Goal: Navigation & Orientation: Go to known website

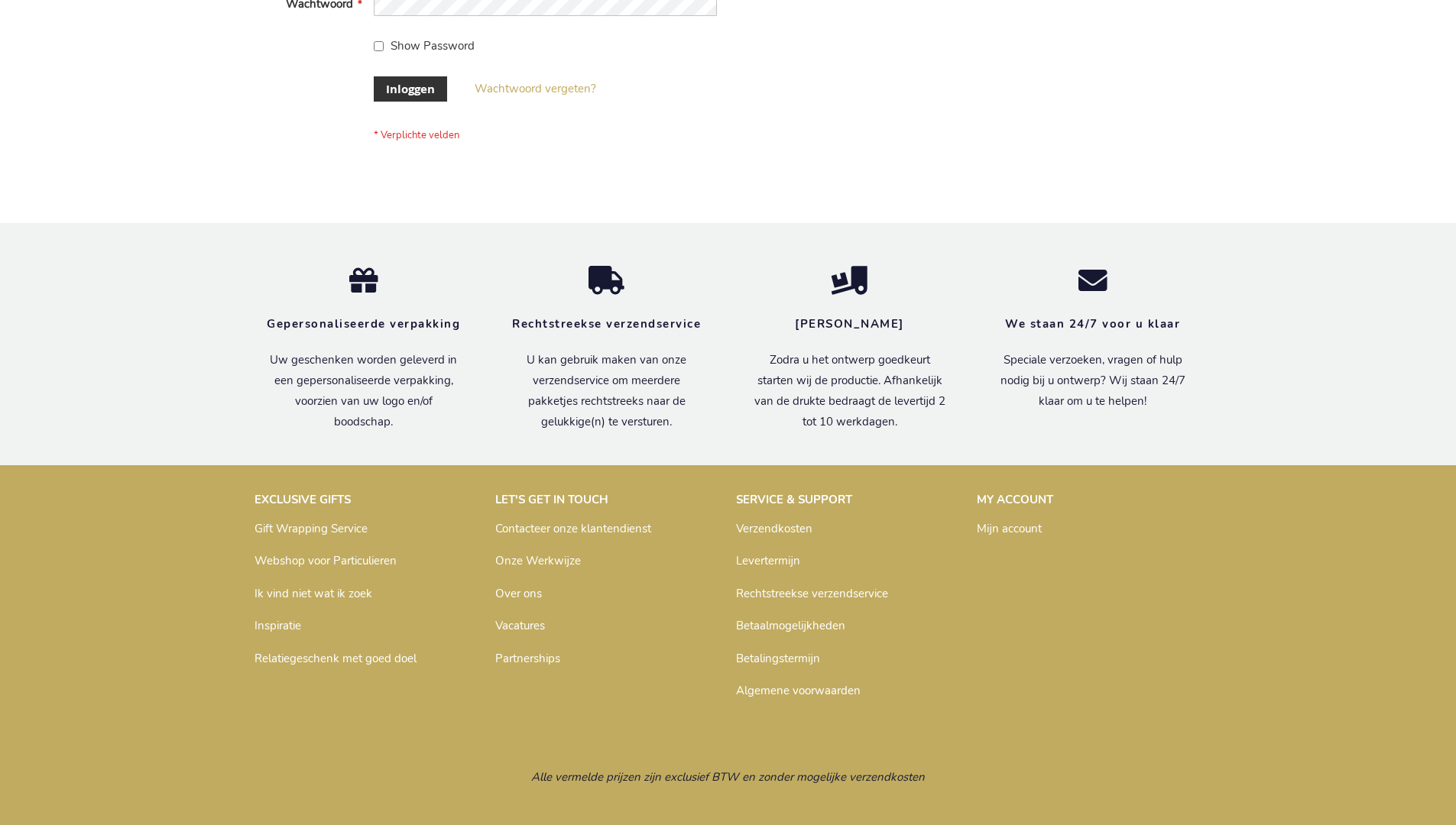
scroll to position [519, 0]
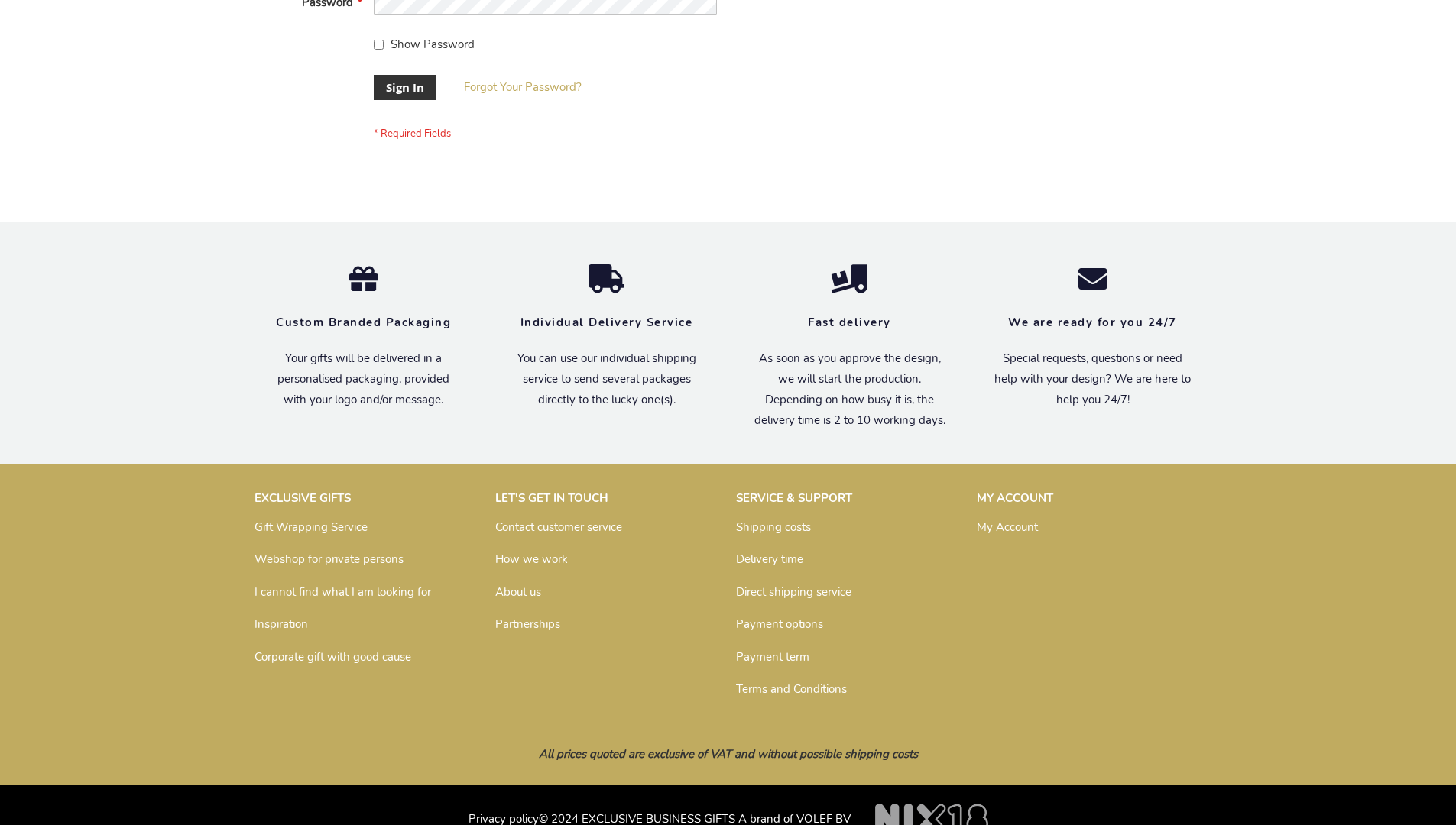
scroll to position [492, 0]
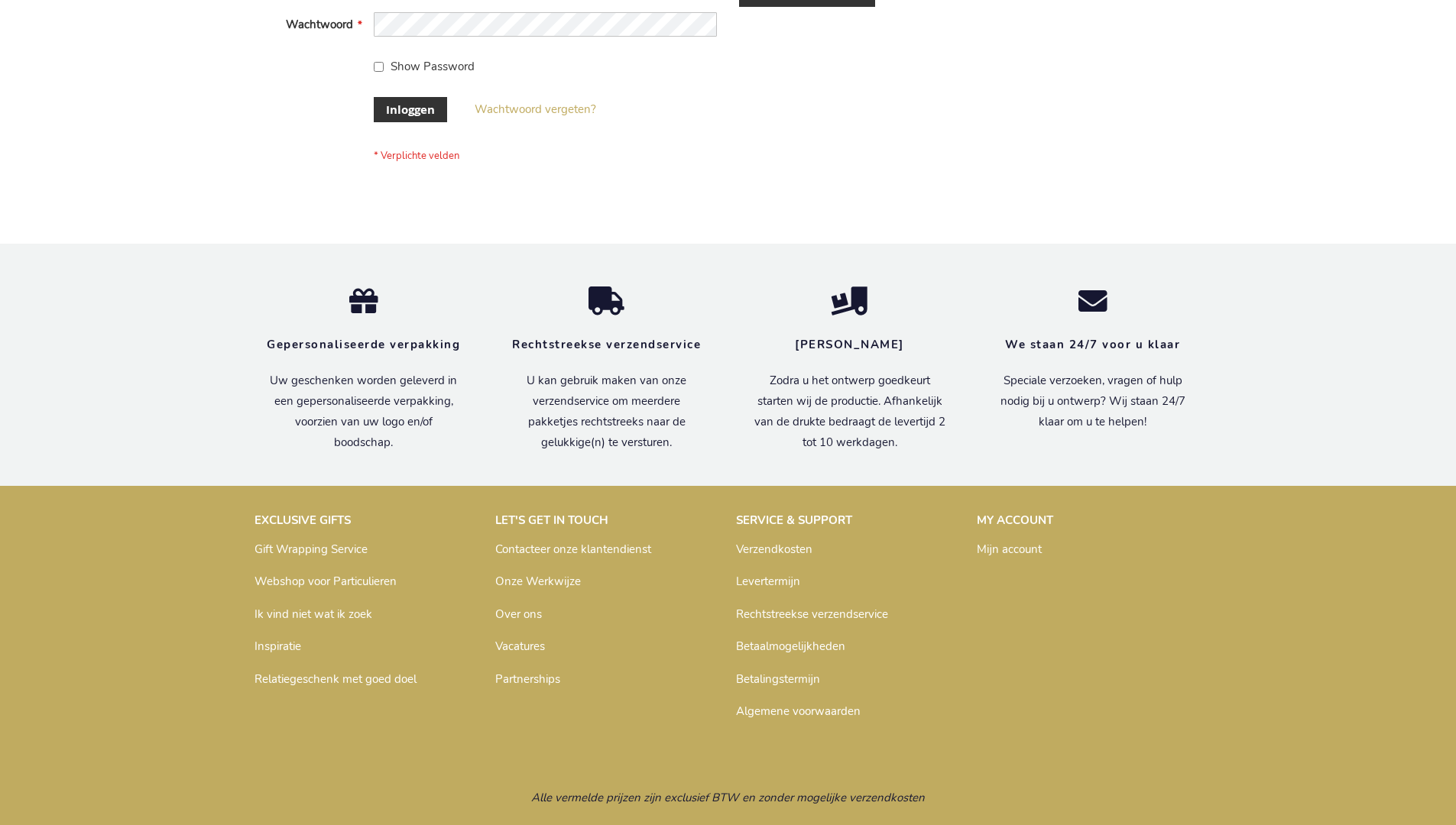
scroll to position [519, 0]
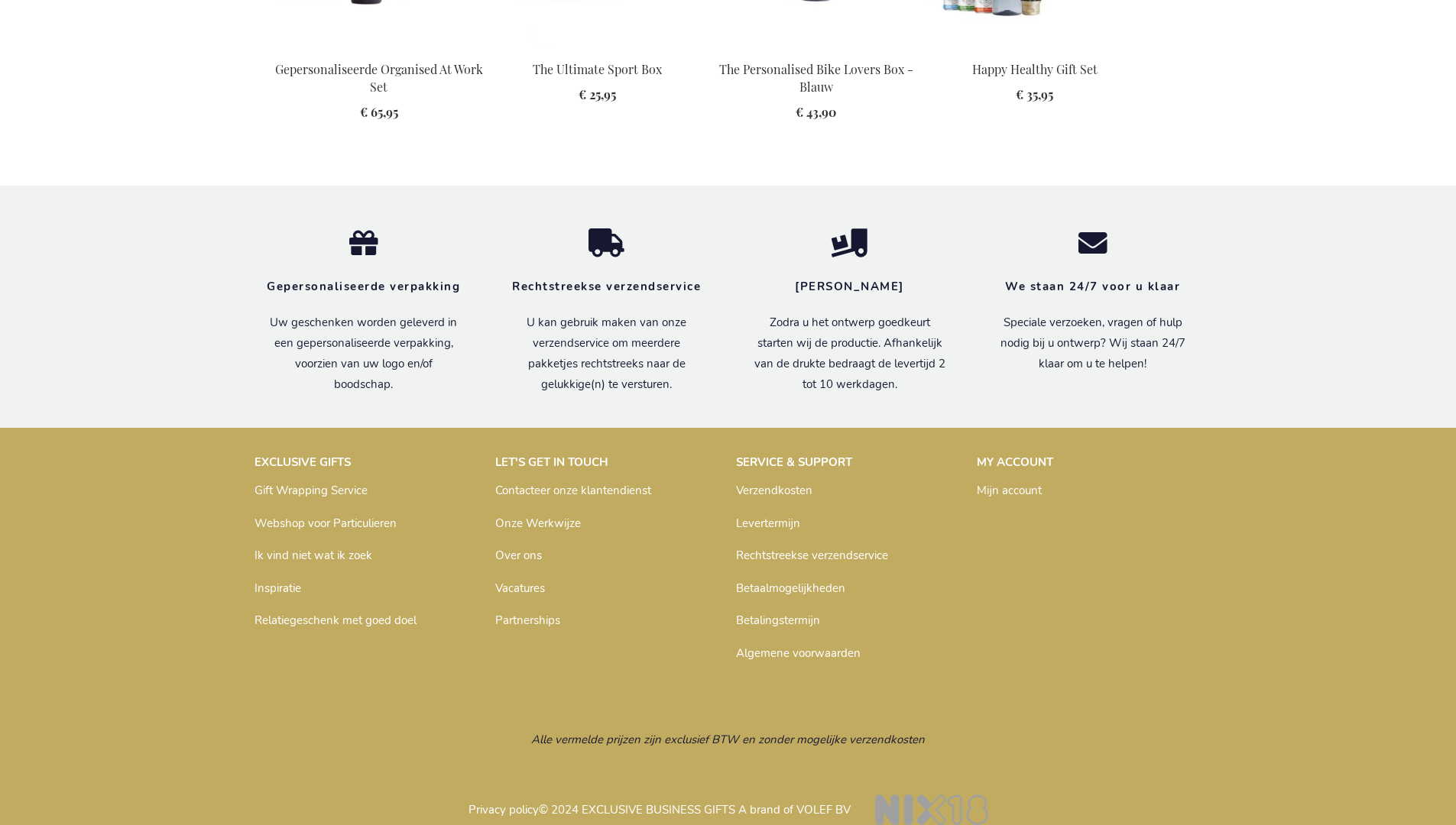
scroll to position [2085, 0]
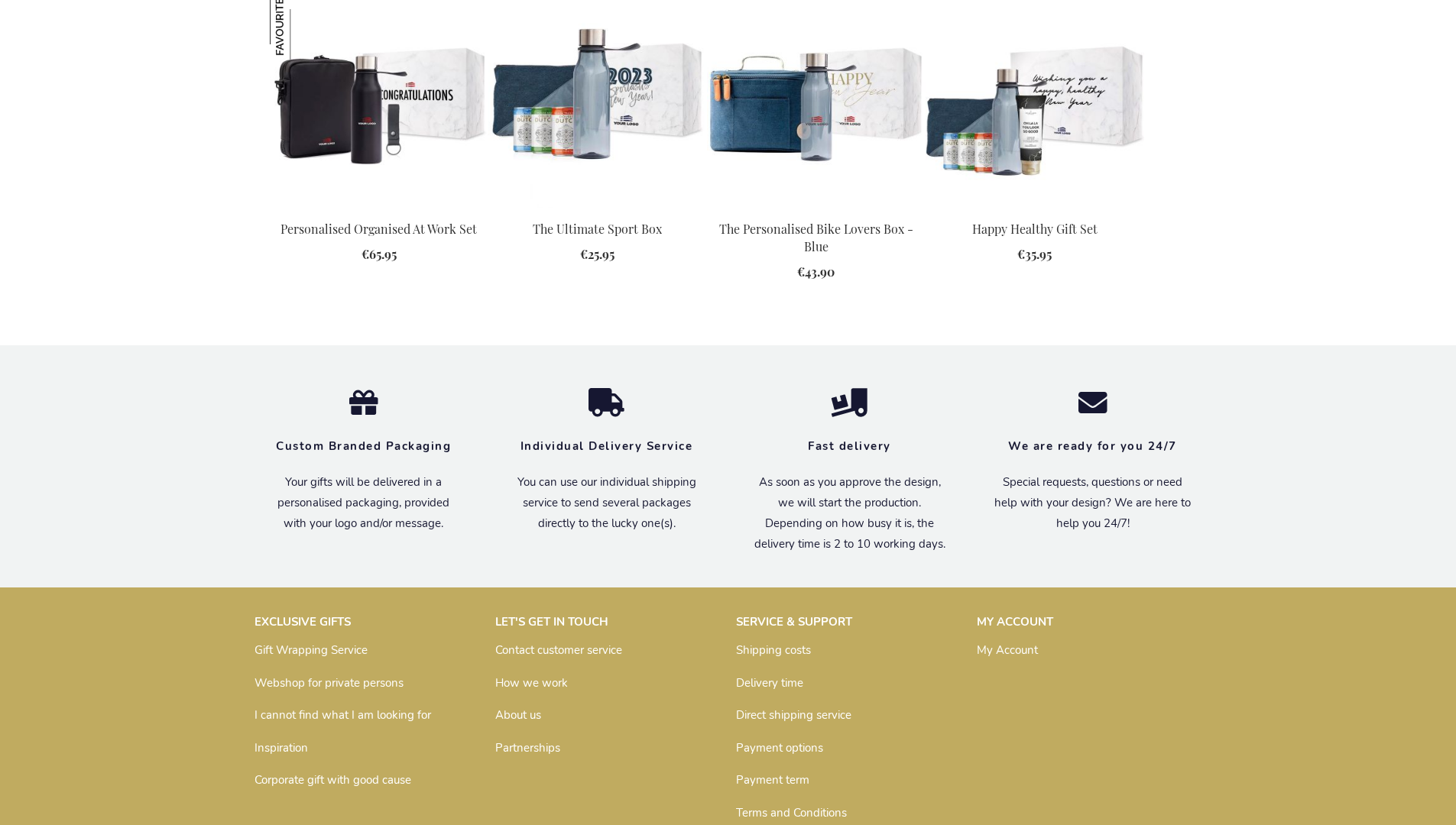
scroll to position [2057, 0]
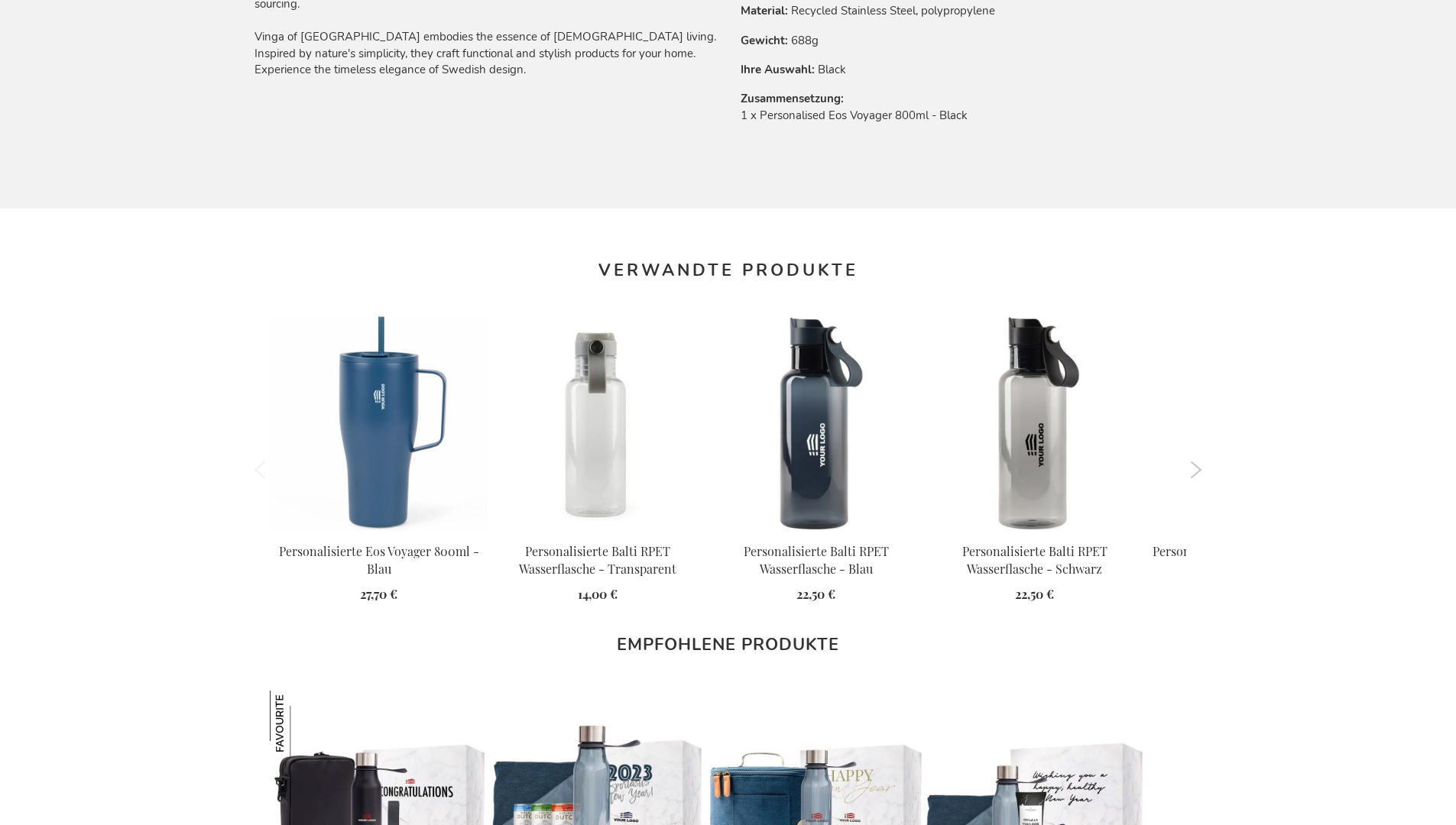
scroll to position [2077, 0]
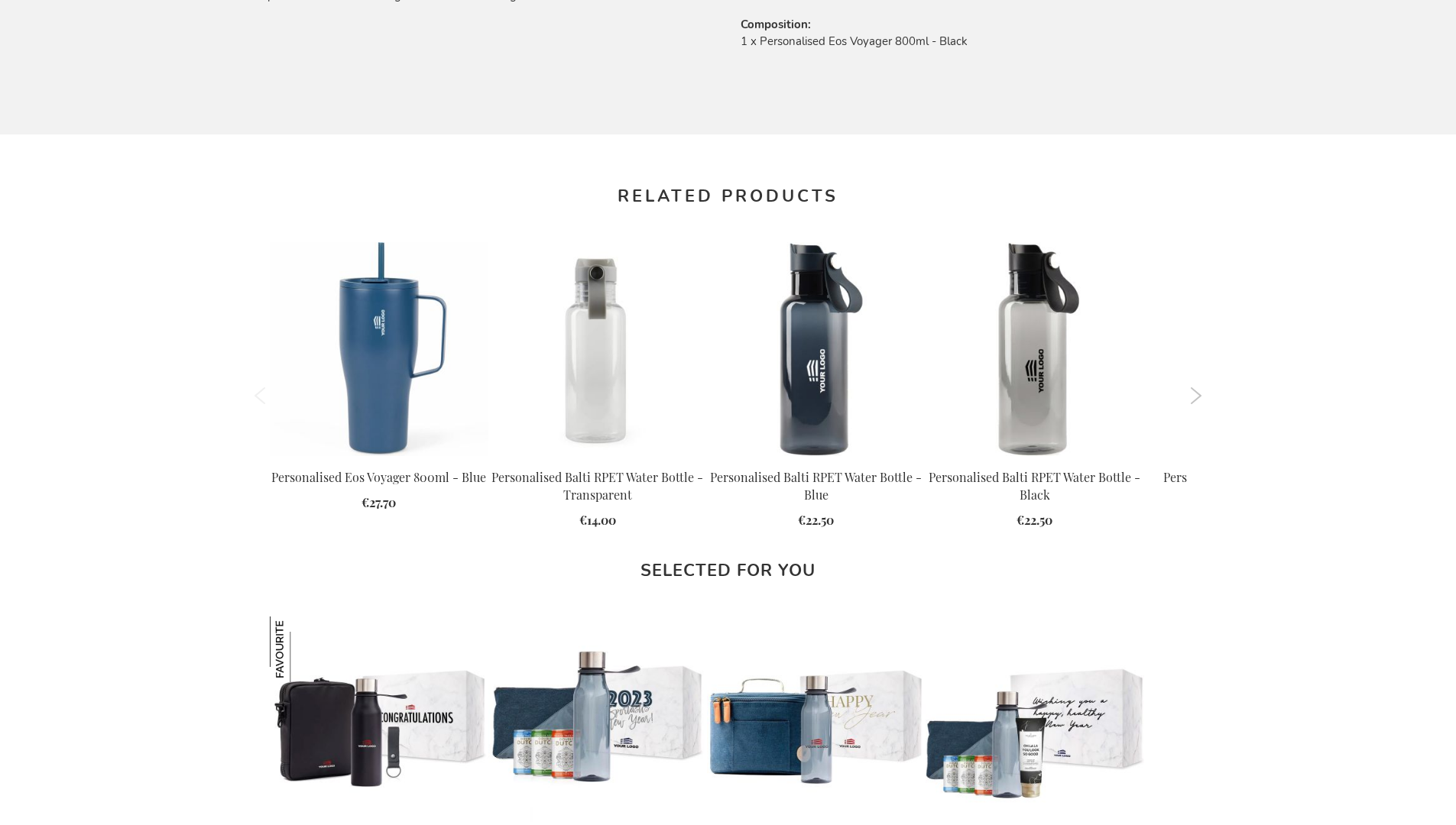
scroll to position [2057, 0]
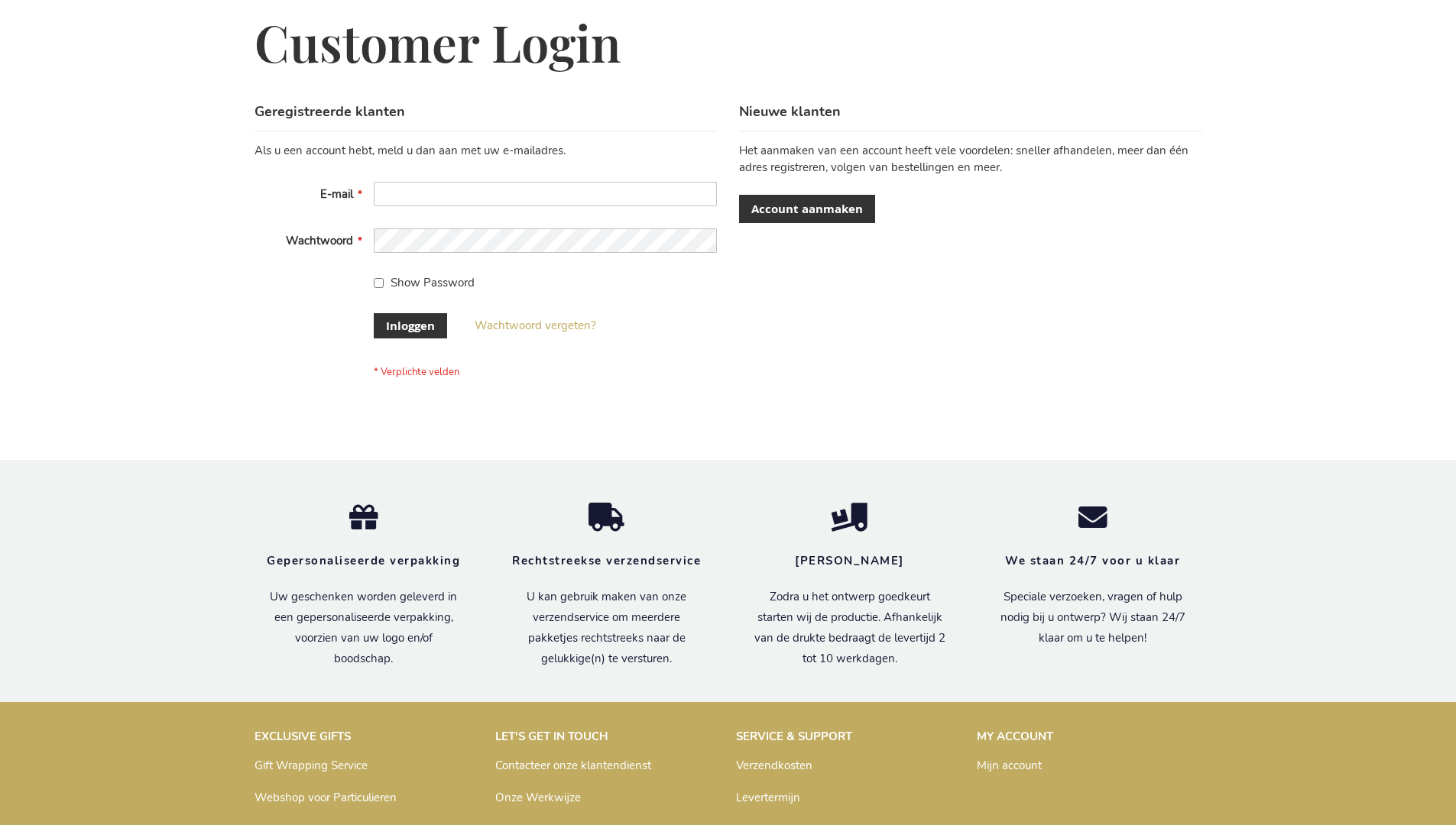
scroll to position [519, 0]
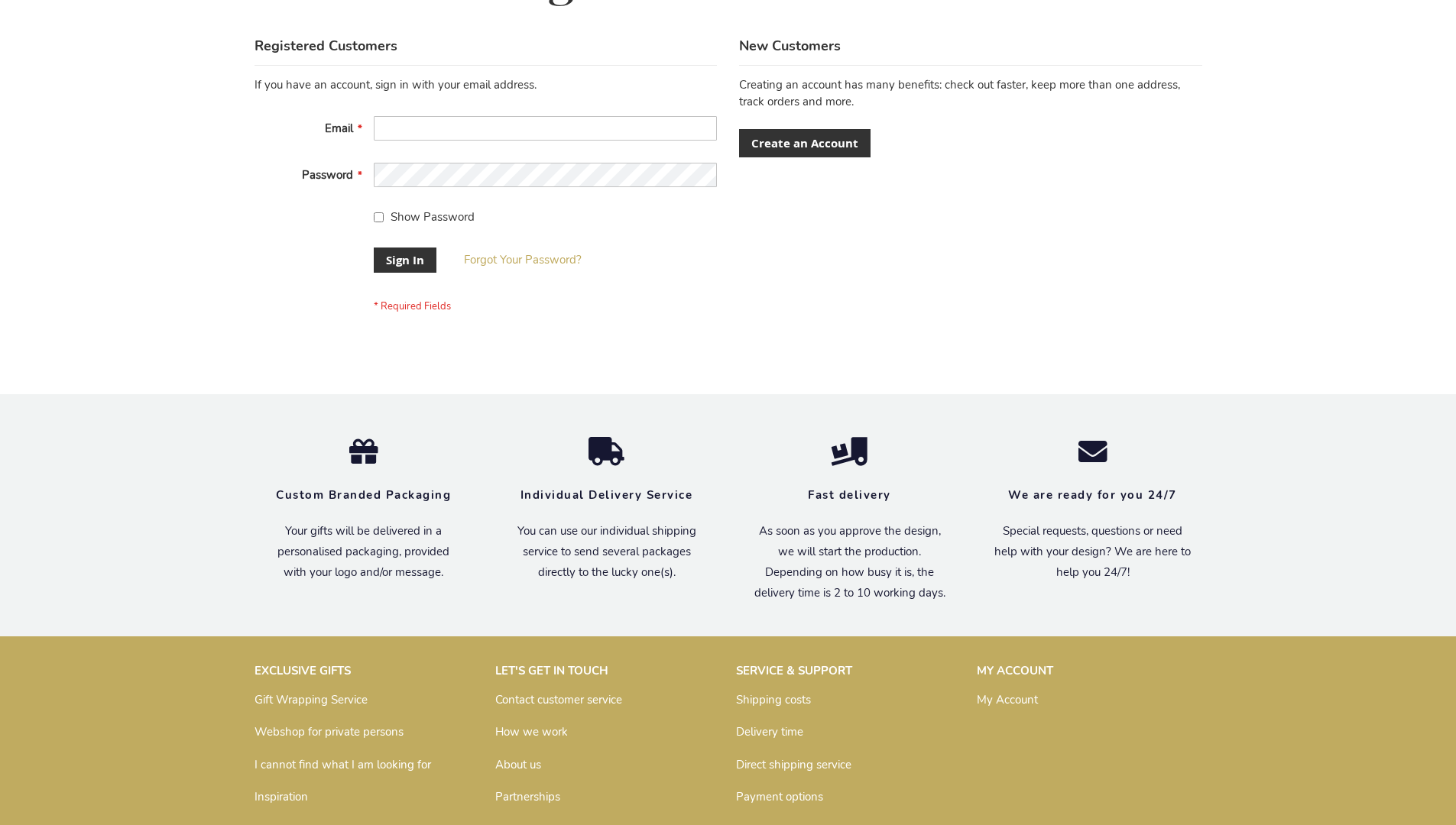
scroll to position [492, 0]
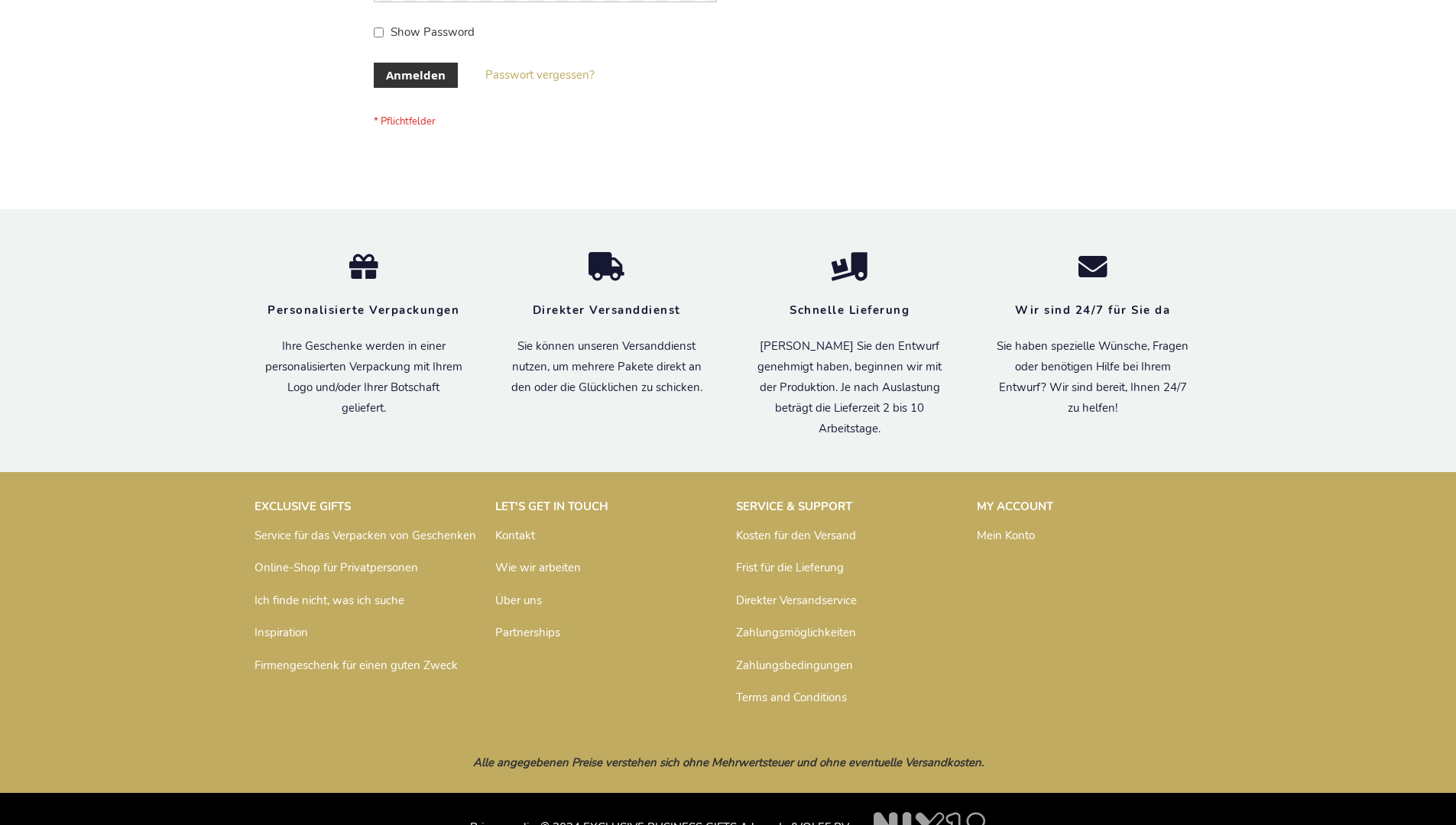
scroll to position [512, 0]
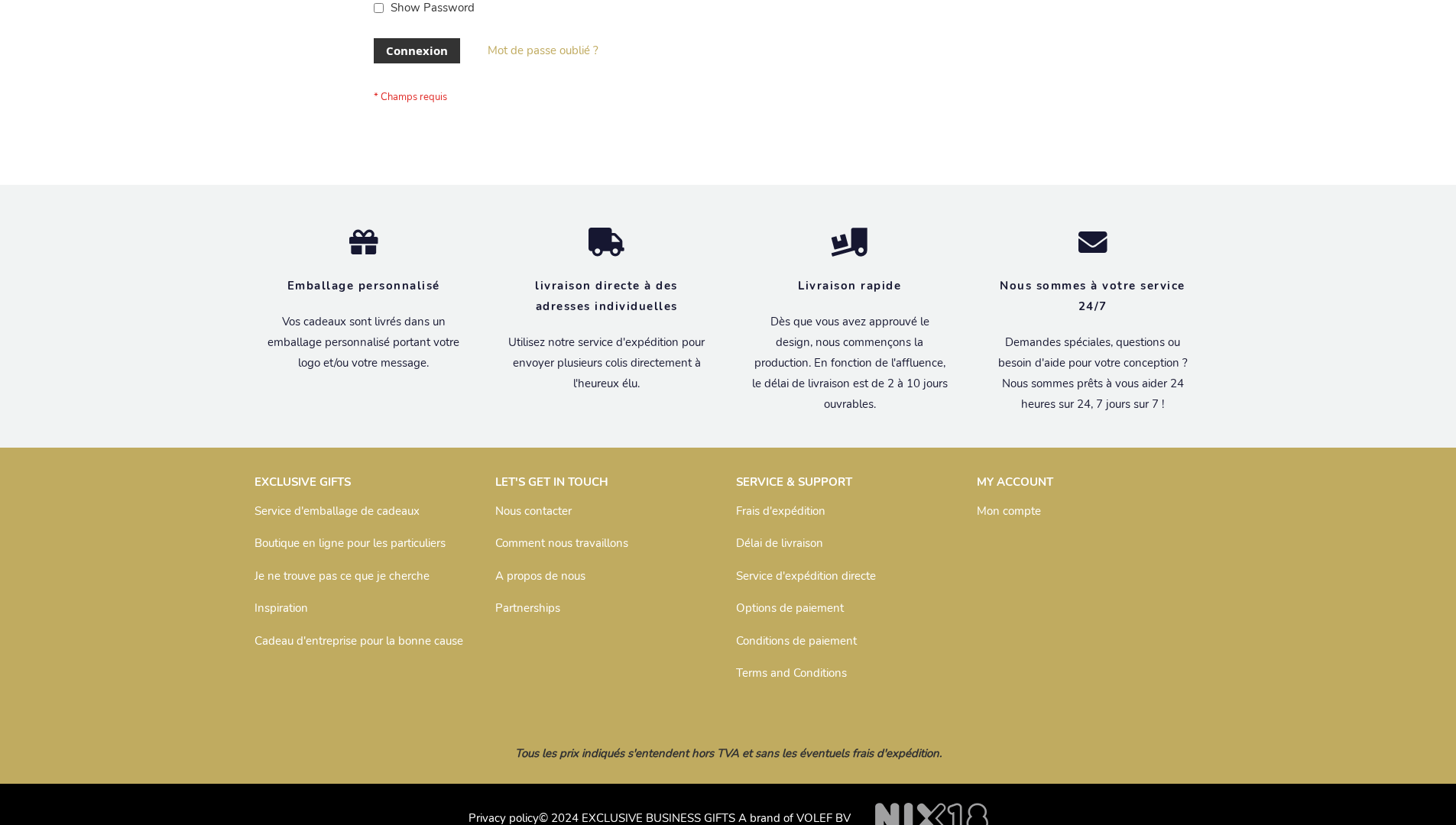
scroll to position [527, 0]
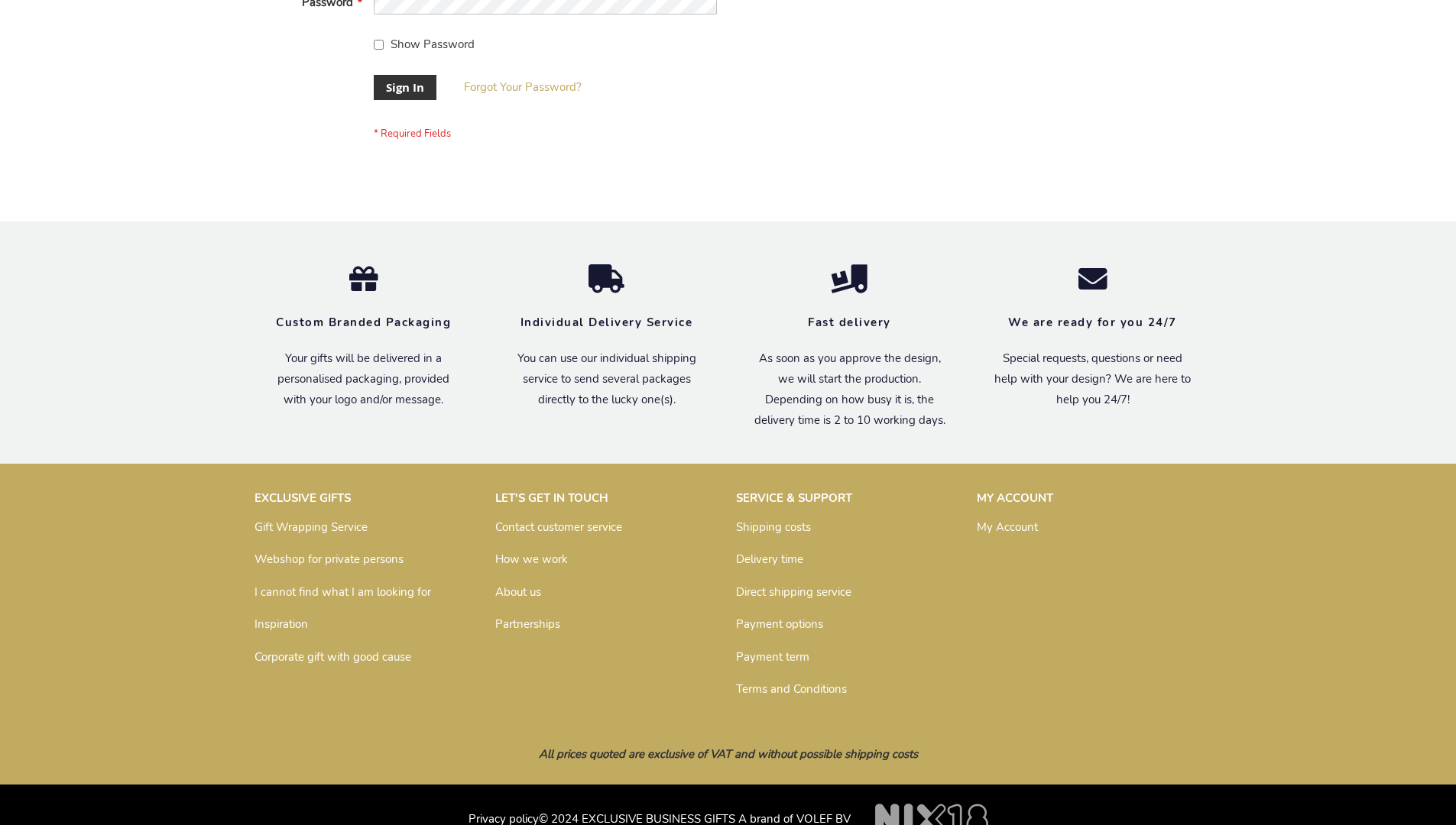
scroll to position [492, 0]
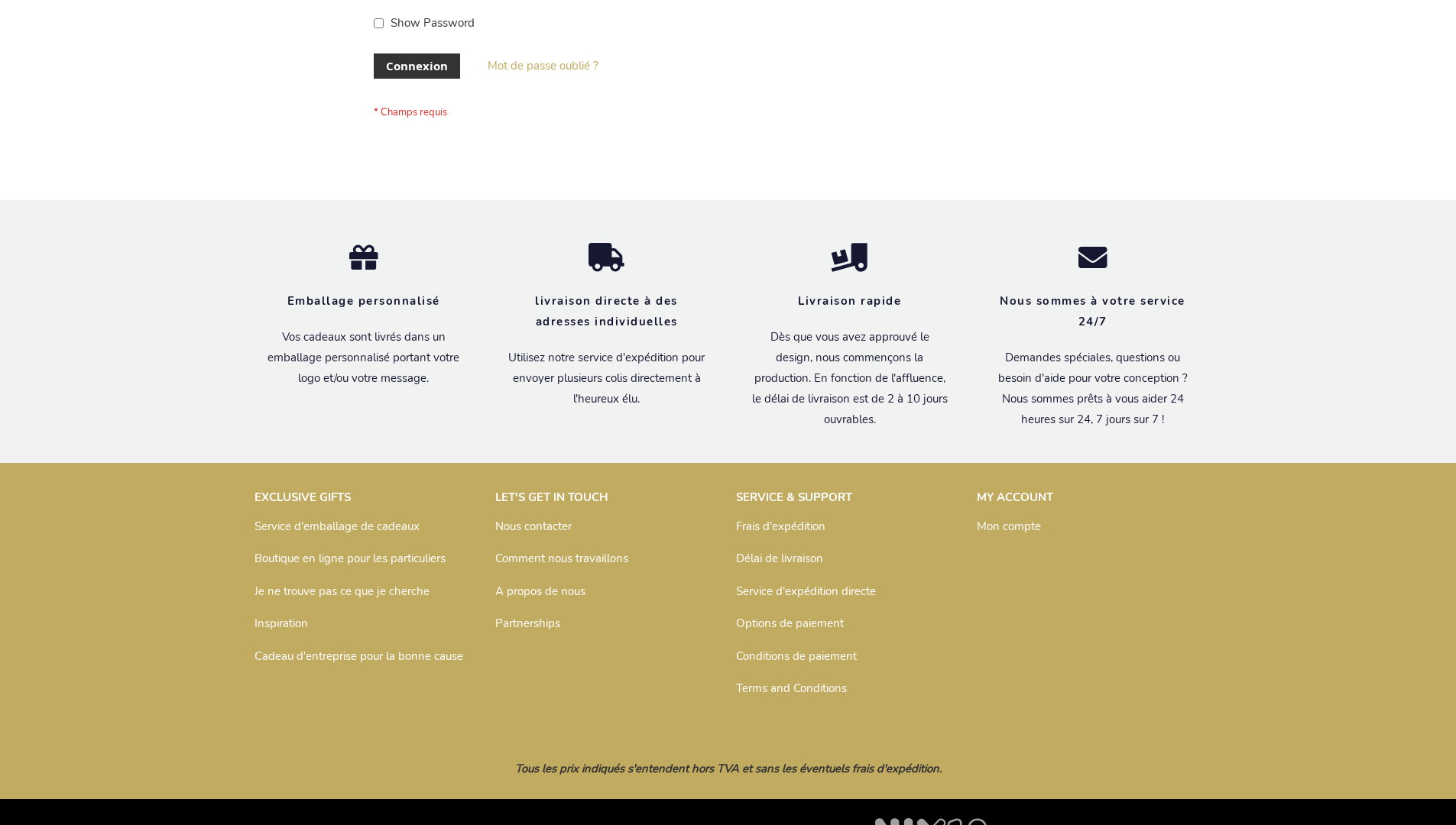
scroll to position [527, 0]
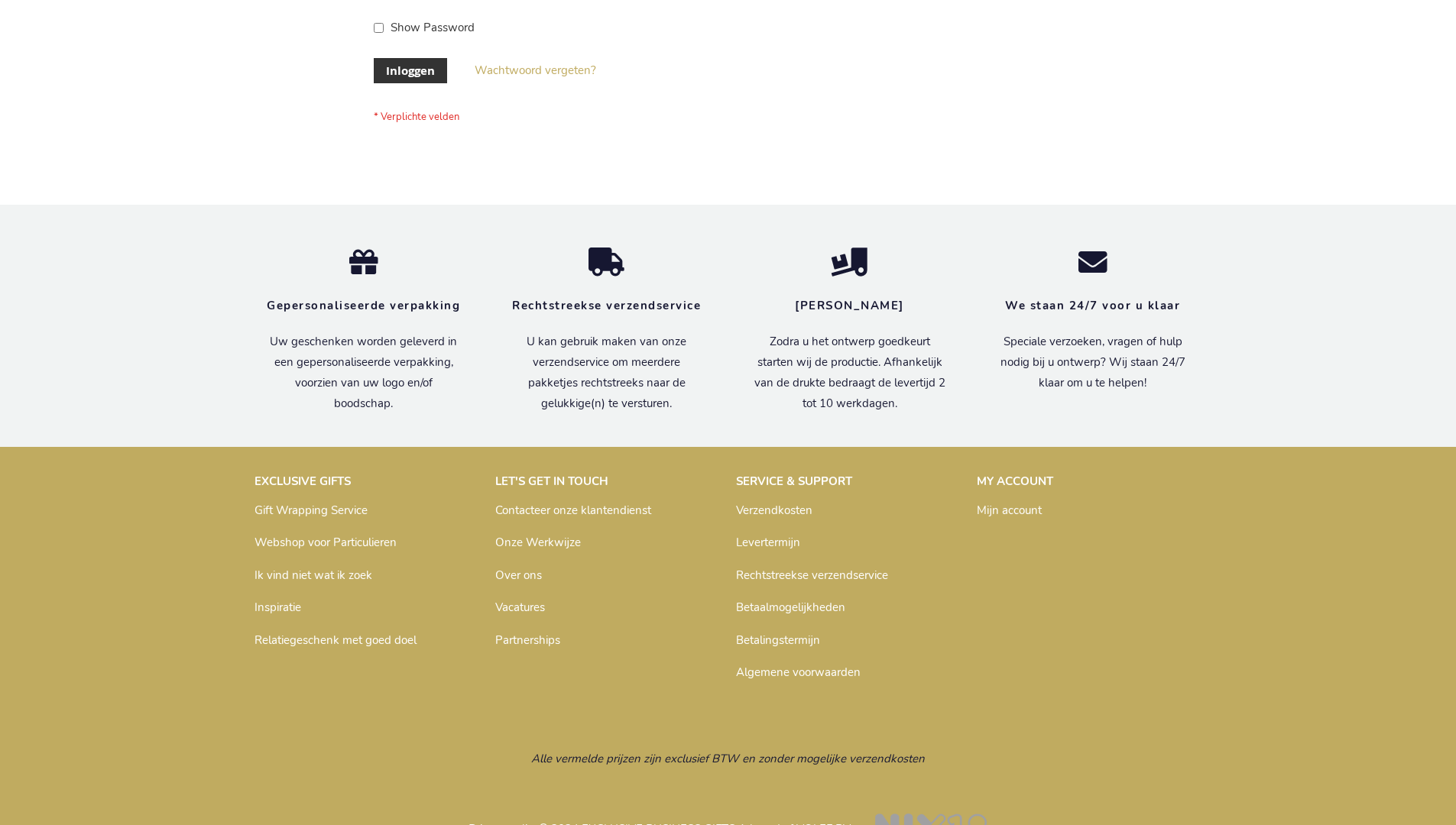
scroll to position [519, 0]
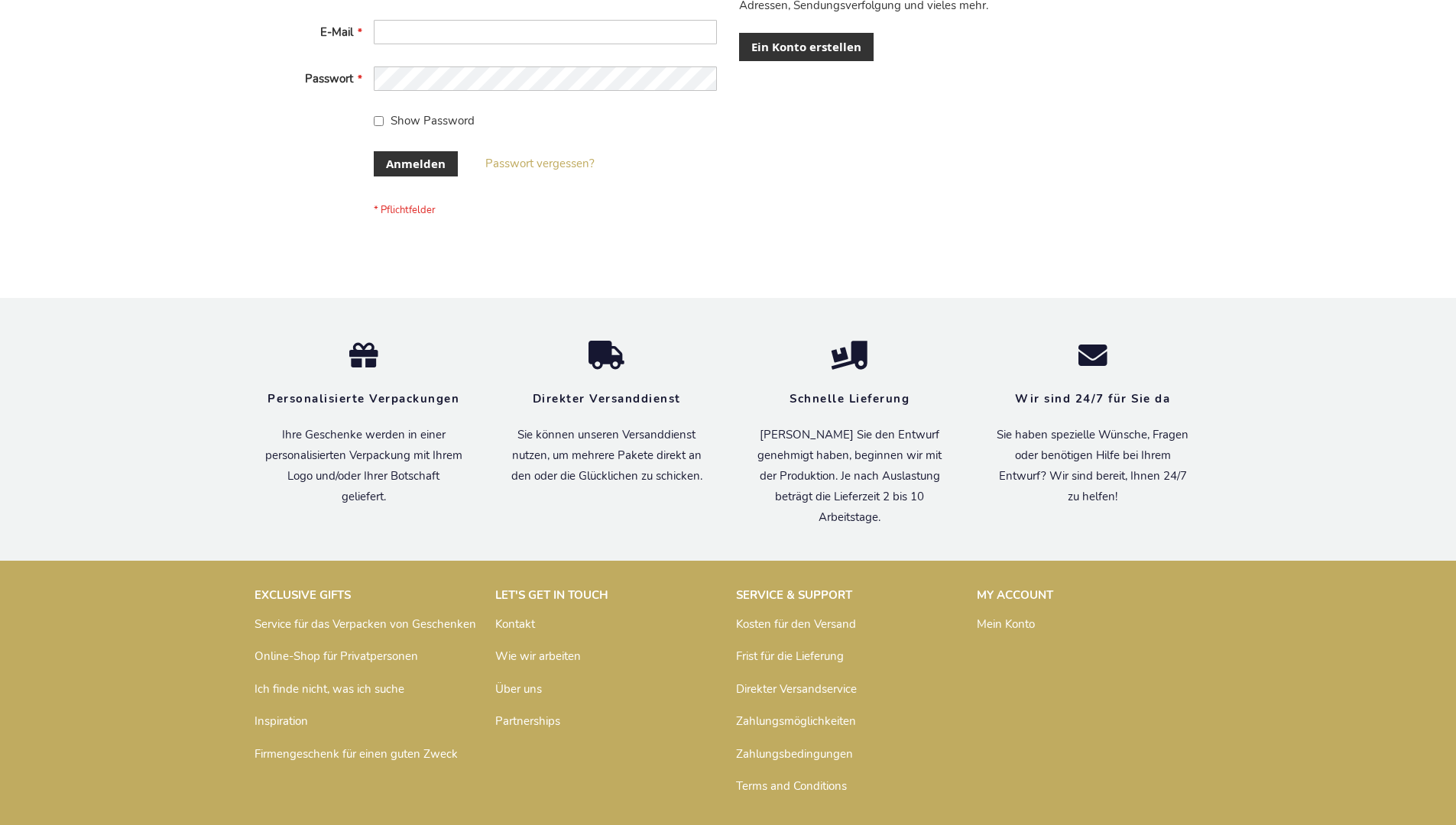
scroll to position [512, 0]
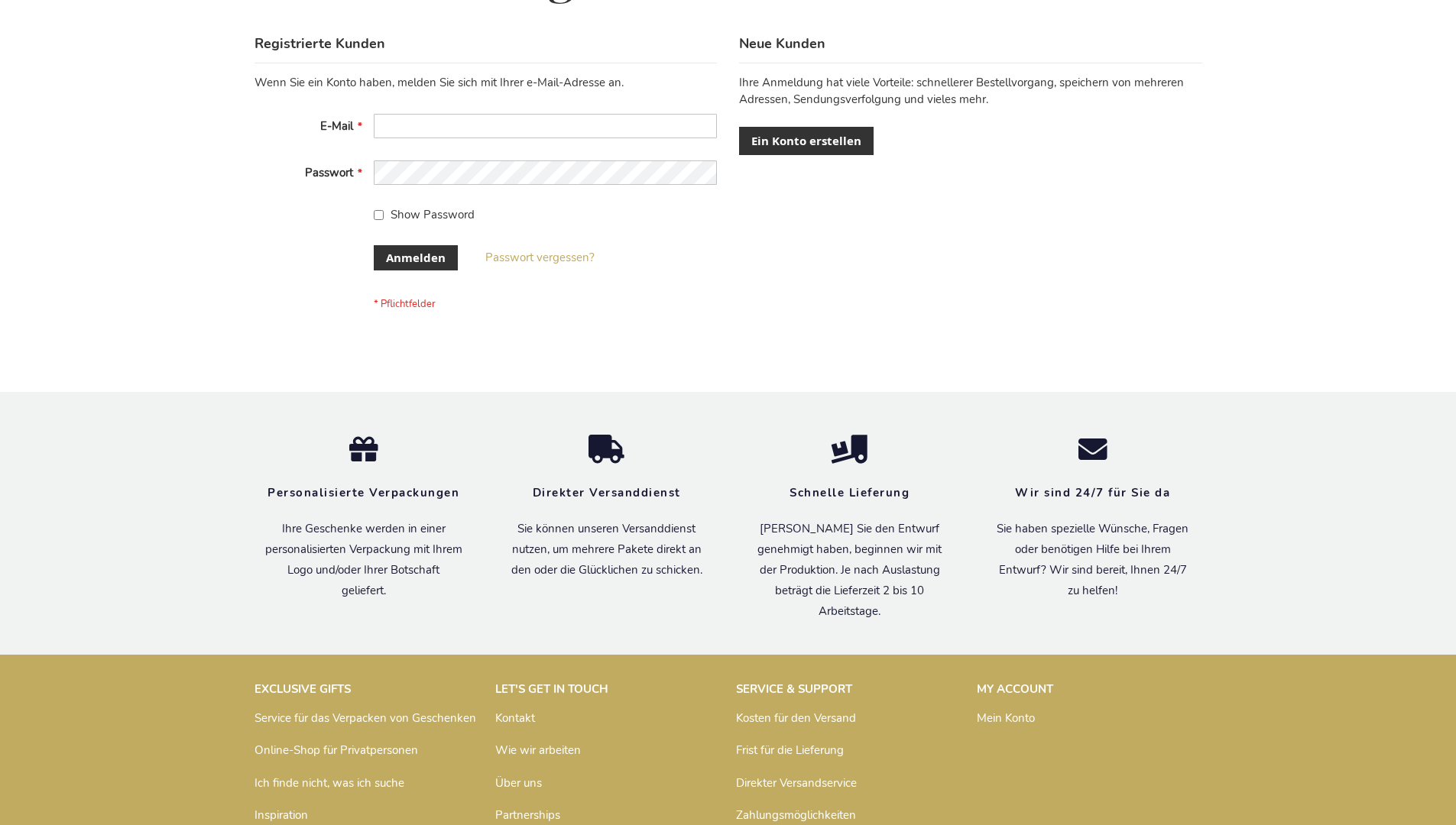
scroll to position [512, 0]
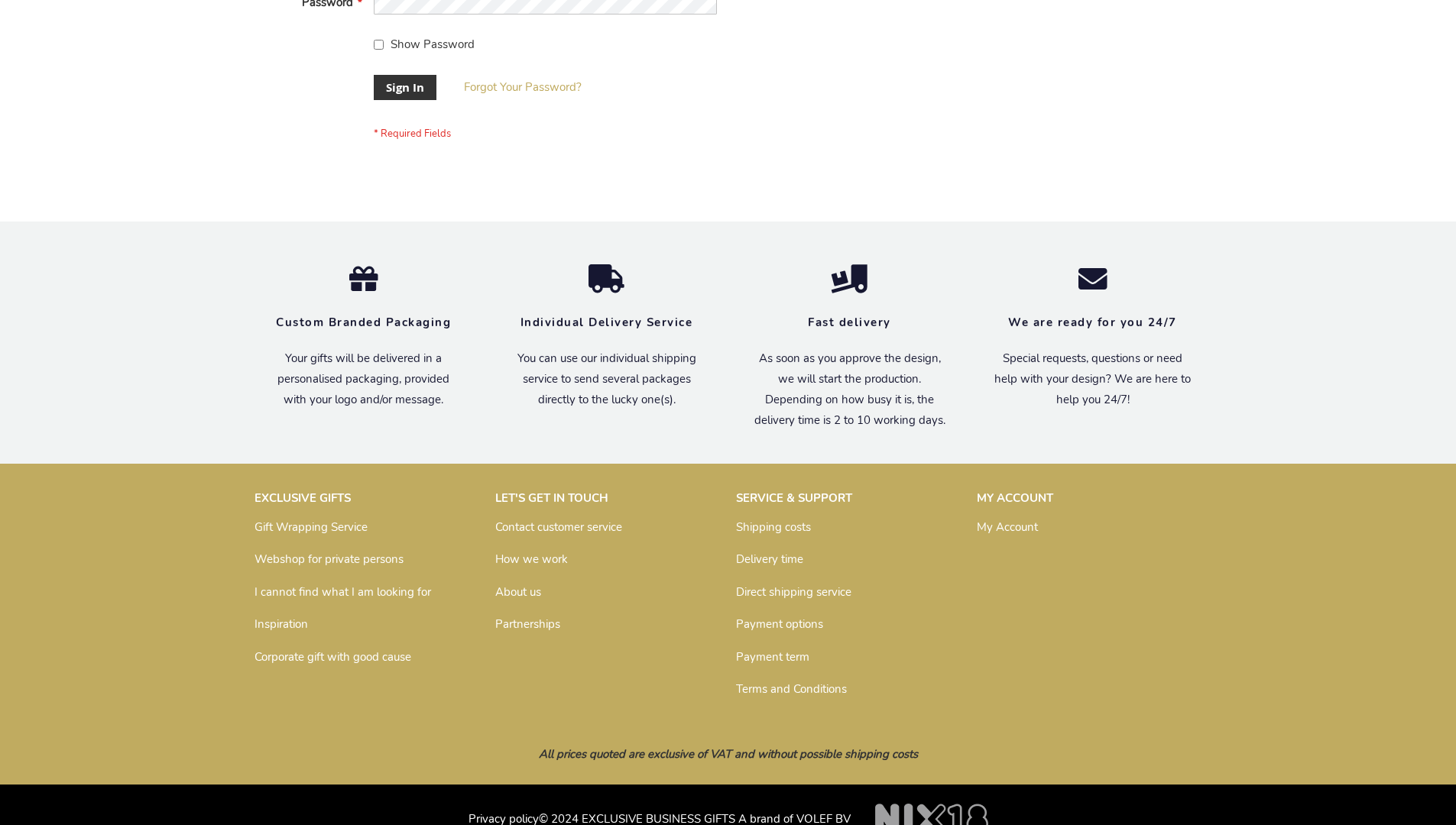
scroll to position [492, 0]
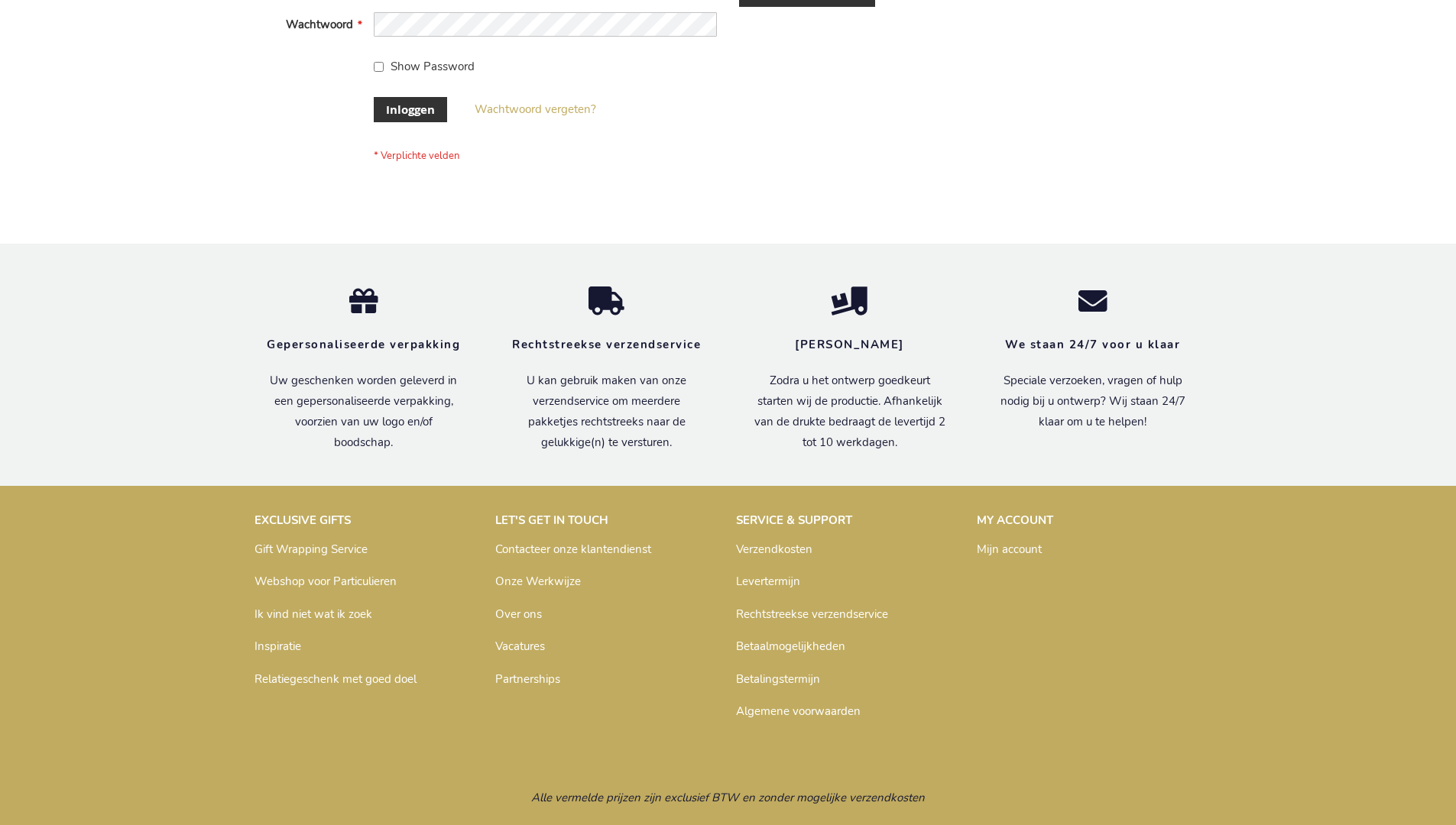
scroll to position [519, 0]
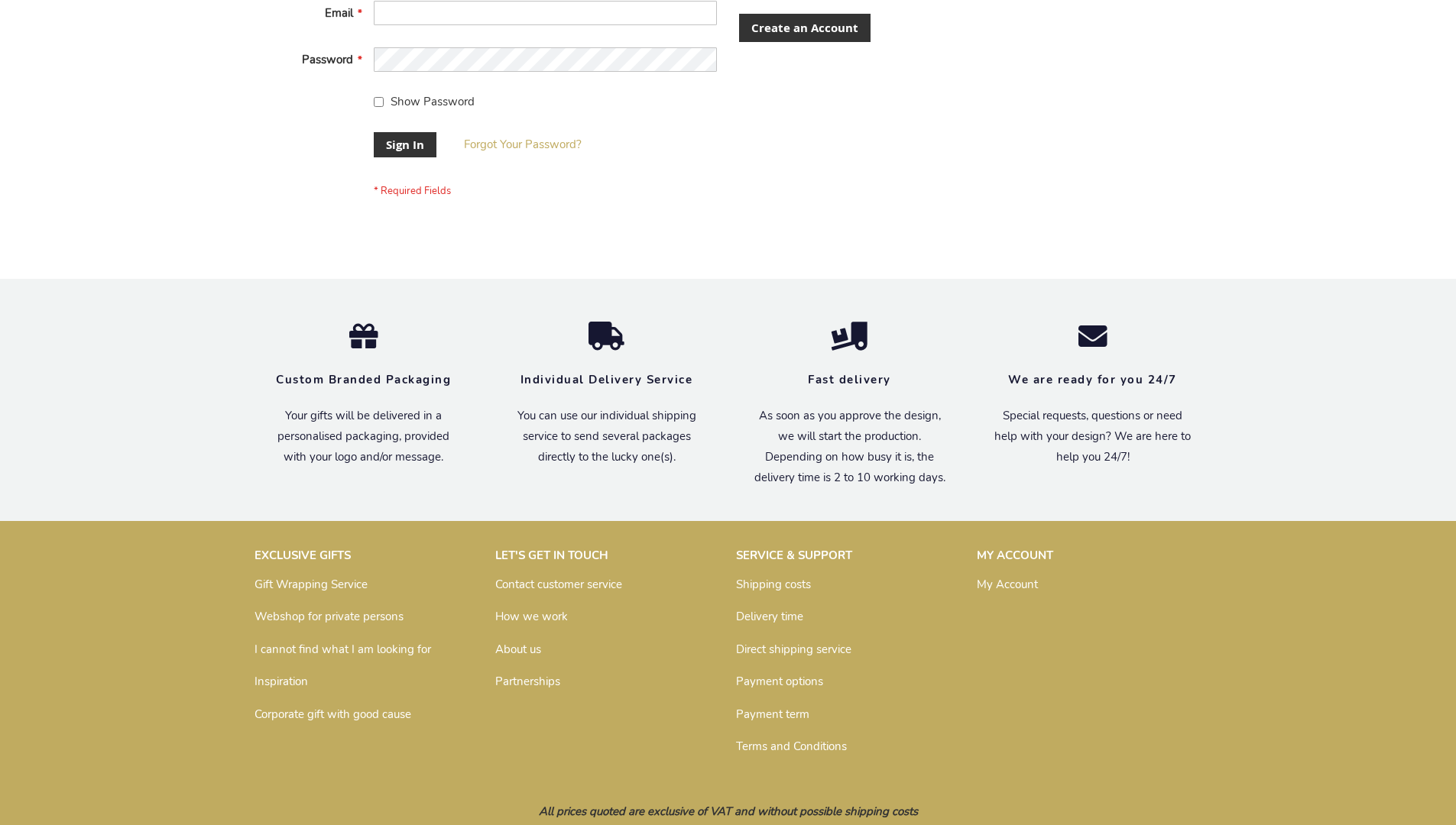
scroll to position [492, 0]
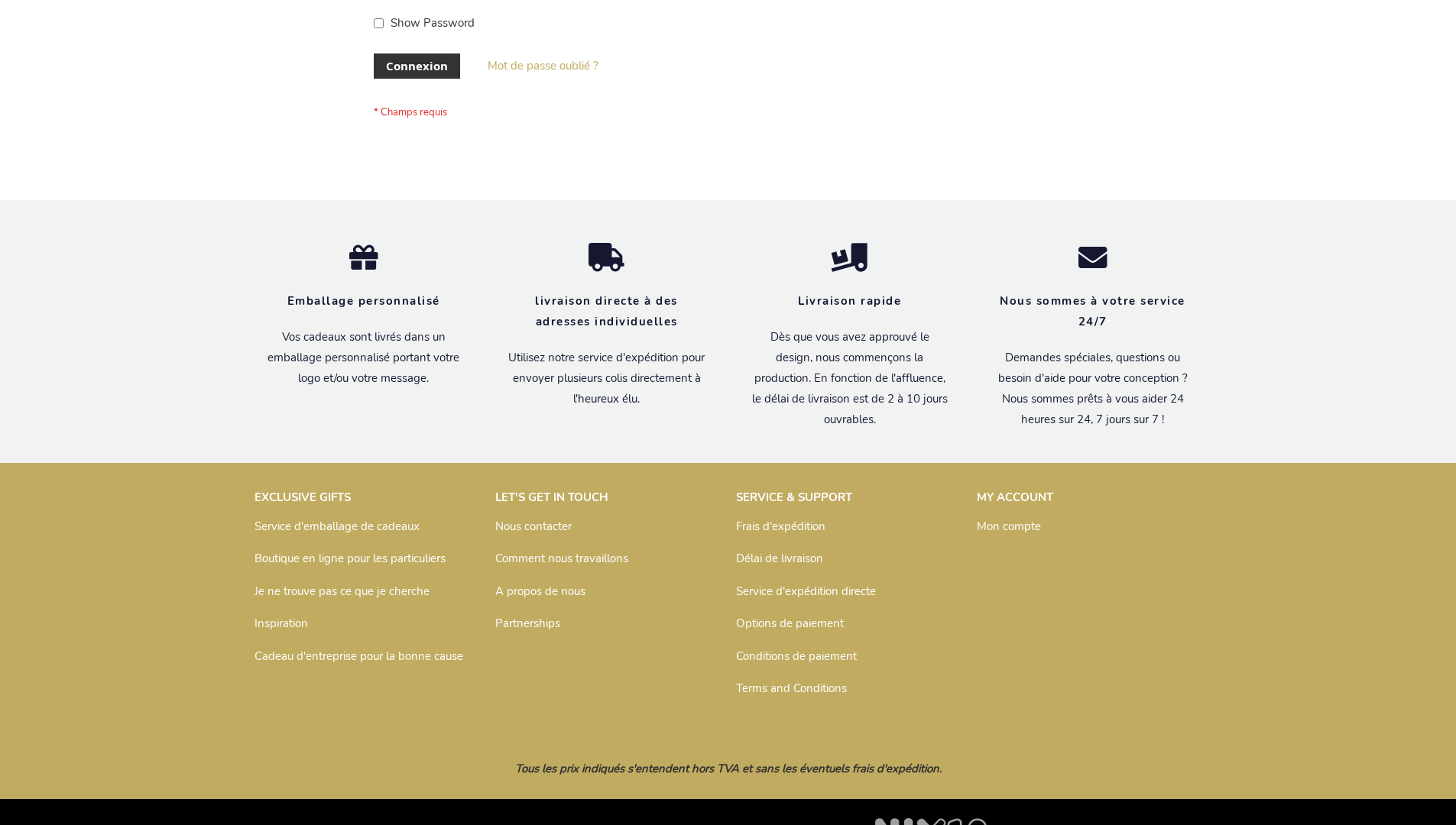
scroll to position [527, 0]
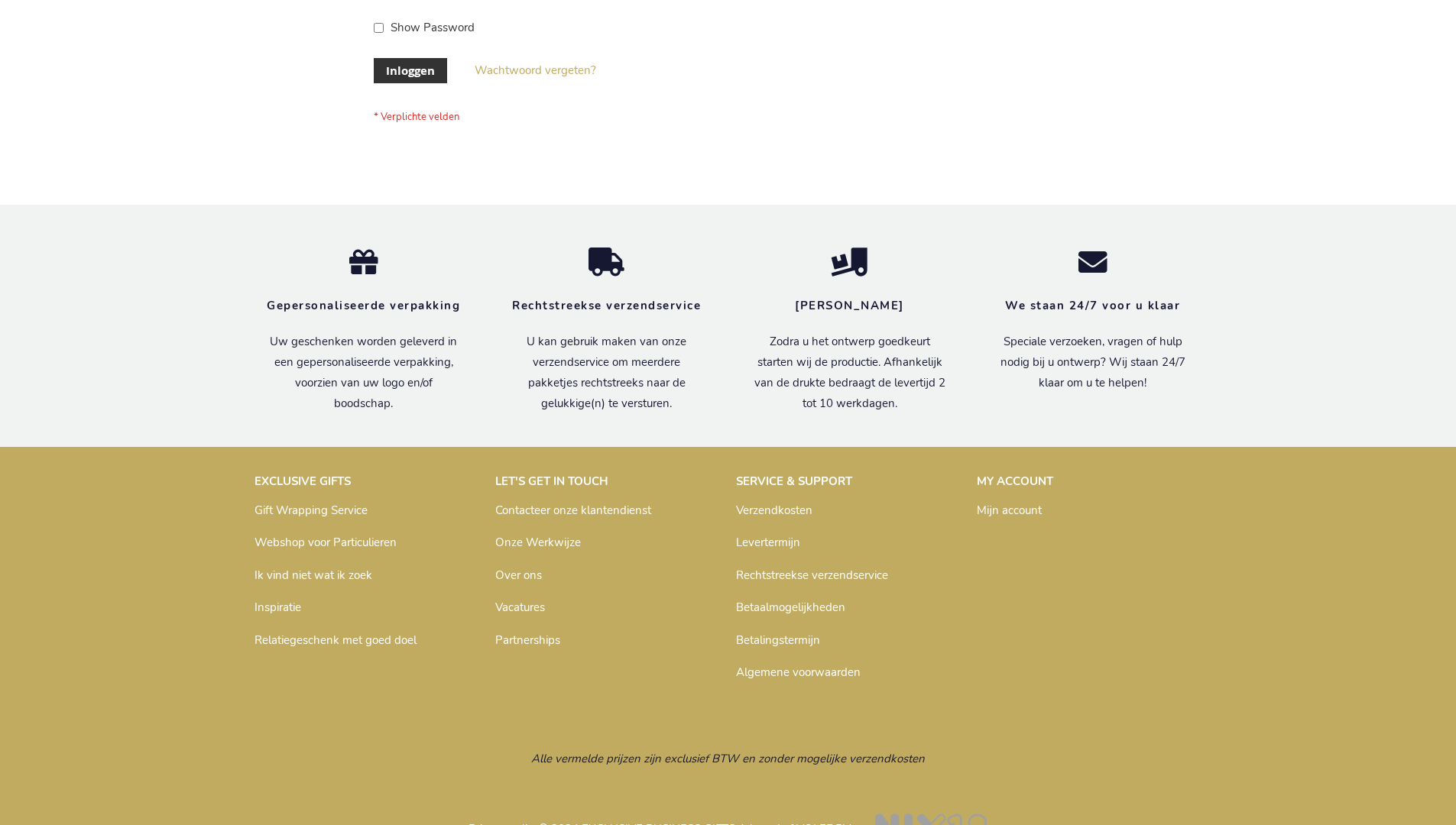
scroll to position [519, 0]
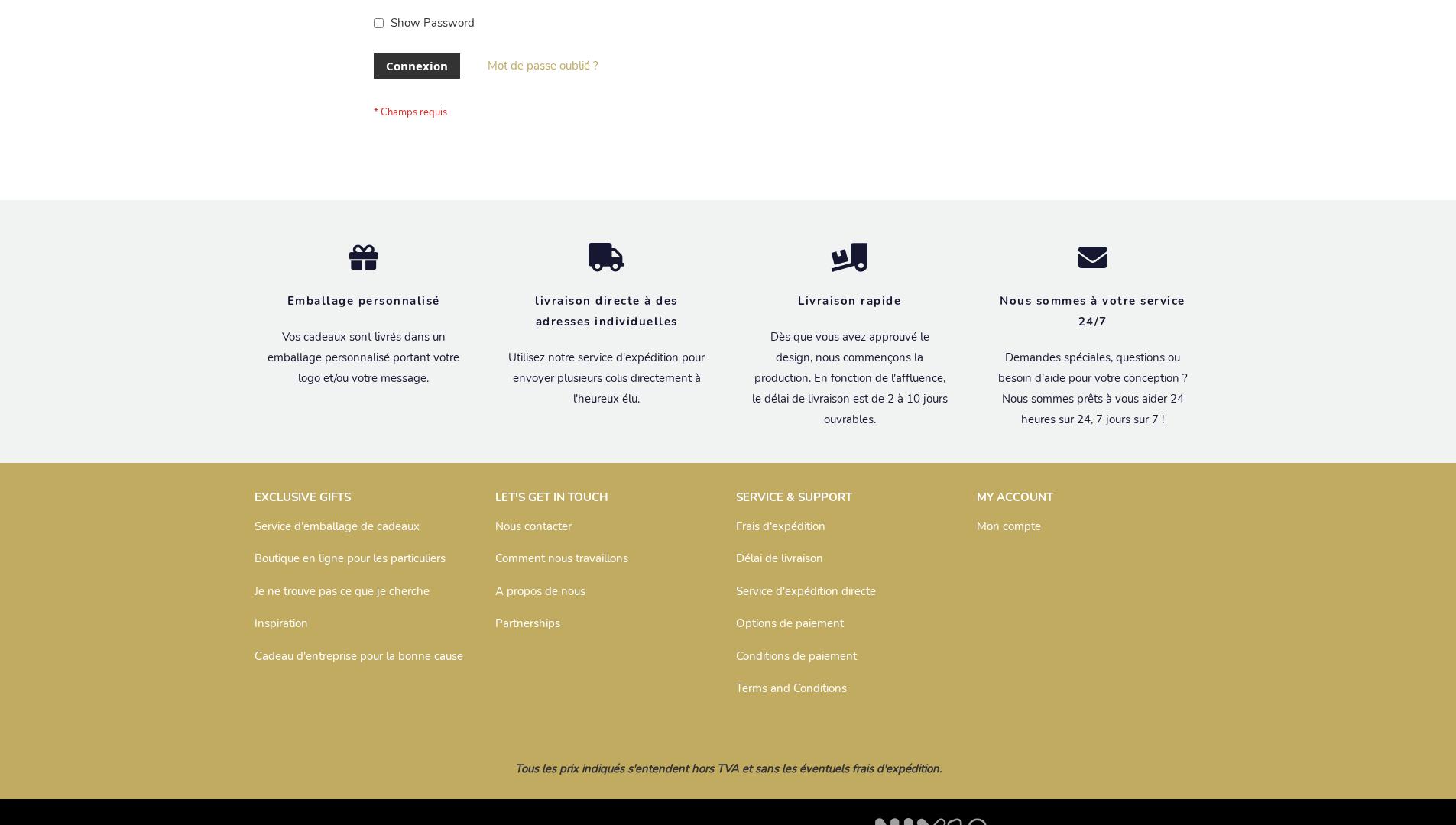
scroll to position [527, 0]
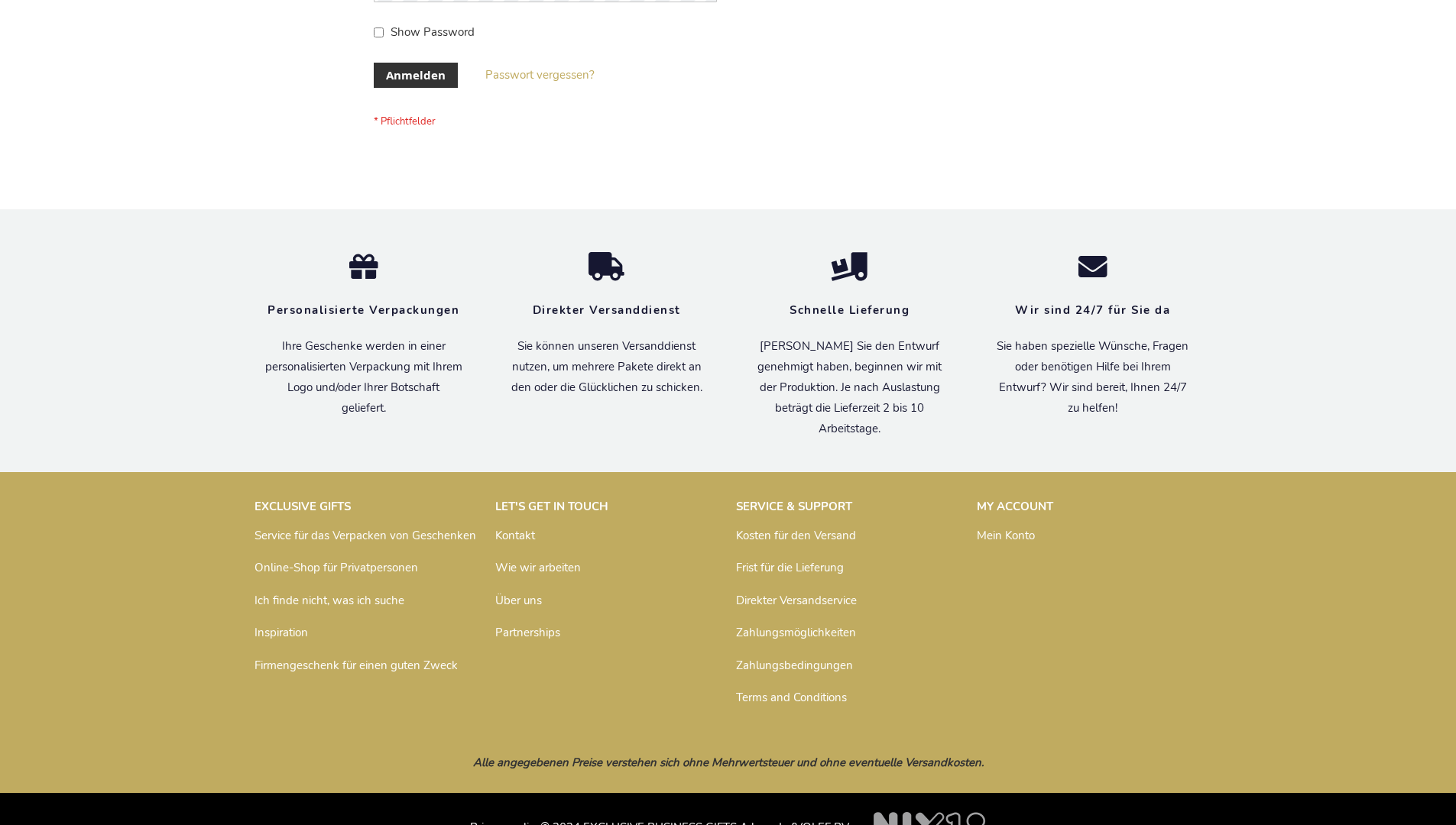
scroll to position [512, 0]
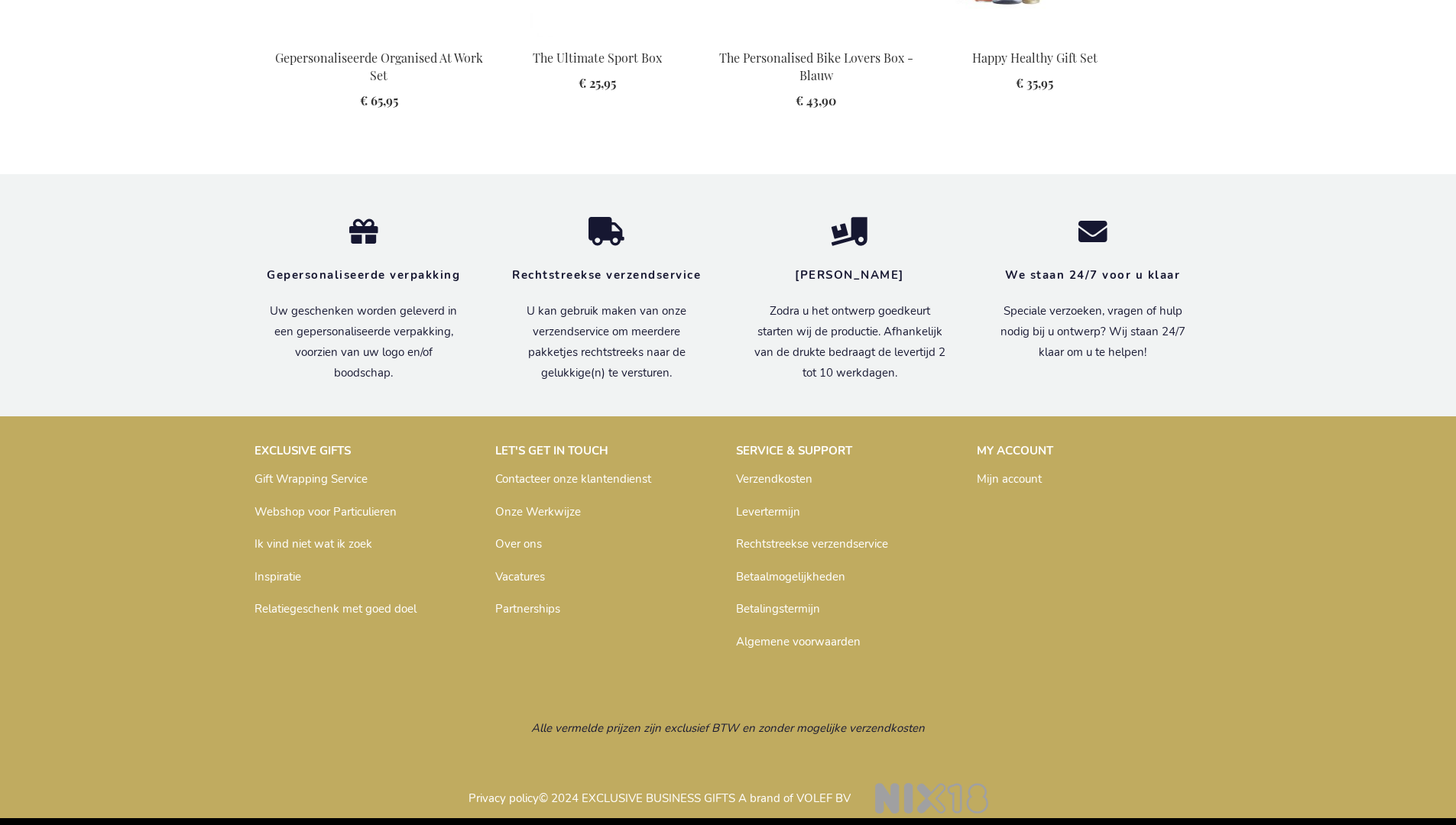
scroll to position [2085, 0]
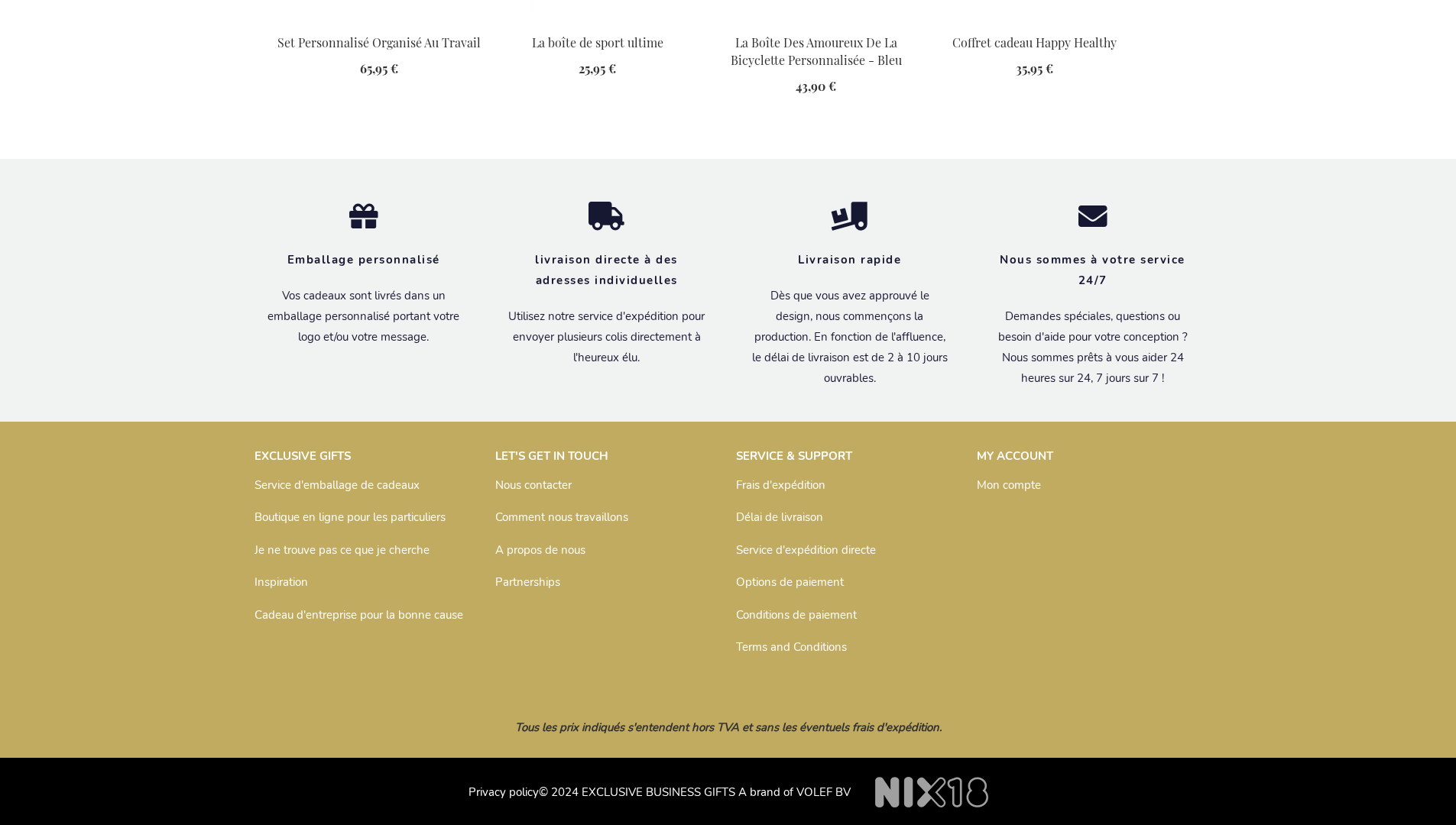
scroll to position [2110, 0]
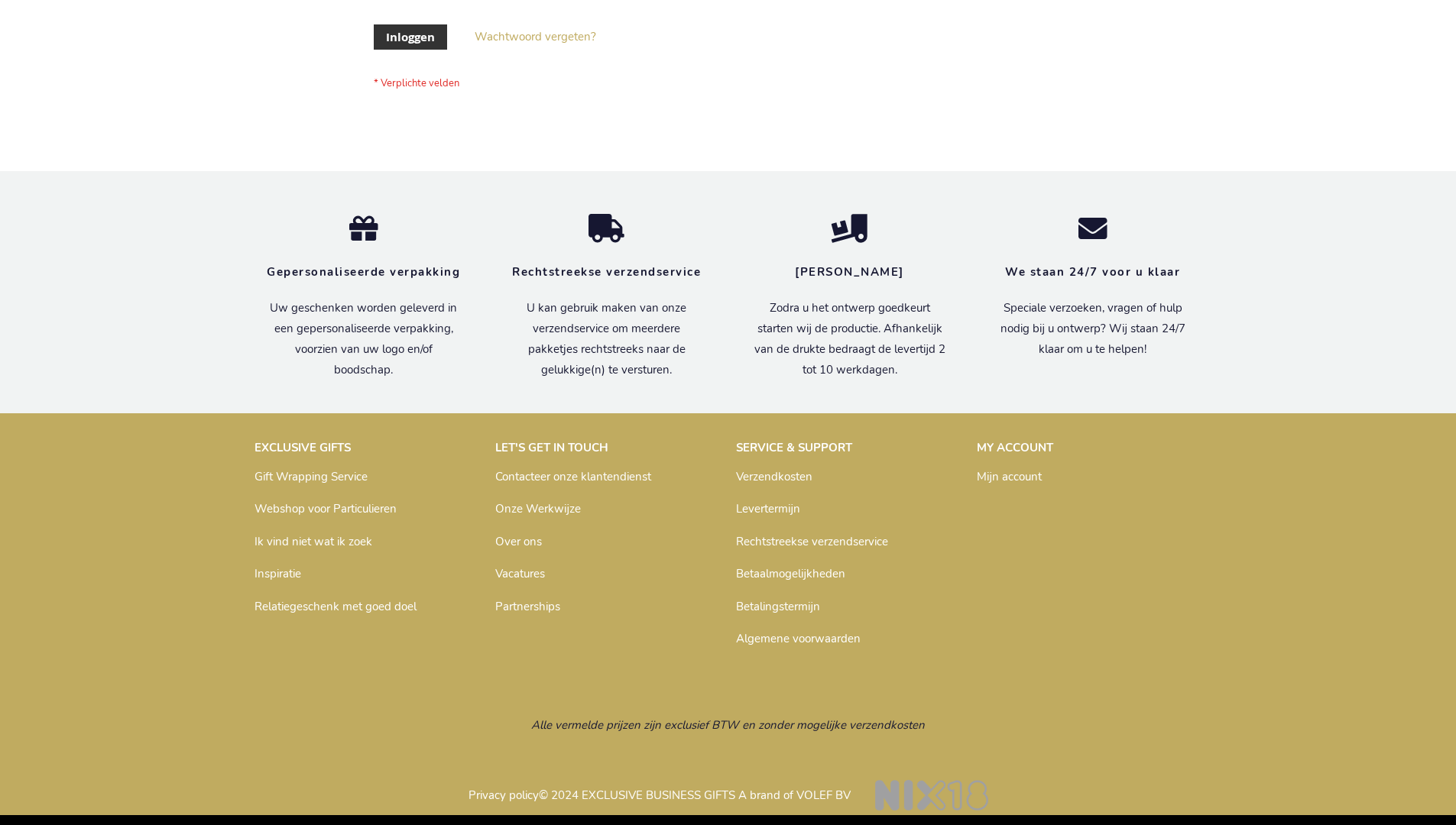
scroll to position [519, 0]
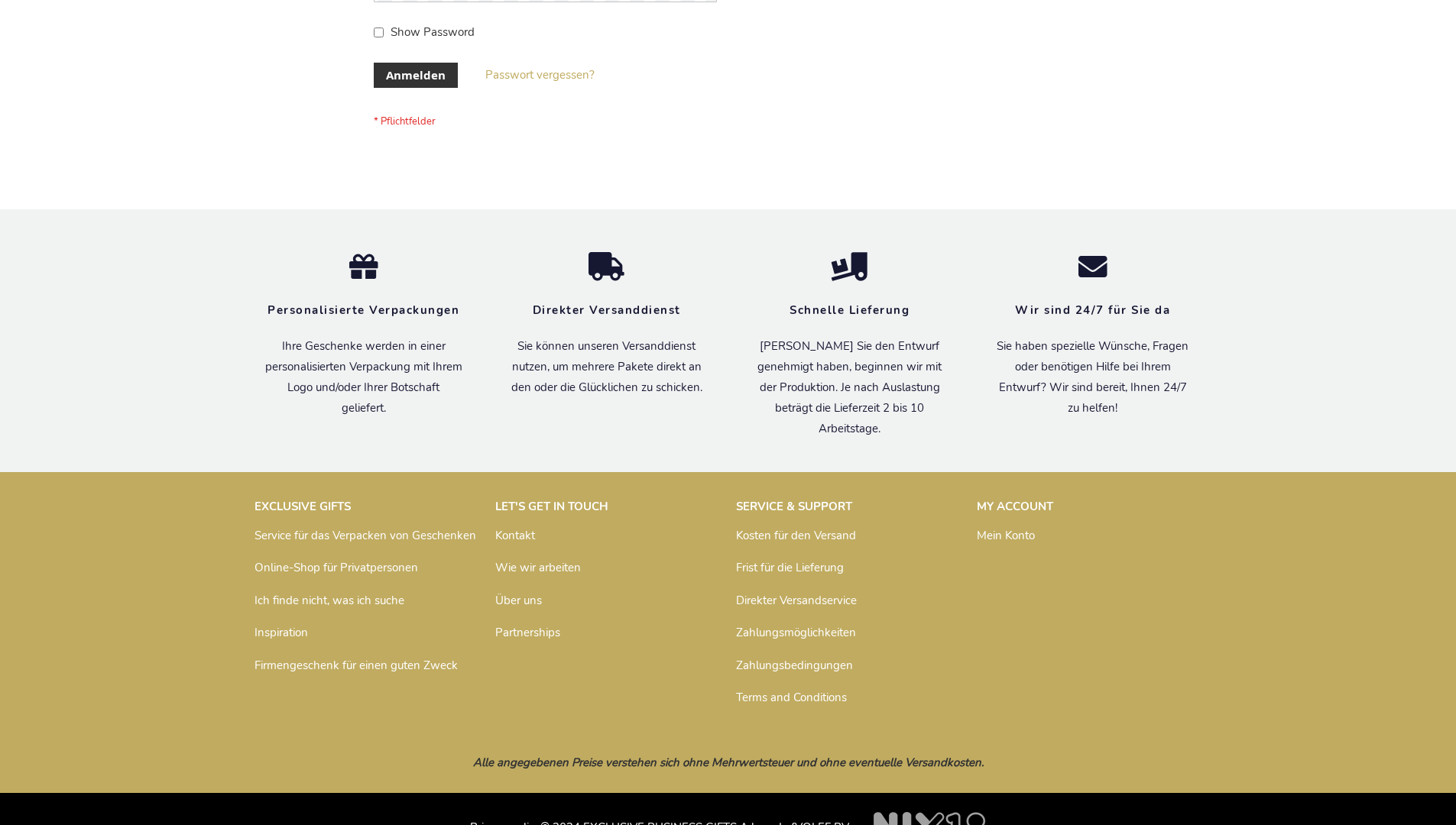
scroll to position [512, 0]
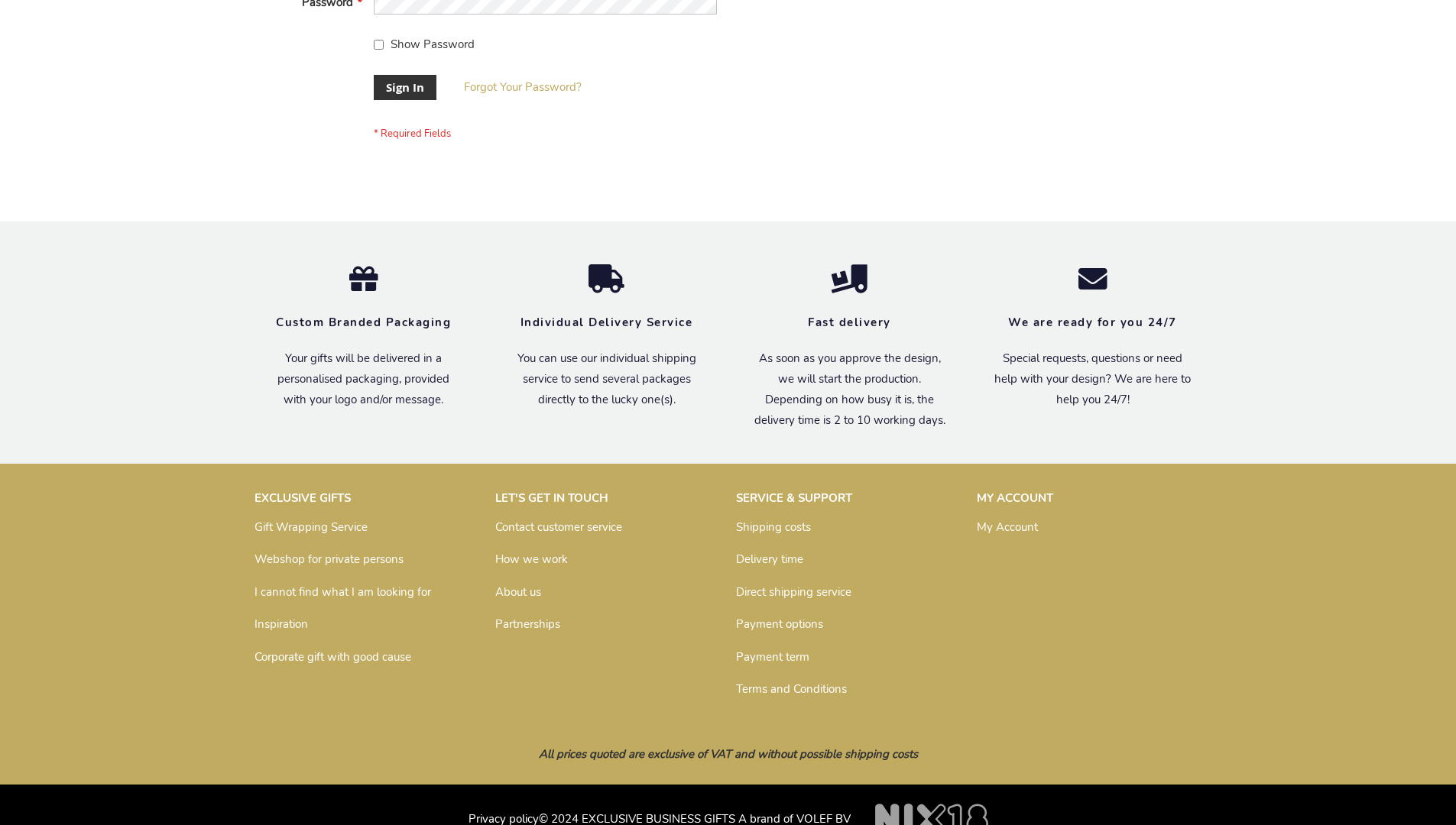
scroll to position [492, 0]
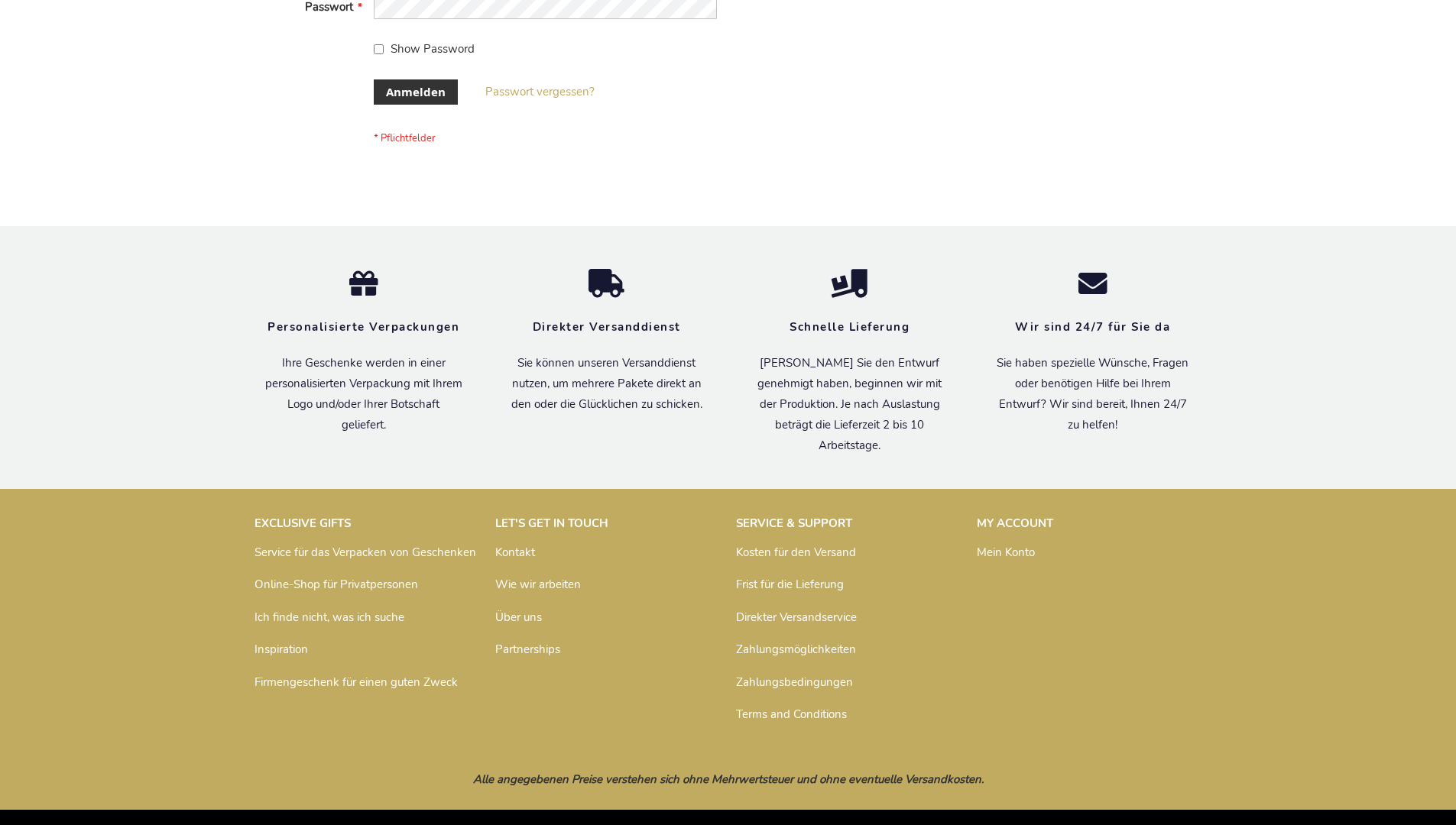
scroll to position [512, 0]
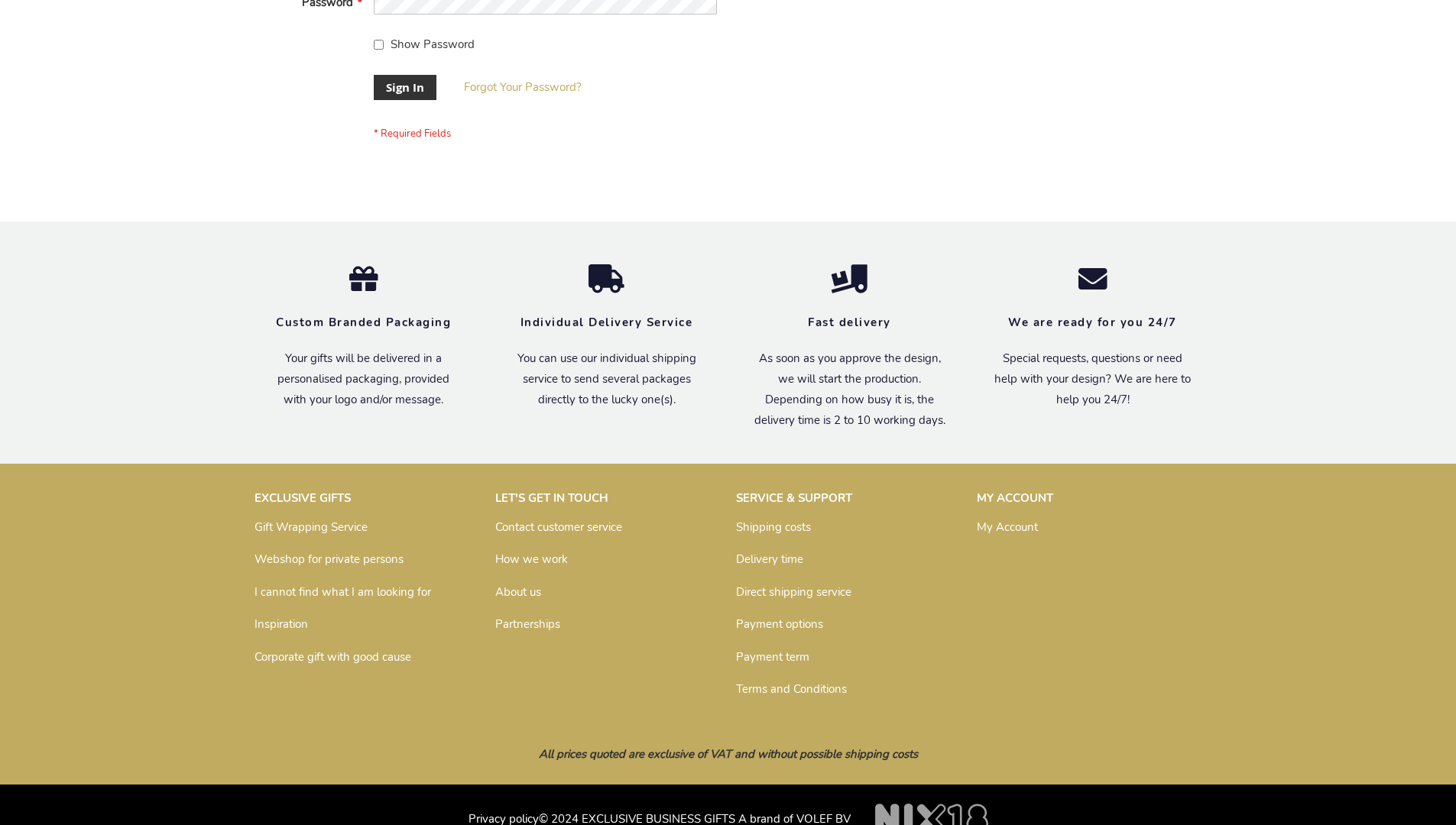
scroll to position [492, 0]
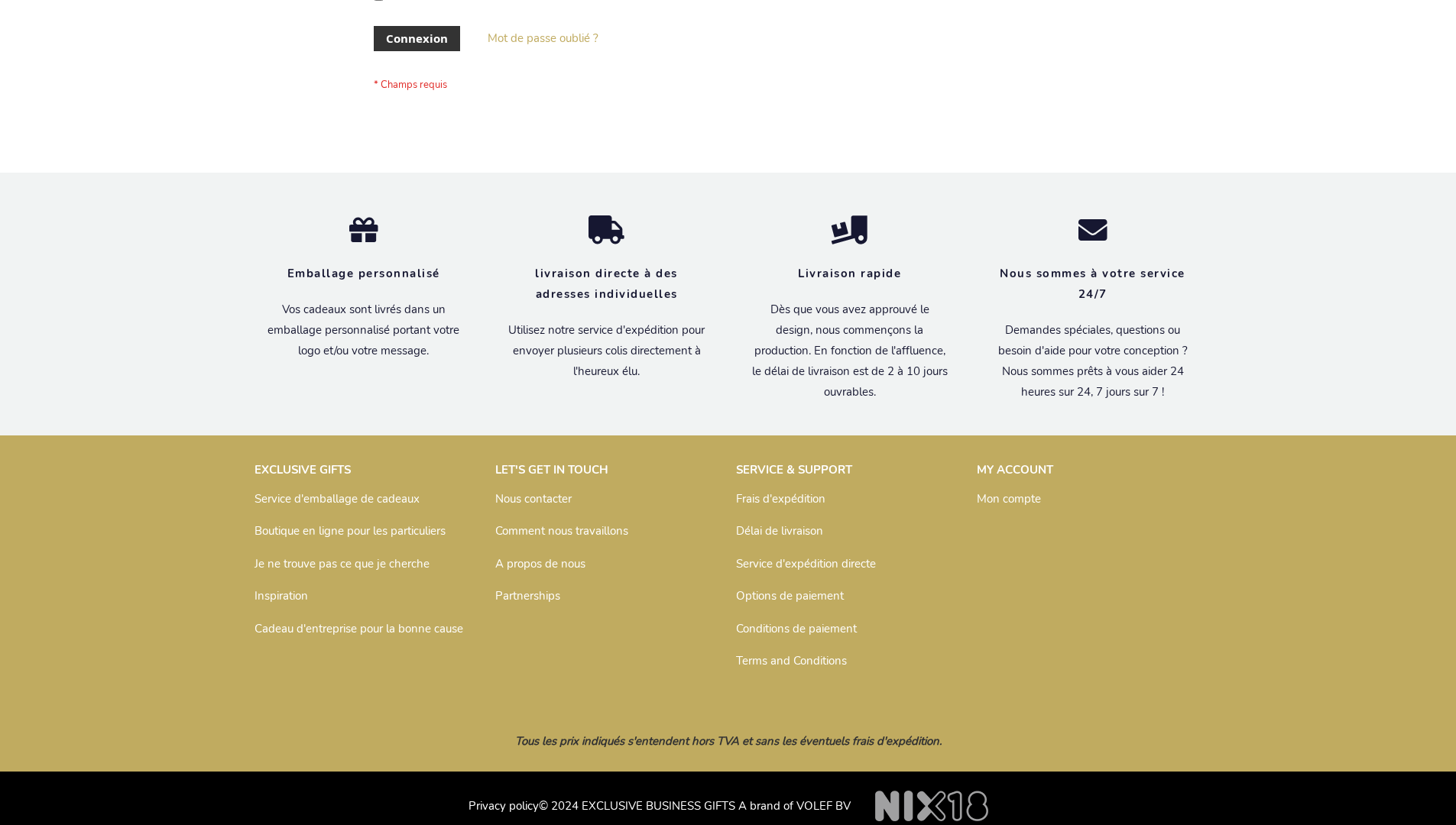
scroll to position [527, 0]
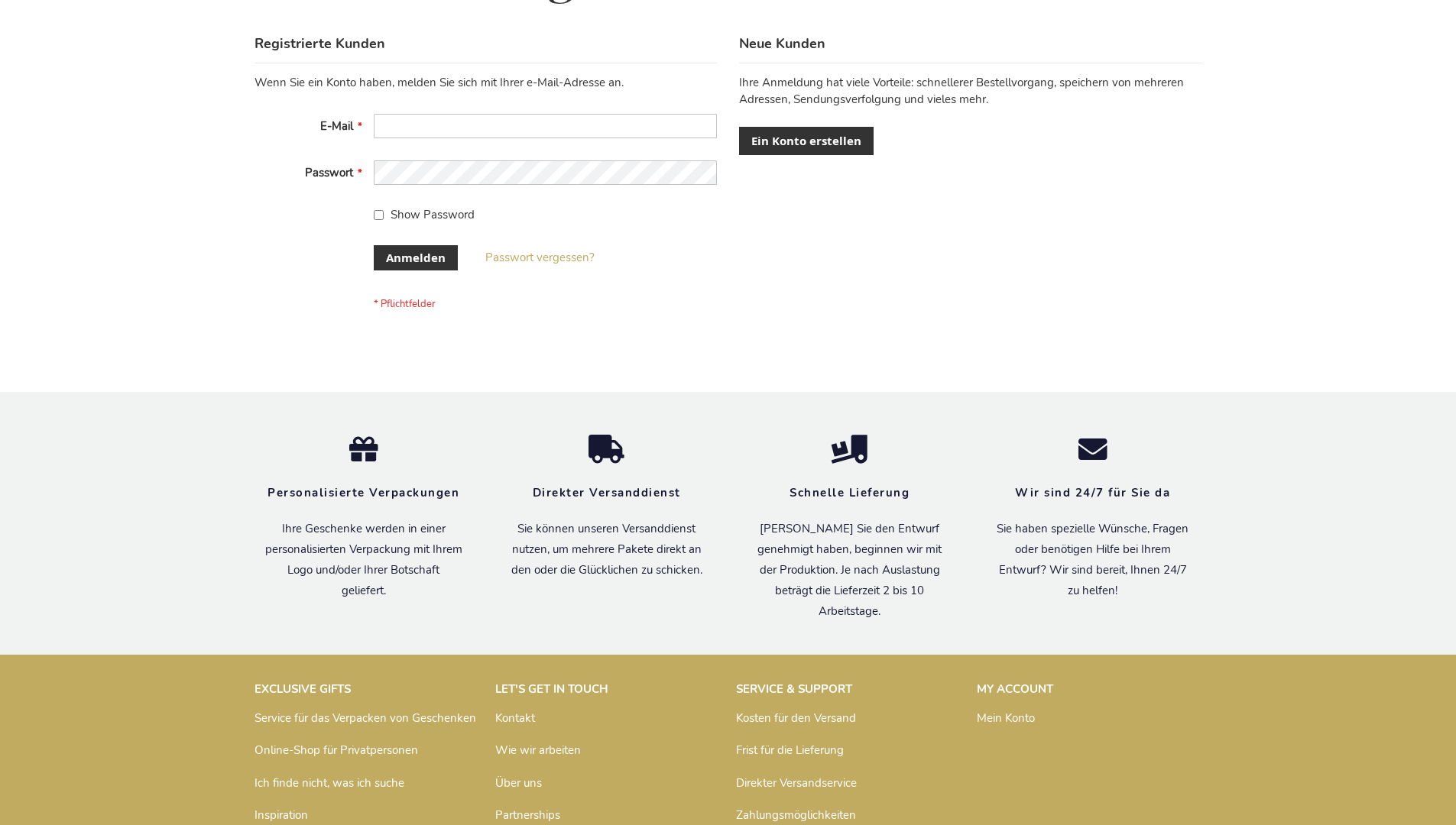
scroll to position [512, 0]
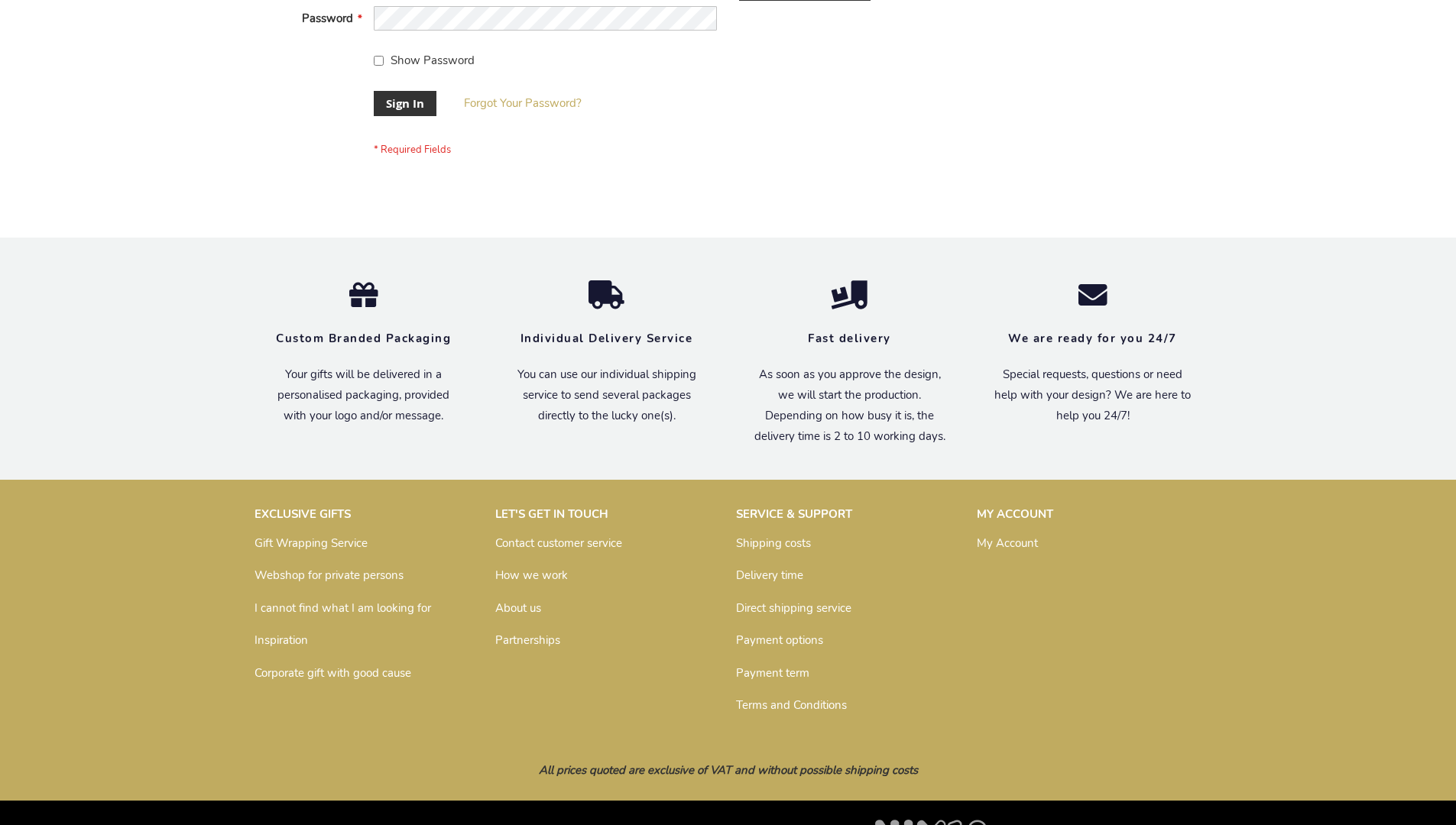
scroll to position [492, 0]
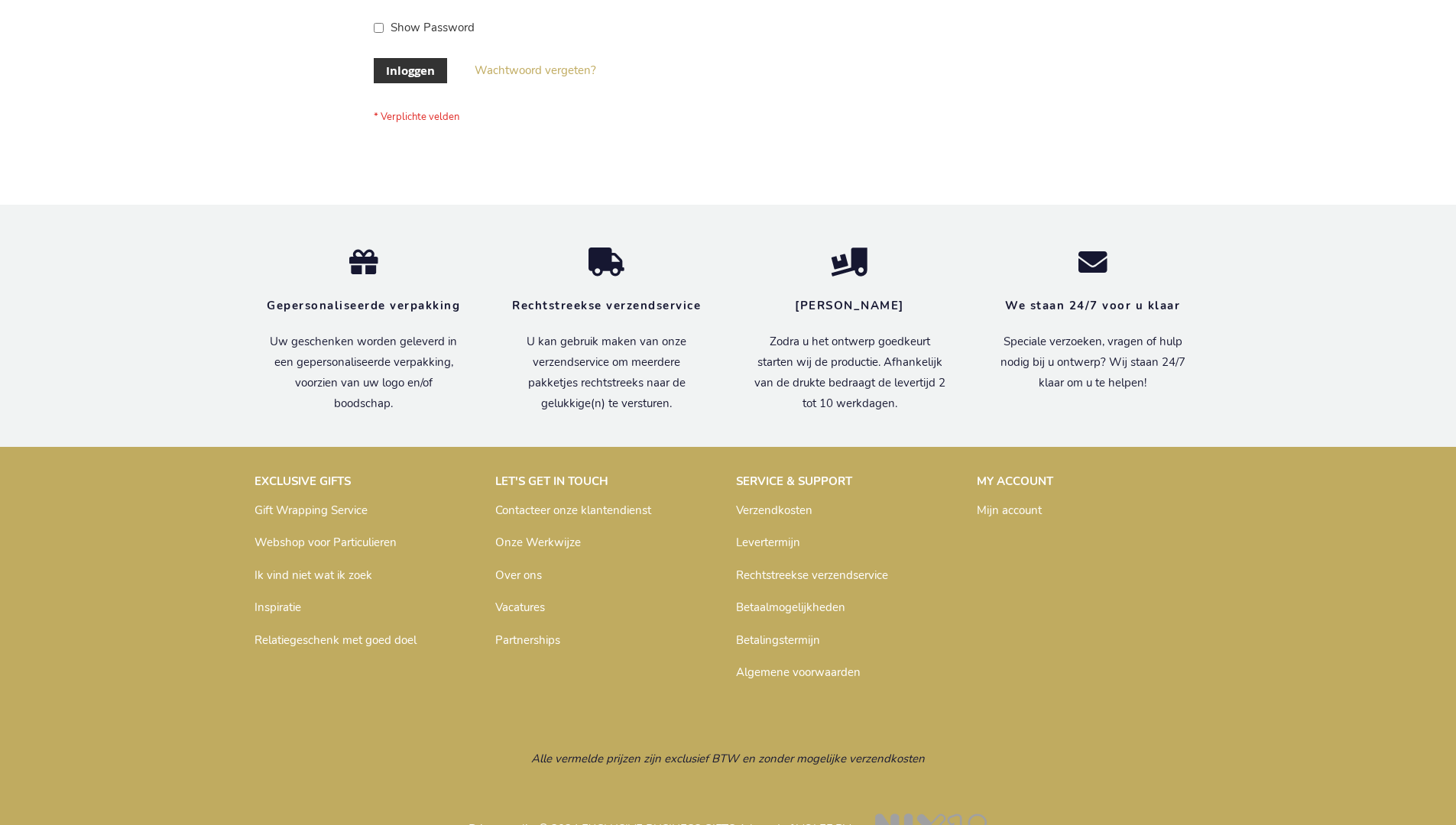
scroll to position [519, 0]
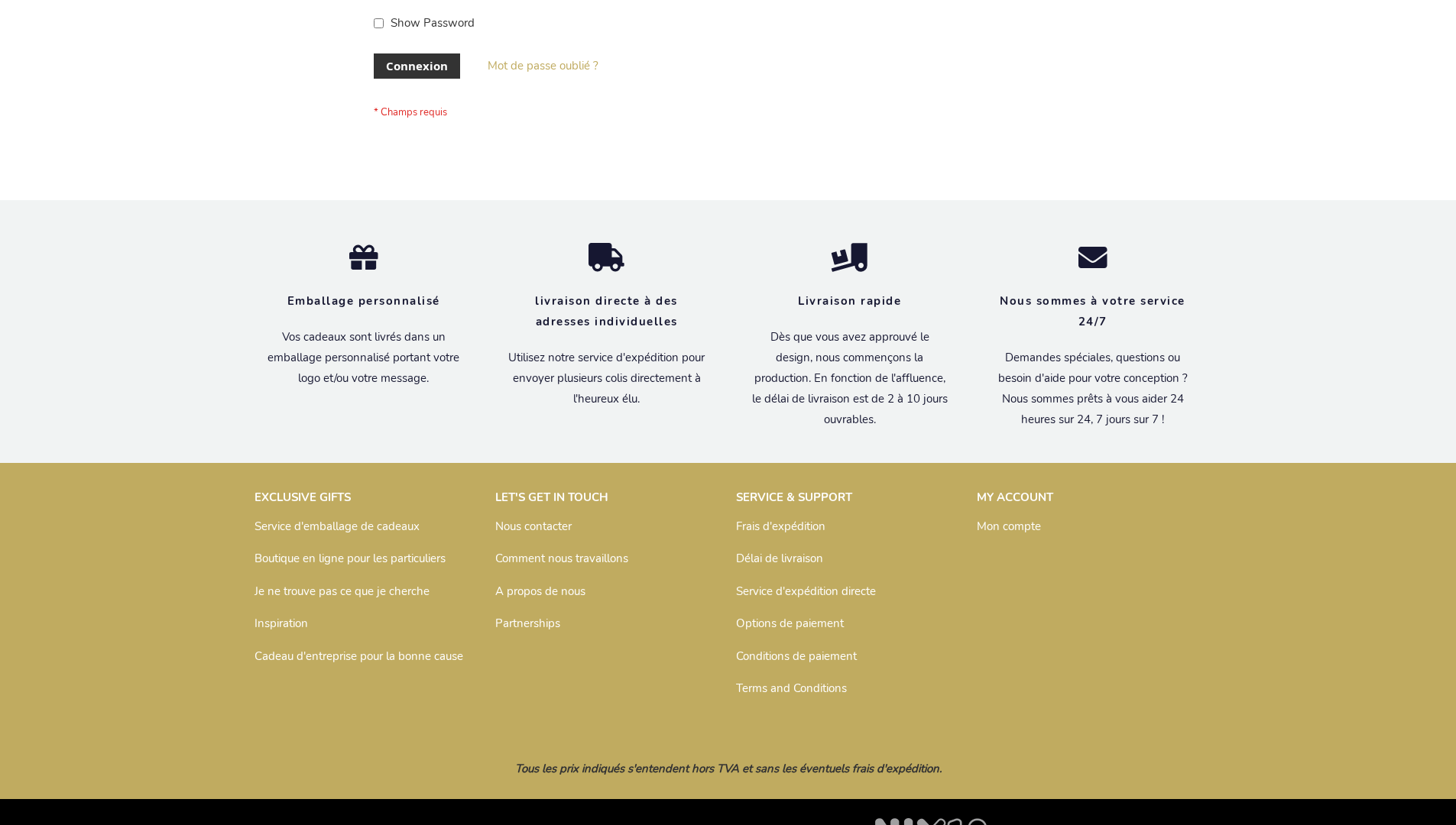
scroll to position [527, 0]
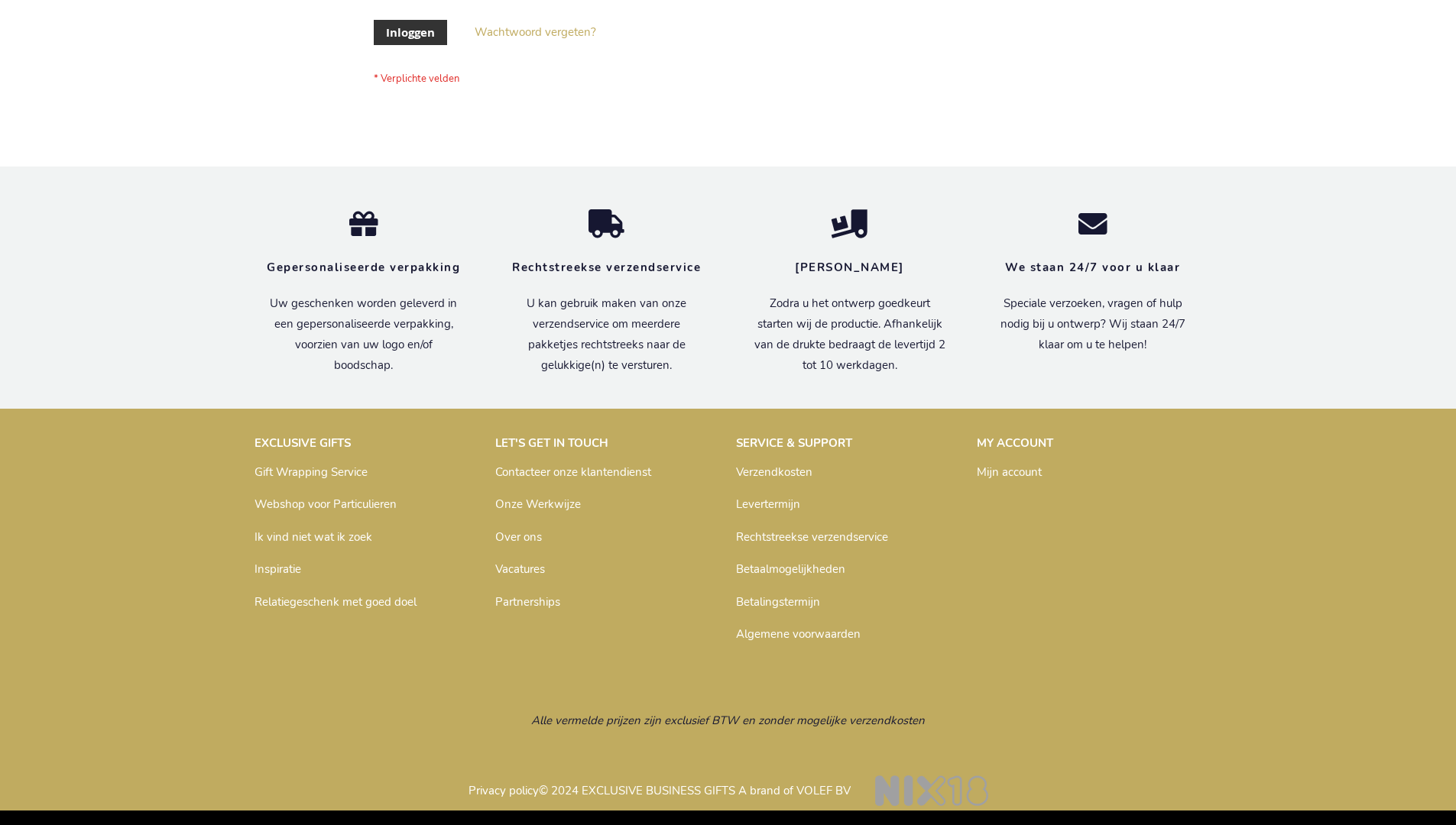
scroll to position [519, 0]
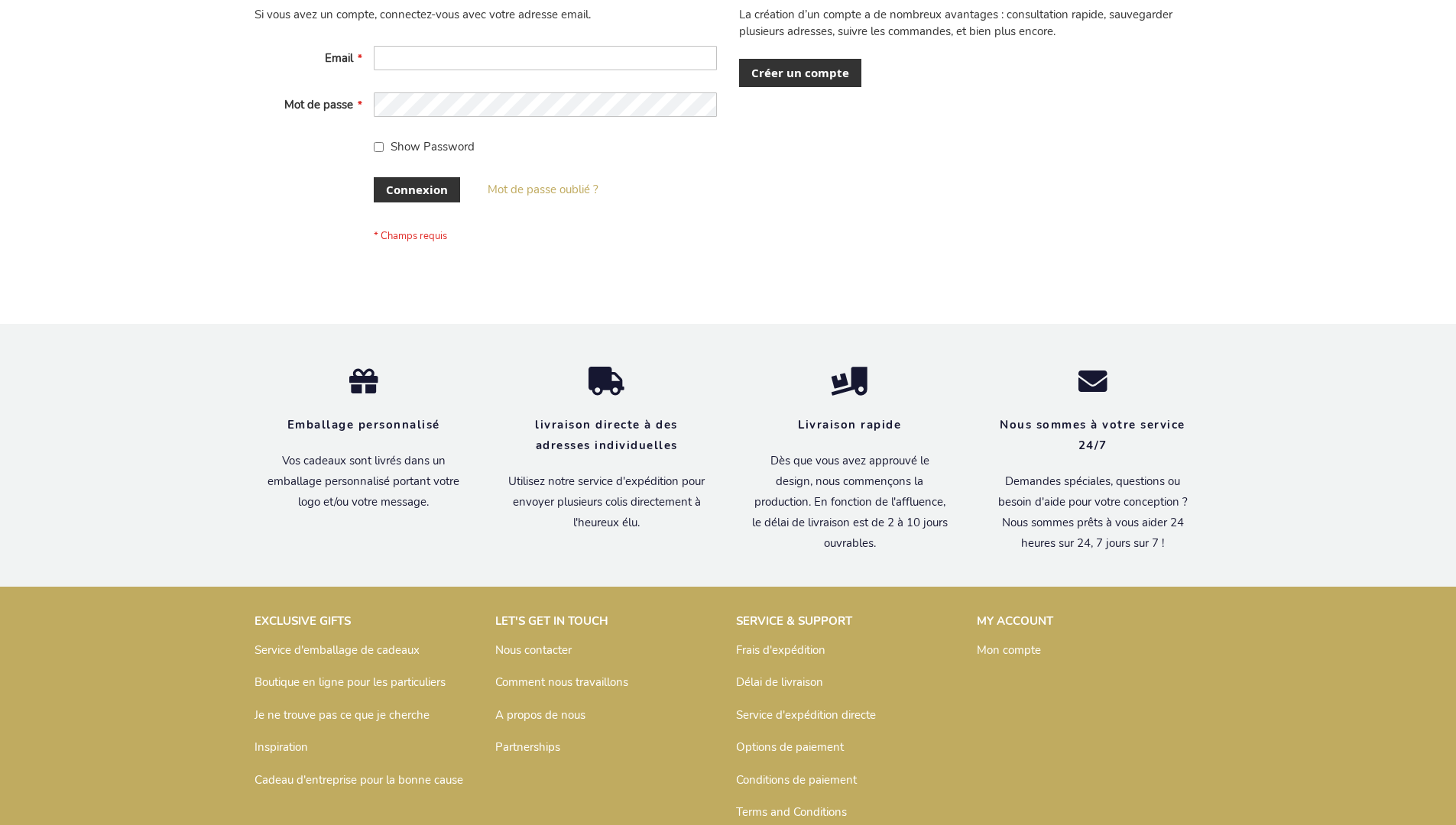
scroll to position [527, 0]
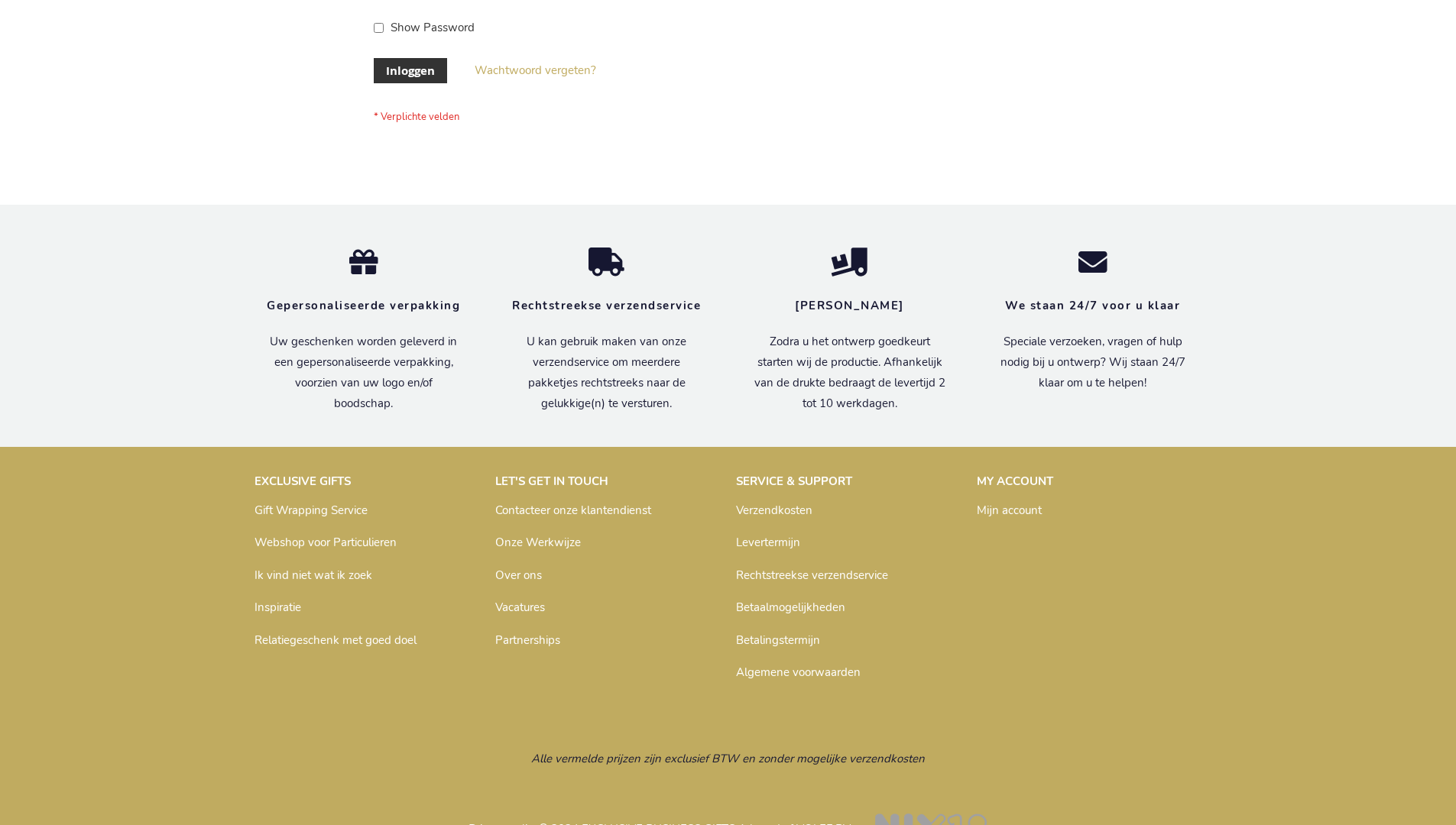
scroll to position [519, 0]
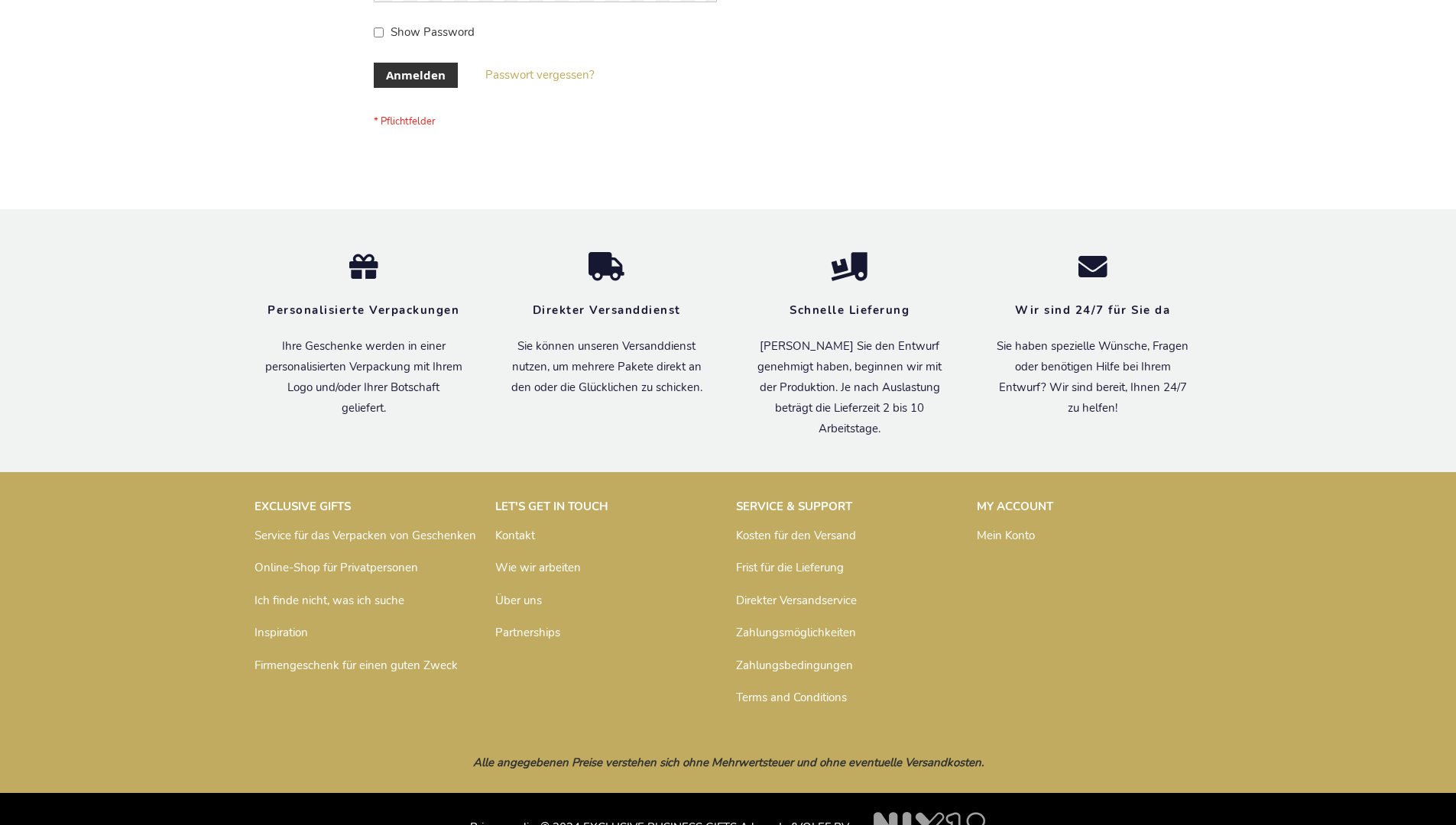
scroll to position [512, 0]
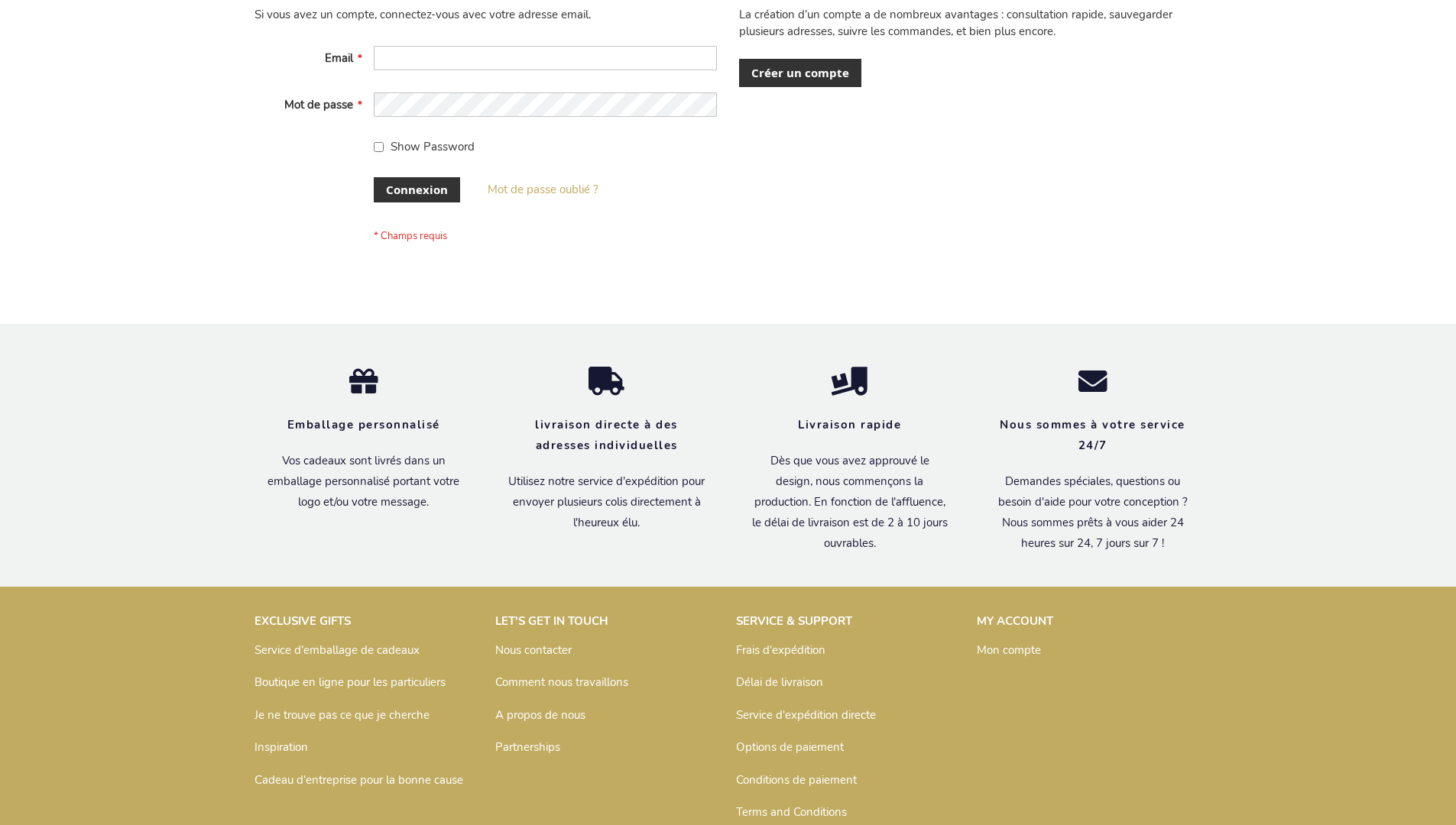
scroll to position [527, 0]
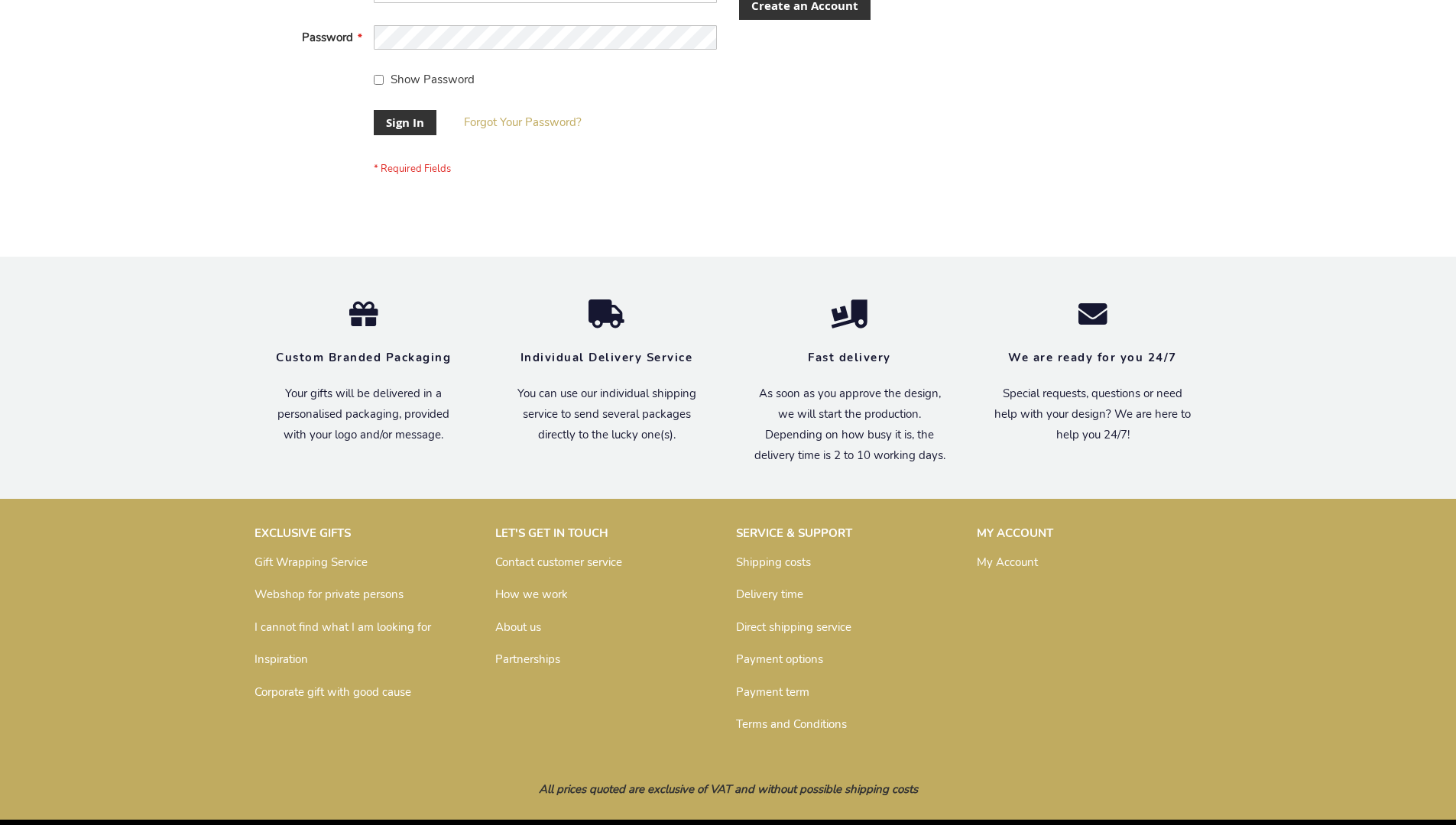
scroll to position [492, 0]
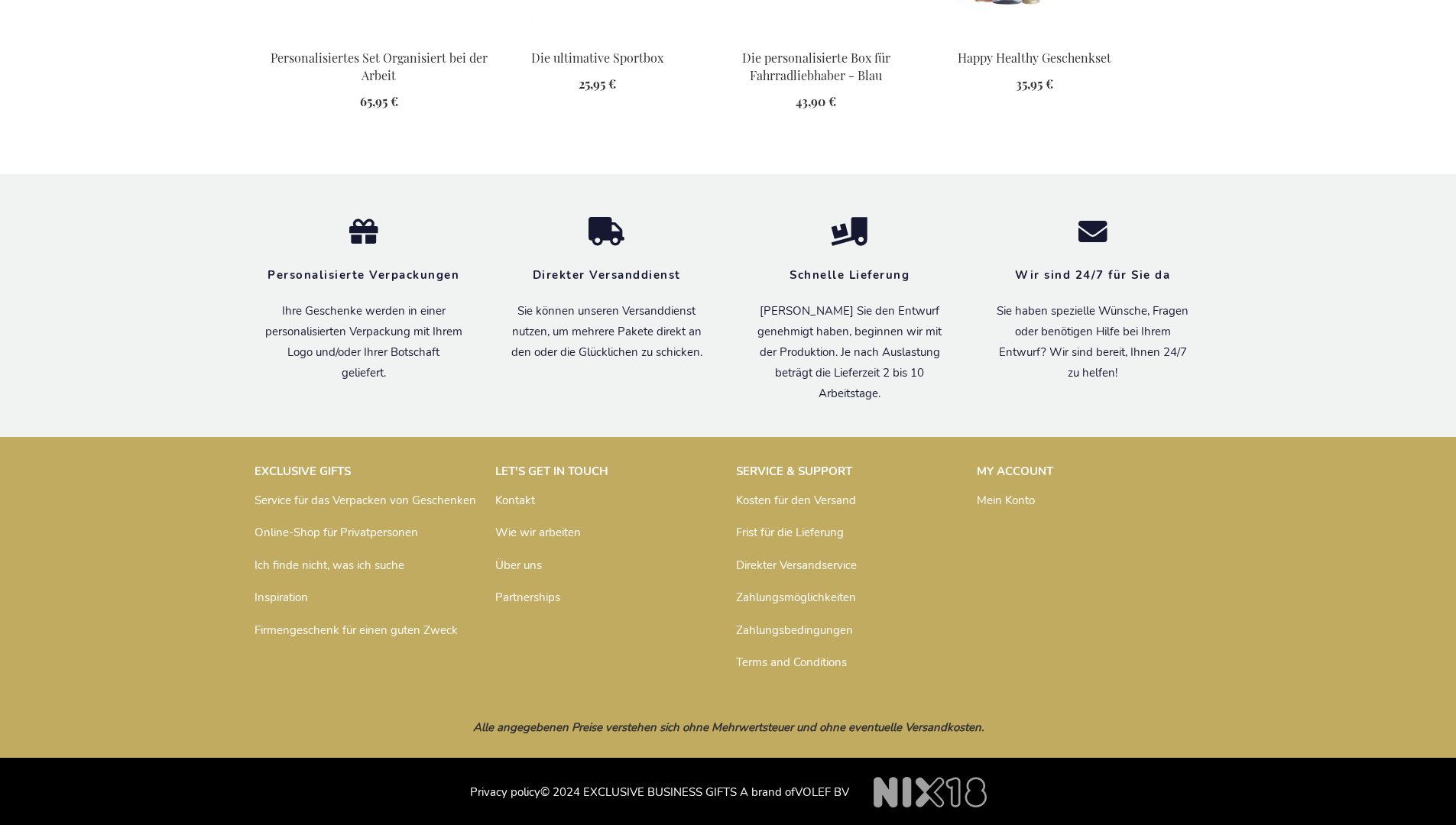
scroll to position [2095, 0]
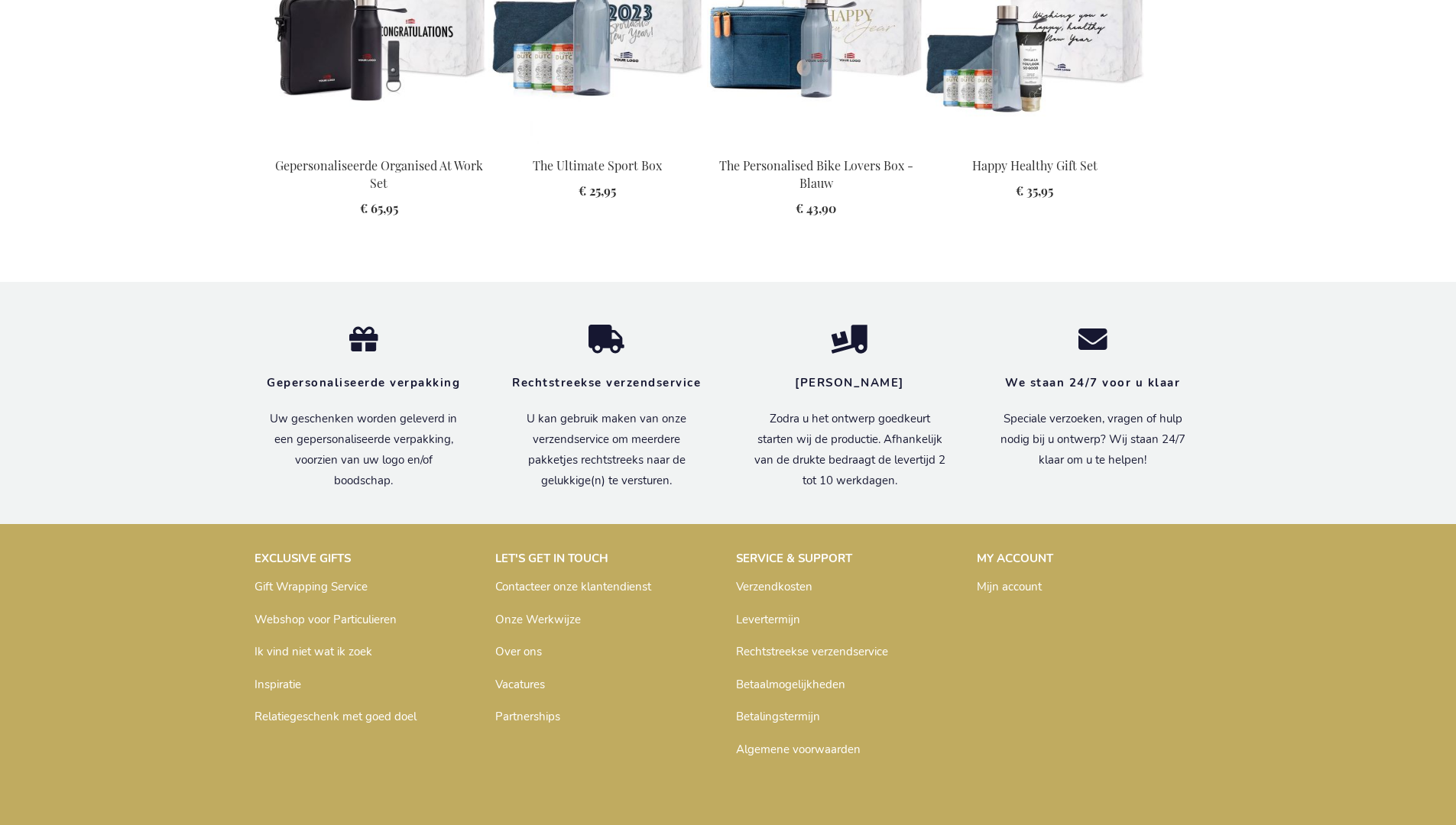
scroll to position [2085, 0]
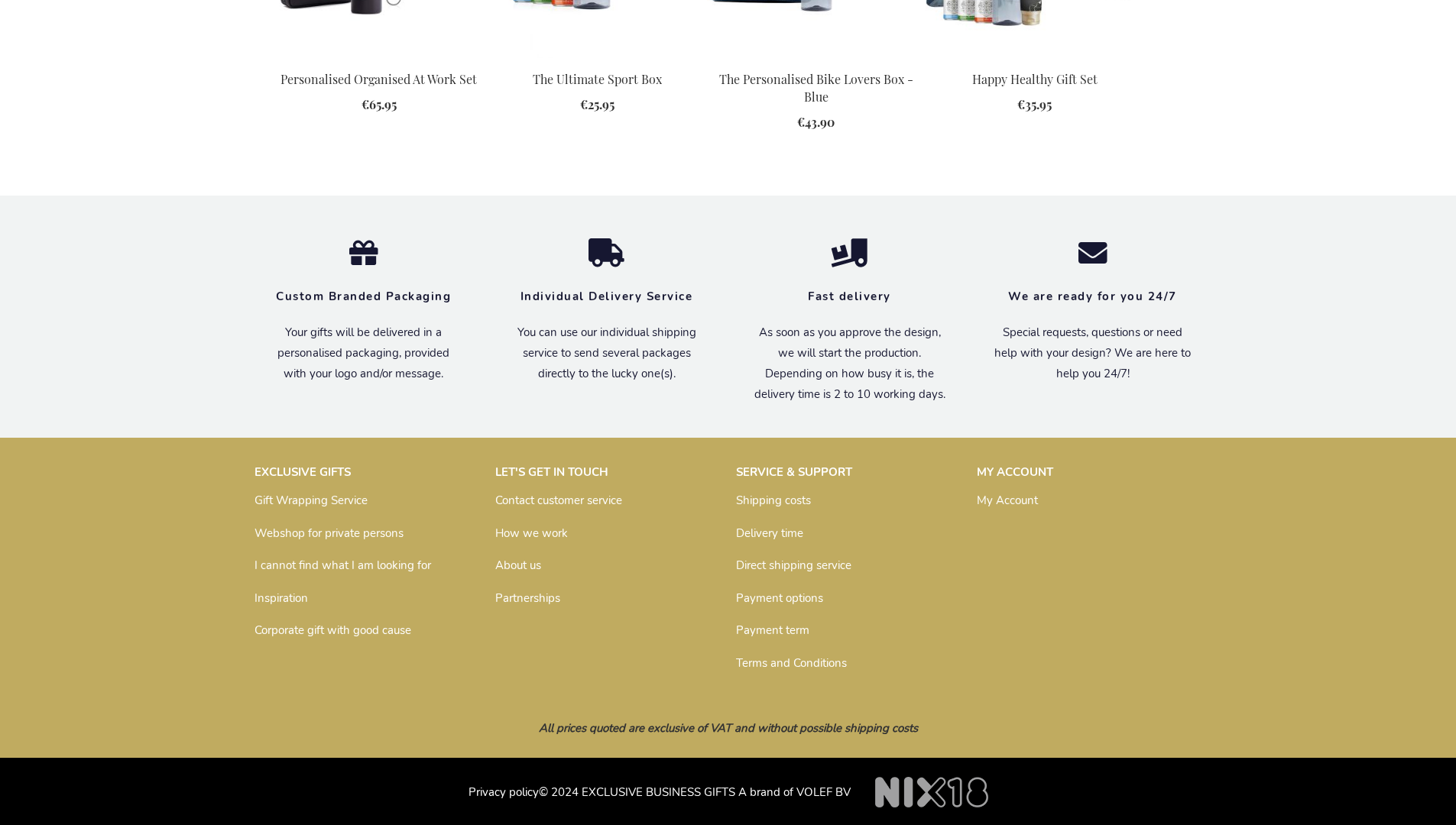
scroll to position [2057, 0]
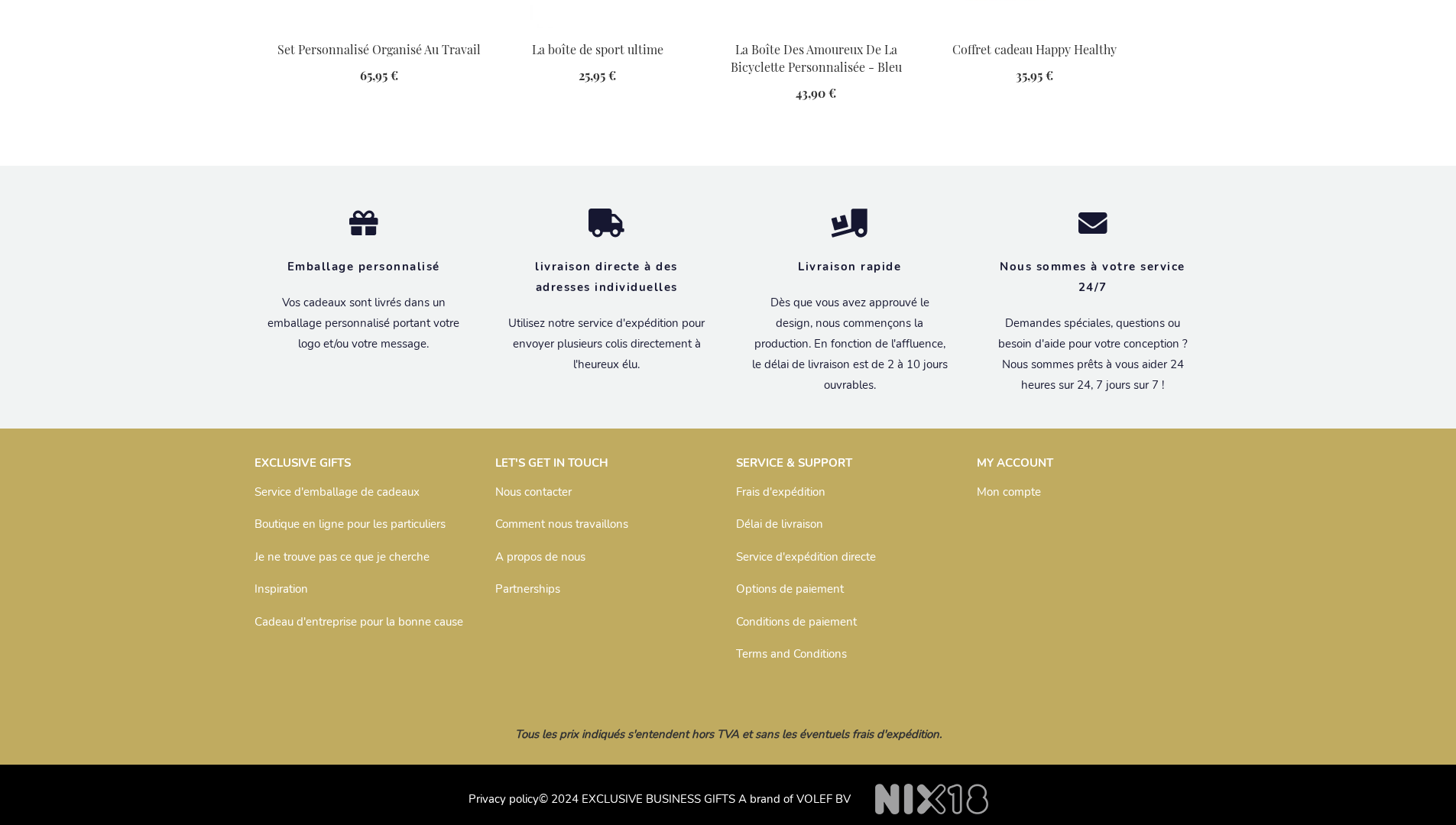
scroll to position [2110, 0]
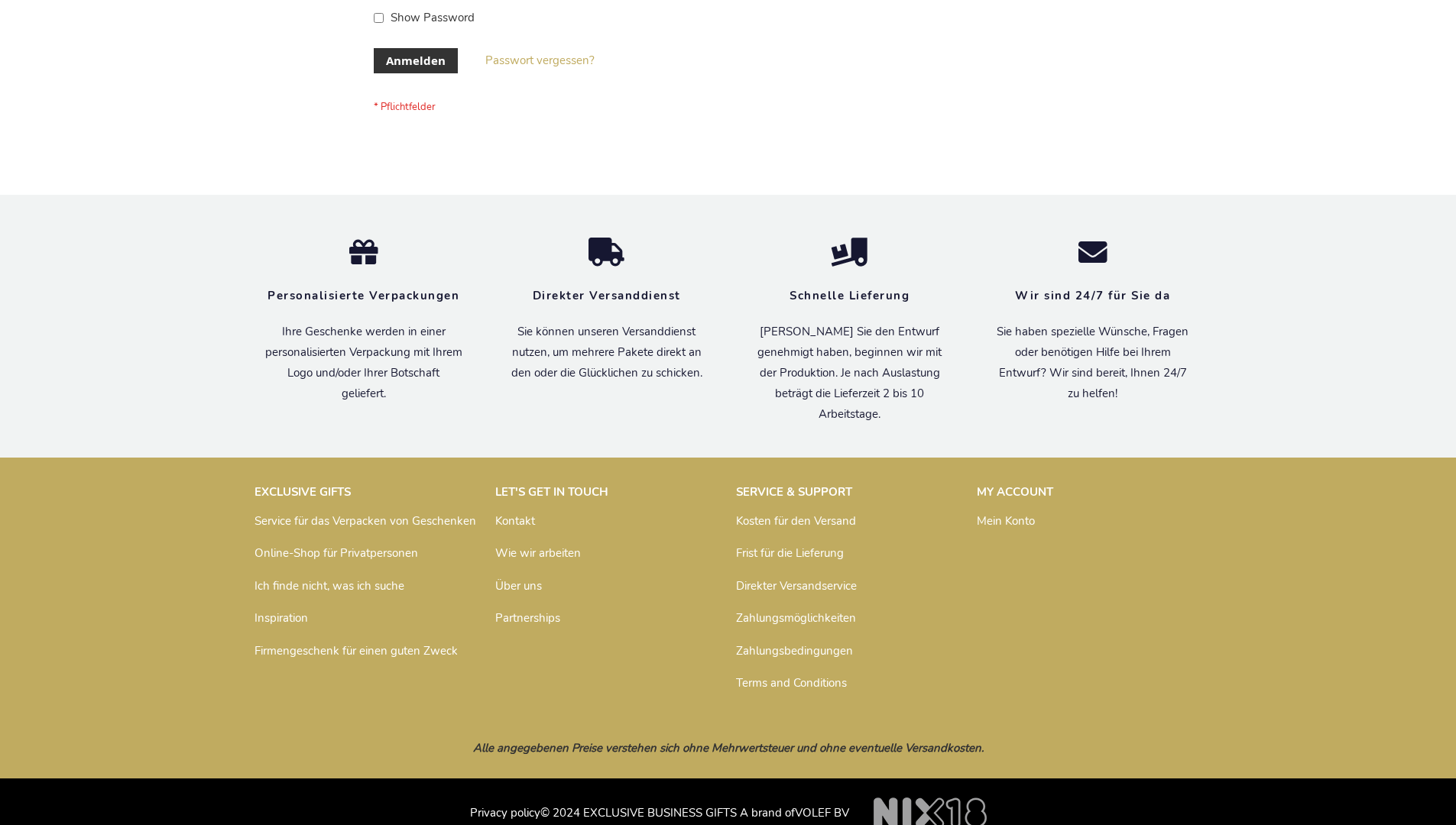
scroll to position [512, 0]
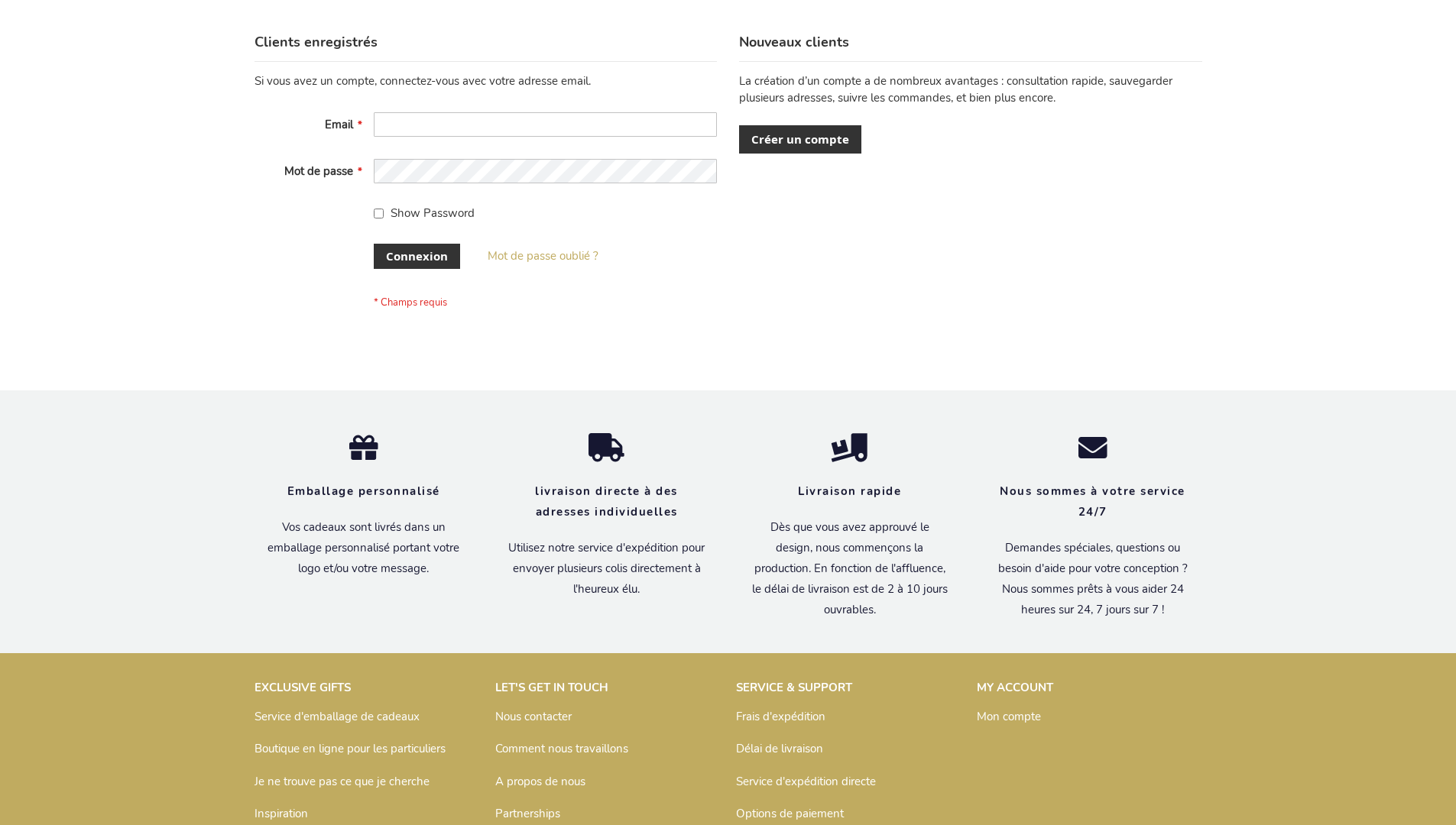
scroll to position [527, 0]
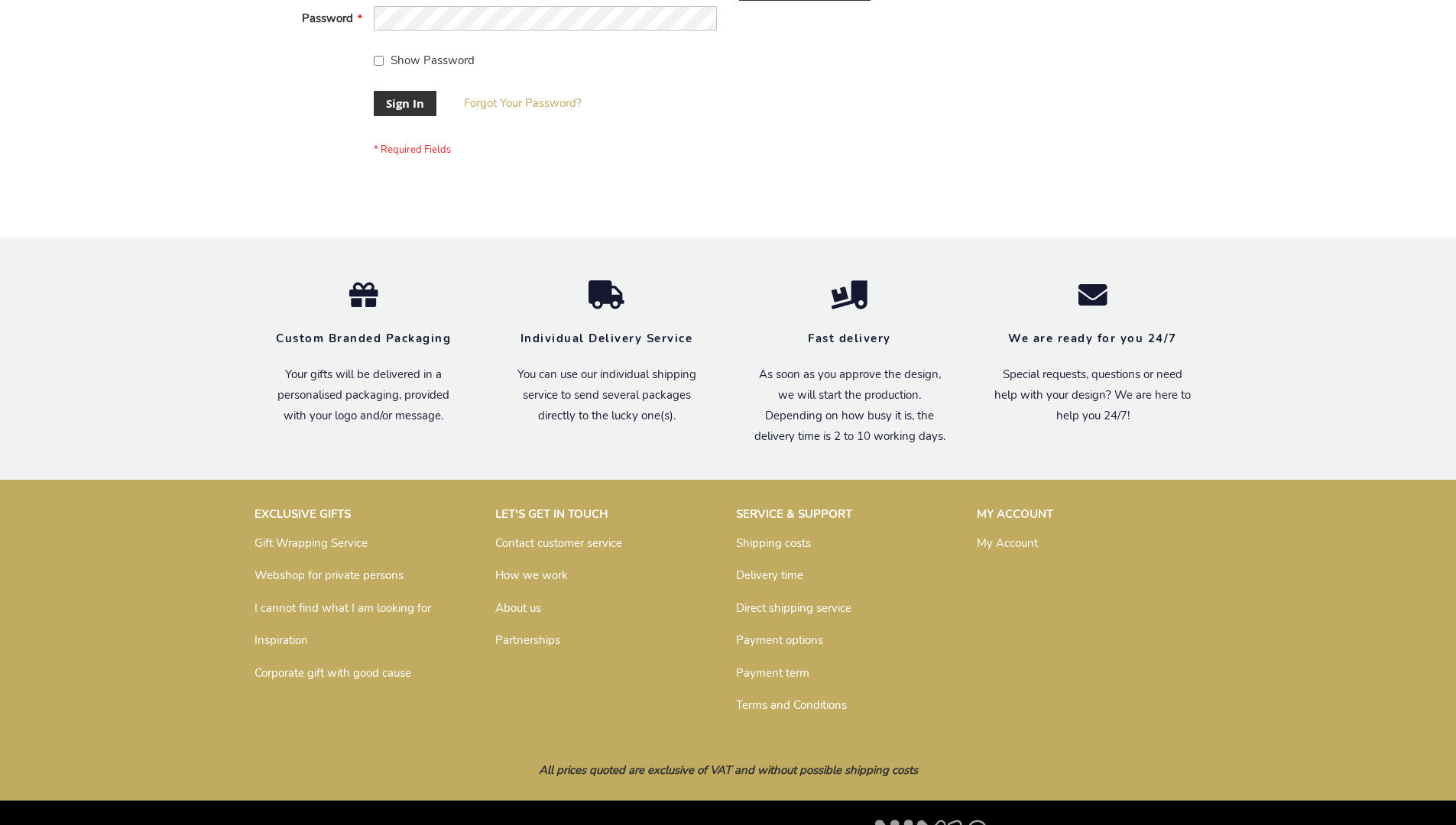
scroll to position [492, 0]
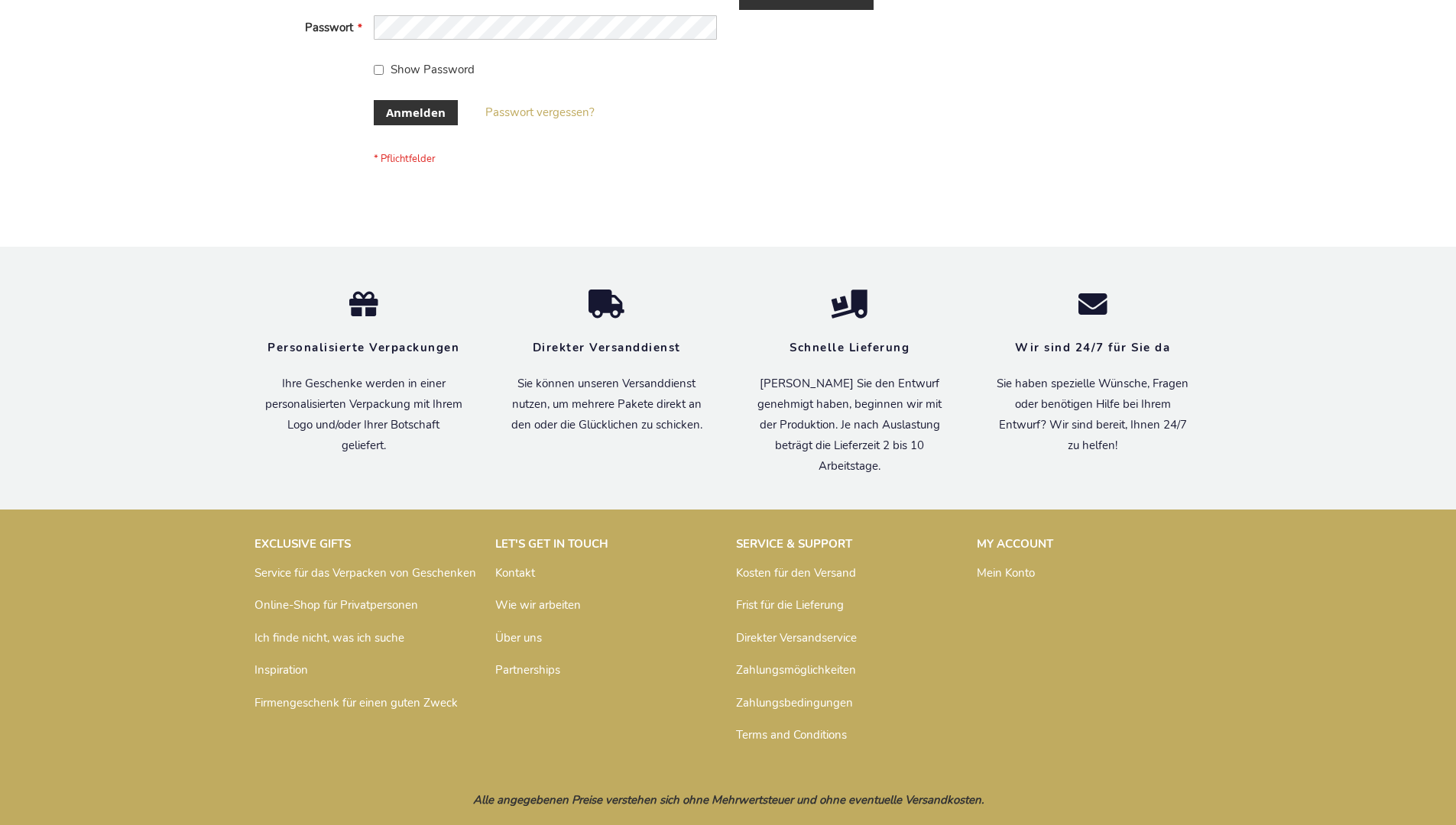
scroll to position [512, 0]
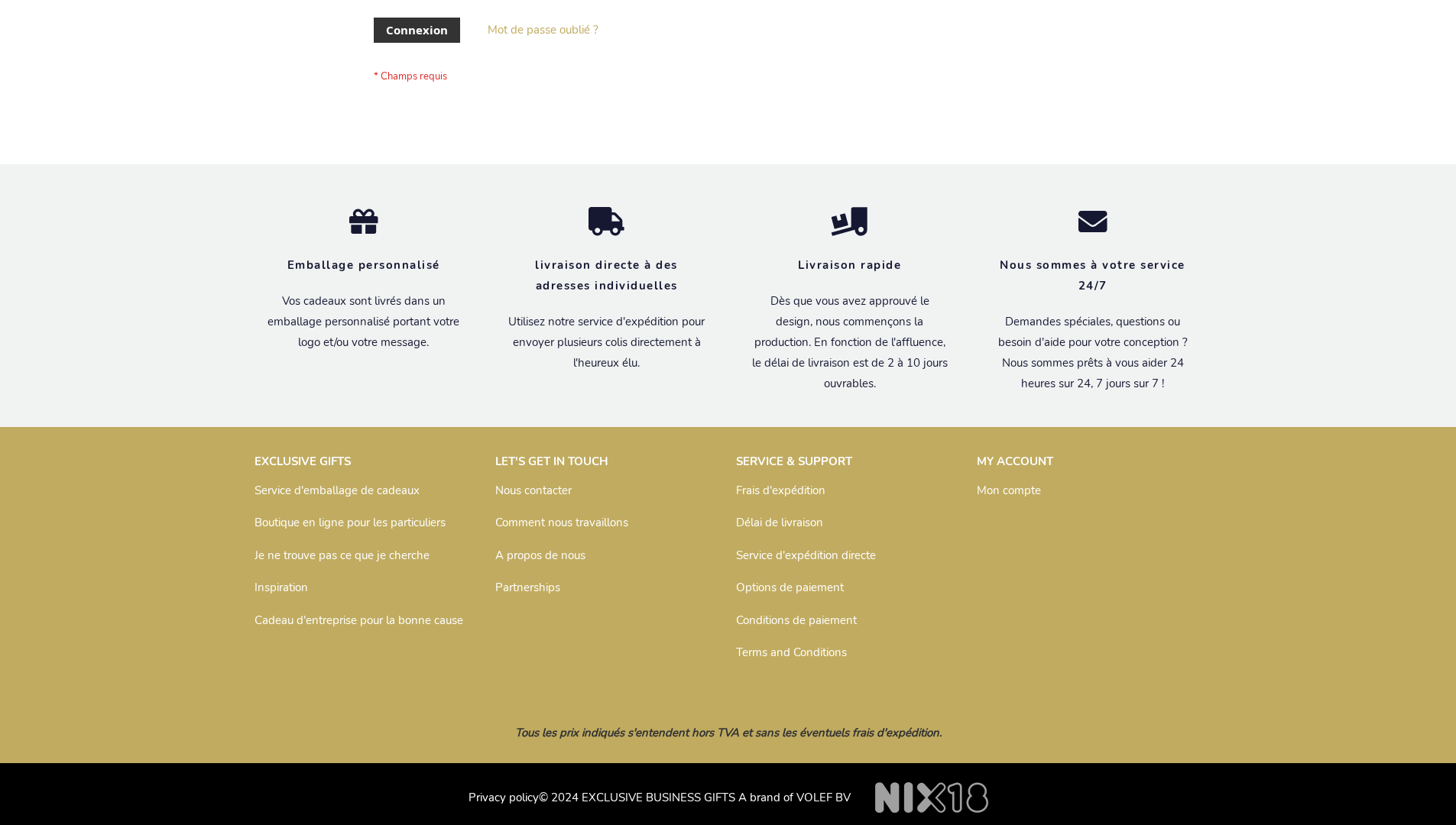
scroll to position [527, 0]
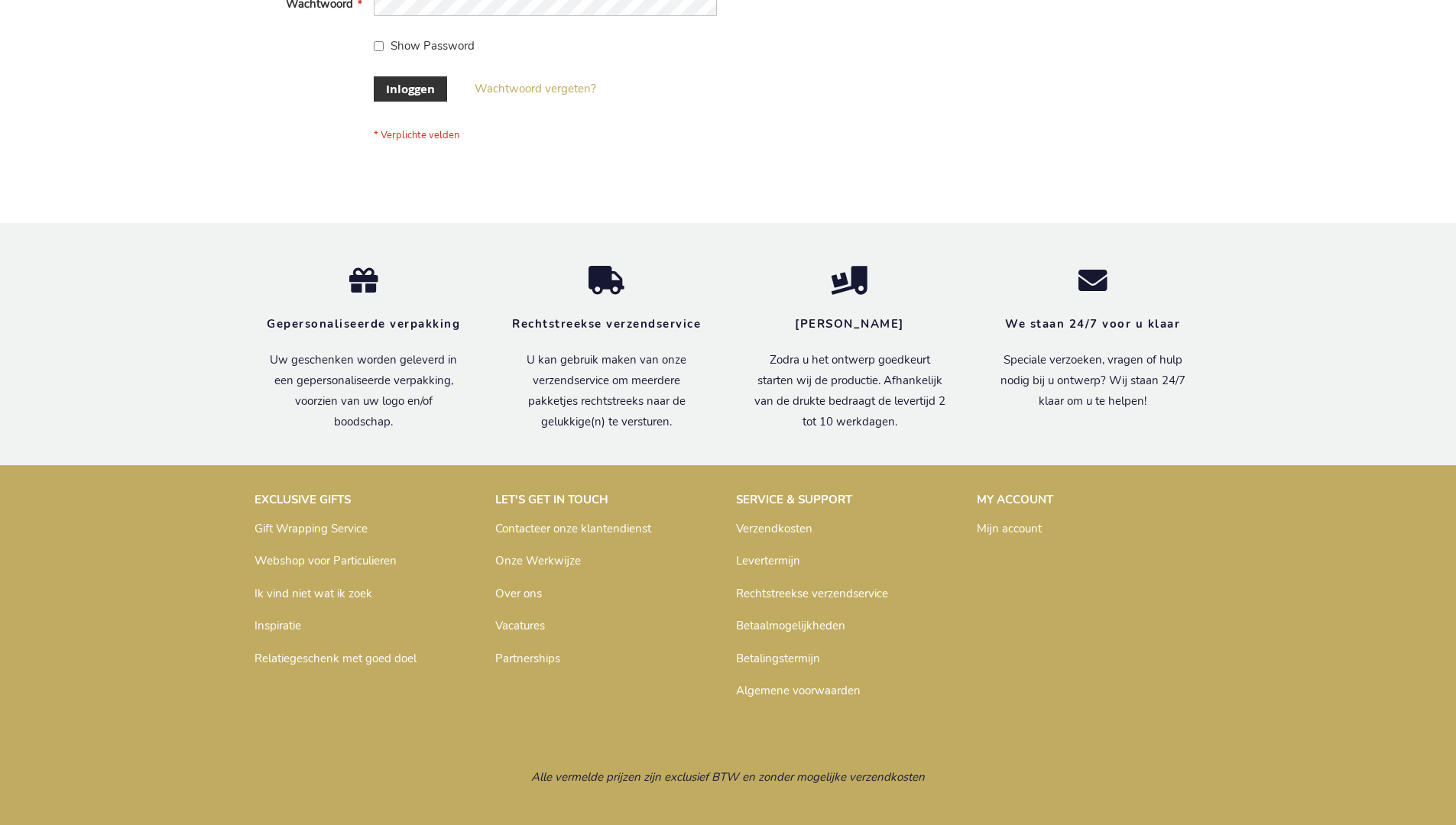
scroll to position [519, 0]
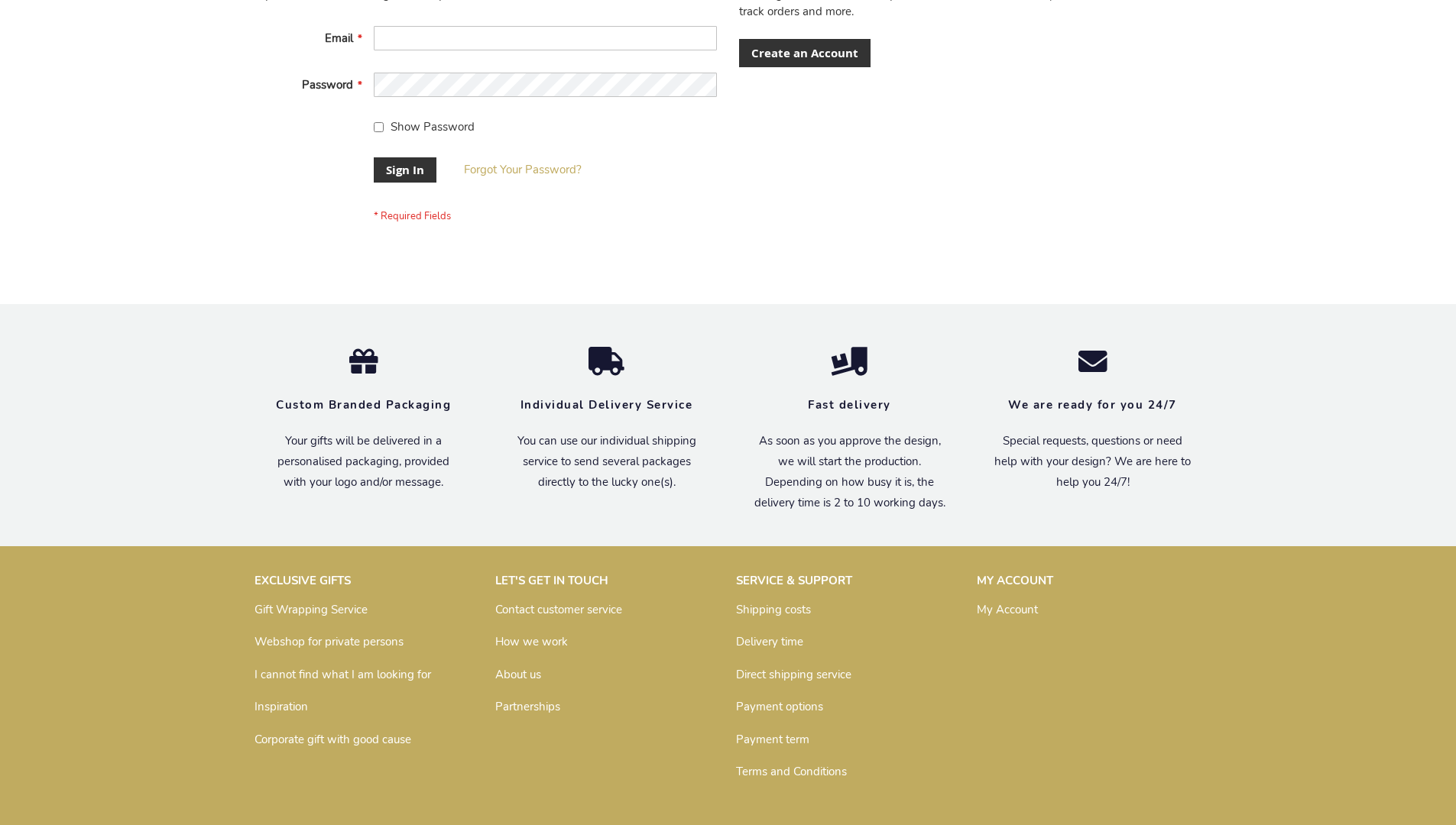
scroll to position [492, 0]
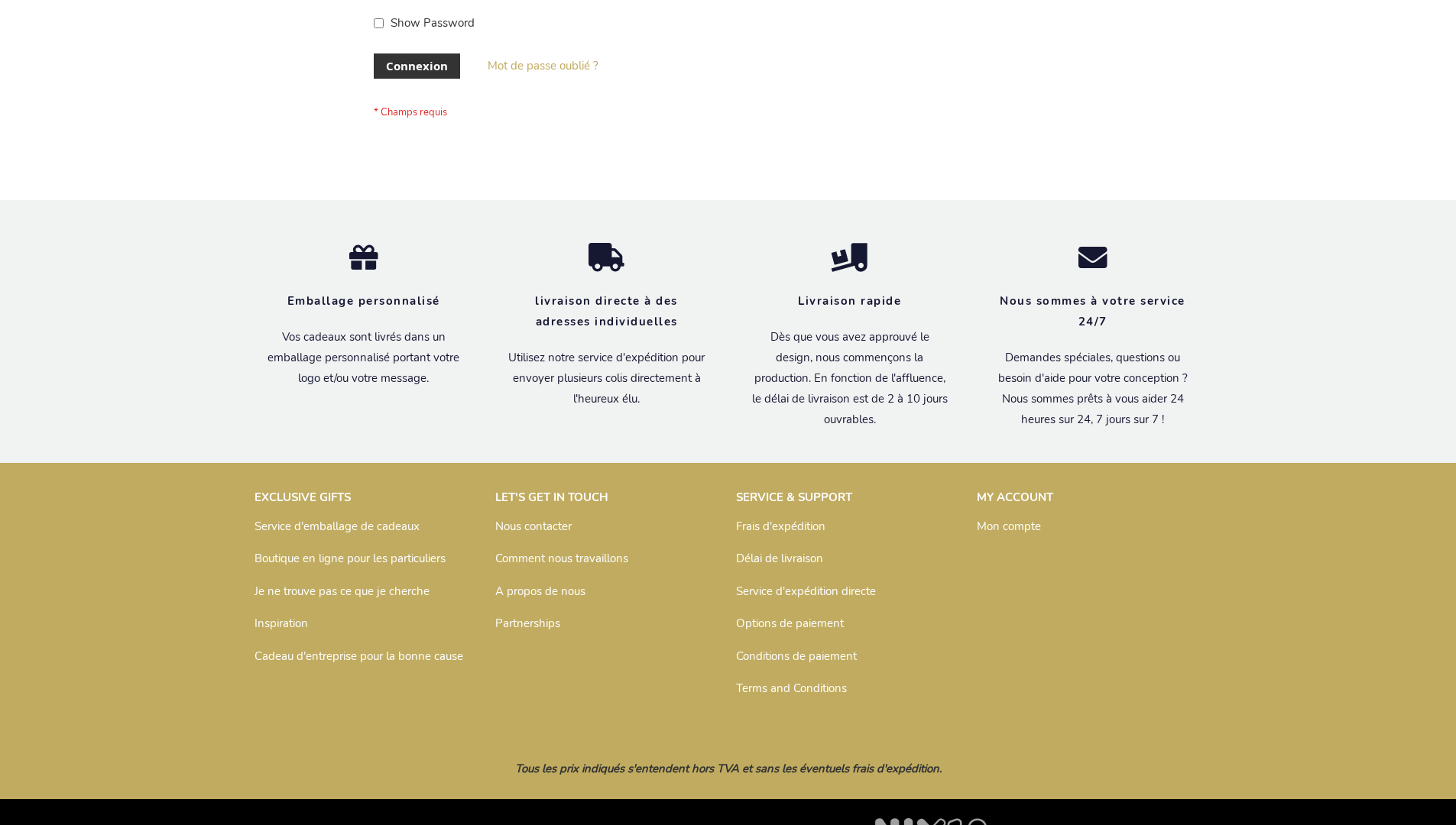
scroll to position [527, 0]
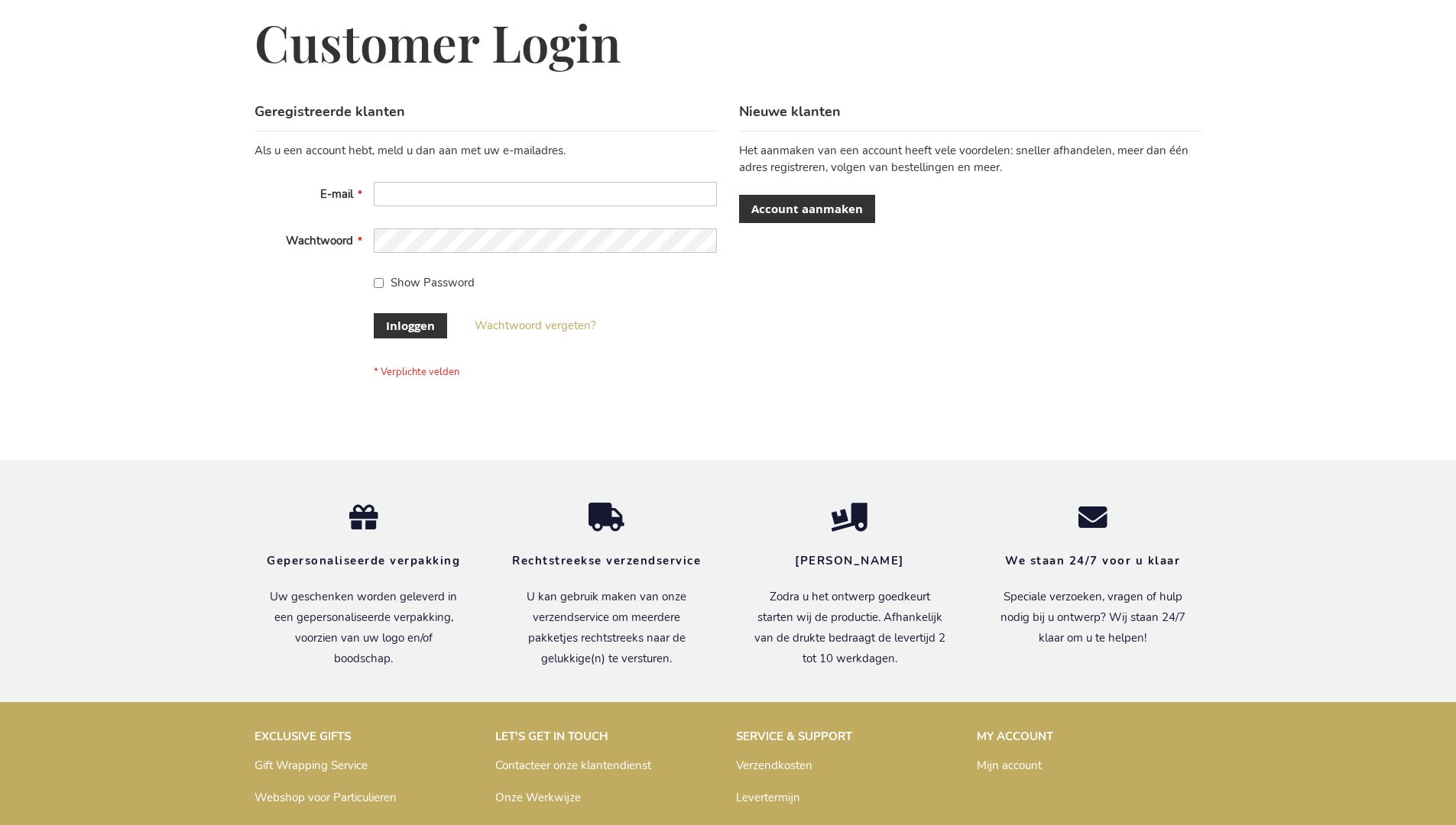
scroll to position [519, 0]
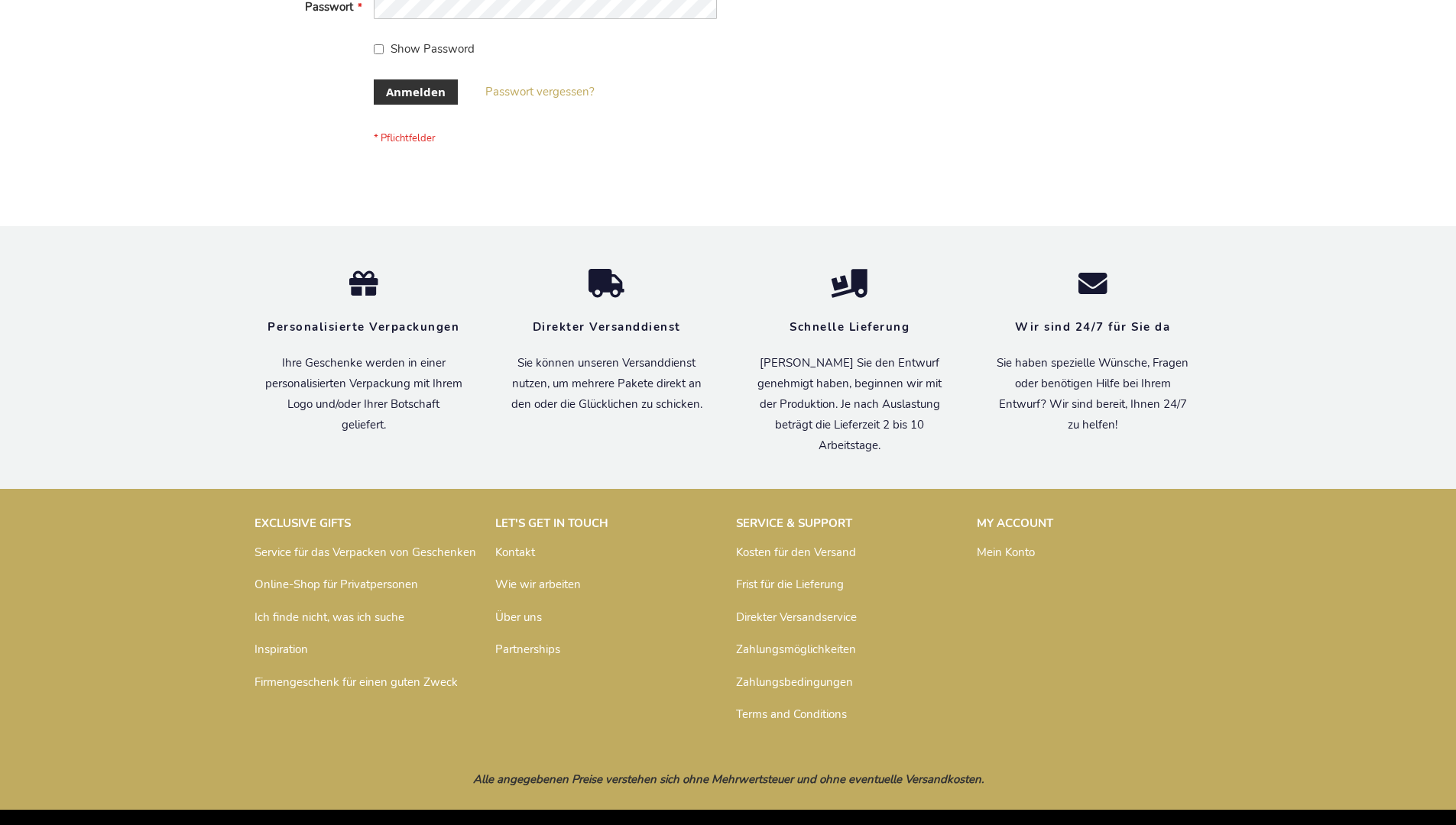
scroll to position [512, 0]
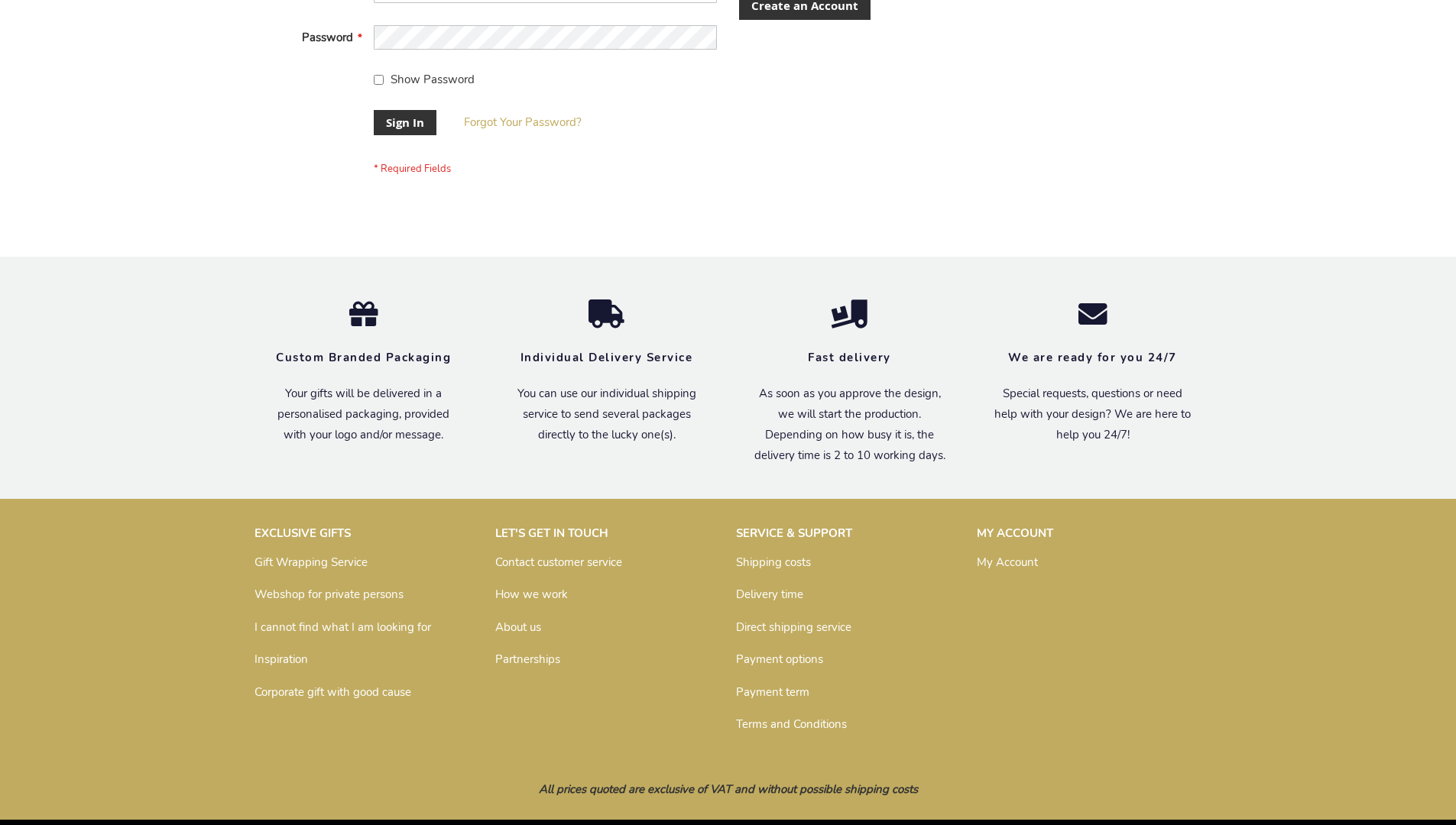
scroll to position [492, 0]
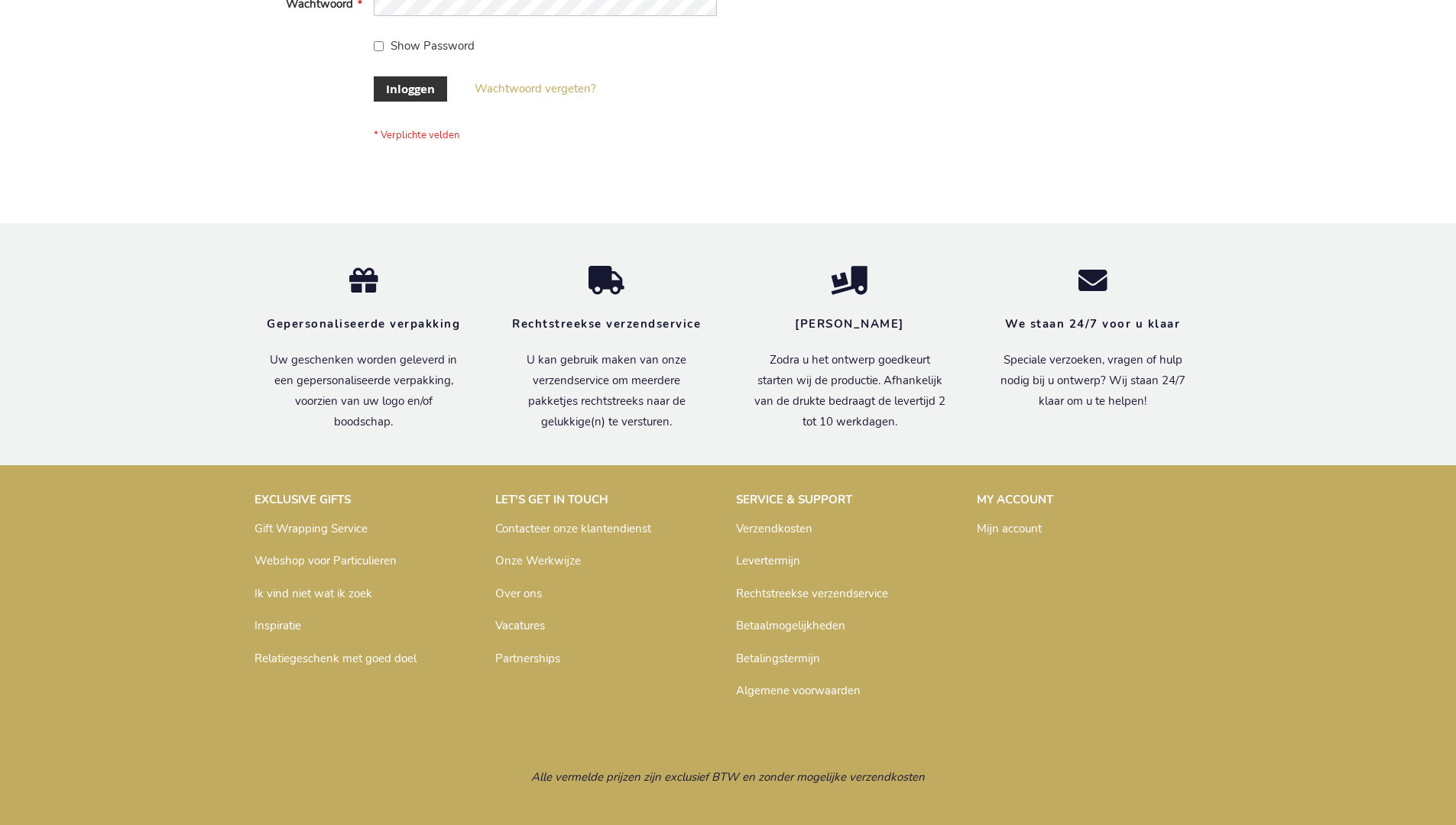
scroll to position [519, 0]
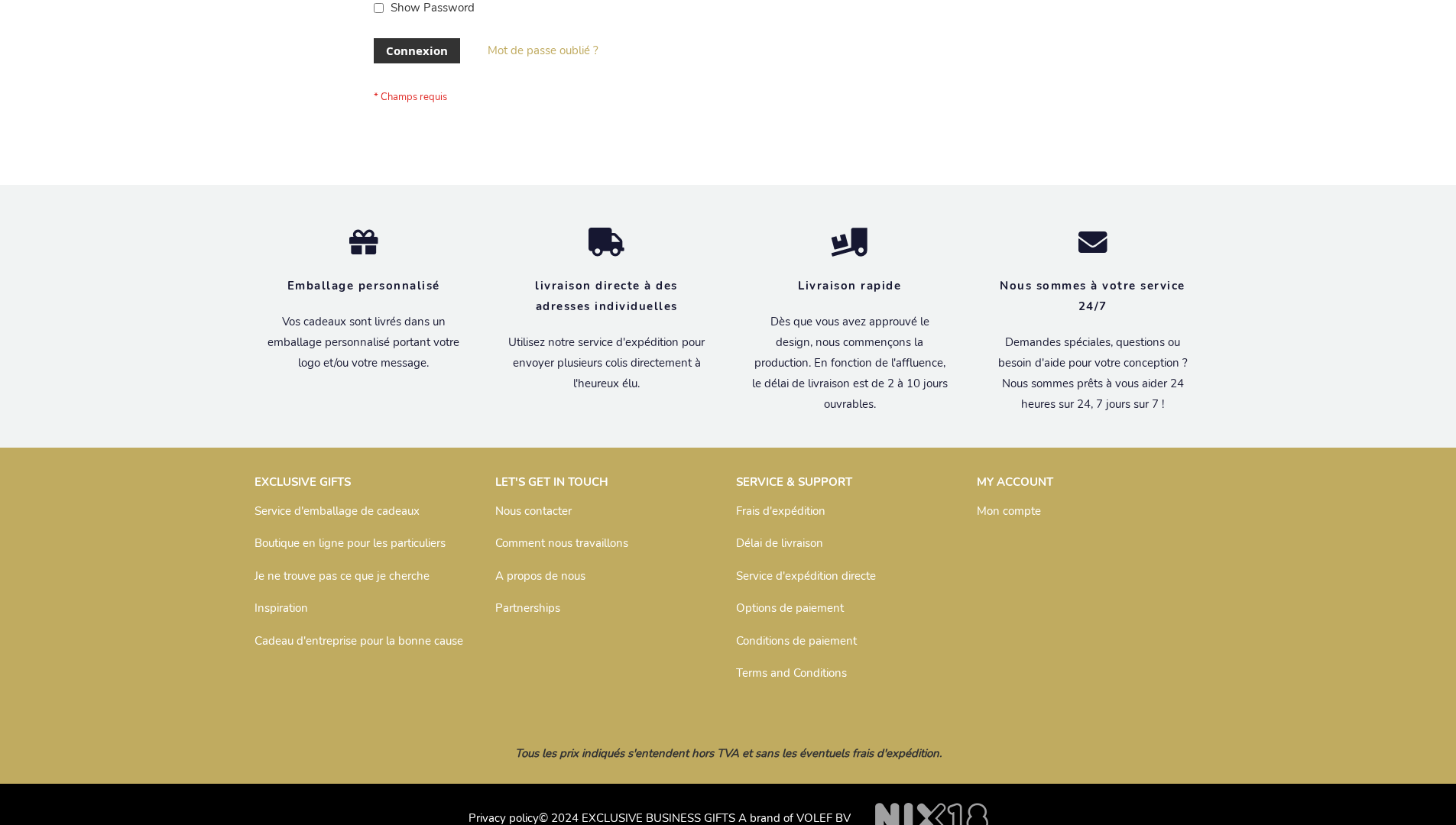
scroll to position [527, 0]
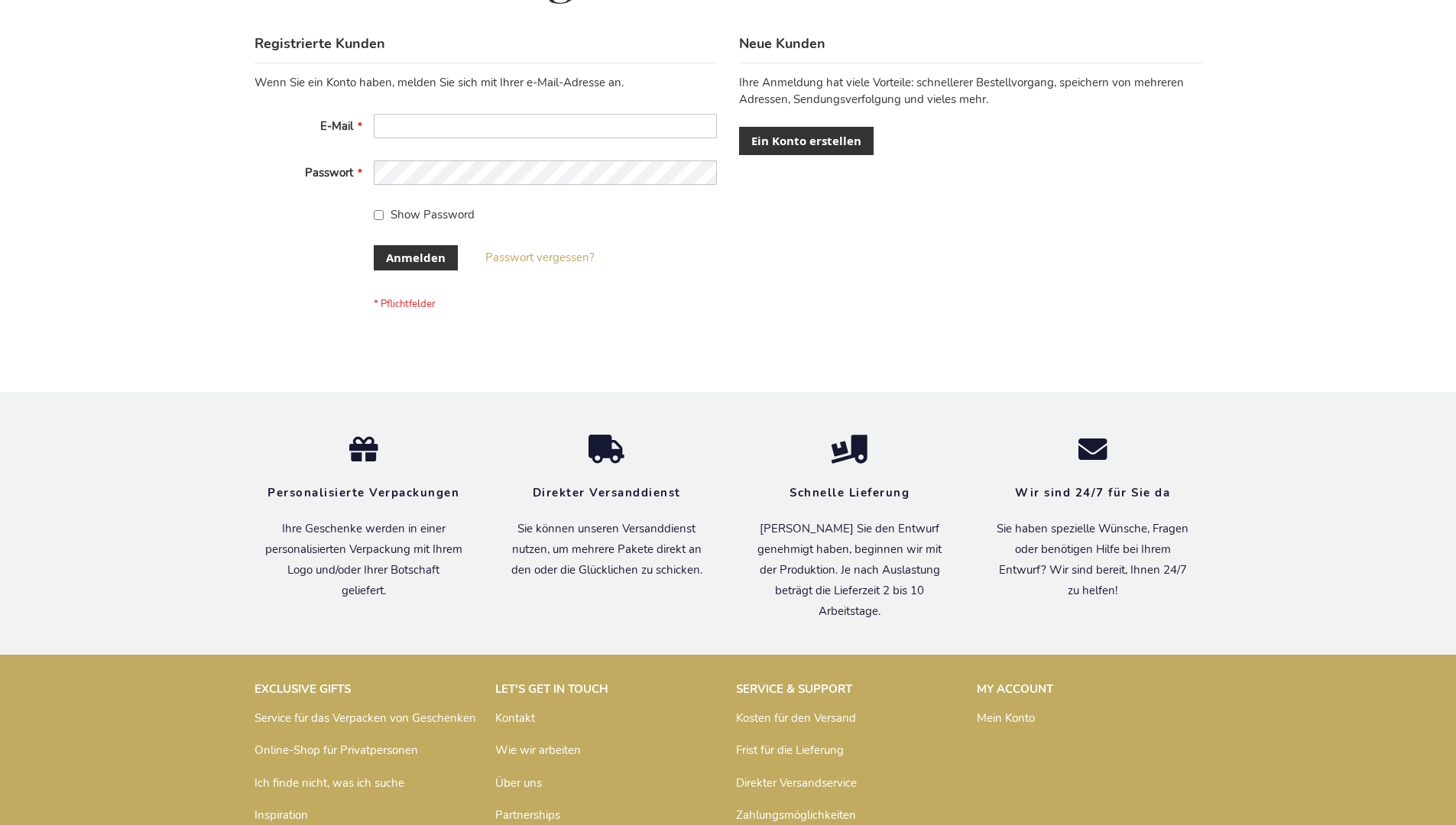
scroll to position [512, 0]
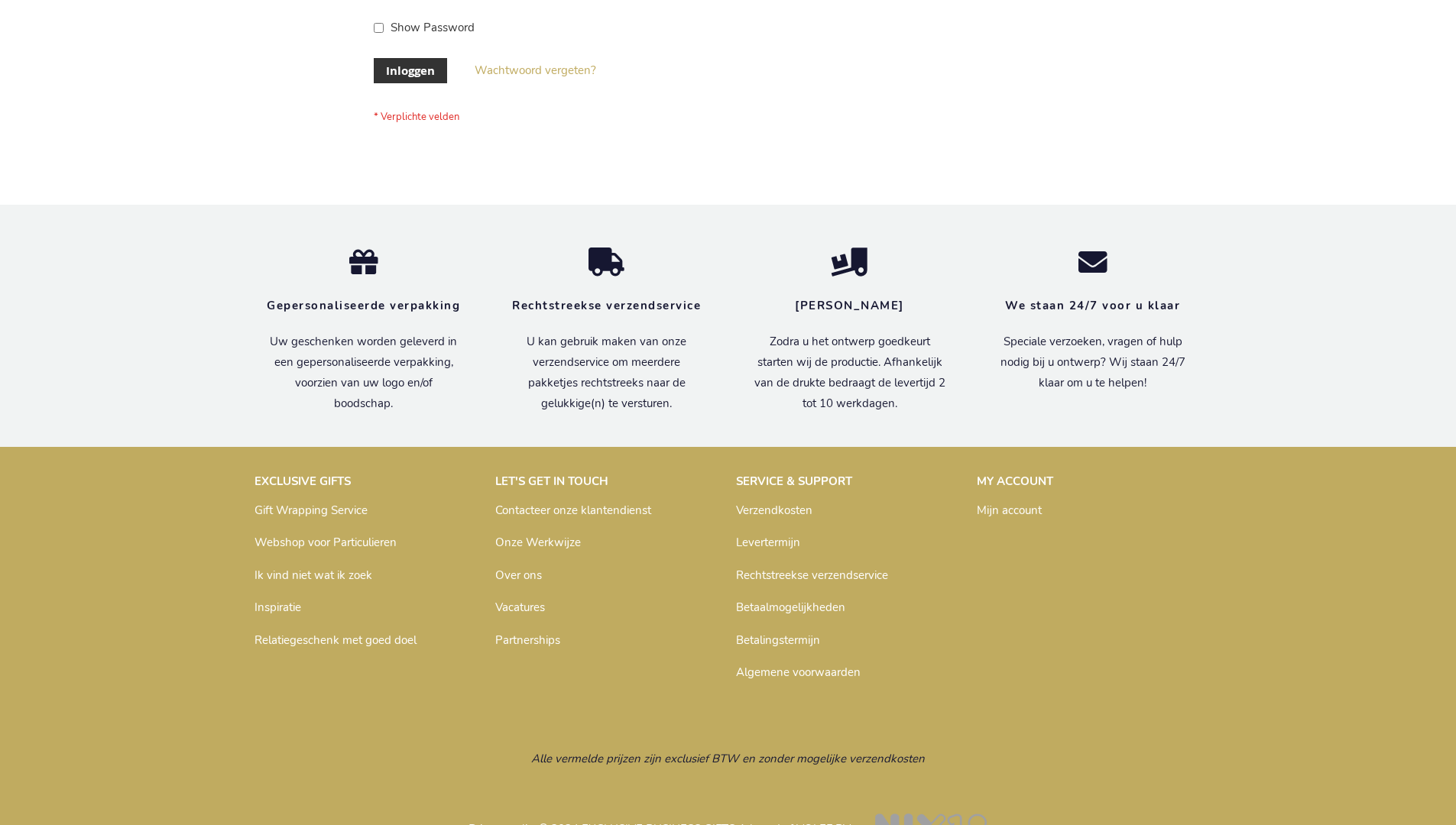
scroll to position [519, 0]
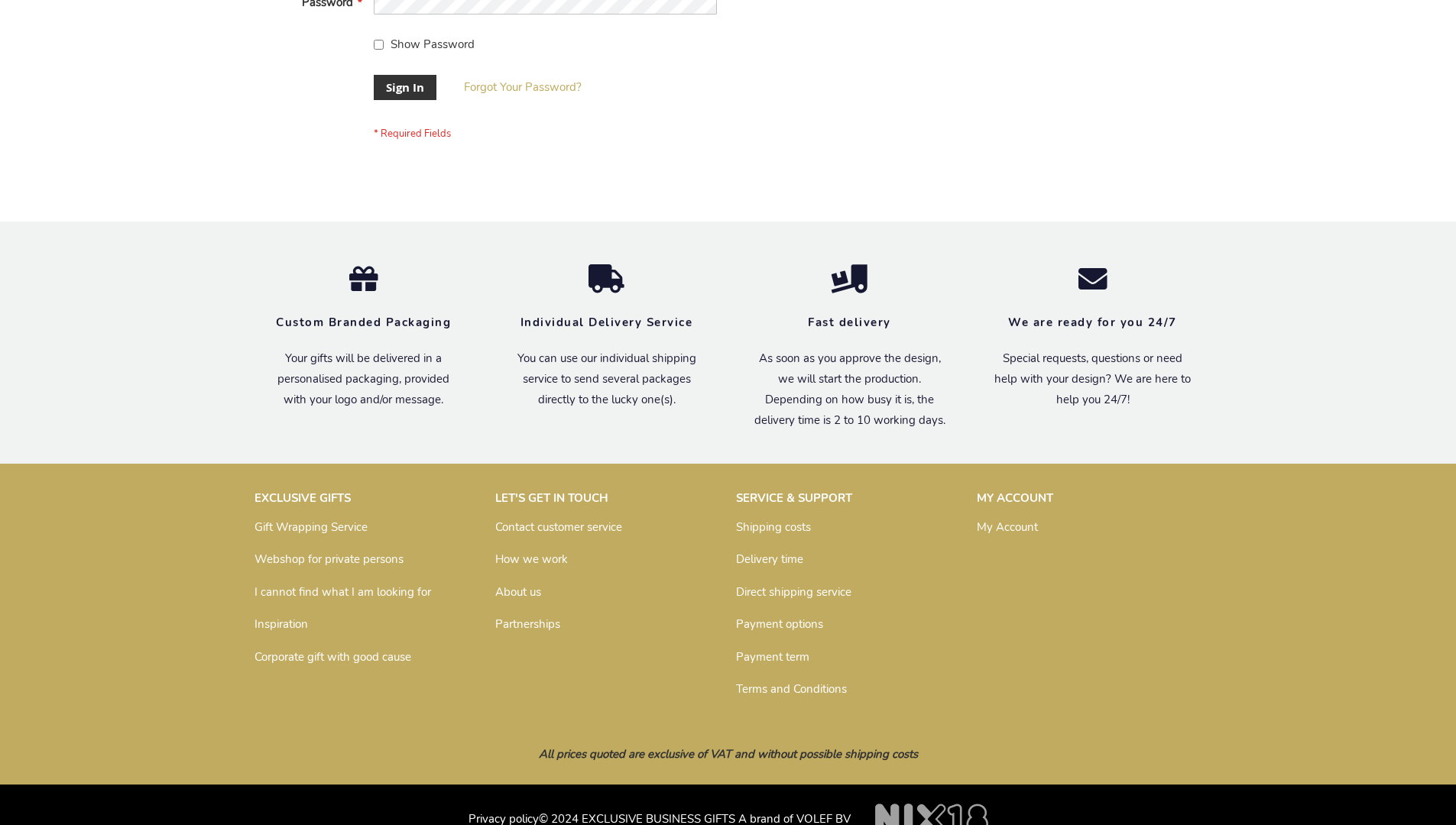
scroll to position [492, 0]
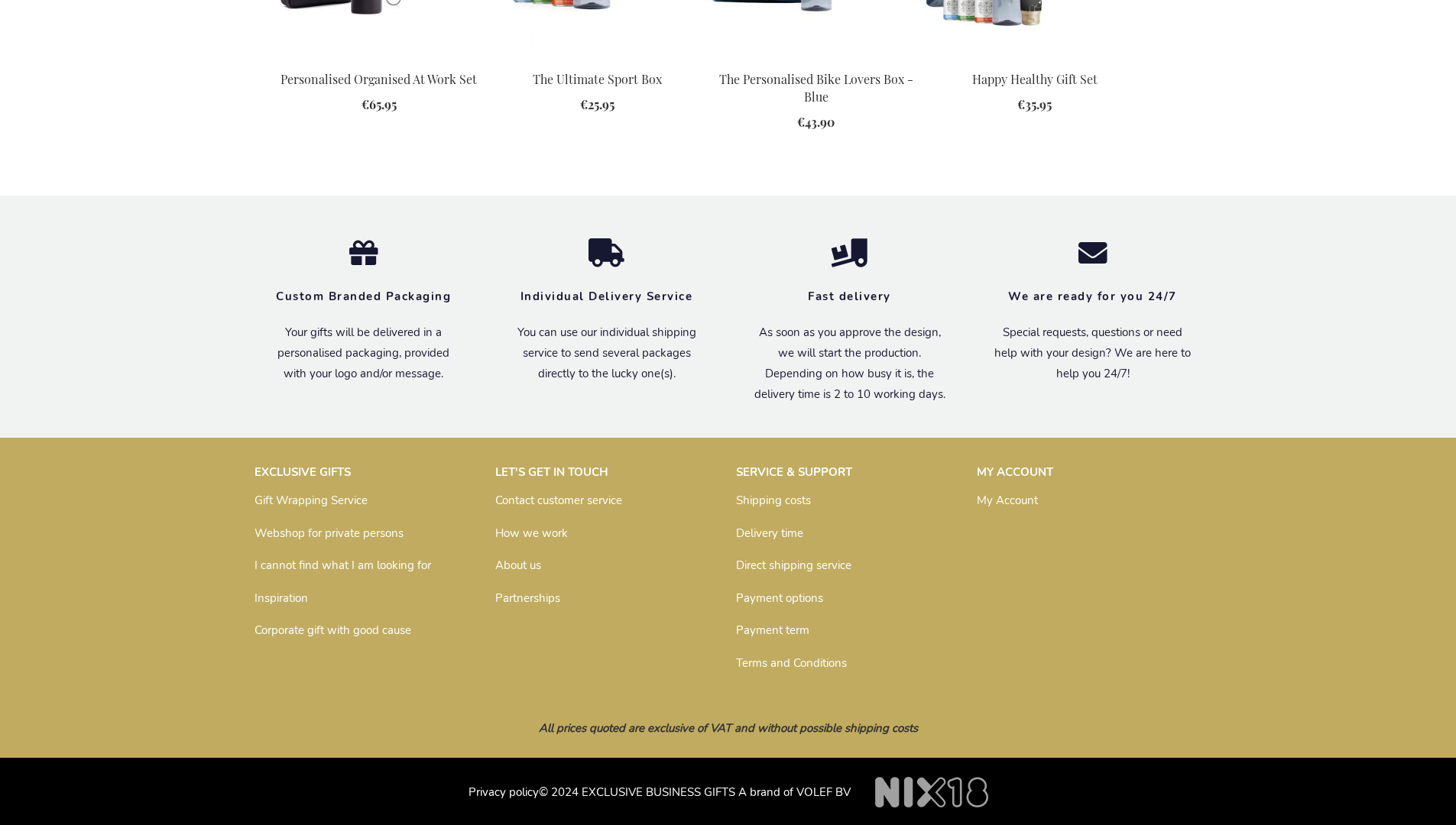
scroll to position [2057, 0]
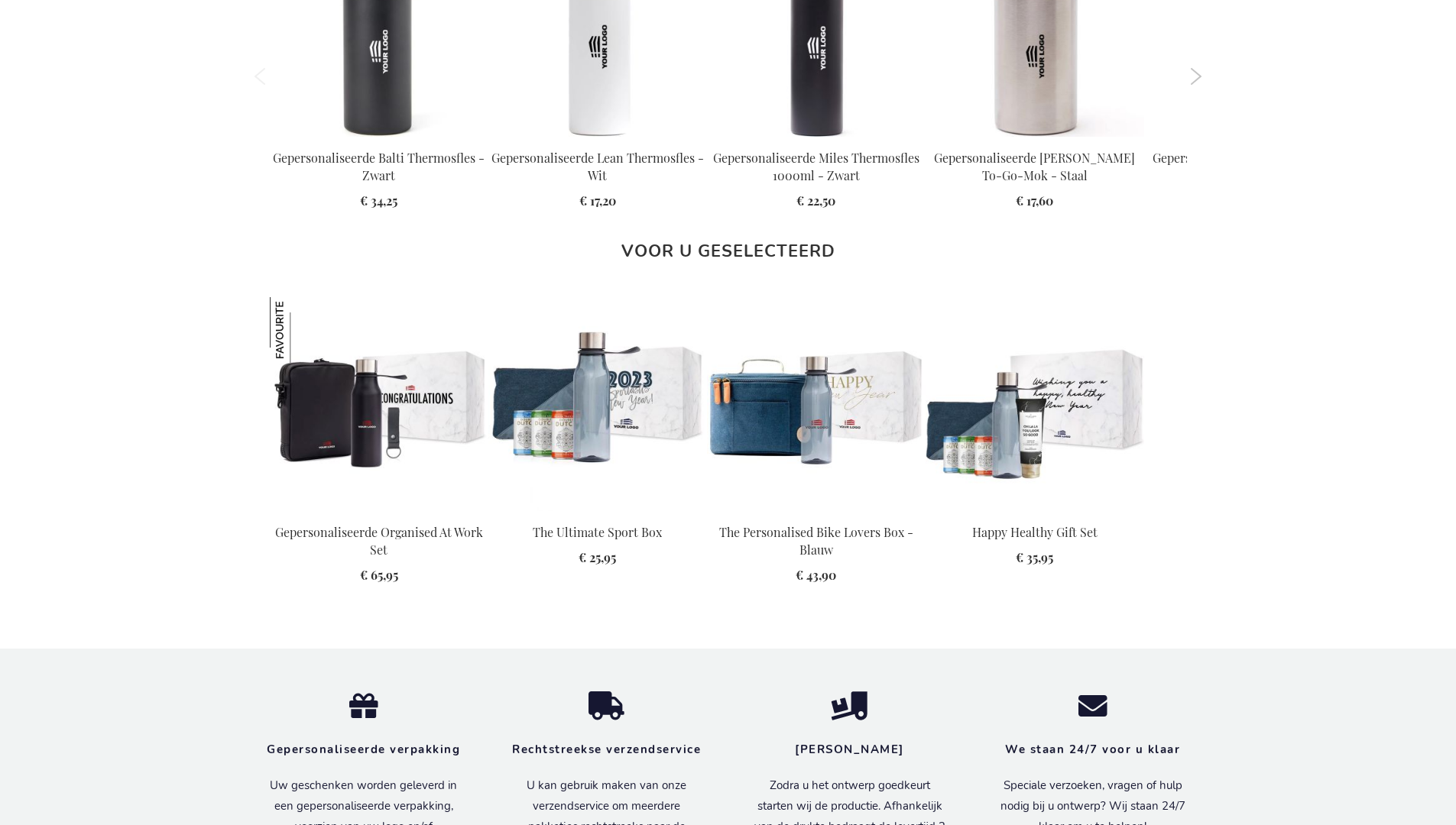
scroll to position [2085, 0]
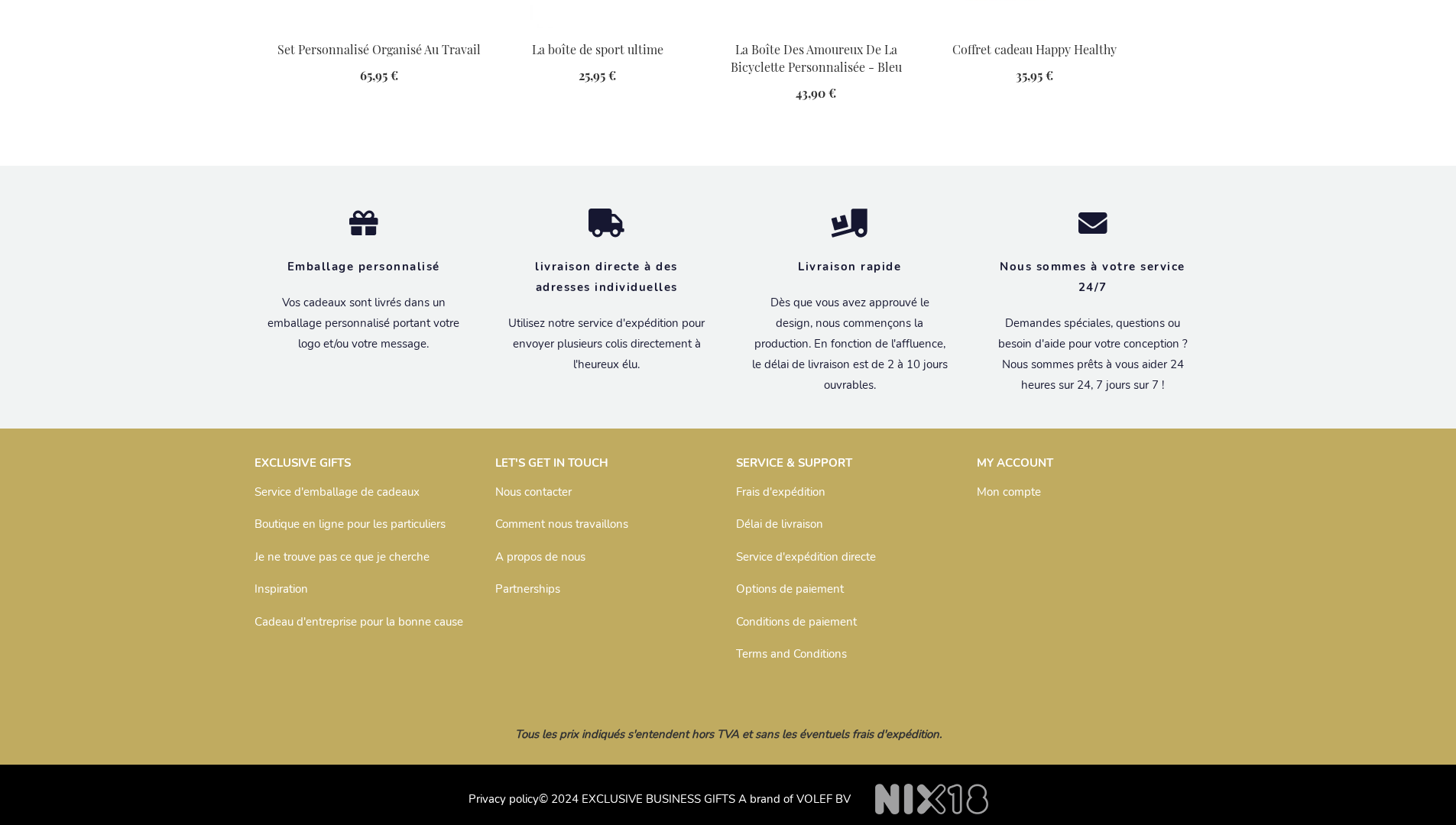
scroll to position [2110, 0]
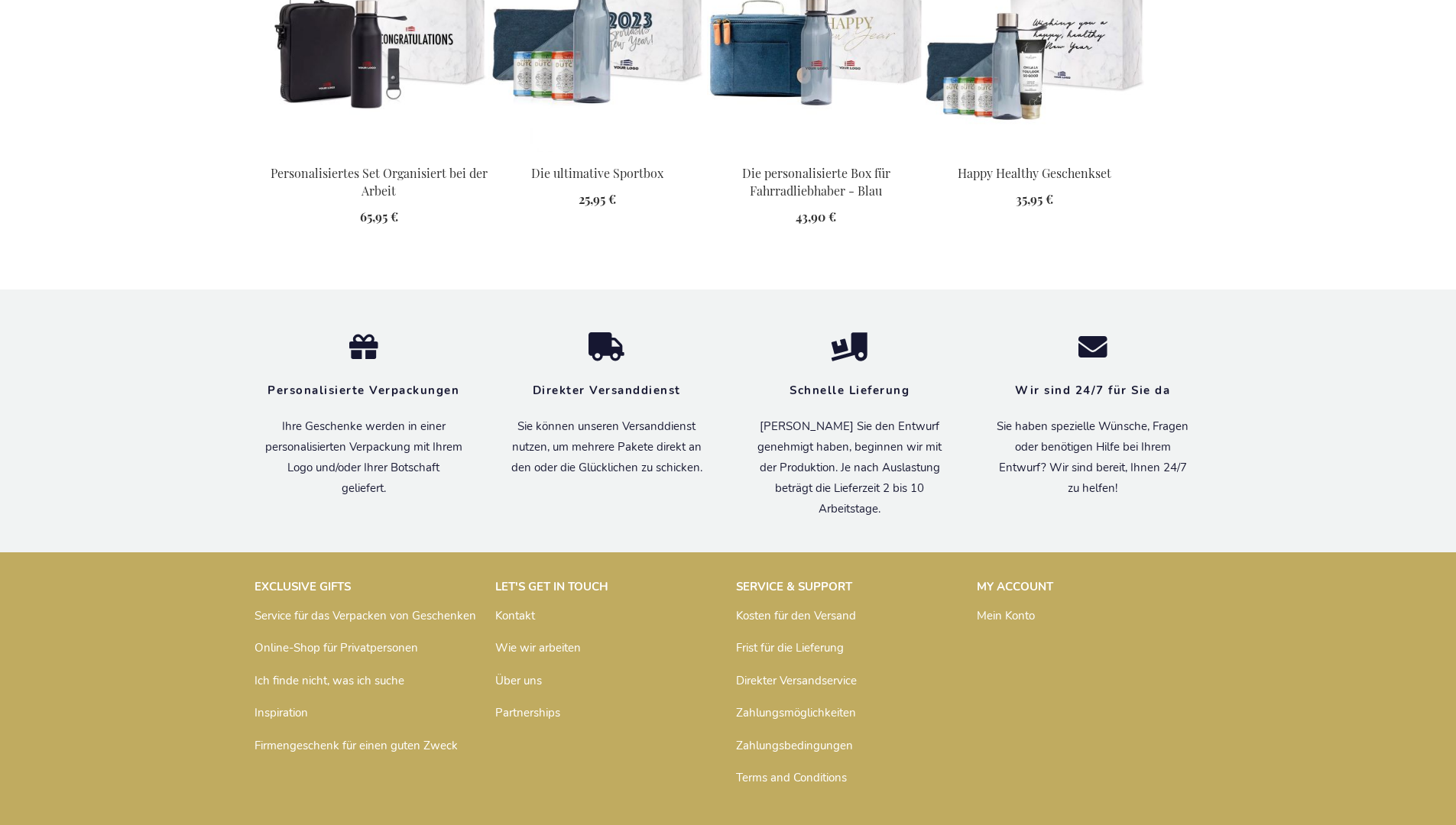
scroll to position [2095, 0]
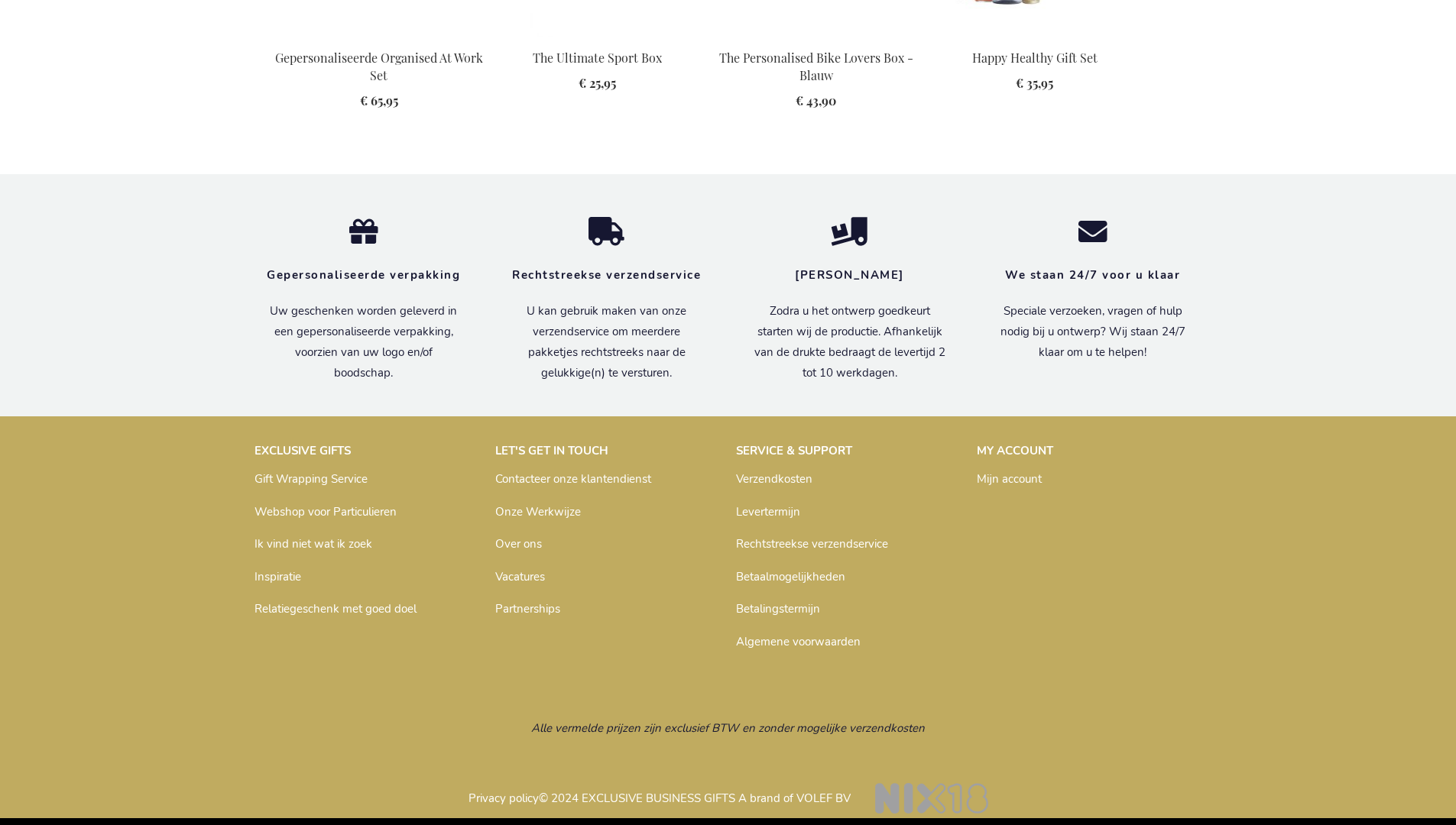
scroll to position [2085, 0]
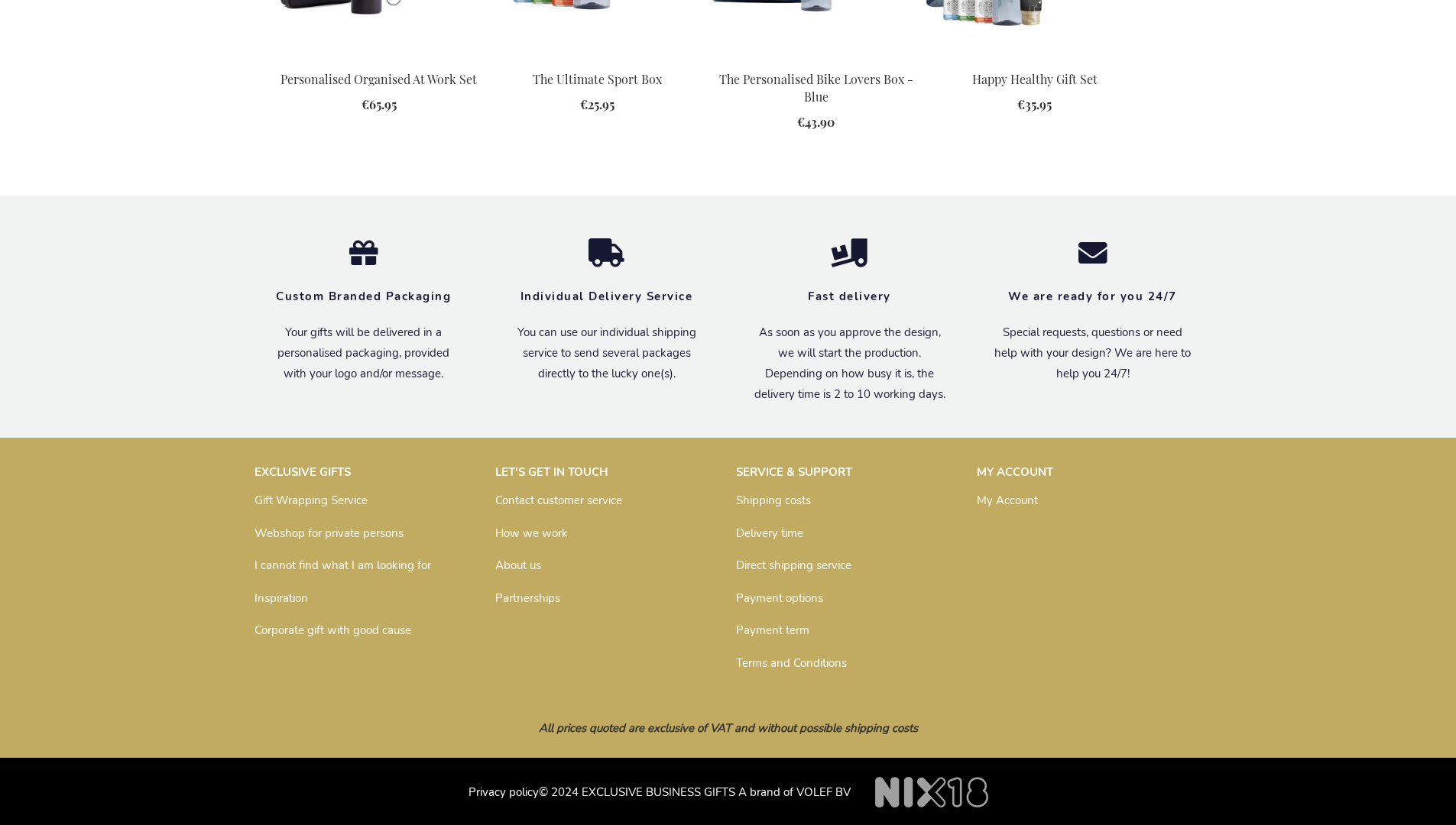
scroll to position [2057, 0]
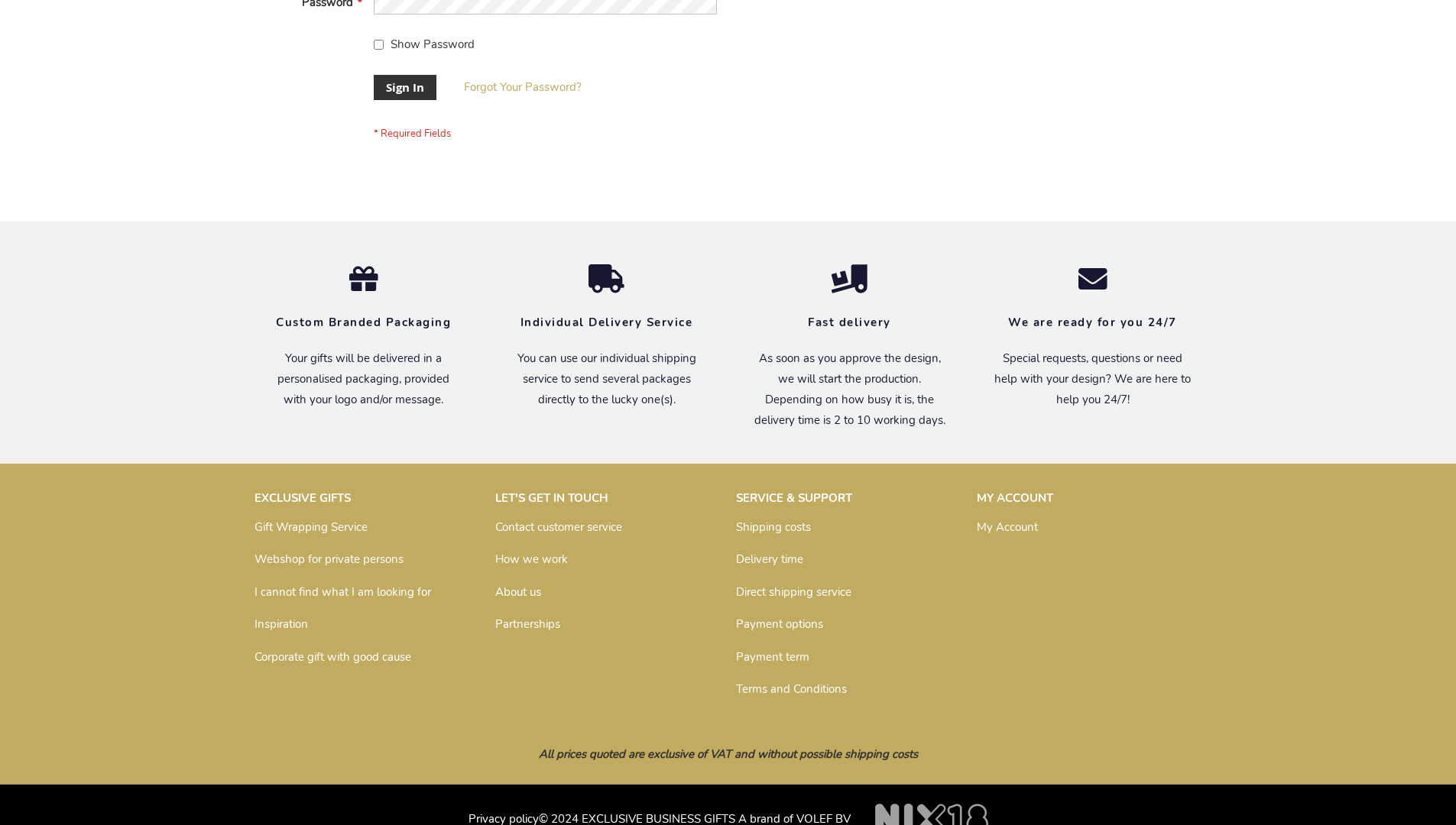
scroll to position [492, 0]
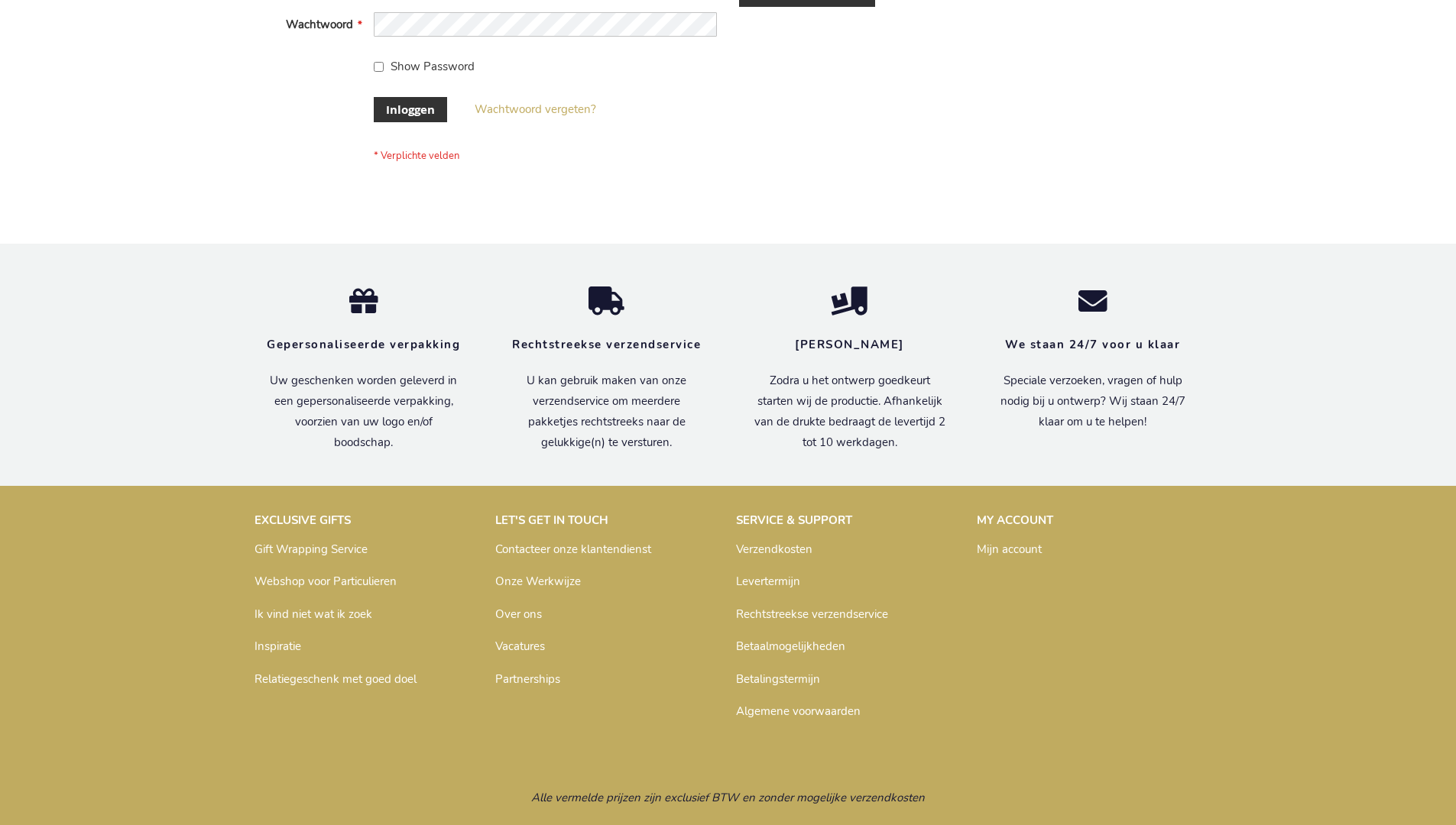
scroll to position [519, 0]
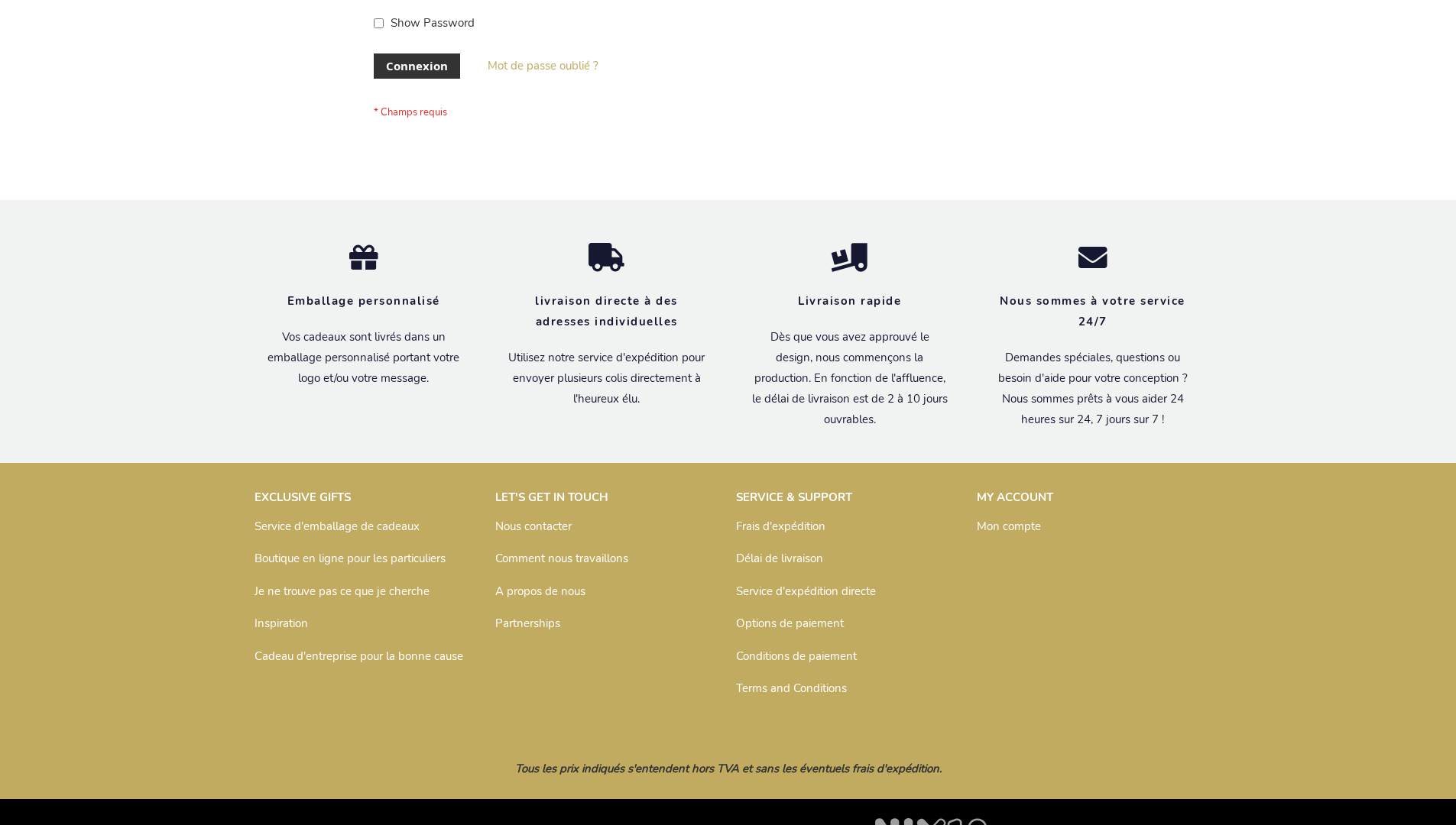
scroll to position [527, 0]
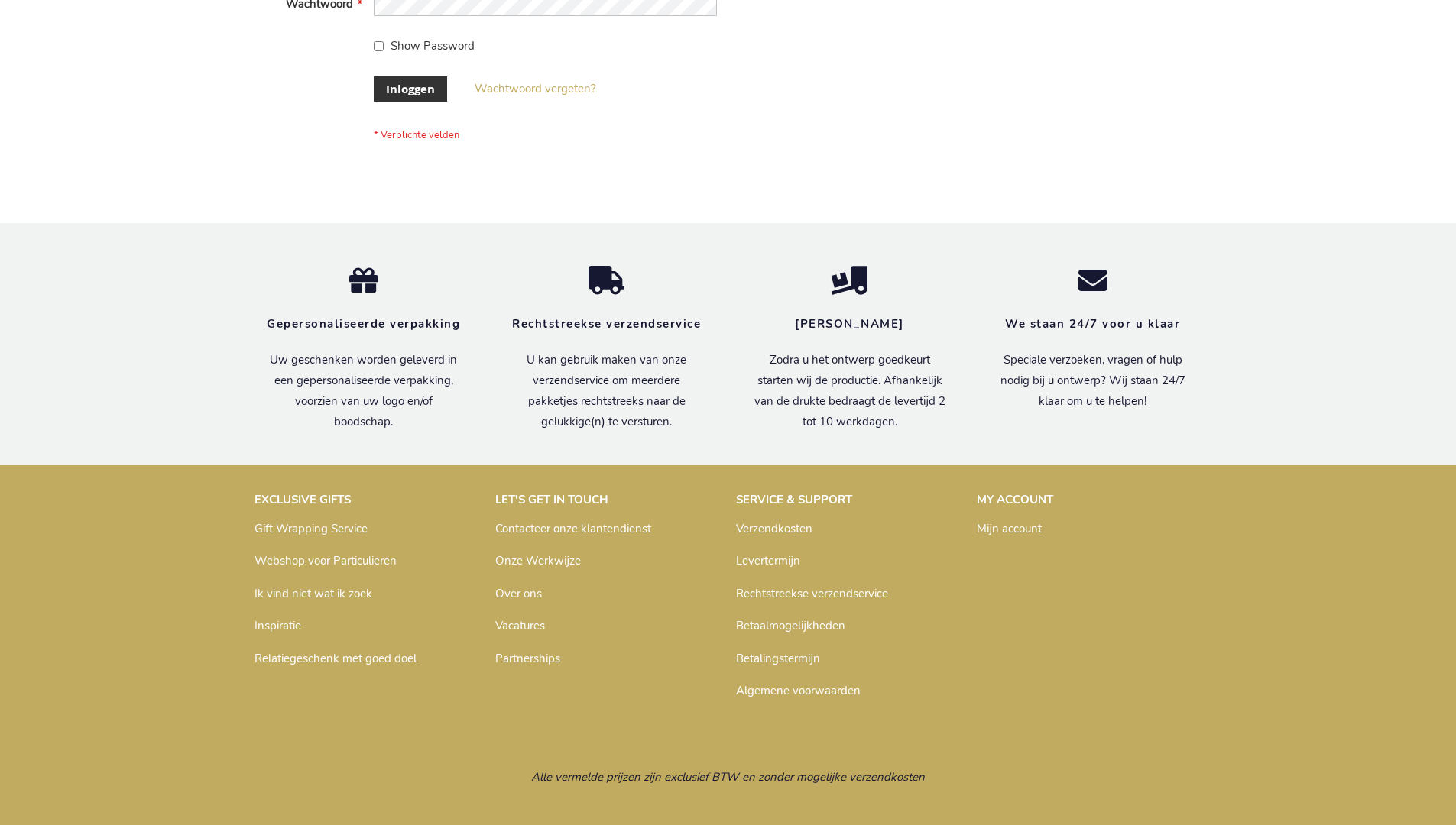
scroll to position [519, 0]
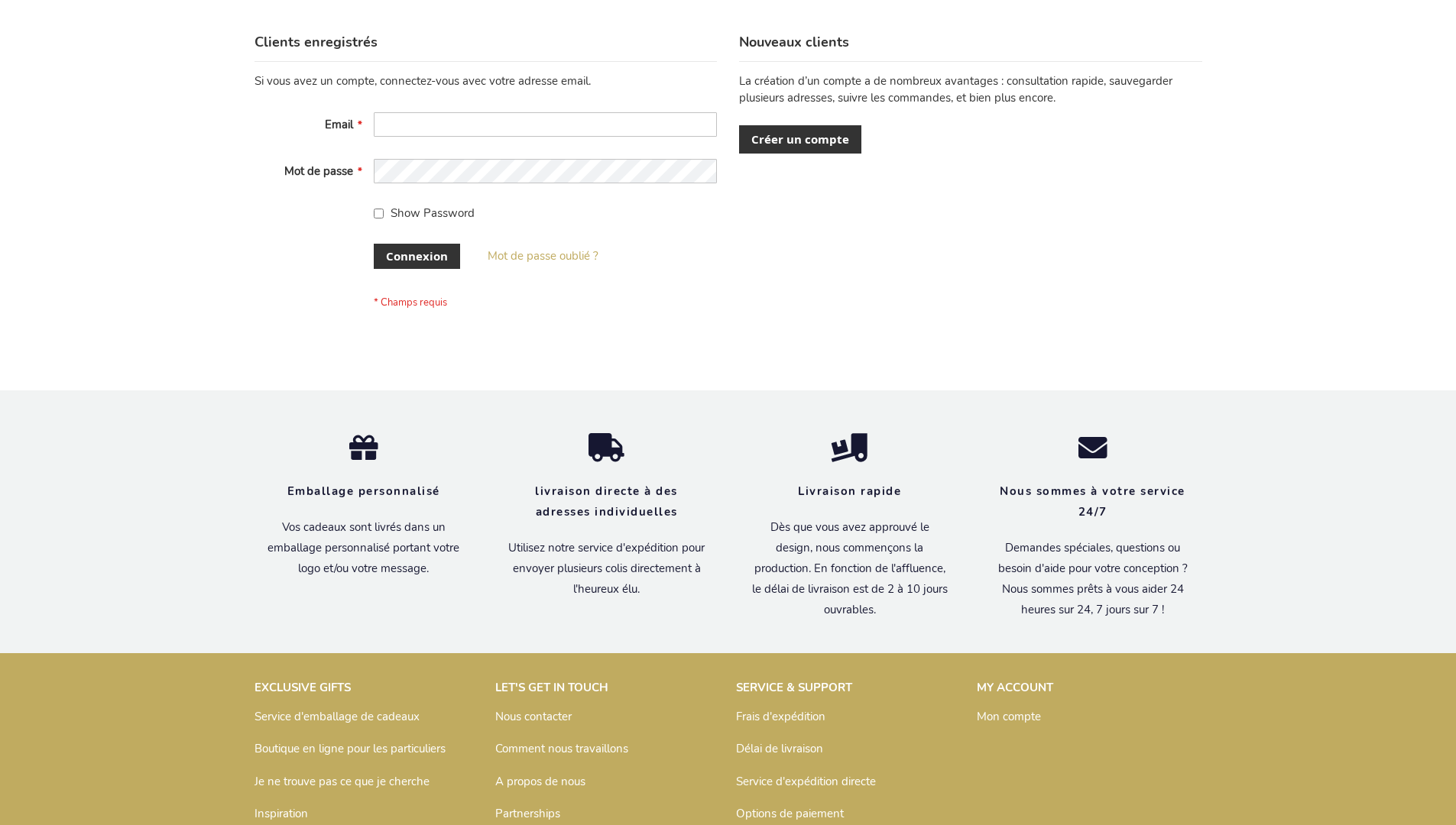
scroll to position [527, 0]
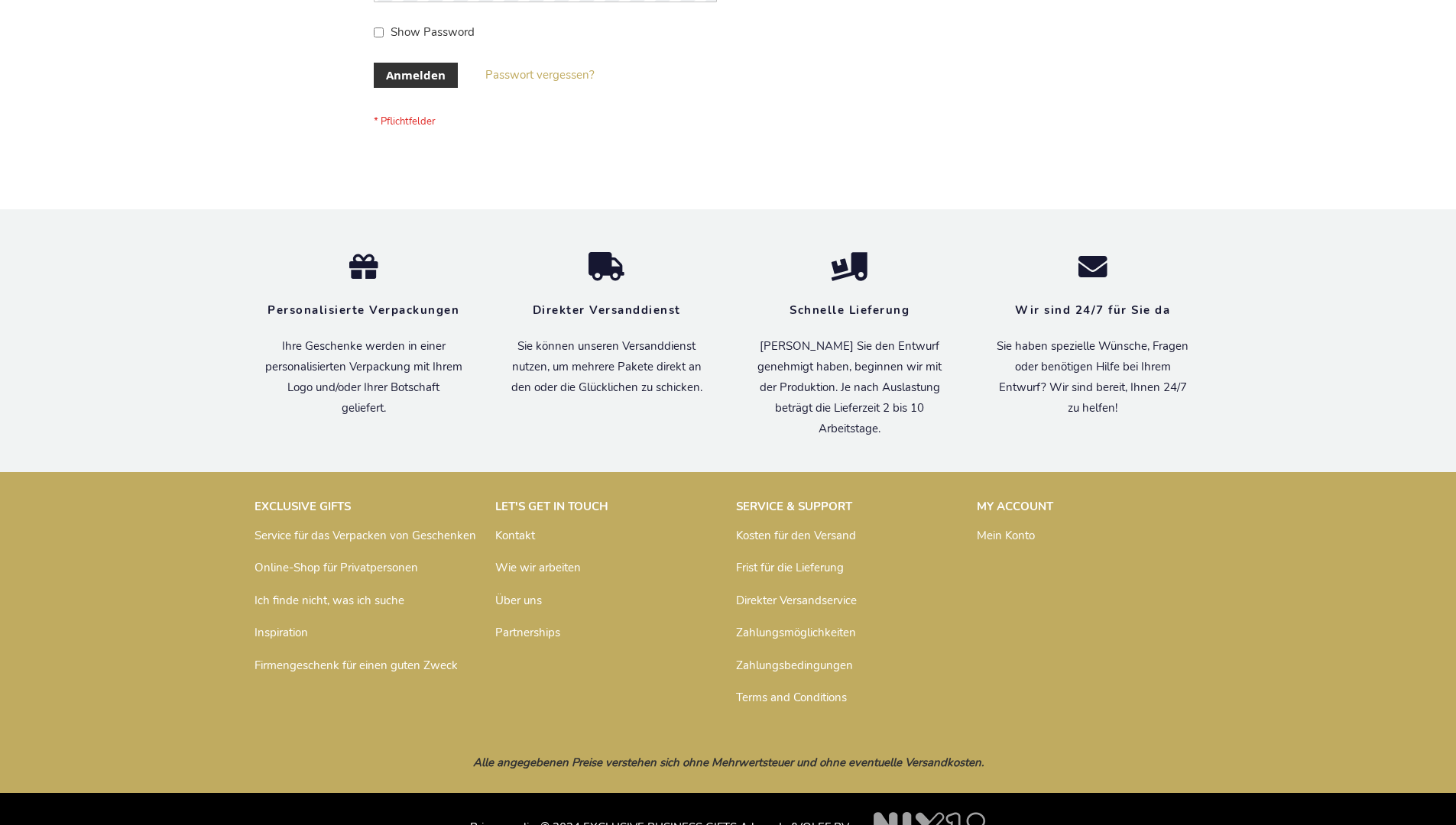
scroll to position [512, 0]
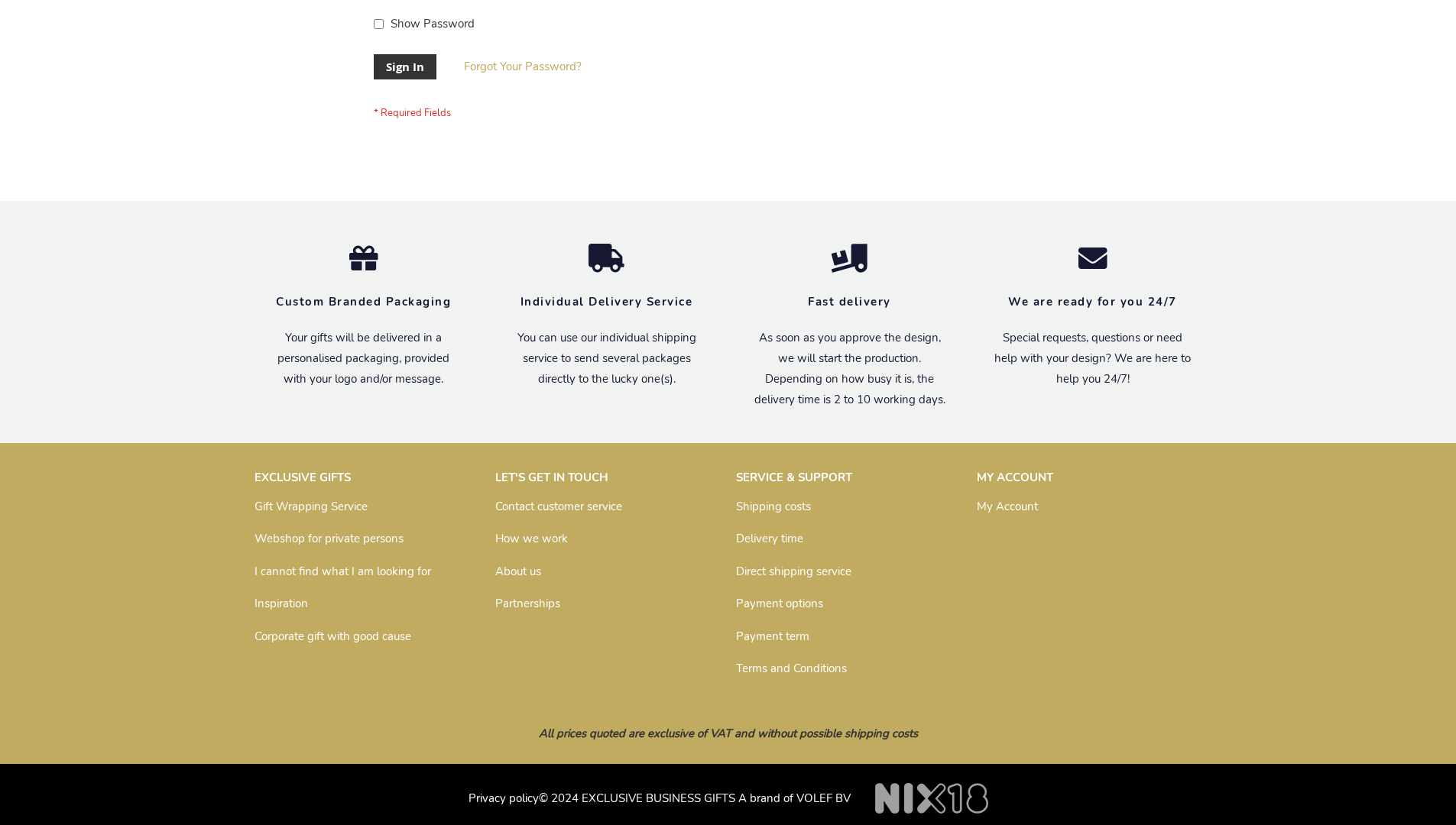
scroll to position [492, 0]
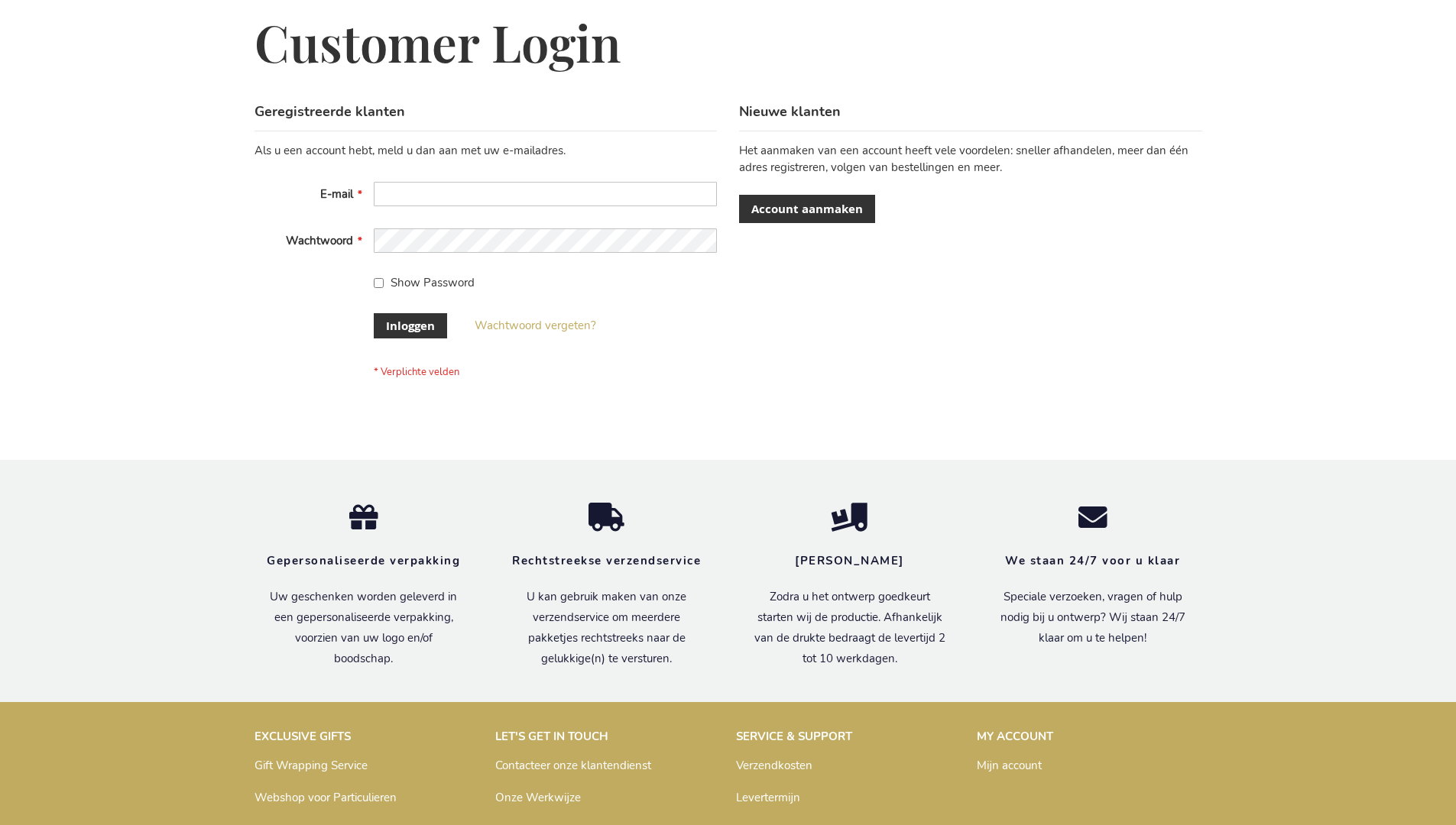
scroll to position [519, 0]
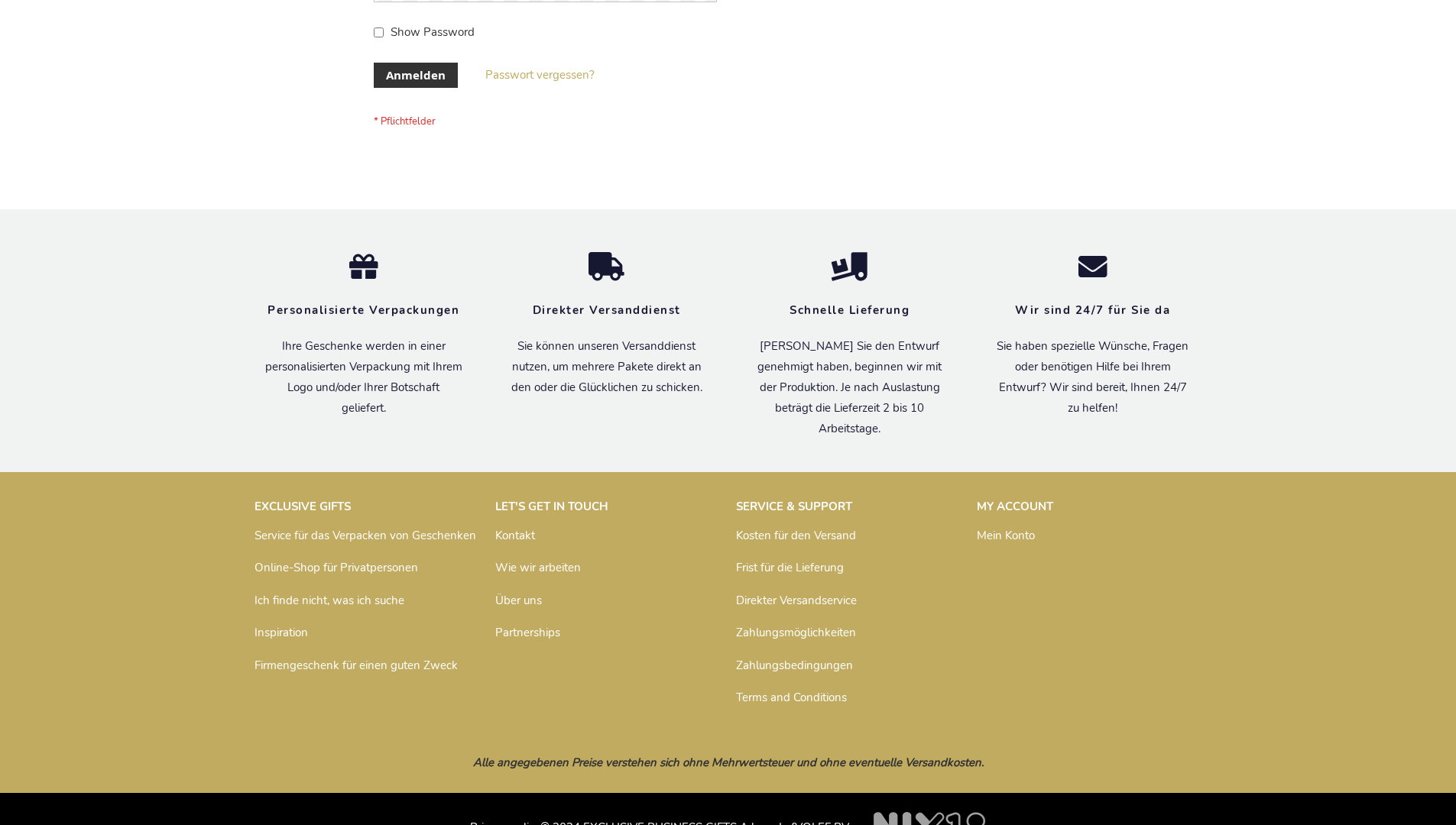
scroll to position [512, 0]
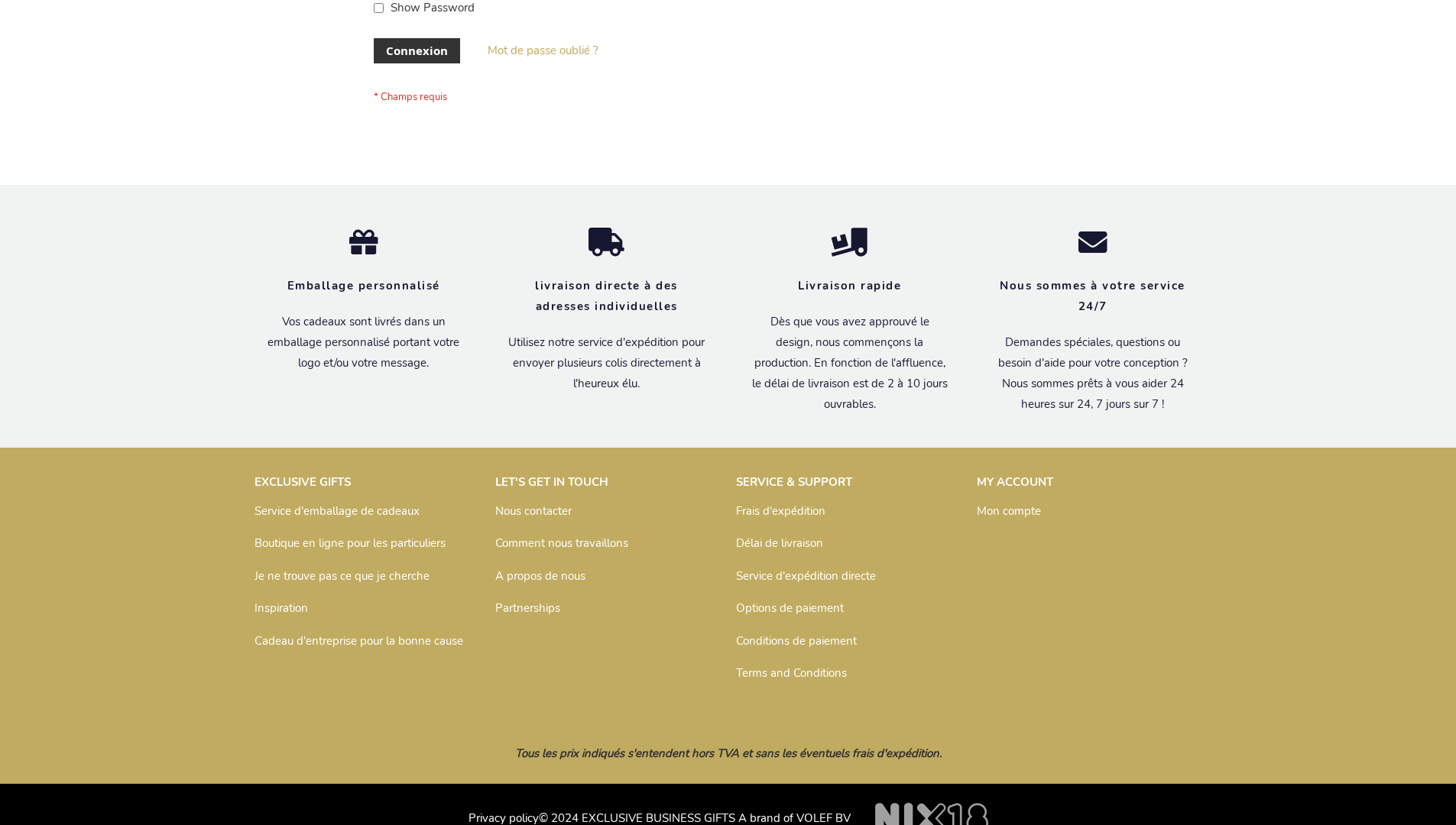
scroll to position [527, 0]
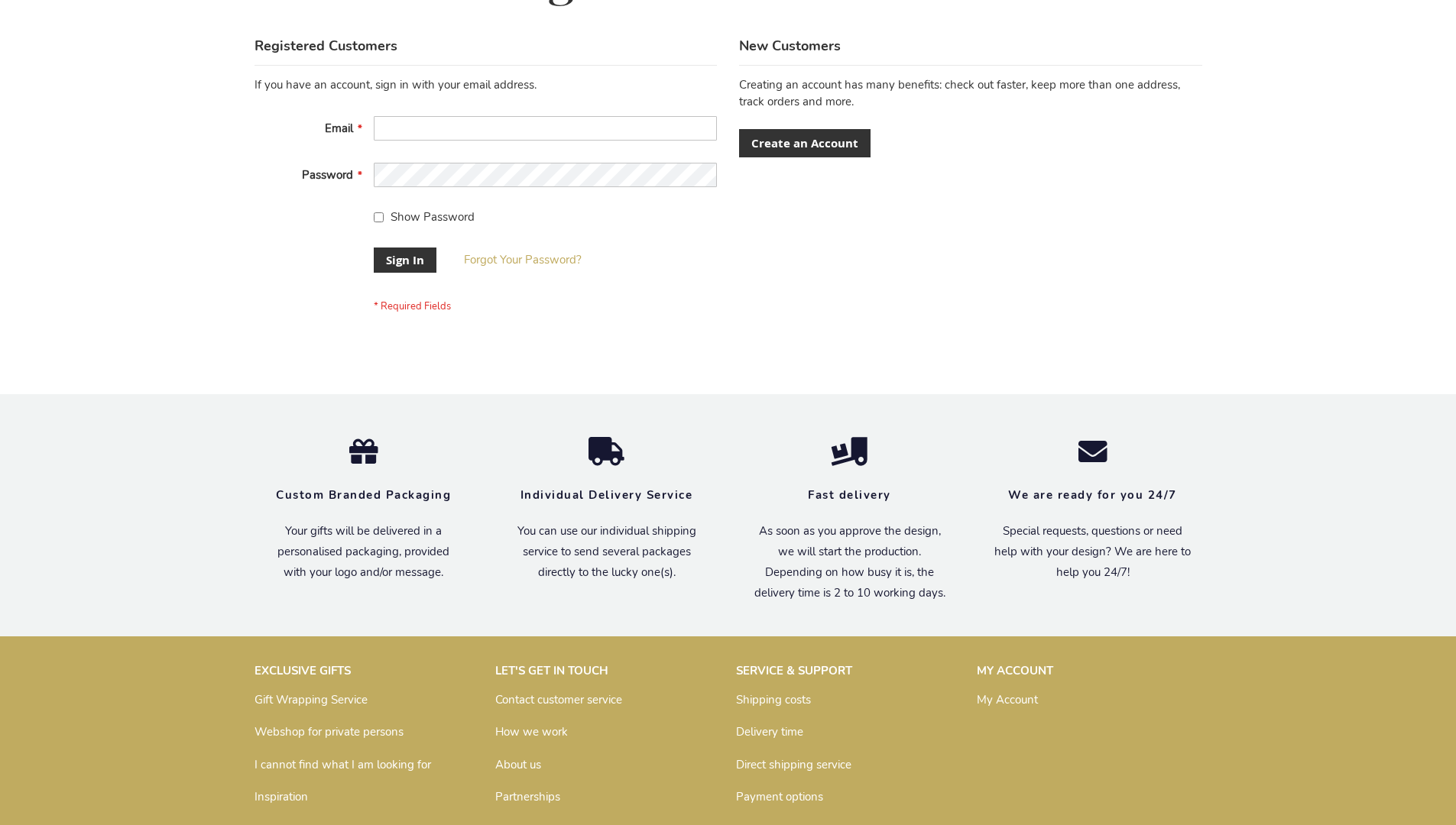
scroll to position [492, 0]
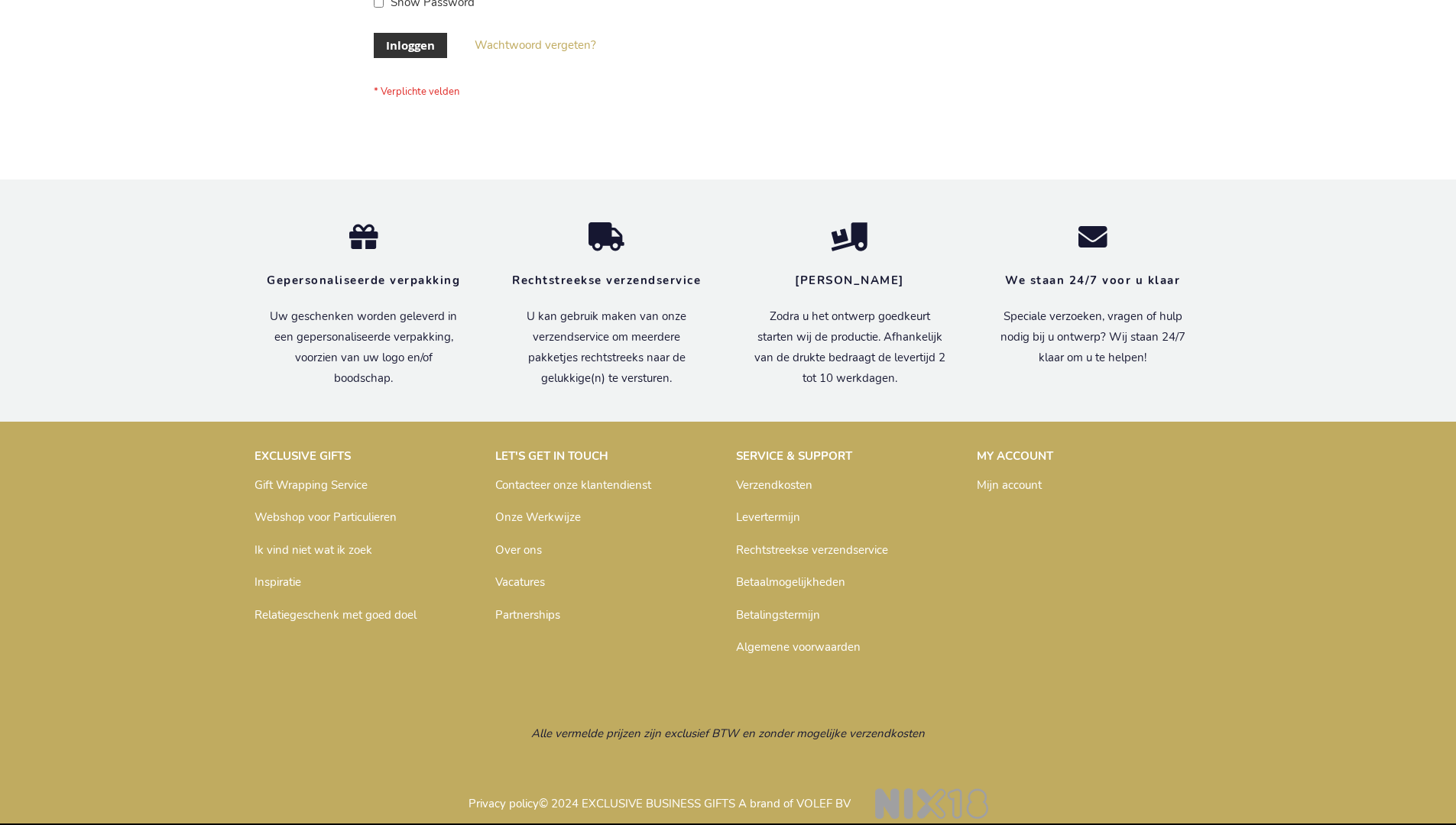
scroll to position [519, 0]
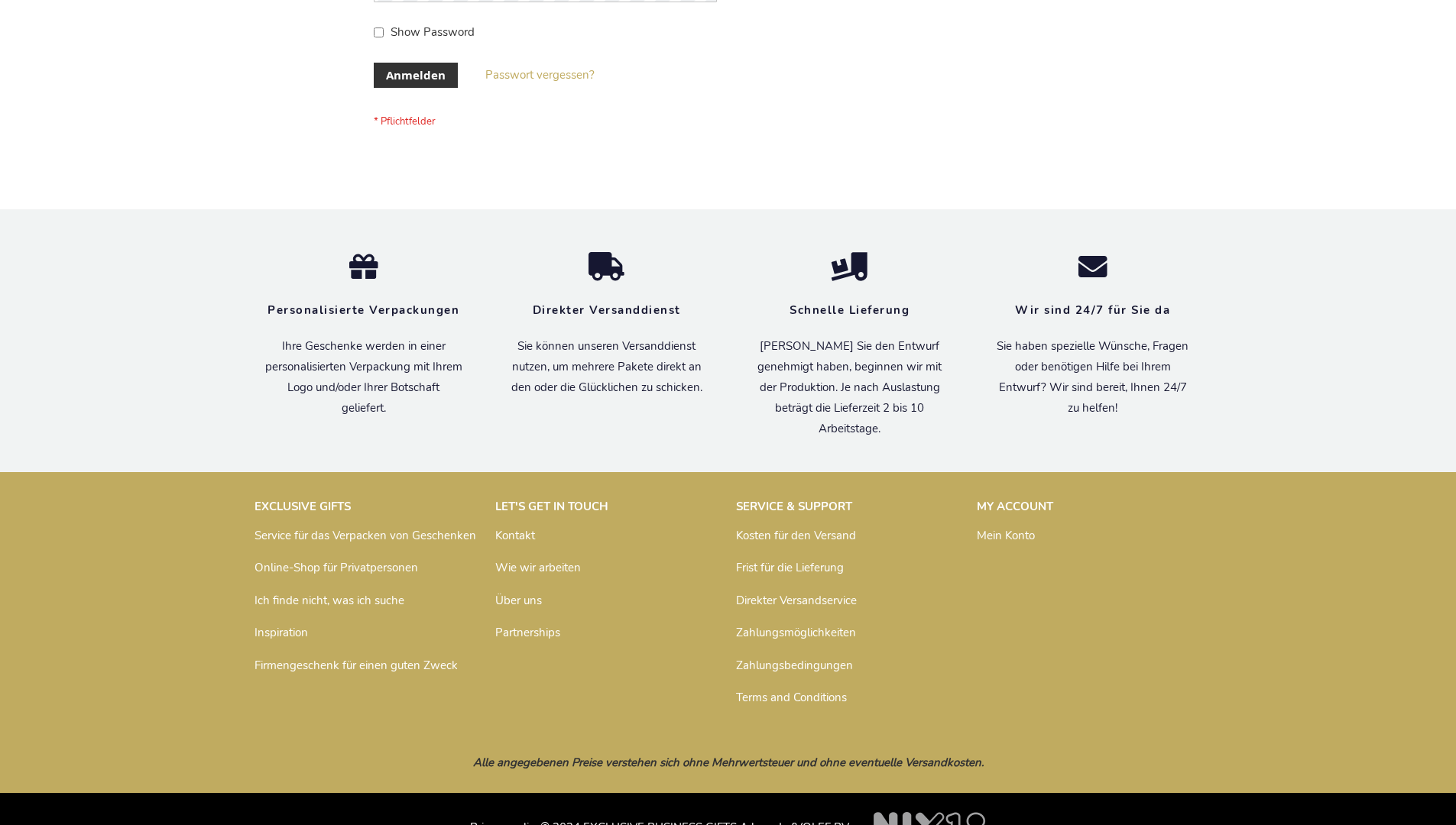
scroll to position [512, 0]
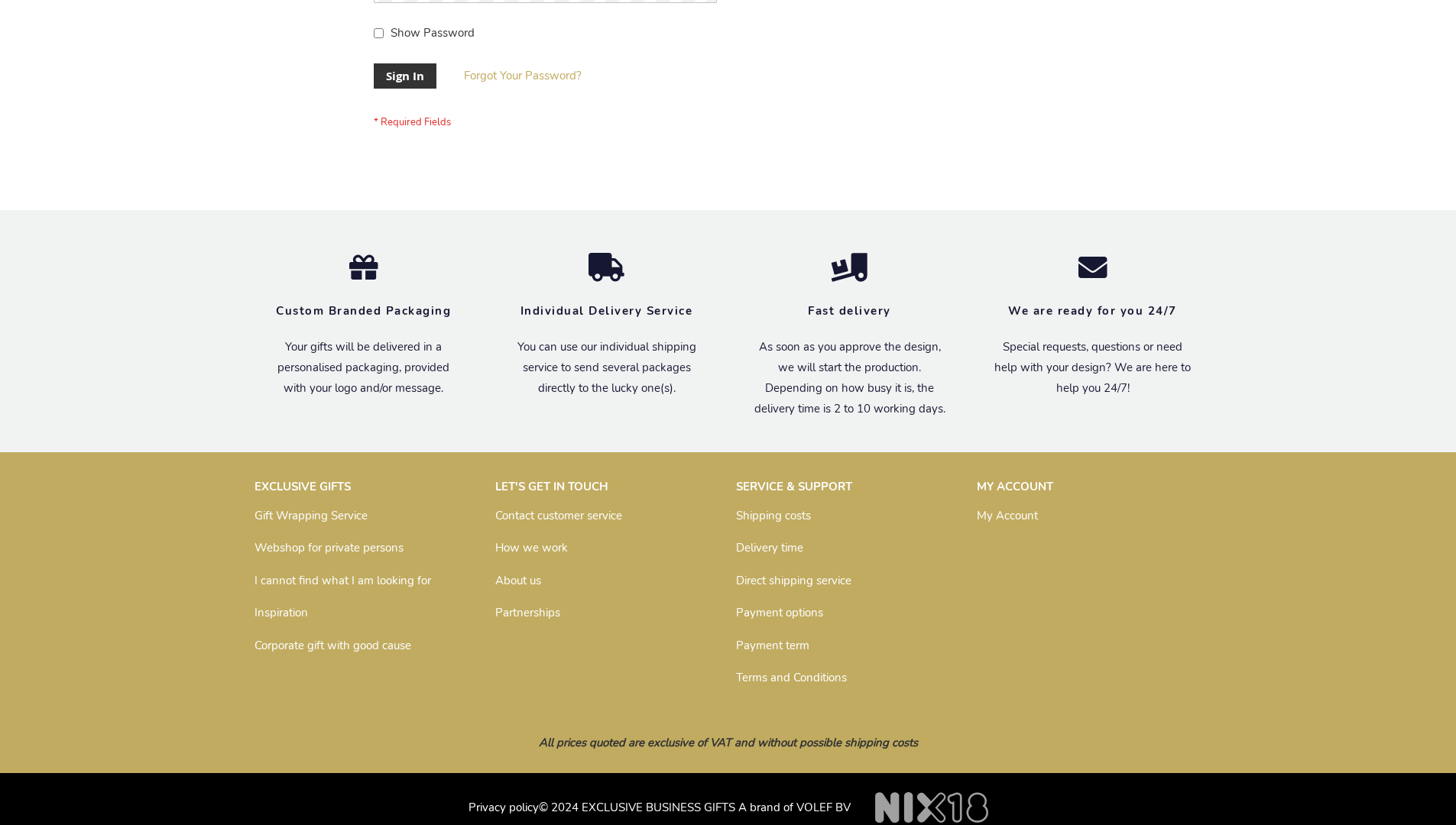
scroll to position [492, 0]
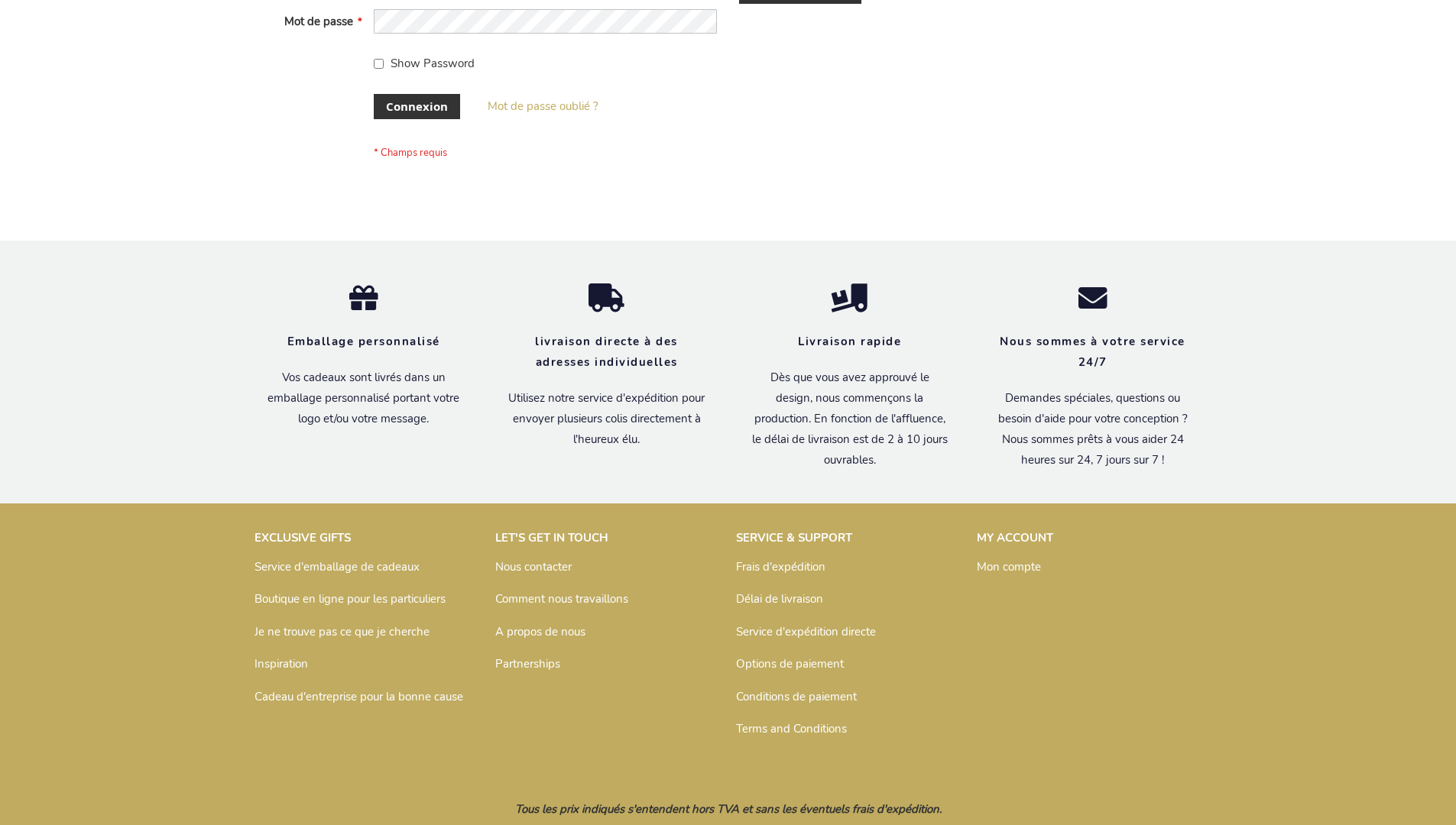
scroll to position [527, 0]
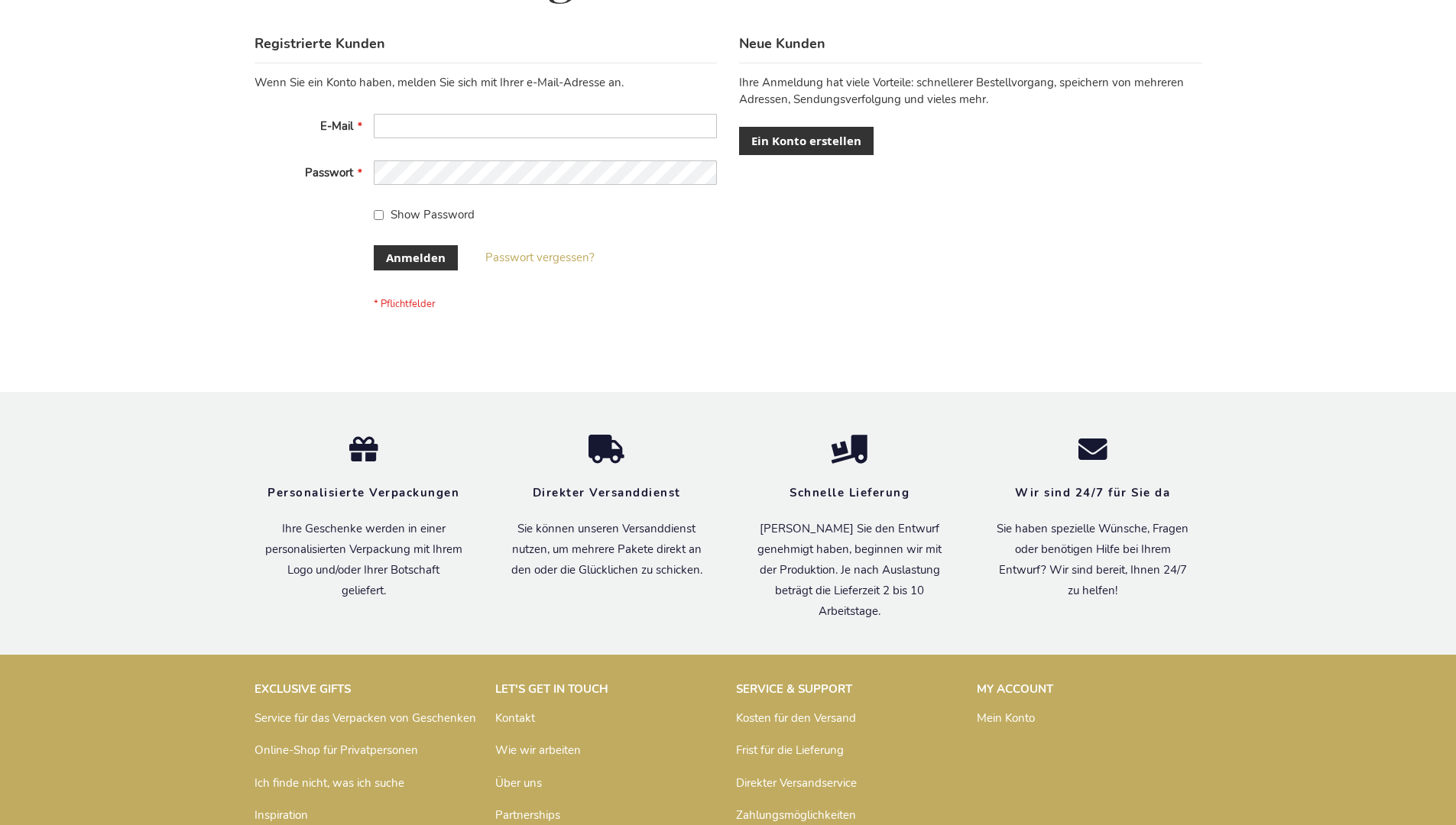
scroll to position [512, 0]
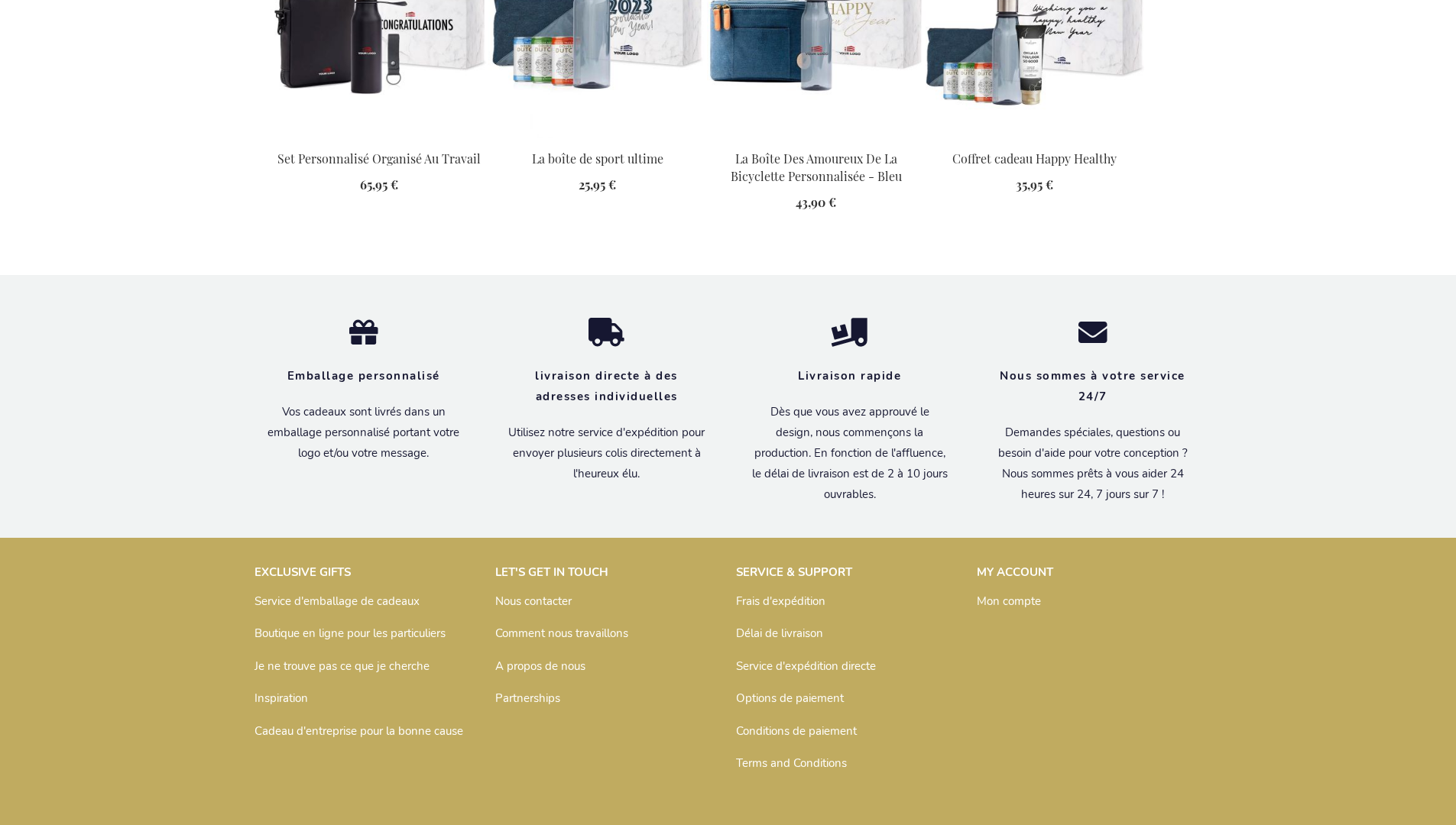
scroll to position [2110, 0]
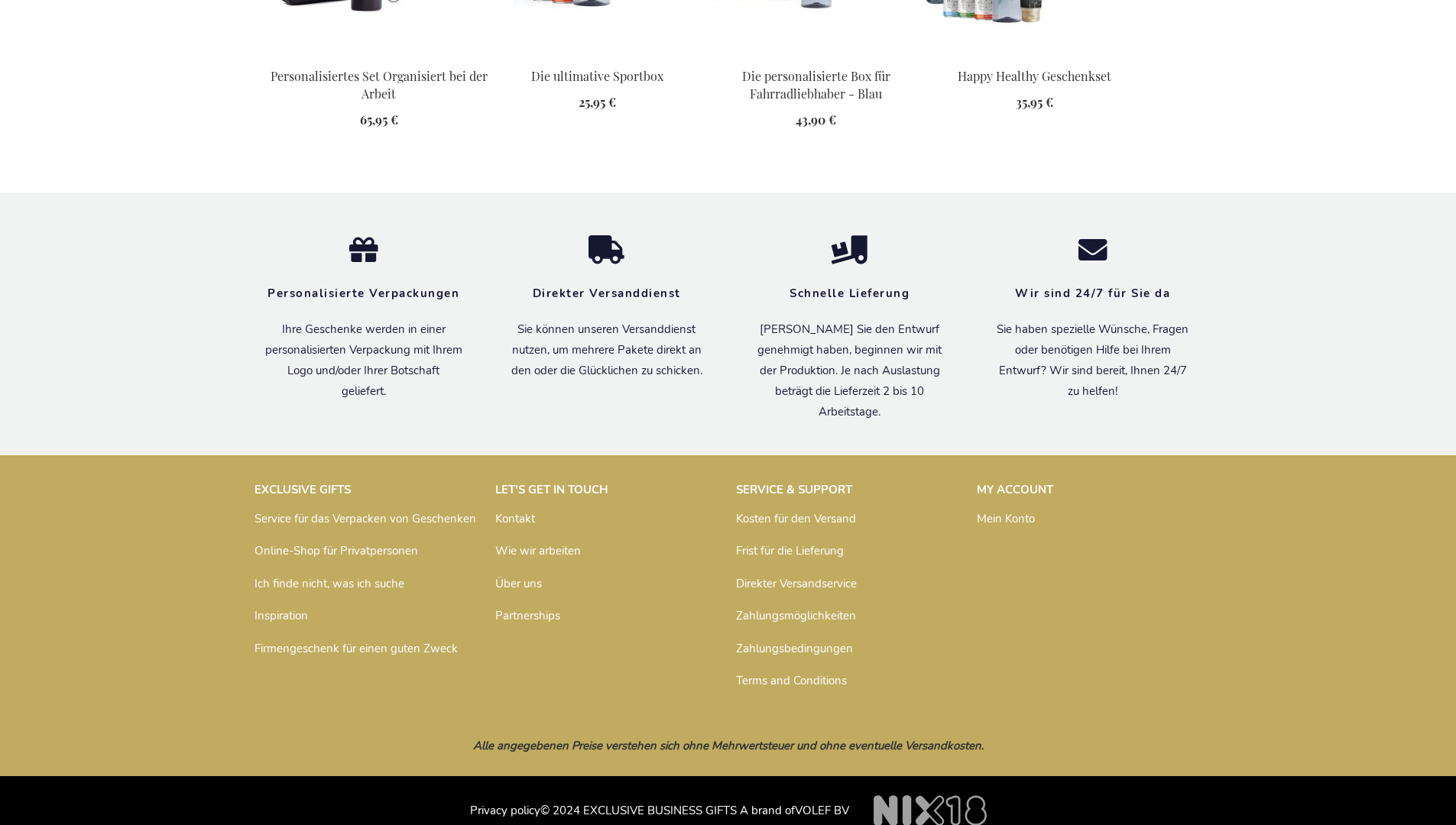
scroll to position [2095, 0]
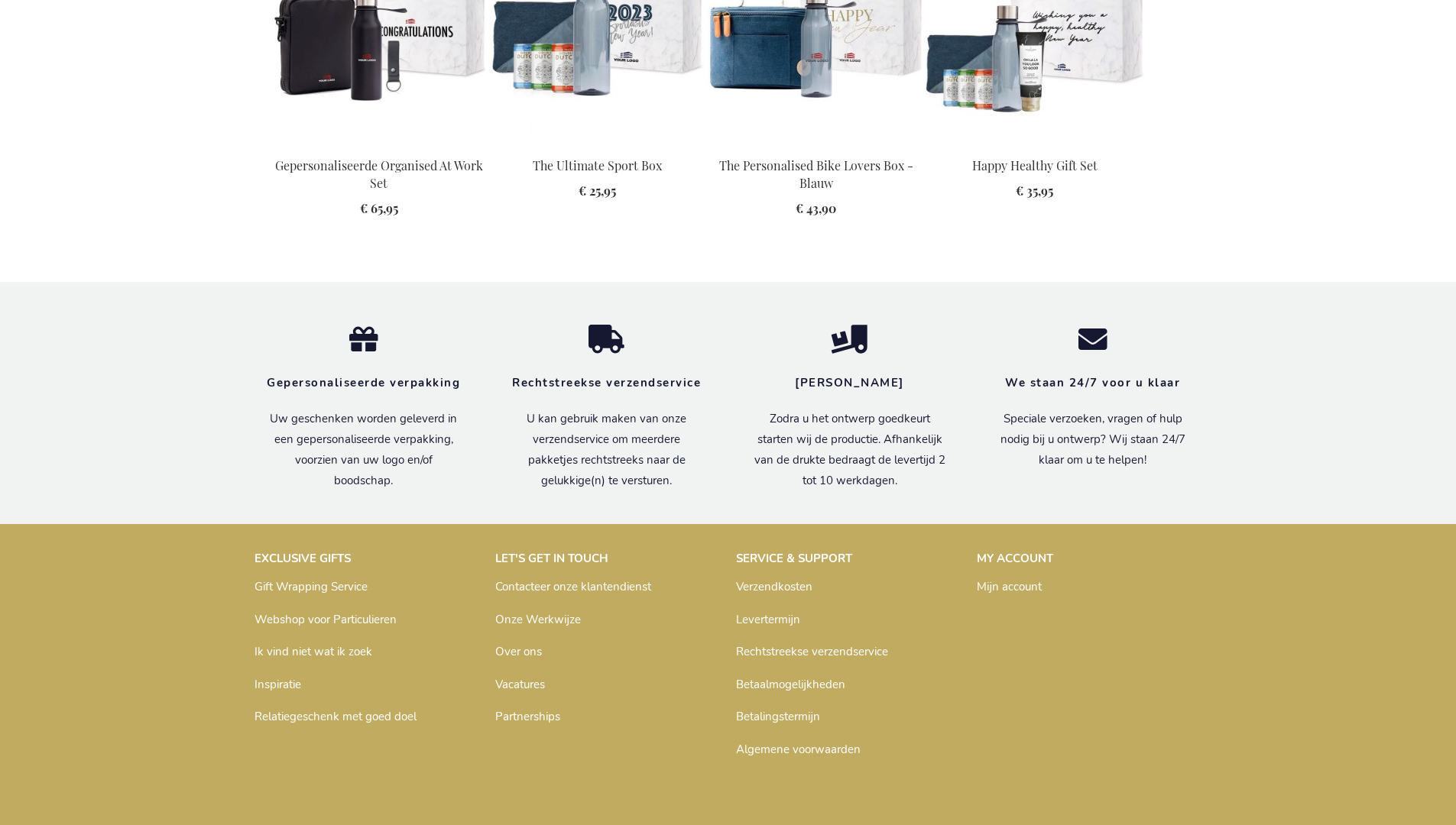
scroll to position [2085, 0]
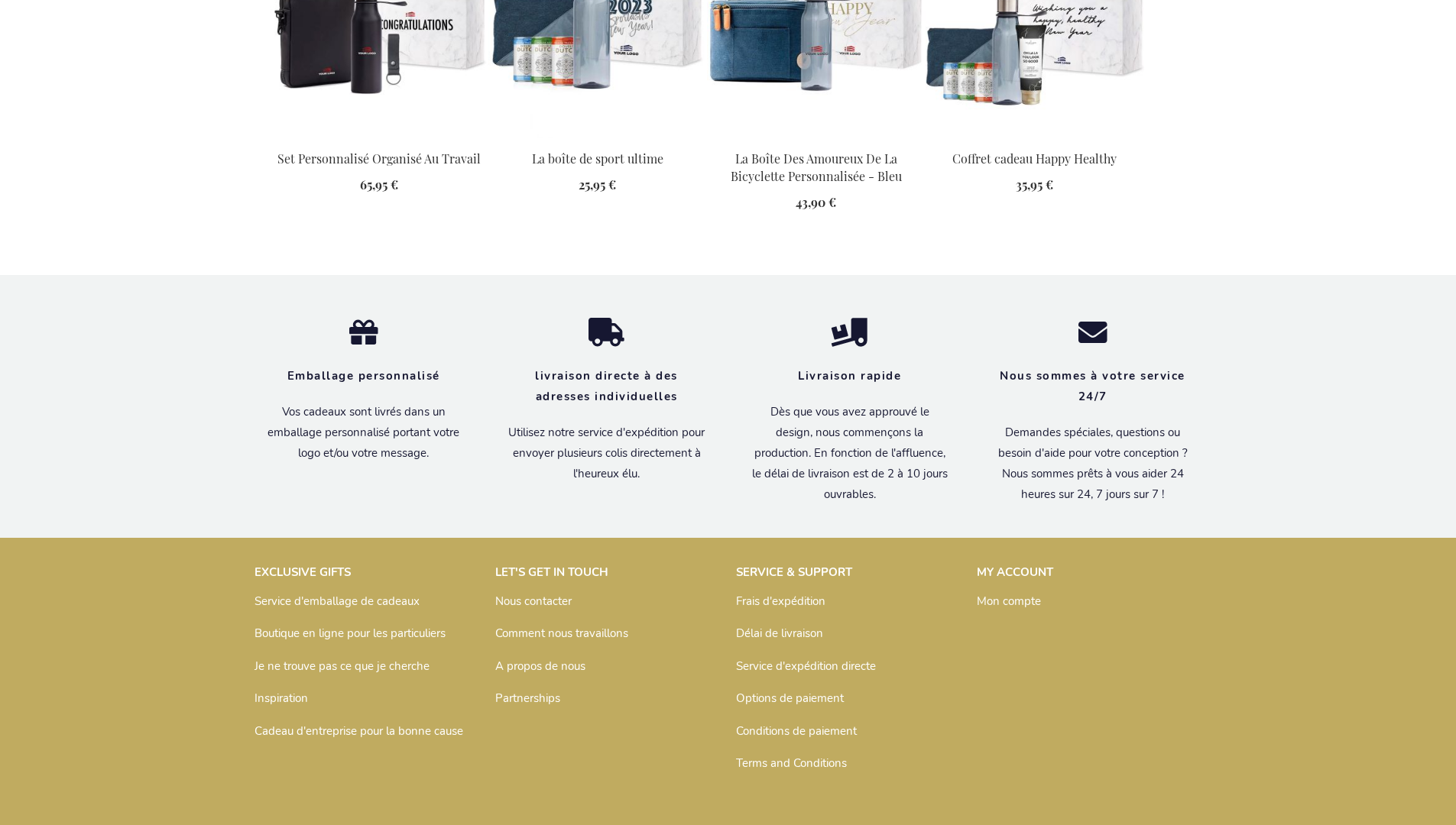
scroll to position [2110, 0]
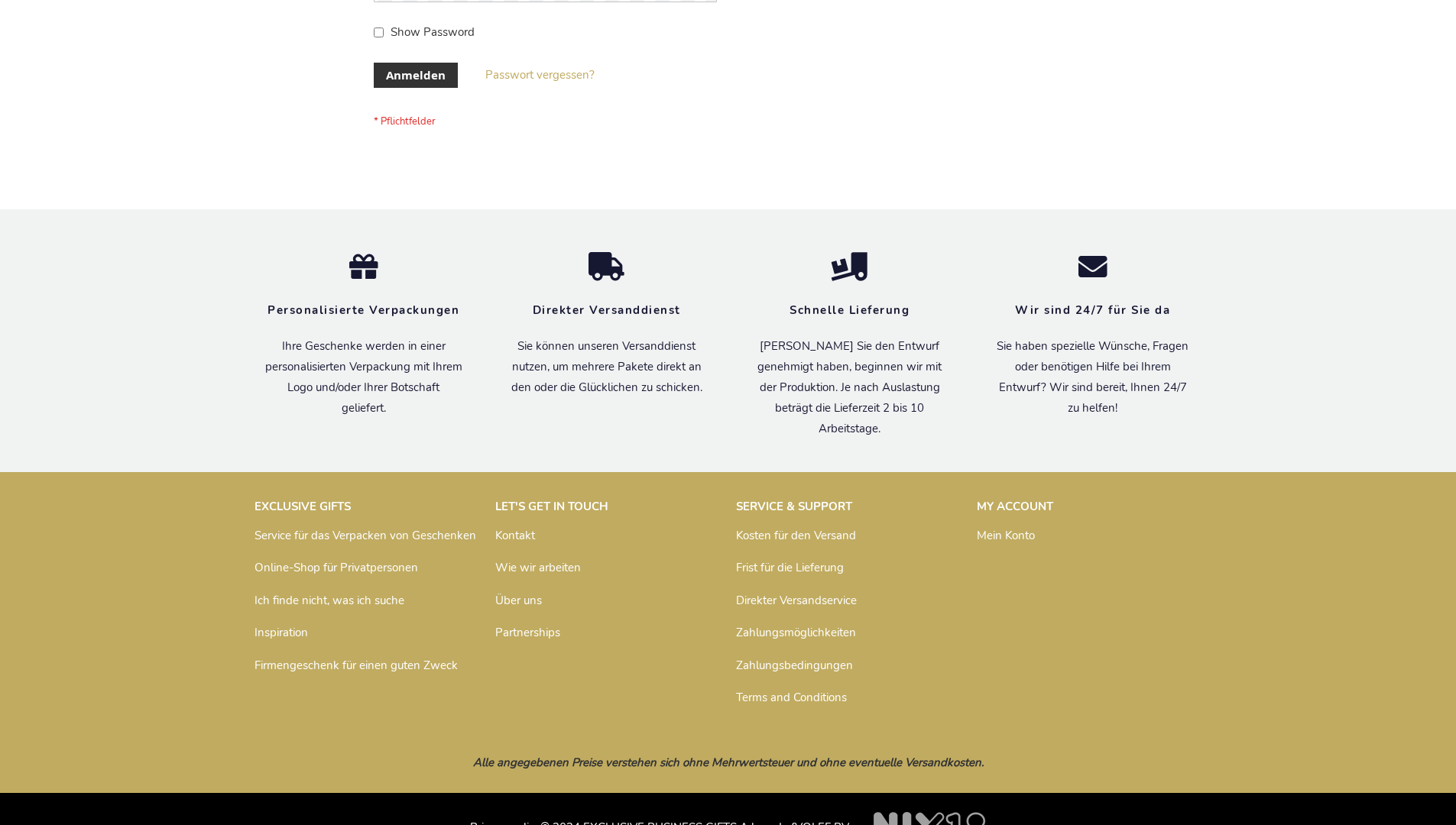
scroll to position [512, 0]
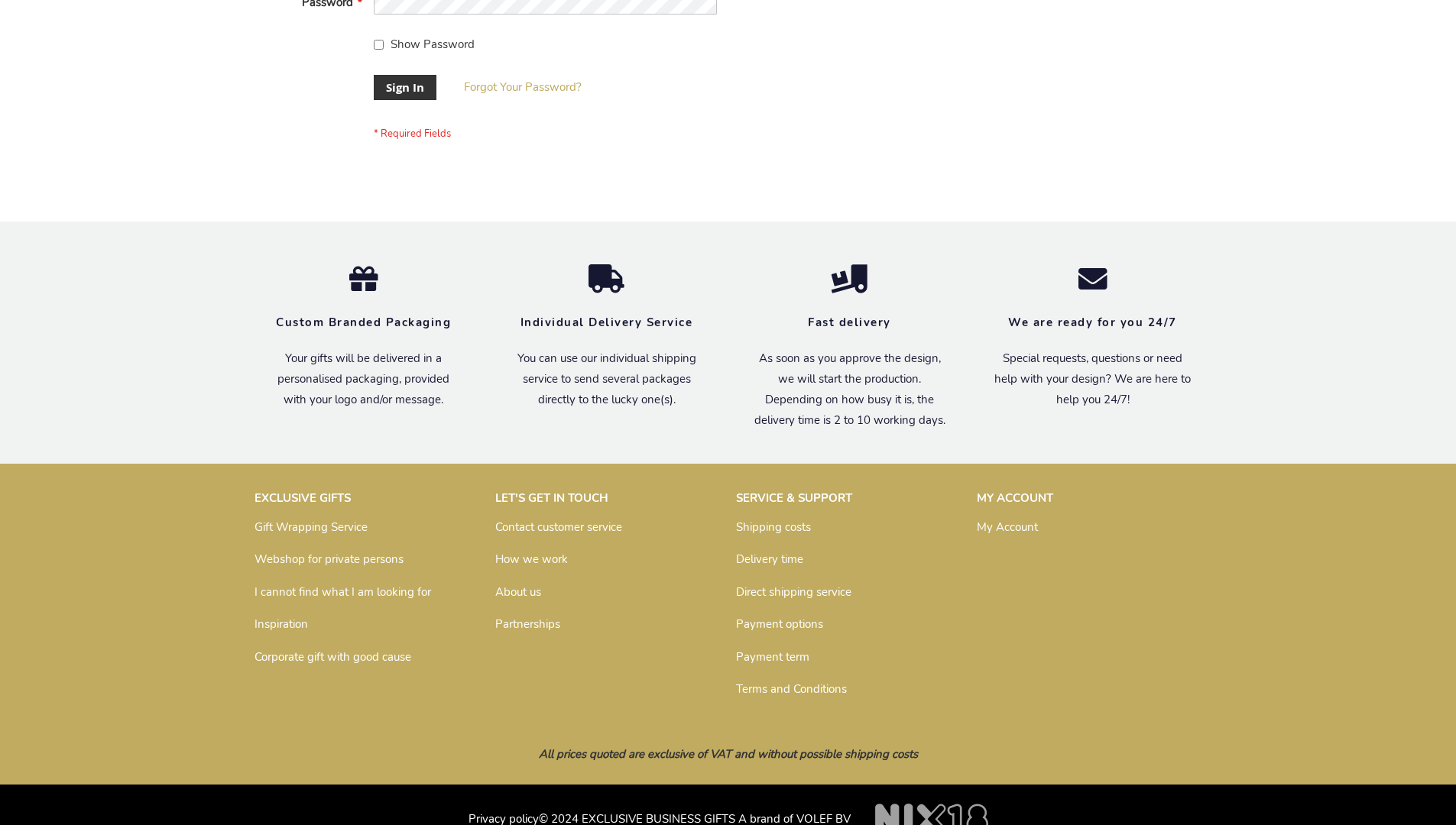
scroll to position [492, 0]
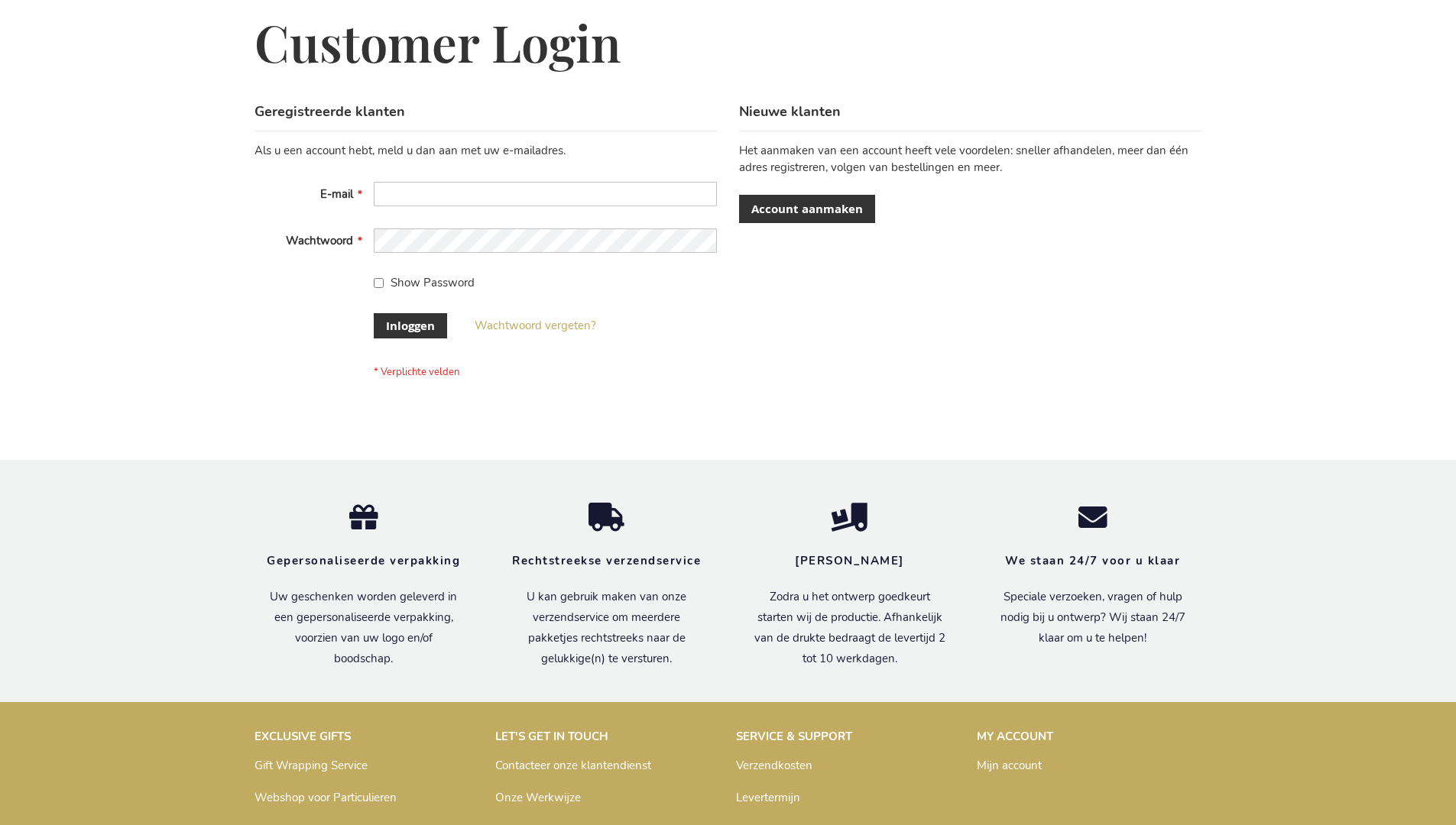
scroll to position [519, 0]
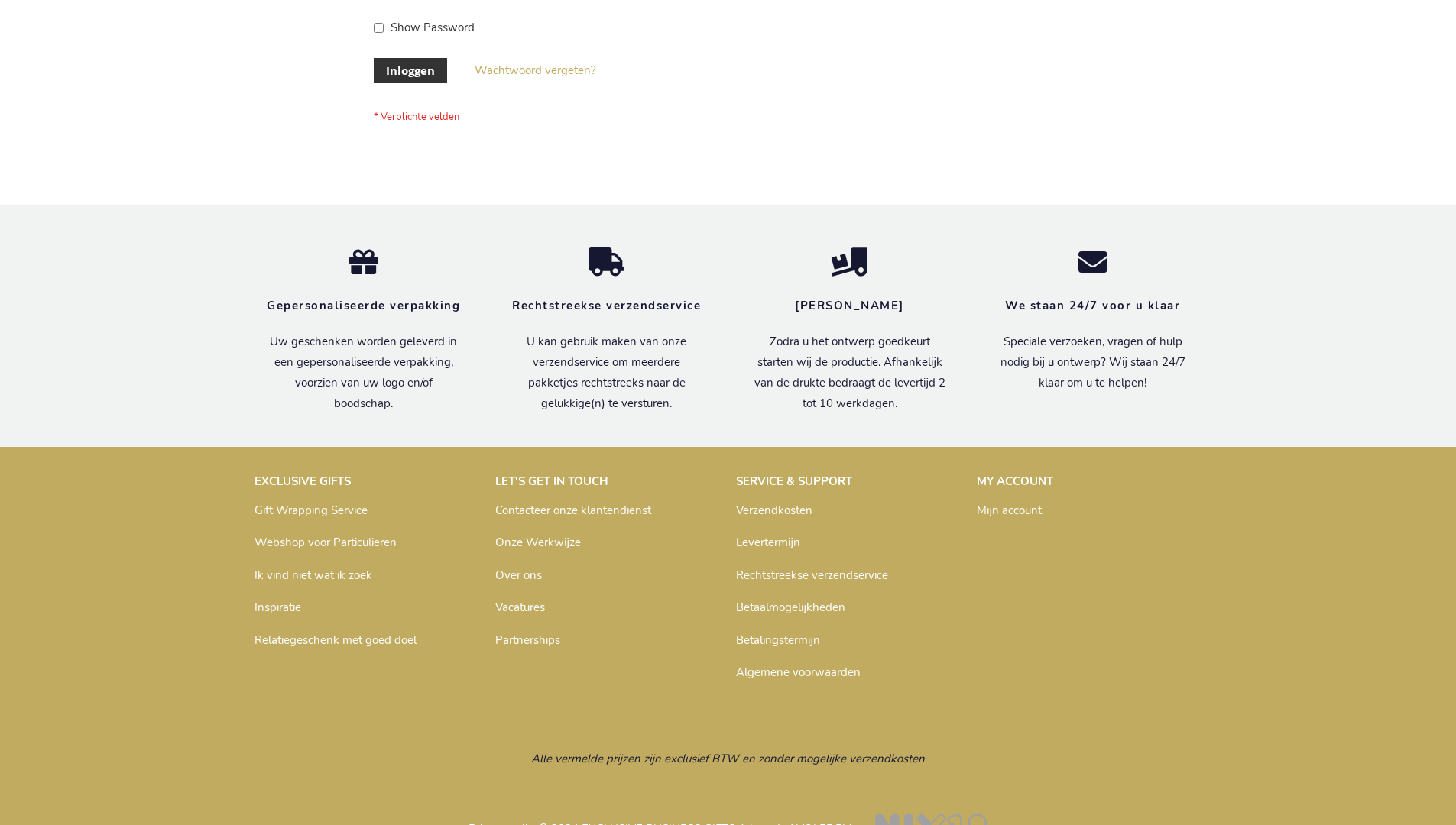
scroll to position [519, 0]
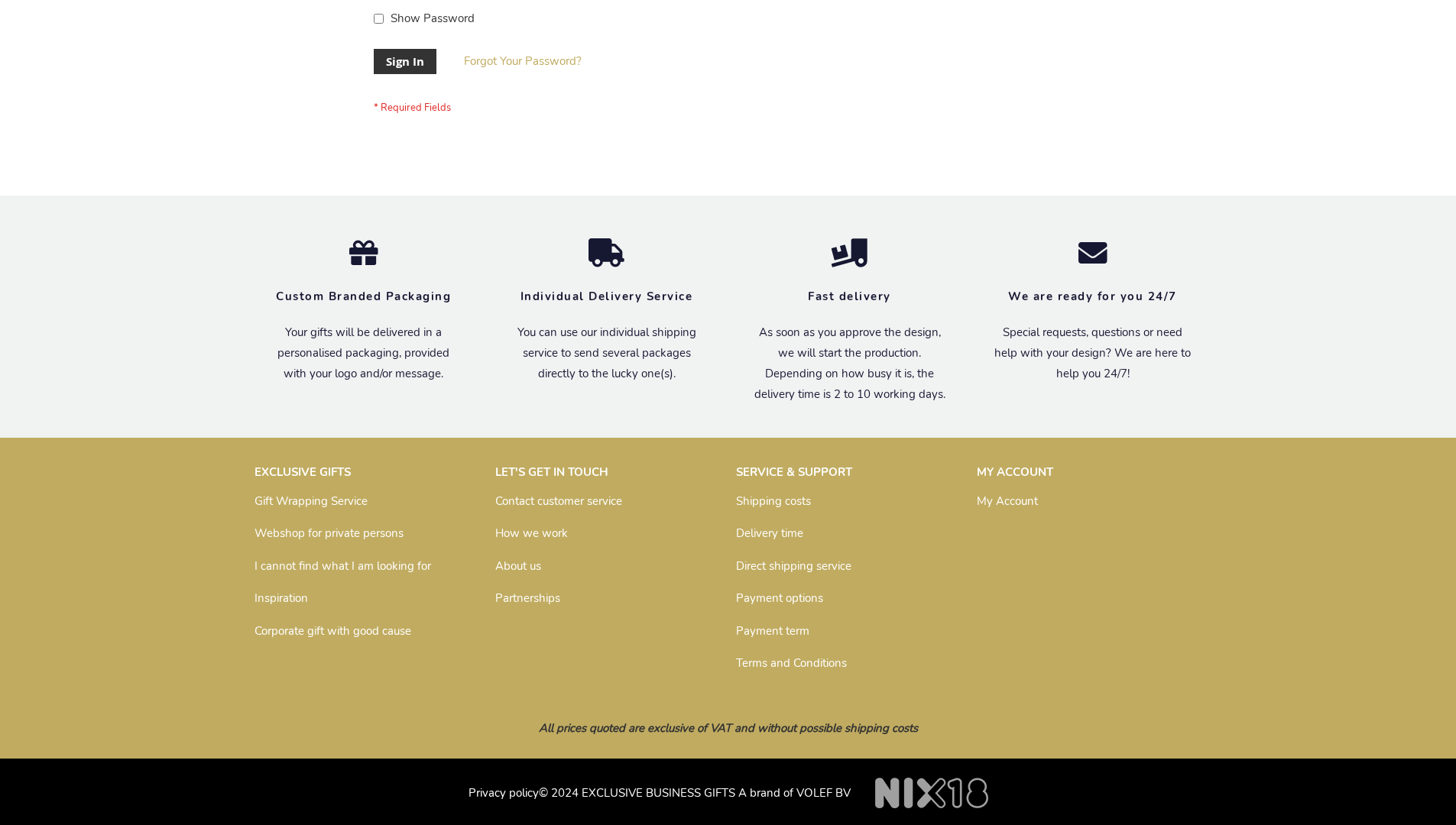
scroll to position [492, 0]
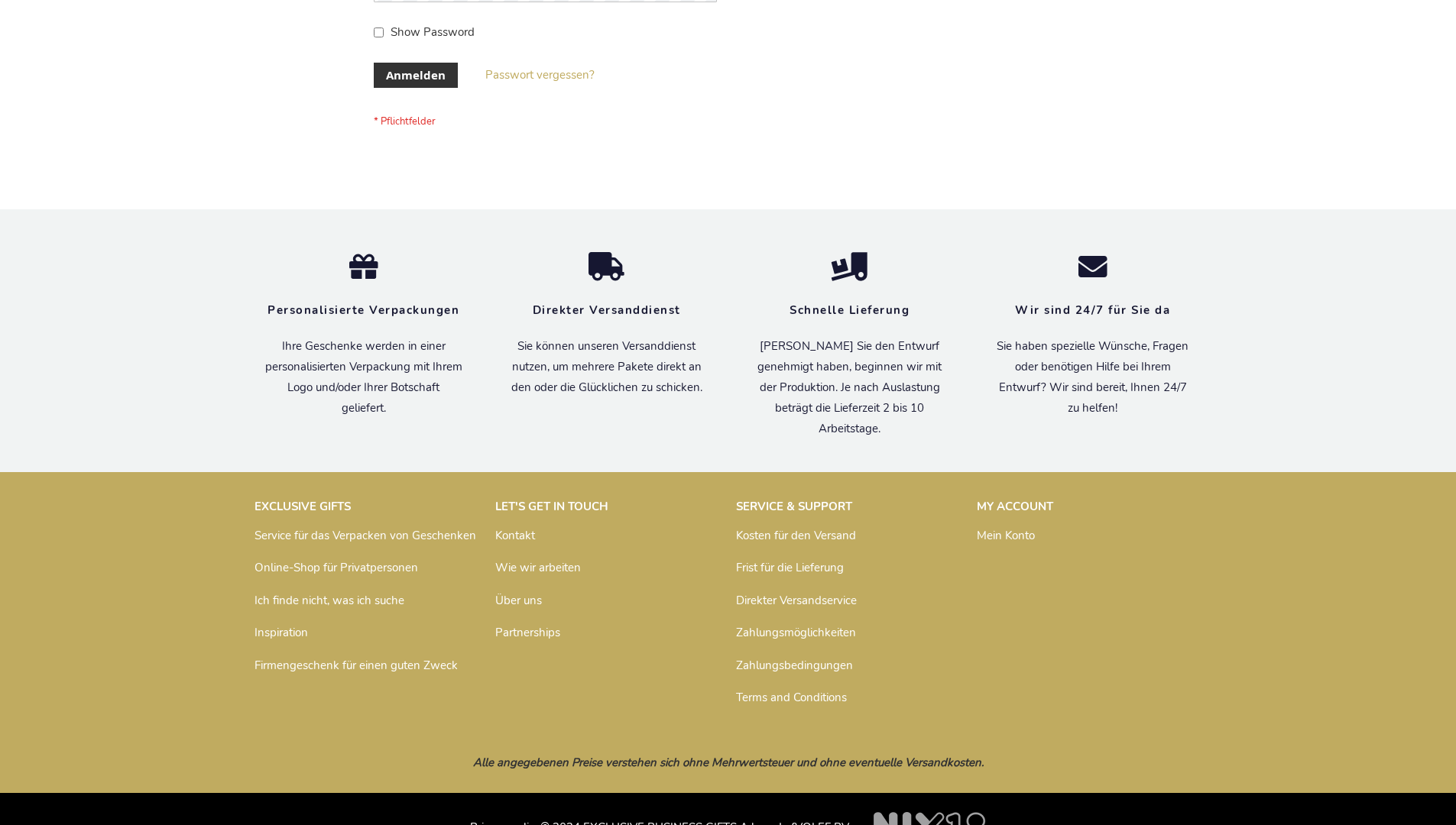
scroll to position [512, 0]
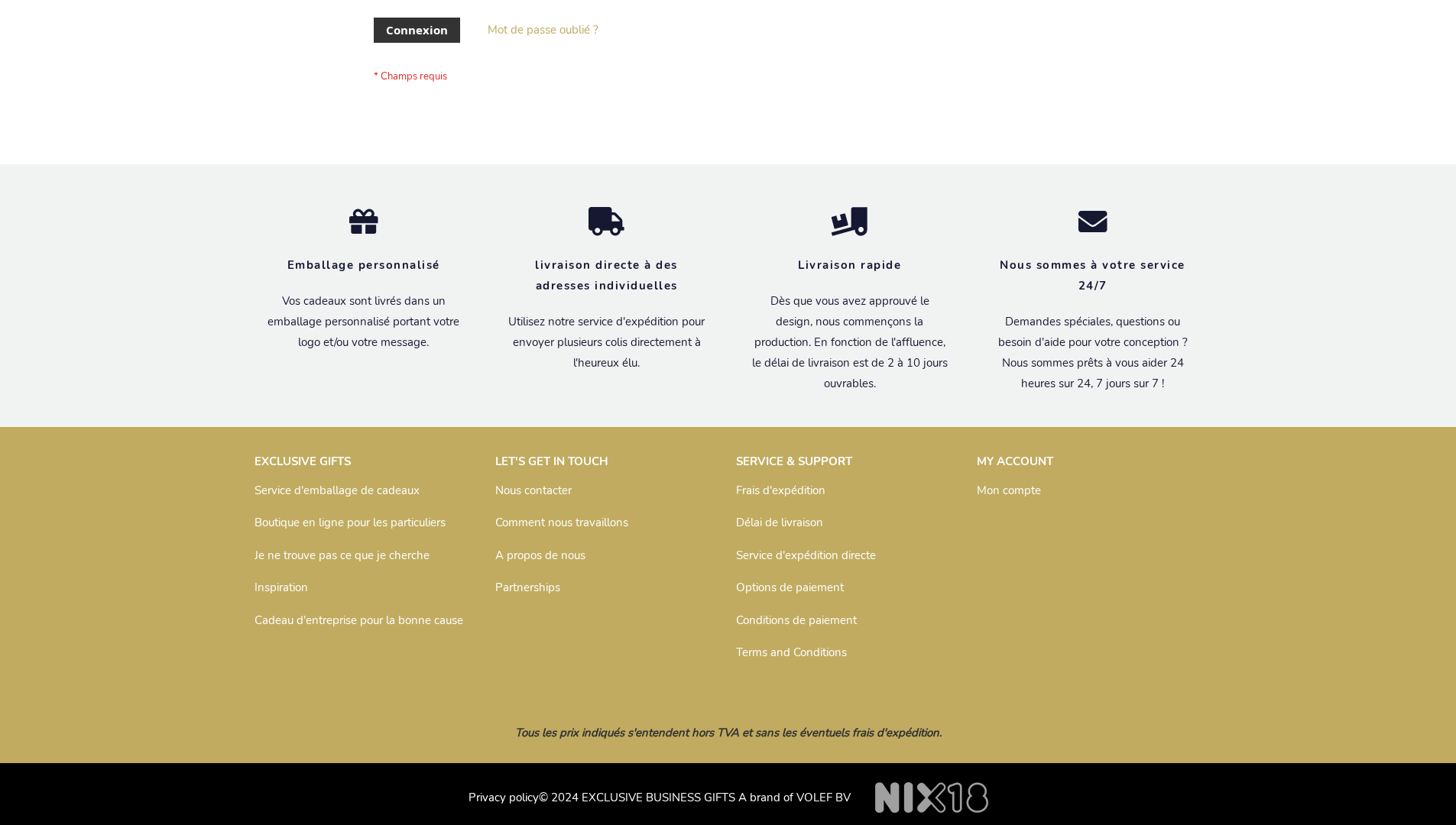
scroll to position [527, 0]
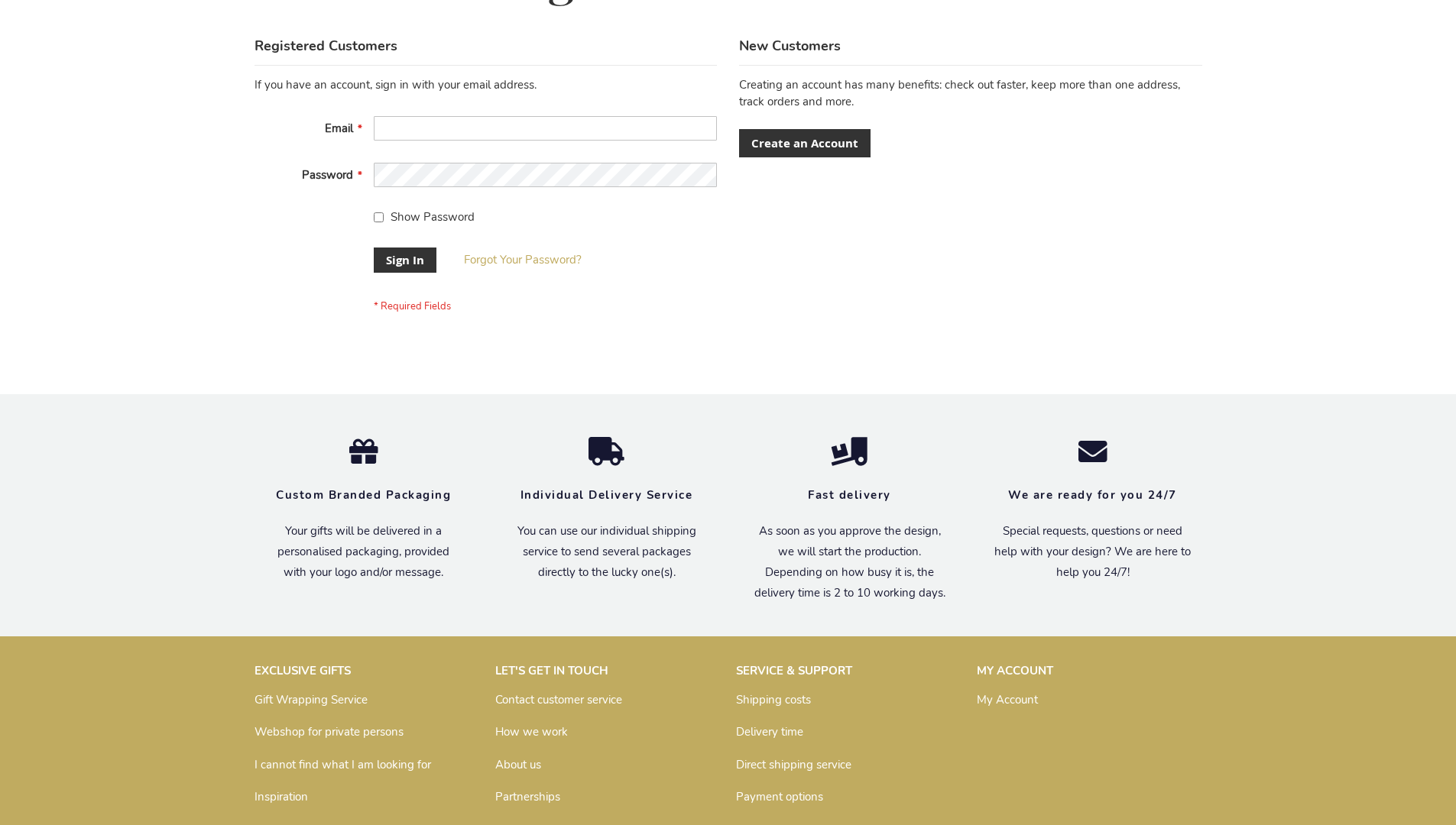
scroll to position [492, 0]
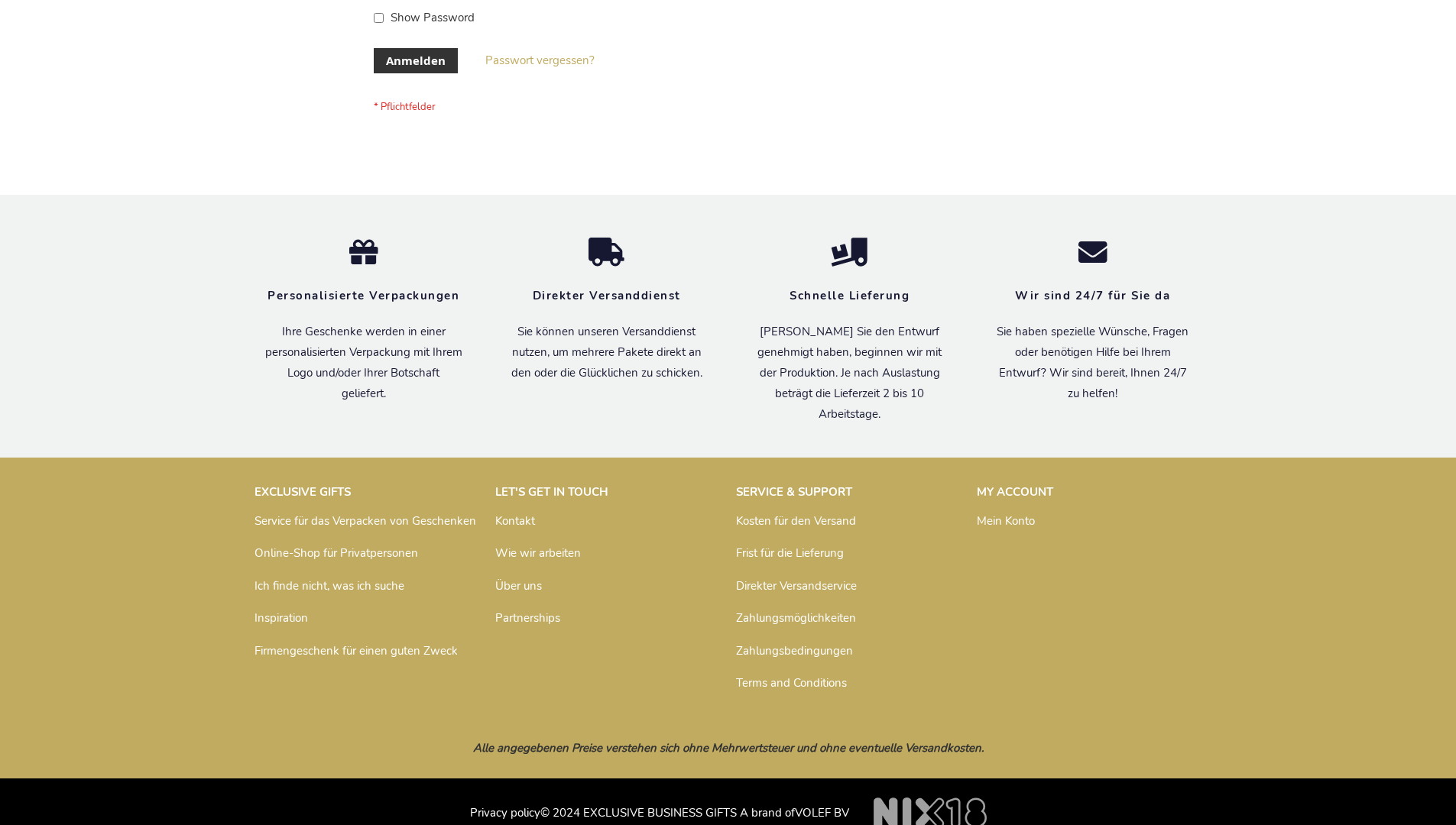
scroll to position [512, 0]
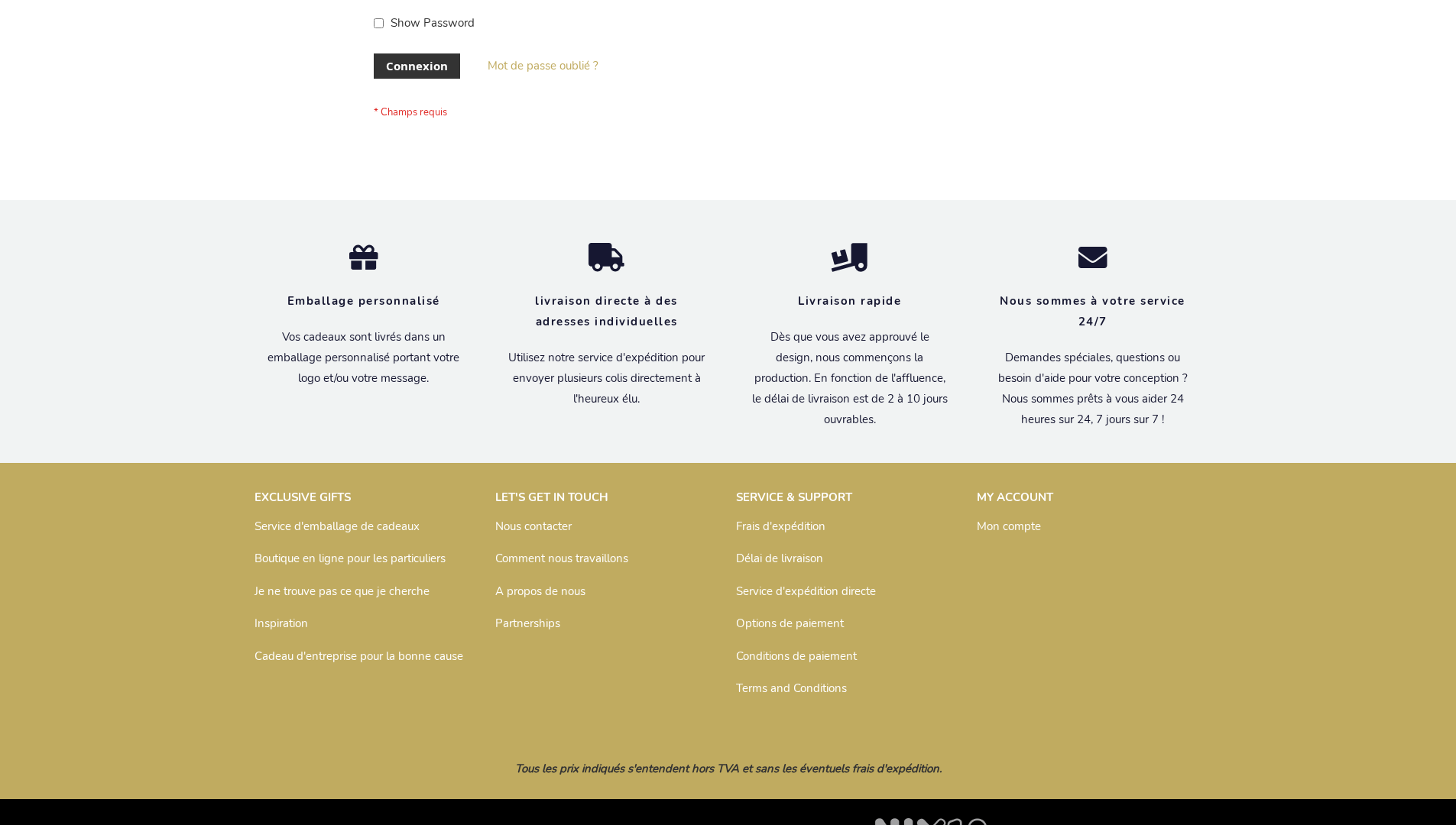
scroll to position [527, 0]
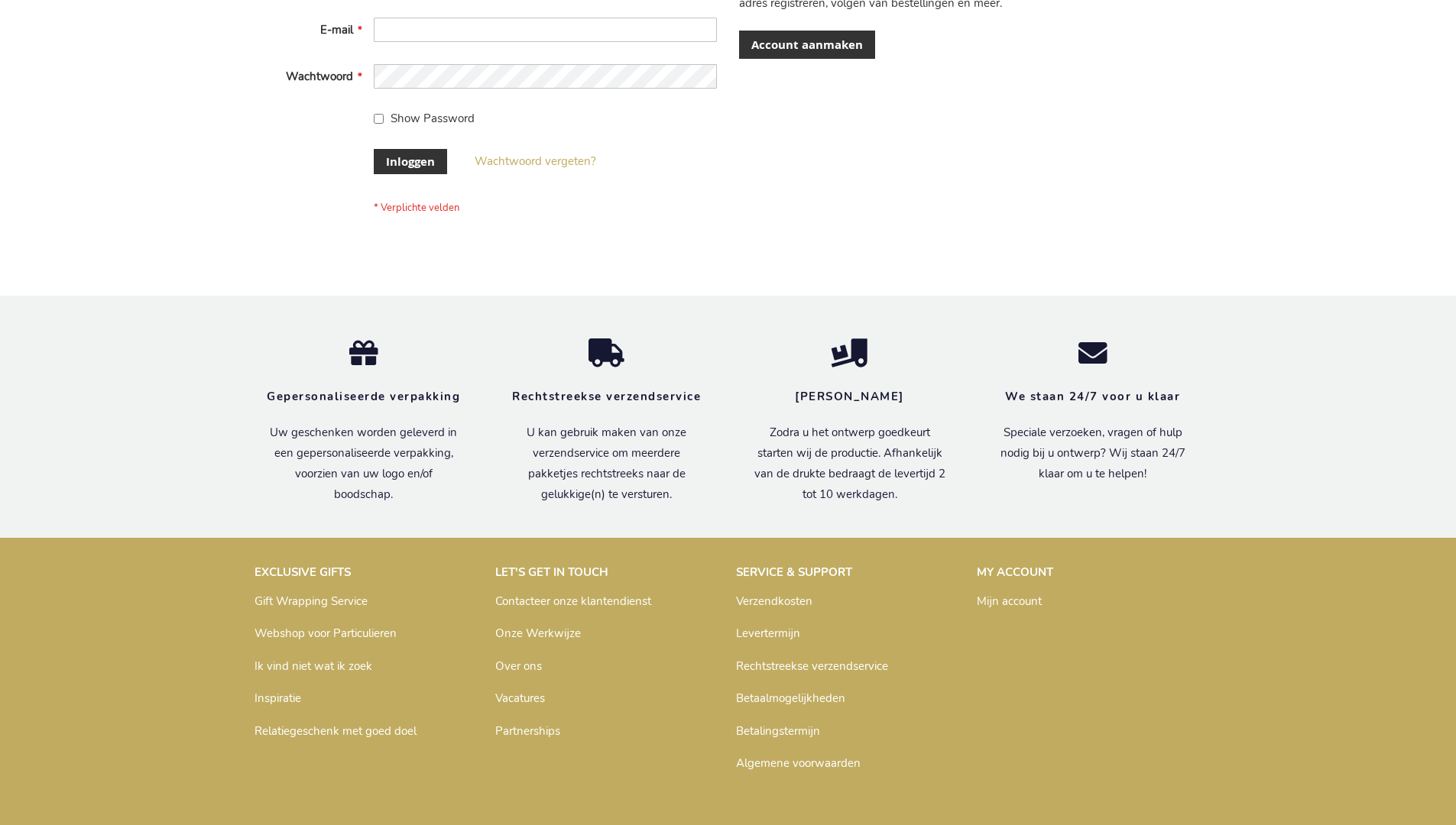
scroll to position [519, 0]
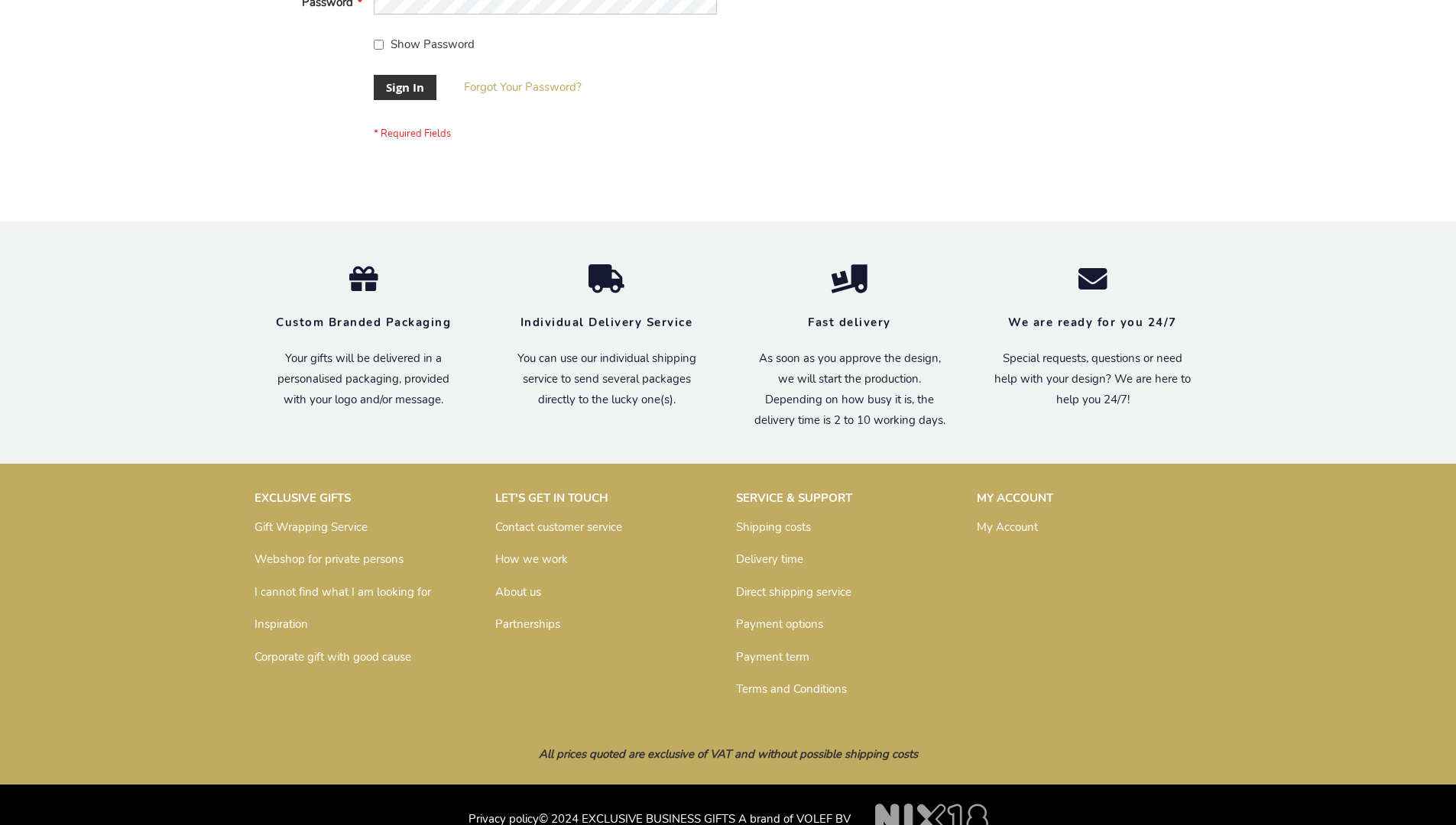
scroll to position [492, 0]
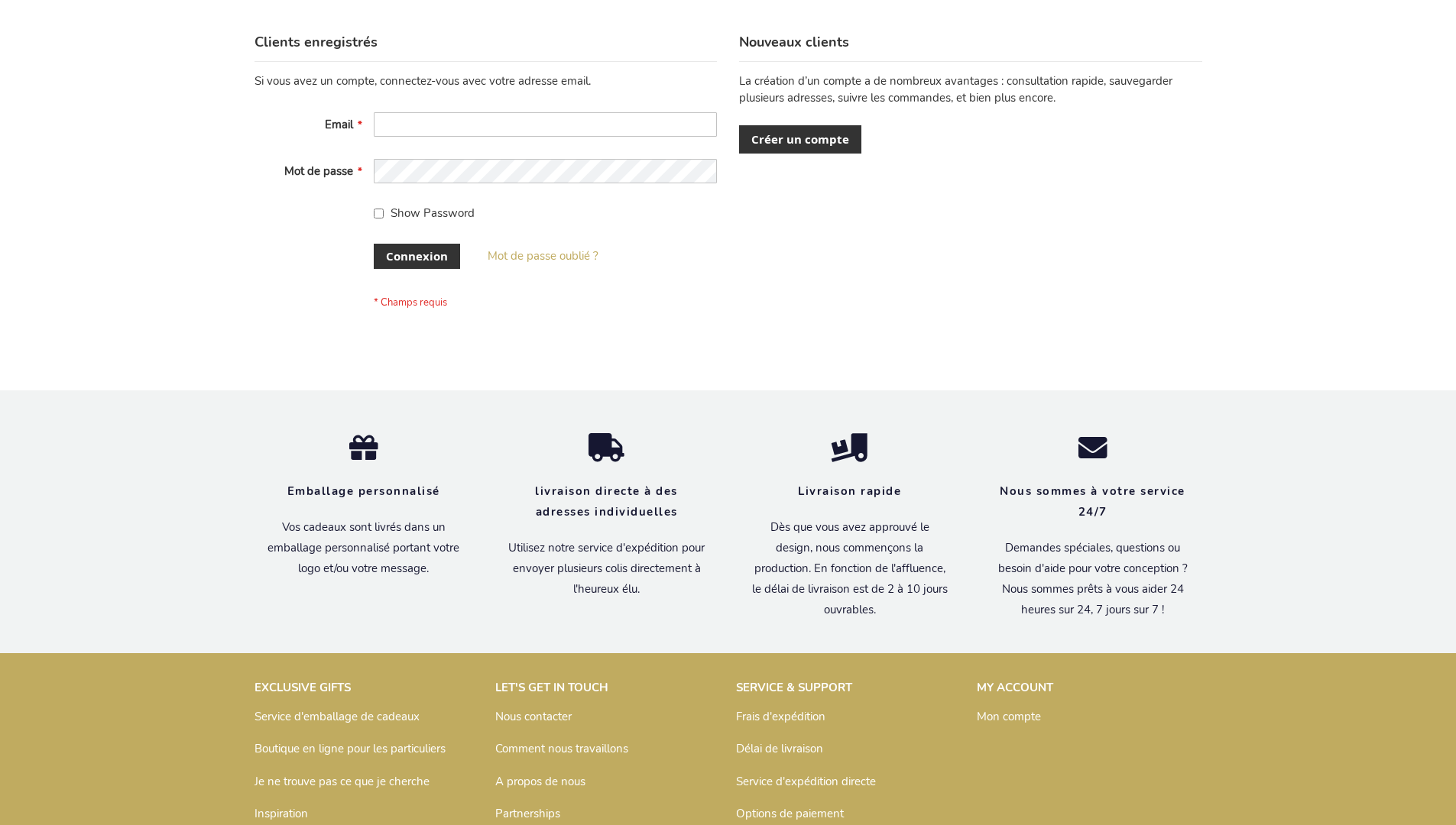
scroll to position [527, 0]
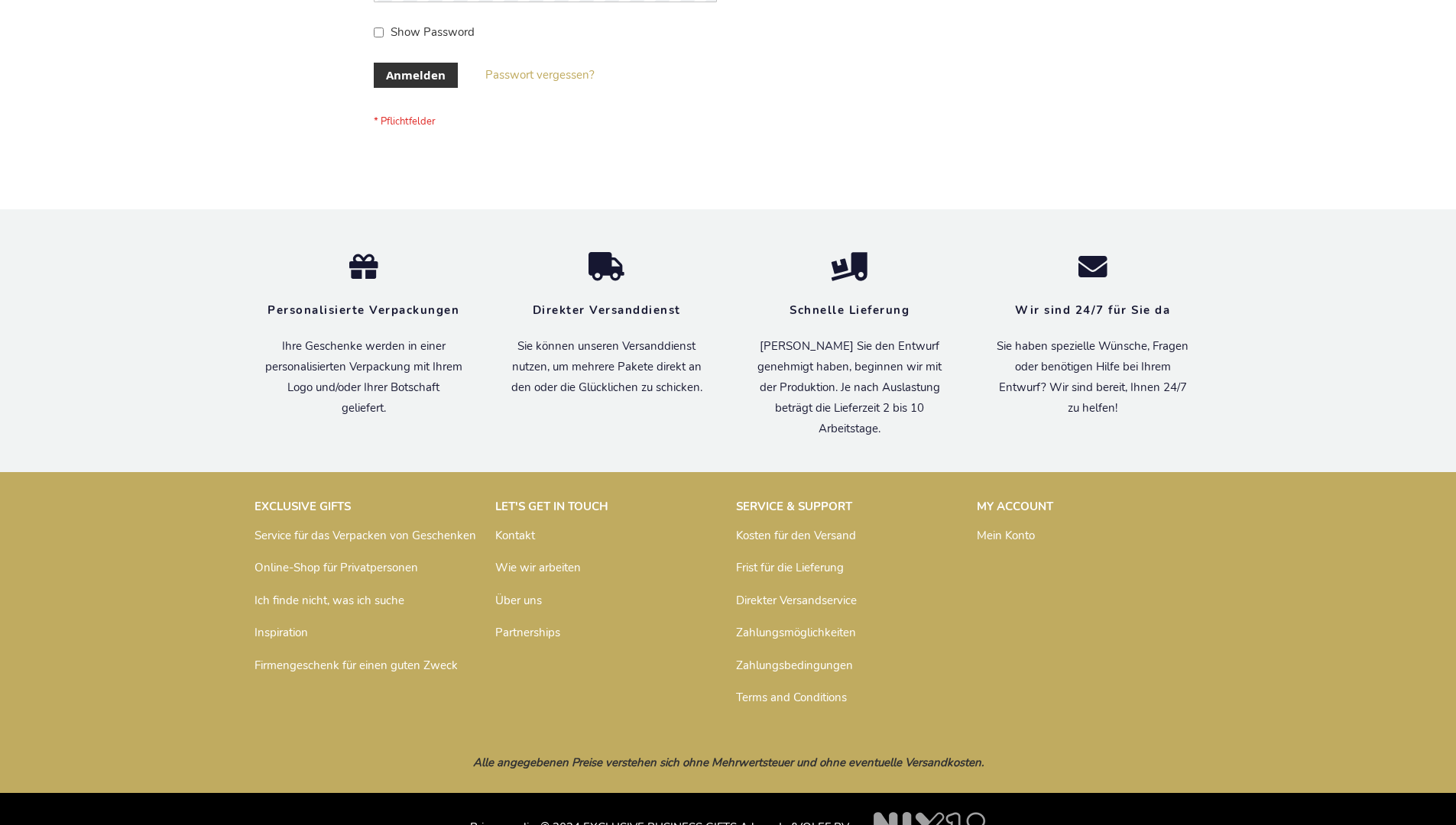
scroll to position [512, 0]
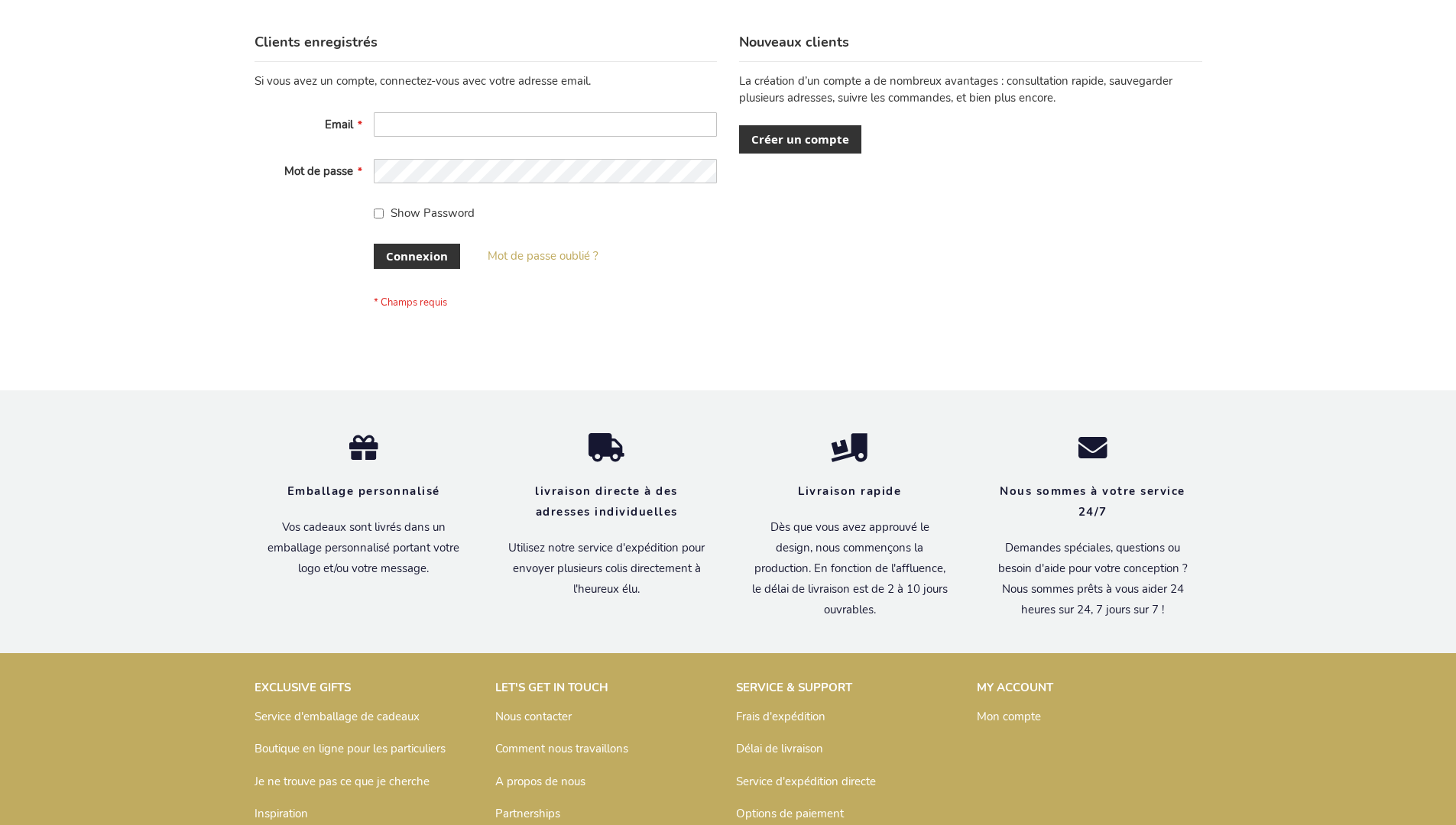
scroll to position [527, 0]
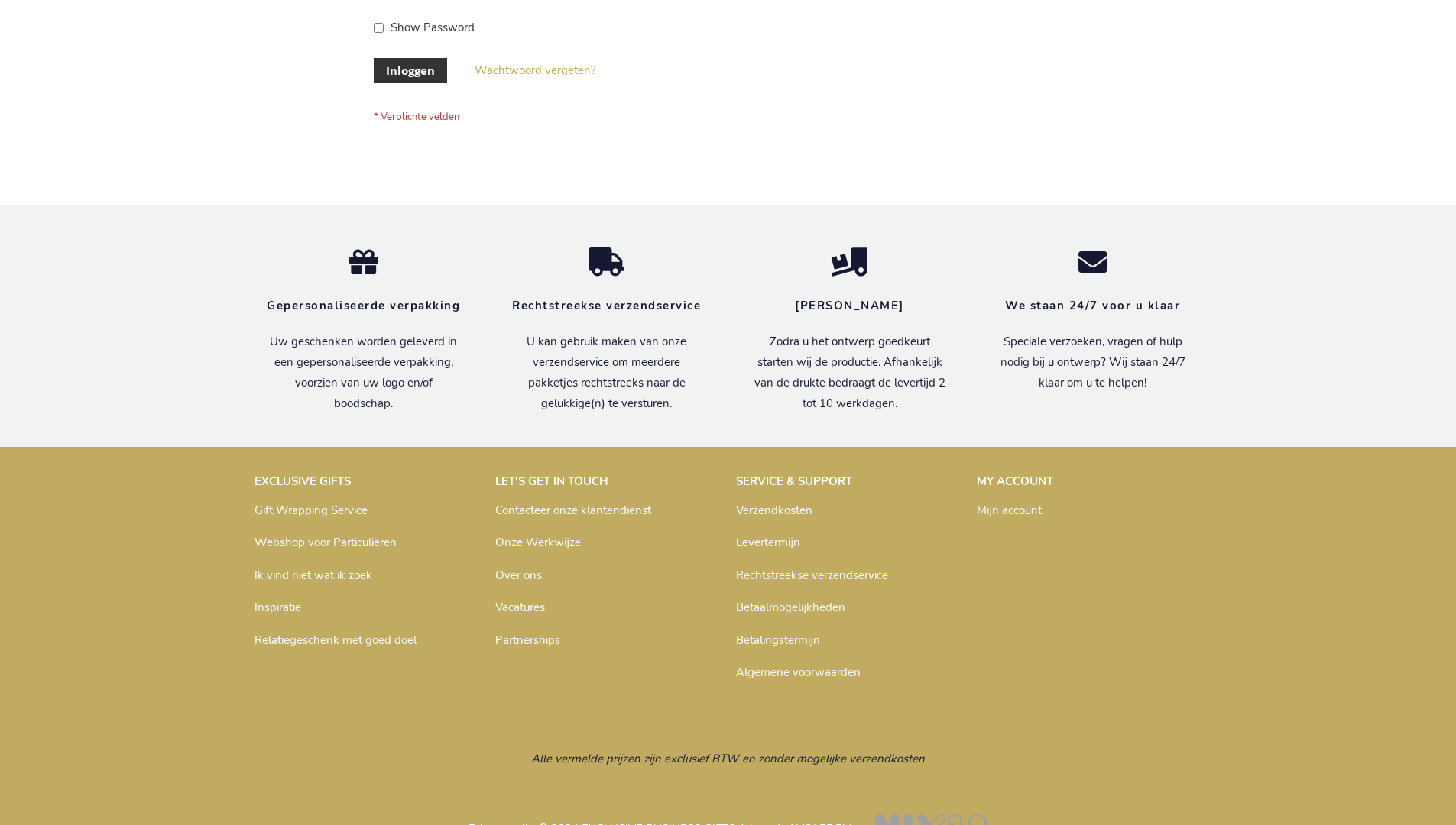
scroll to position [519, 0]
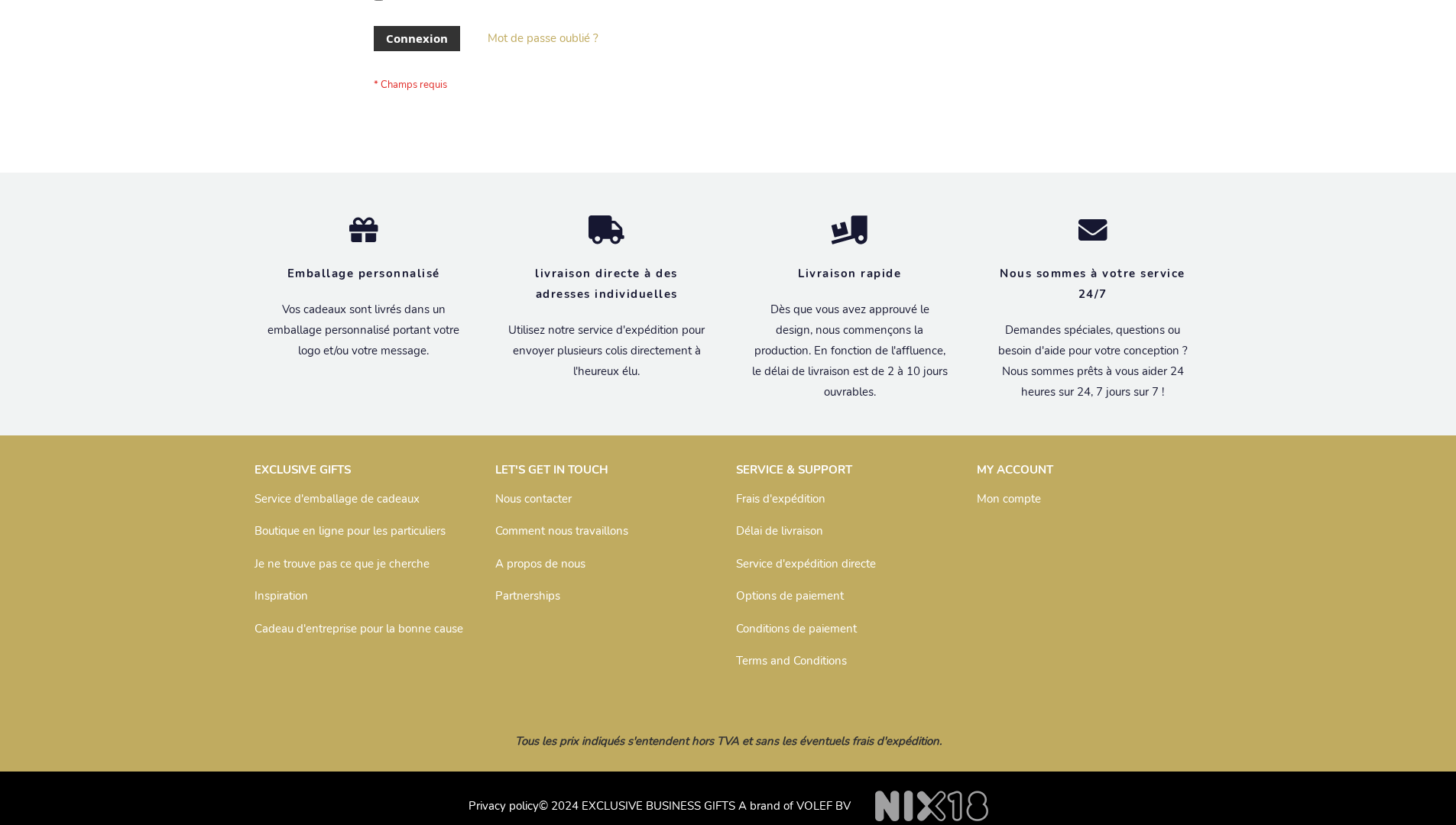
scroll to position [527, 0]
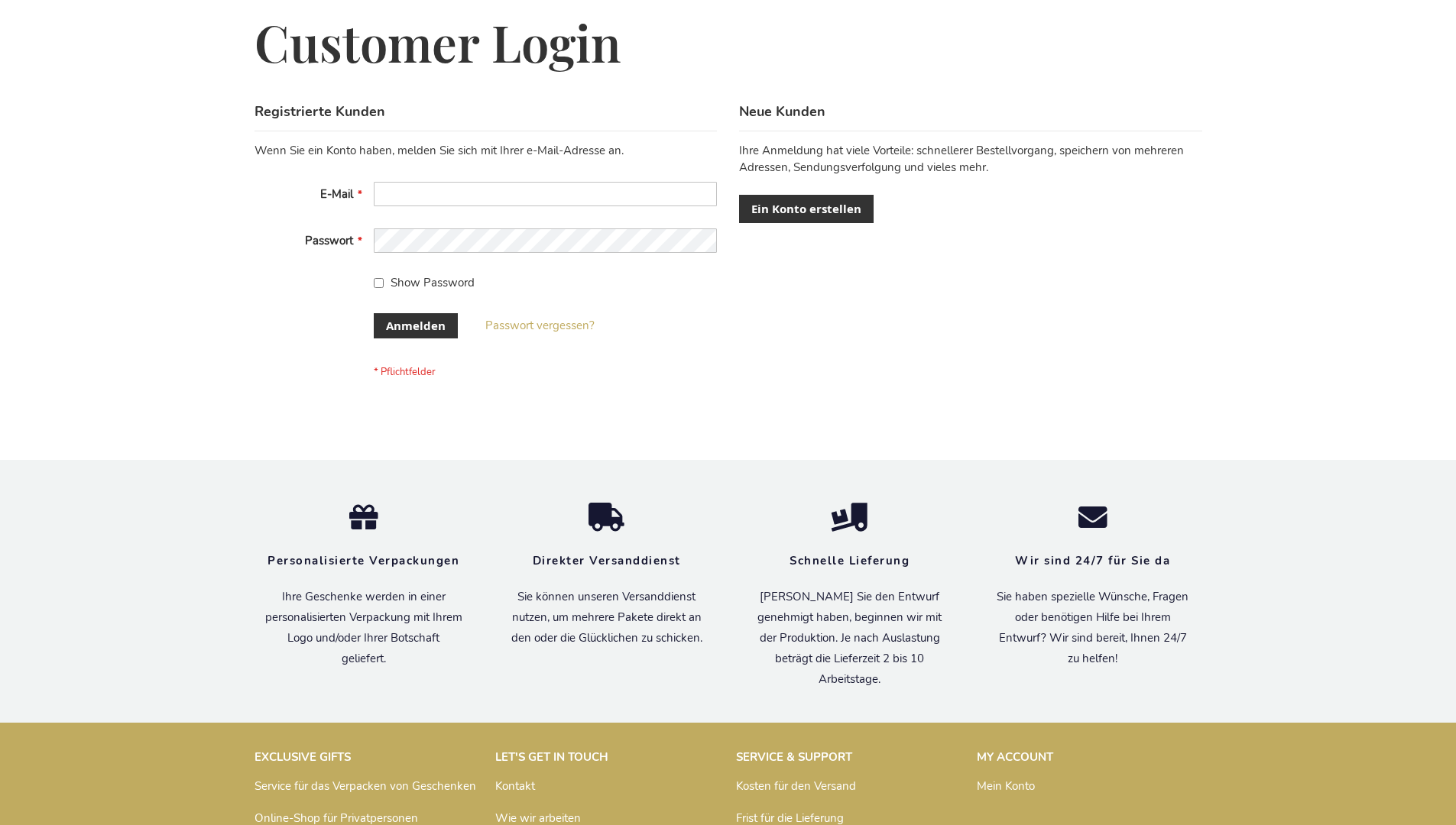
scroll to position [512, 0]
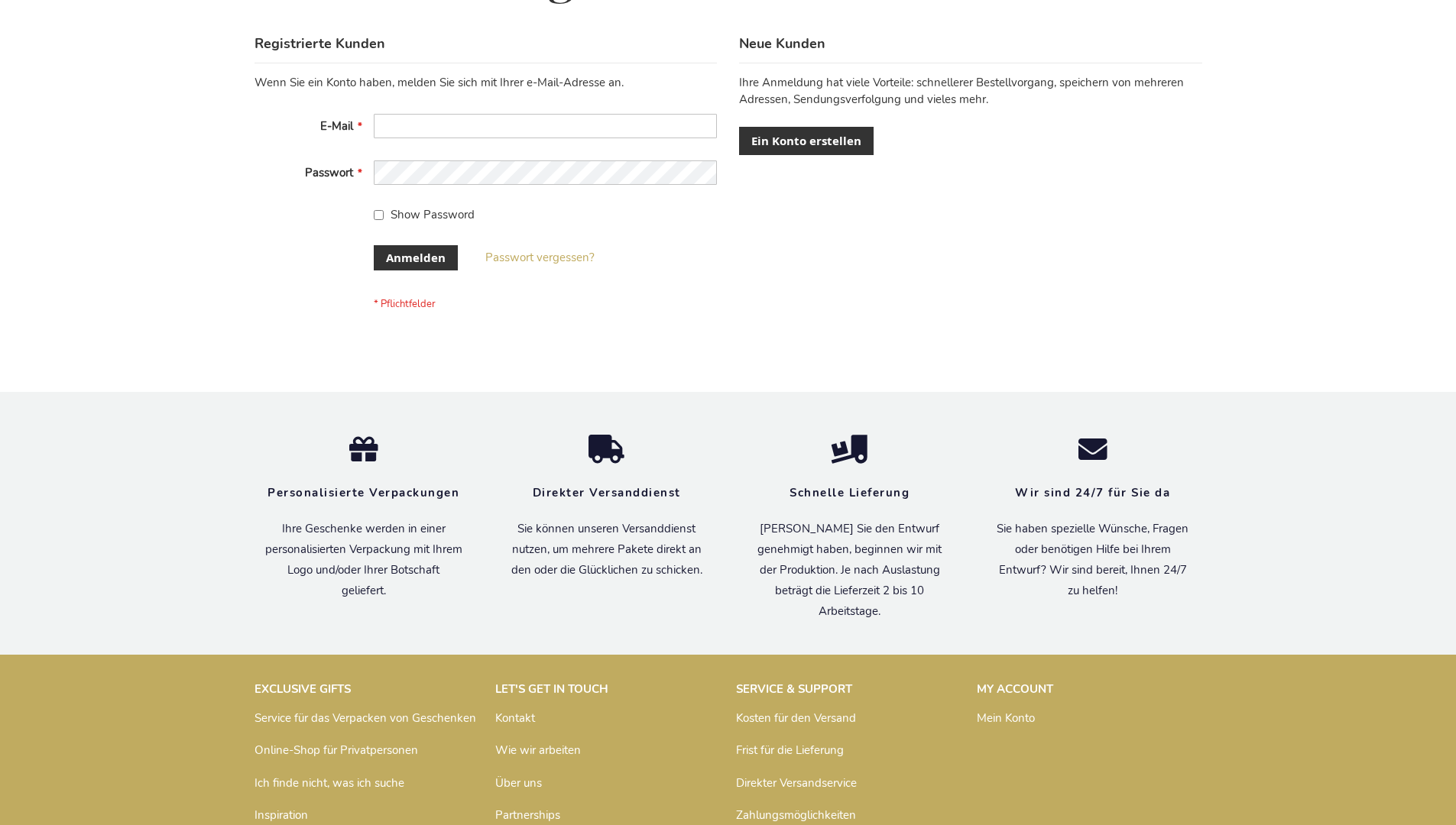
scroll to position [512, 0]
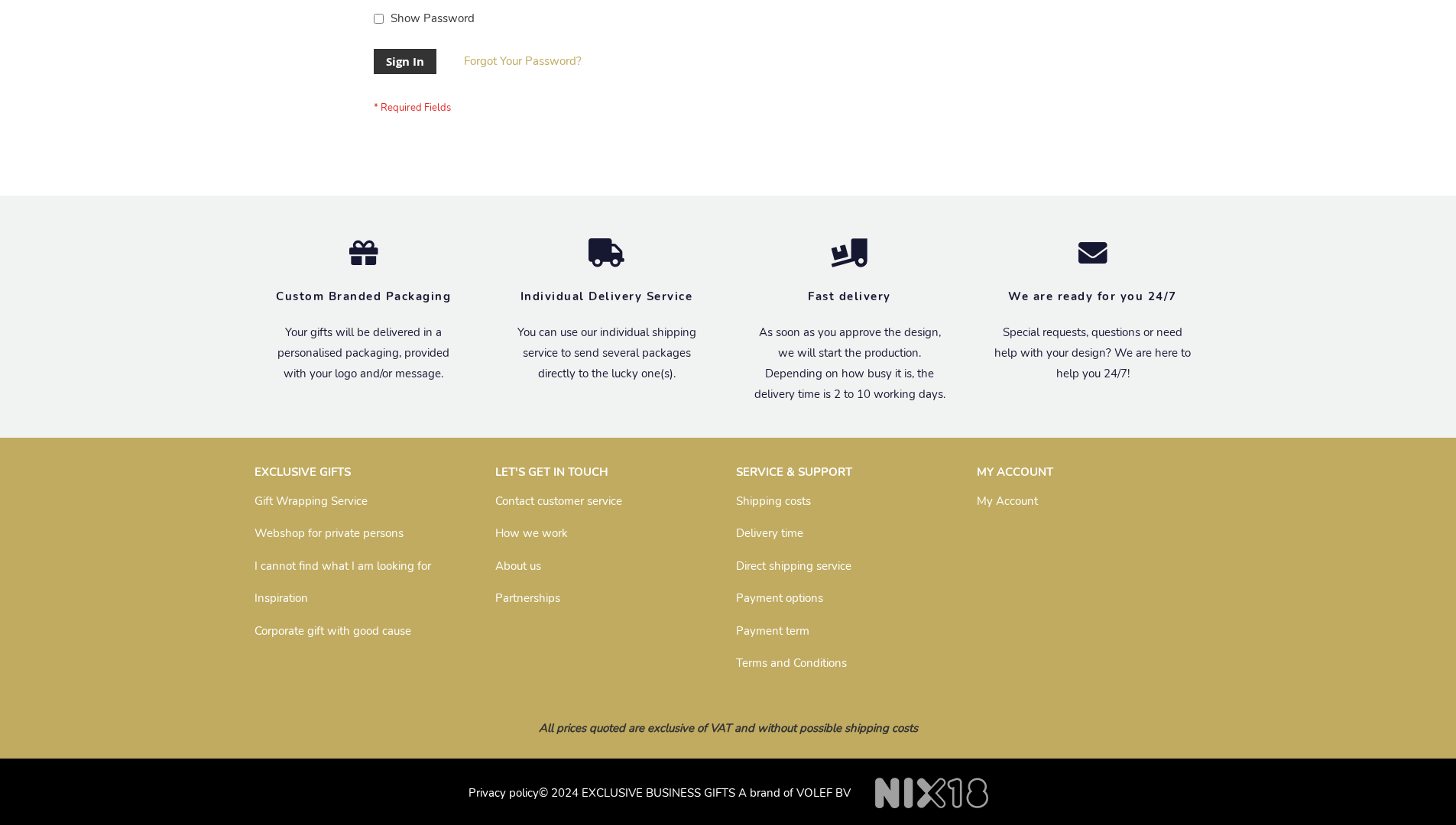
scroll to position [492, 0]
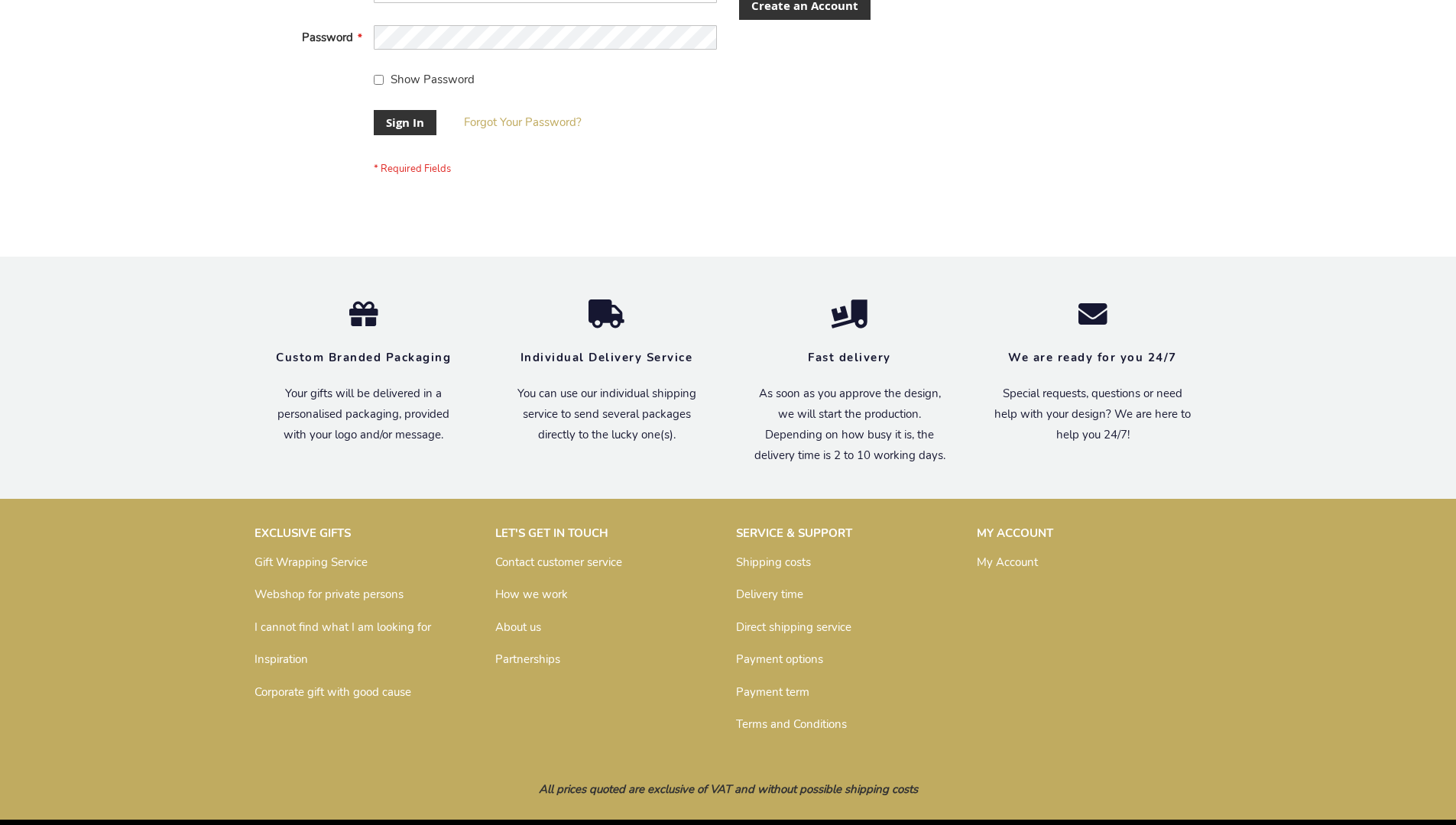
scroll to position [492, 0]
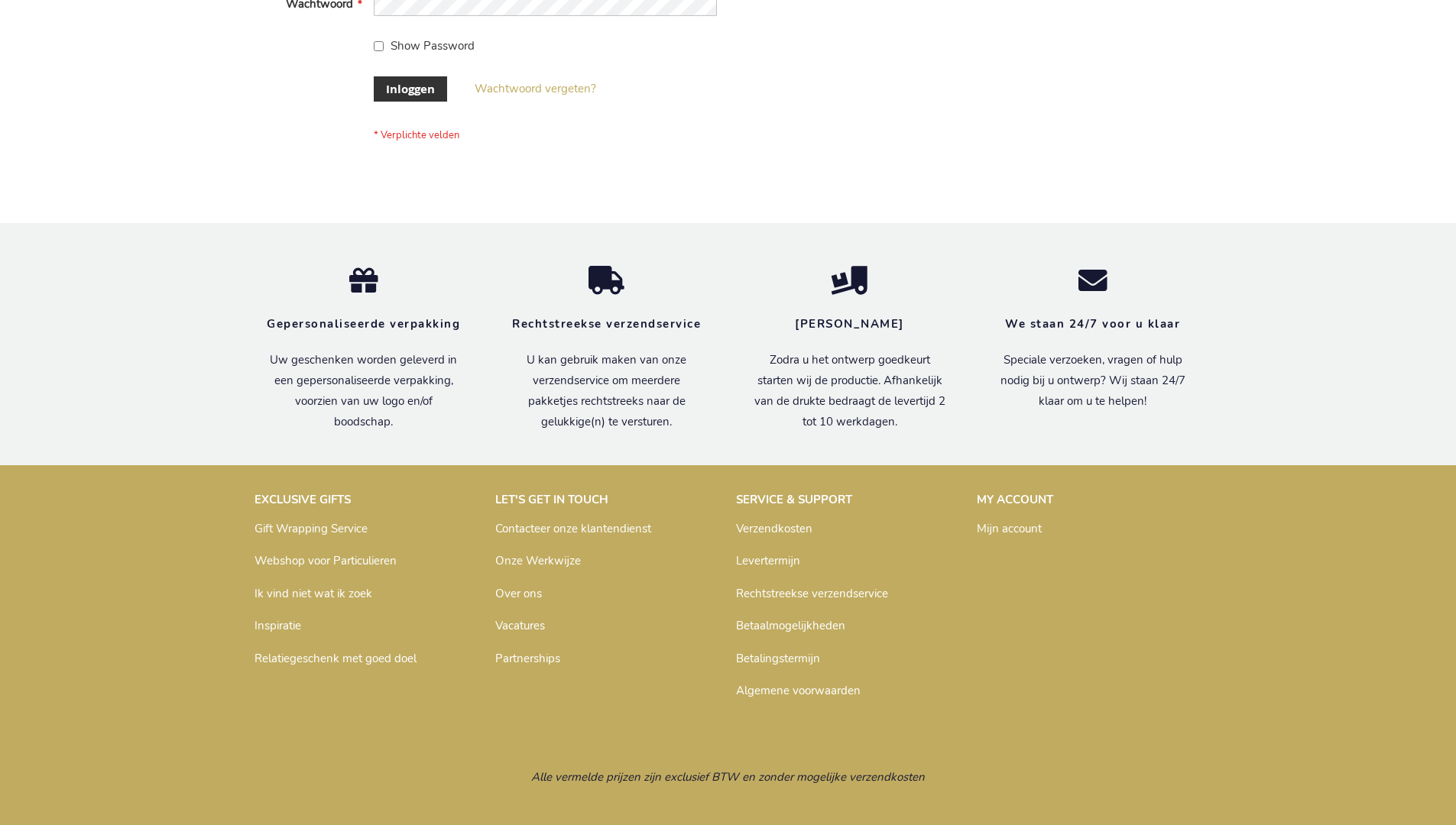
scroll to position [519, 0]
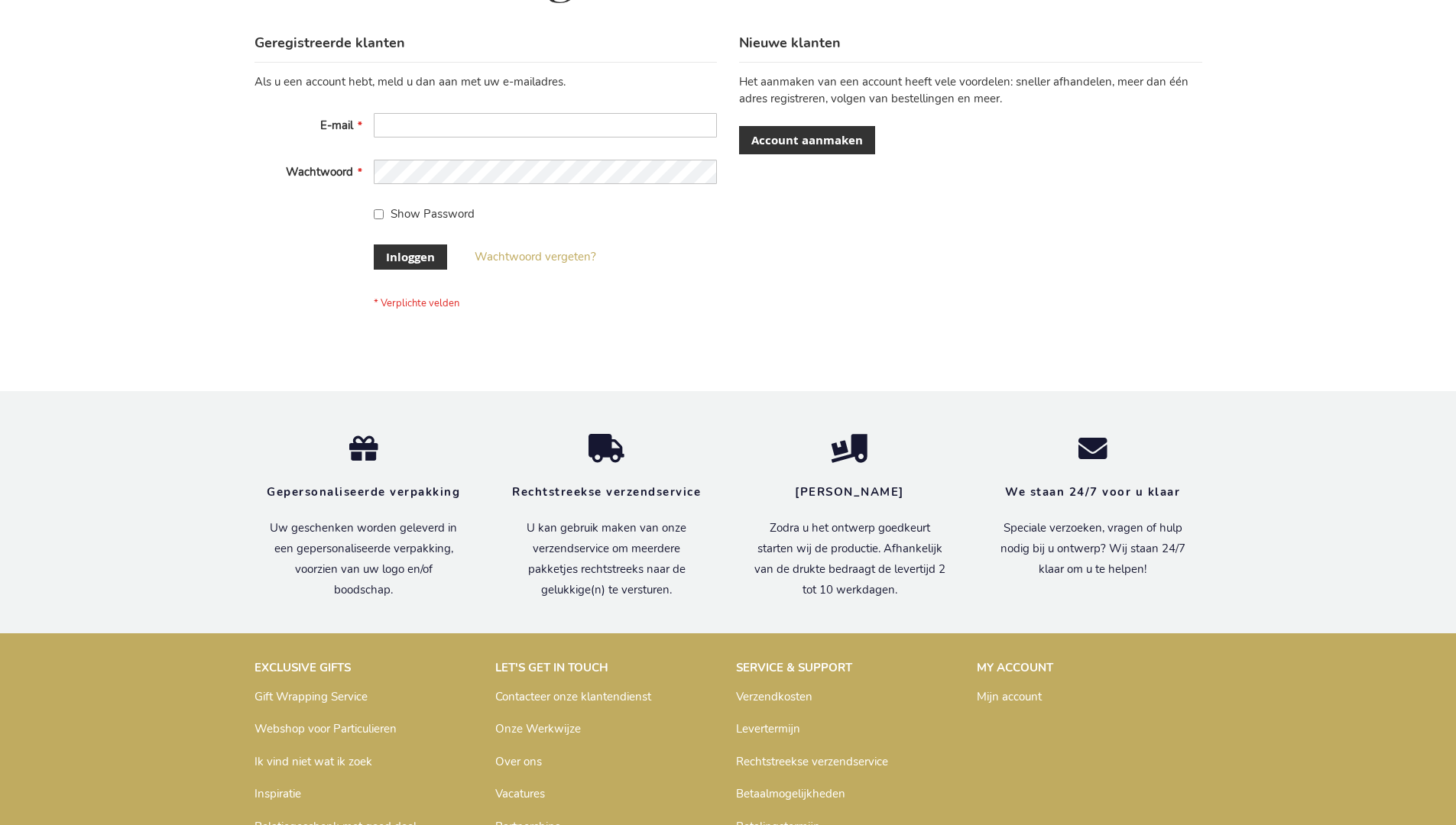
scroll to position [519, 0]
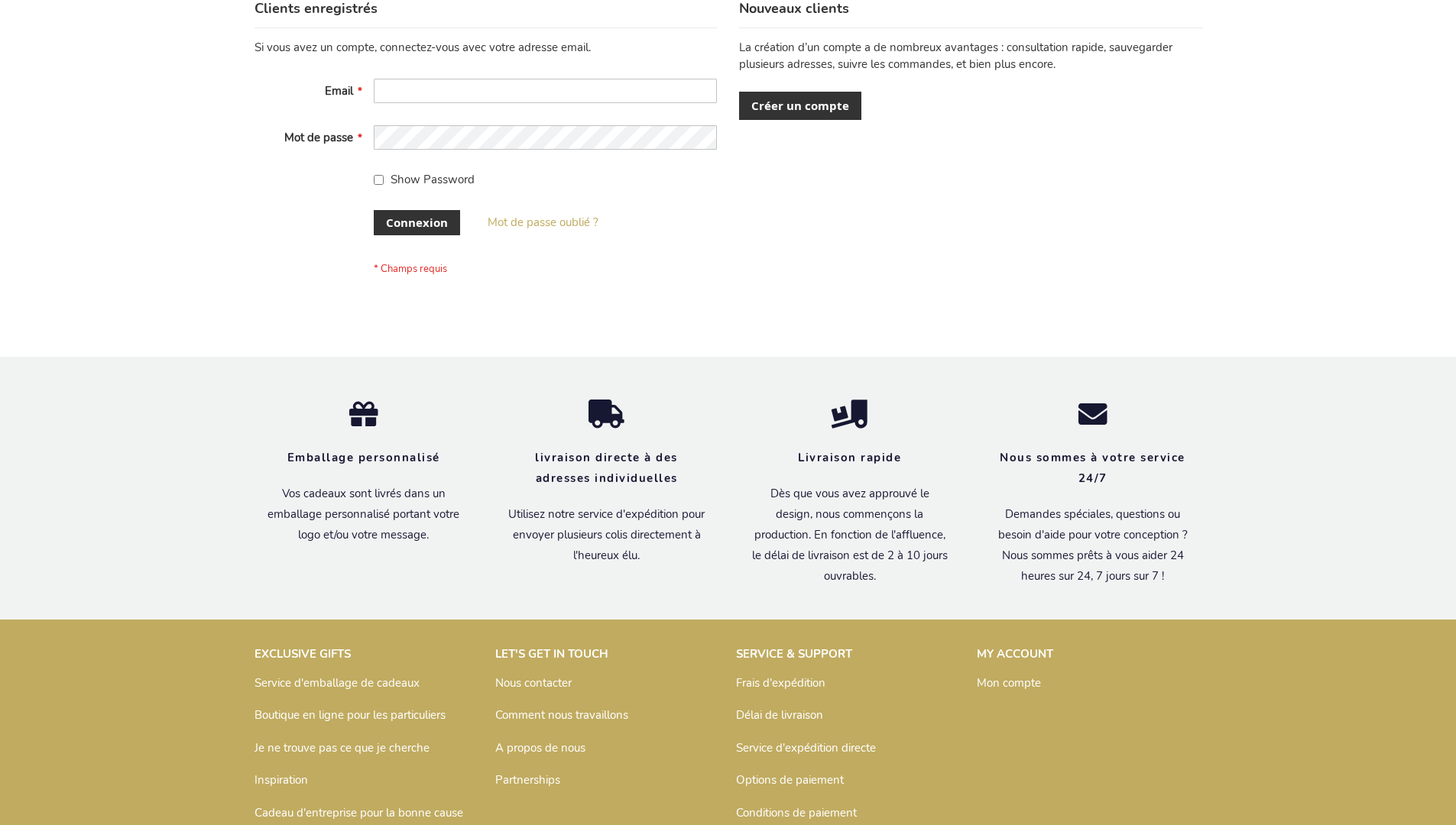
scroll to position [527, 0]
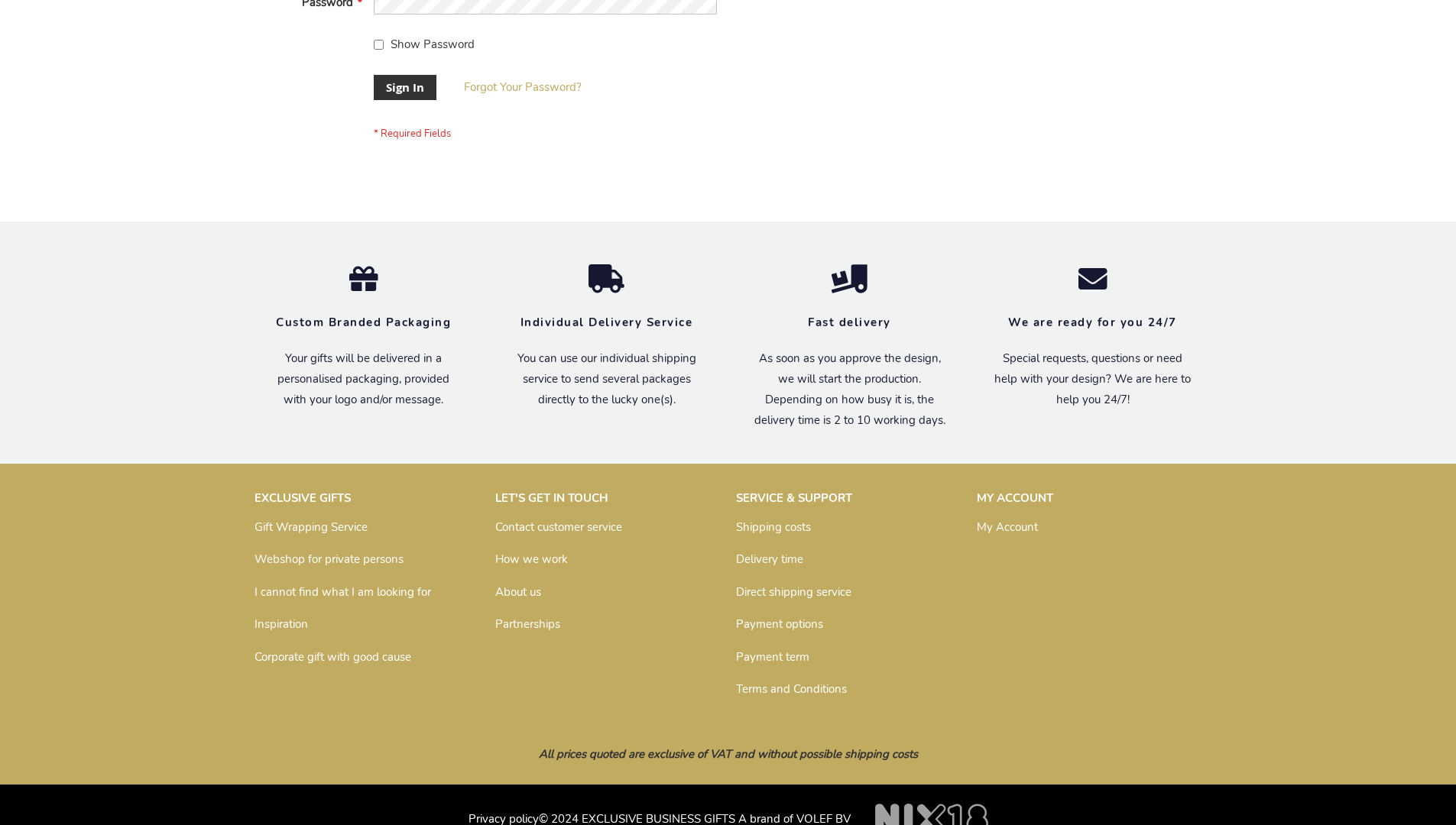
scroll to position [492, 0]
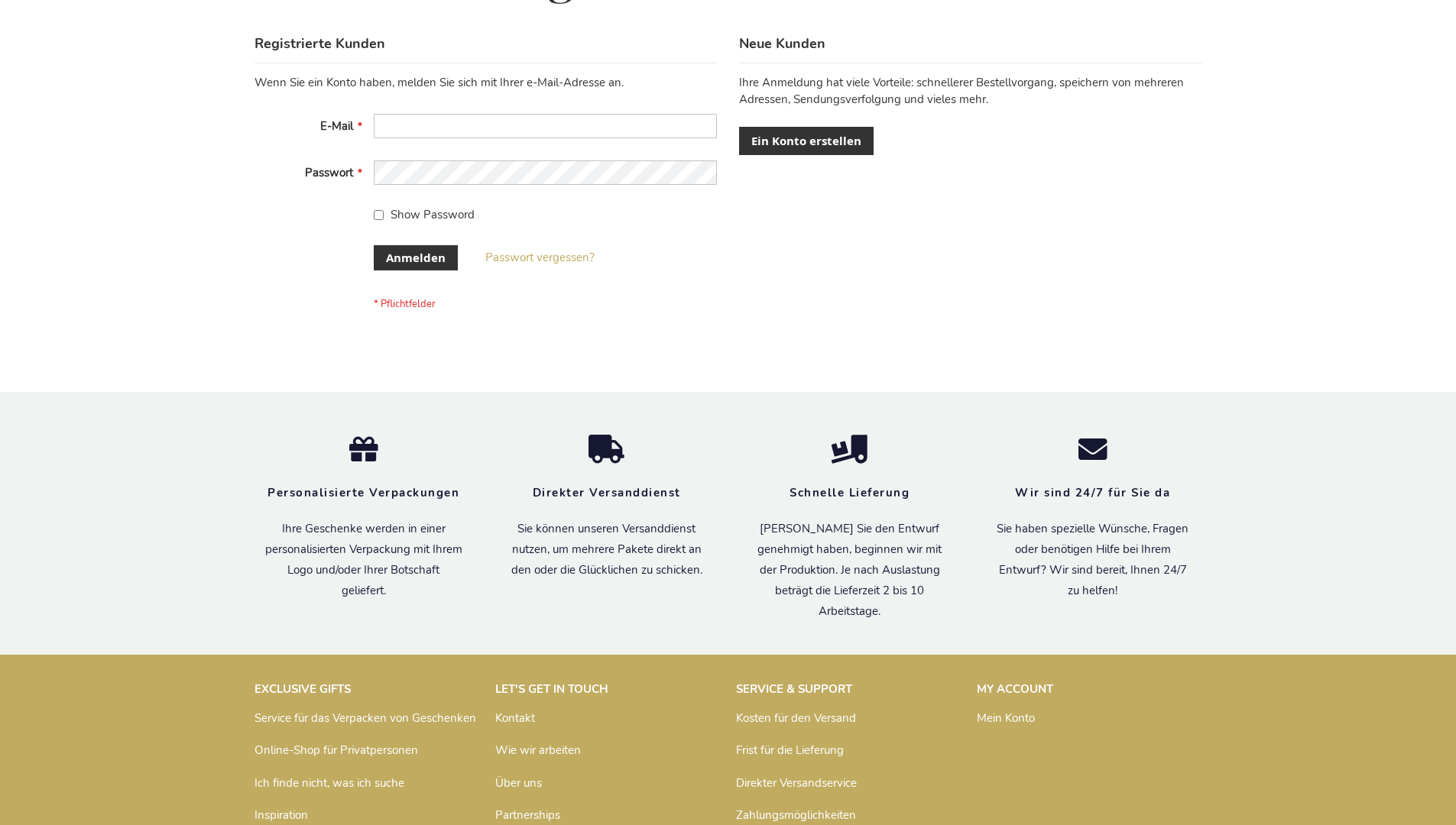
scroll to position [512, 0]
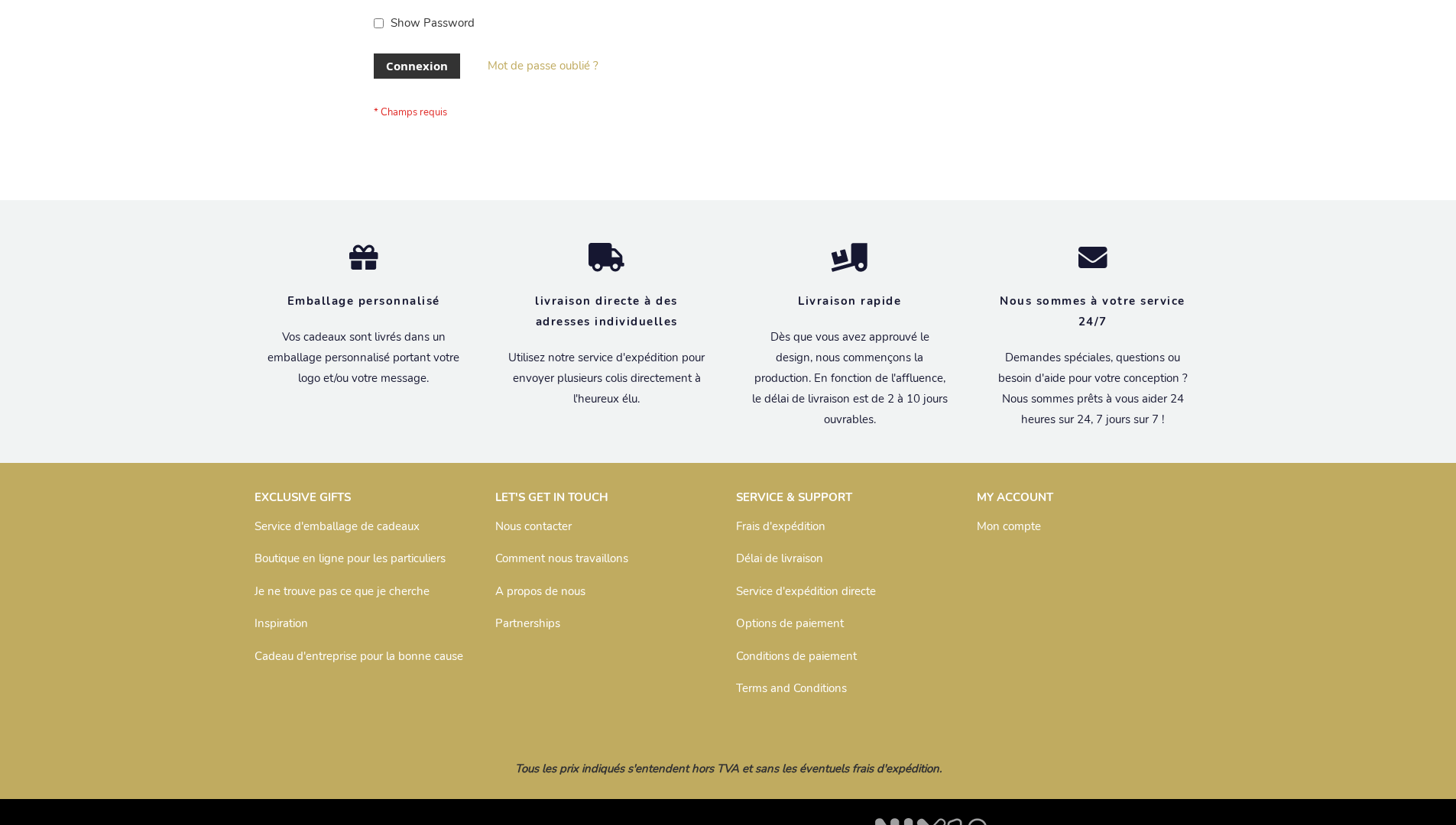
scroll to position [527, 0]
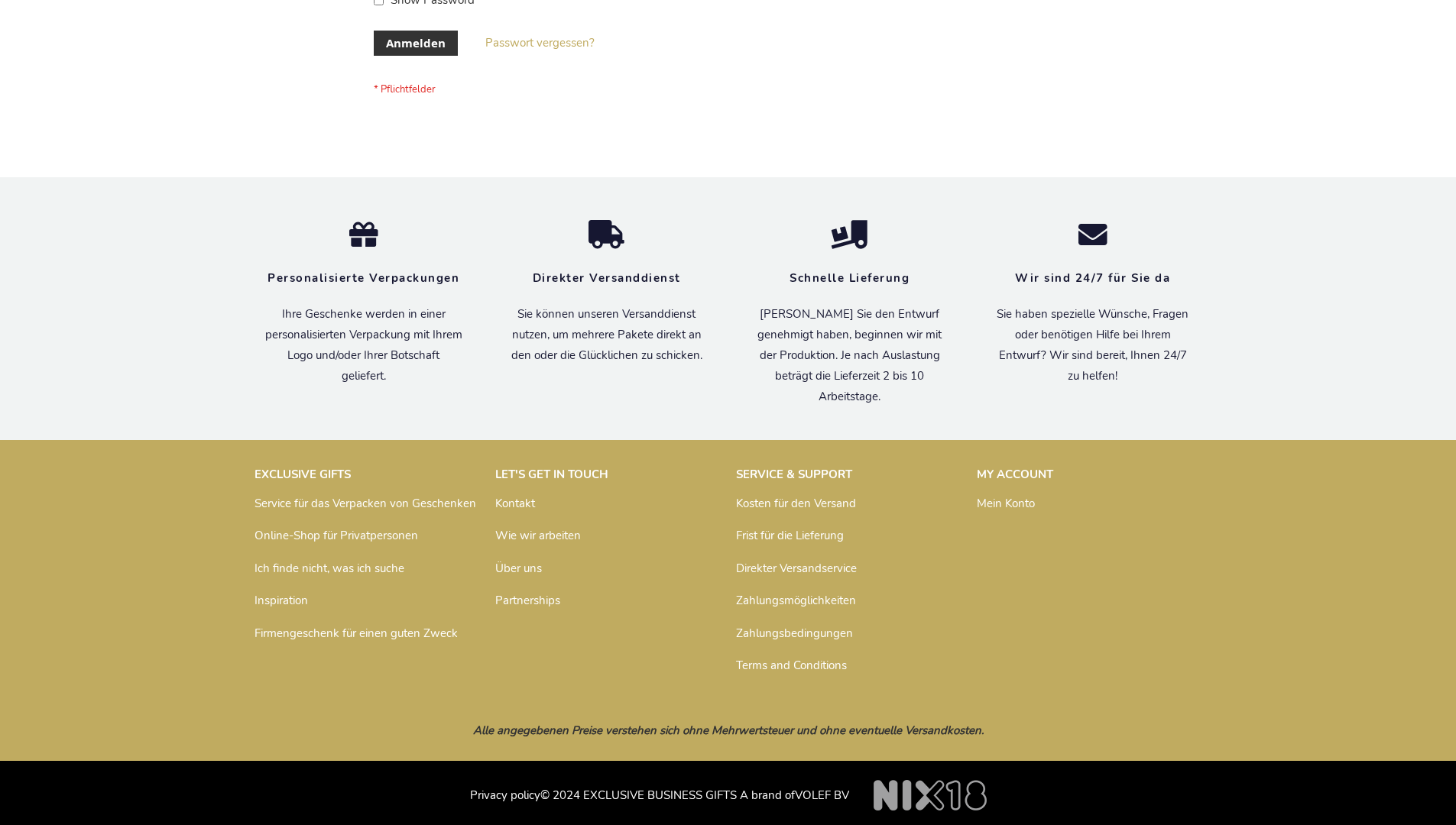
scroll to position [512, 0]
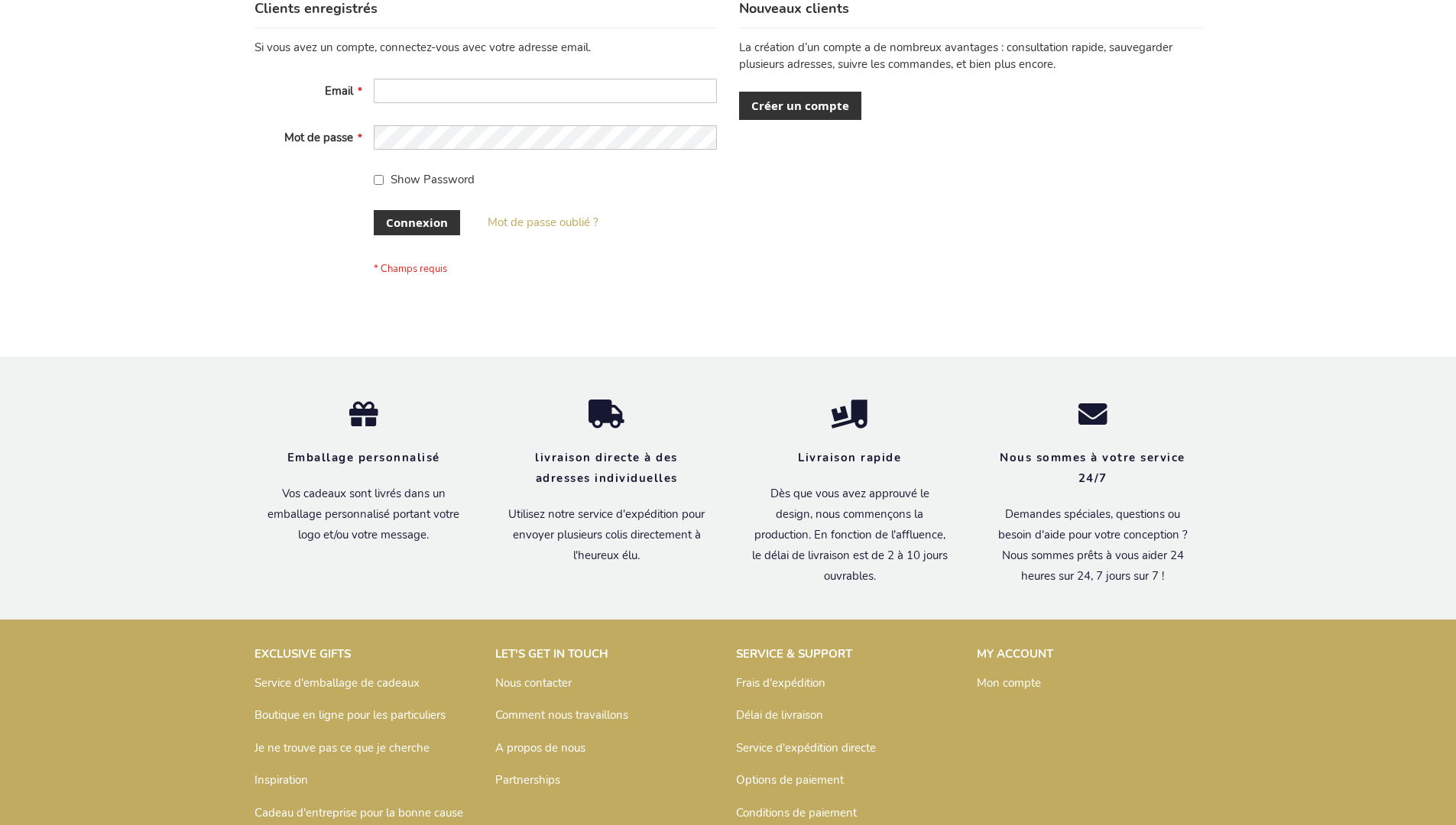
scroll to position [527, 0]
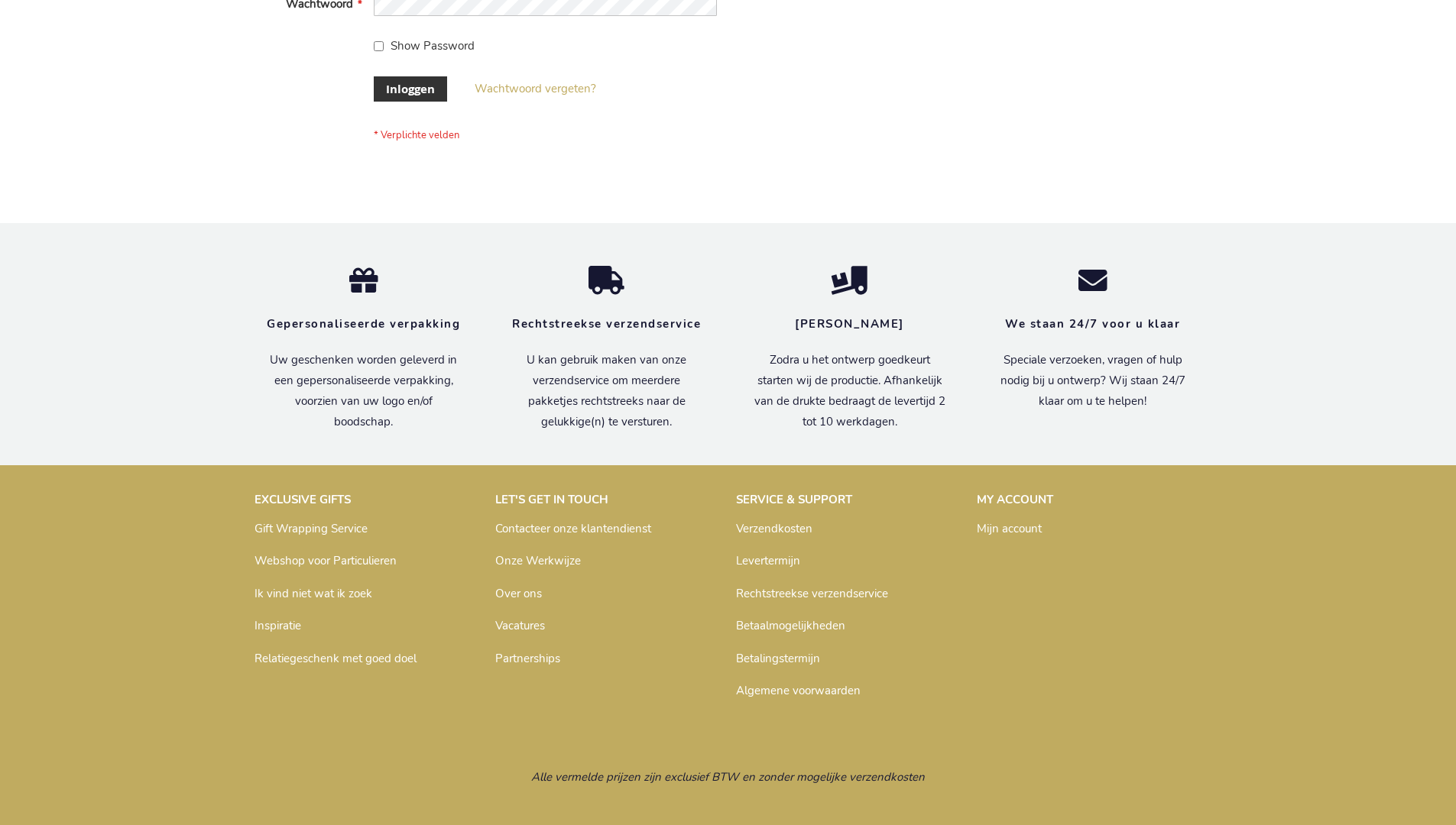
scroll to position [519, 0]
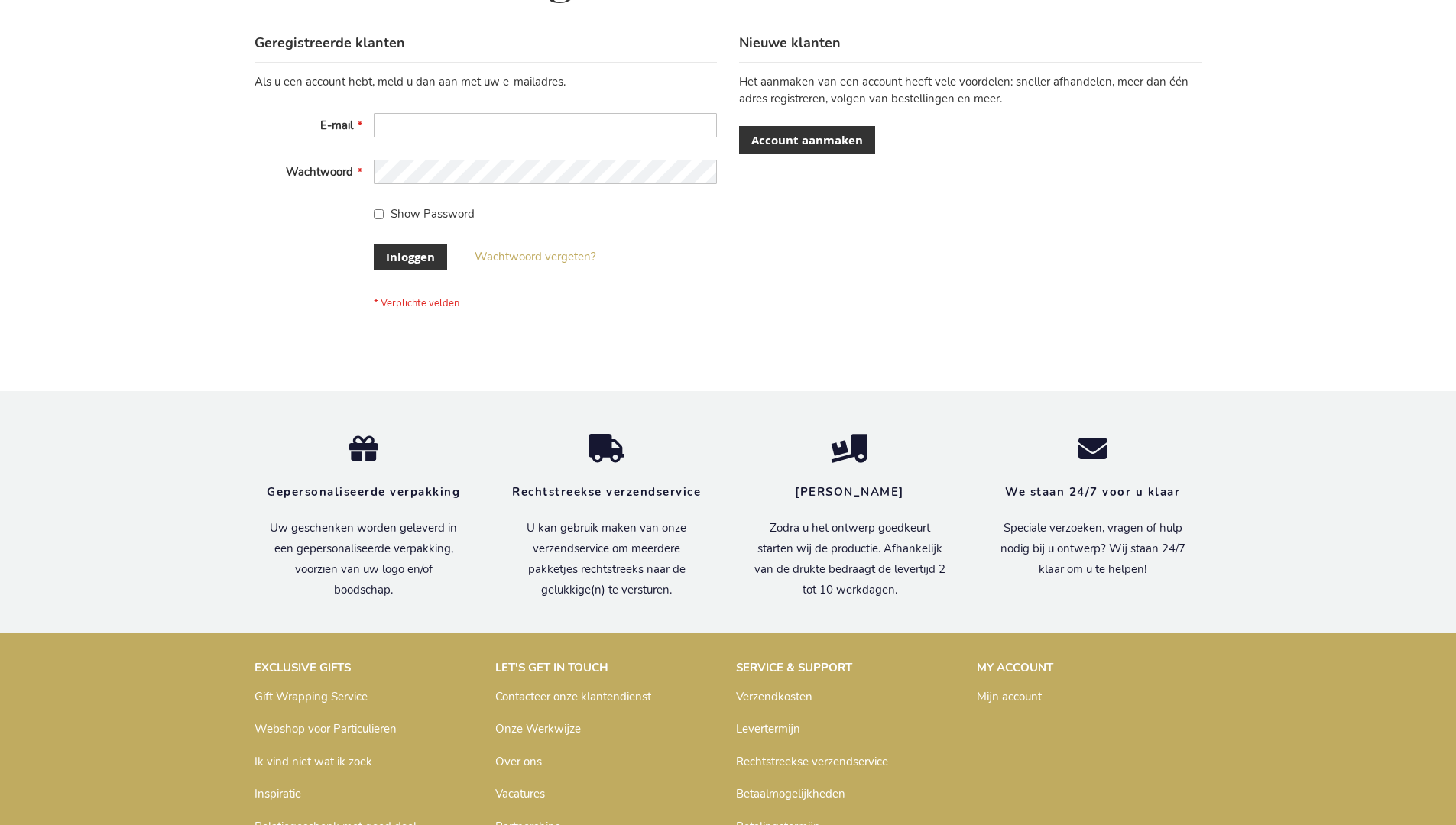
scroll to position [519, 0]
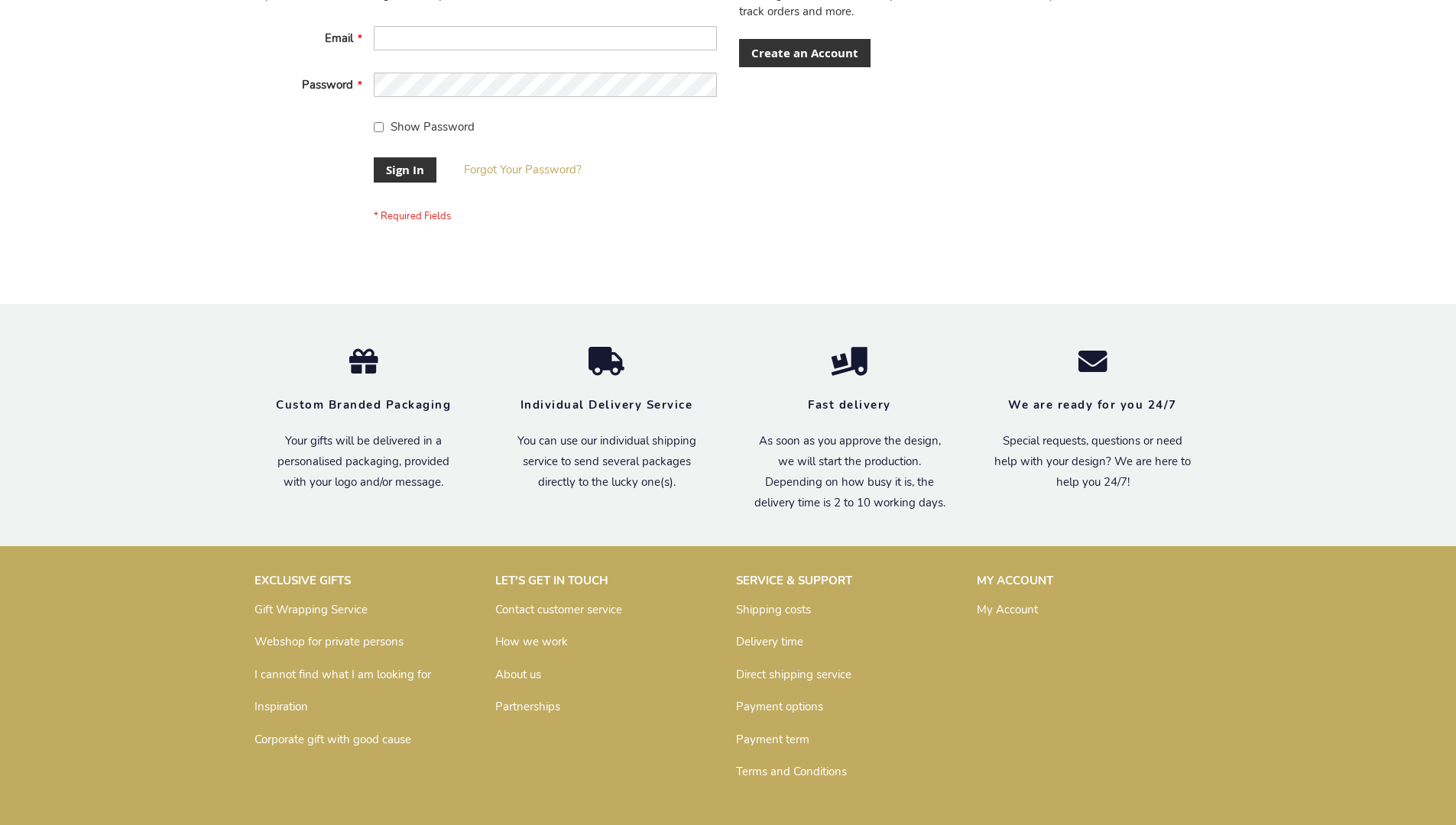
scroll to position [492, 0]
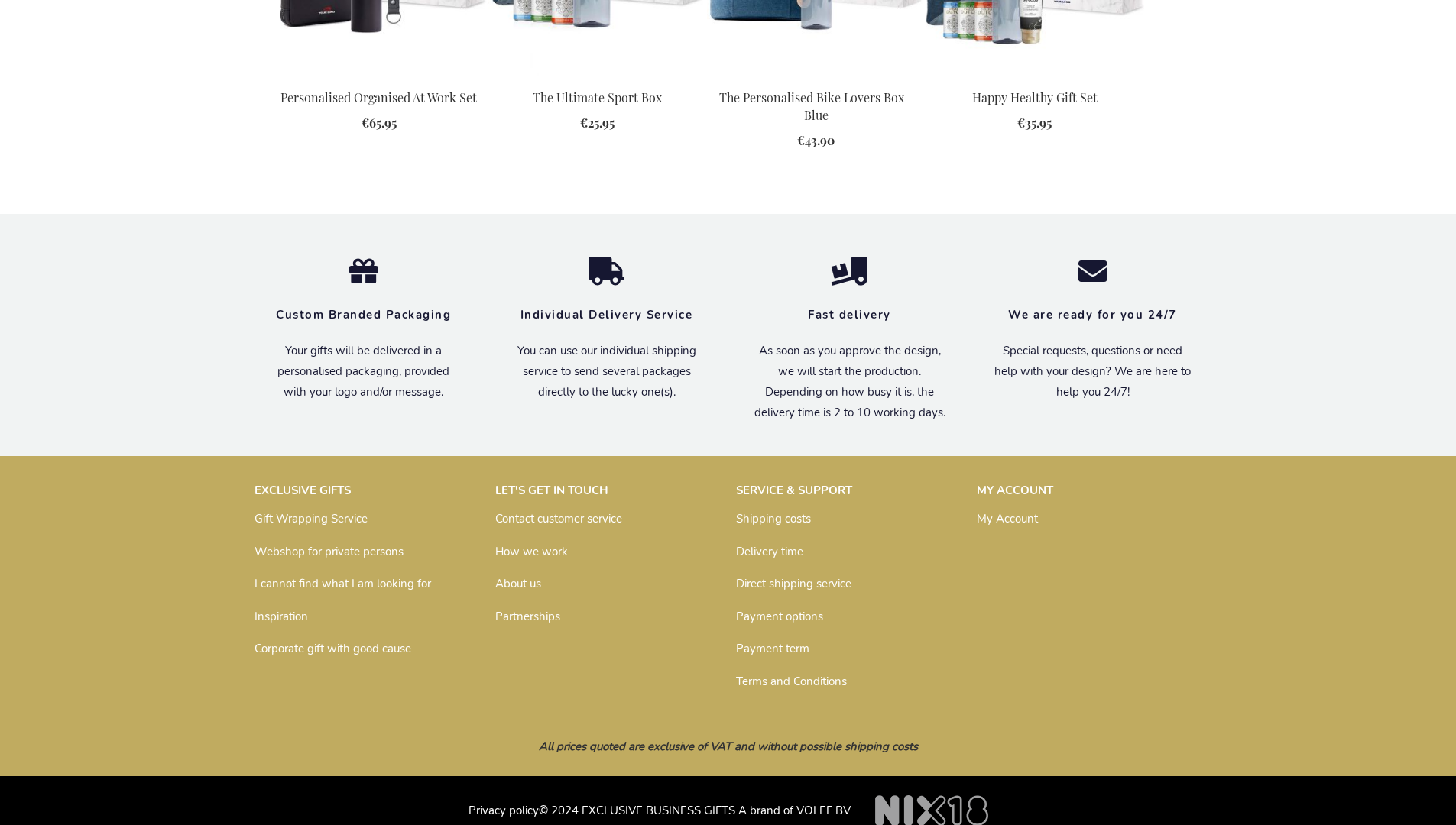
scroll to position [2057, 0]
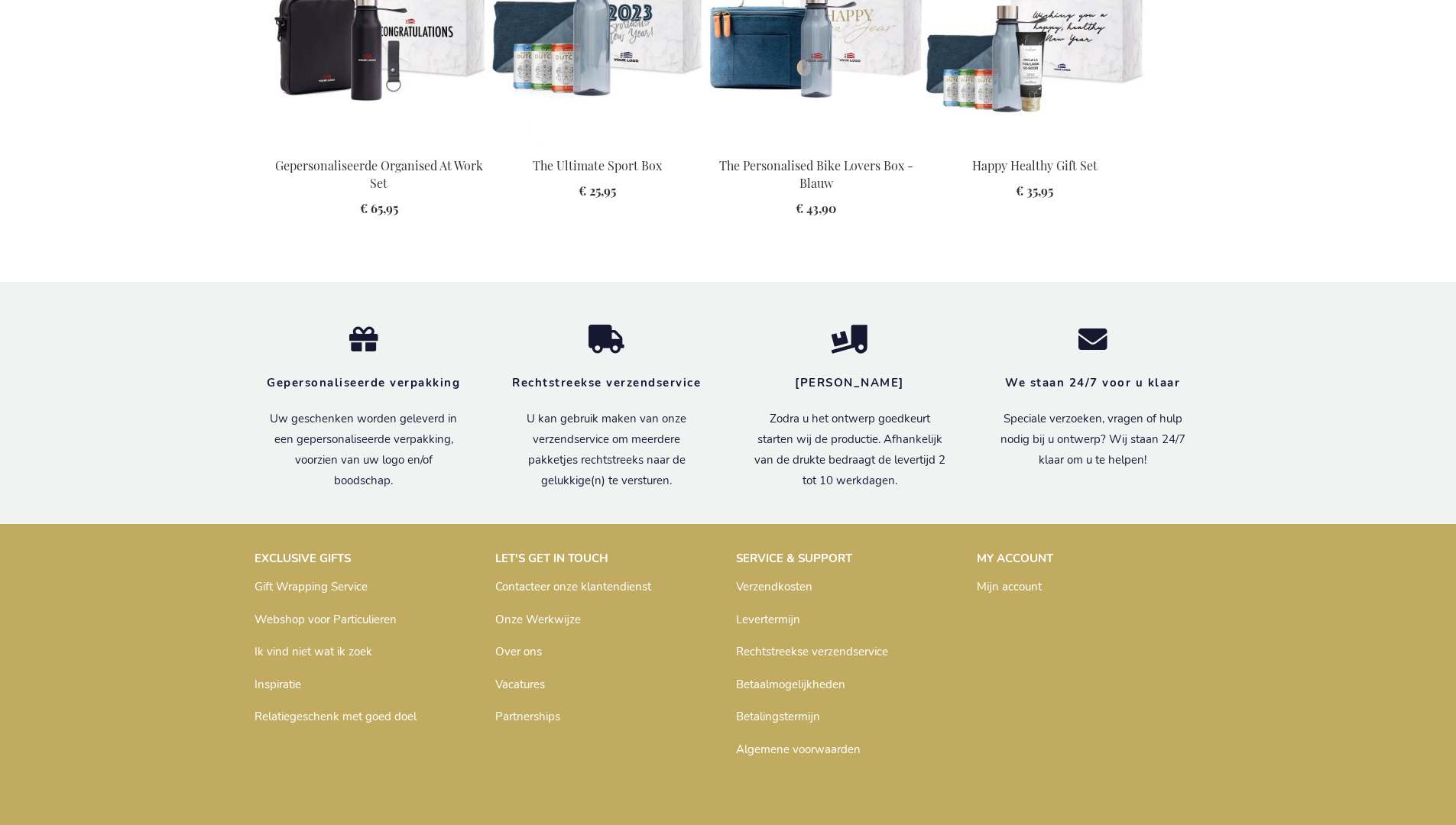
scroll to position [2085, 0]
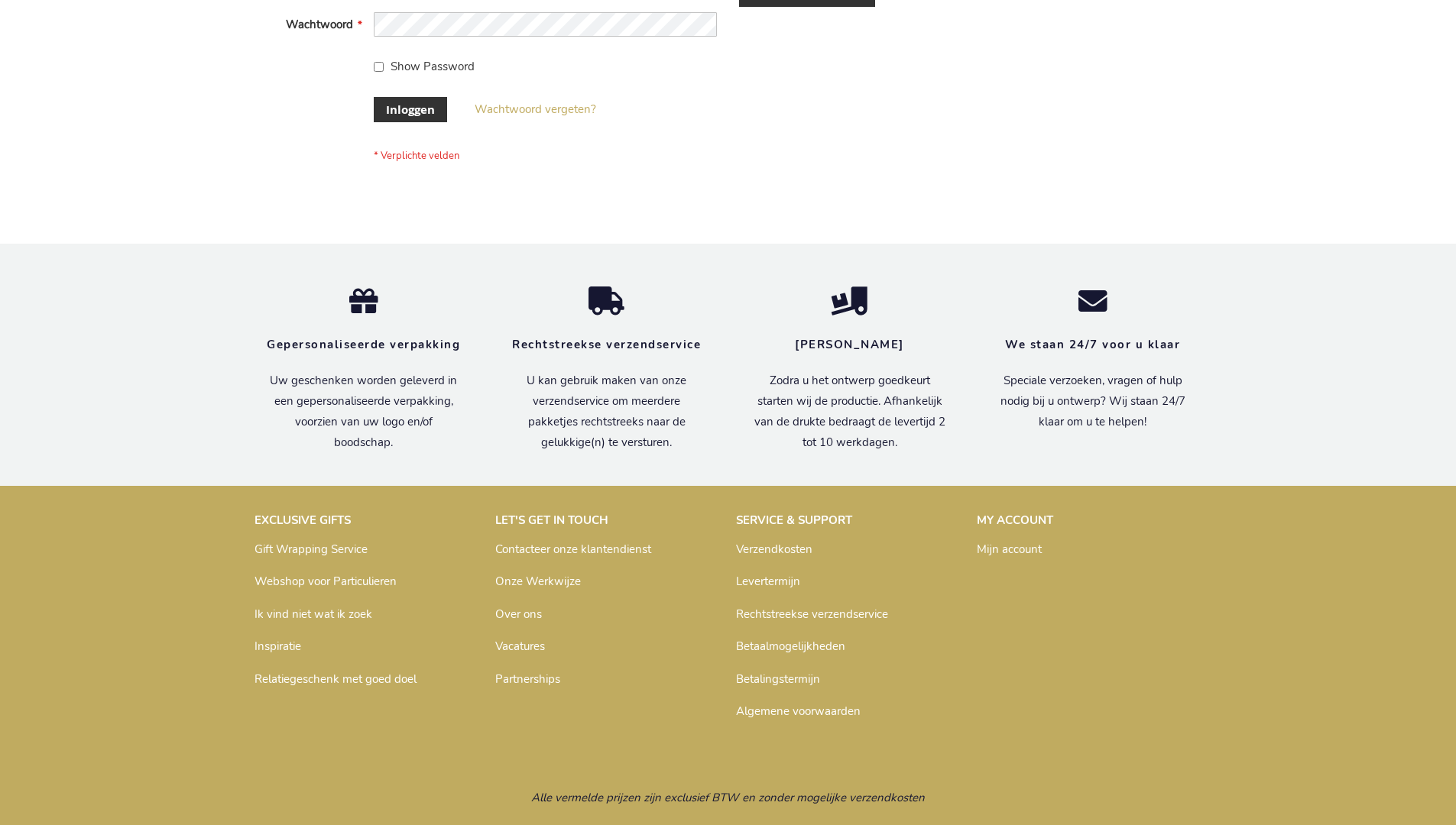
scroll to position [519, 0]
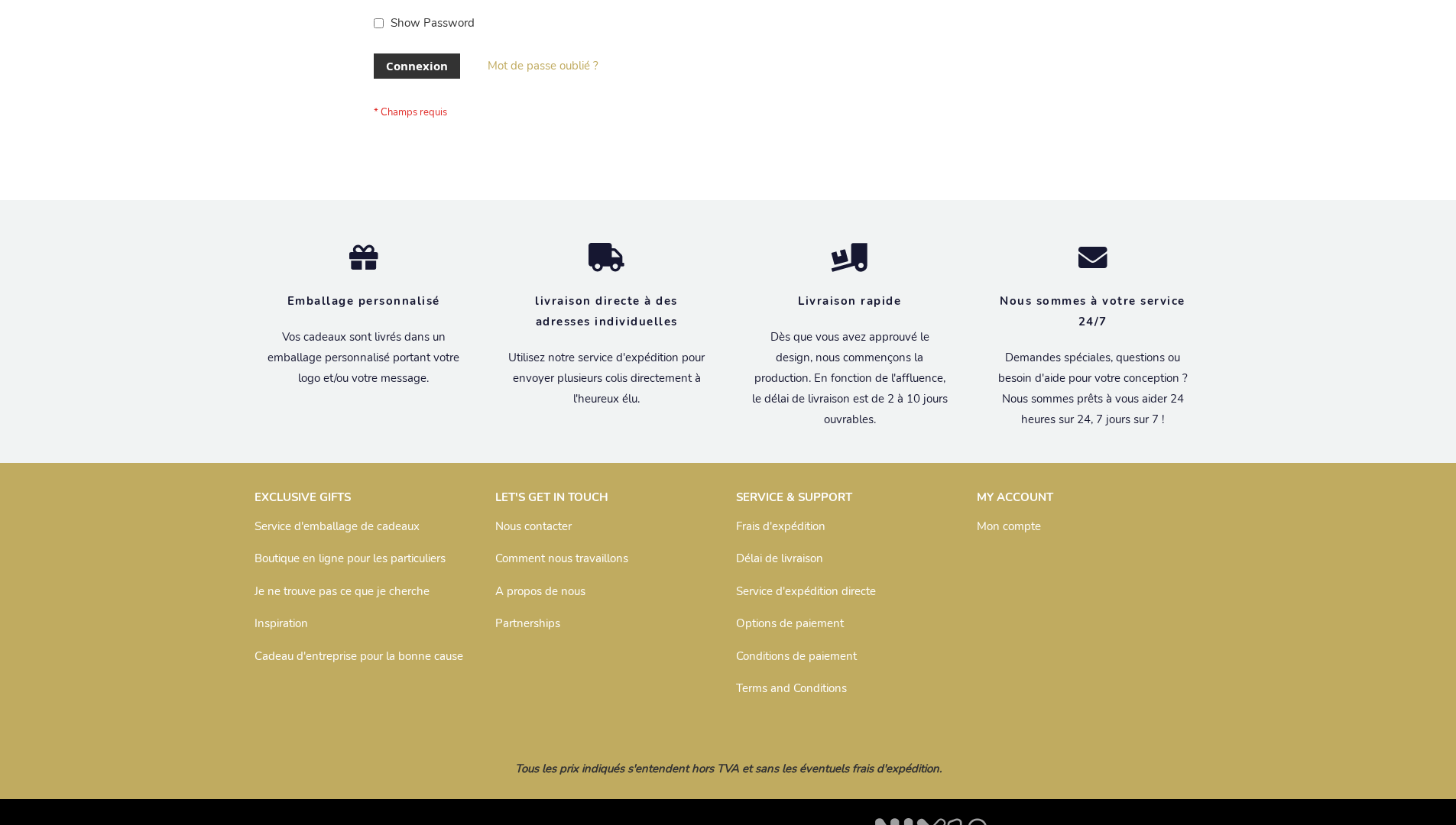
scroll to position [527, 0]
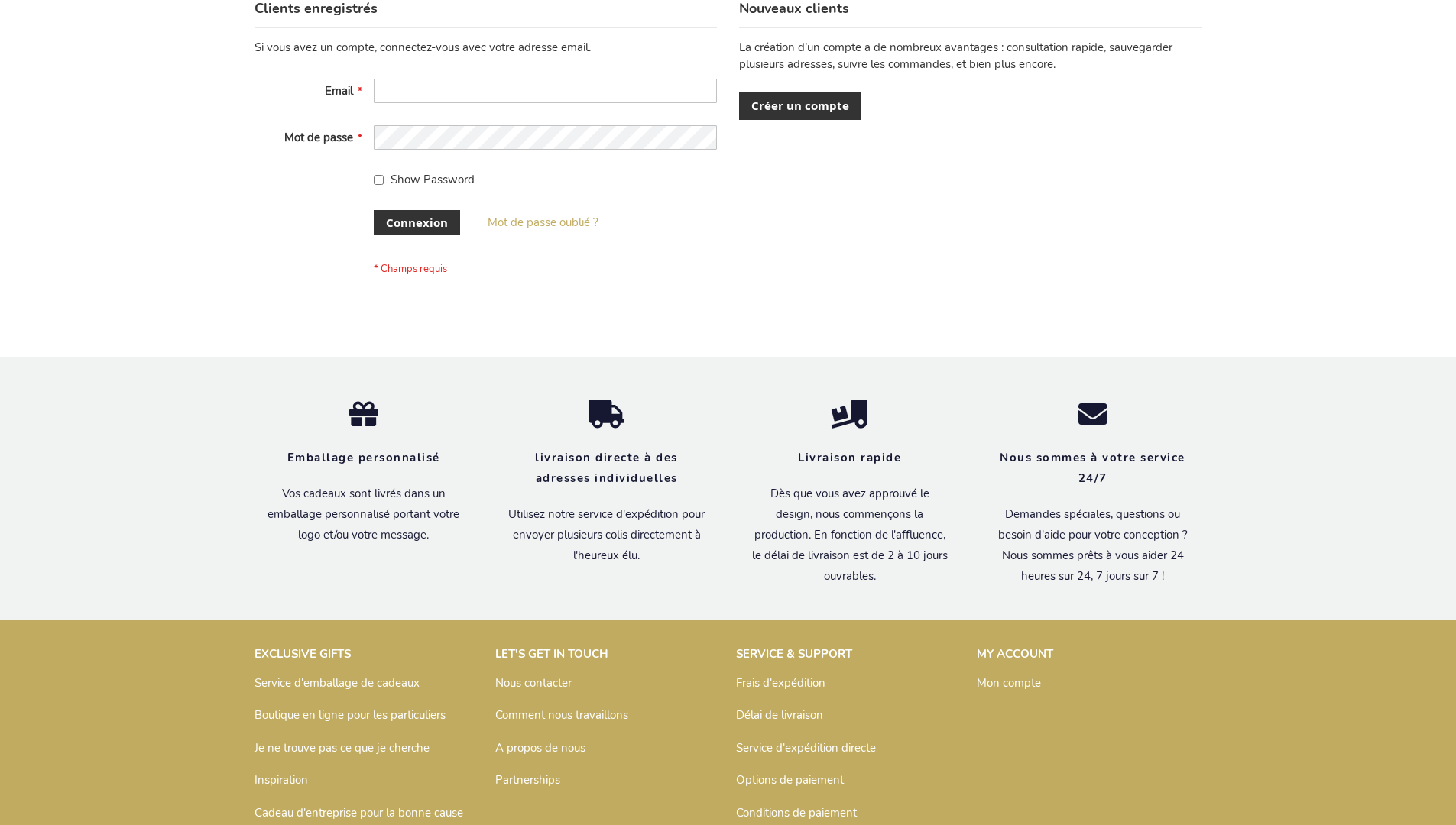
scroll to position [527, 0]
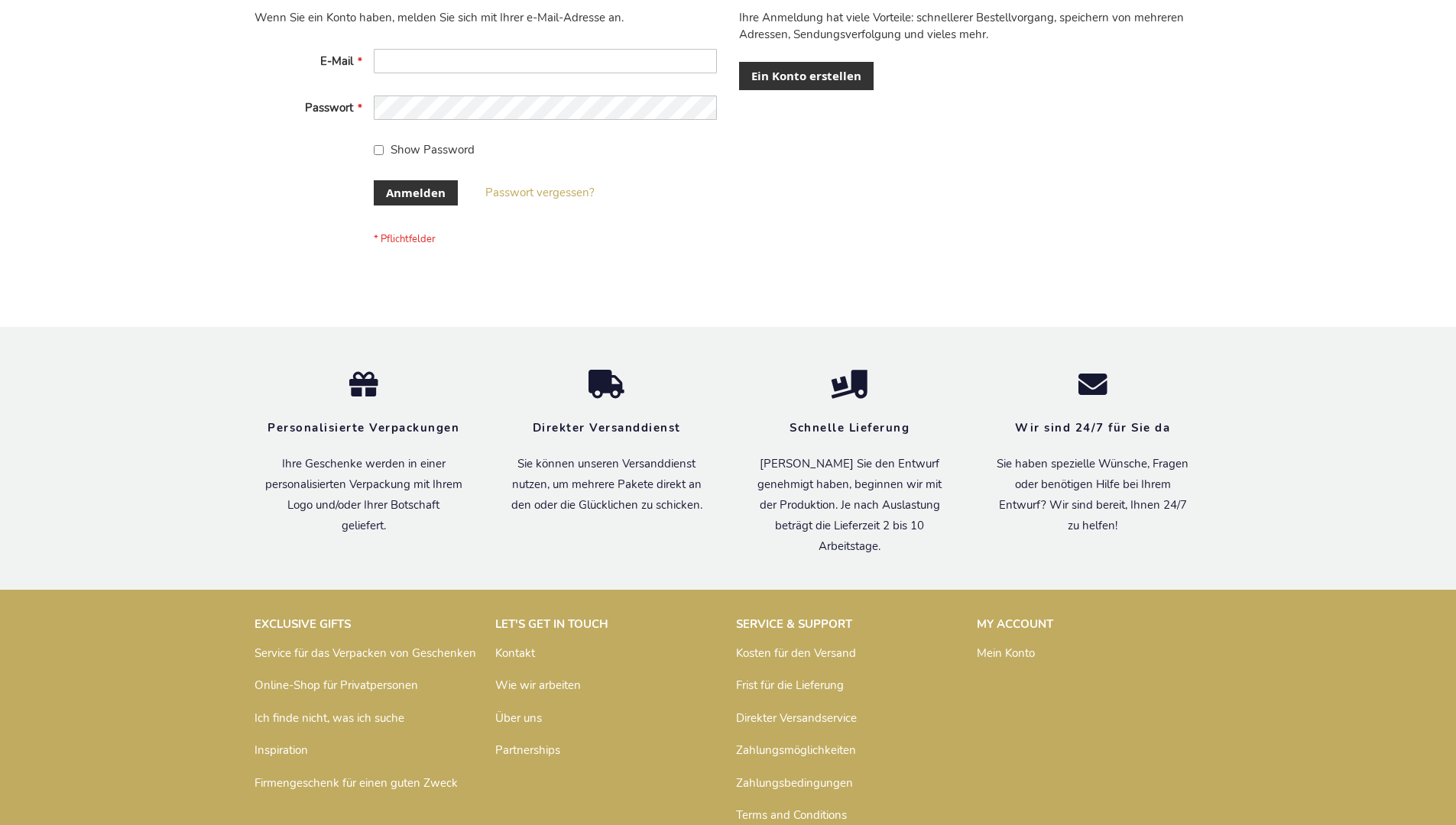
scroll to position [512, 0]
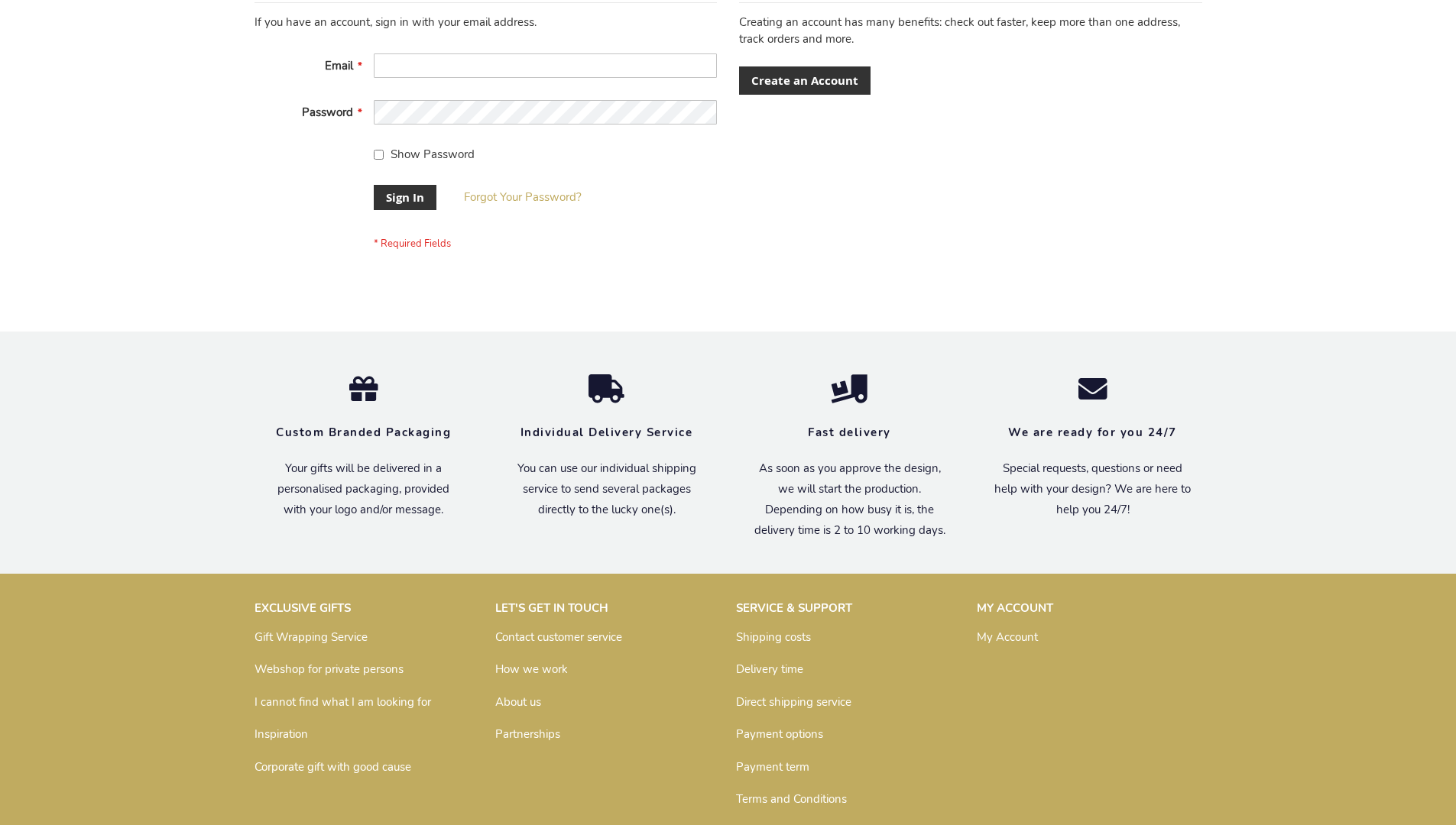
scroll to position [492, 0]
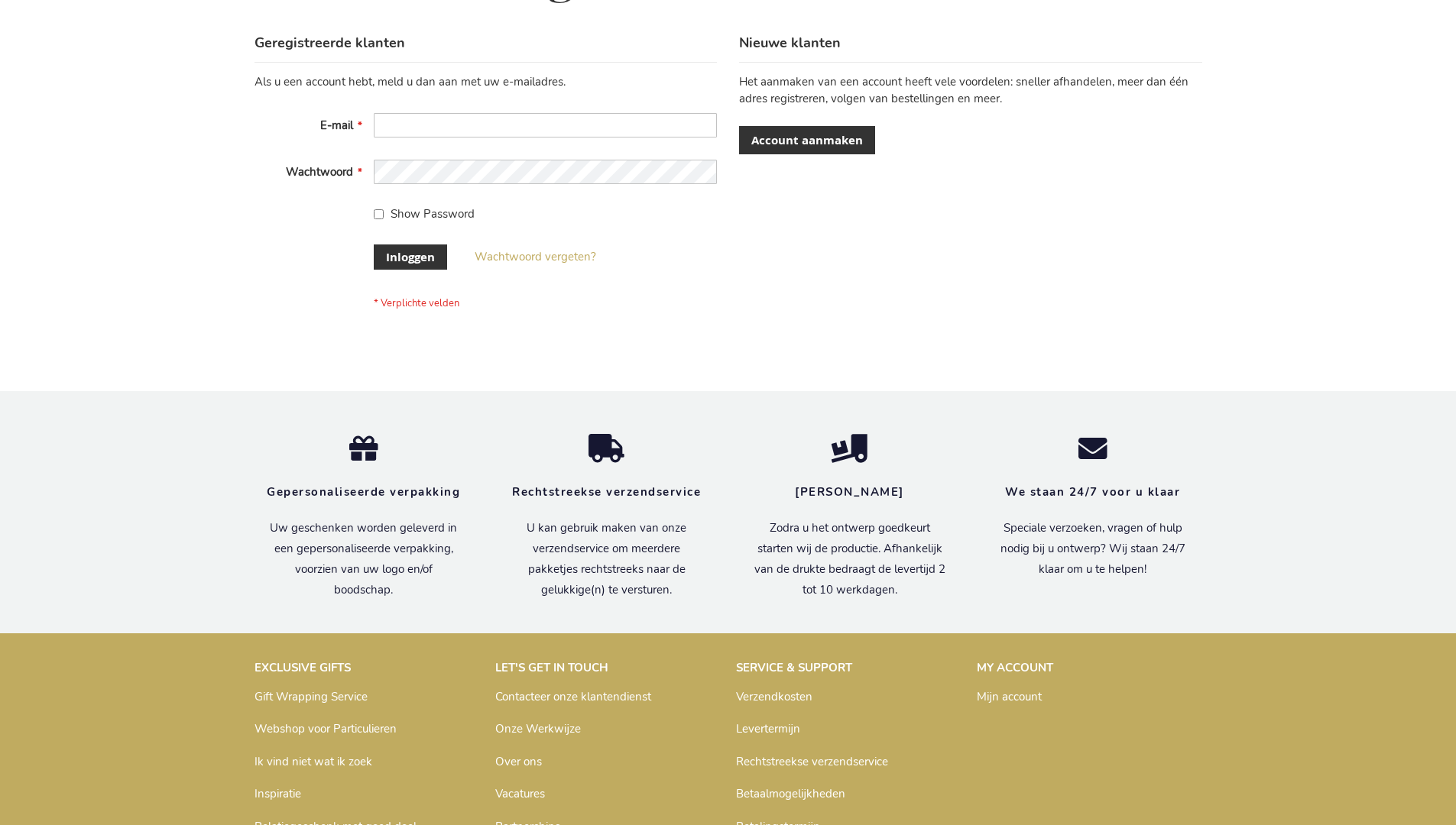
scroll to position [519, 0]
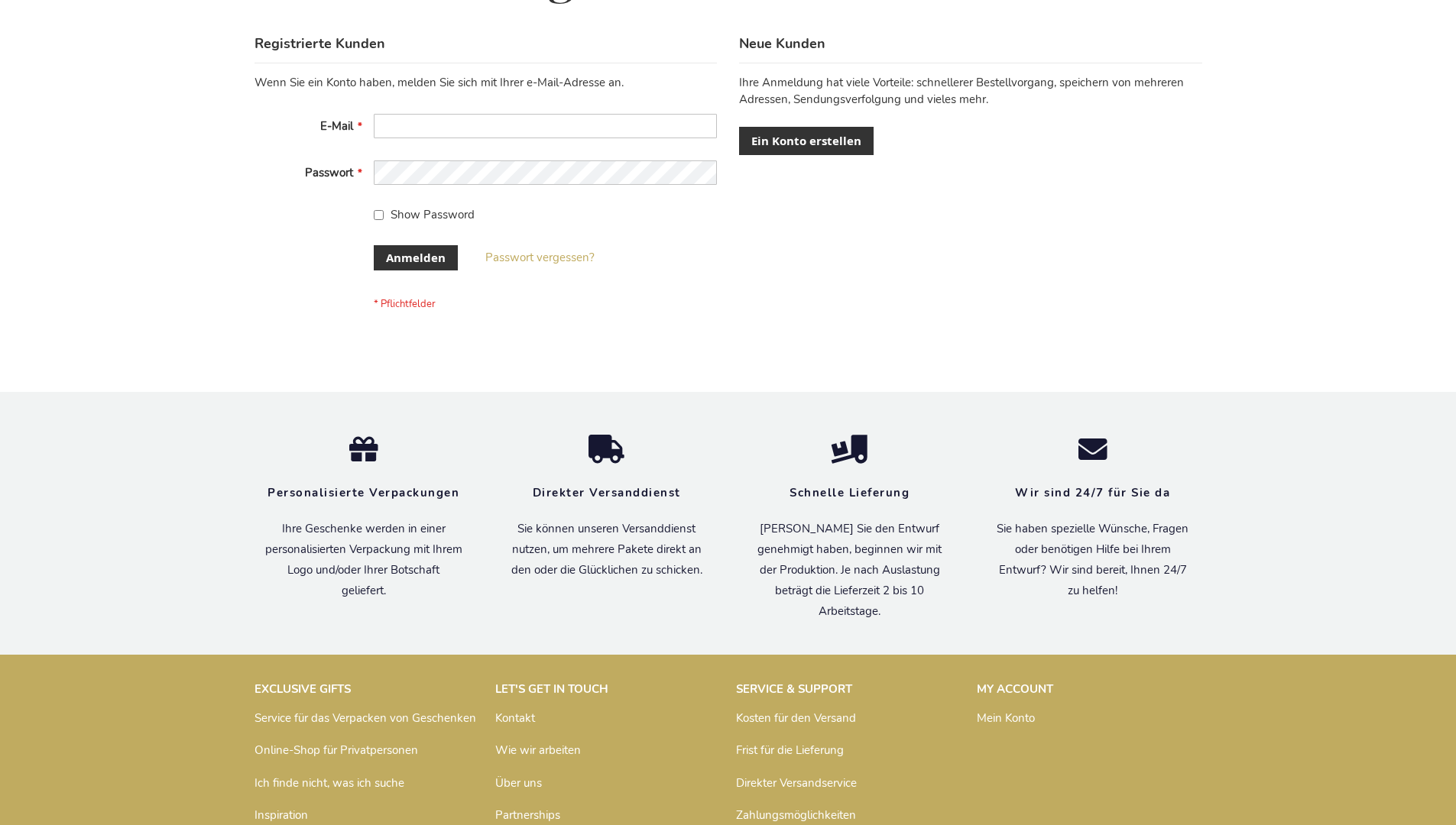
scroll to position [512, 0]
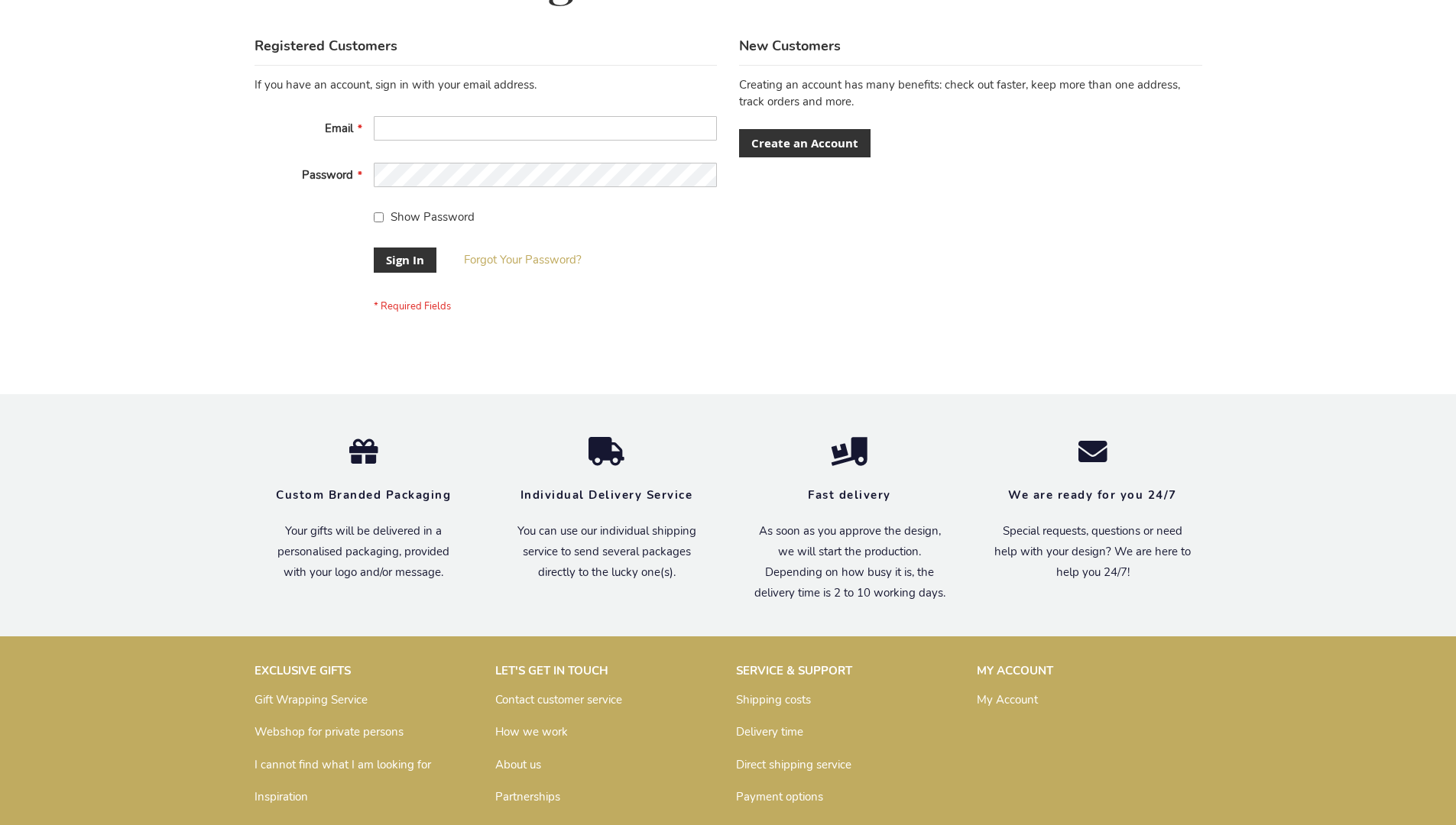
scroll to position [492, 0]
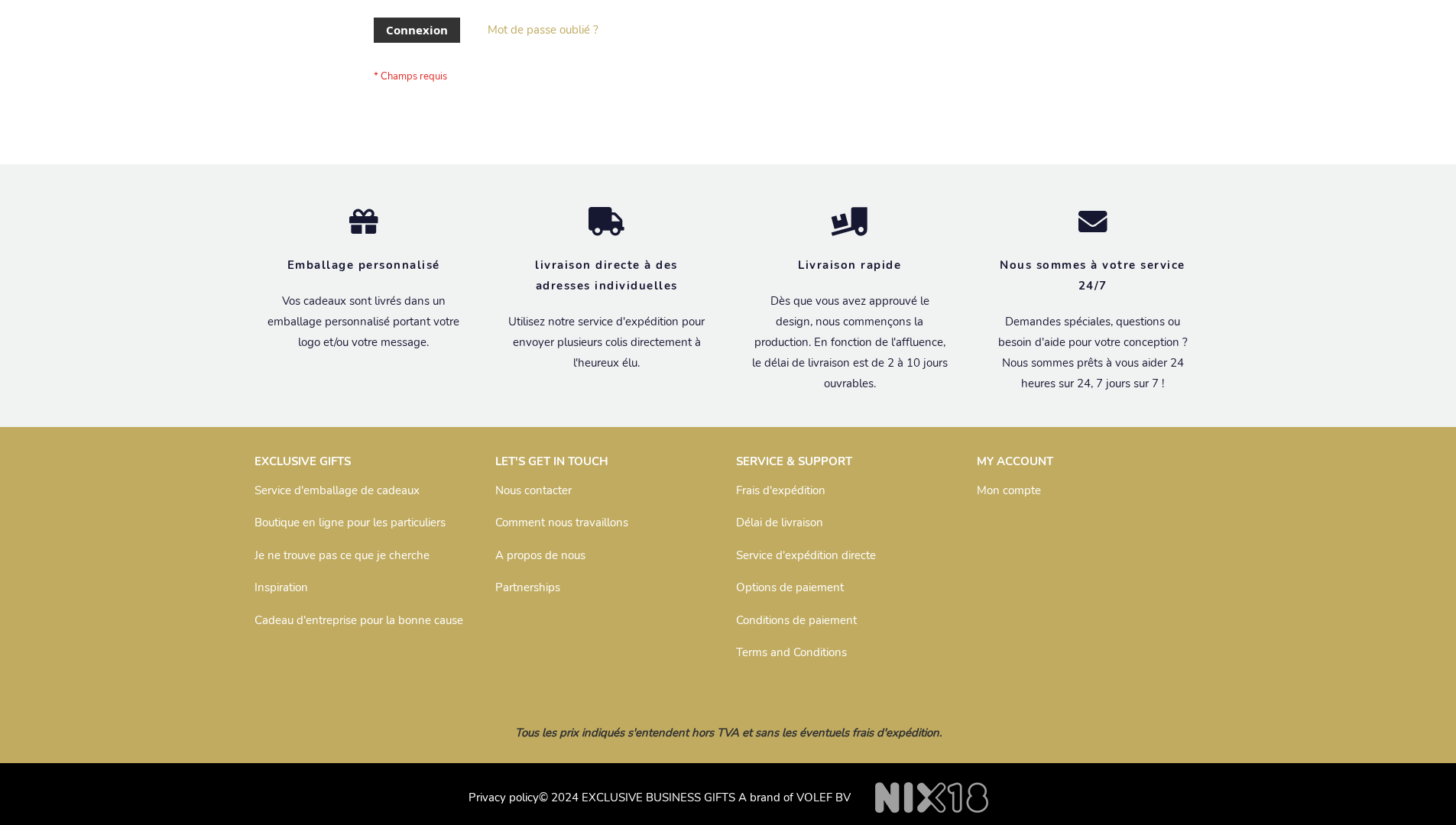
scroll to position [527, 0]
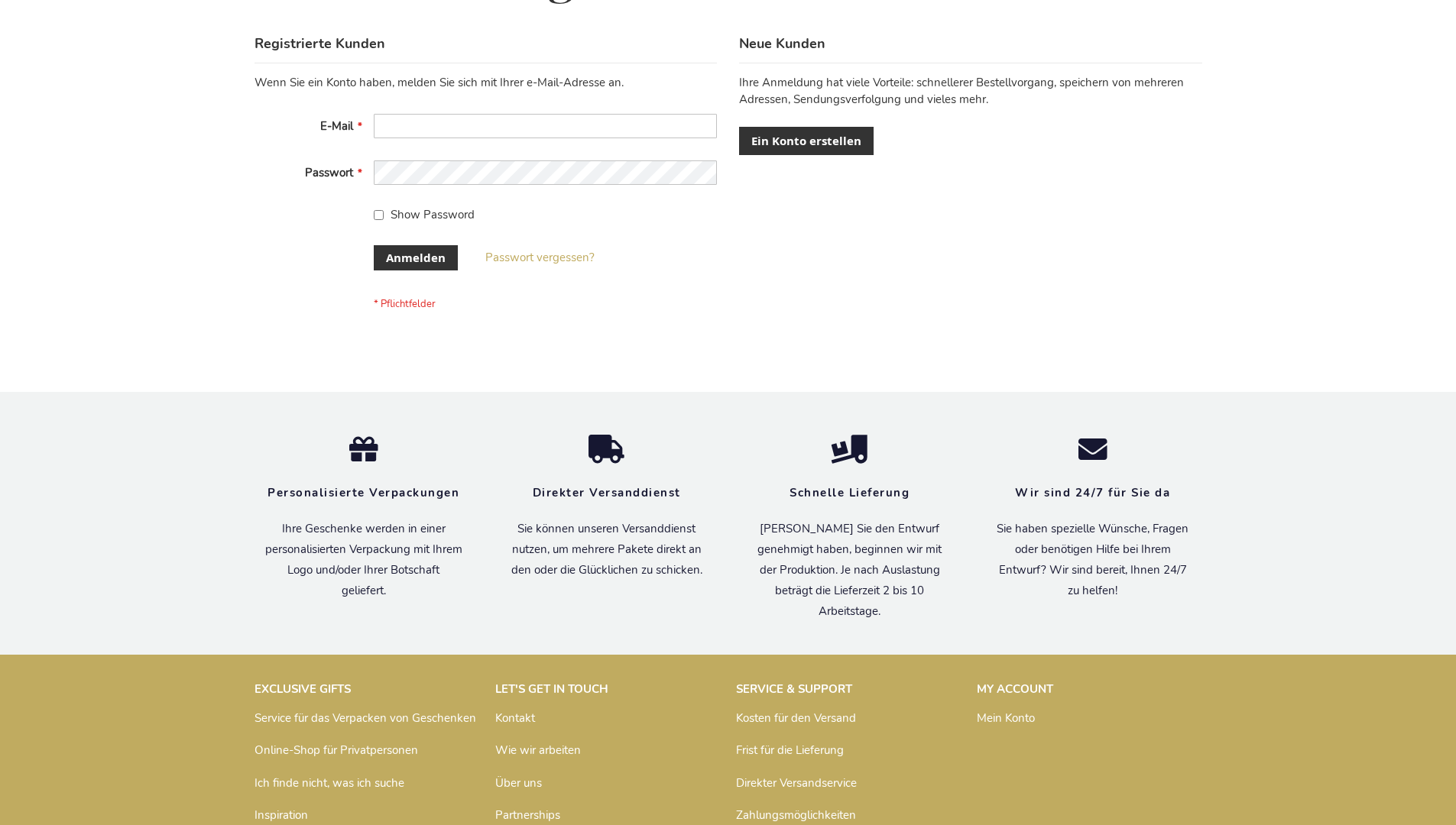
scroll to position [512, 0]
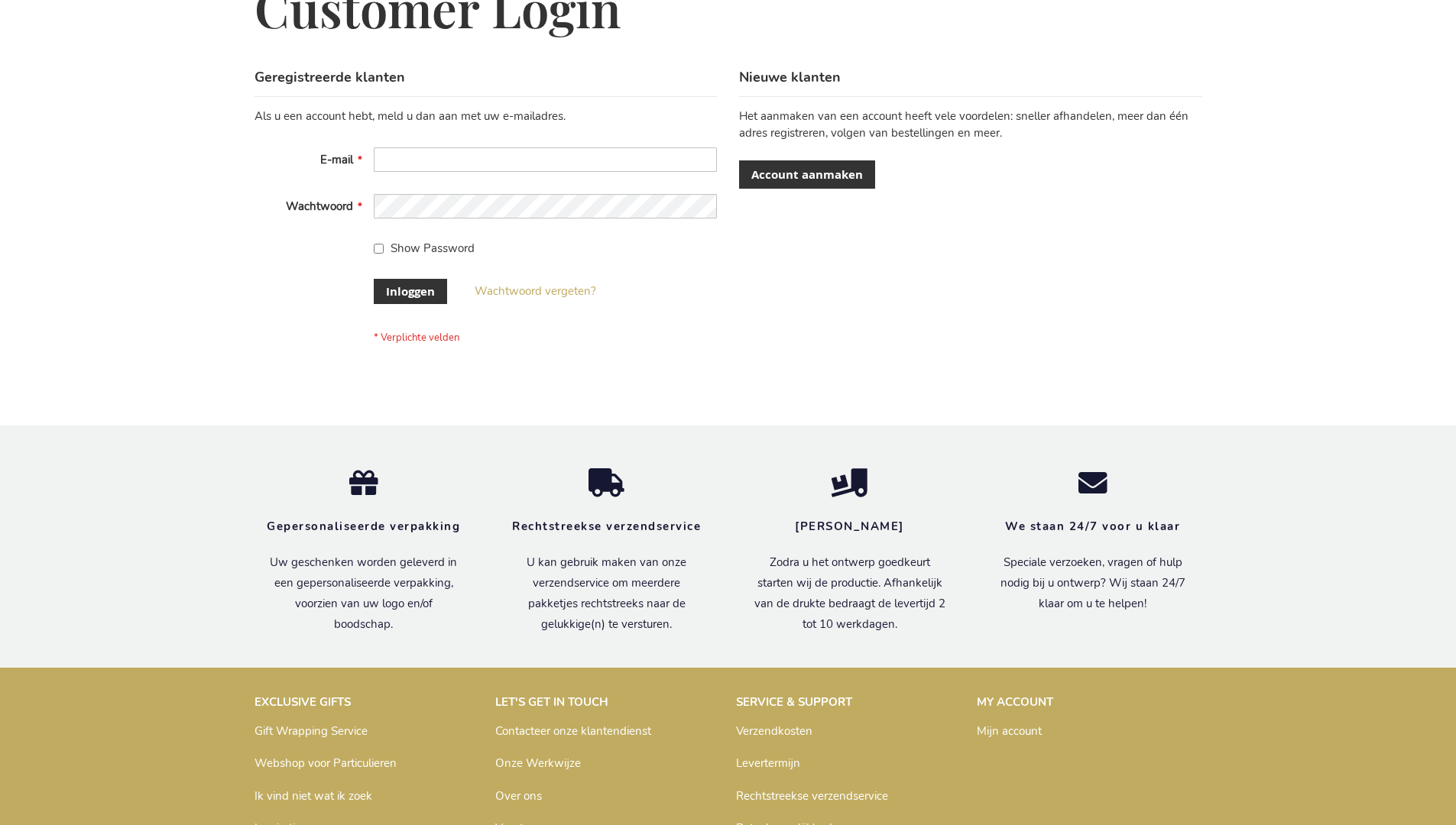
scroll to position [519, 0]
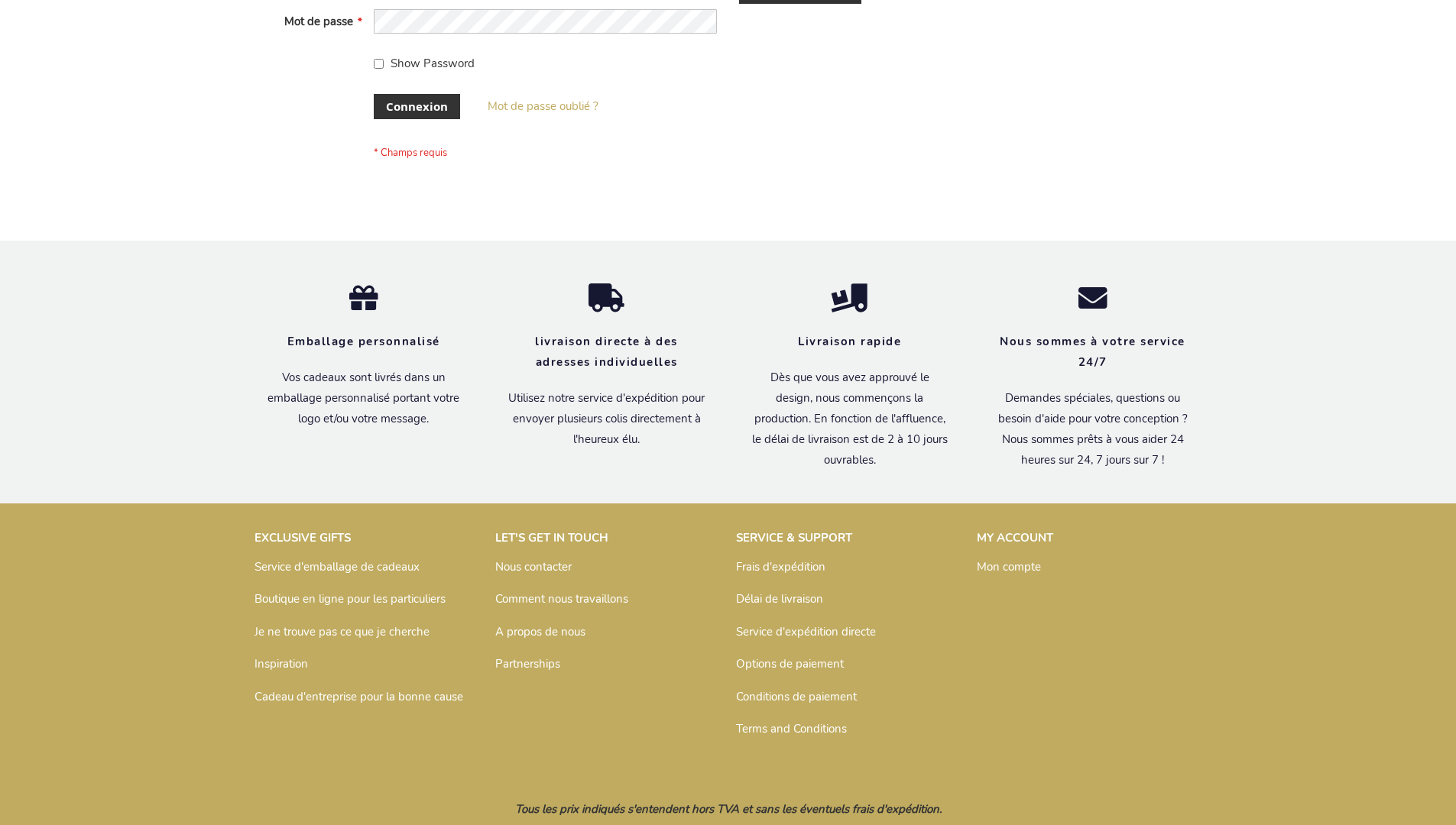
scroll to position [527, 0]
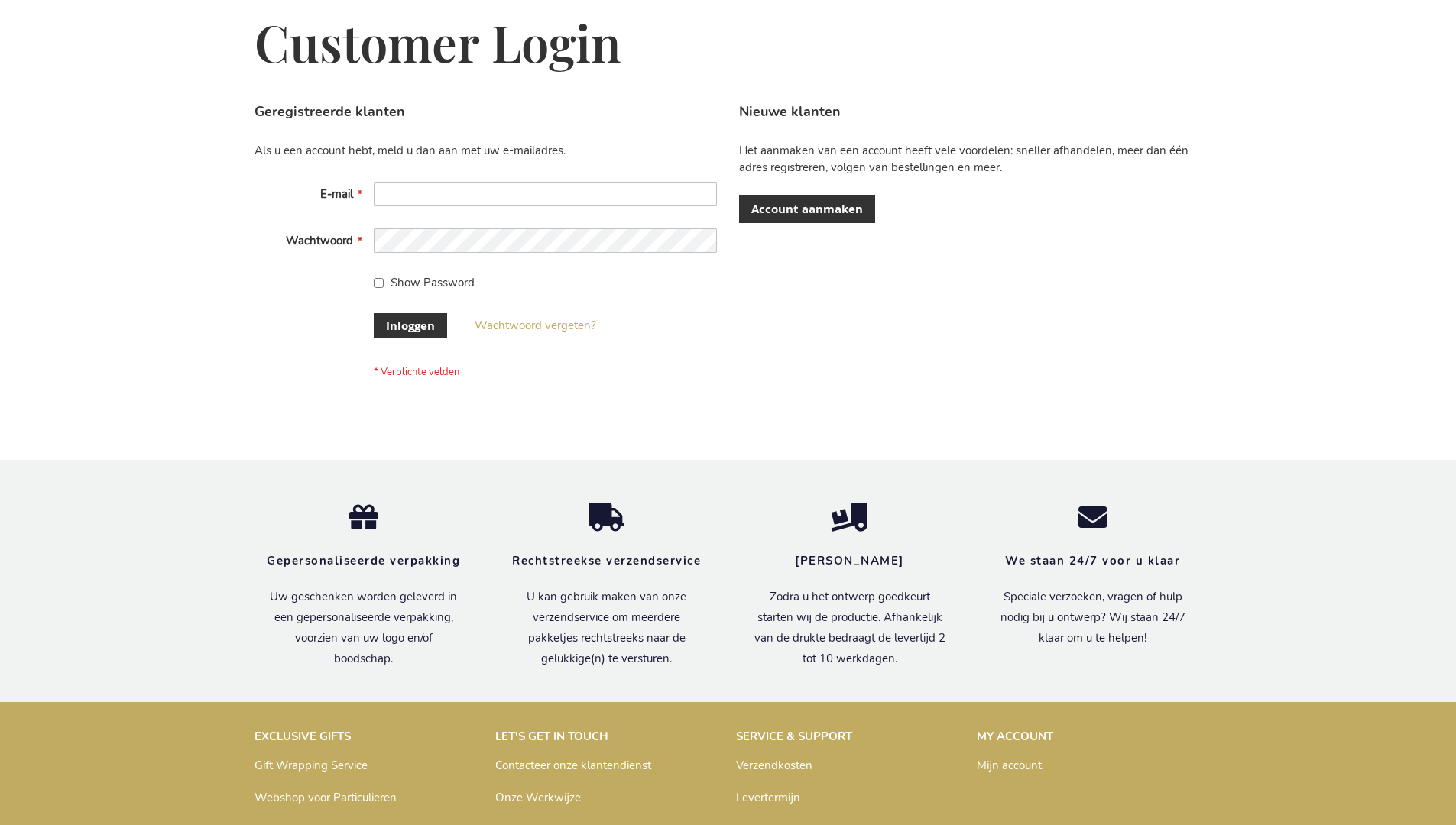
scroll to position [519, 0]
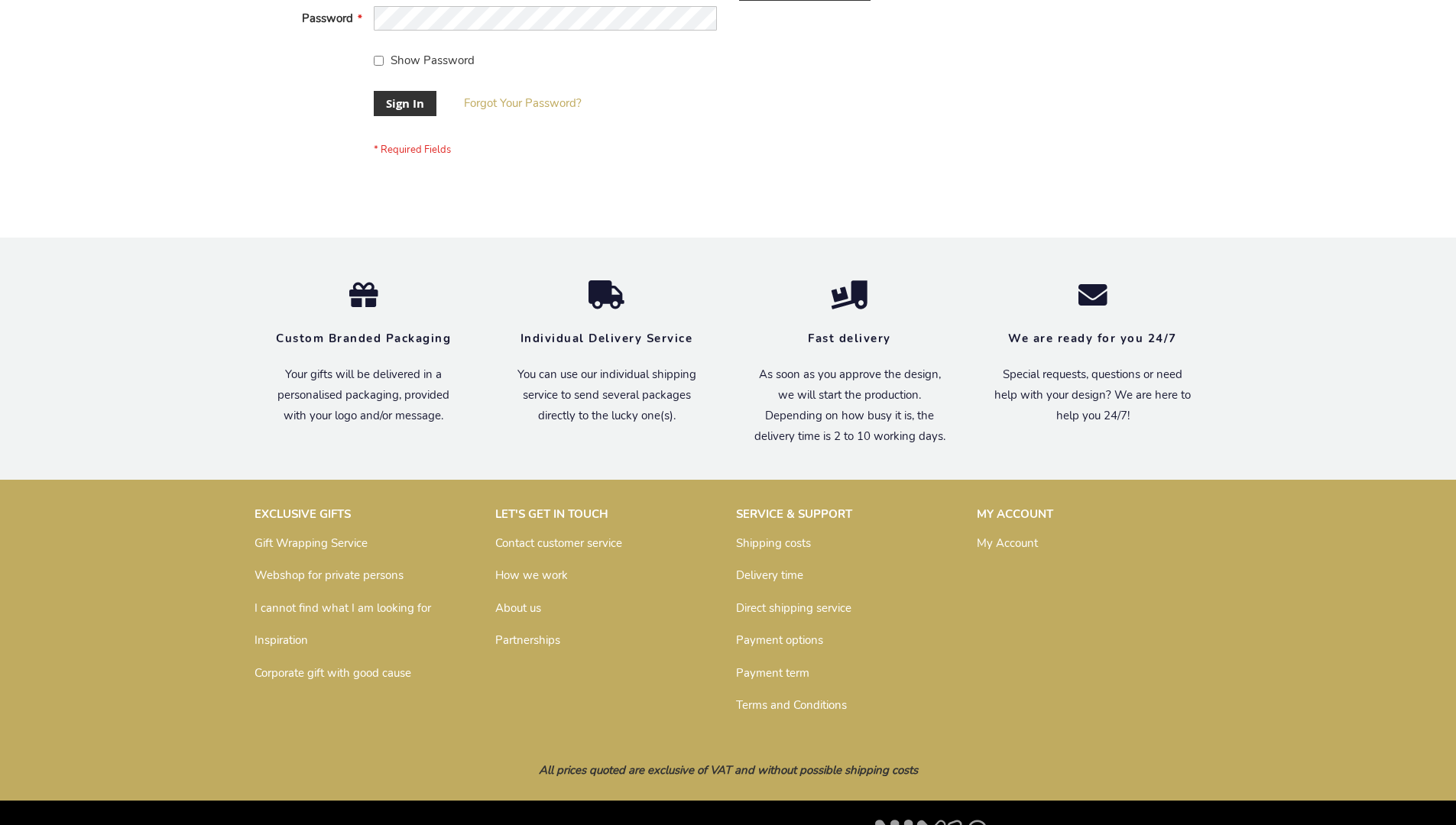
scroll to position [492, 0]
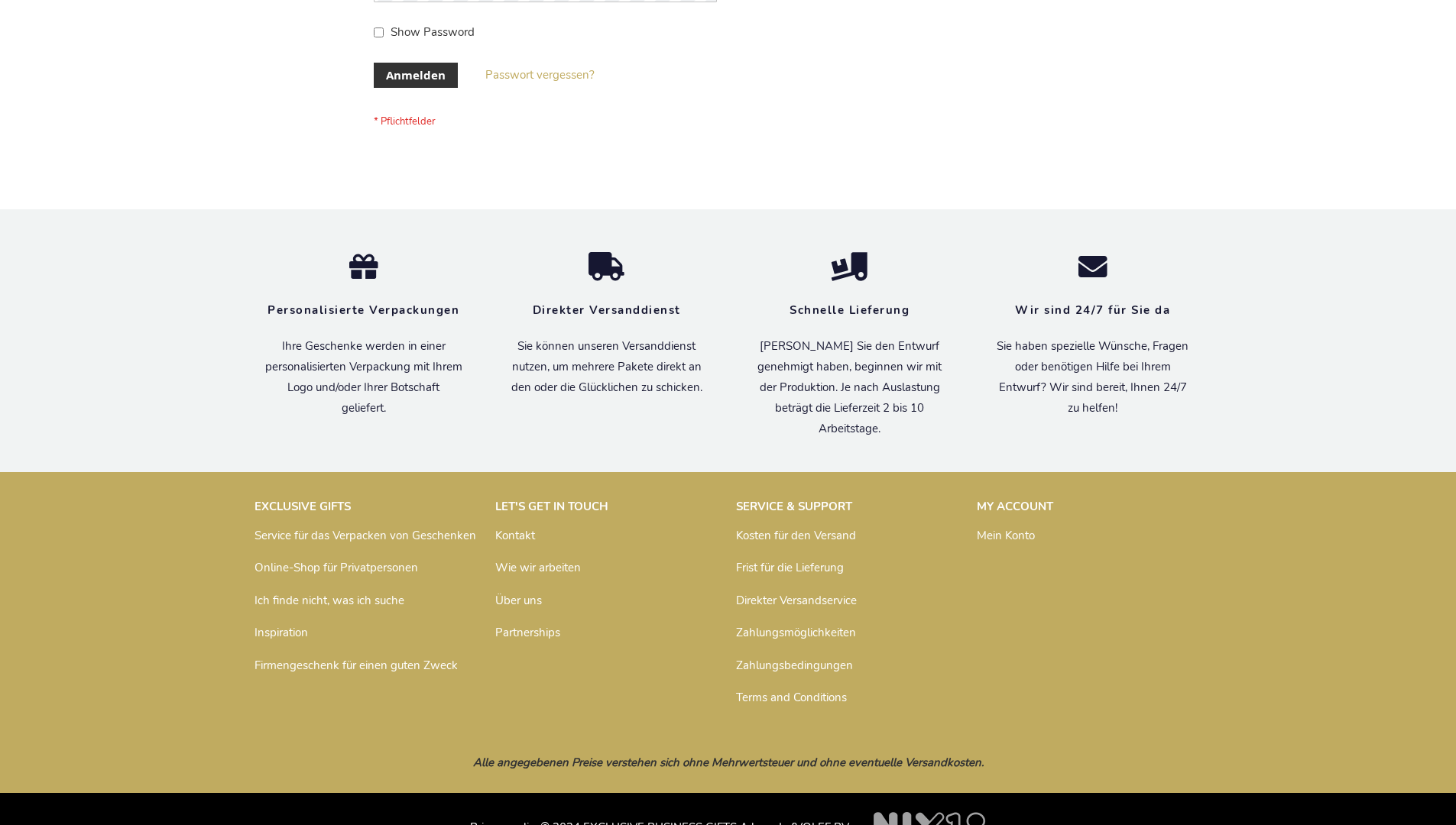
scroll to position [512, 0]
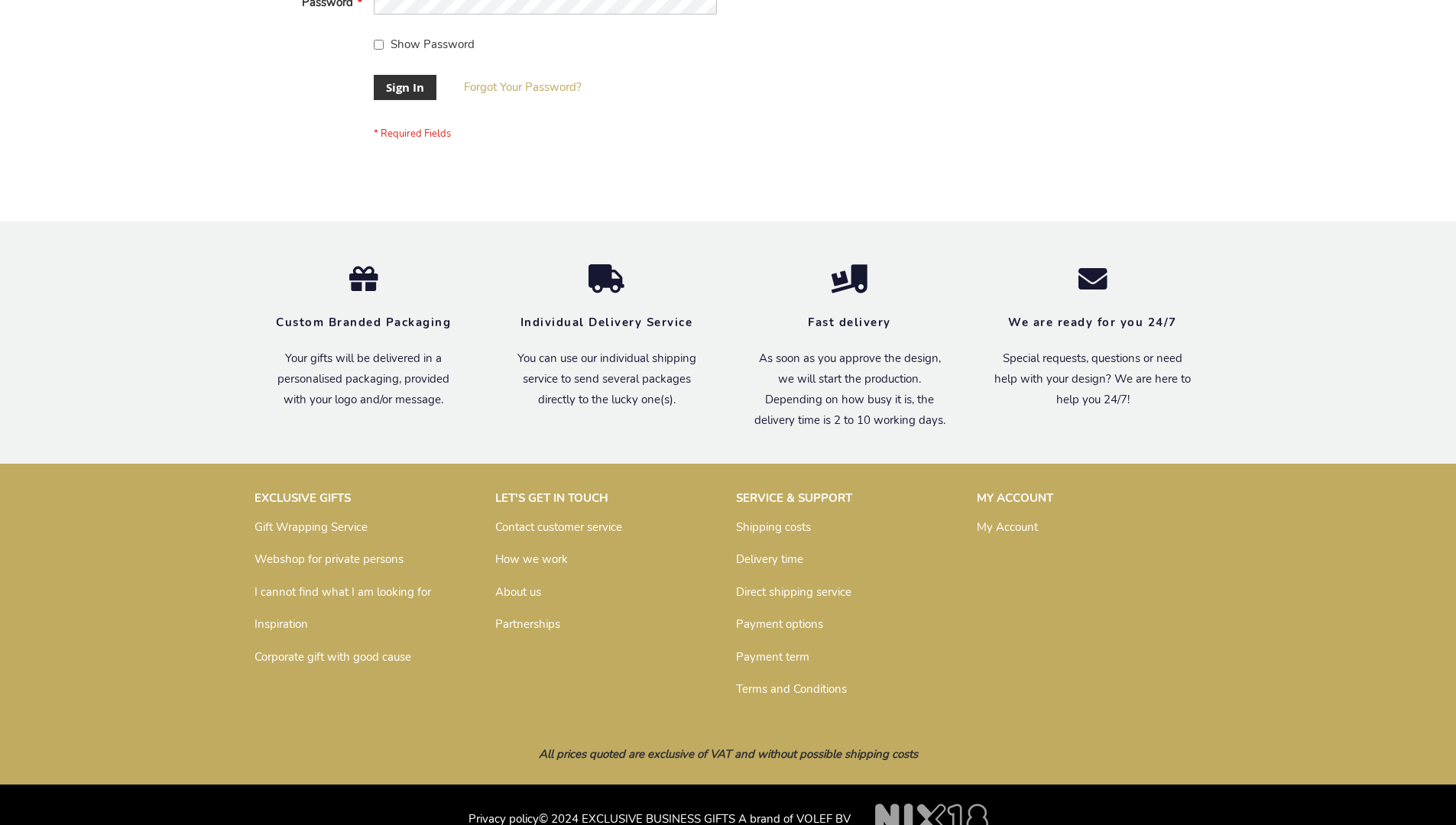
scroll to position [492, 0]
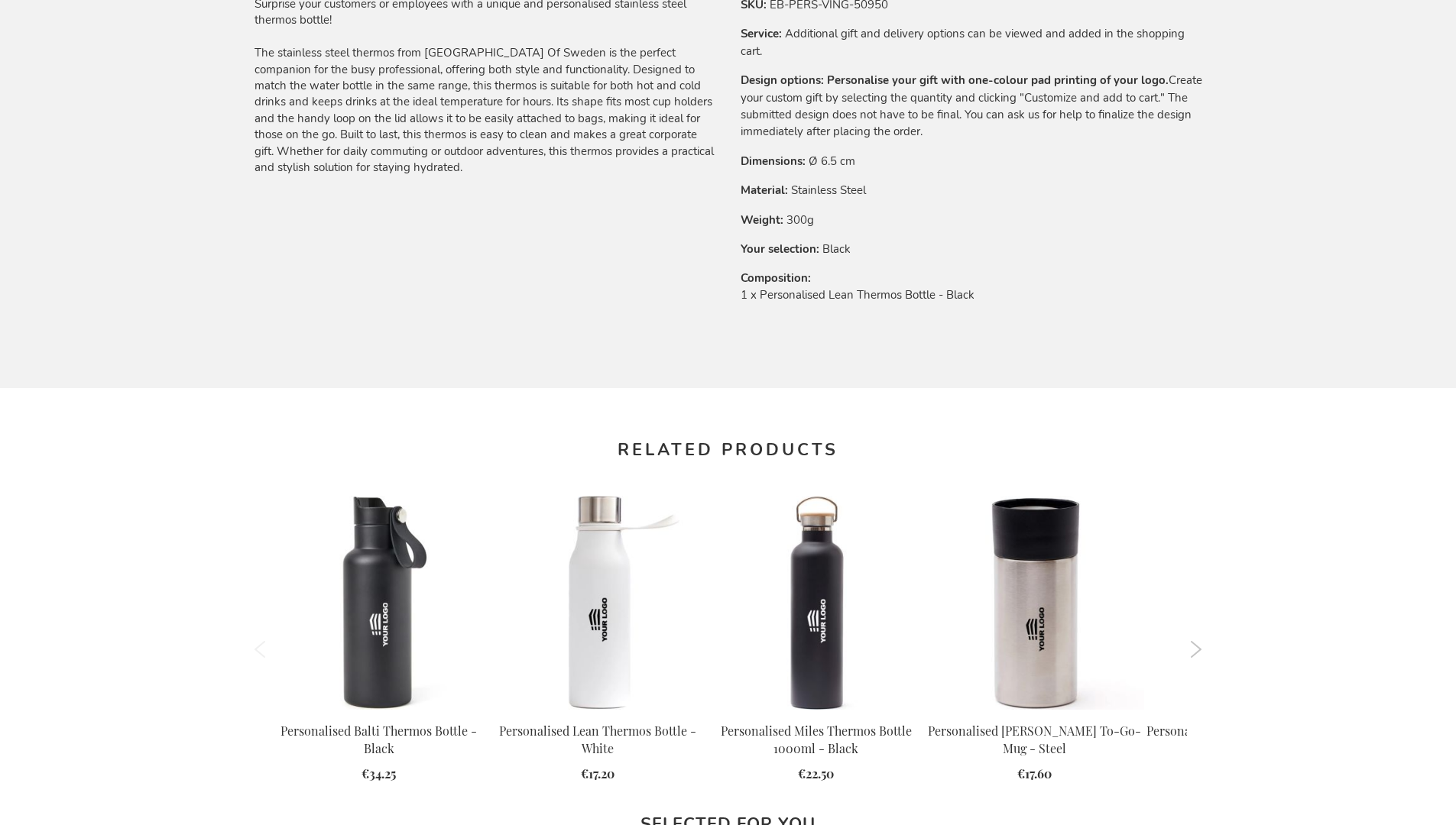
scroll to position [2057, 0]
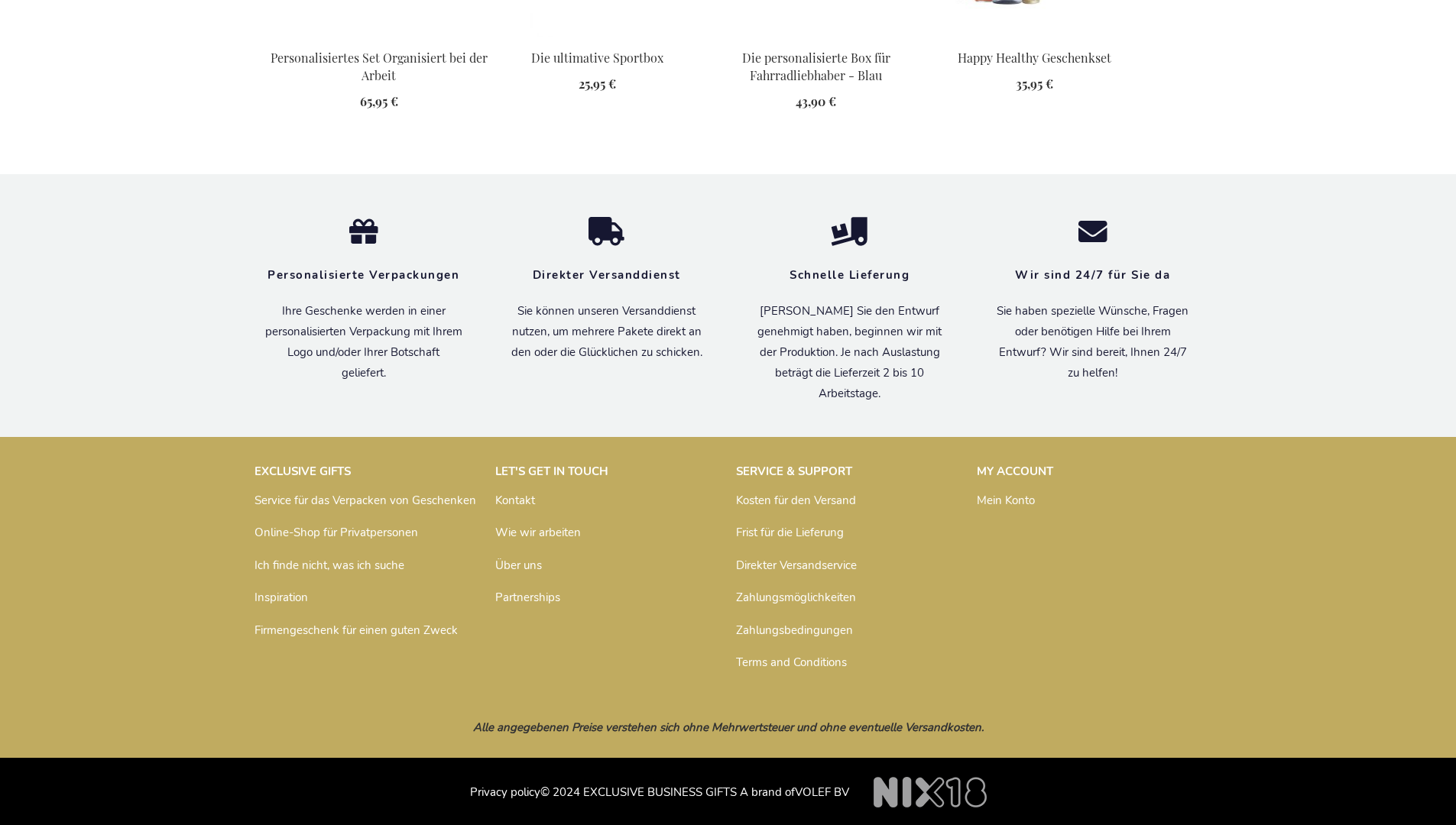
scroll to position [2095, 0]
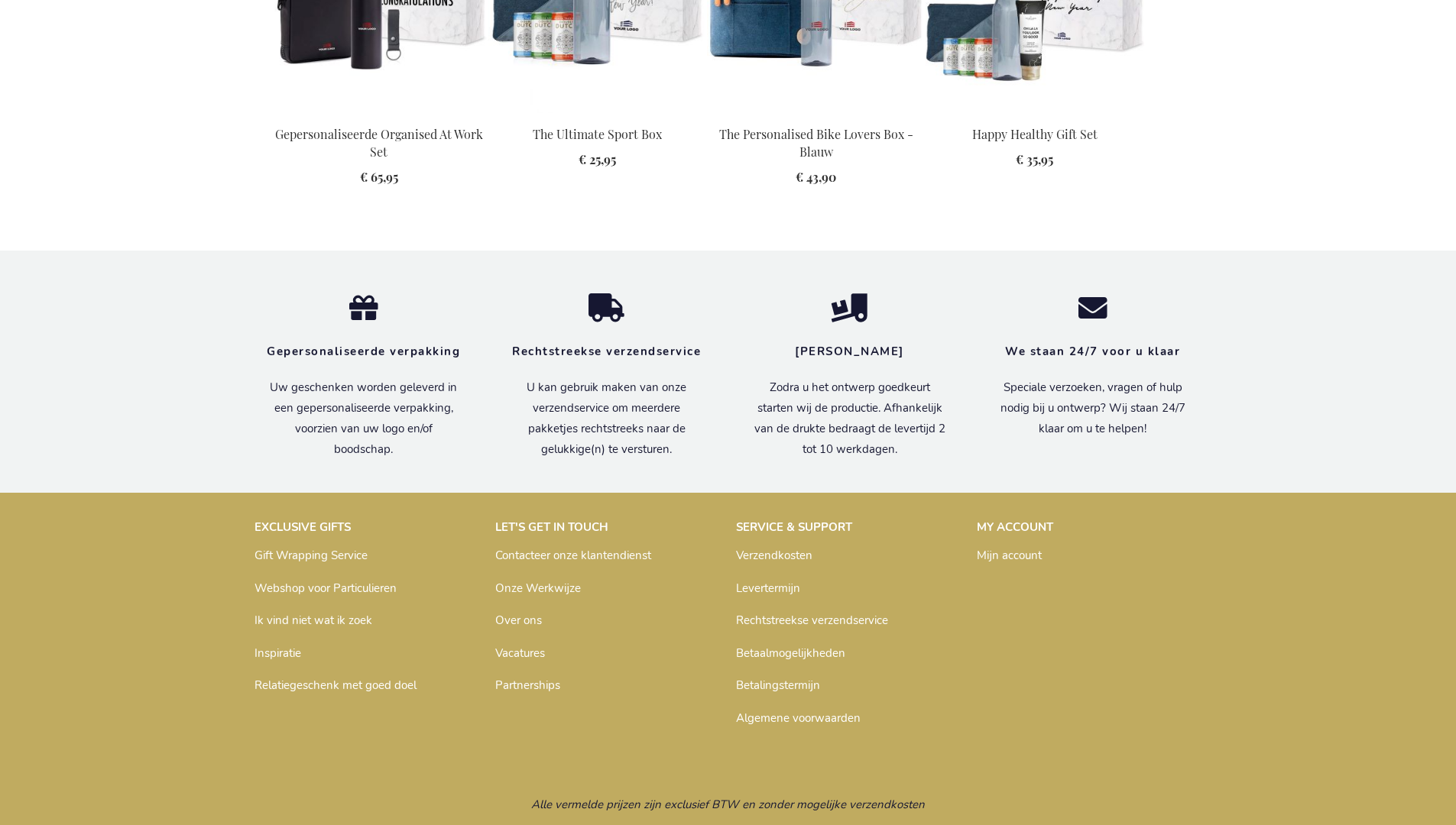
scroll to position [2085, 0]
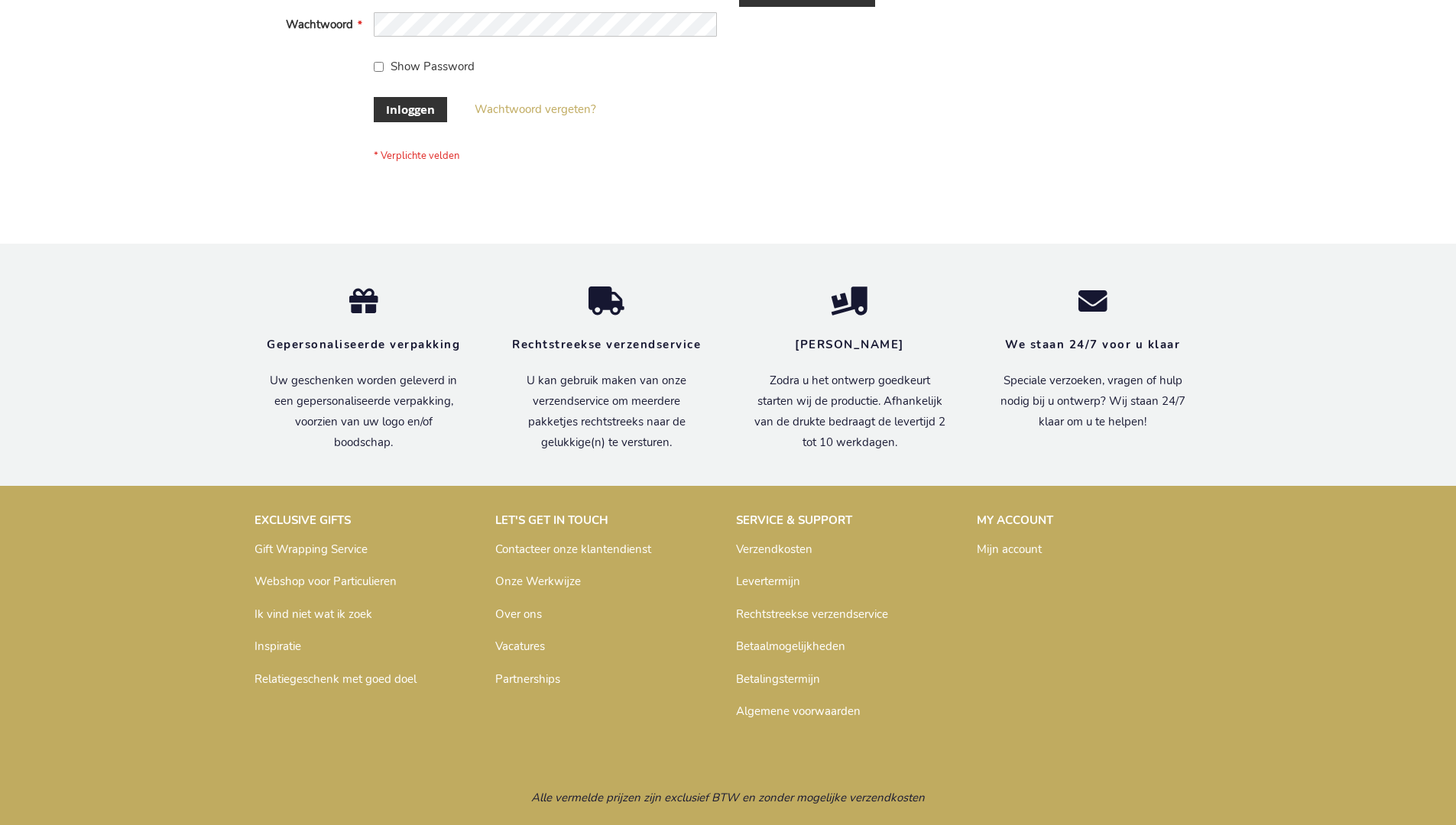
scroll to position [519, 0]
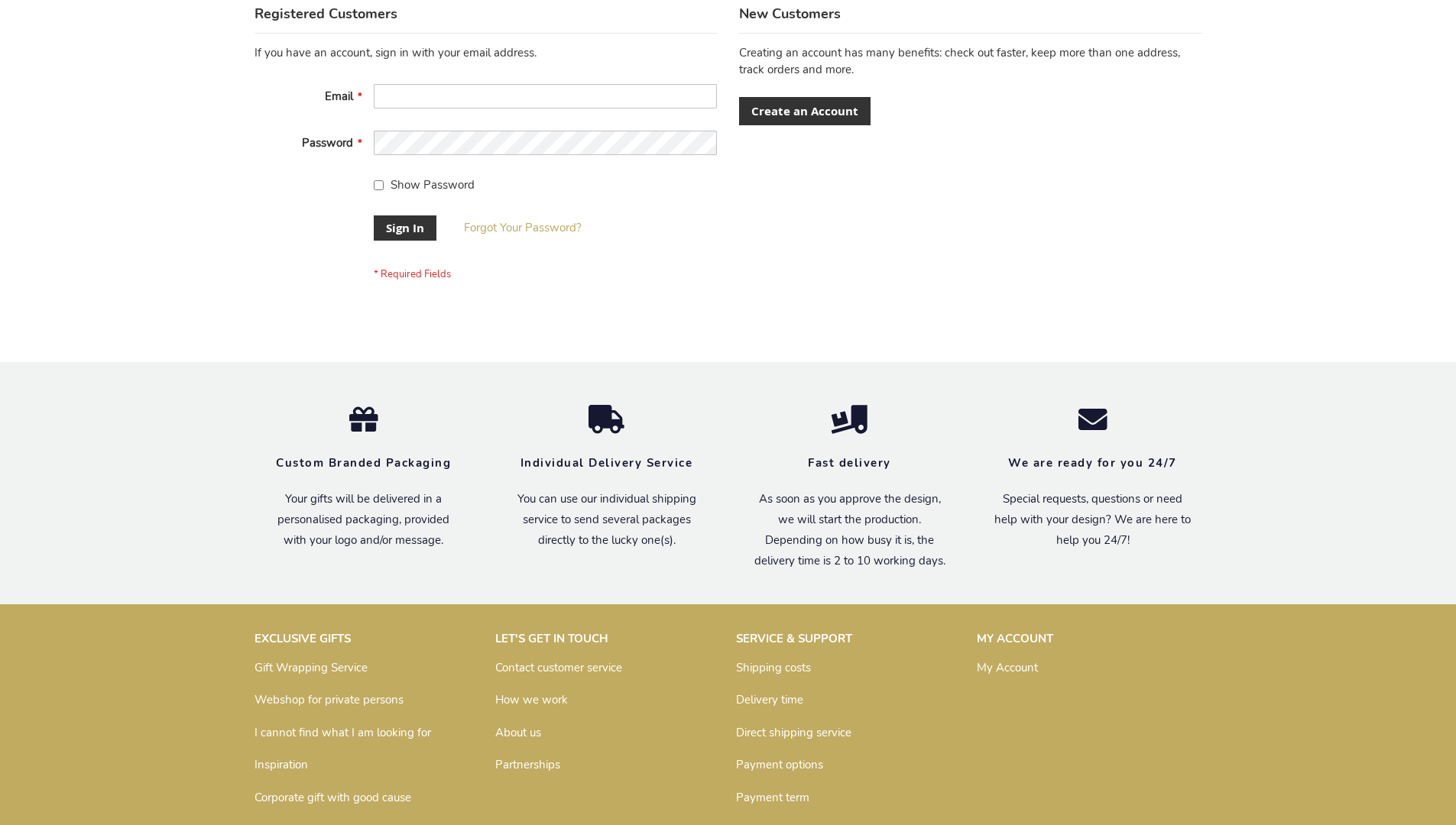
scroll to position [492, 0]
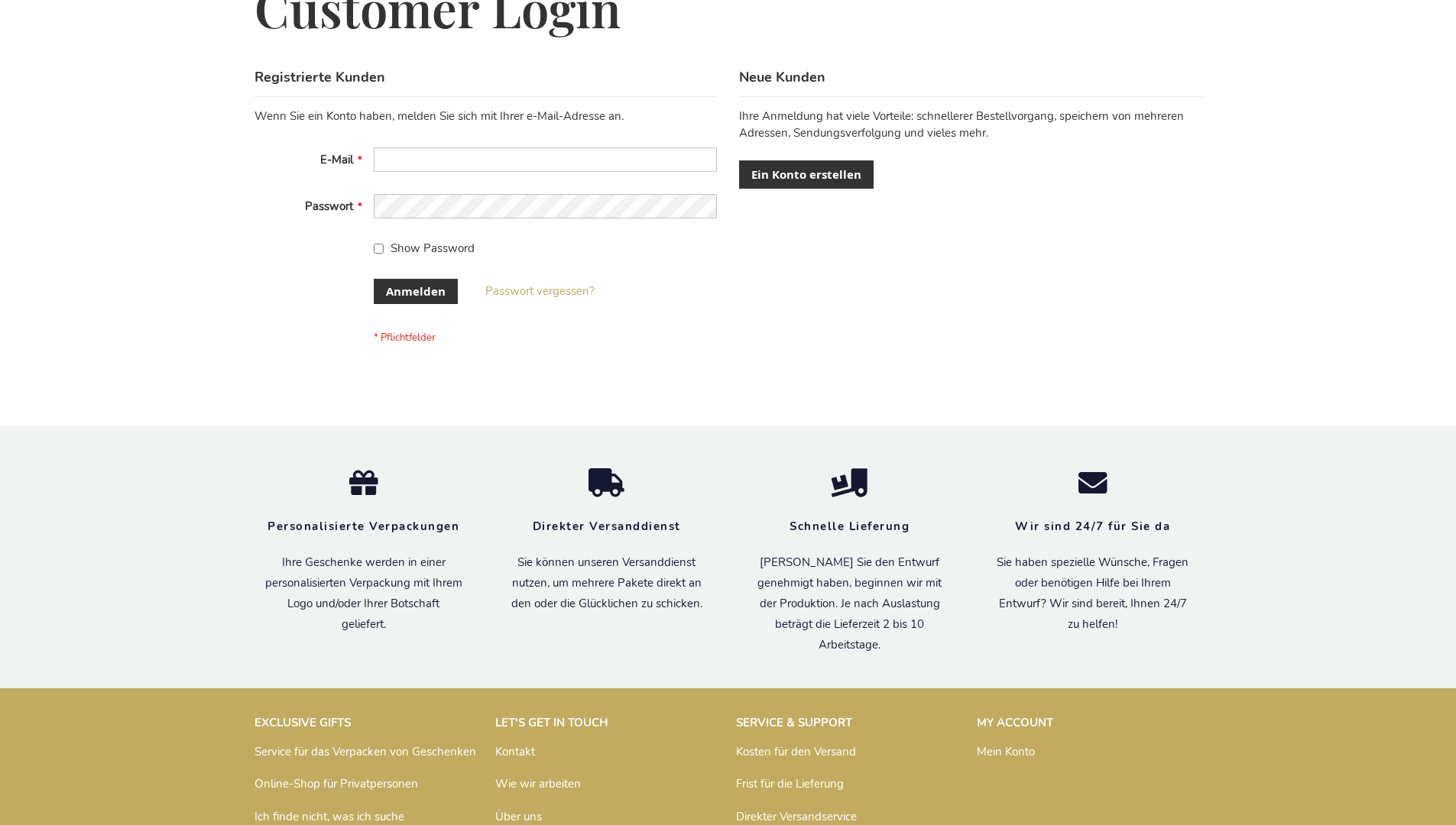
scroll to position [512, 0]
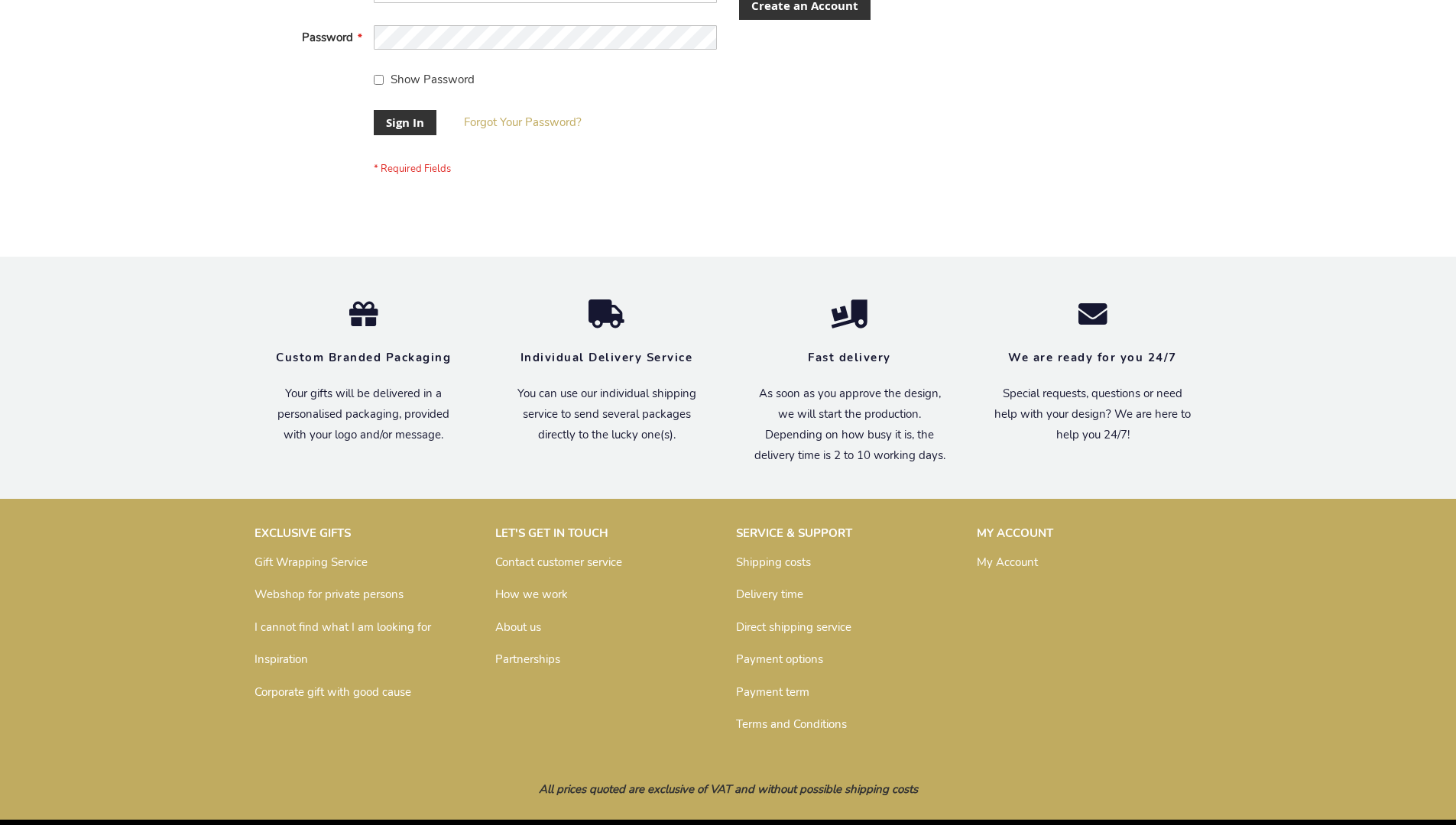
scroll to position [492, 0]
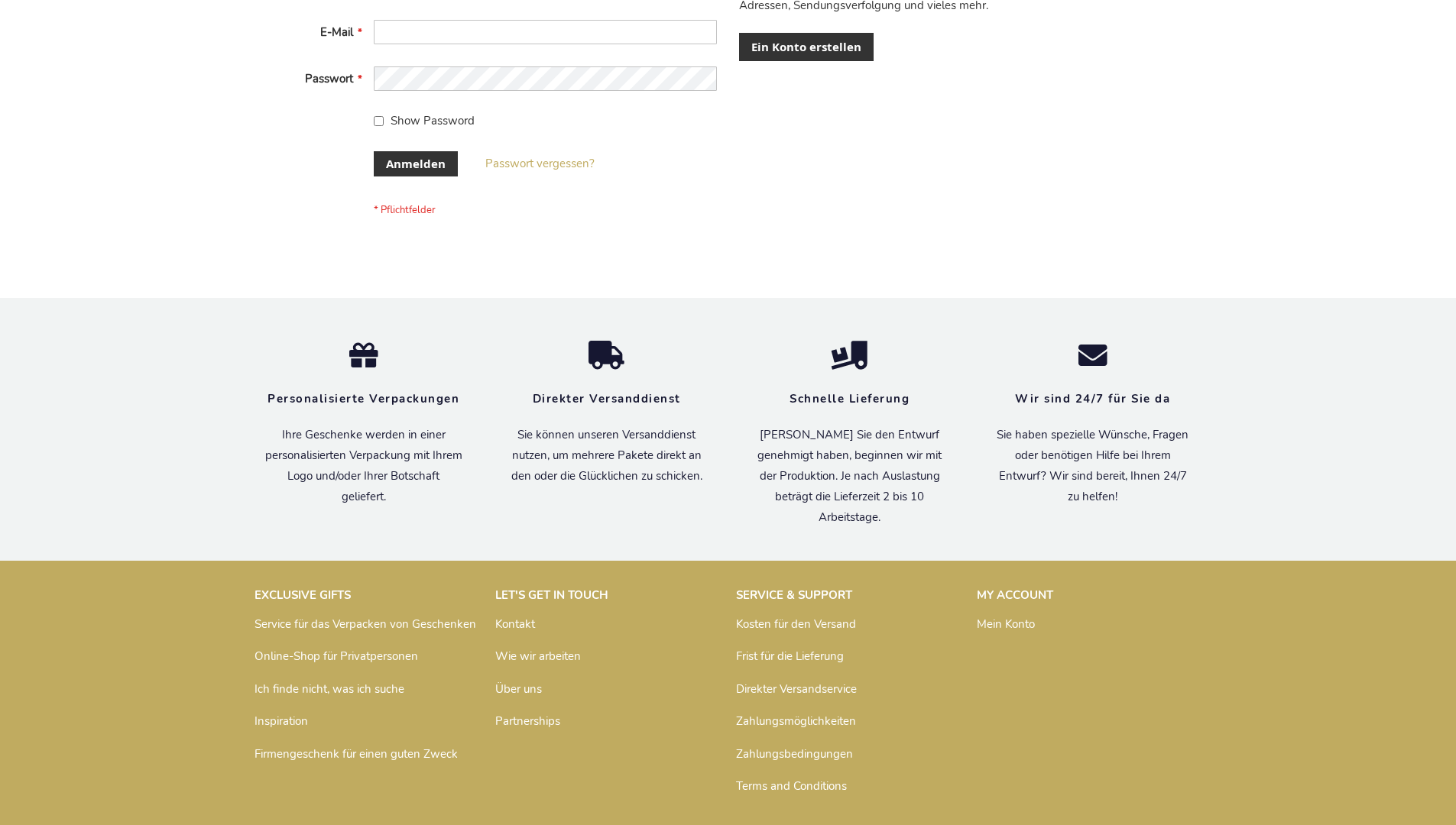
scroll to position [512, 0]
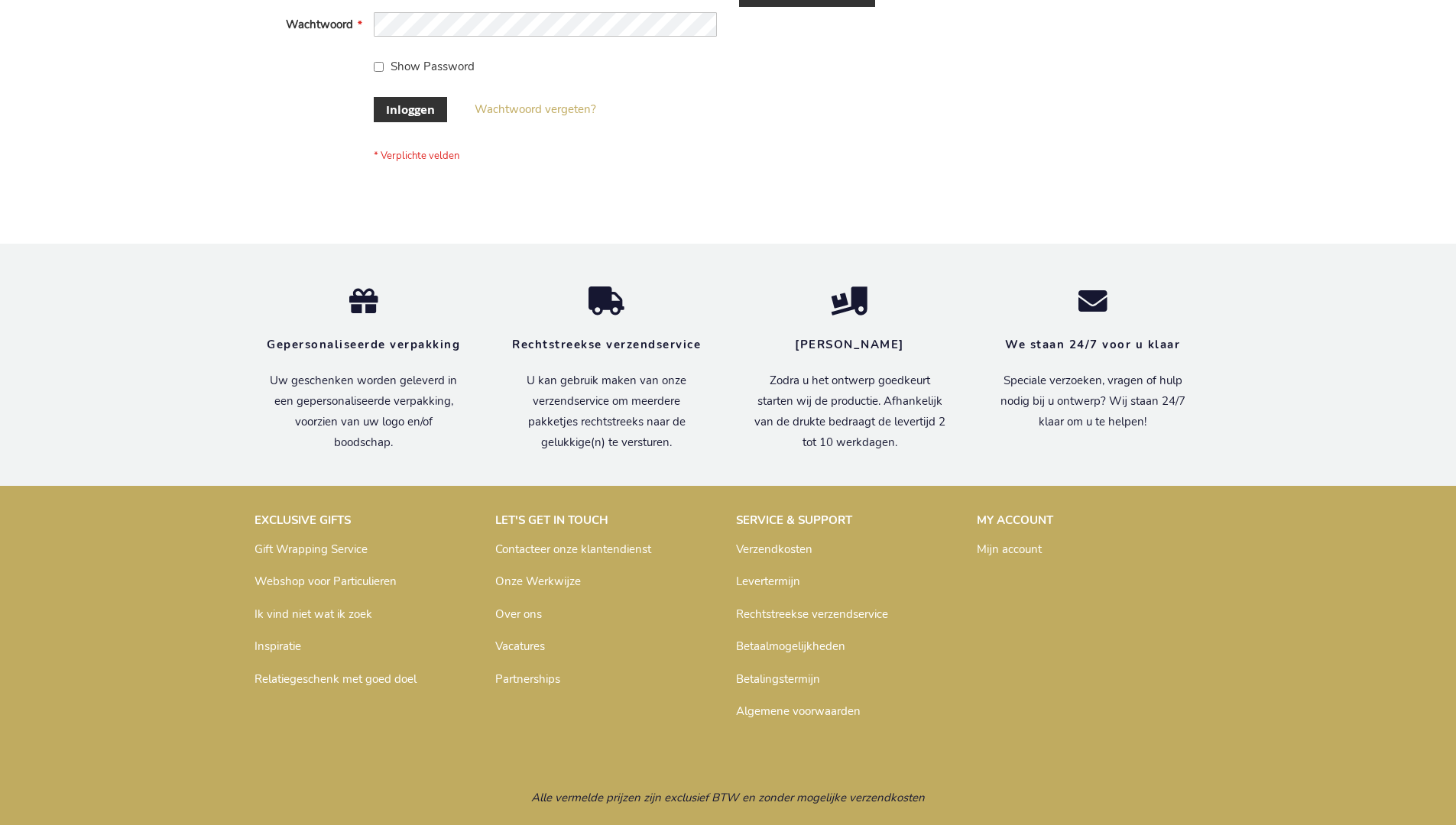
scroll to position [519, 0]
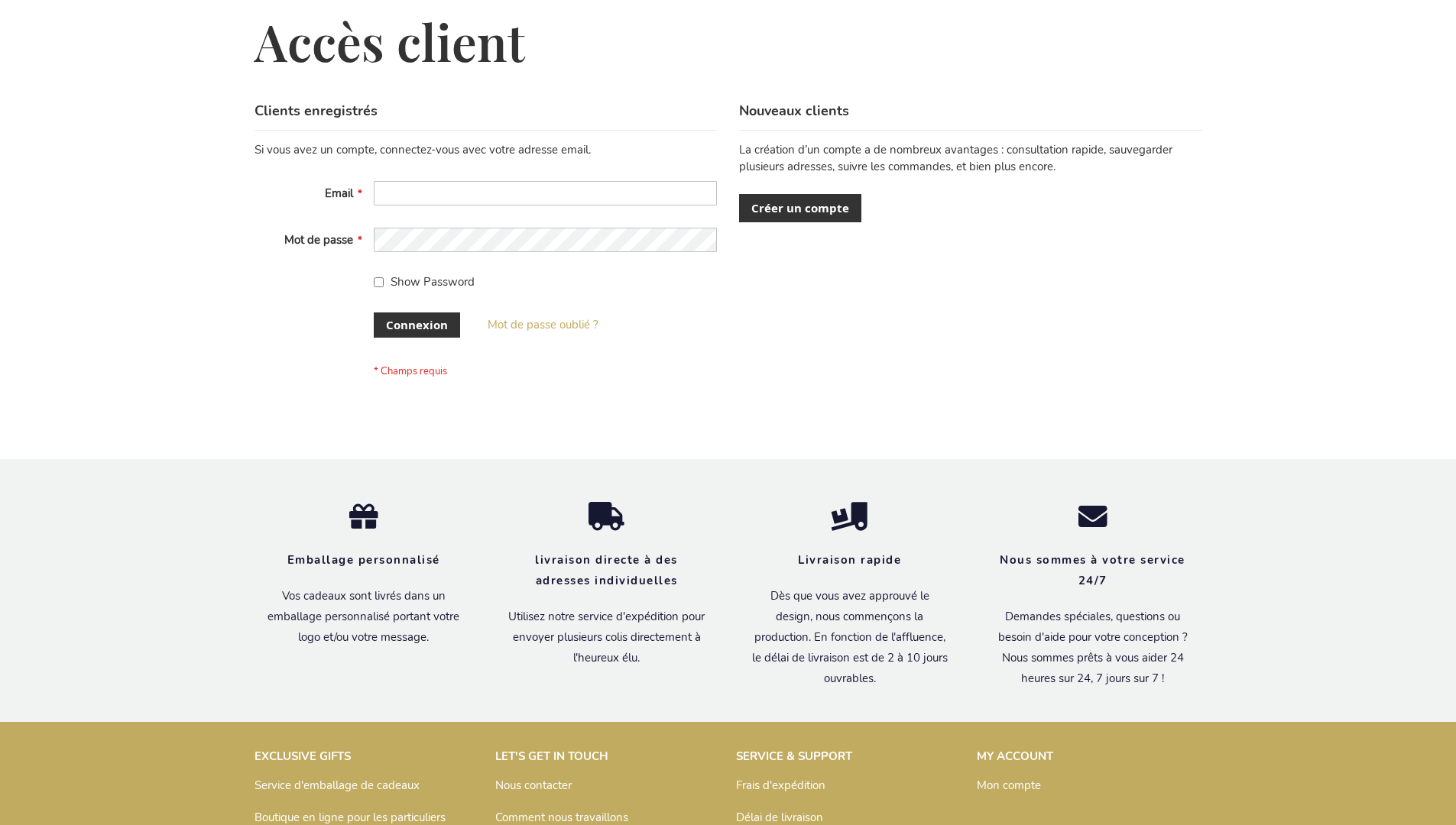
scroll to position [527, 0]
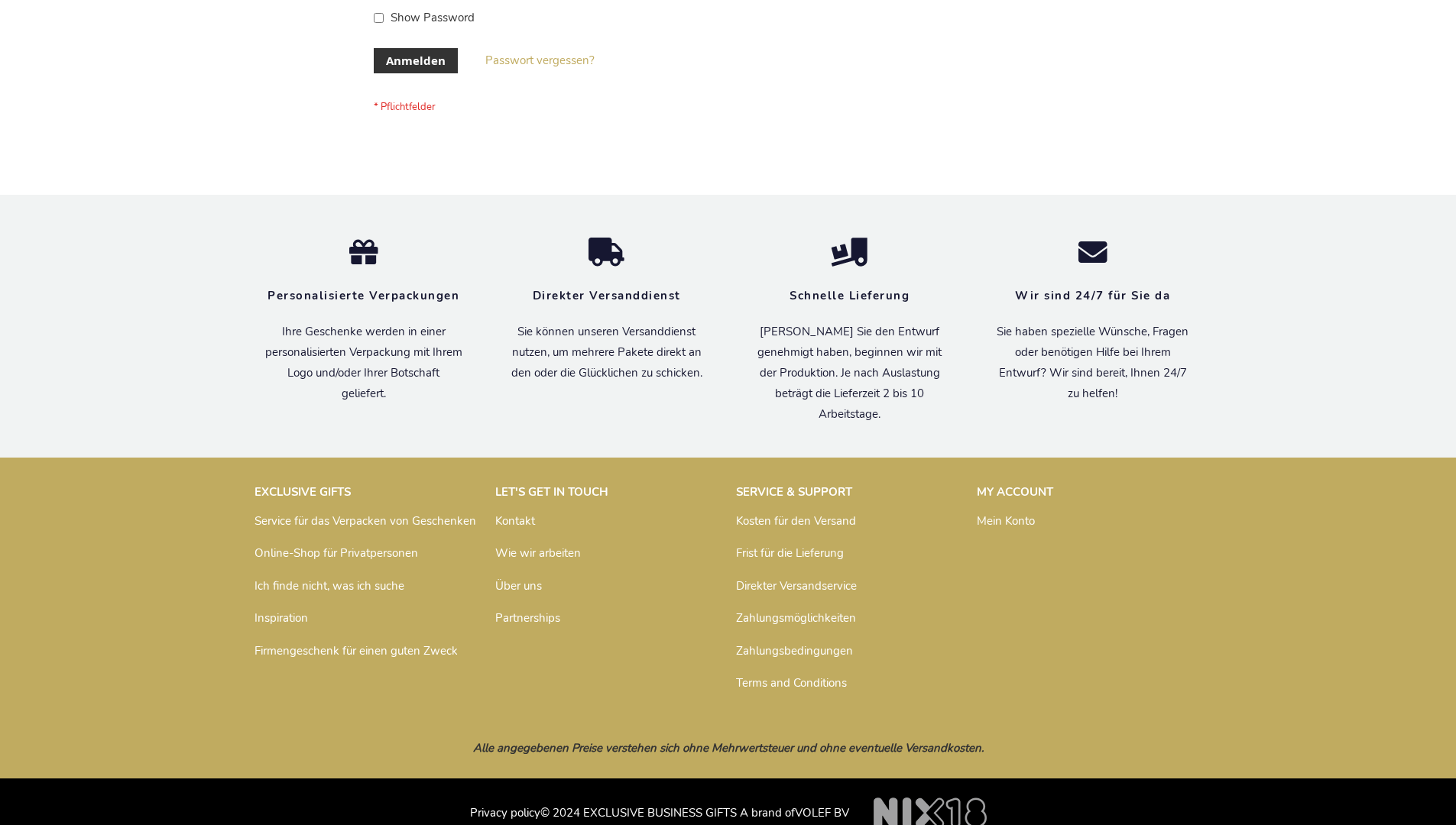
scroll to position [512, 0]
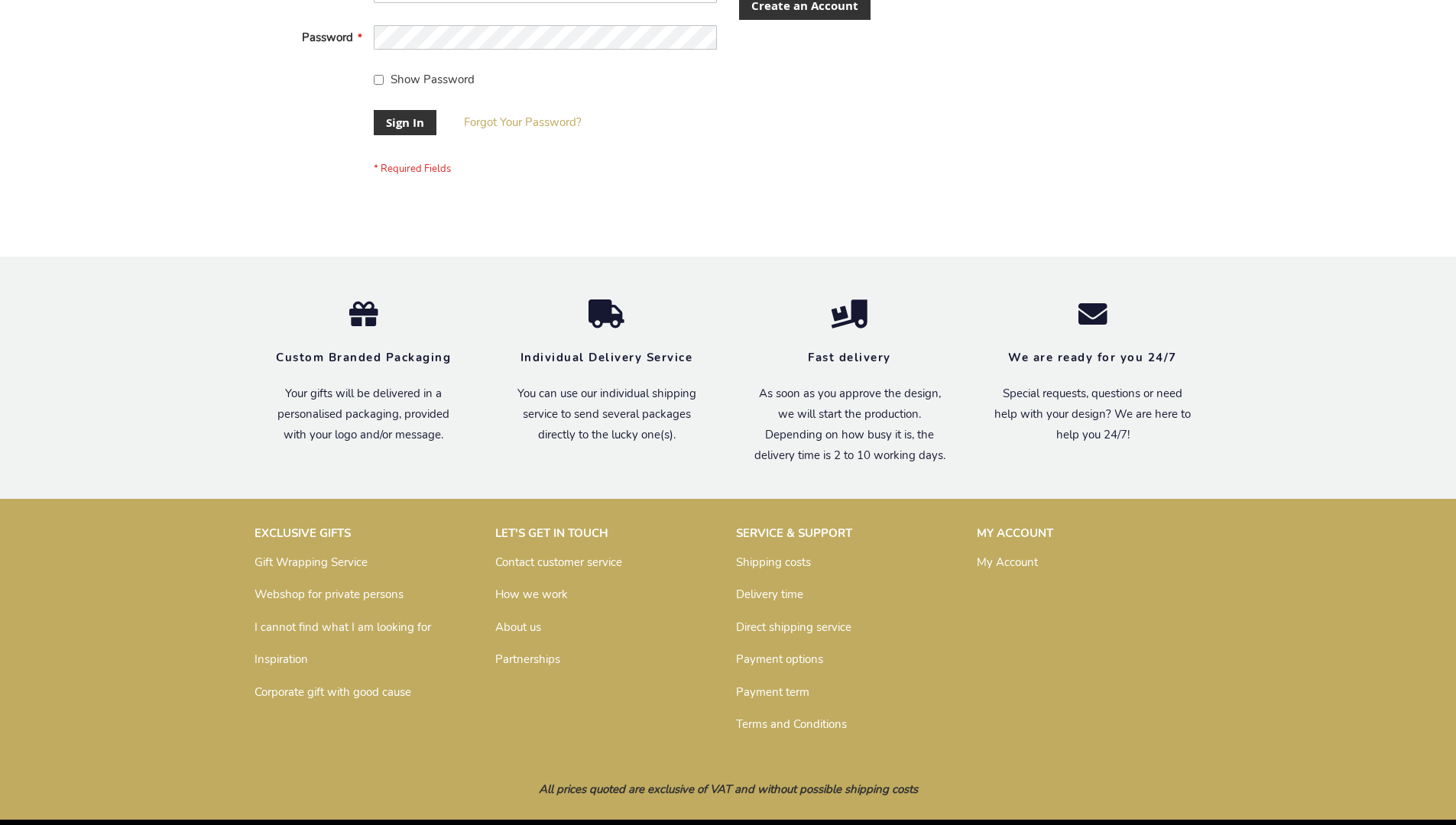
scroll to position [492, 0]
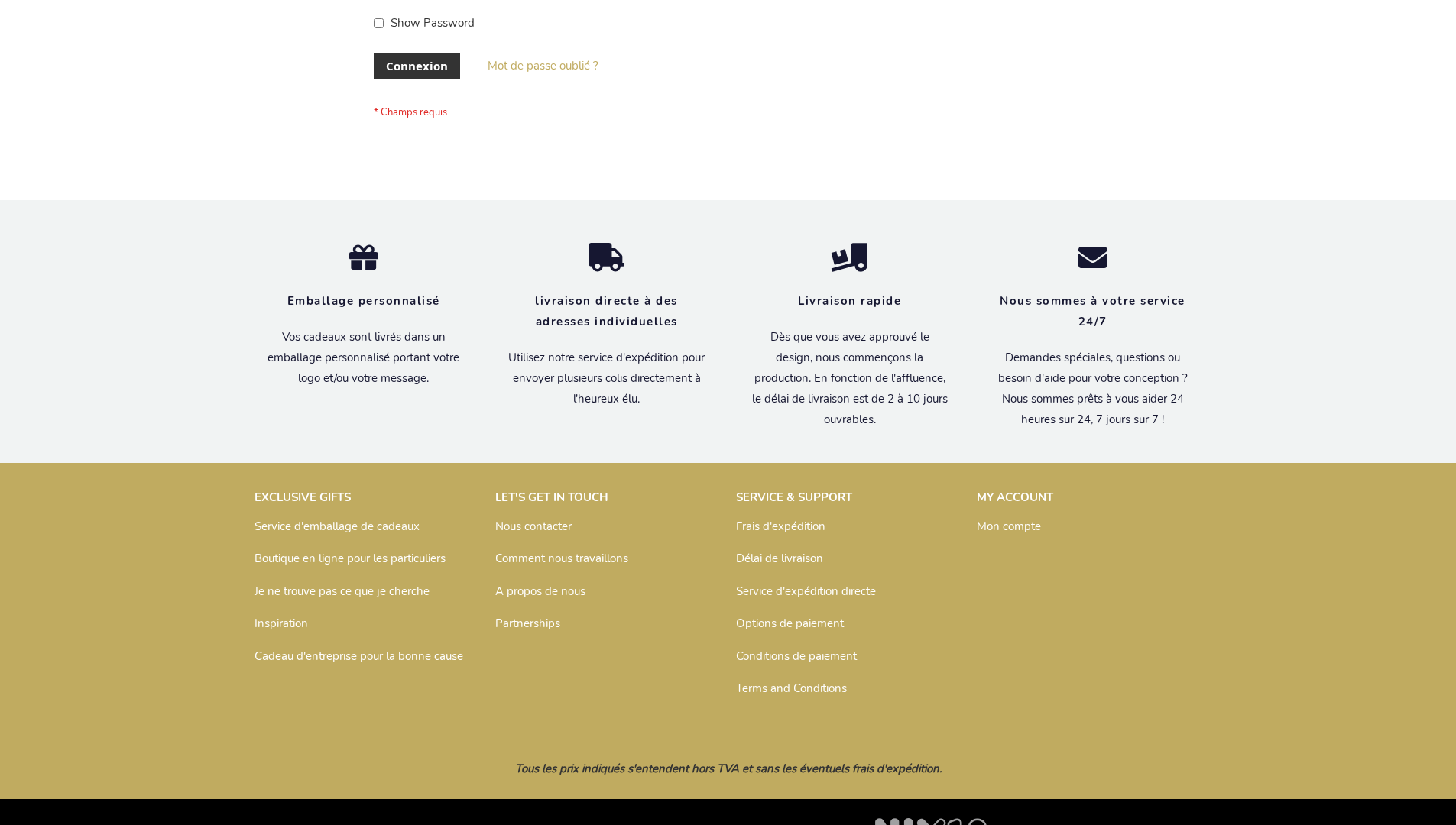
scroll to position [527, 0]
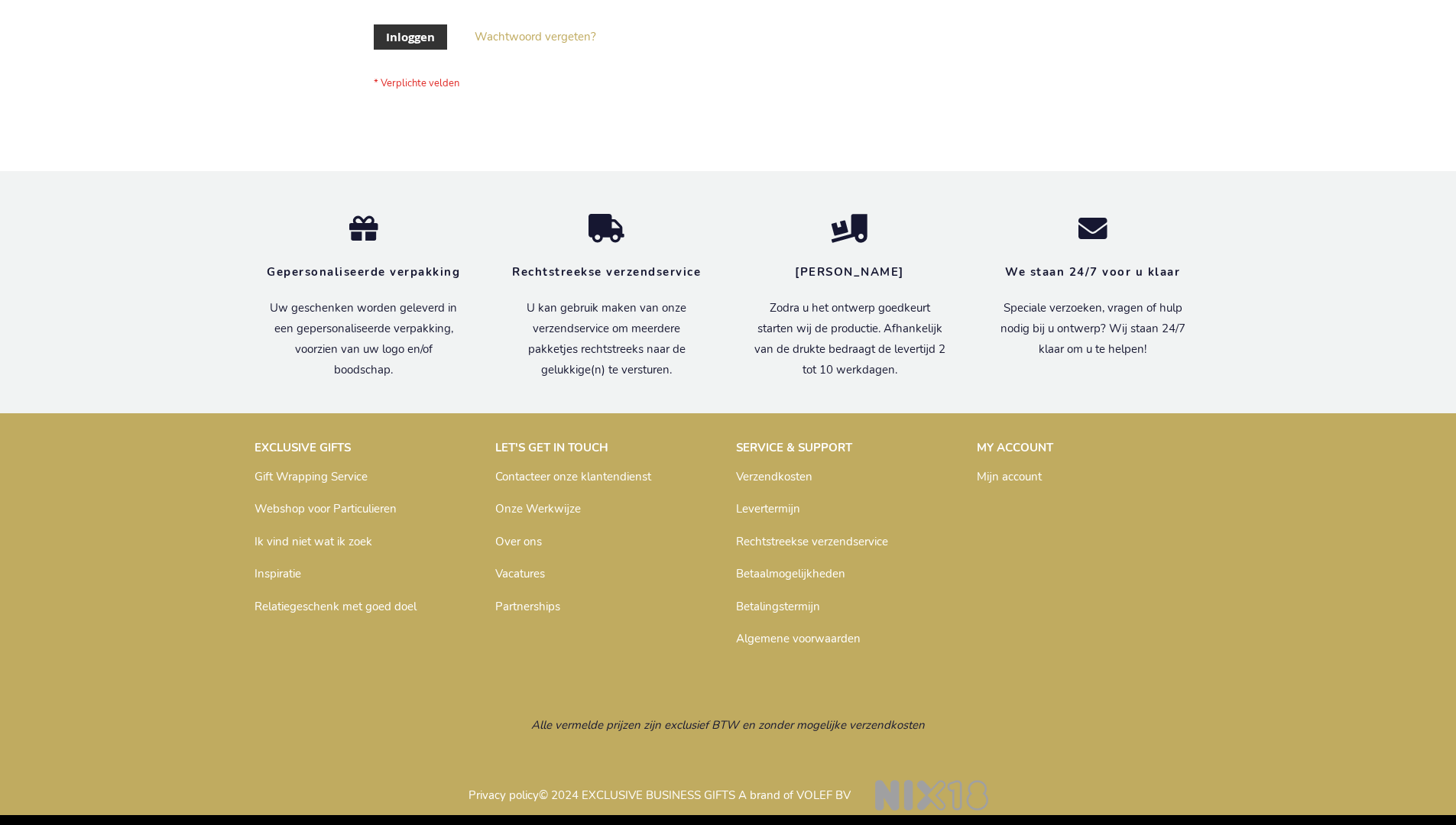
scroll to position [519, 0]
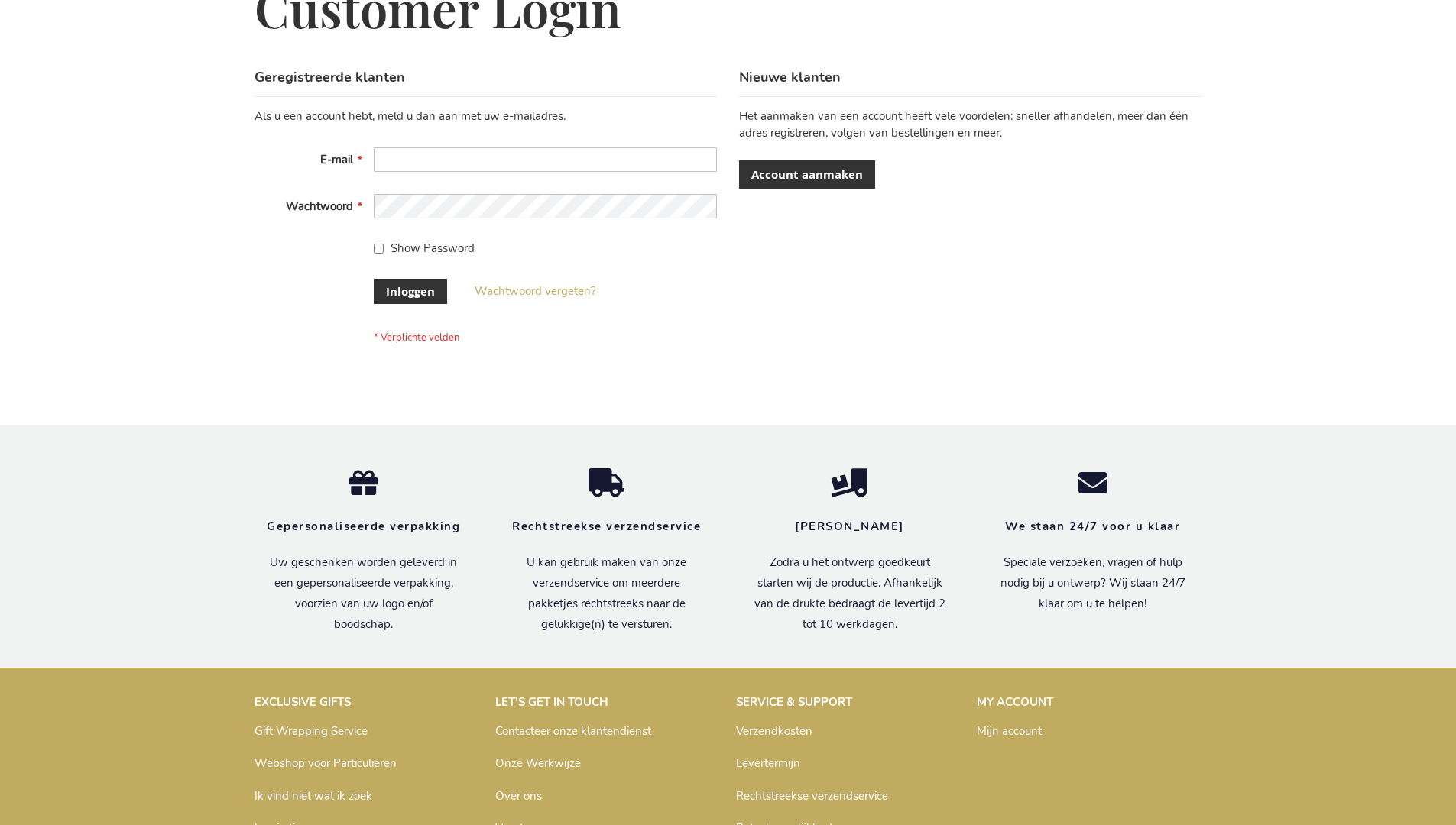
scroll to position [519, 0]
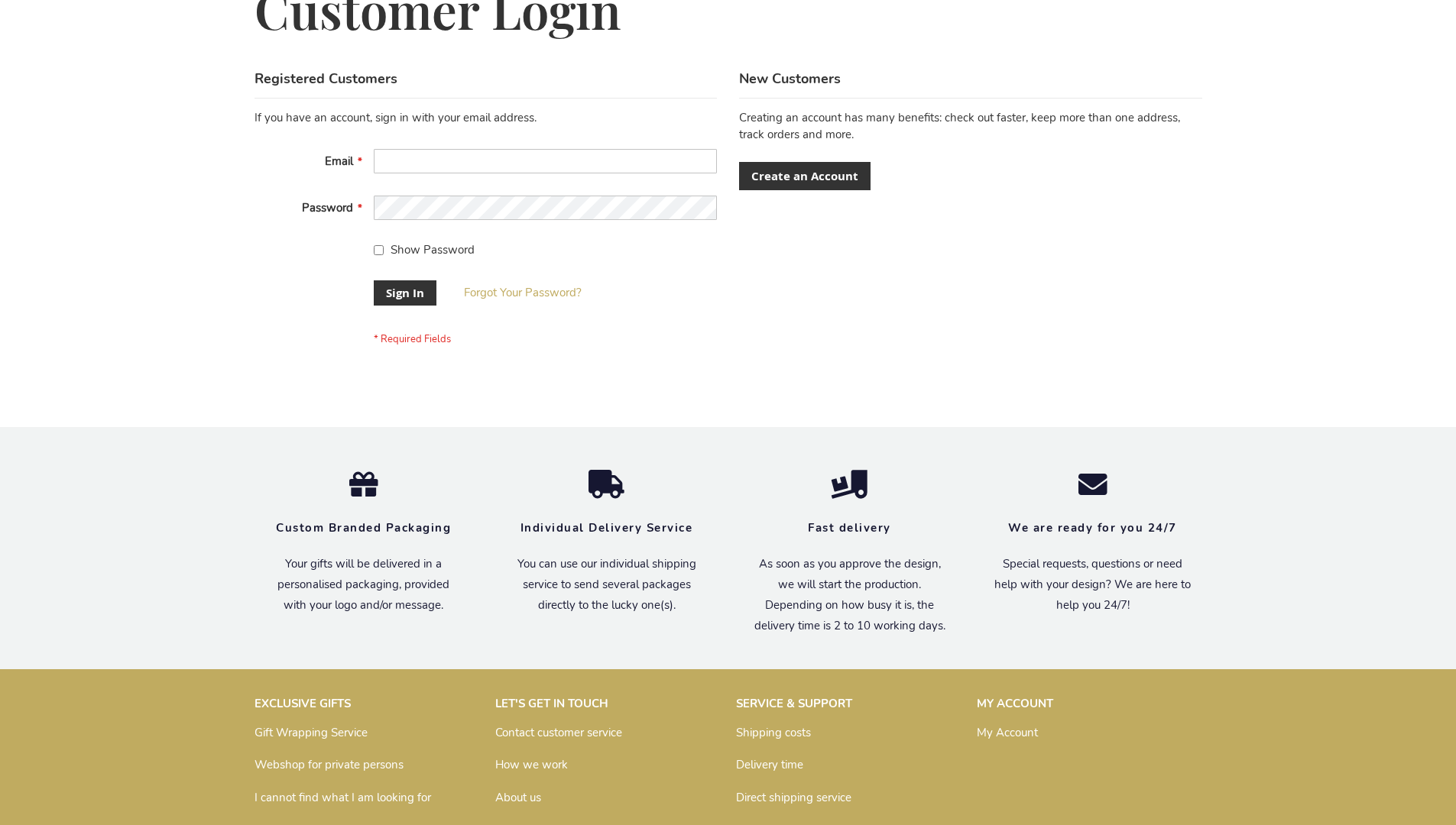
scroll to position [492, 0]
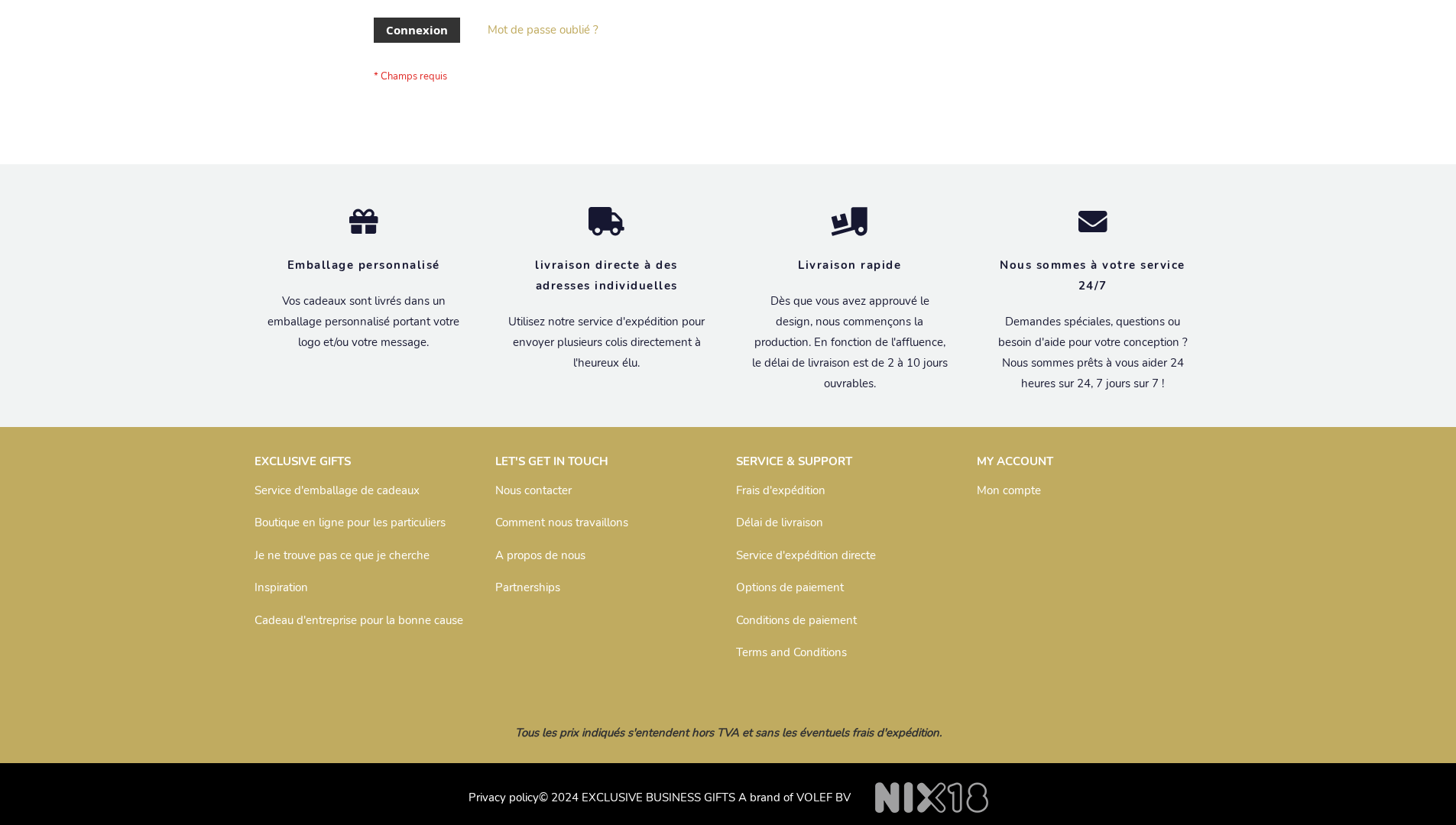
scroll to position [527, 0]
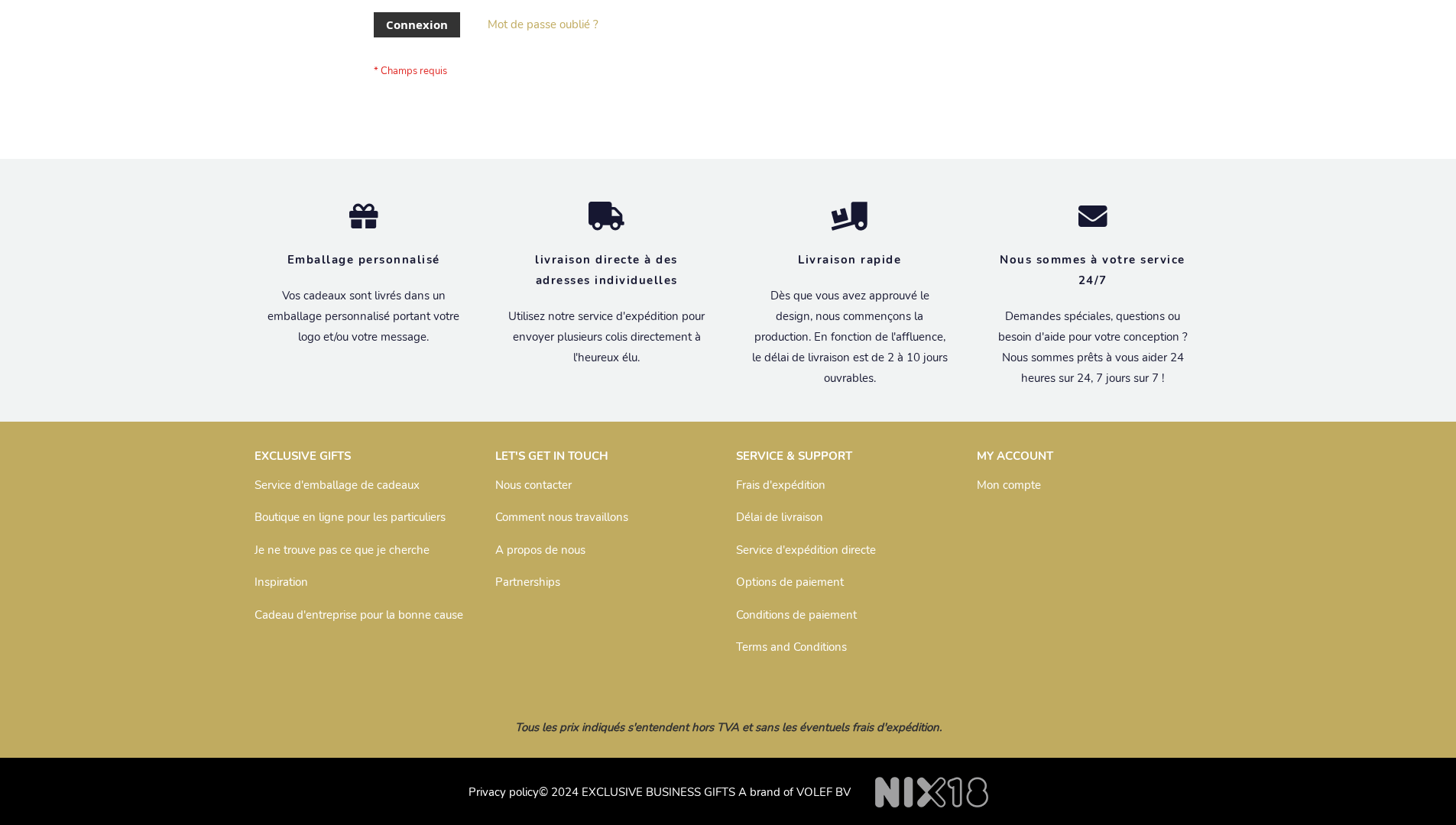
scroll to position [527, 0]
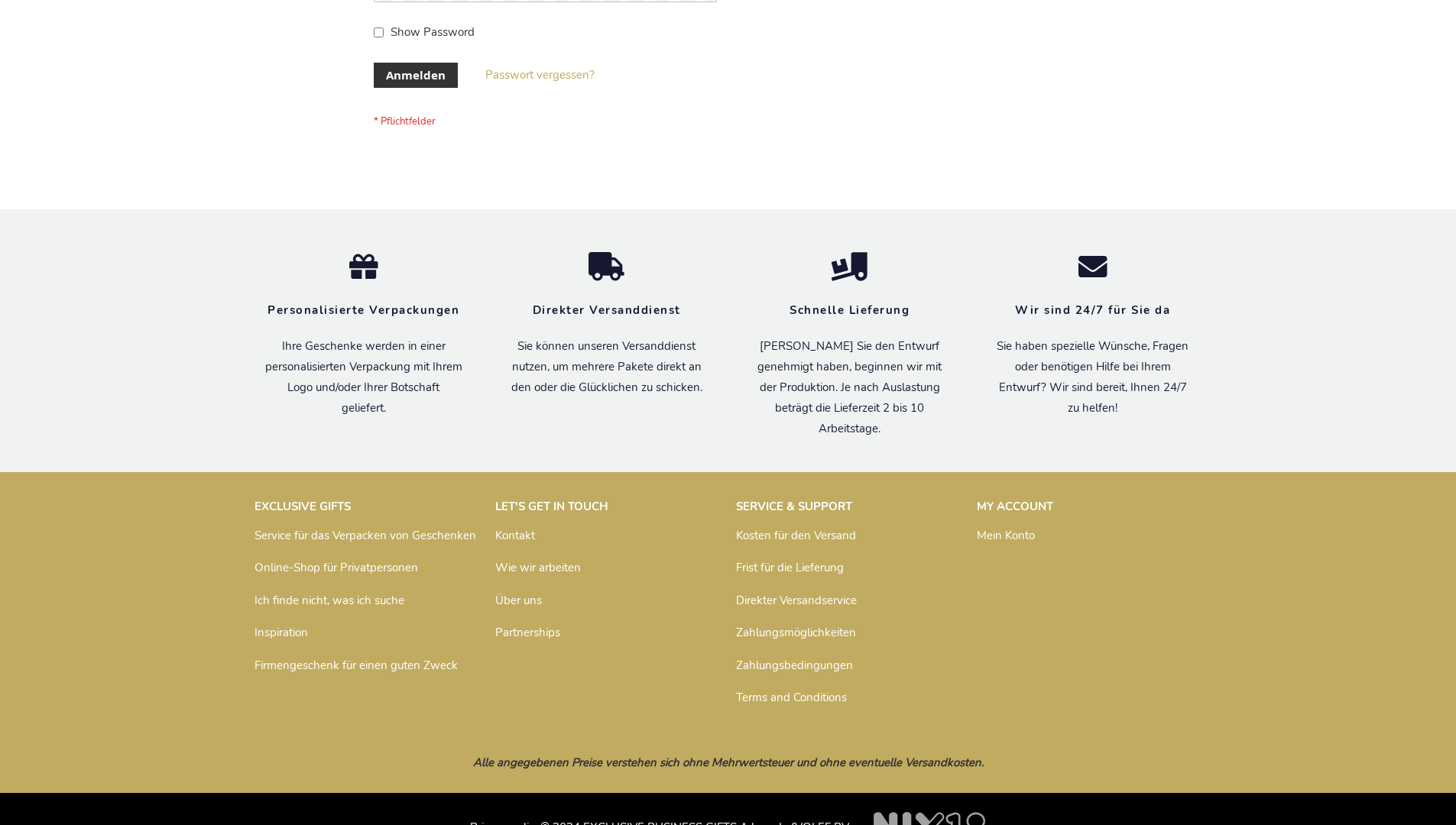
scroll to position [512, 0]
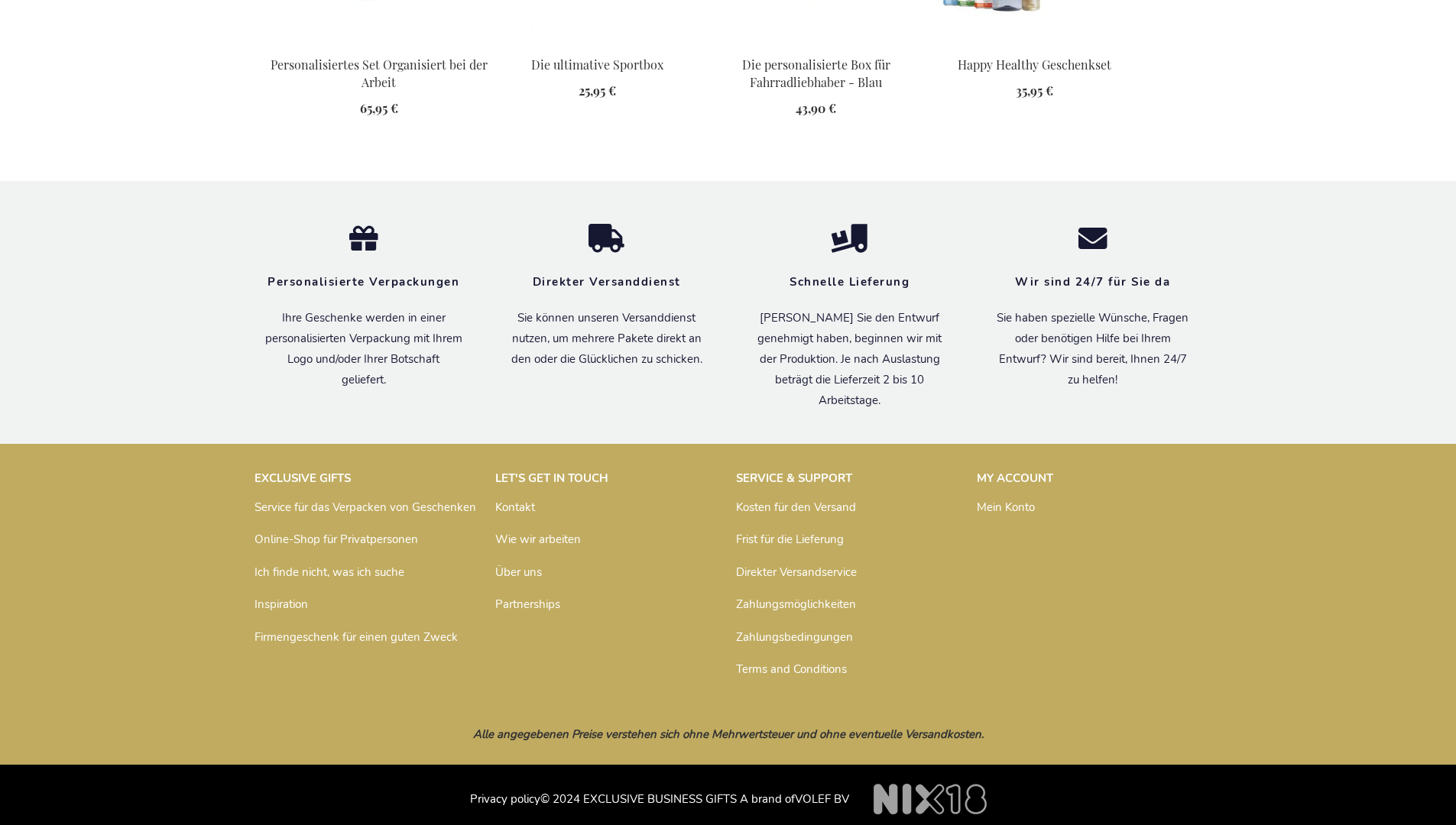
scroll to position [2095, 0]
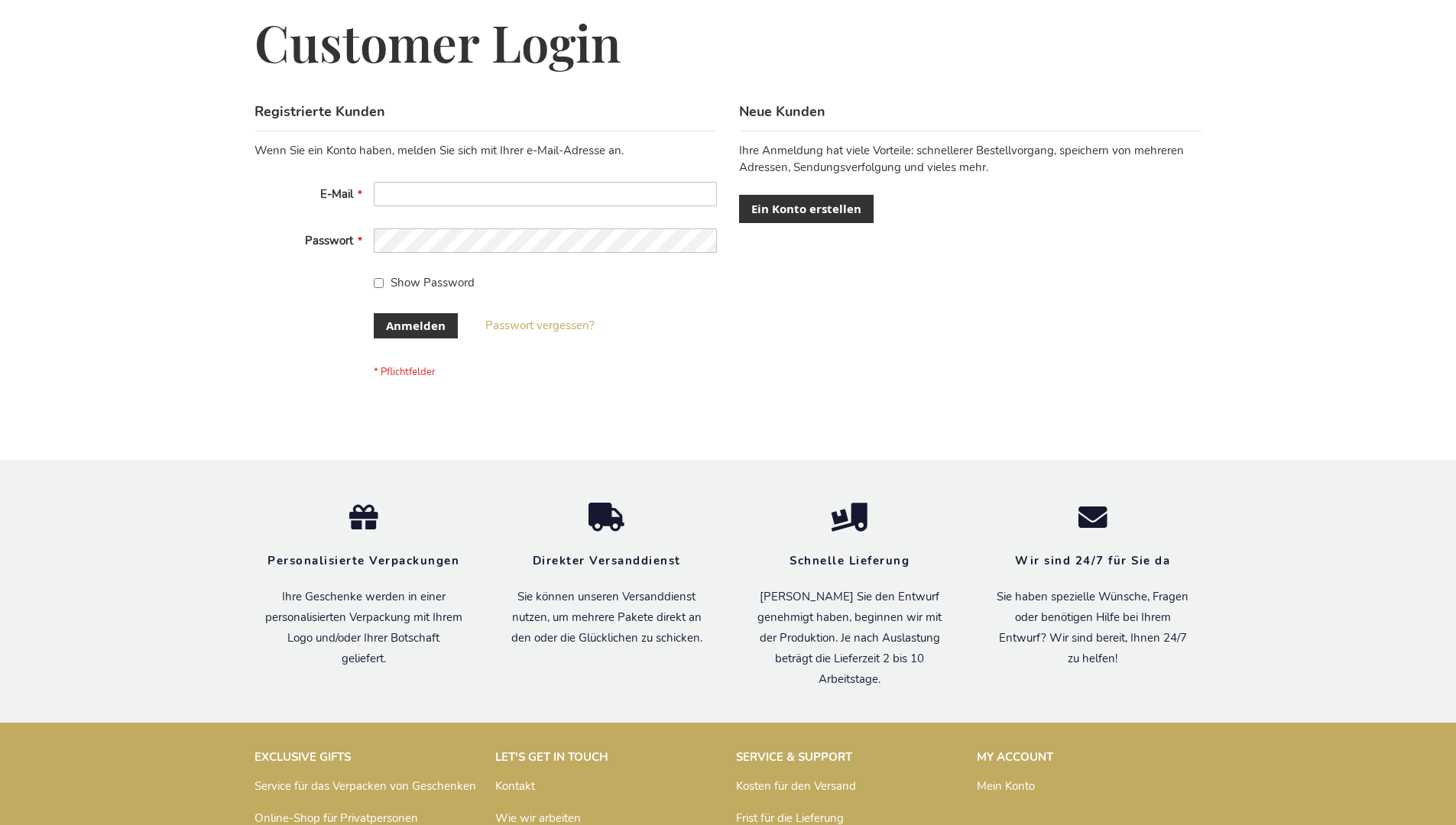
scroll to position [512, 0]
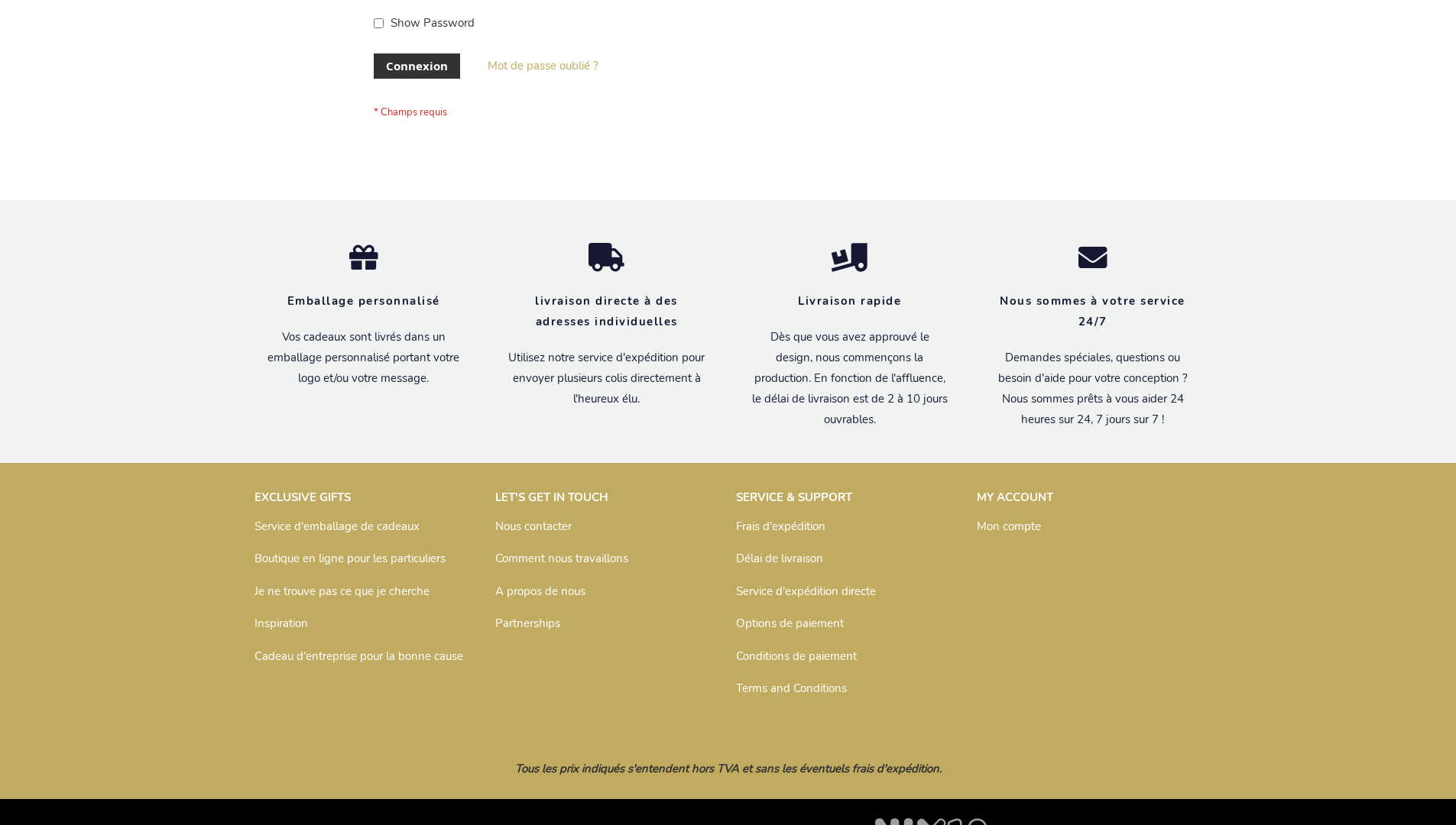
scroll to position [527, 0]
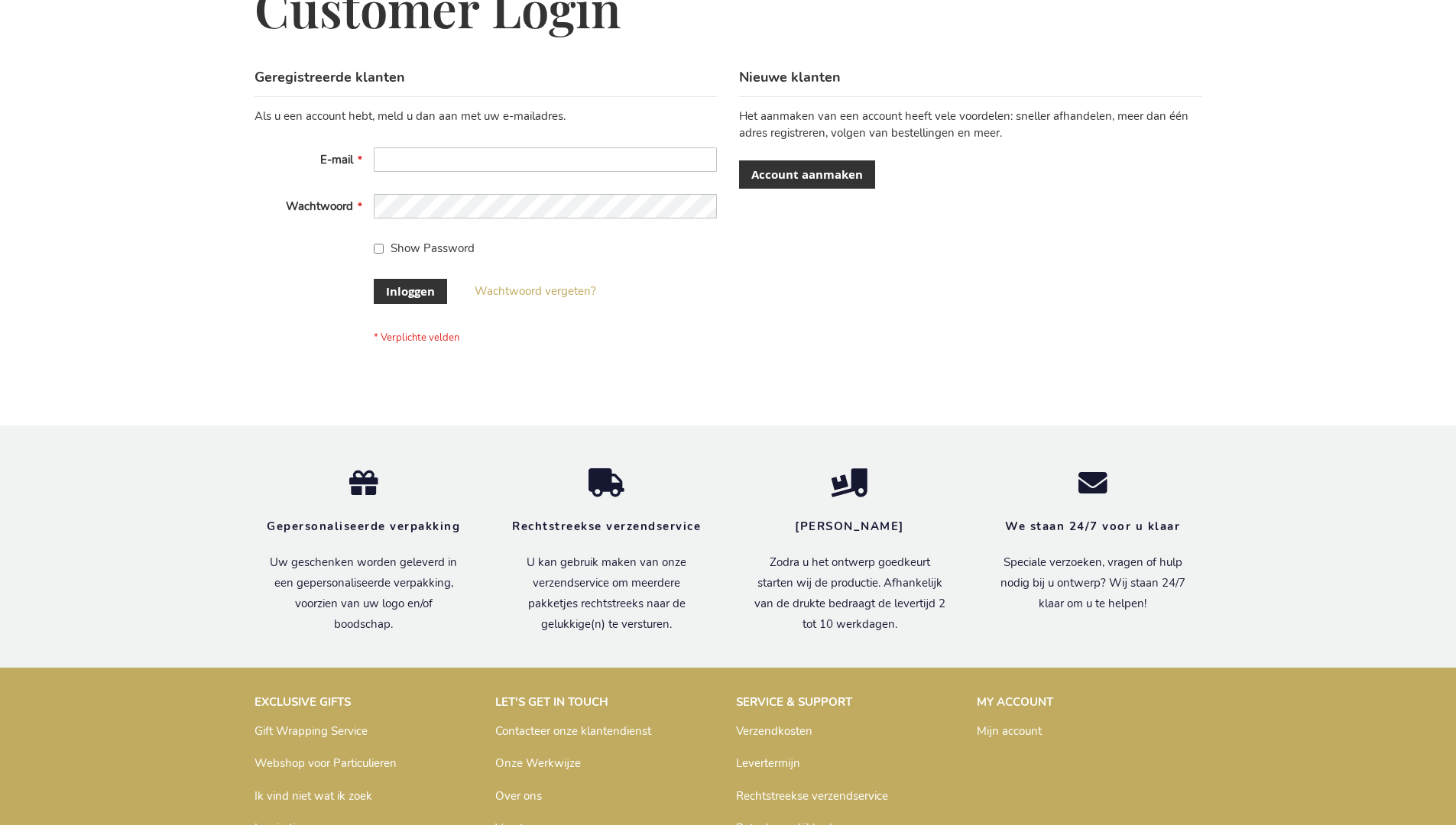
scroll to position [519, 0]
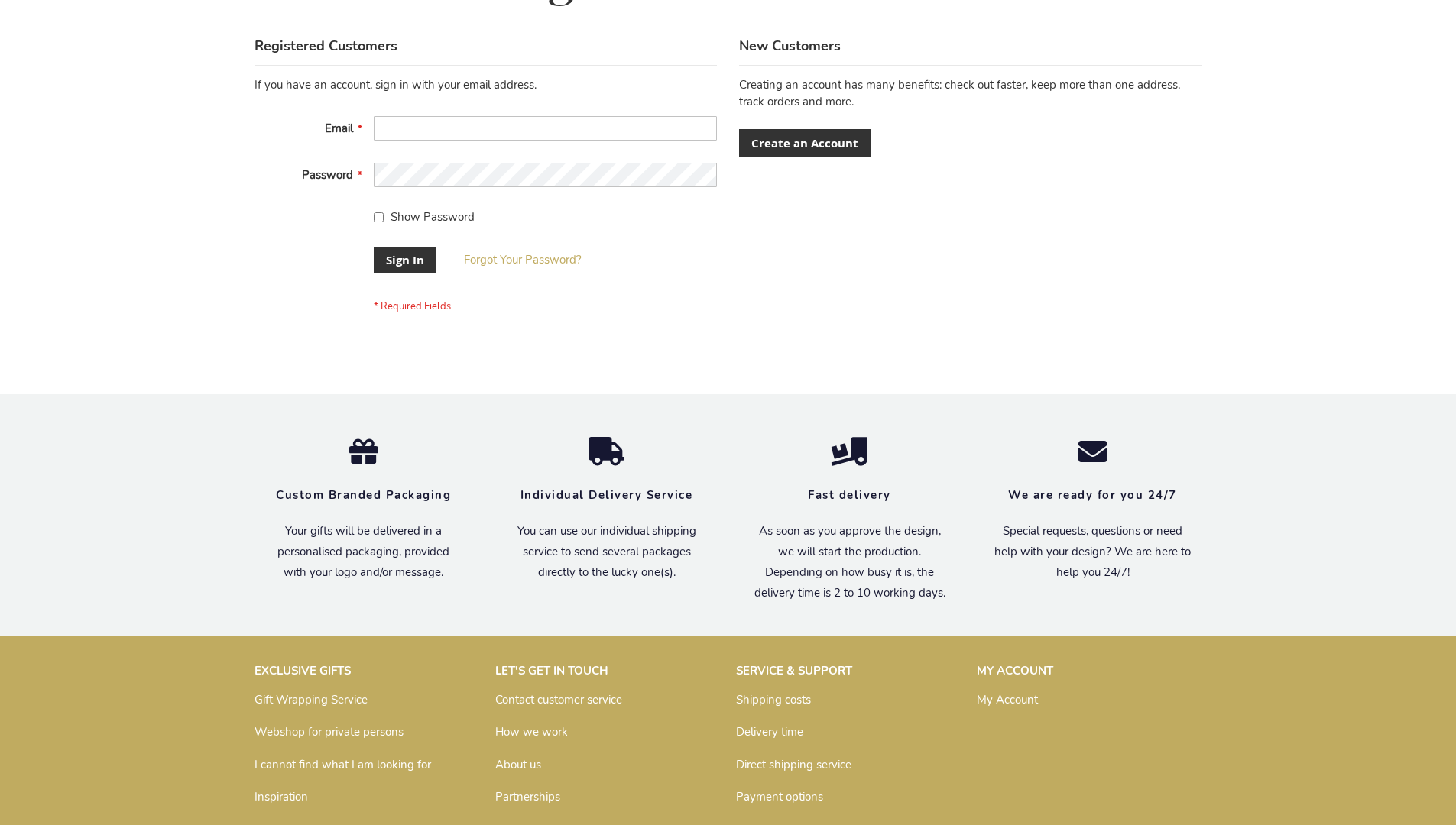
scroll to position [492, 0]
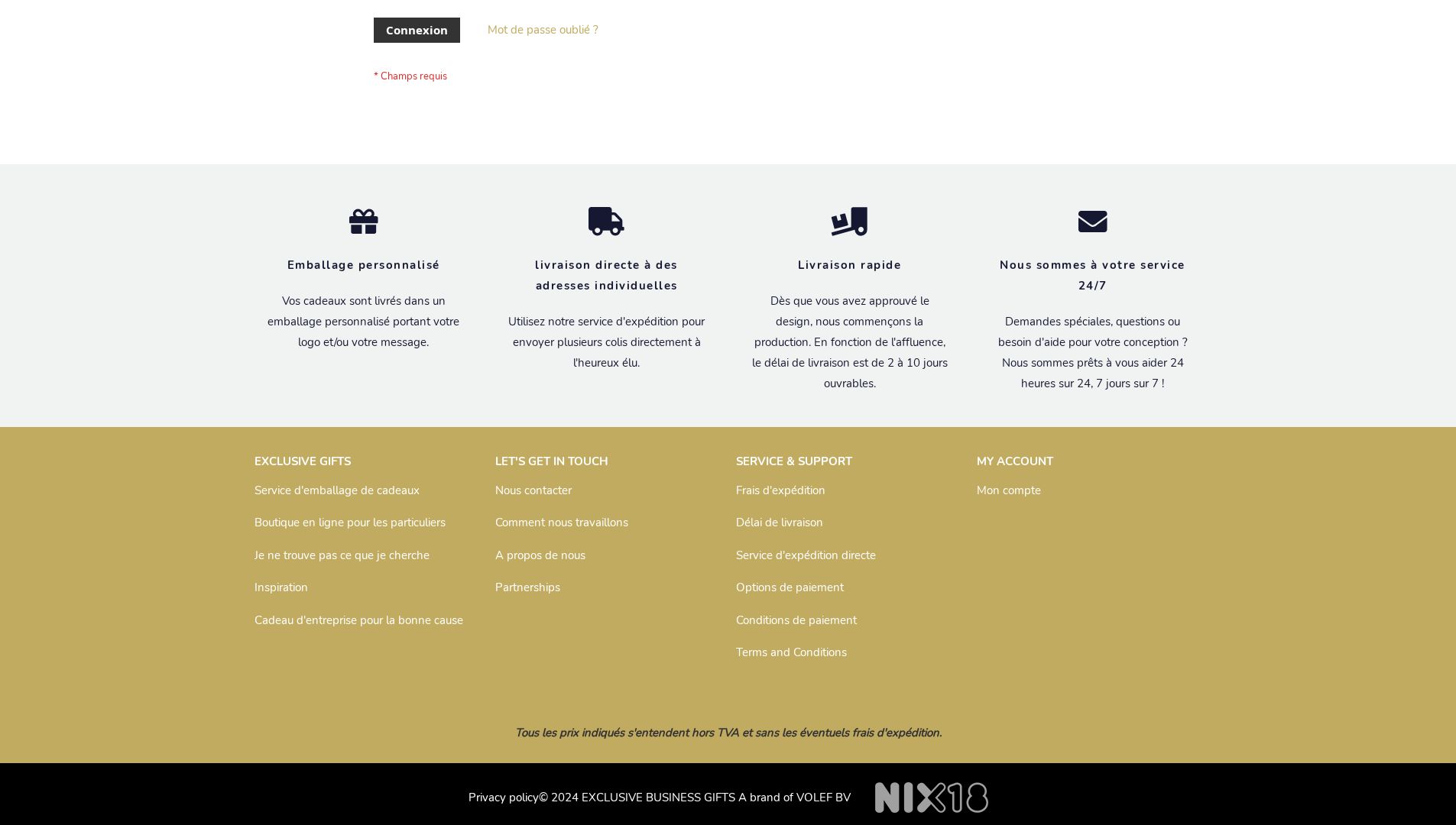
scroll to position [527, 0]
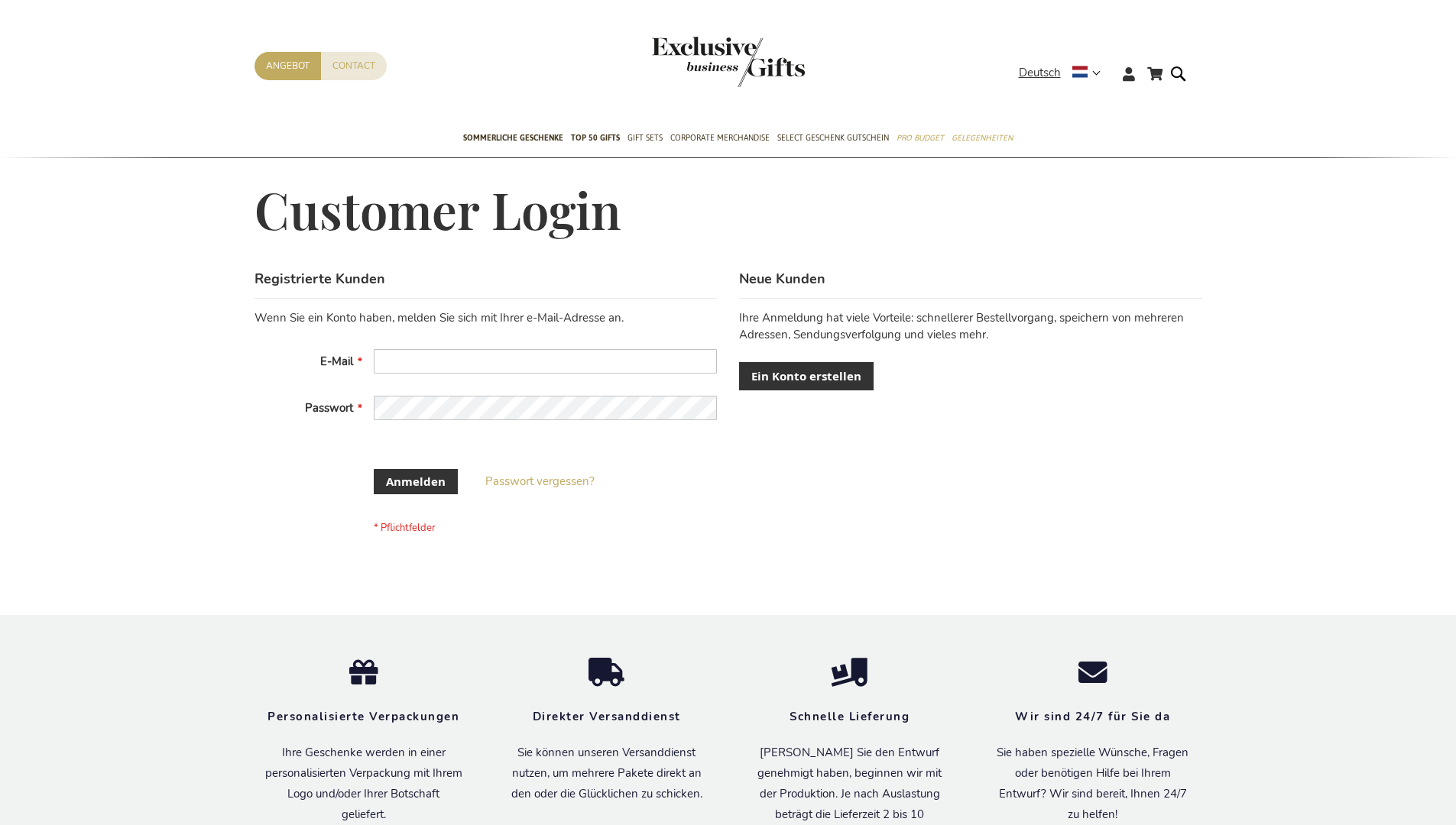
scroll to position [500, 0]
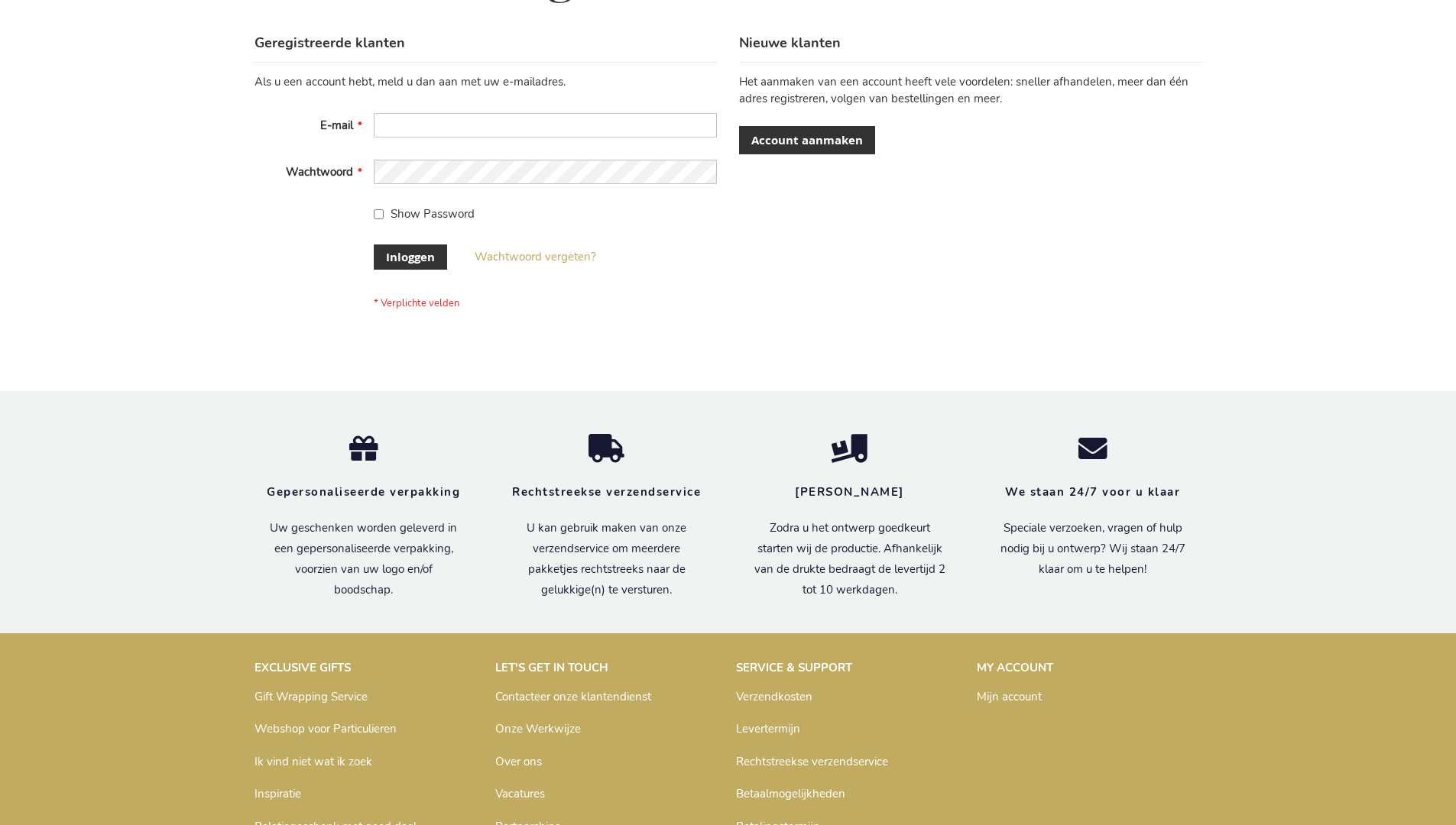
scroll to position [519, 0]
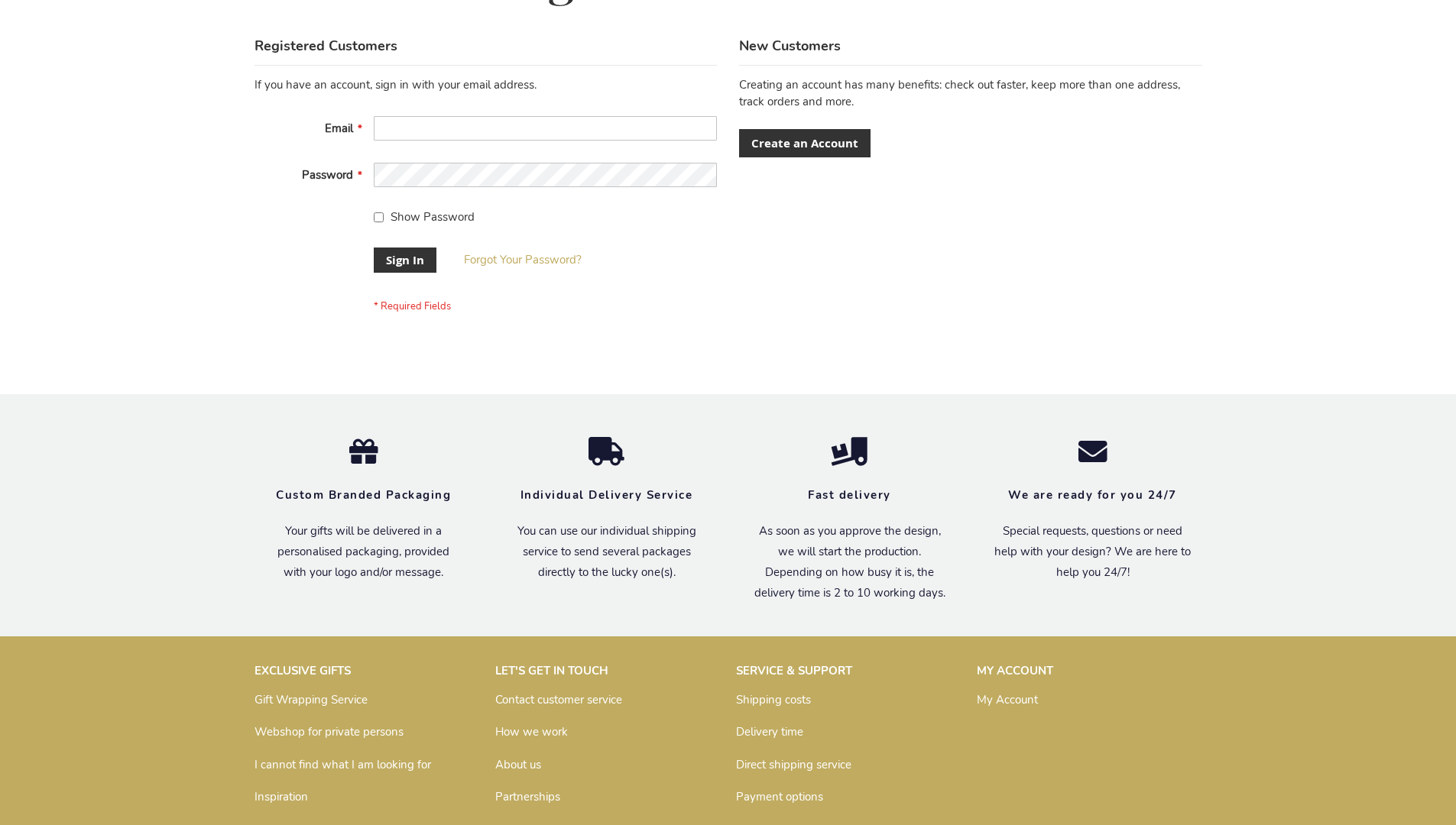
scroll to position [492, 0]
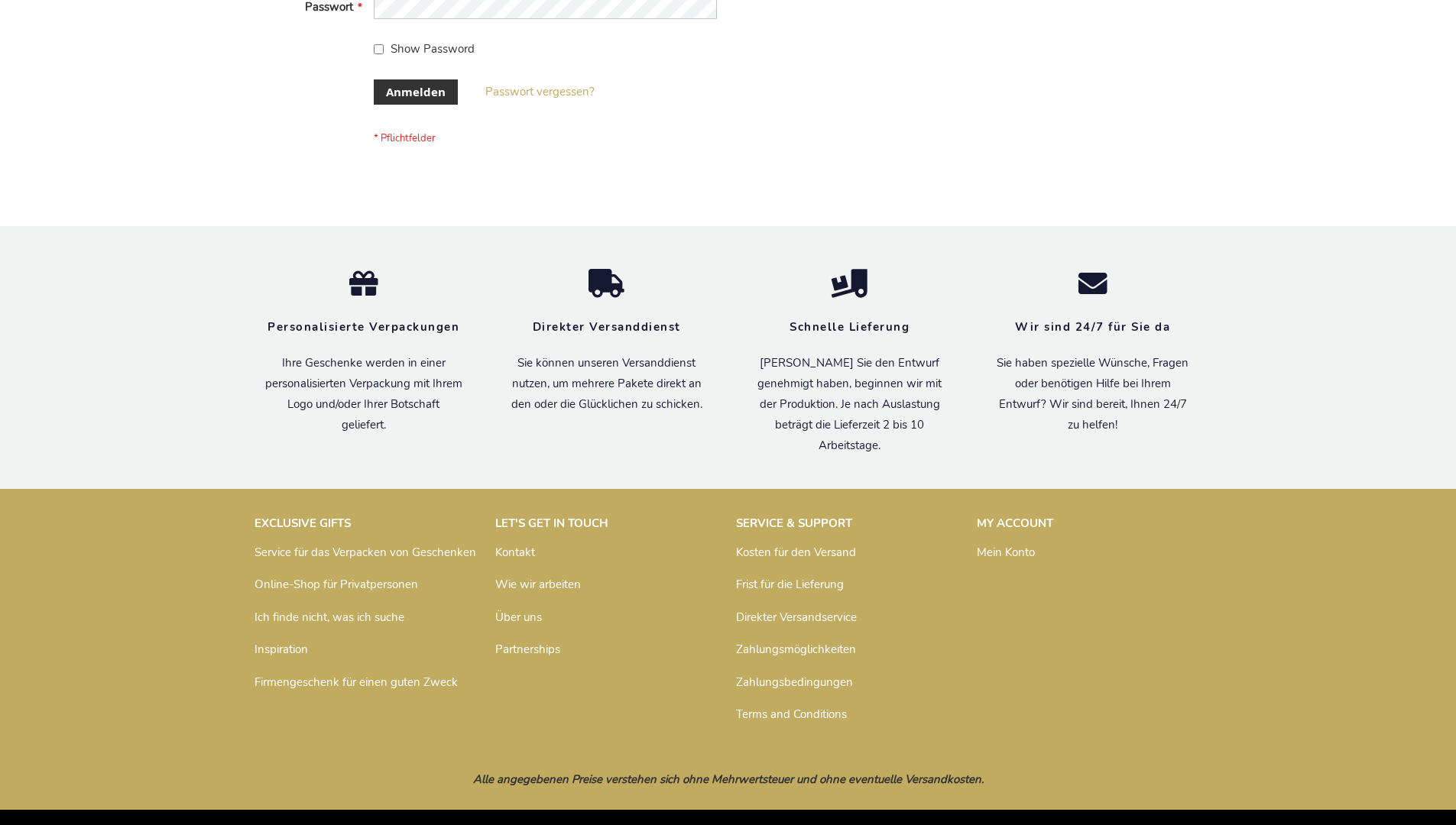
scroll to position [512, 0]
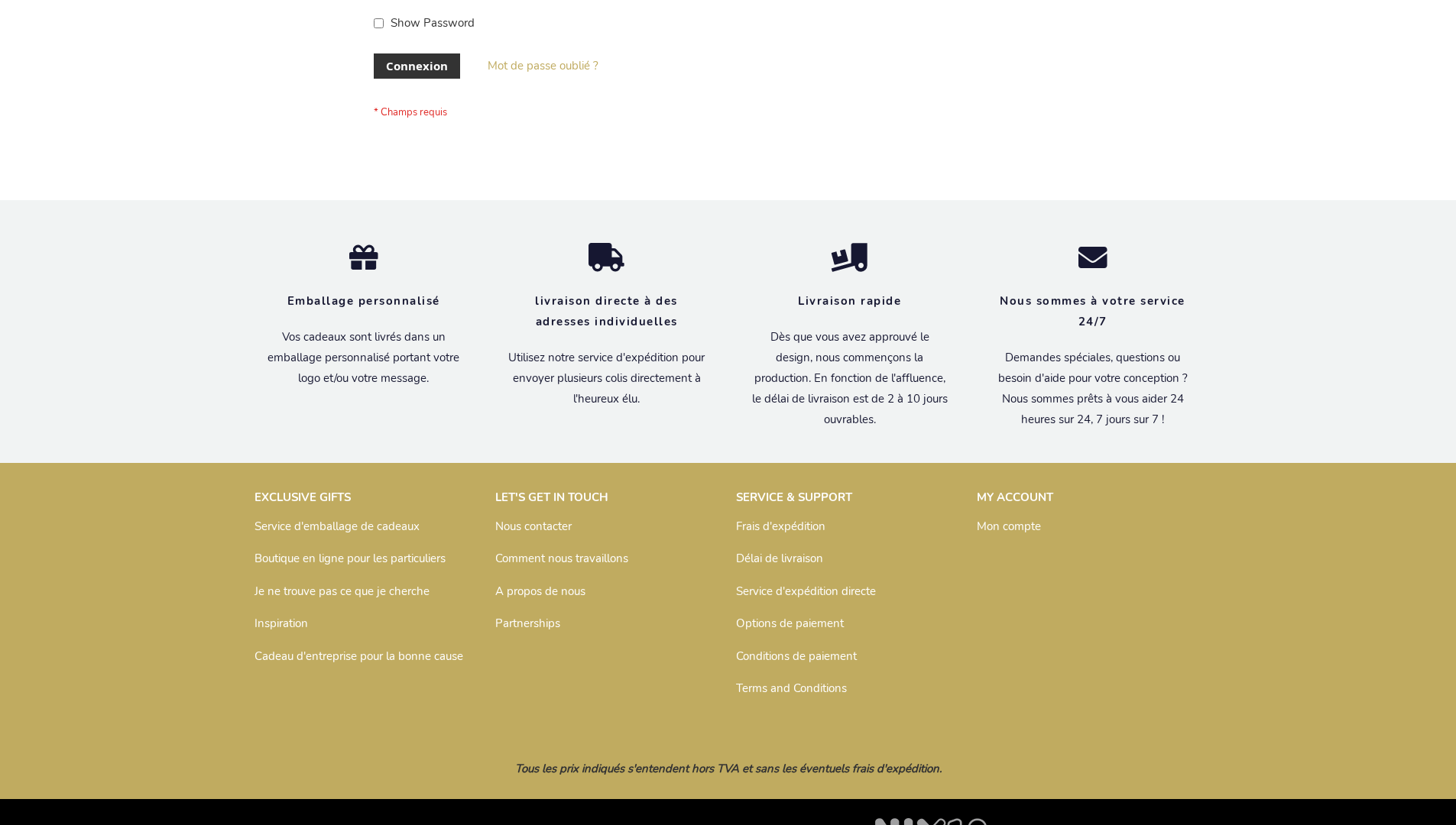
scroll to position [527, 0]
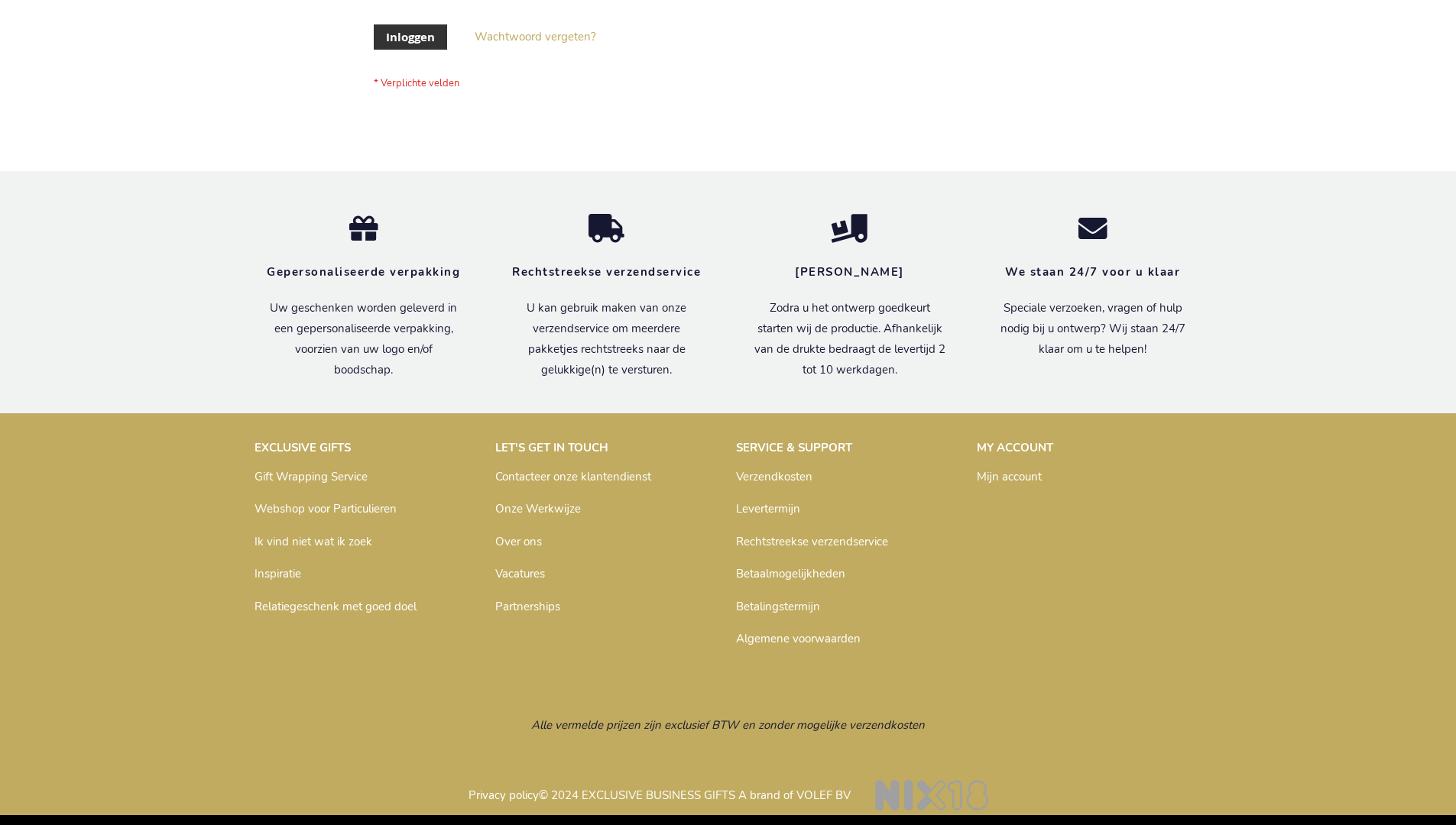
scroll to position [519, 0]
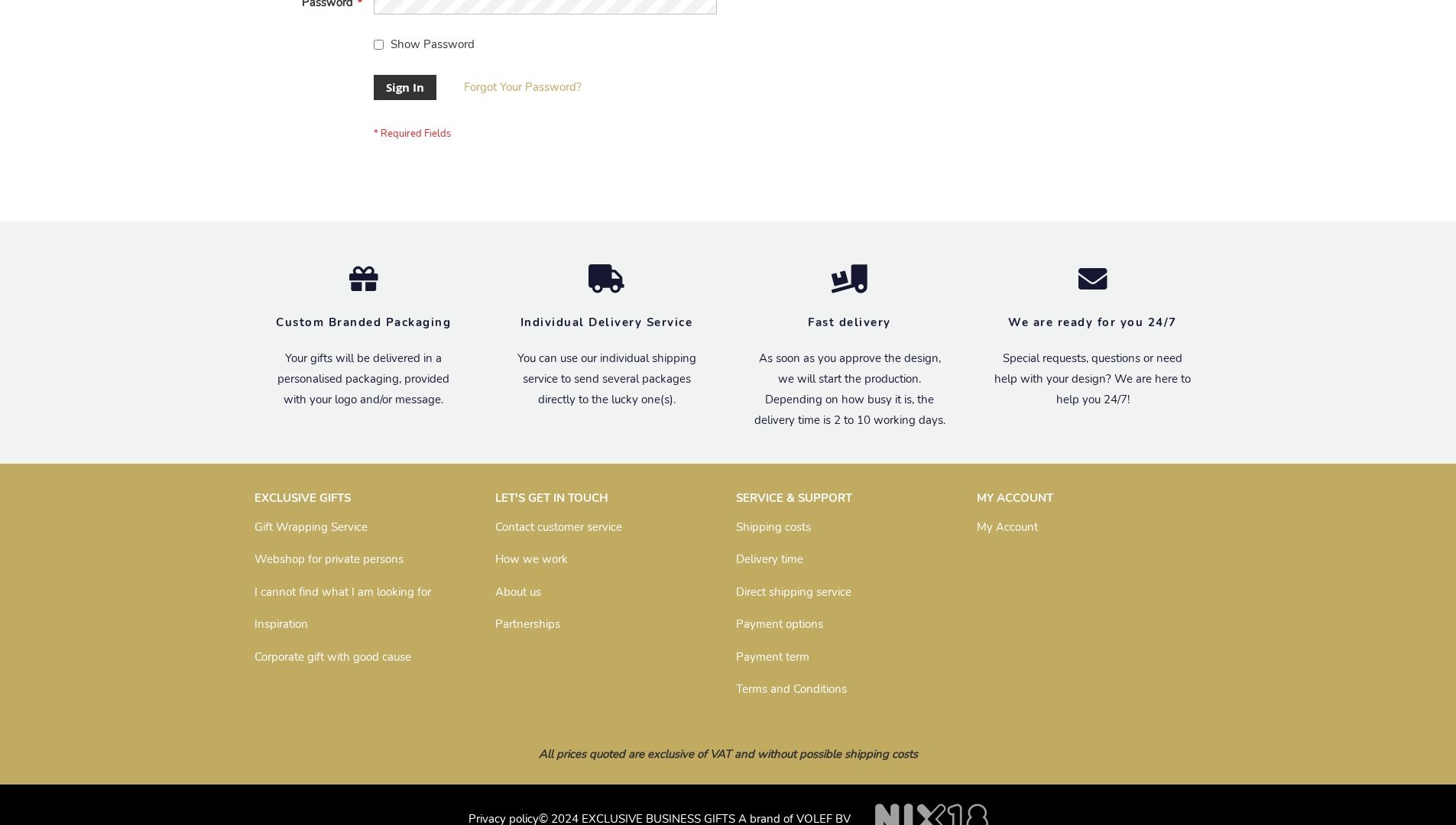
scroll to position [492, 0]
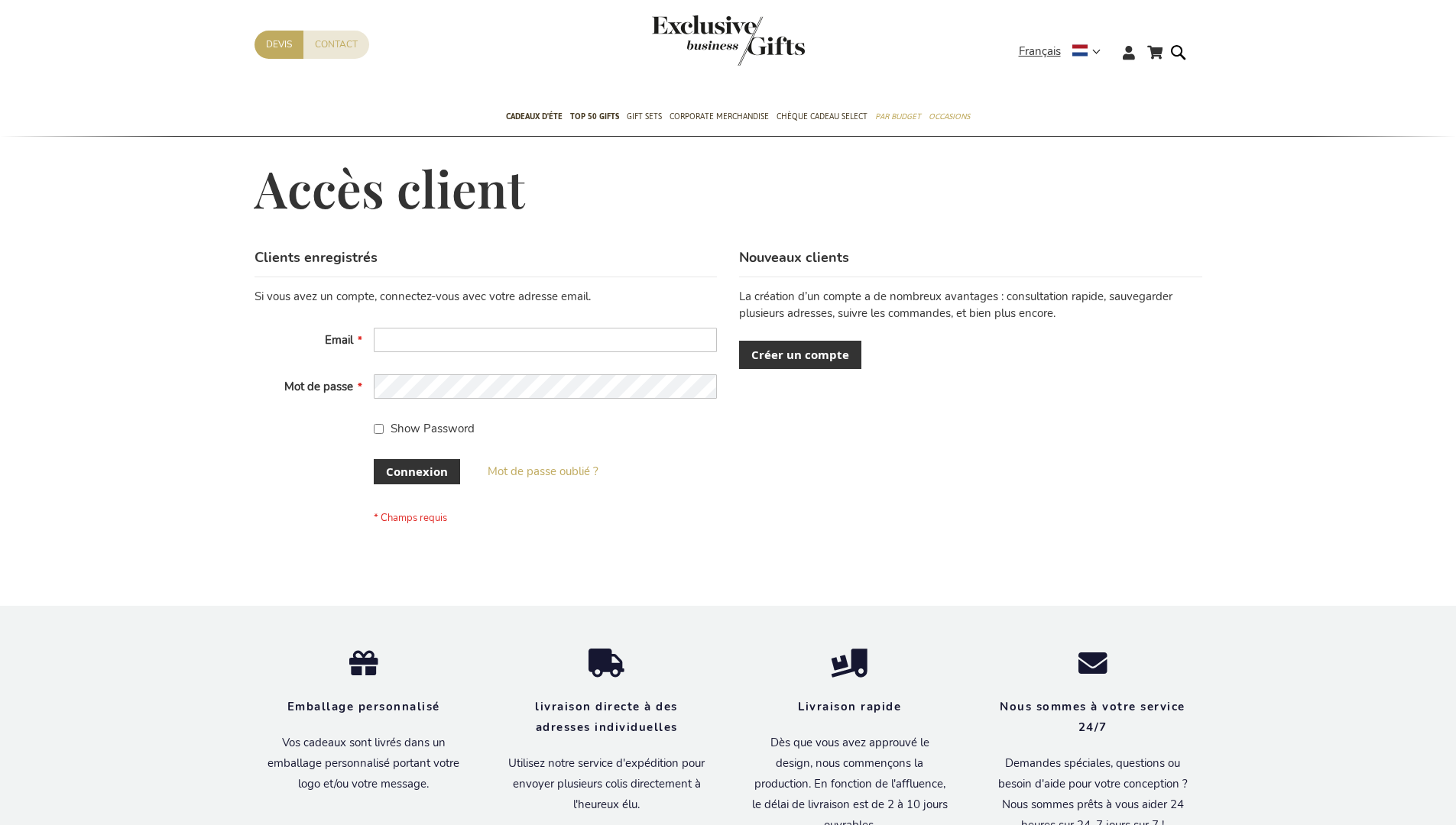
scroll to position [527, 0]
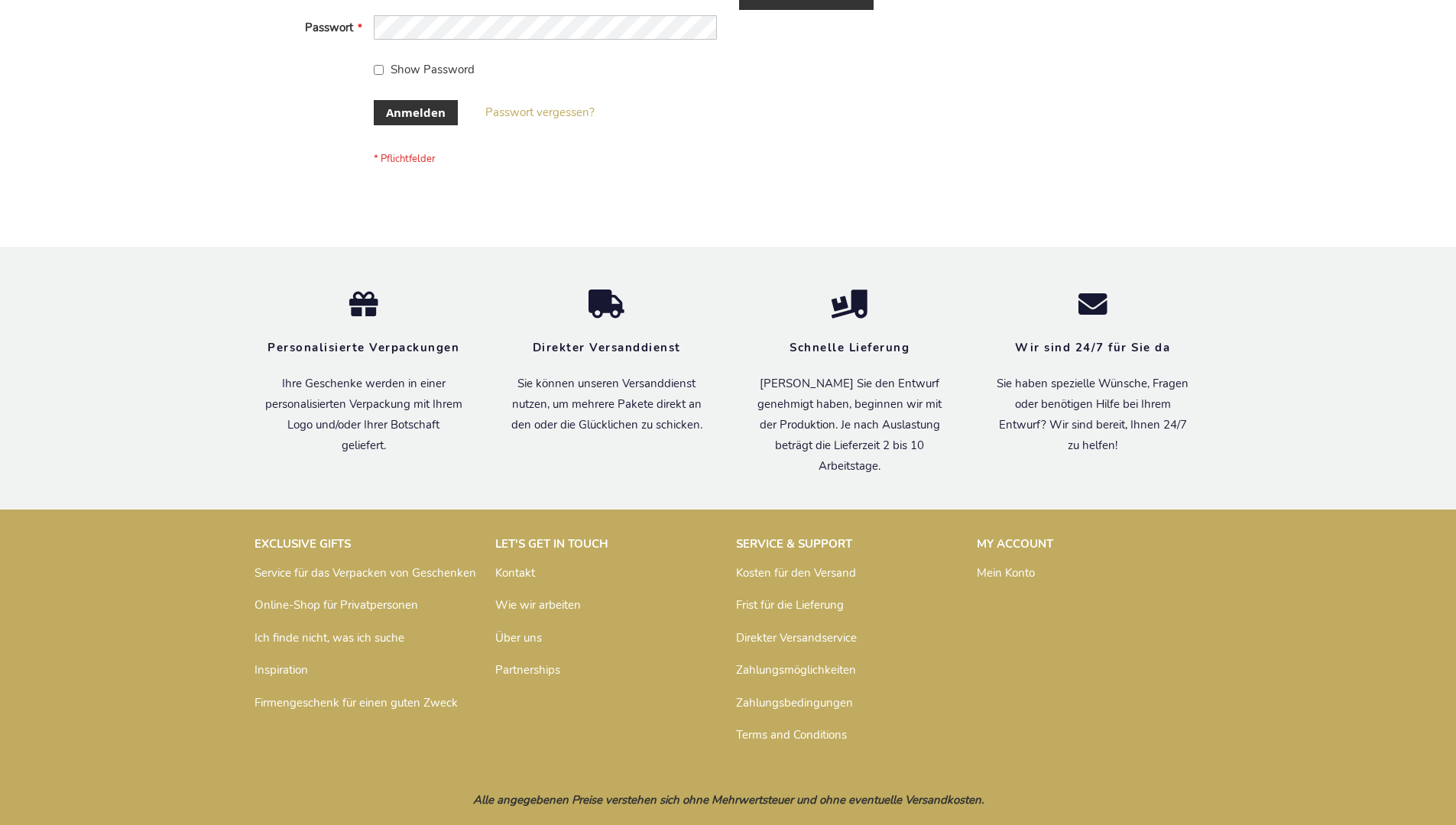
scroll to position [512, 0]
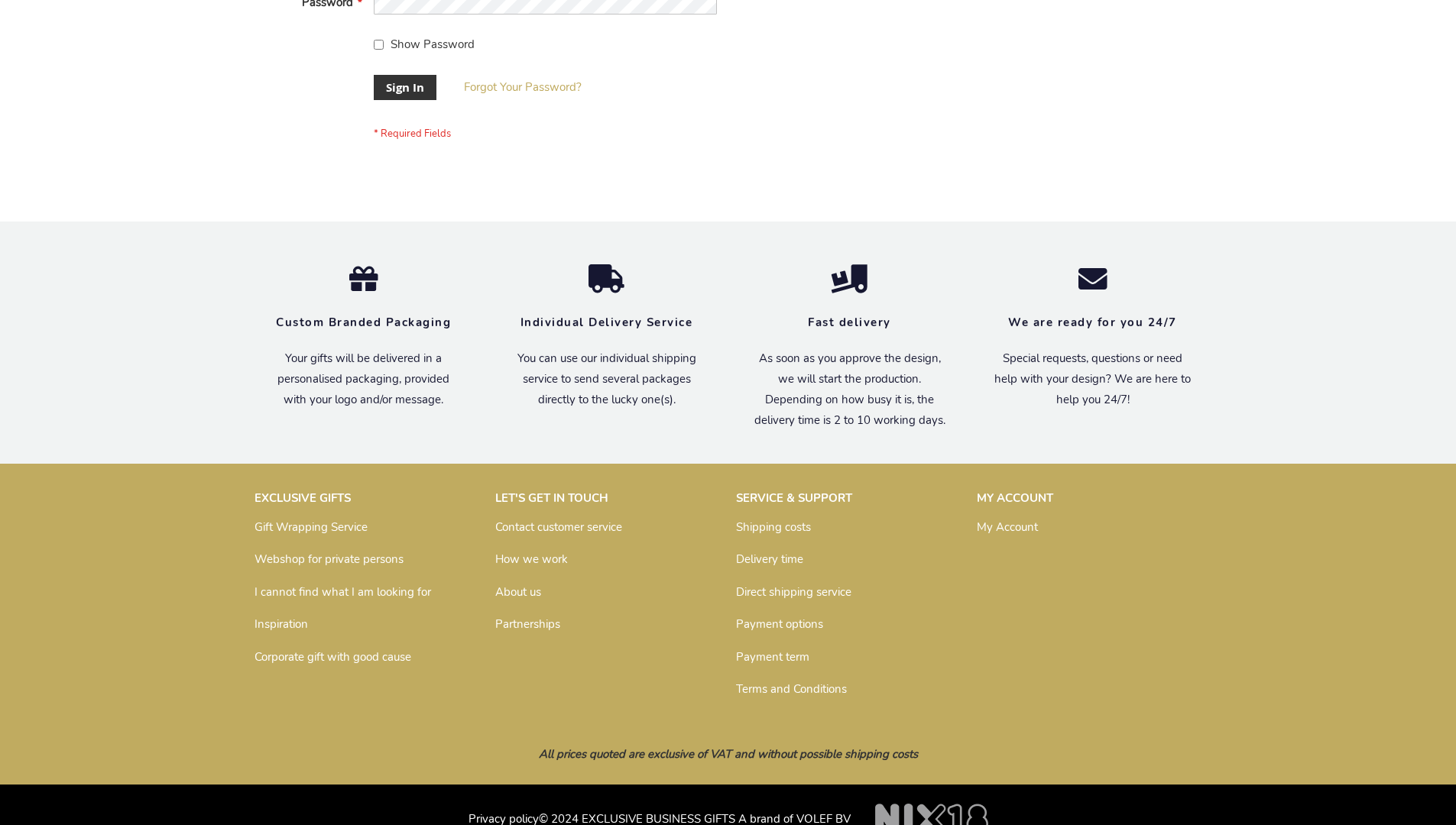
scroll to position [492, 0]
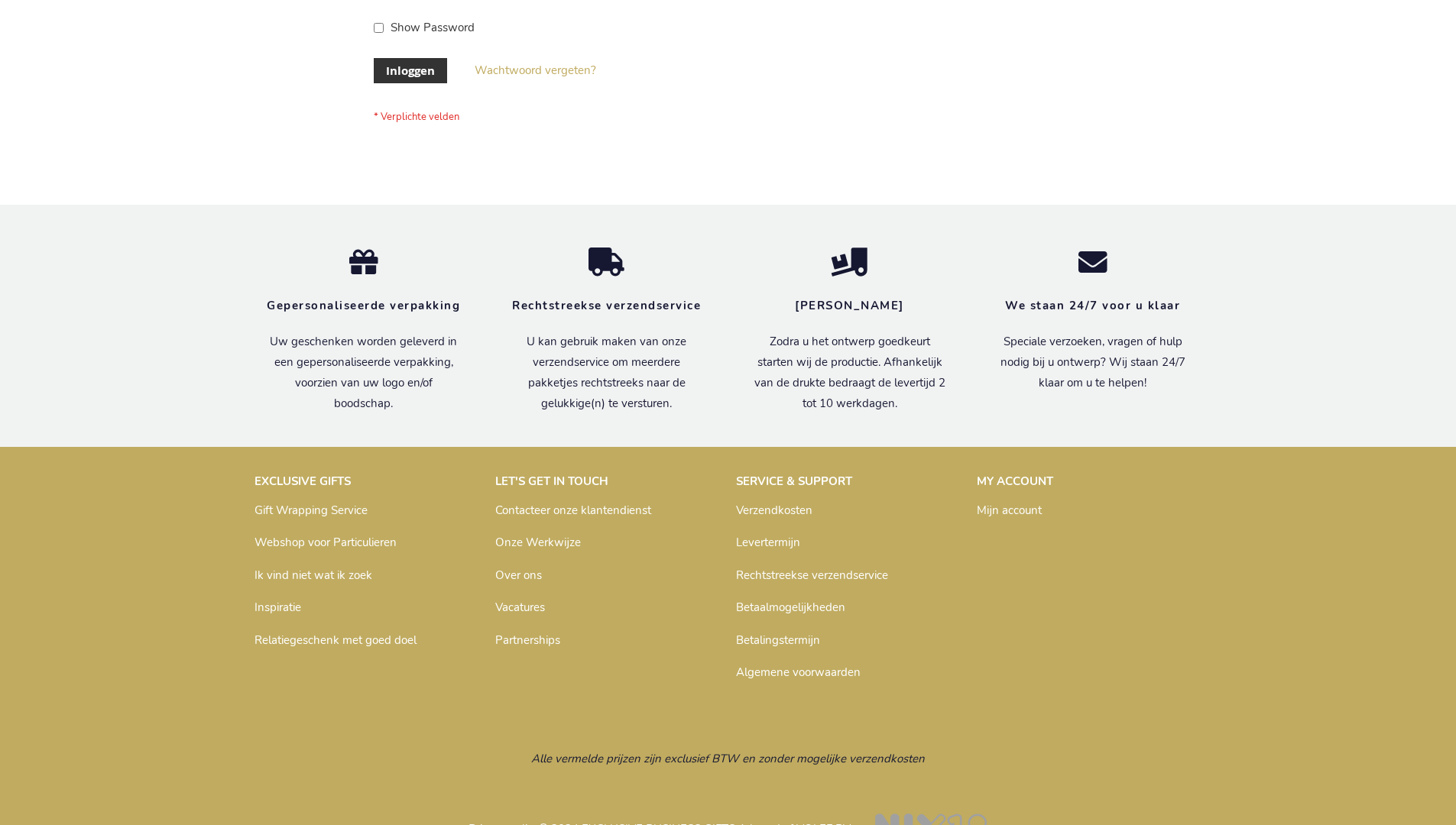
scroll to position [519, 0]
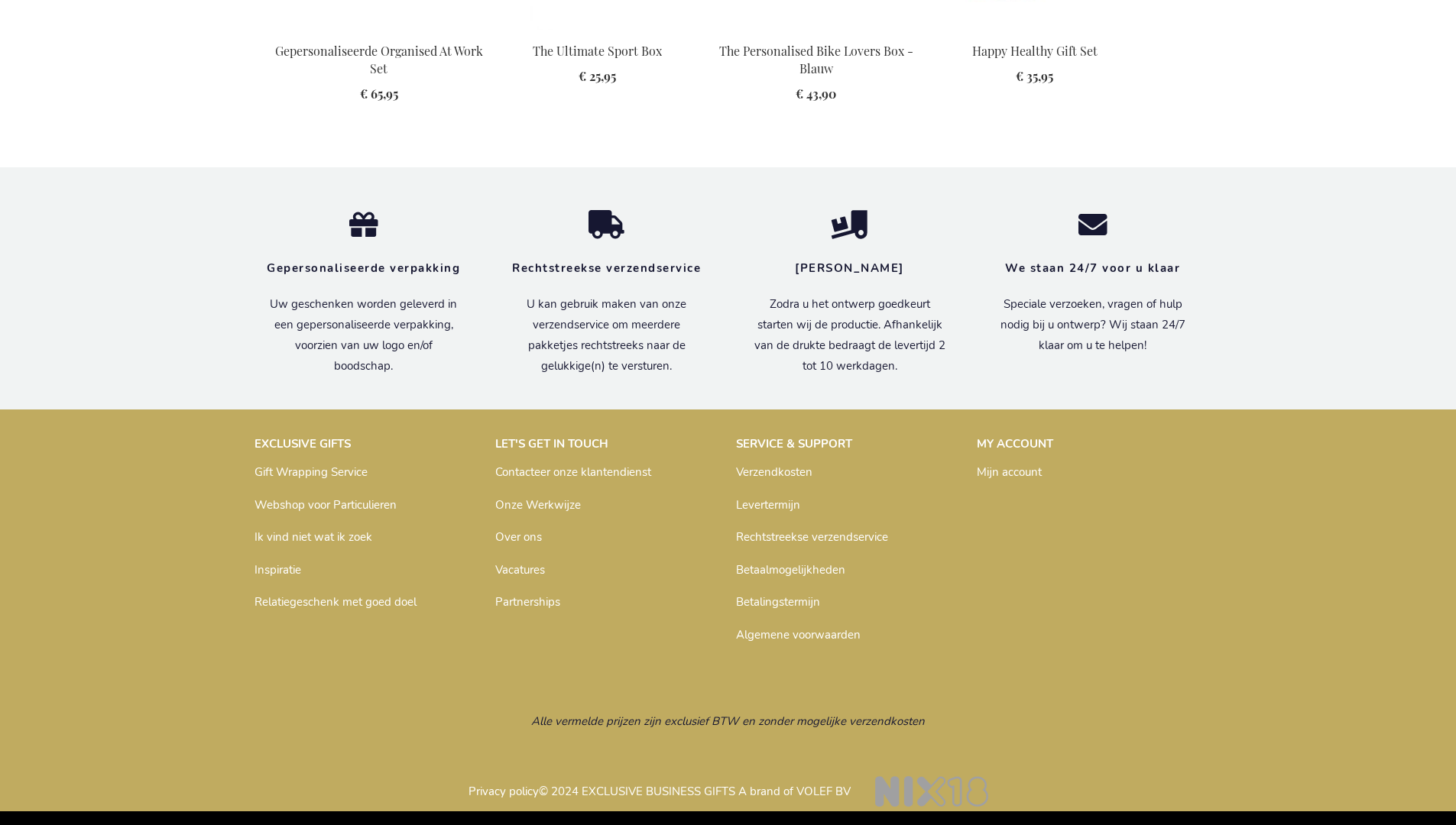
scroll to position [2085, 0]
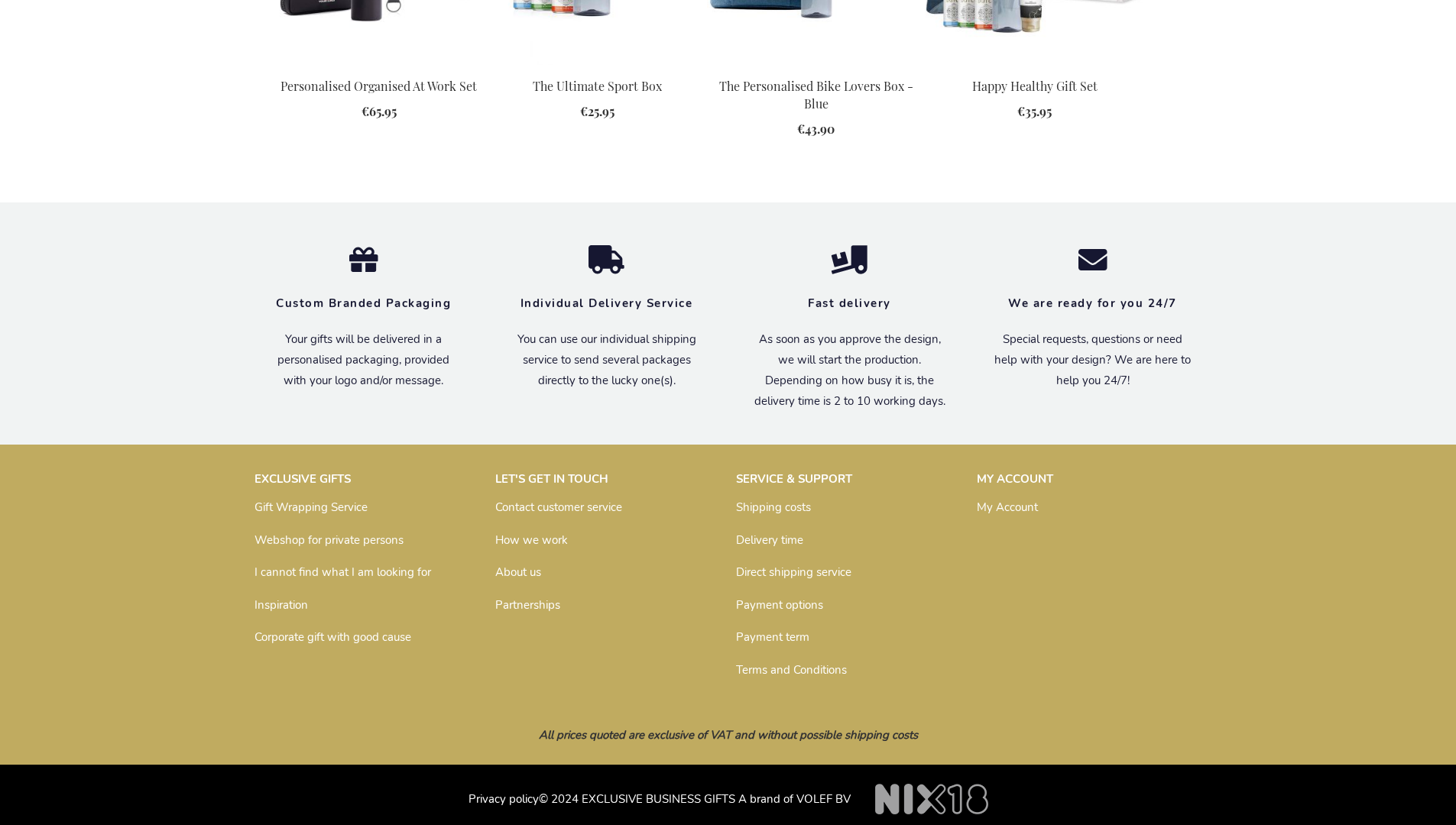
scroll to position [2057, 0]
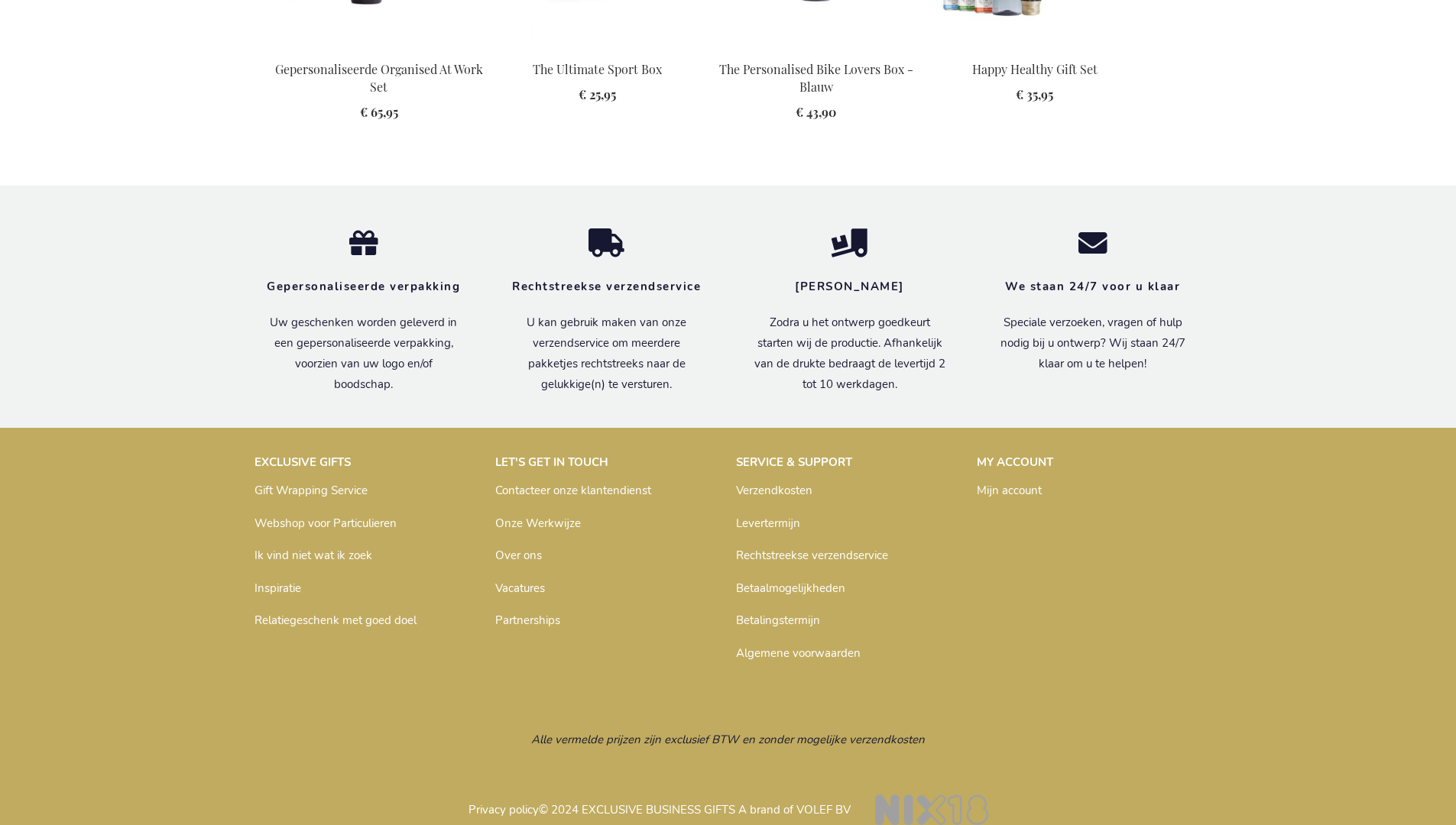
scroll to position [2085, 0]
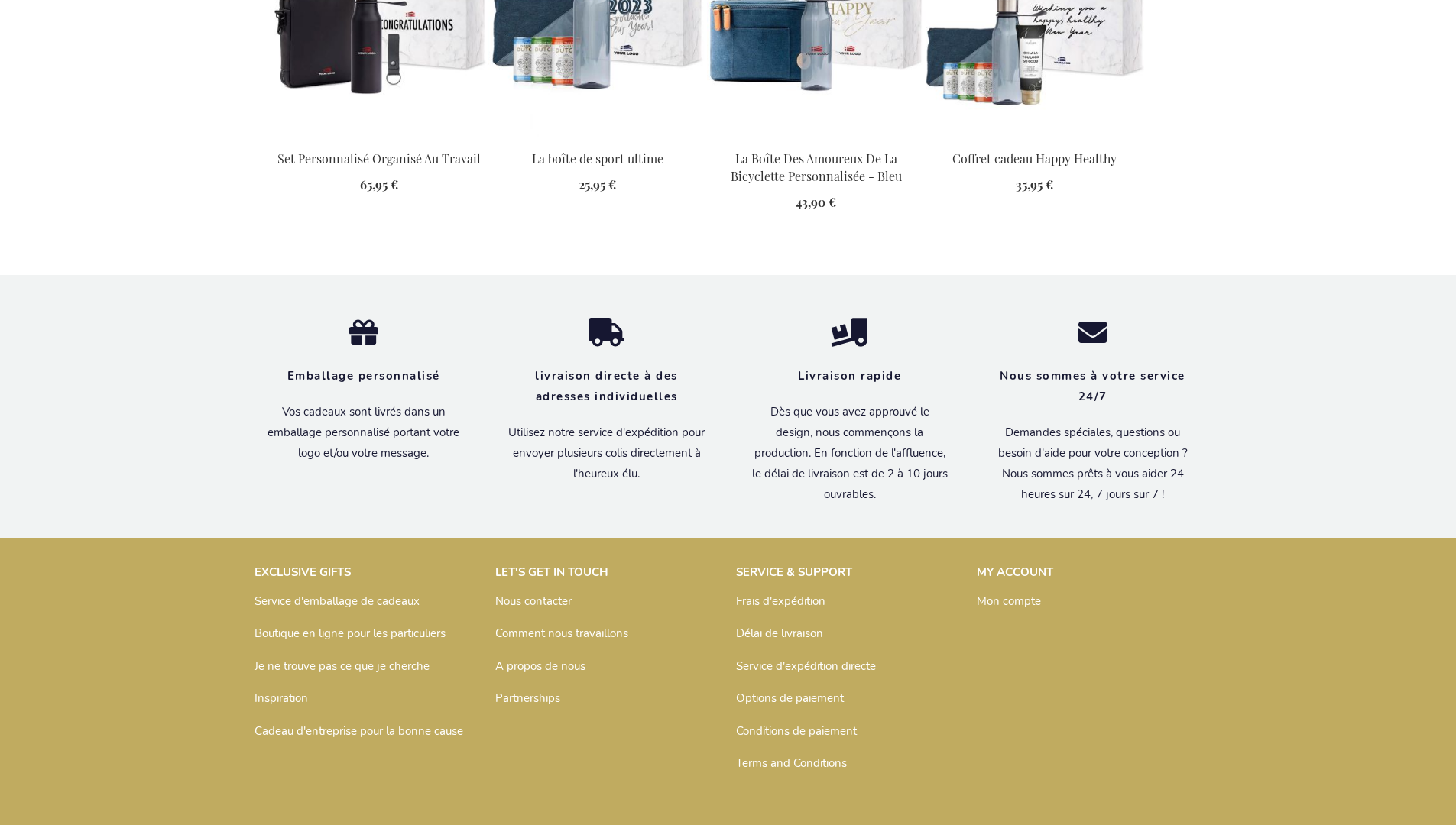
scroll to position [2110, 0]
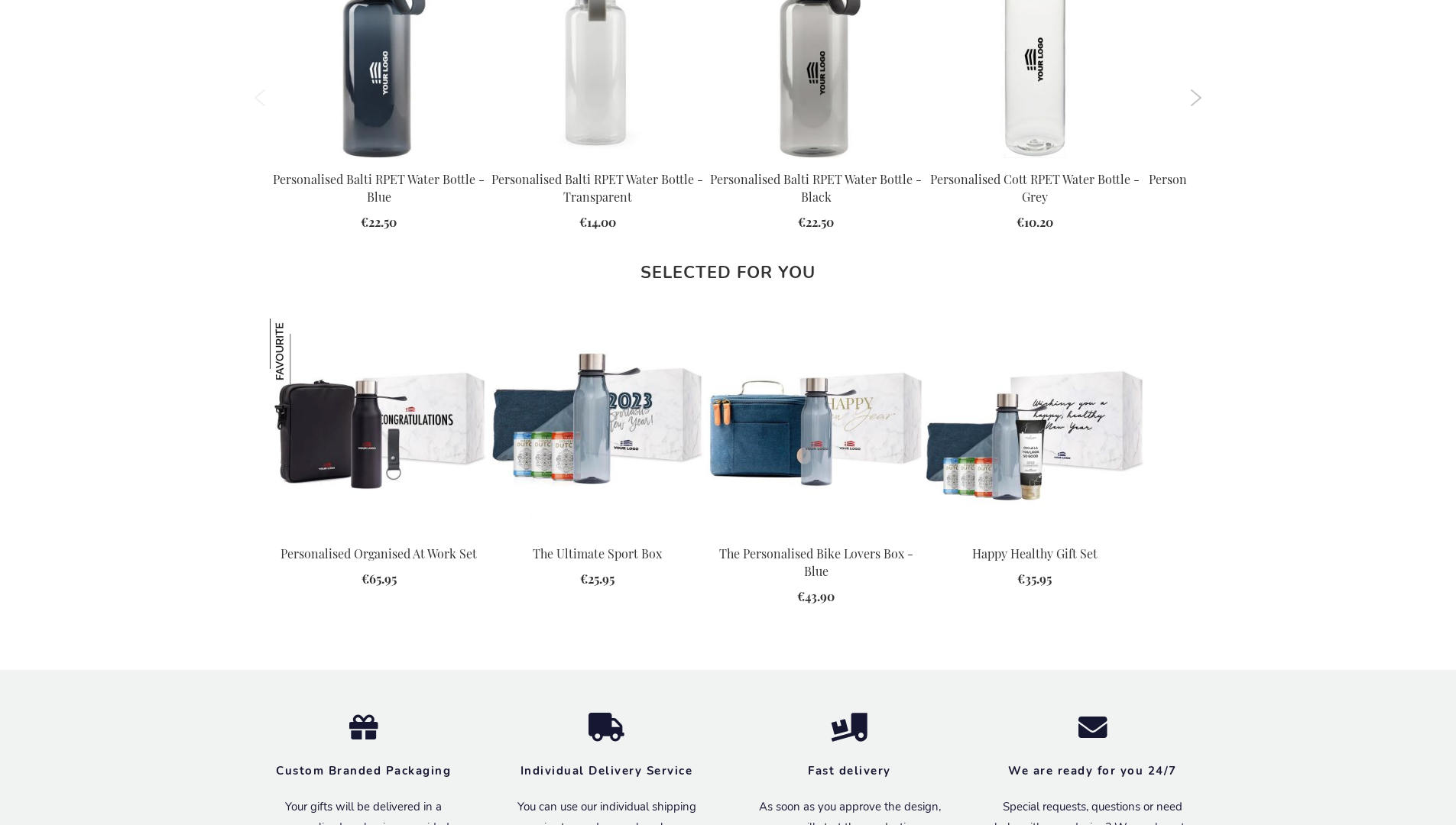
scroll to position [2057, 0]
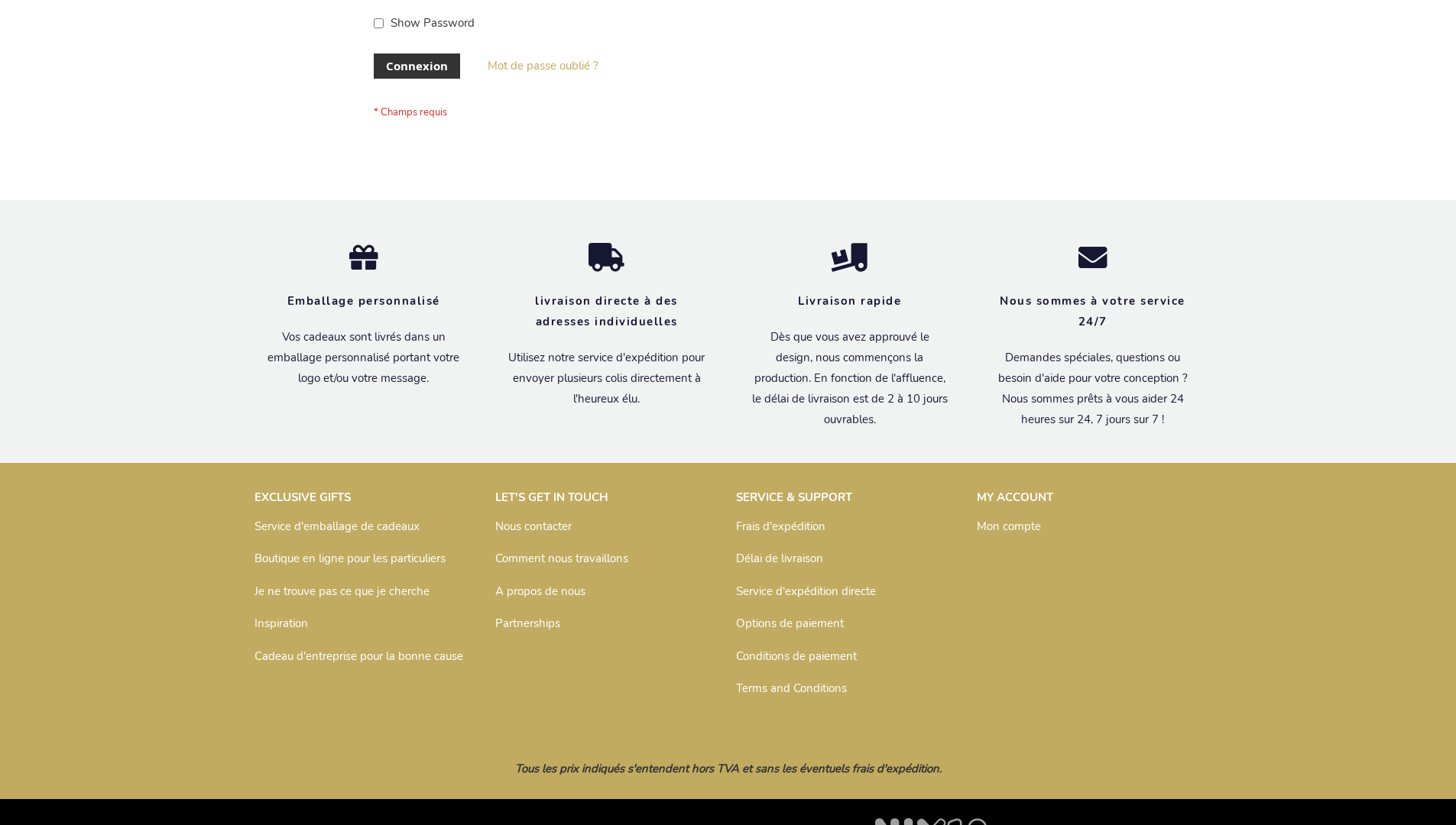
scroll to position [527, 0]
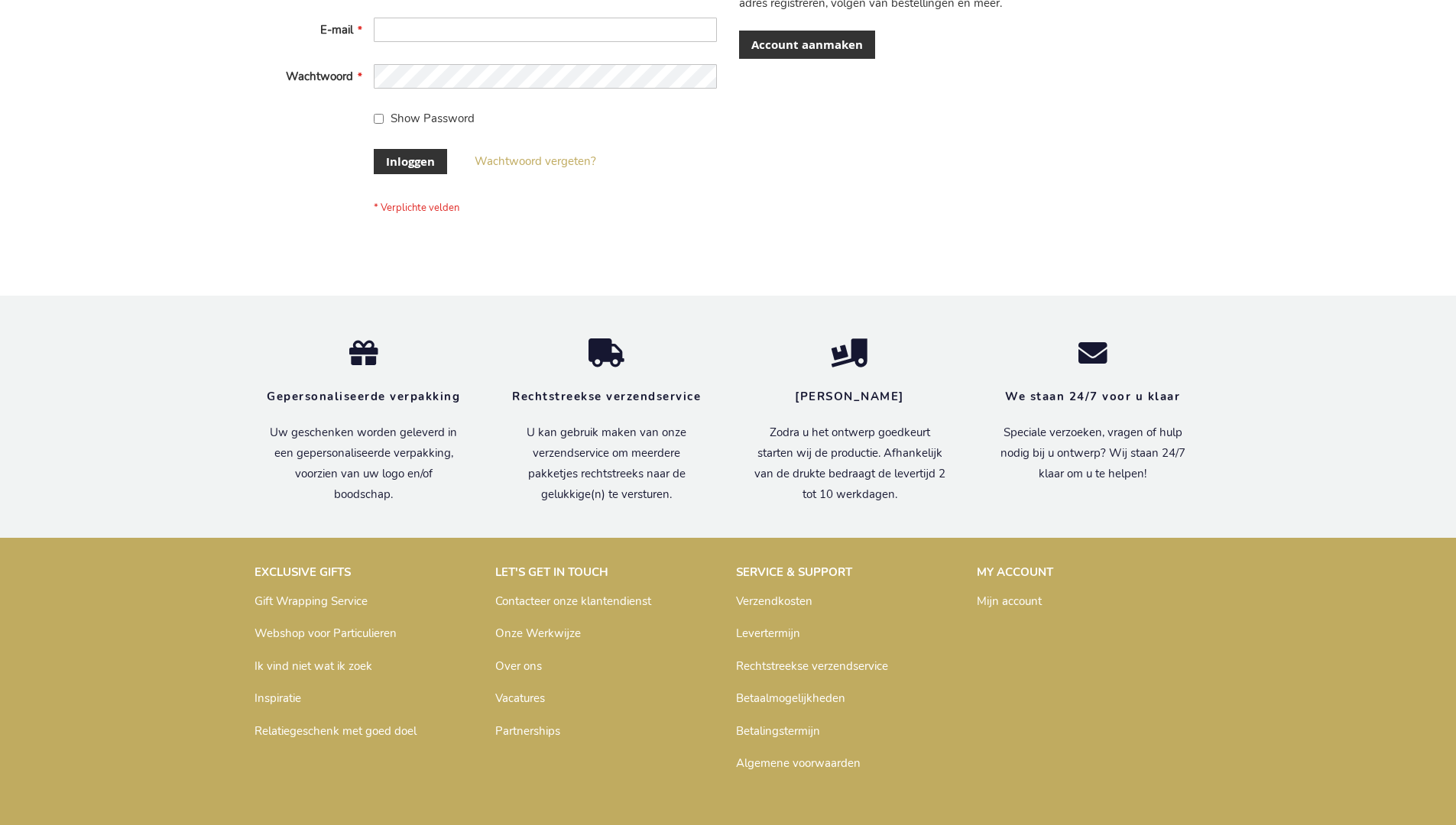
scroll to position [519, 0]
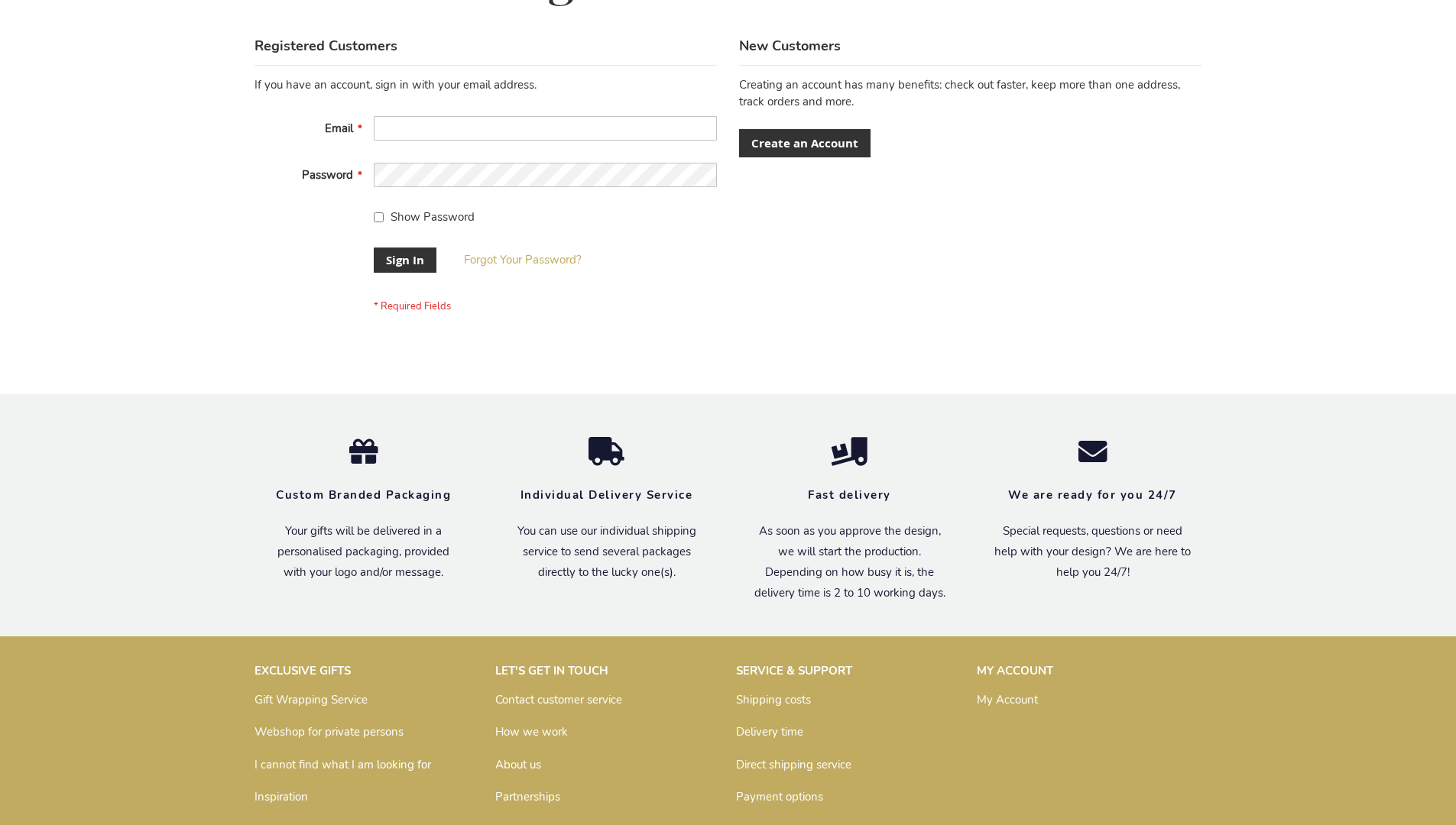
scroll to position [492, 0]
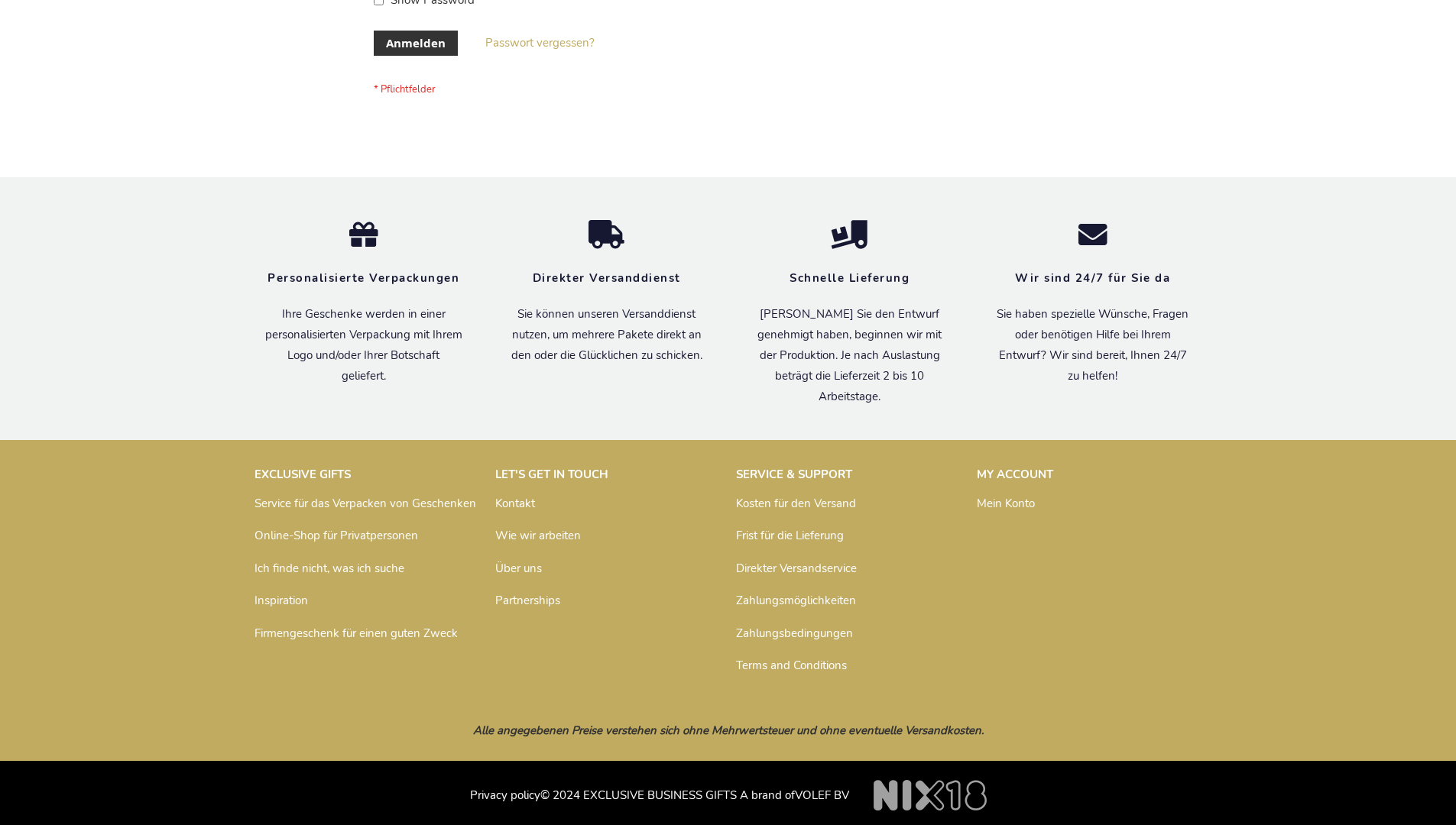
scroll to position [512, 0]
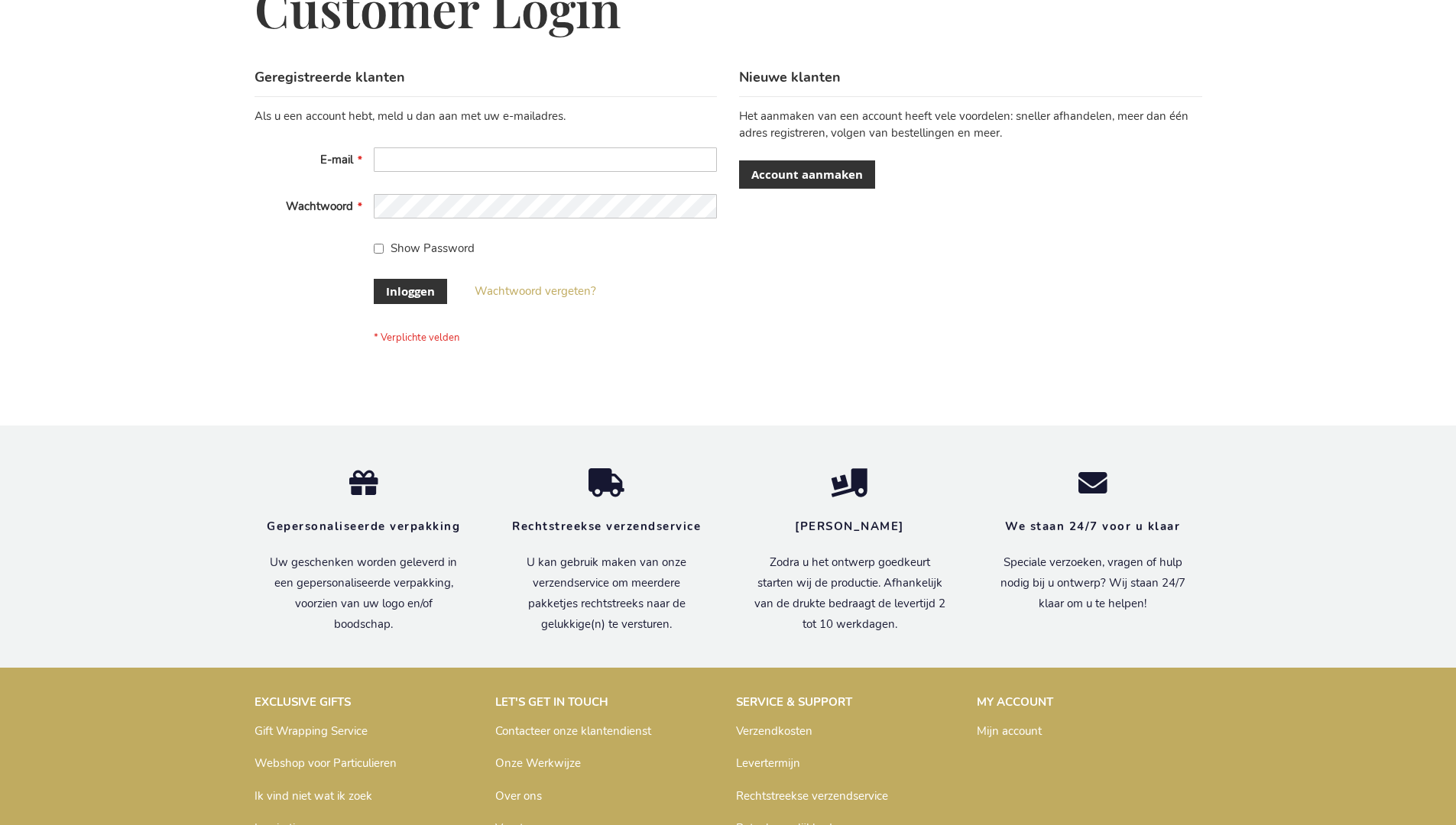
scroll to position [519, 0]
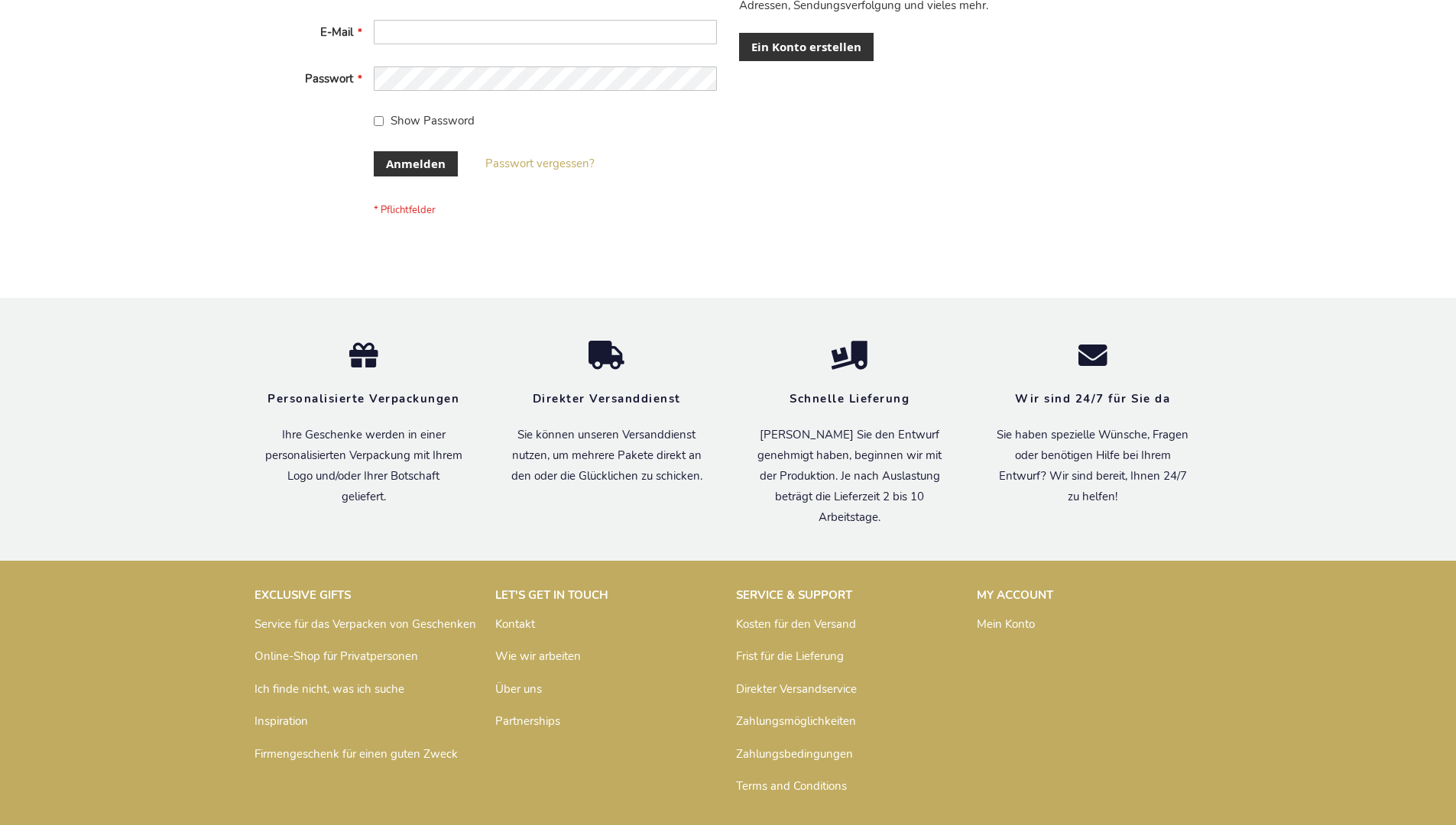
scroll to position [512, 0]
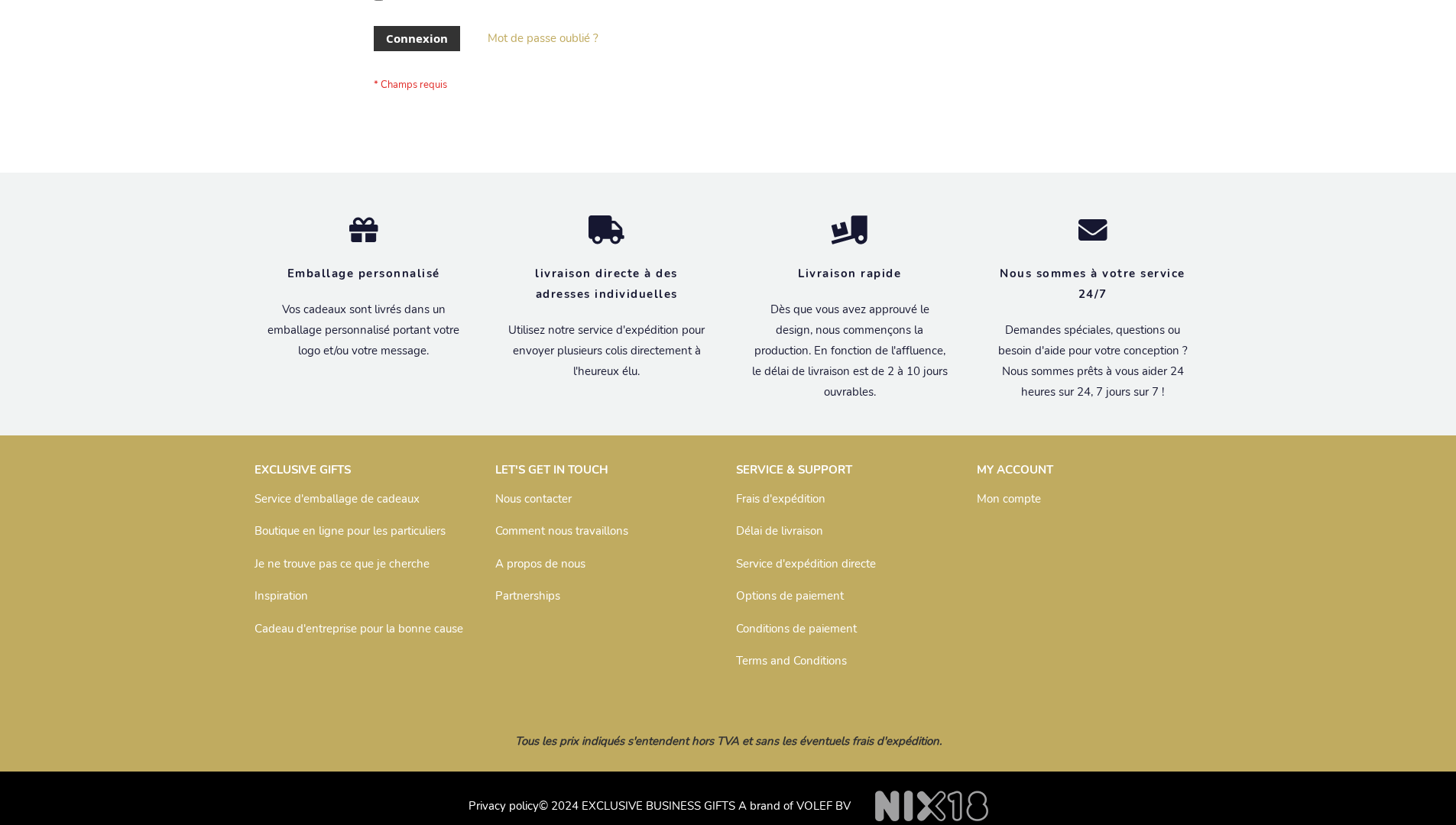
scroll to position [527, 0]
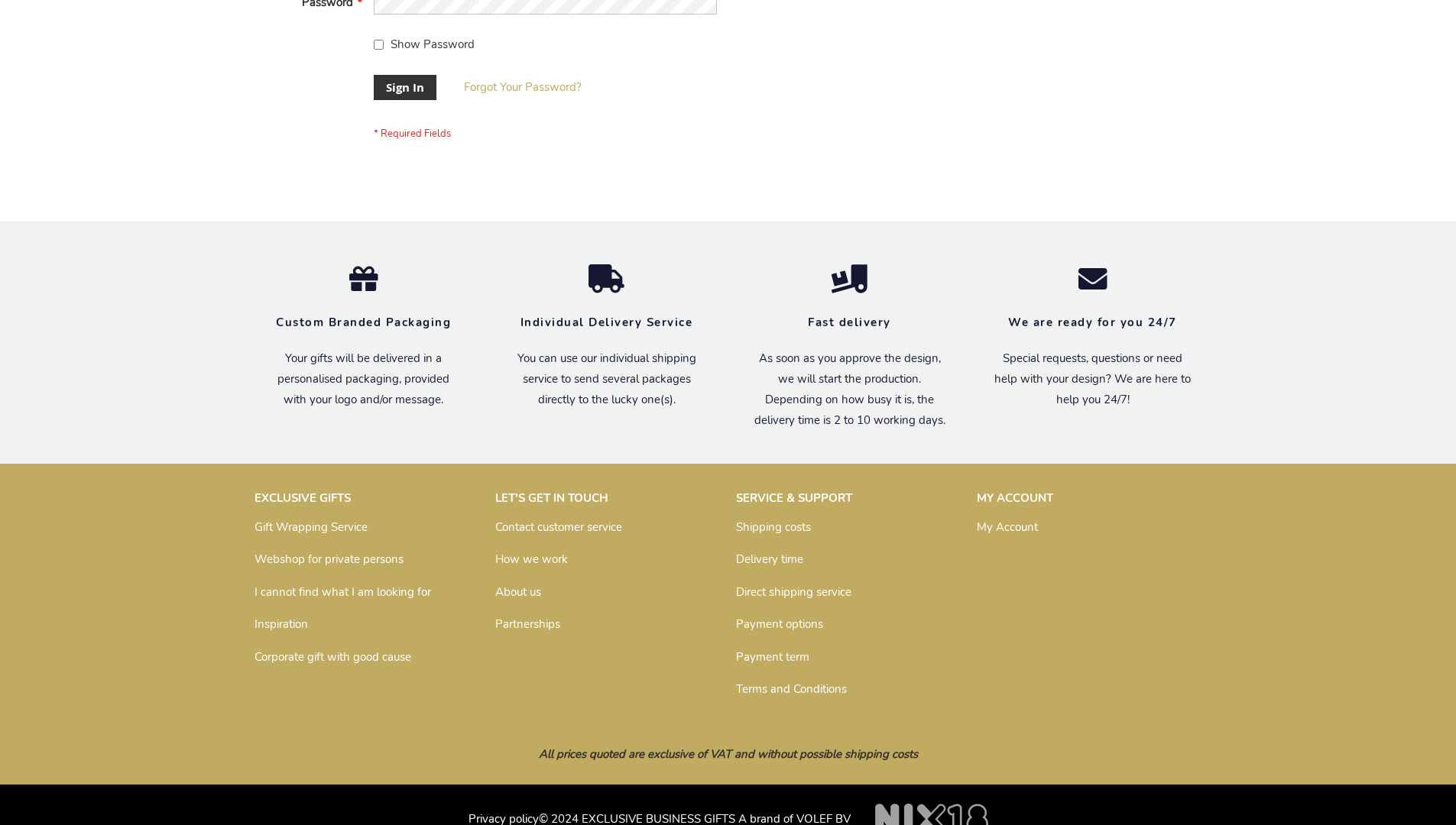
scroll to position [492, 0]
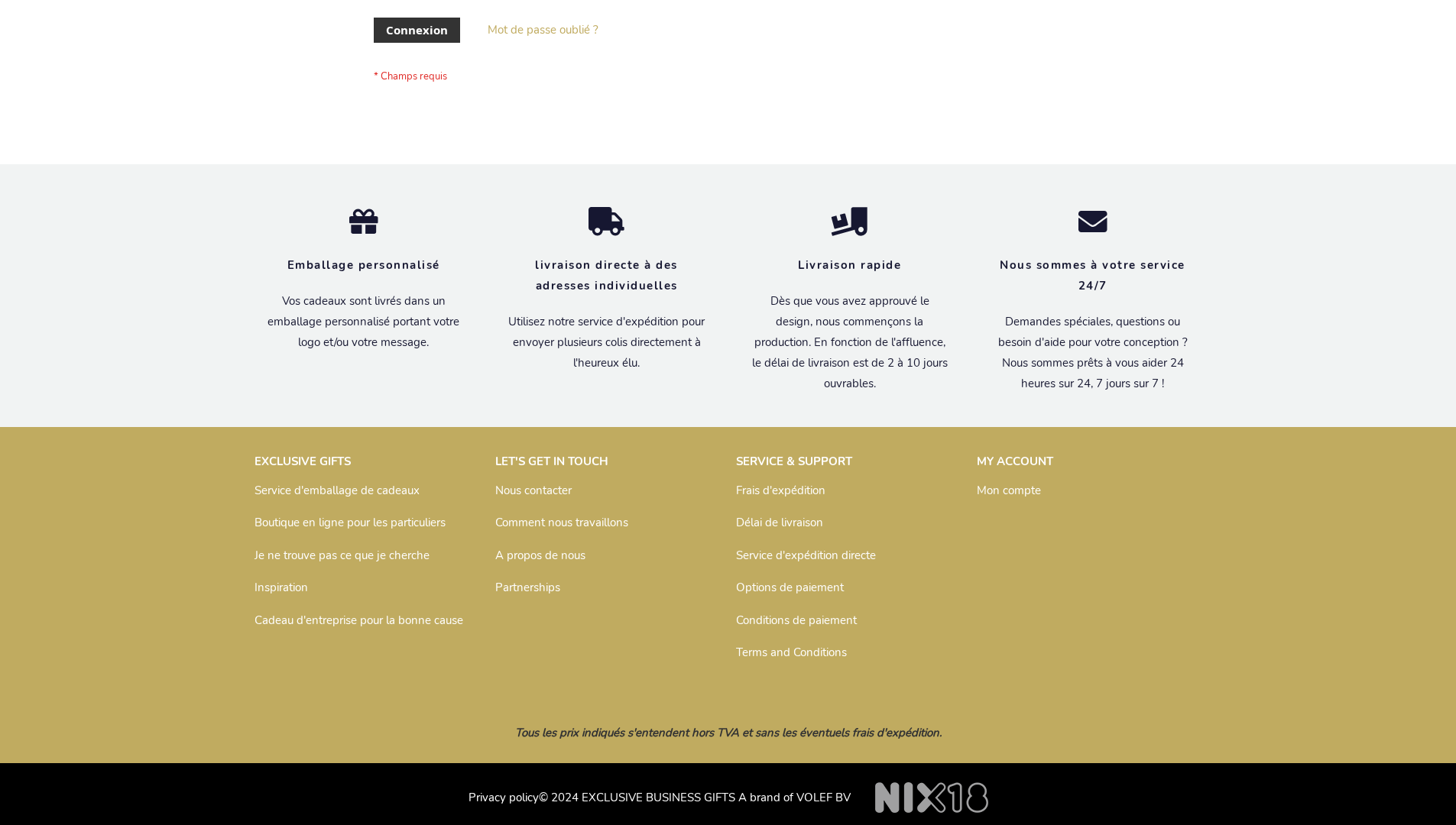
scroll to position [527, 0]
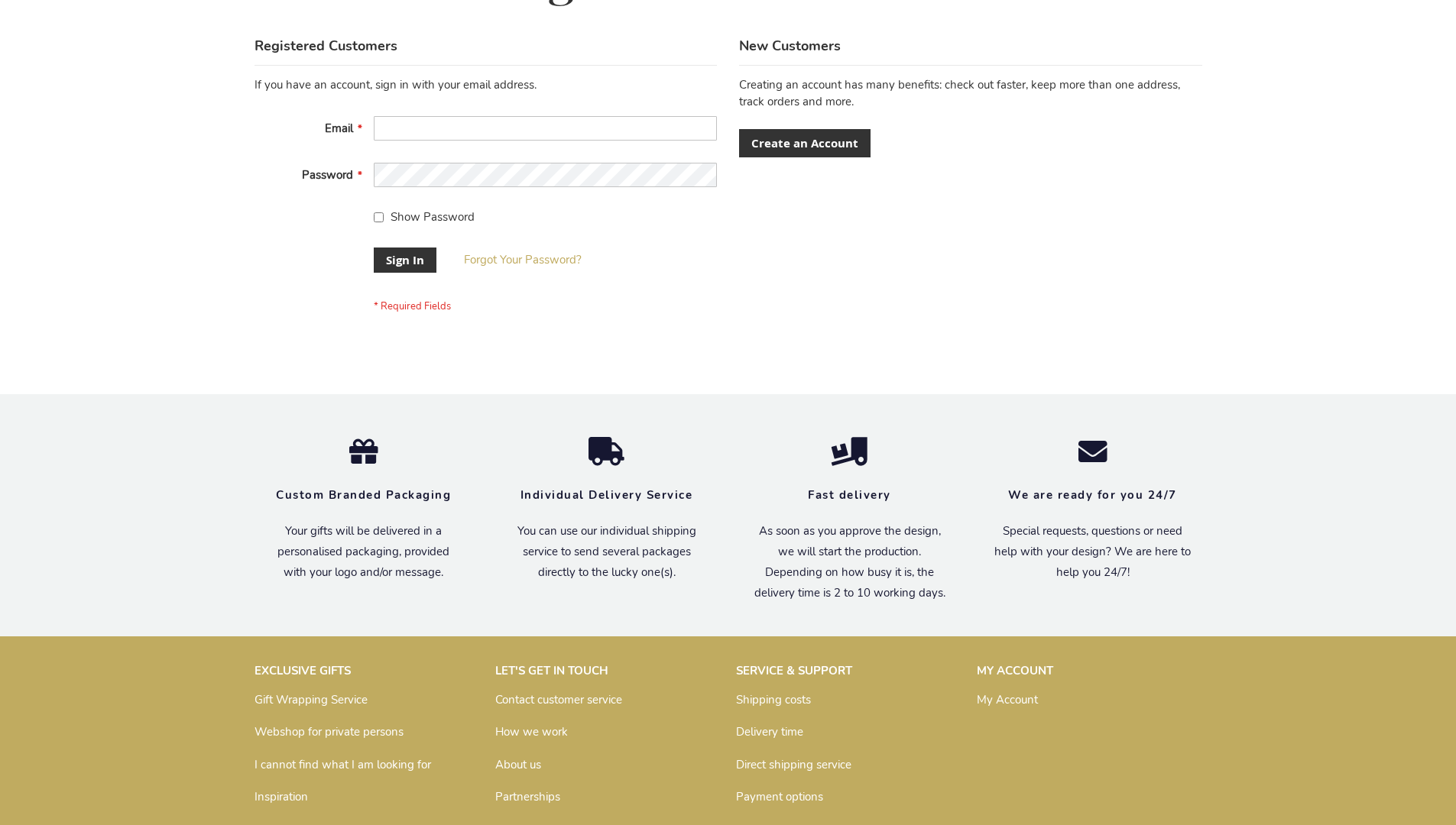
scroll to position [492, 0]
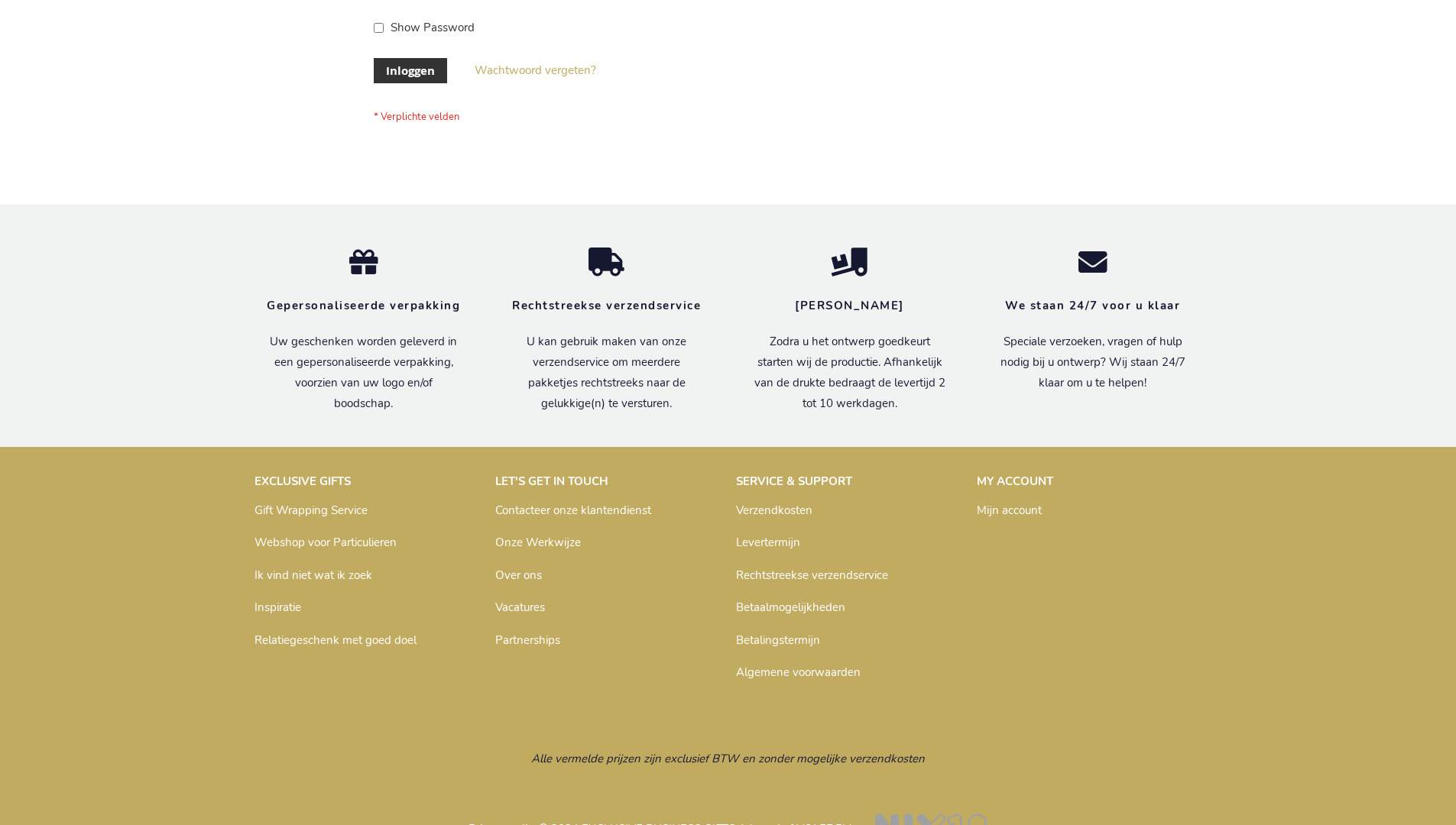
scroll to position [519, 0]
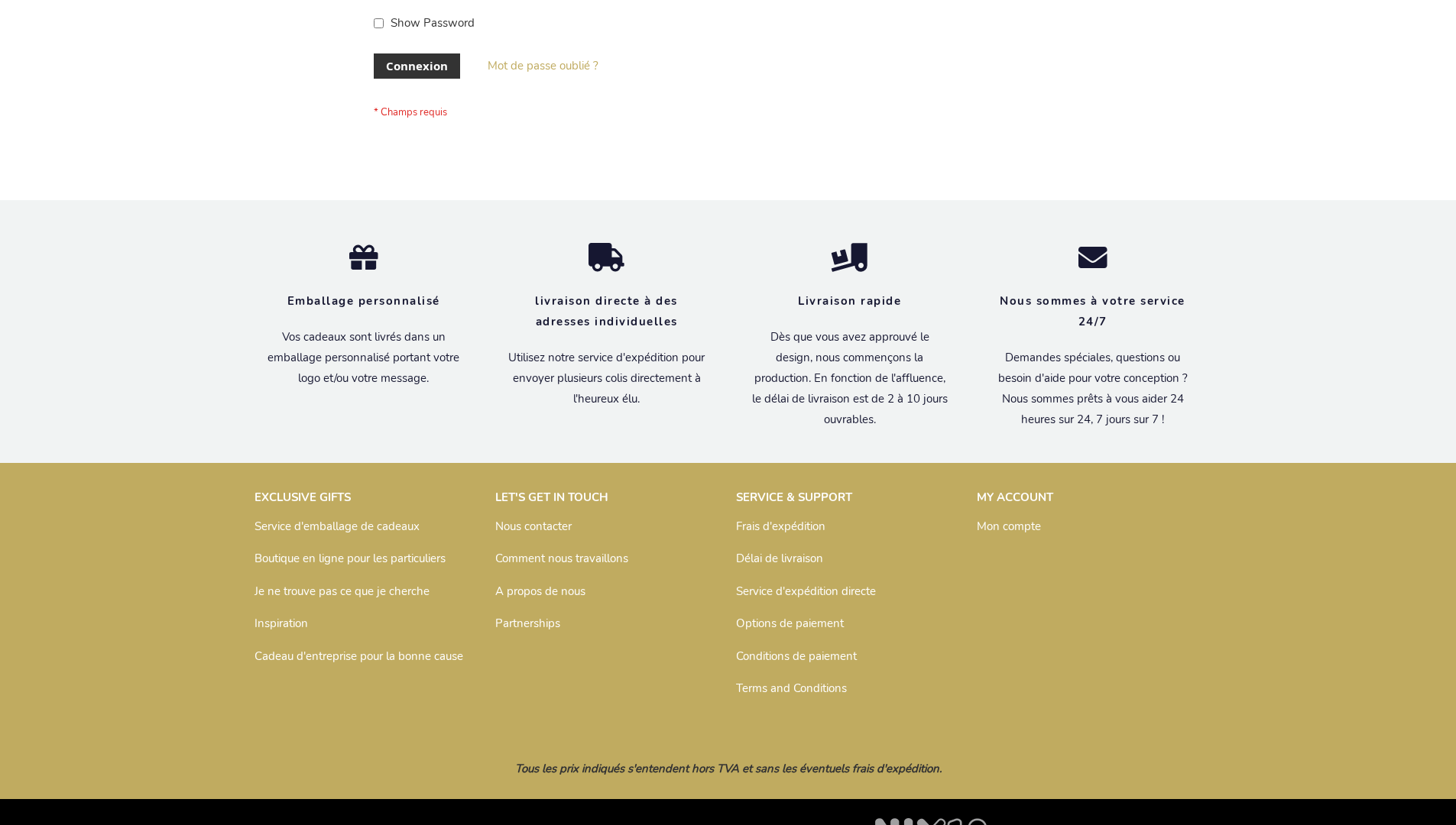
scroll to position [527, 0]
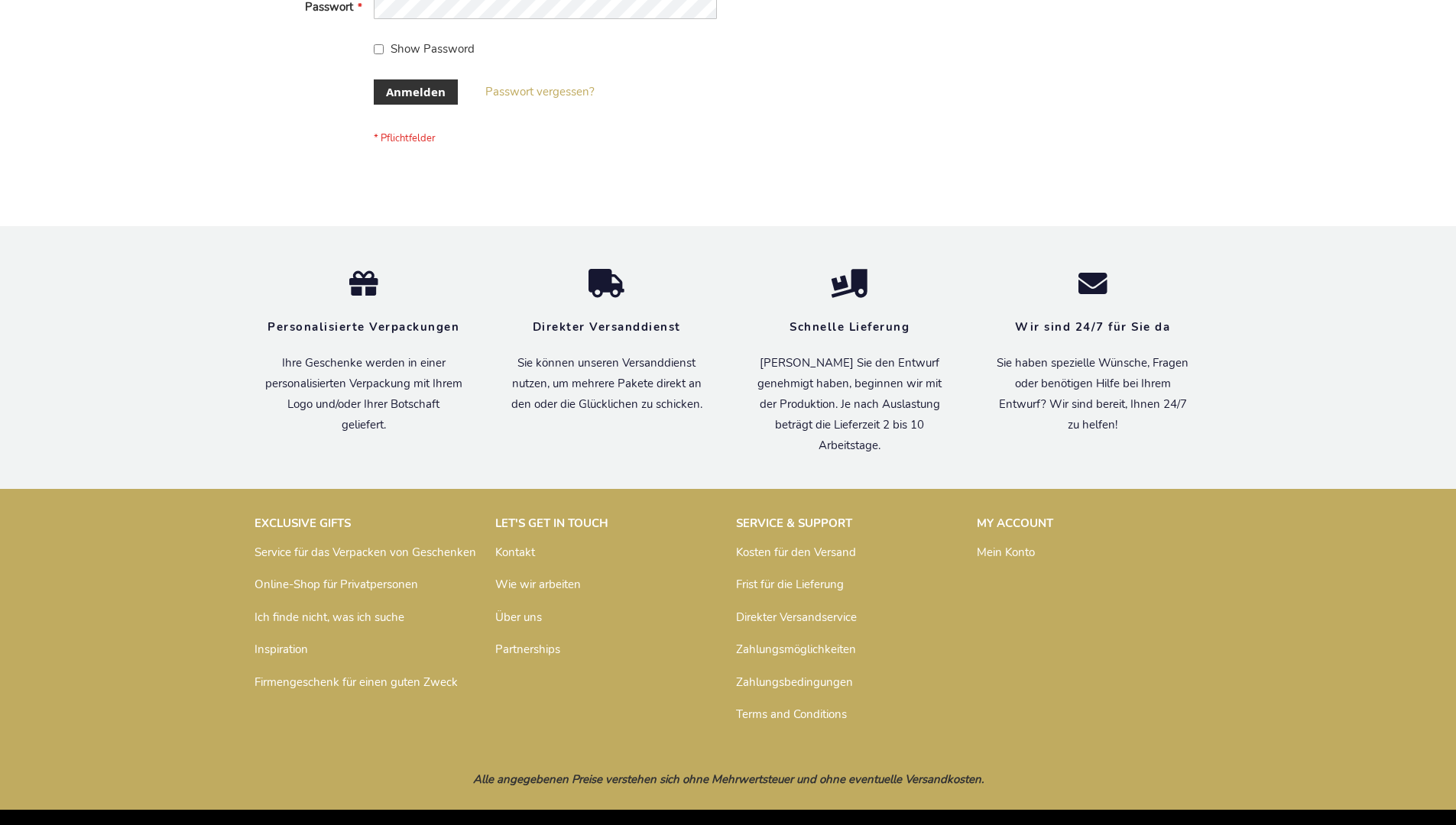
scroll to position [512, 0]
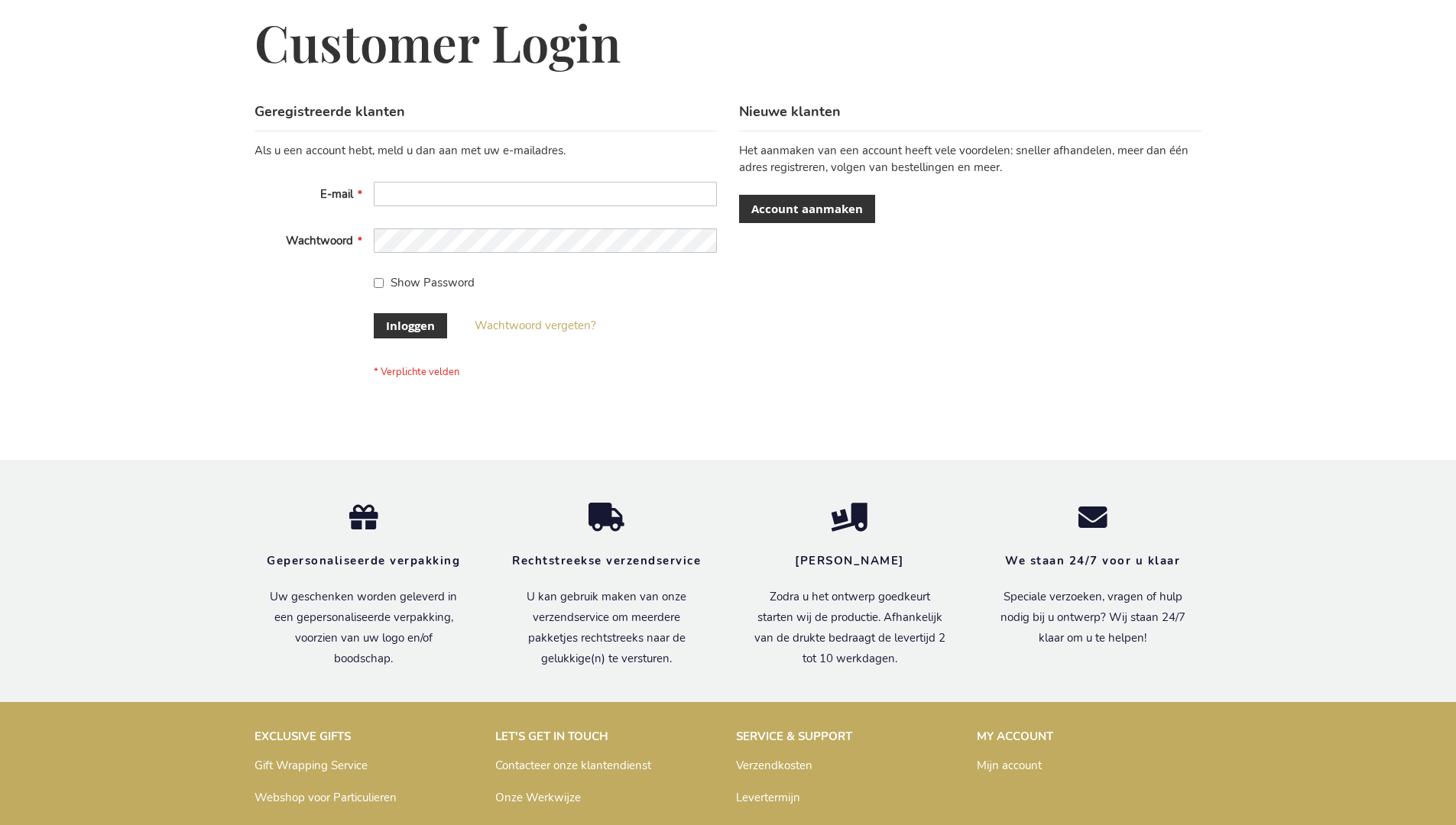
scroll to position [519, 0]
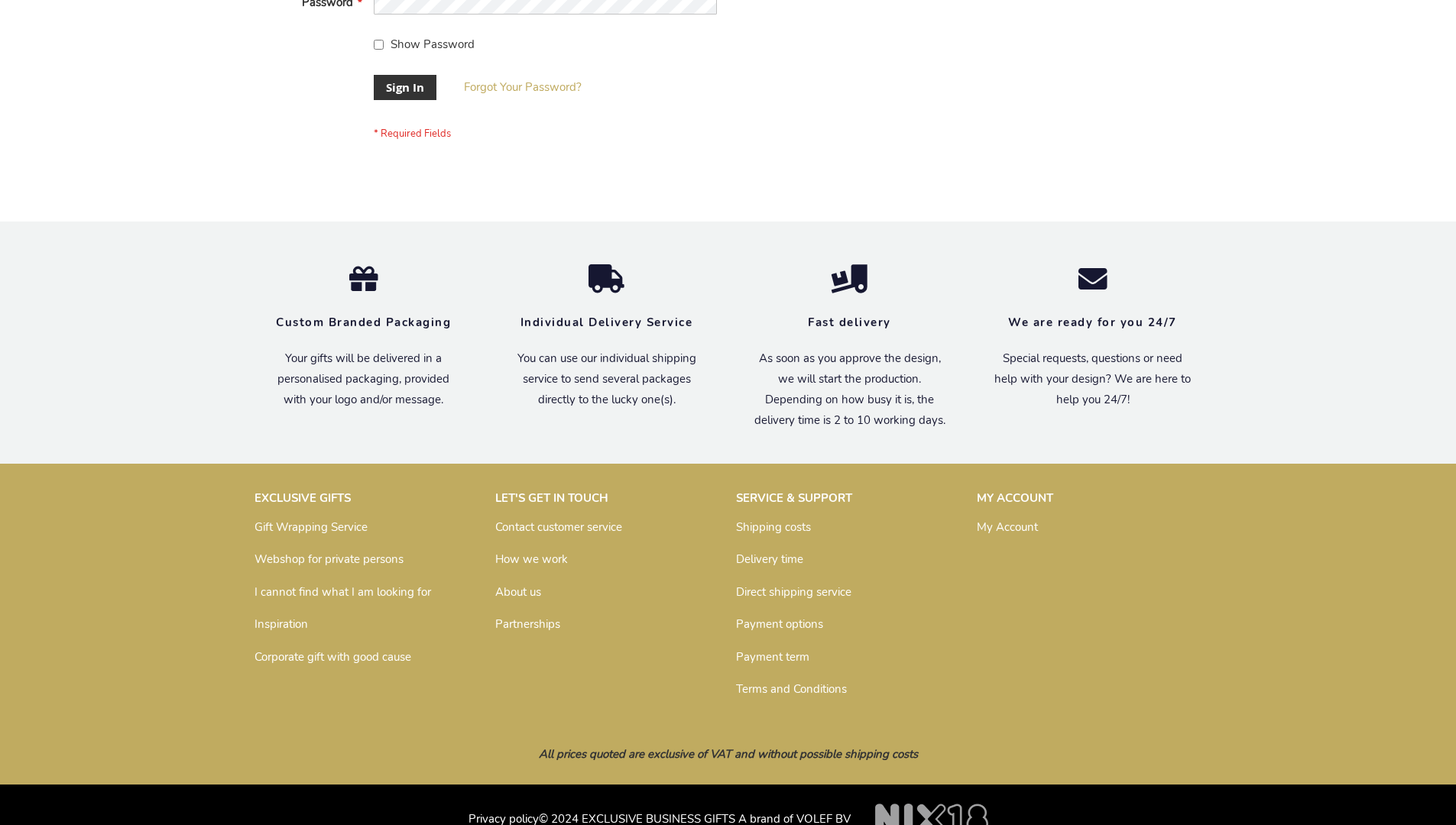
scroll to position [492, 0]
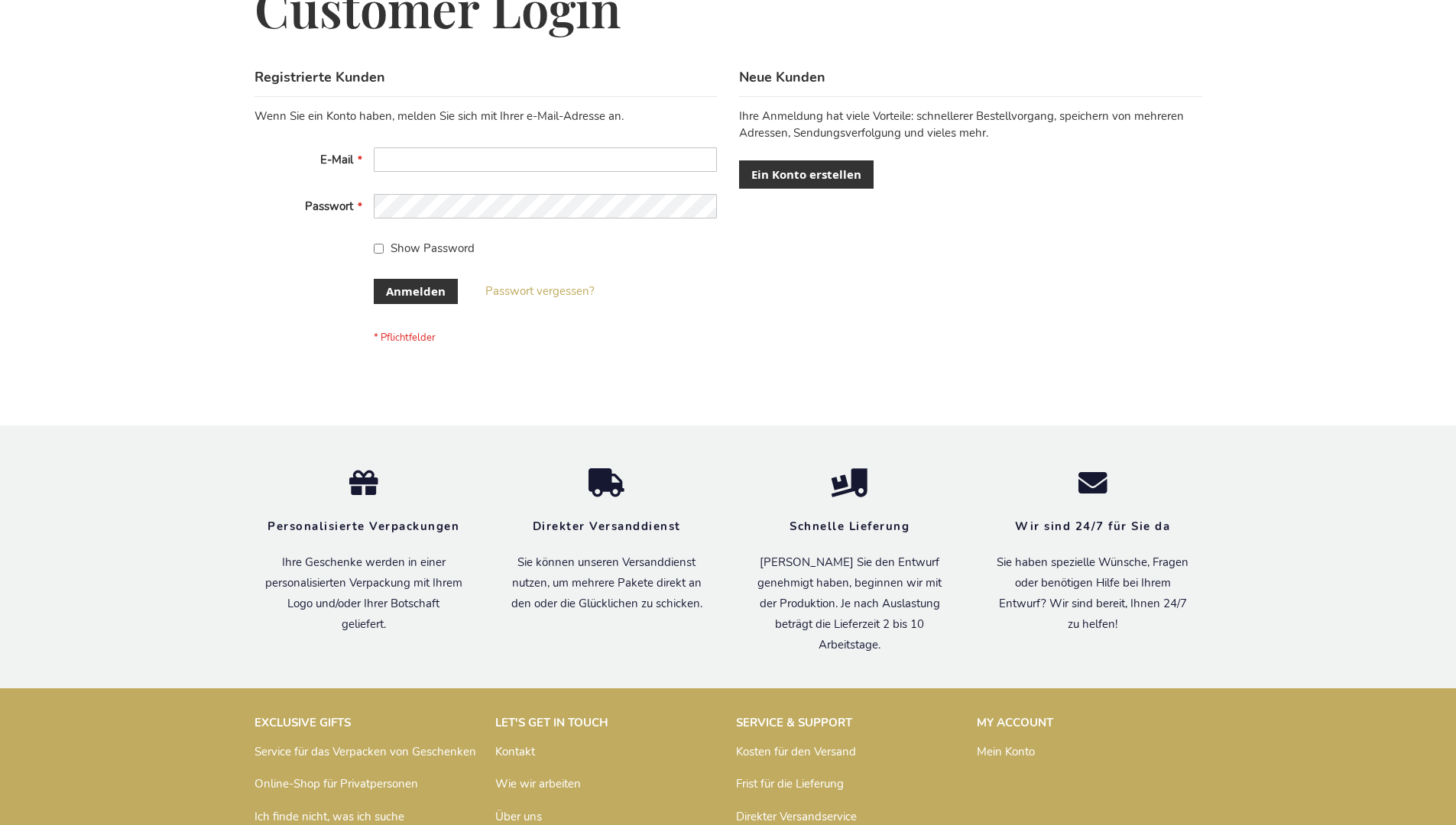
scroll to position [512, 0]
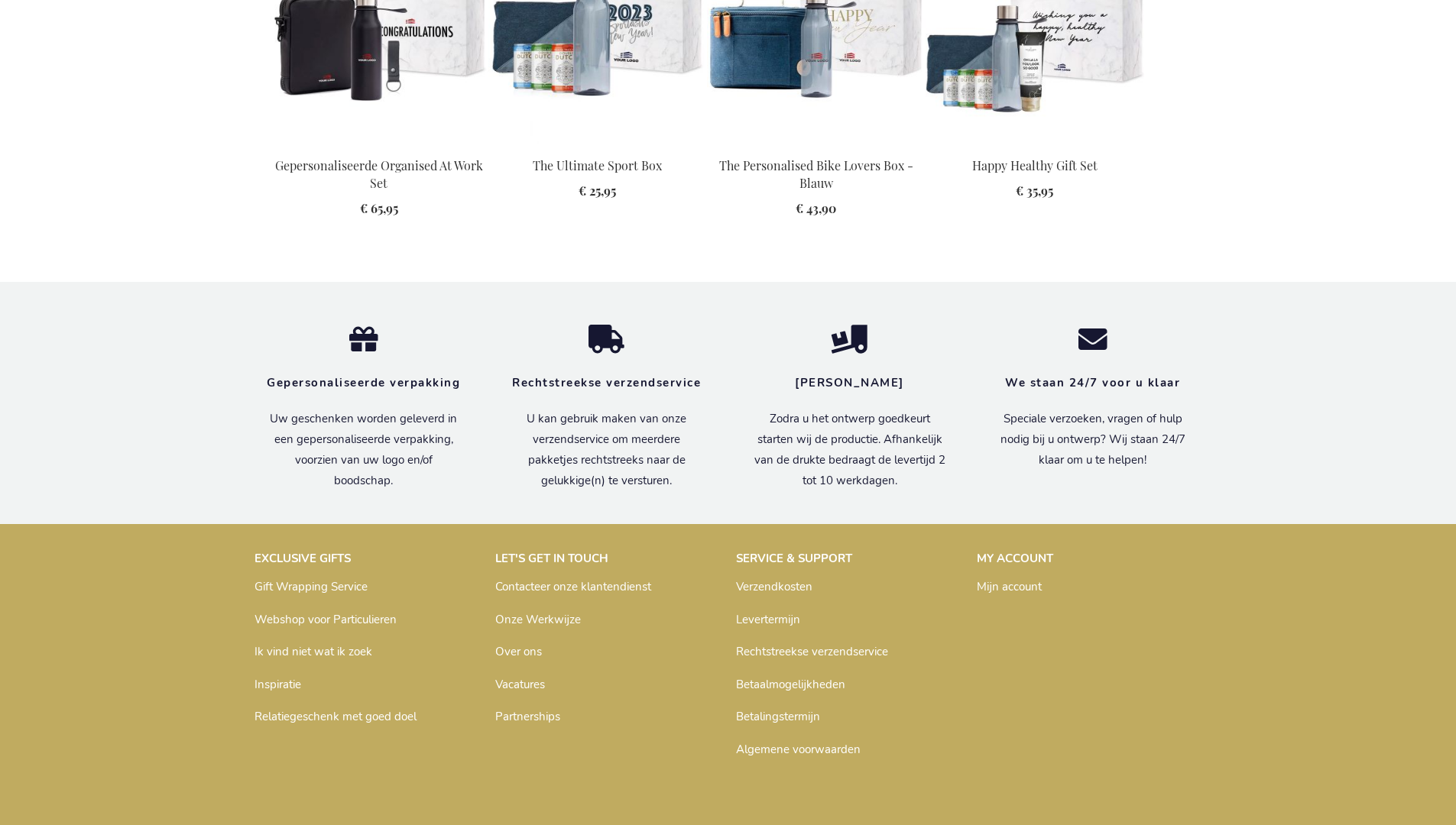
scroll to position [2085, 0]
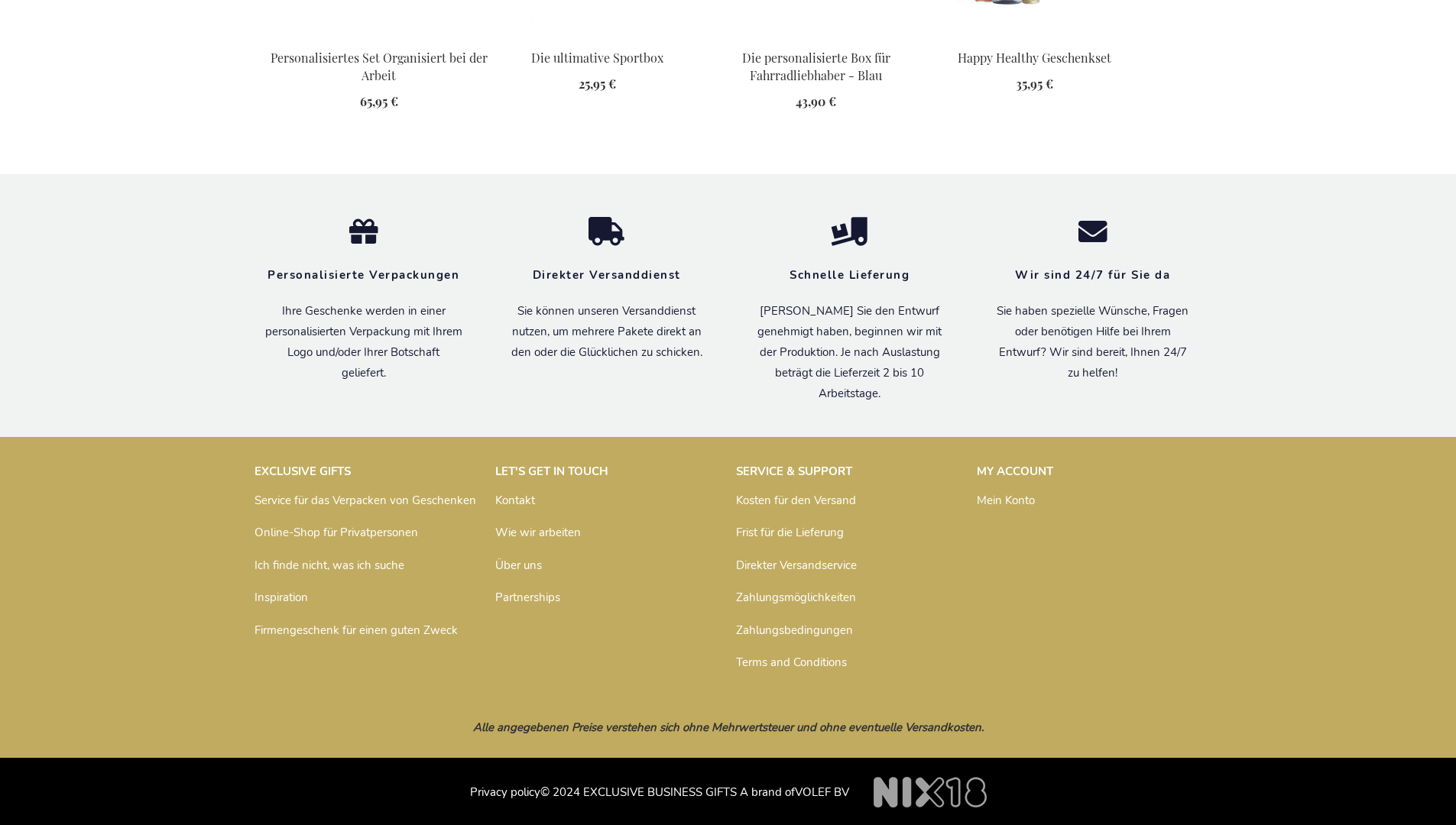
scroll to position [2095, 0]
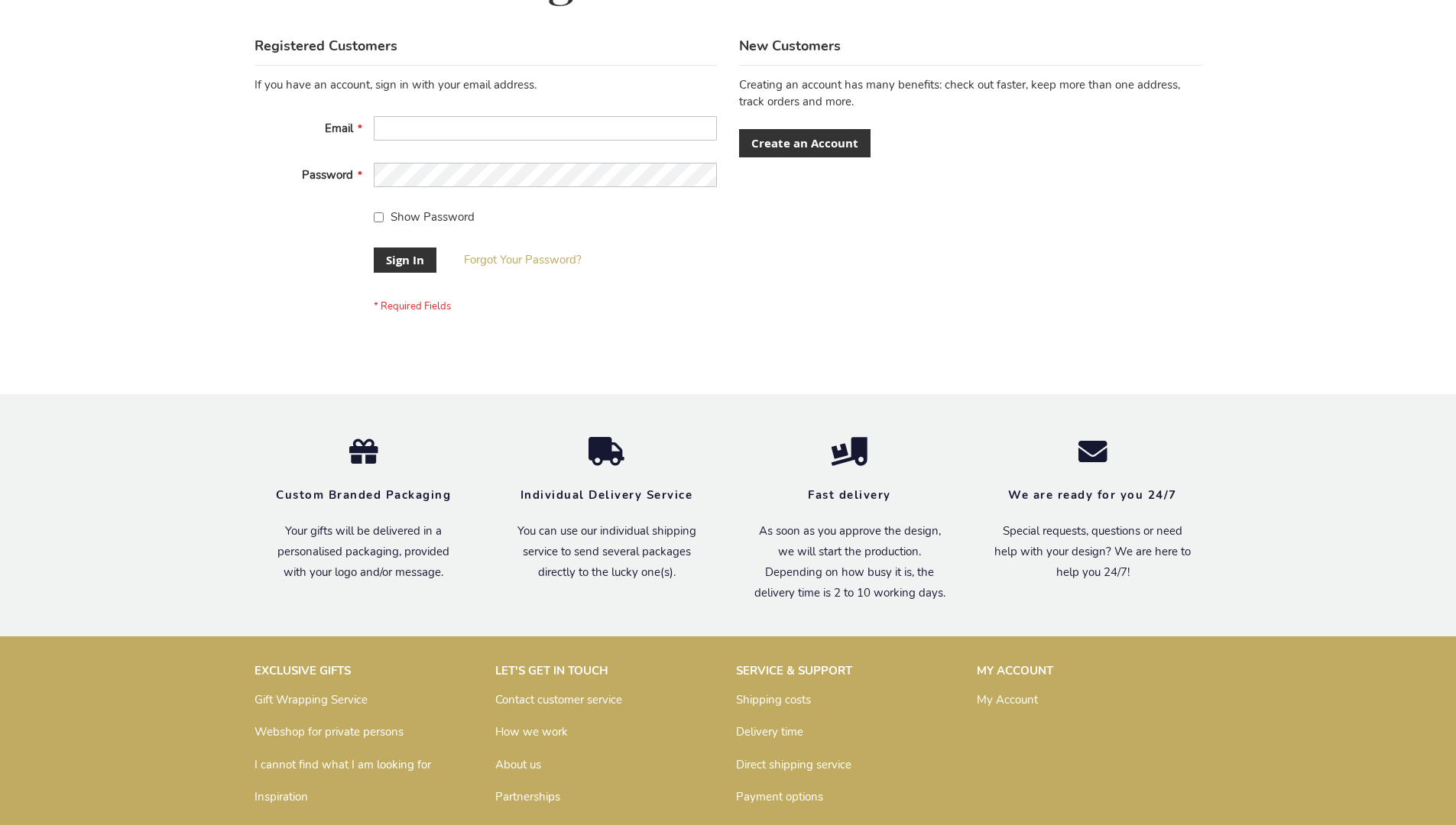
scroll to position [492, 0]
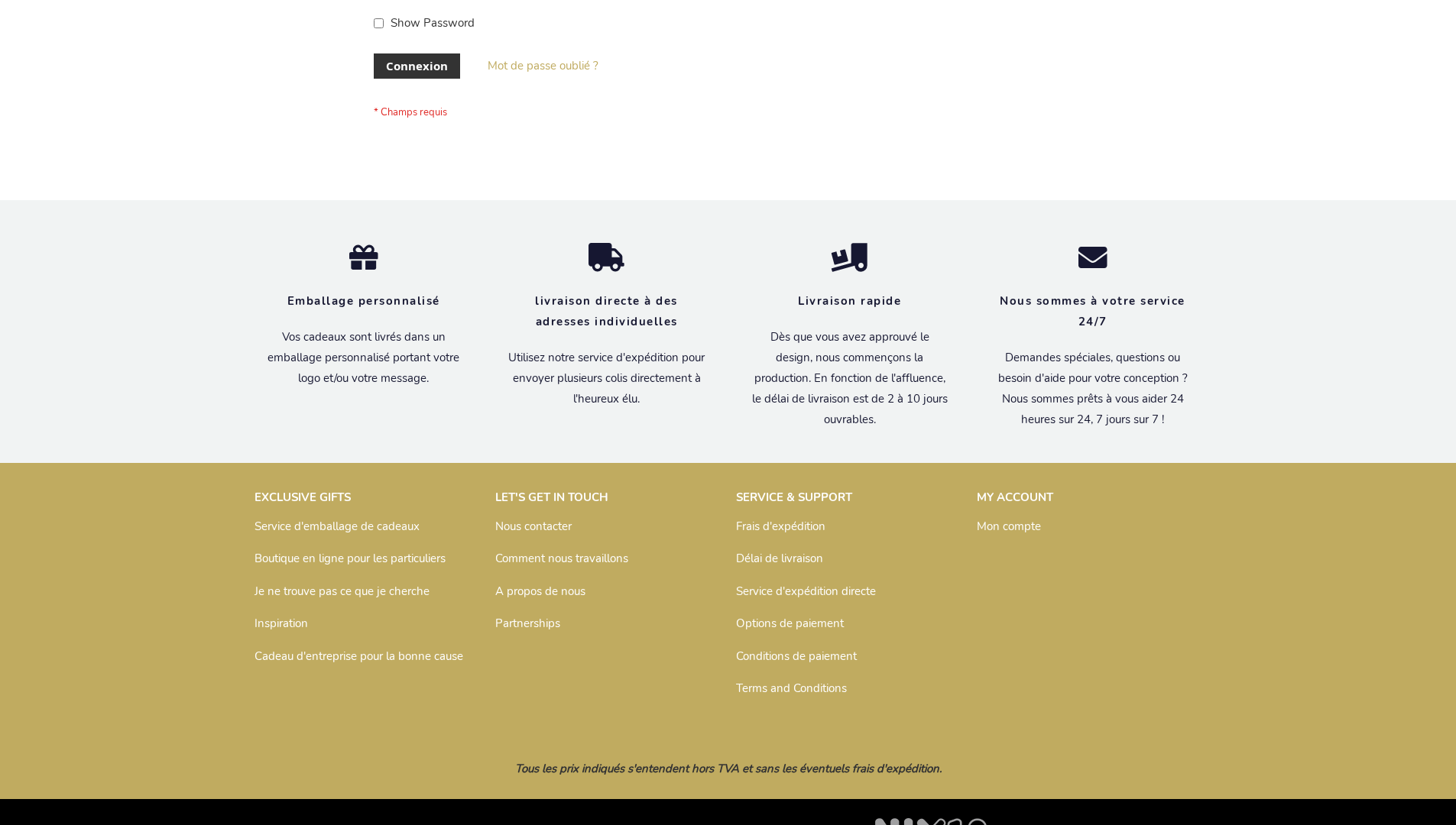
scroll to position [527, 0]
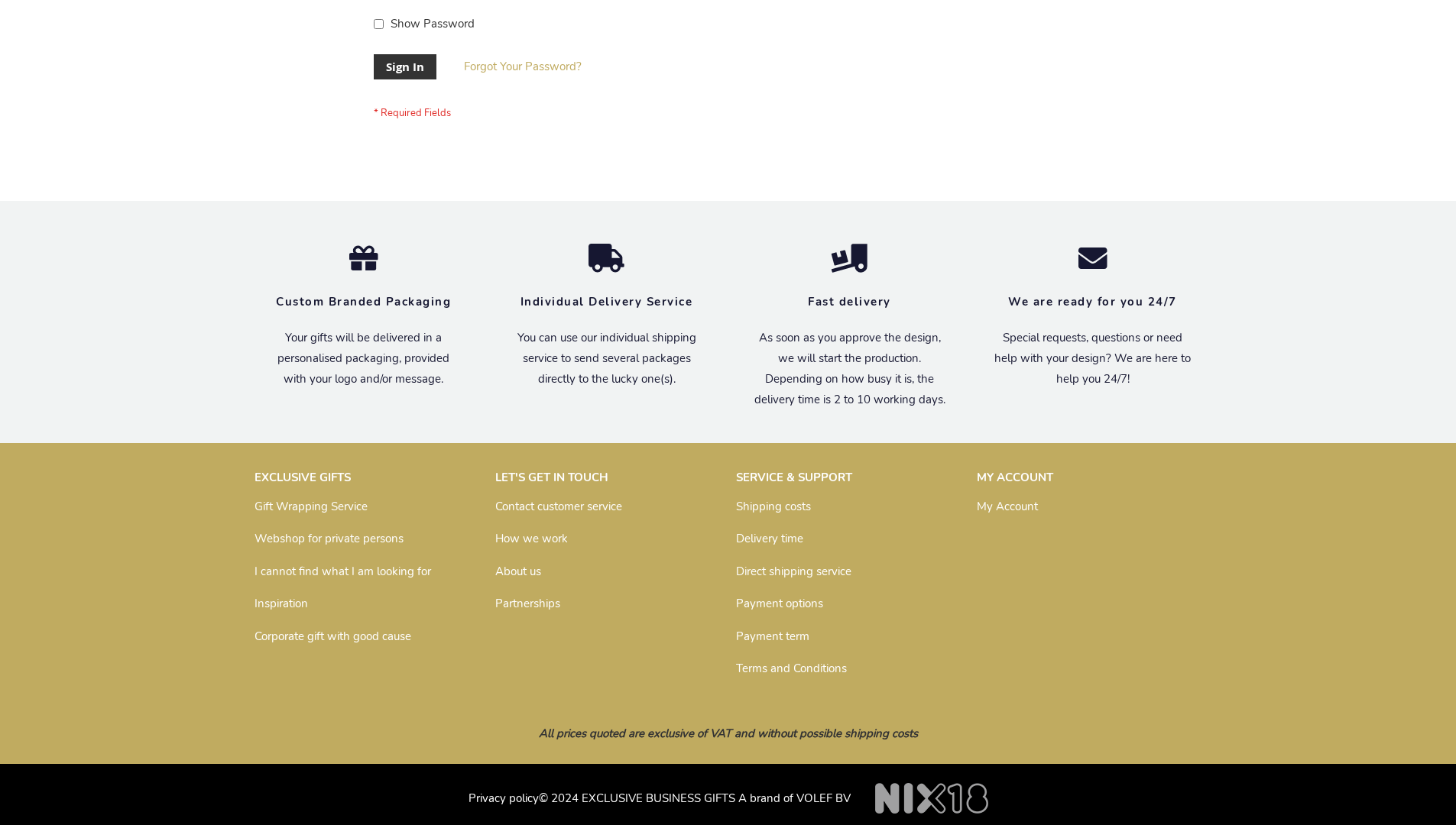
scroll to position [492, 0]
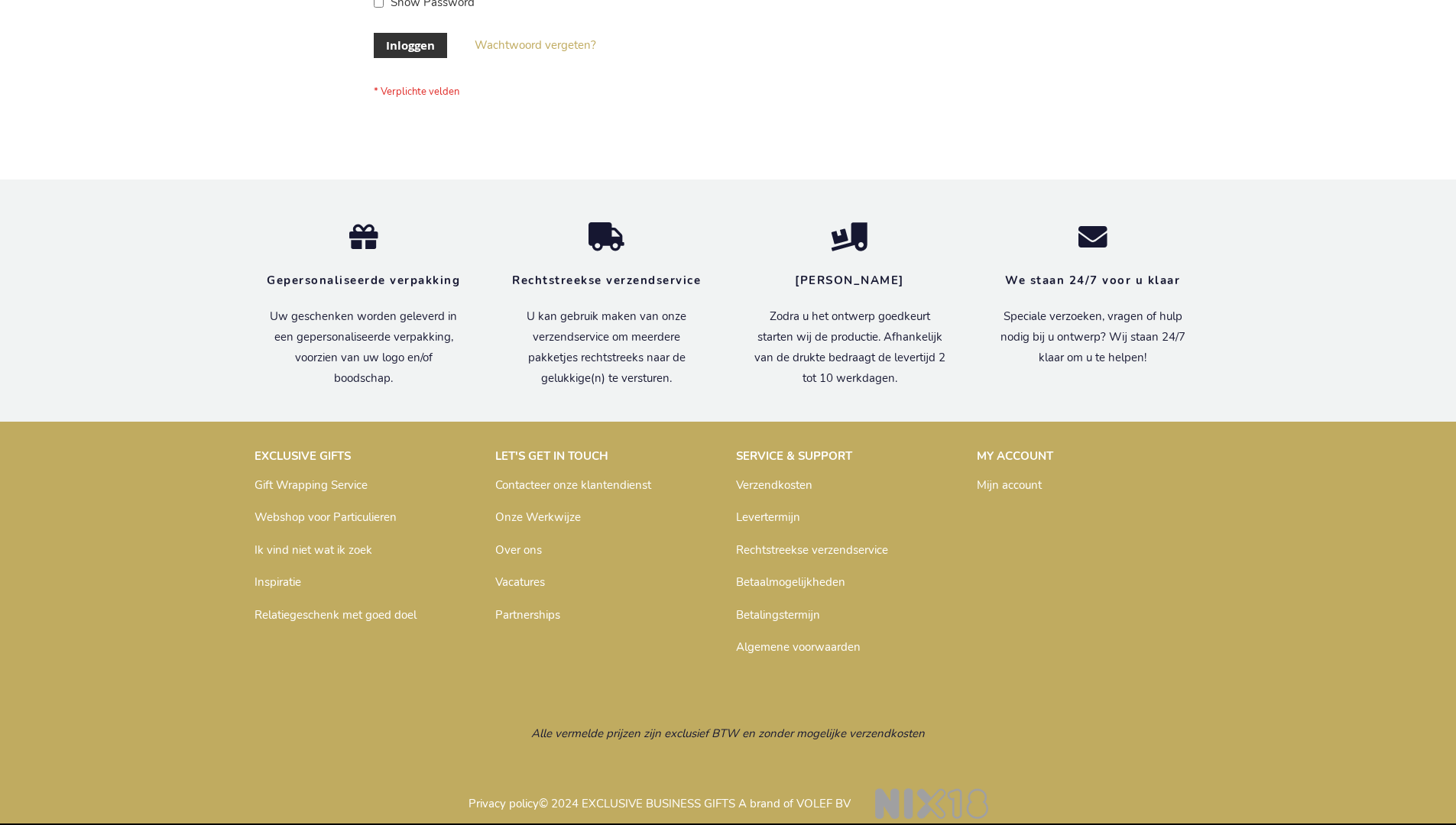
scroll to position [519, 0]
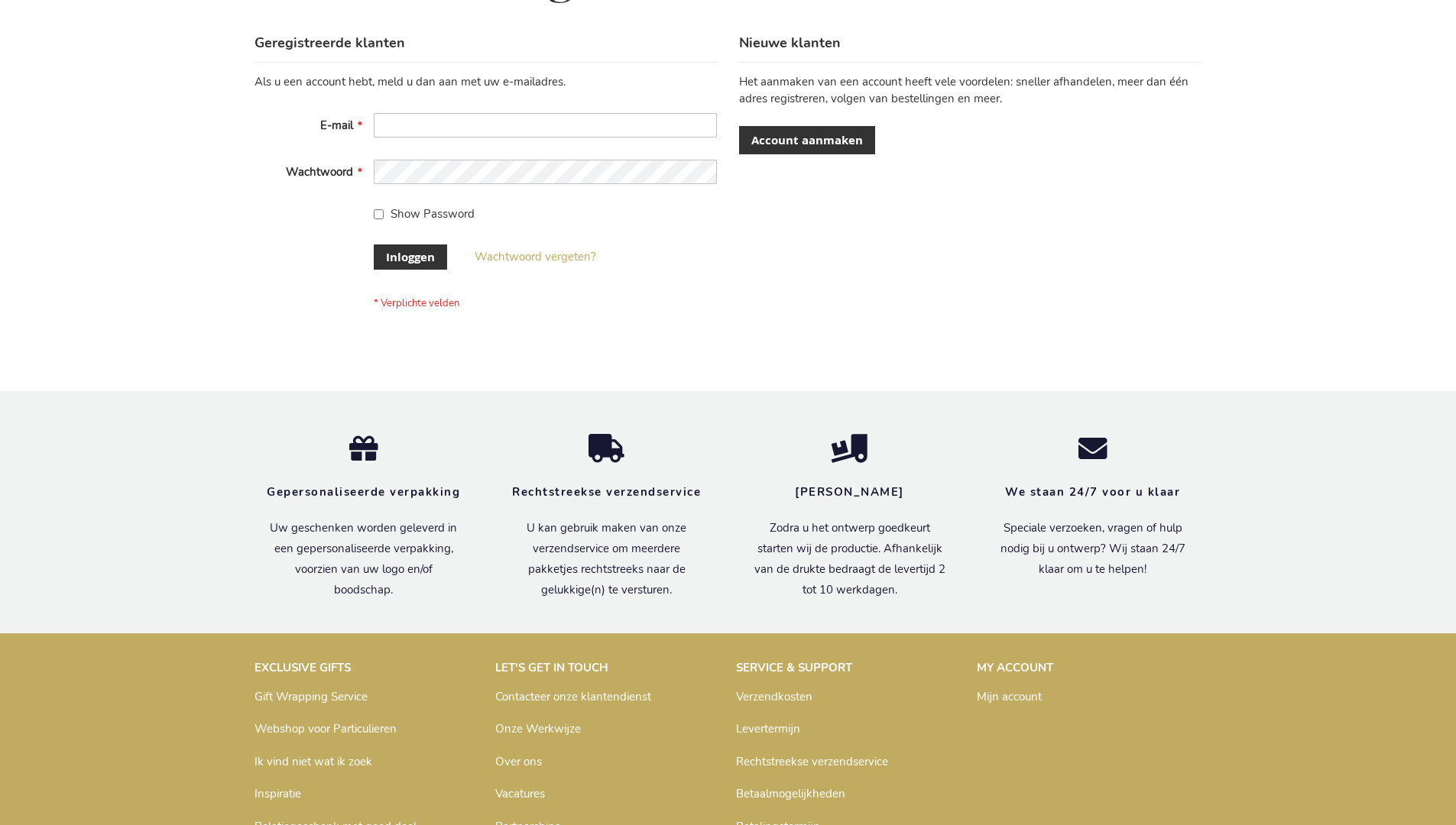
scroll to position [519, 0]
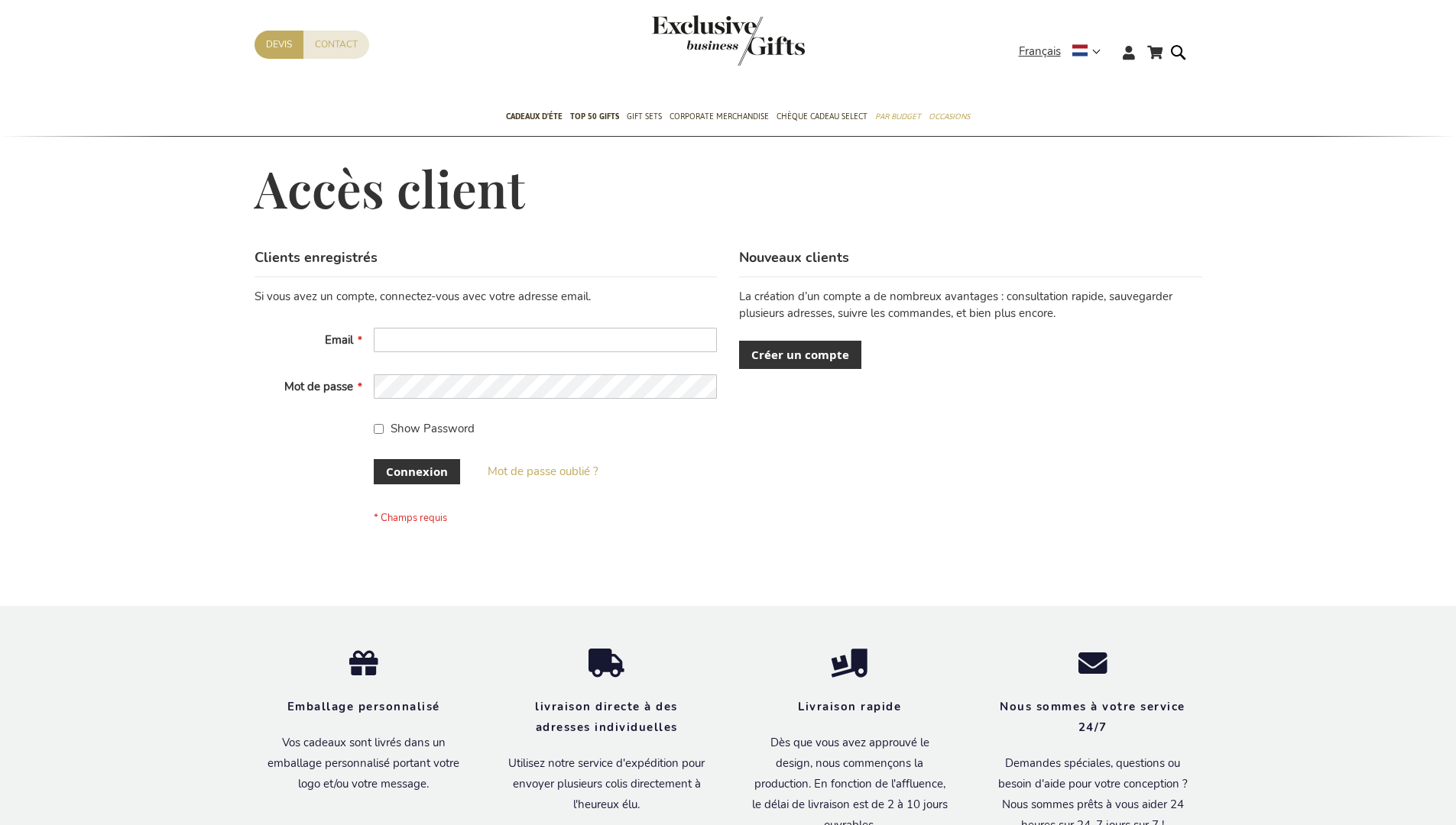
scroll to position [527, 0]
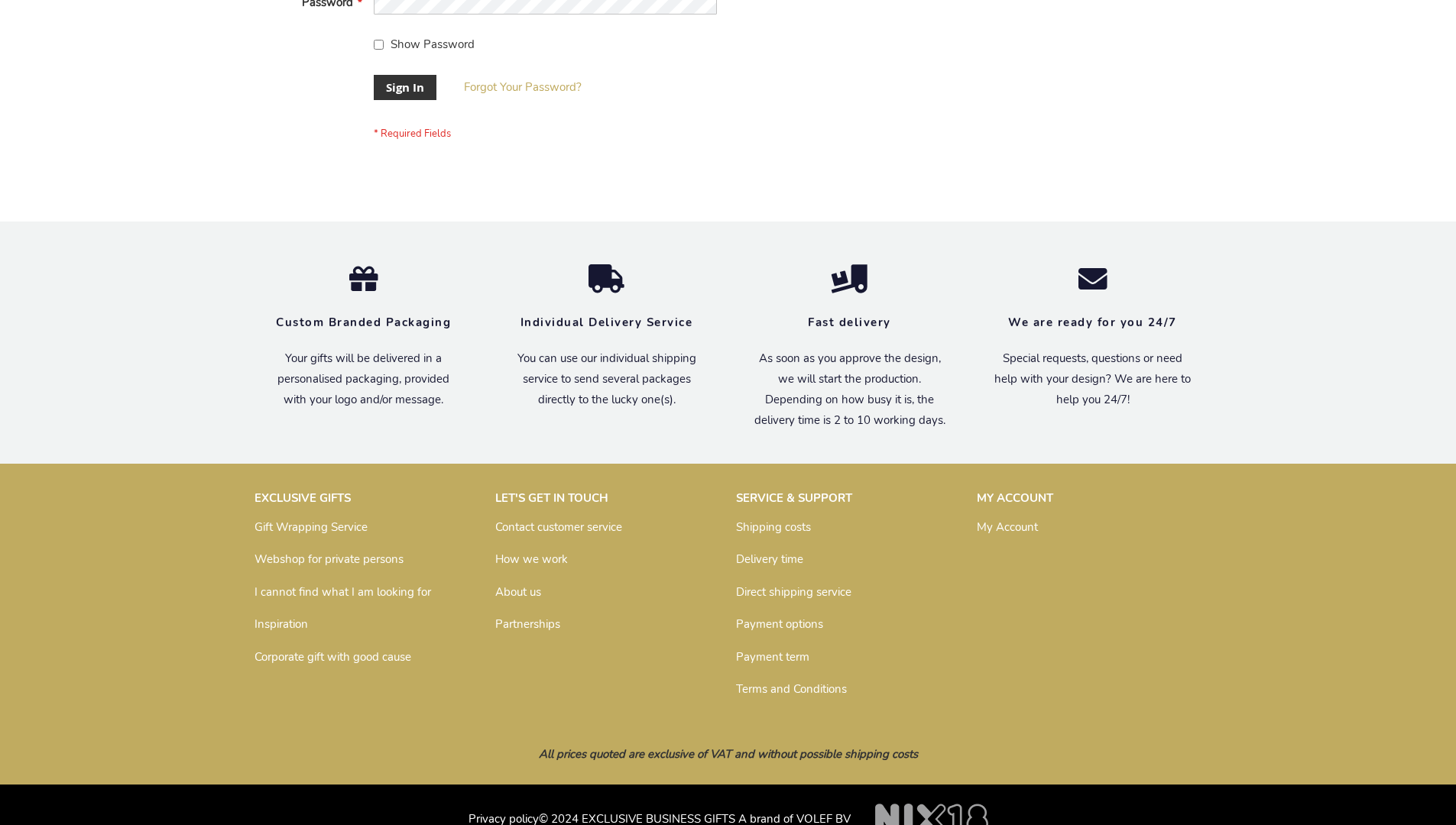
scroll to position [492, 0]
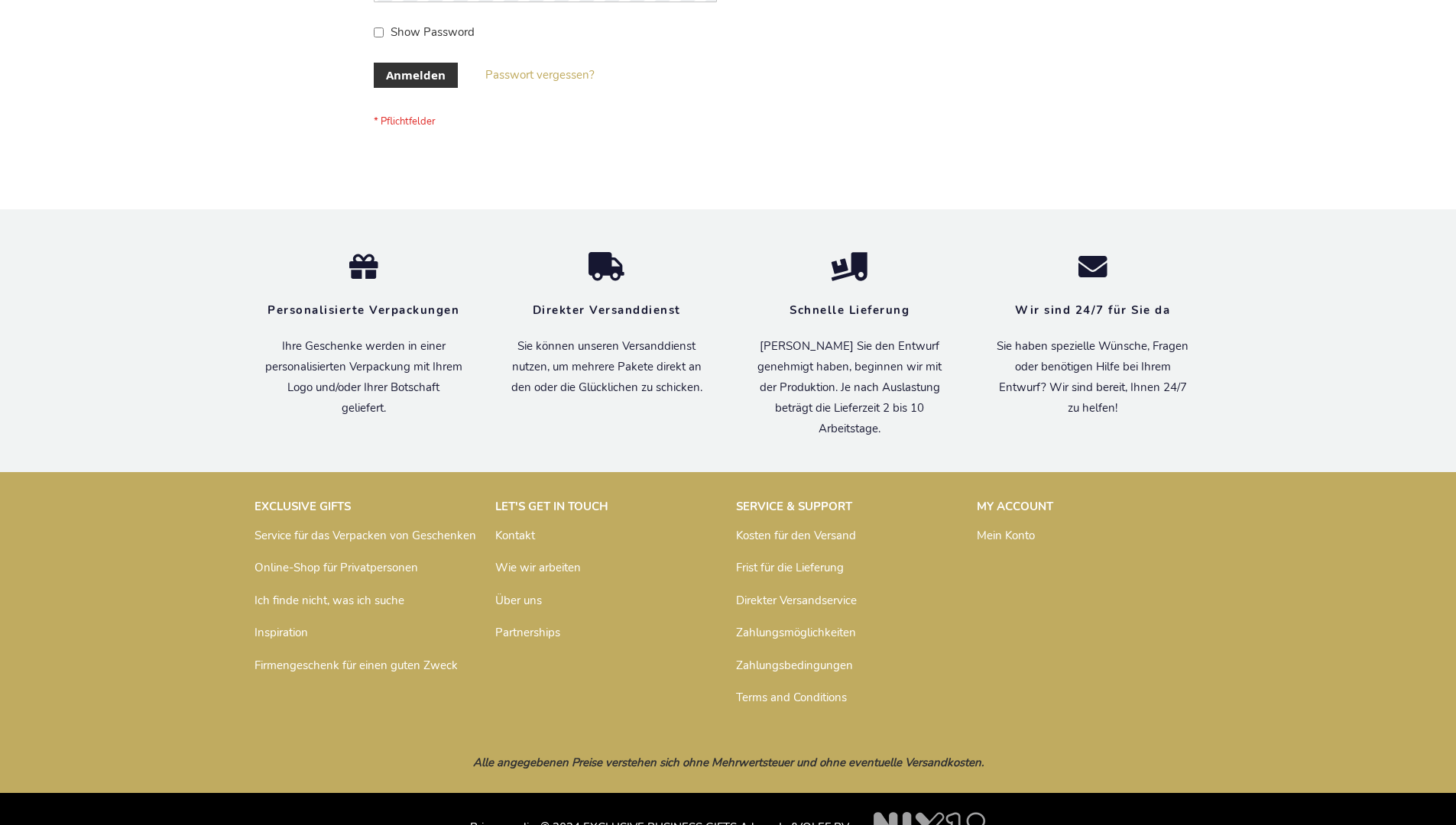
scroll to position [512, 0]
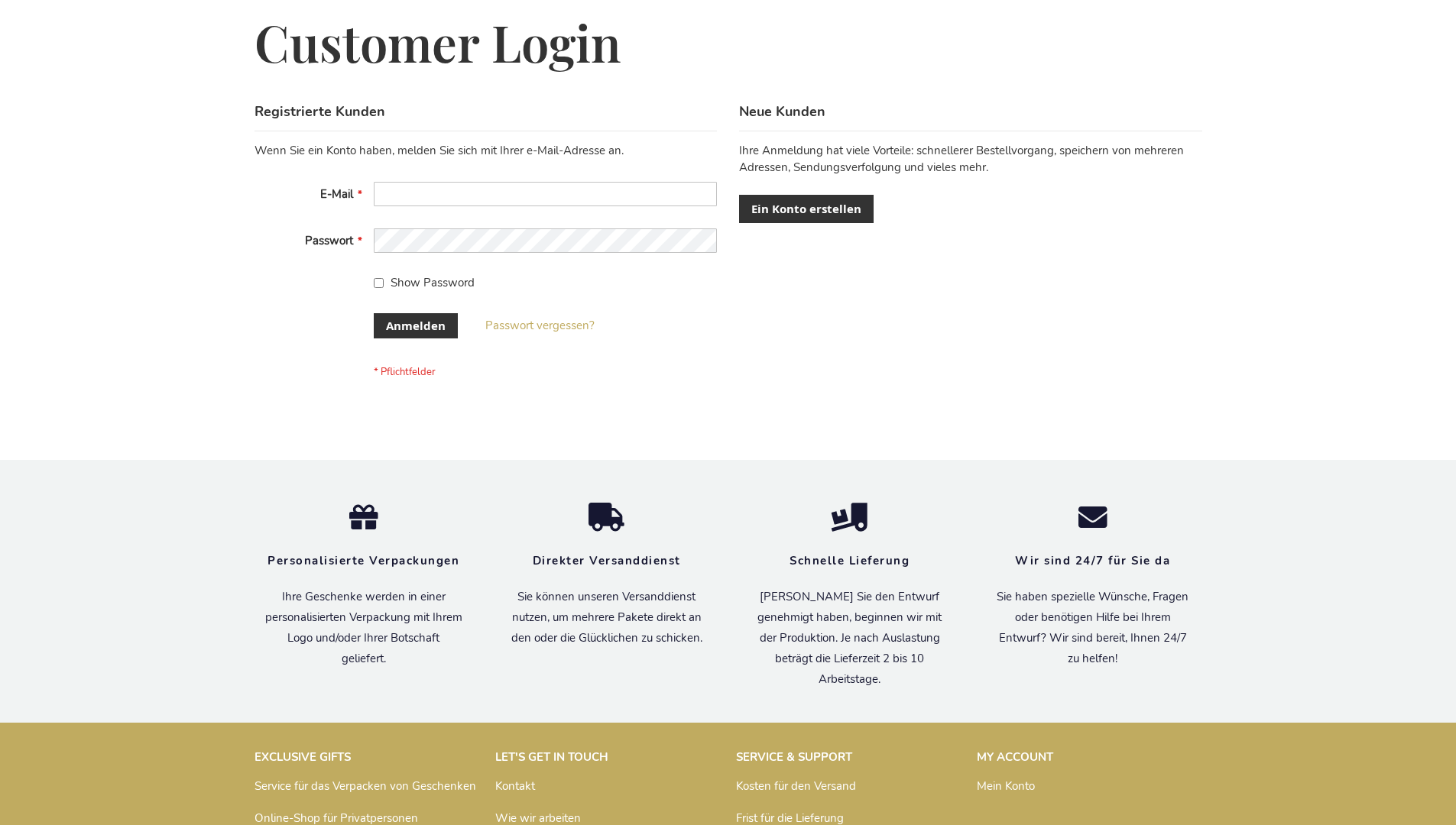
scroll to position [512, 0]
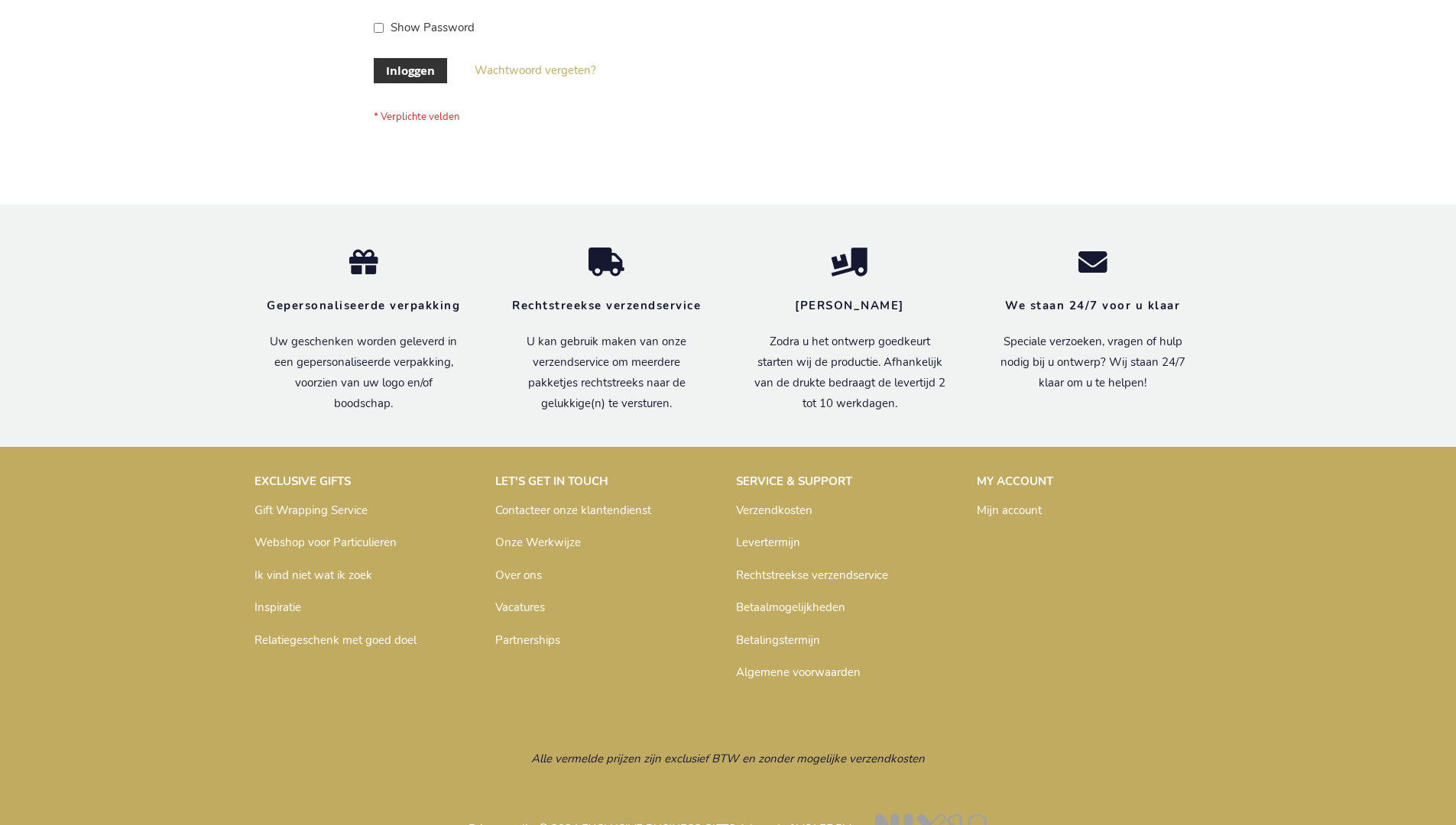
scroll to position [519, 0]
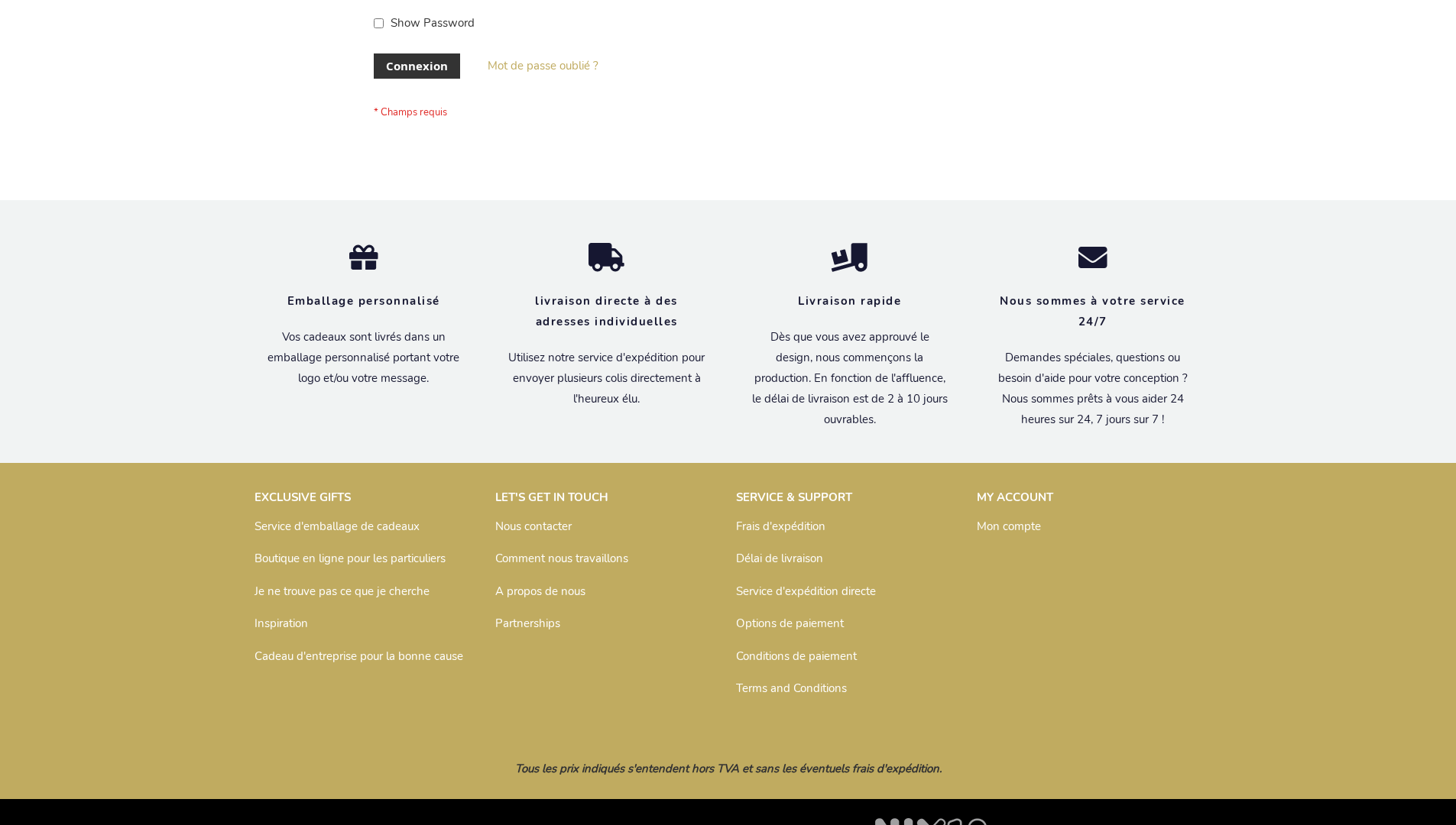
scroll to position [527, 0]
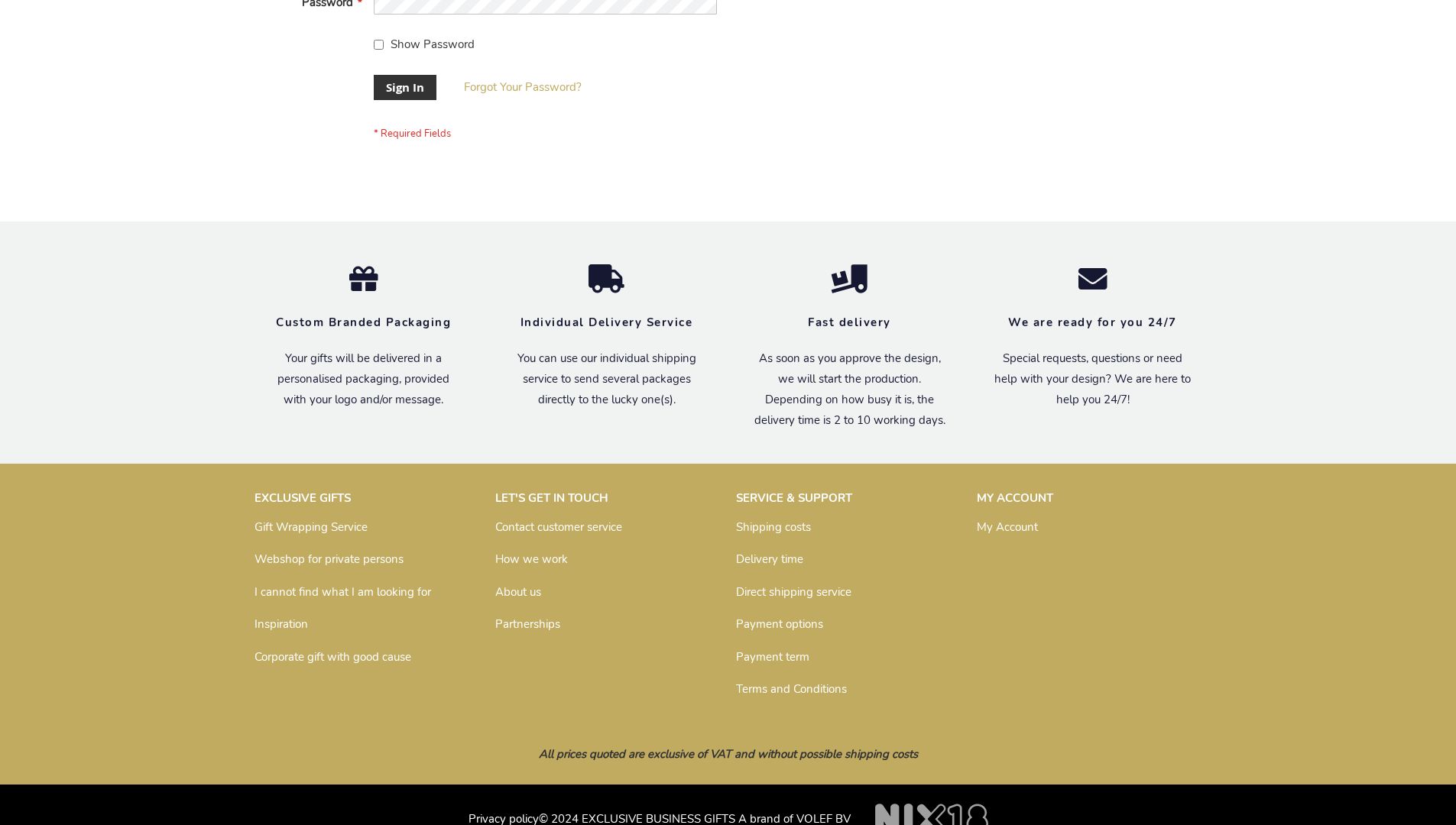
scroll to position [492, 0]
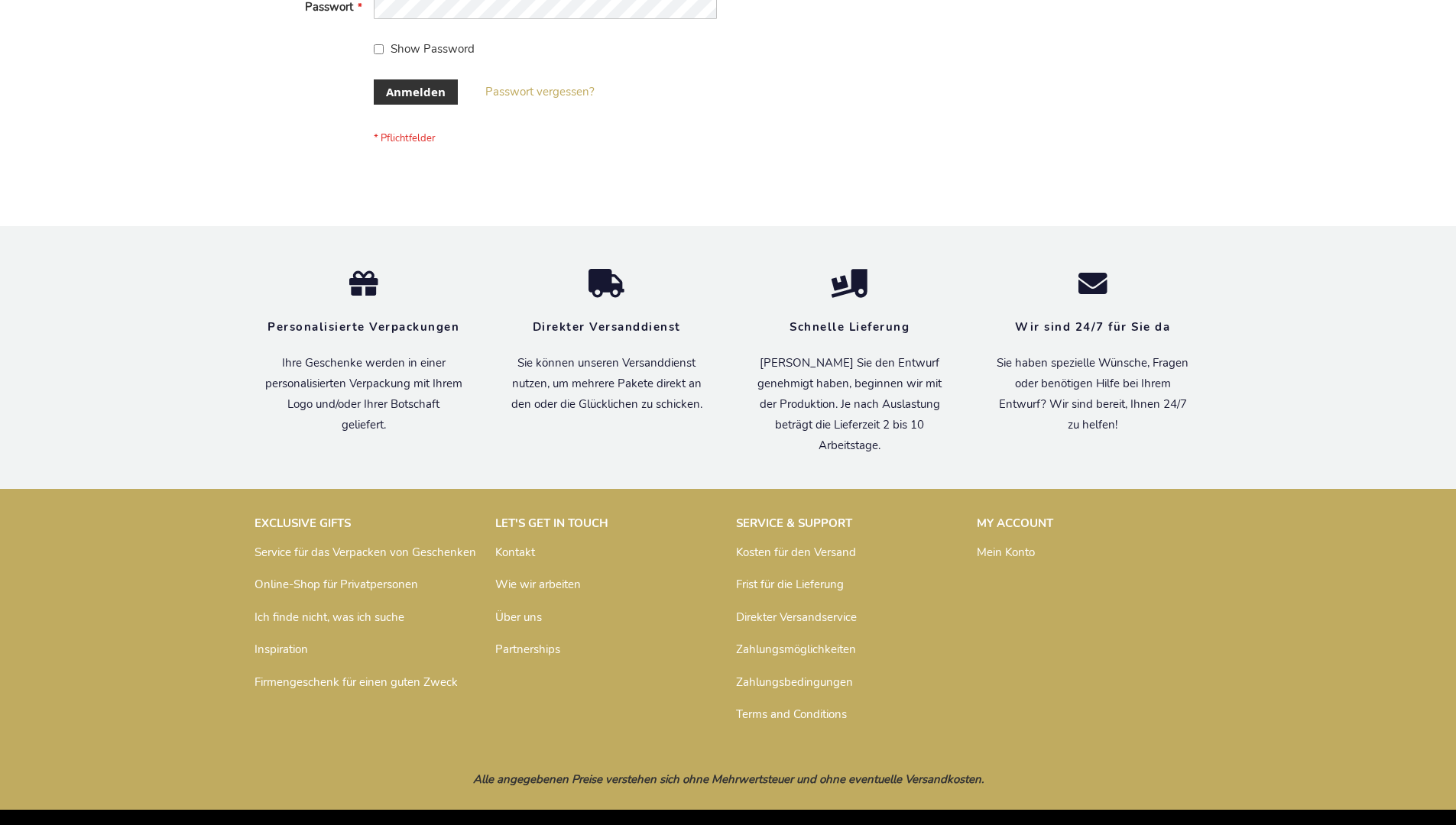
scroll to position [512, 0]
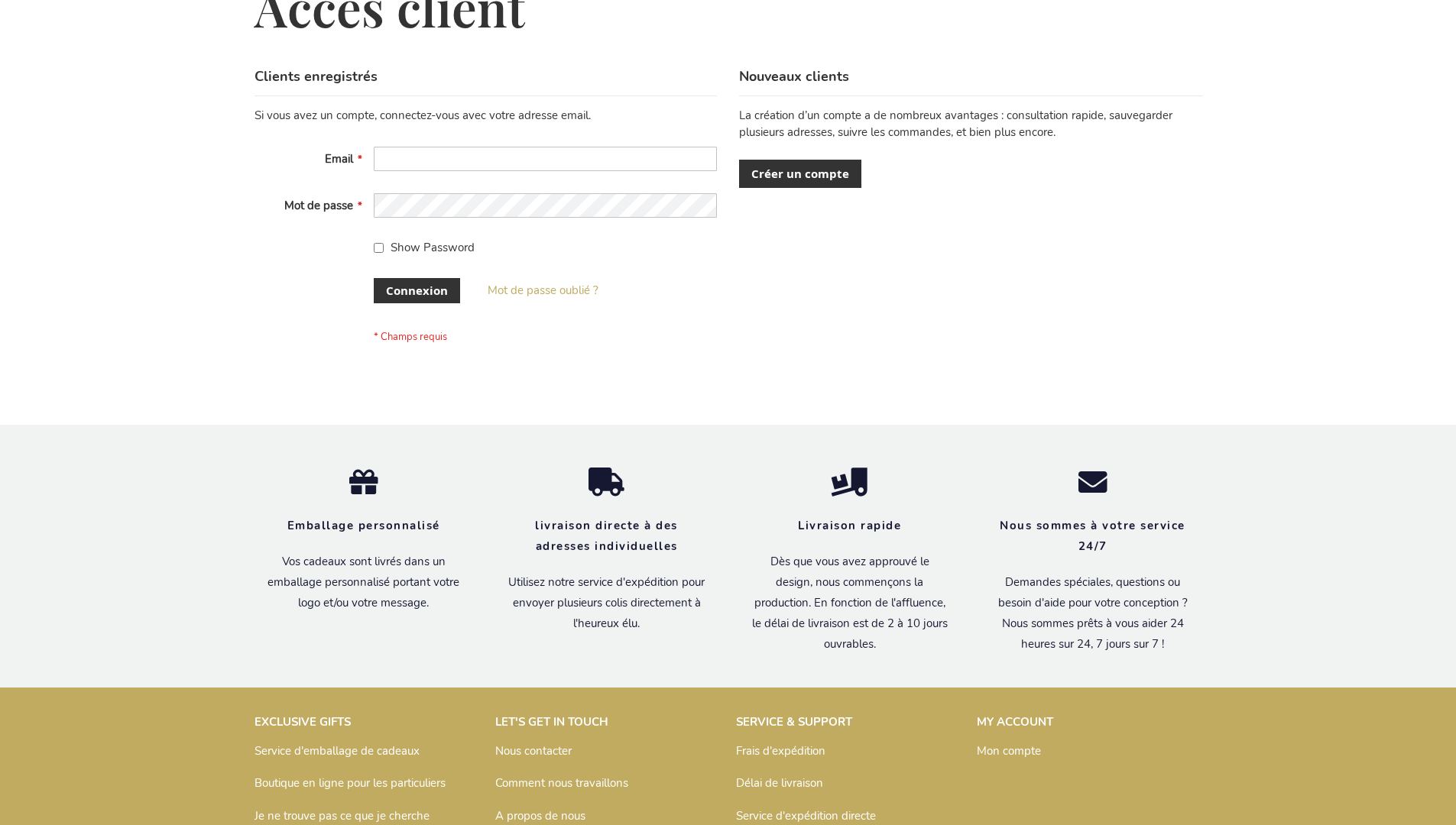
scroll to position [527, 0]
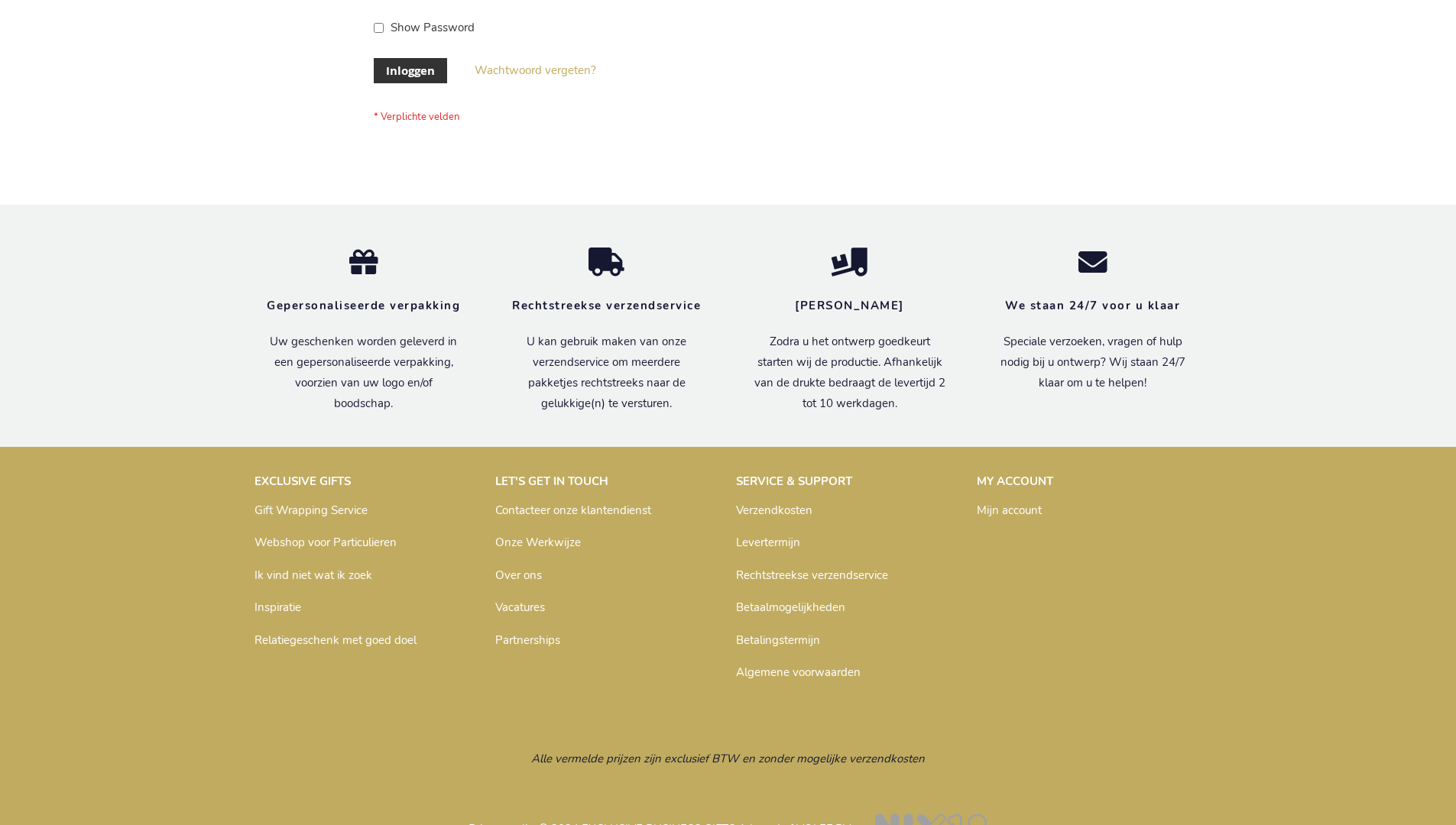
scroll to position [519, 0]
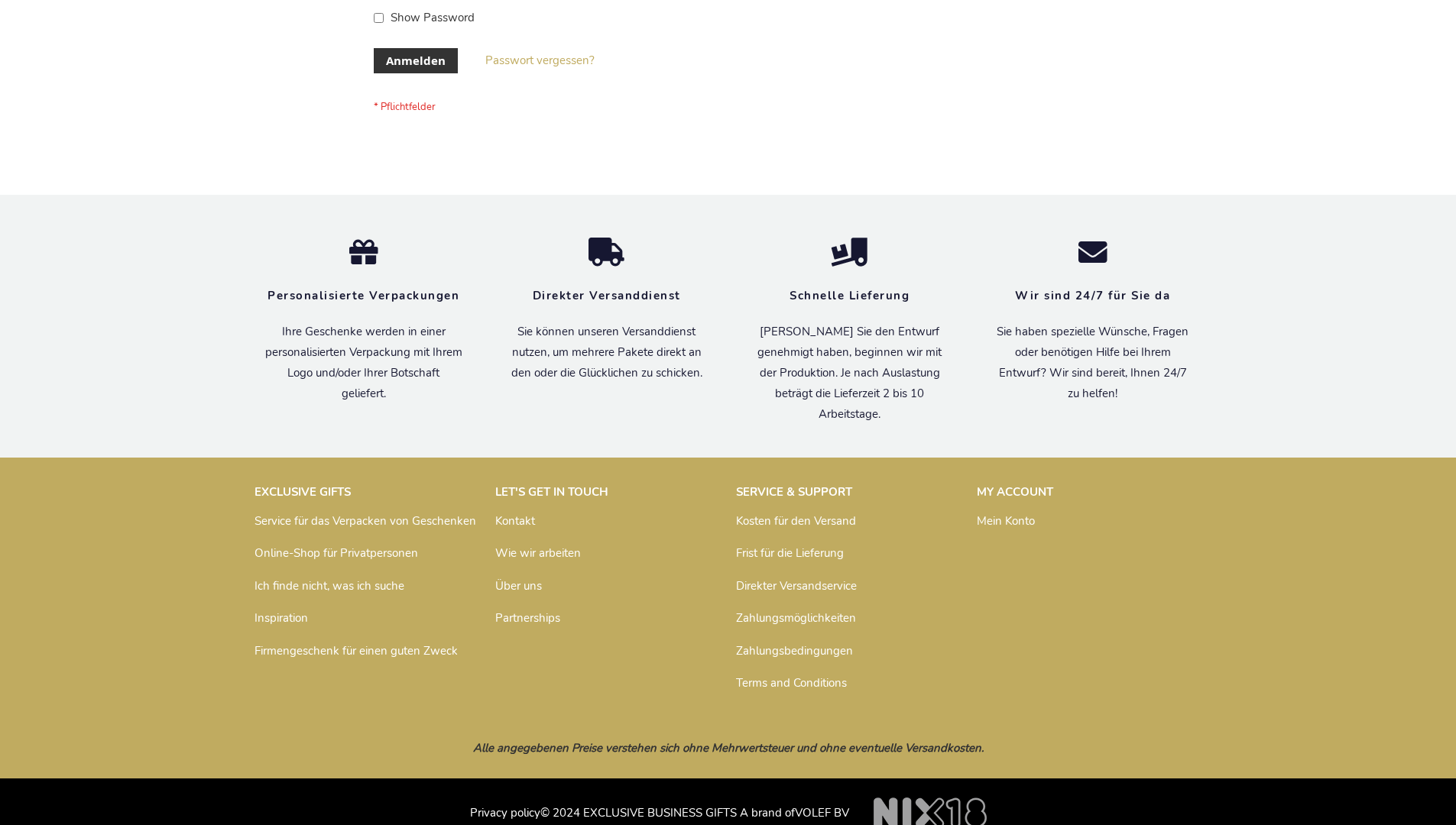
scroll to position [512, 0]
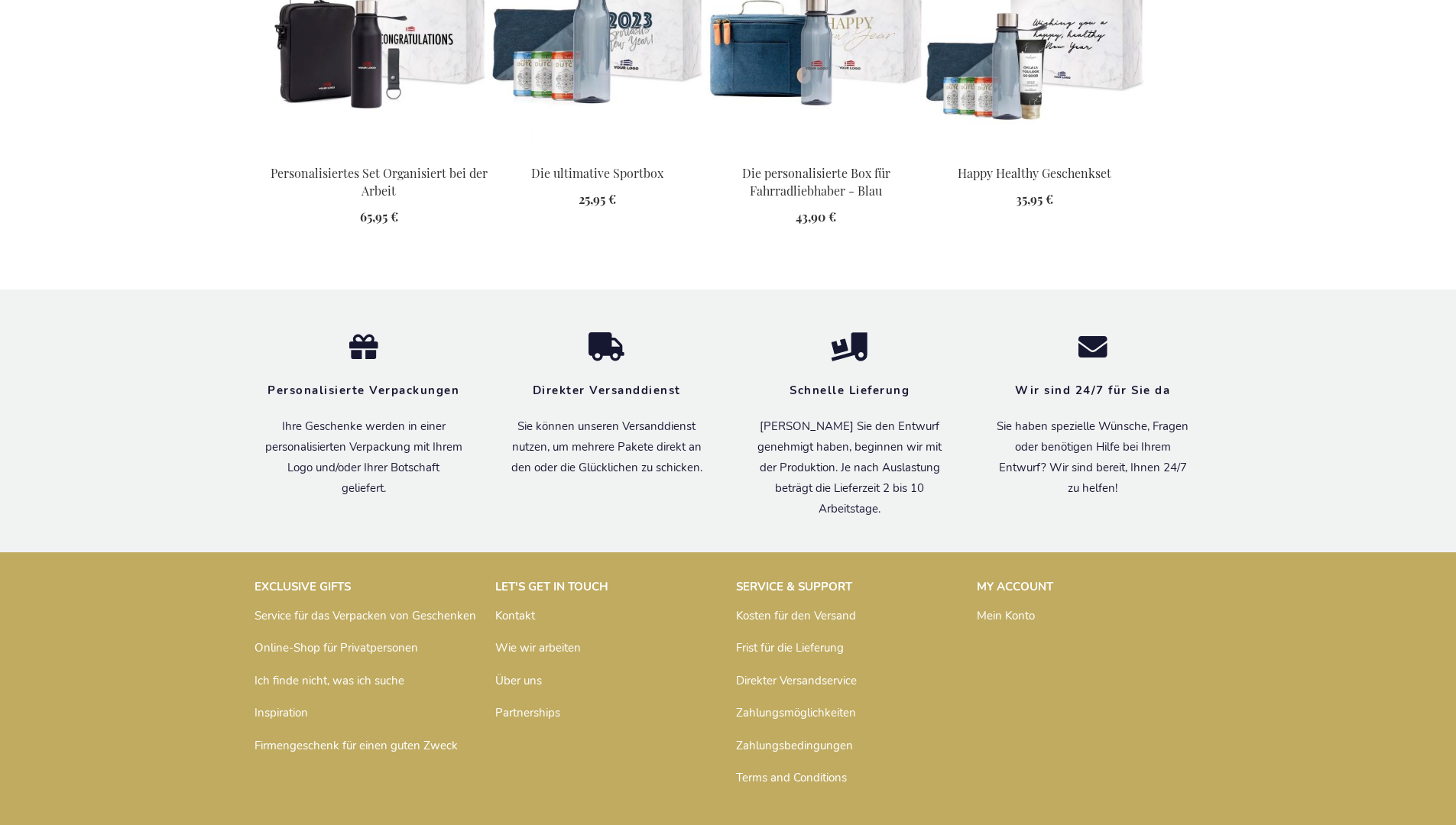
scroll to position [2095, 0]
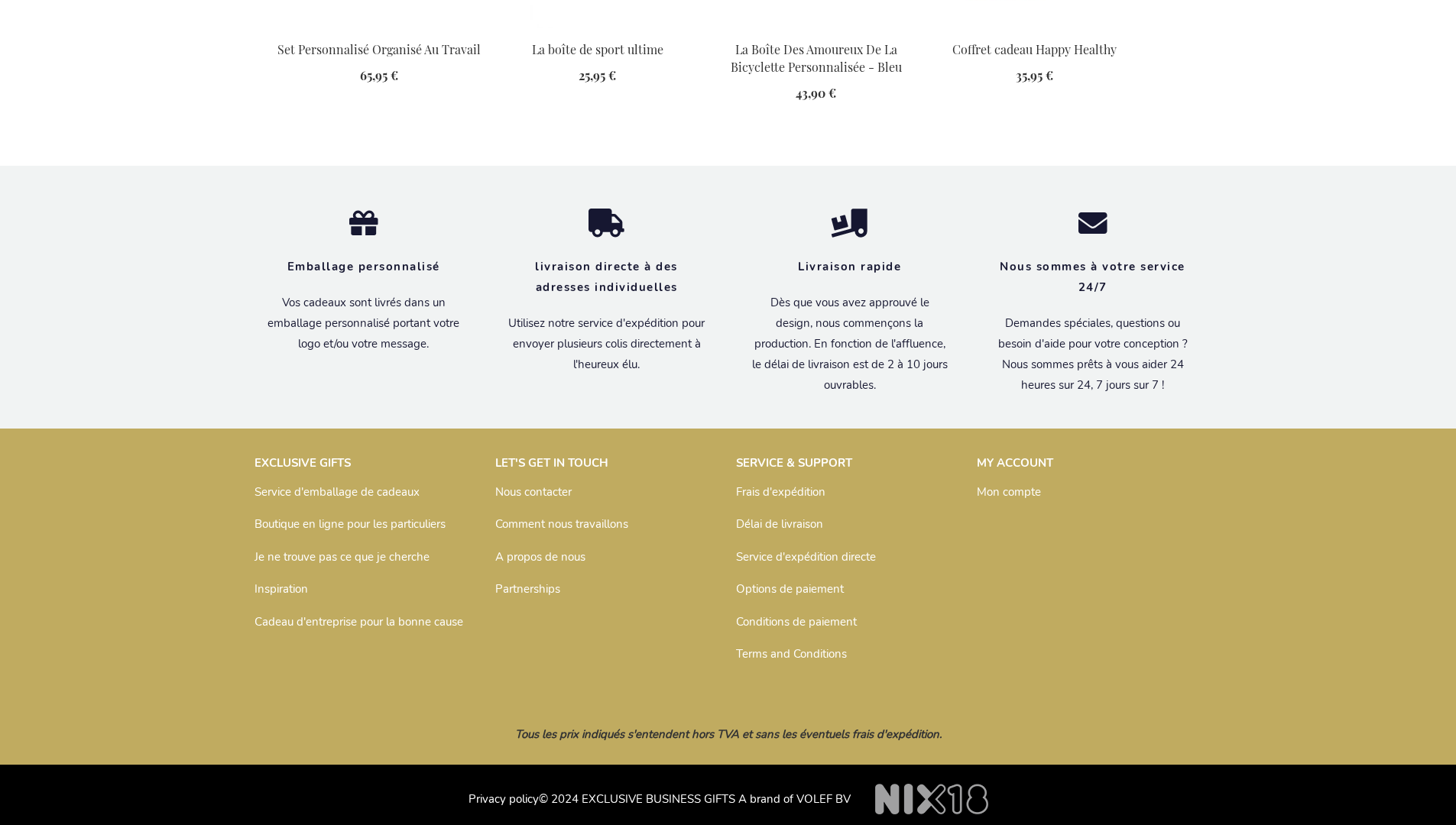
scroll to position [2110, 0]
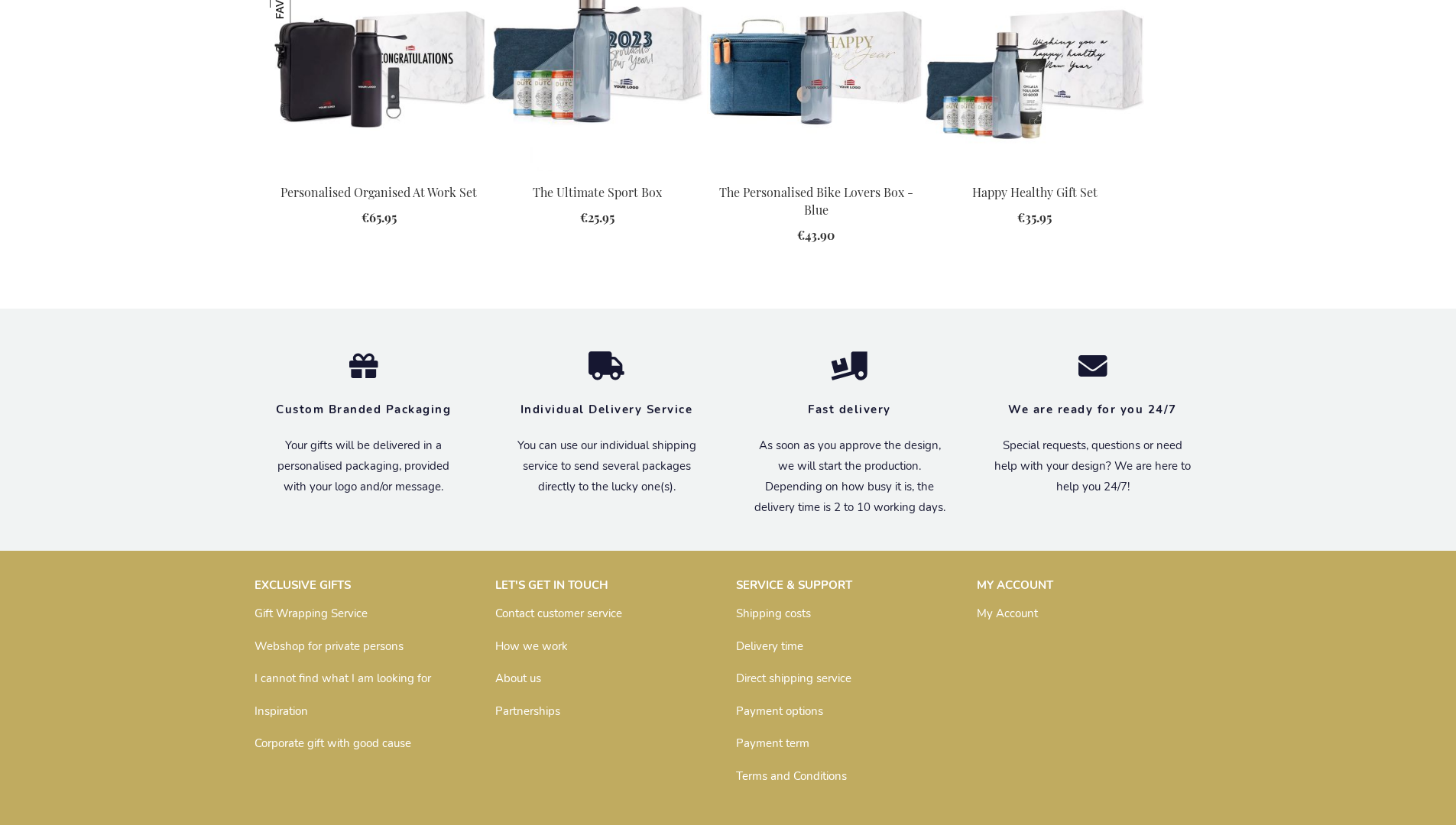
scroll to position [2057, 0]
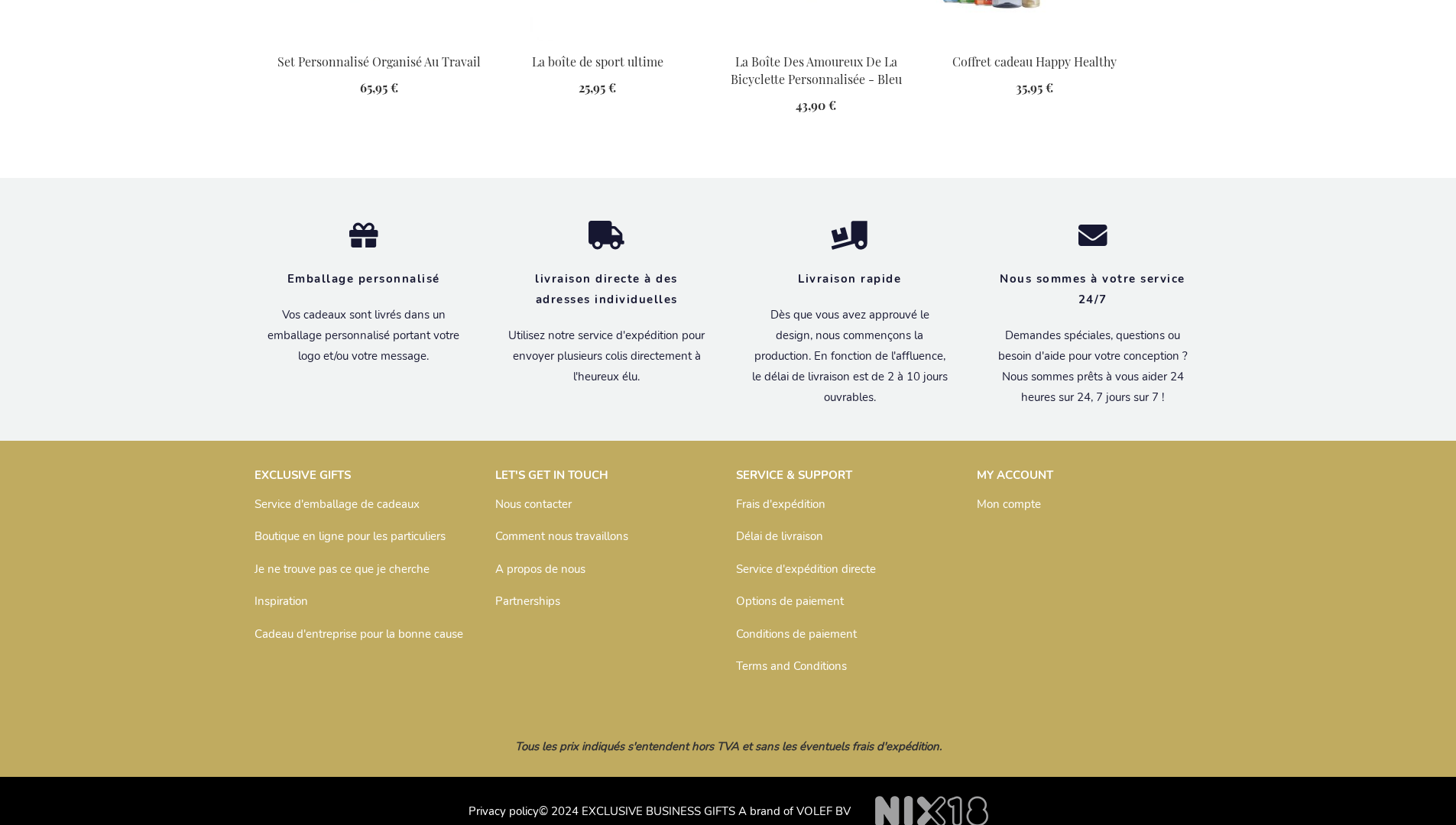
scroll to position [2110, 0]
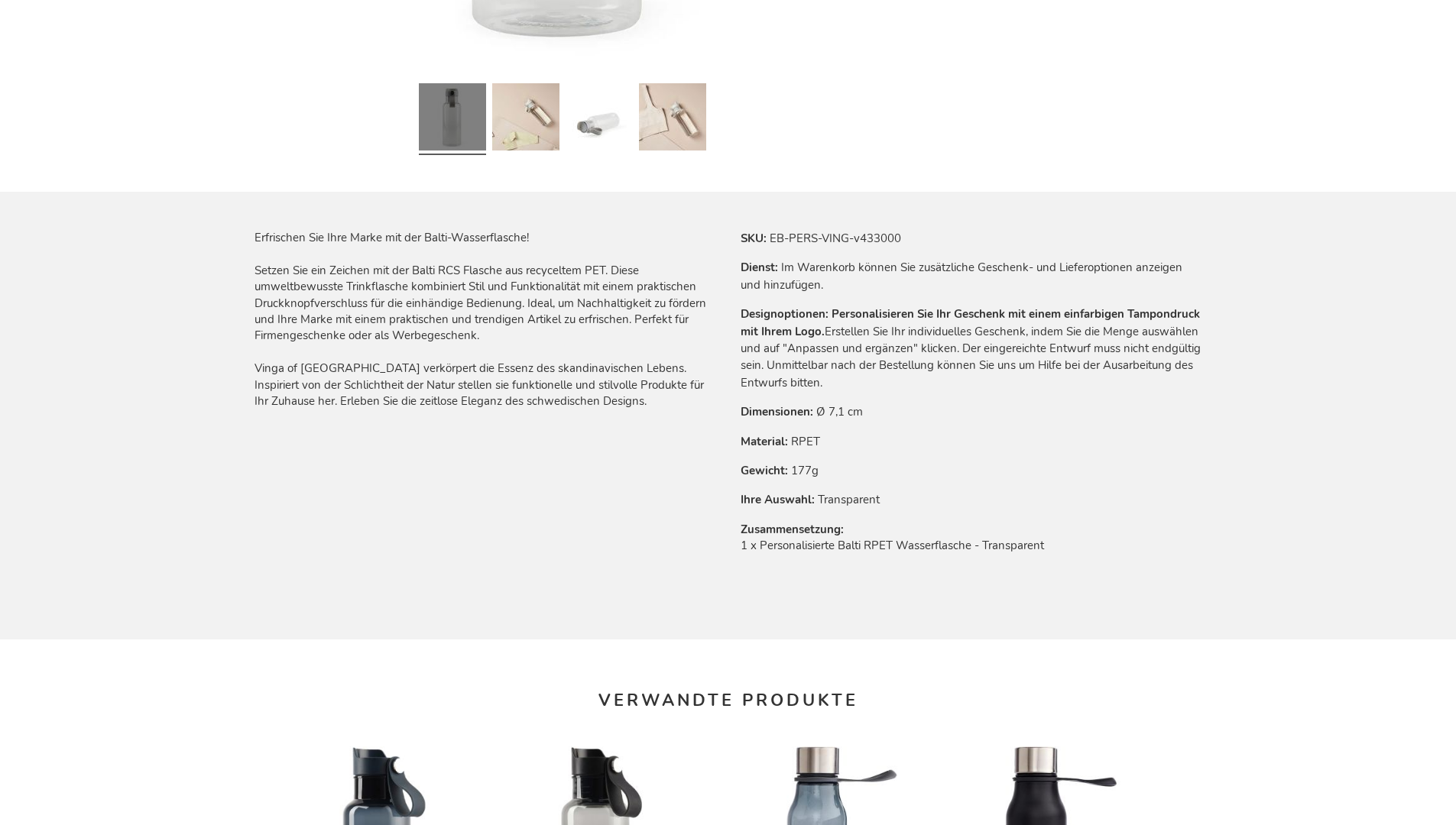
scroll to position [2095, 0]
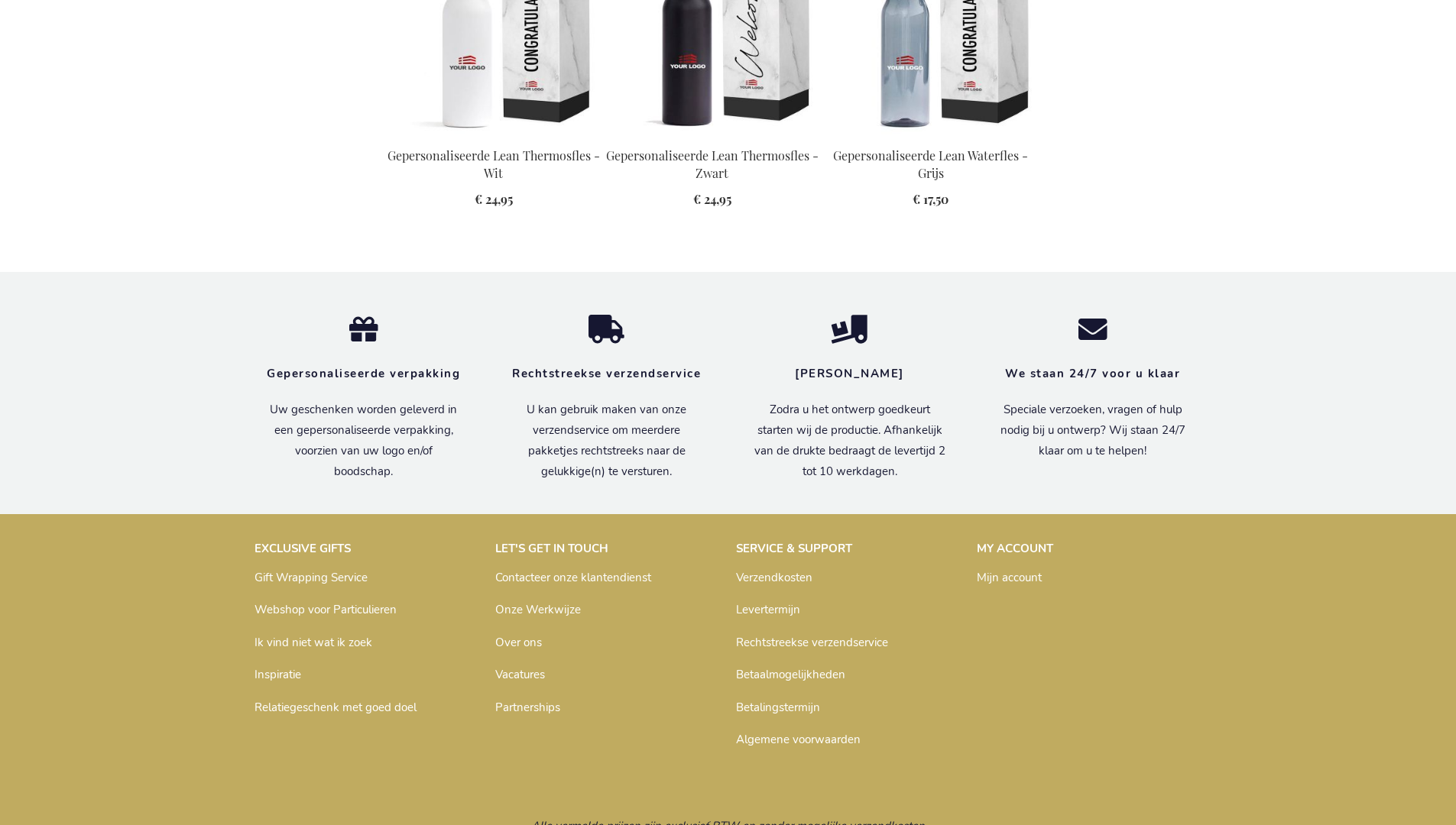
scroll to position [1898, 0]
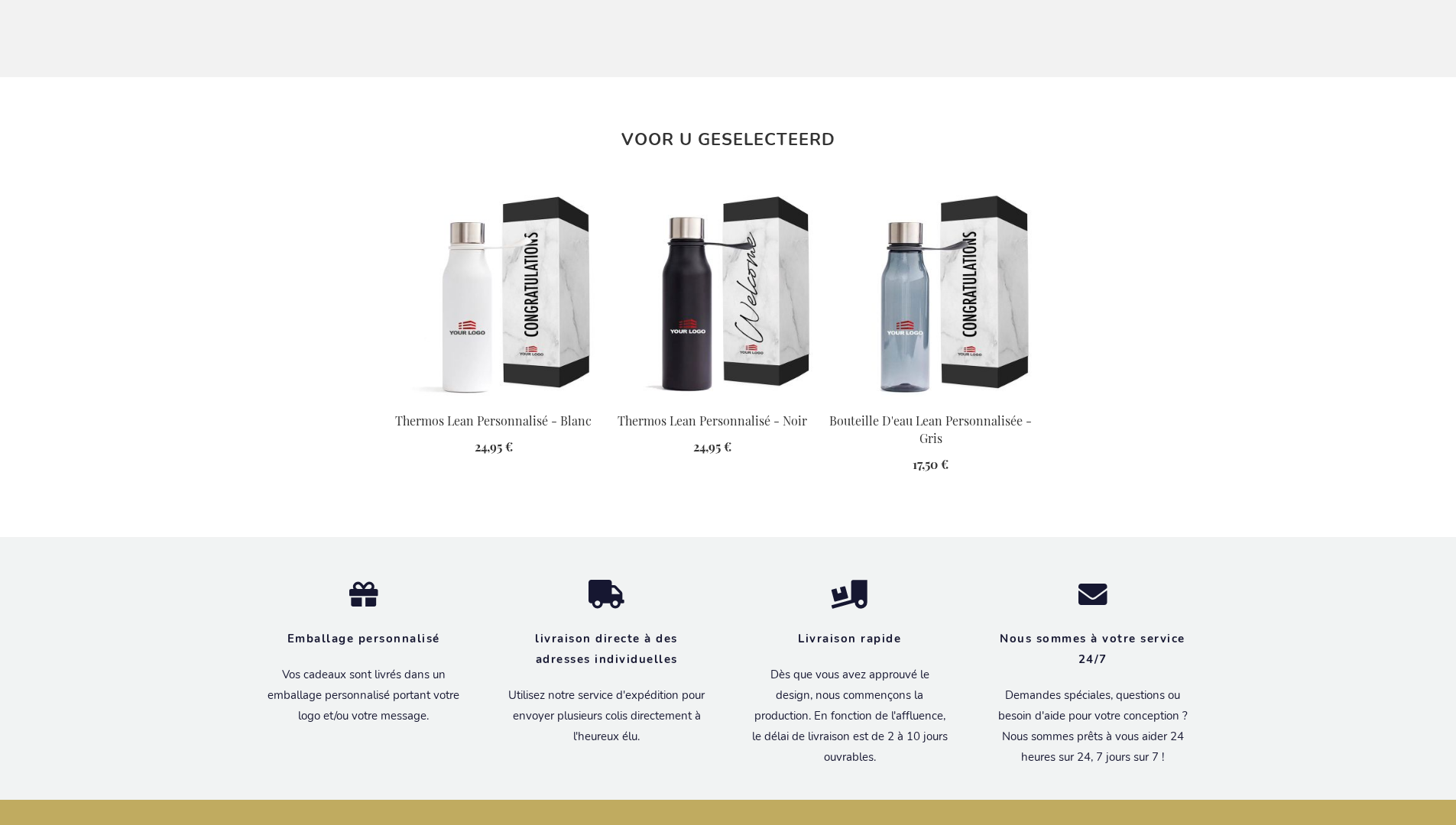
scroll to position [1907, 0]
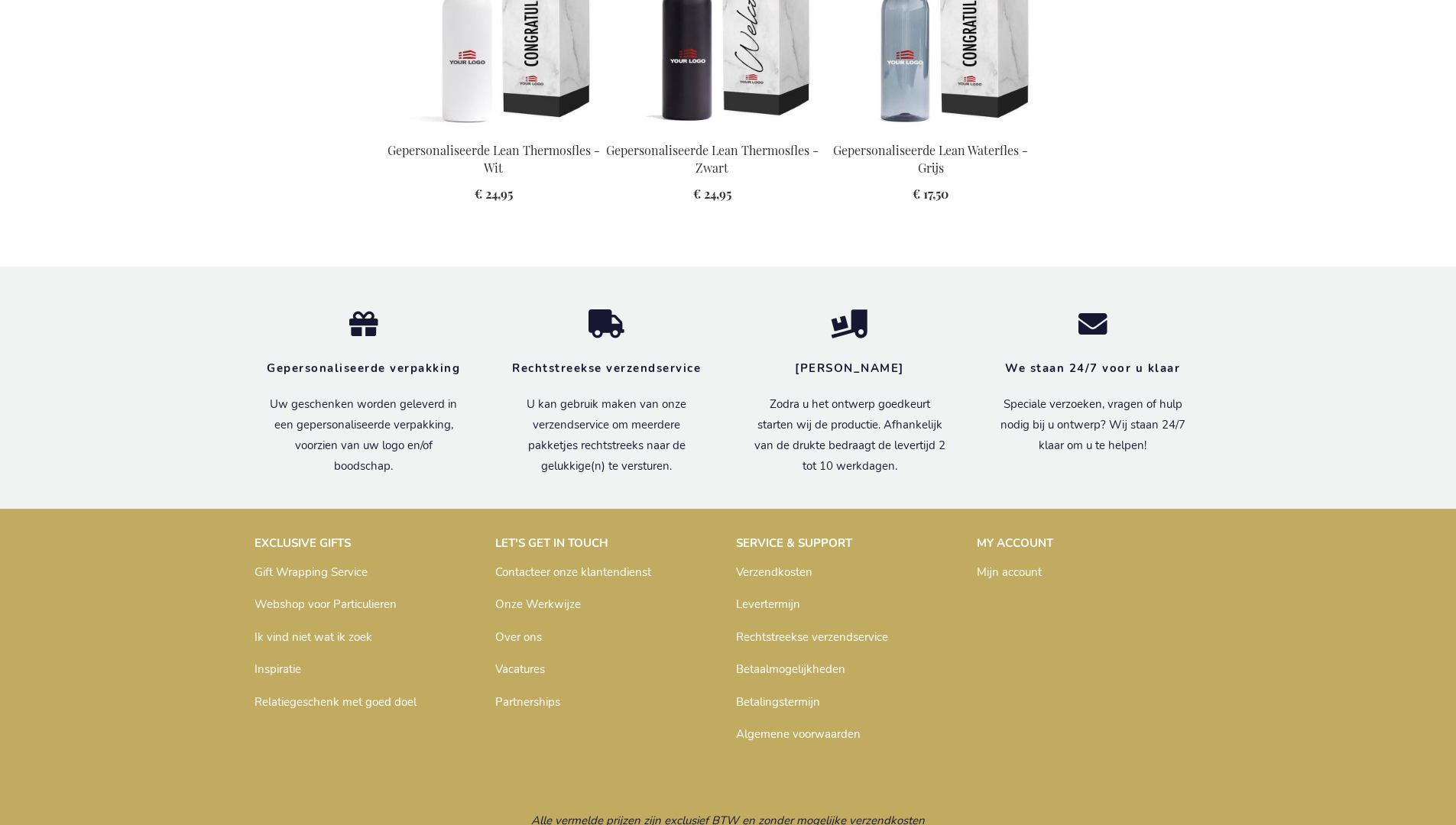
scroll to position [1898, 0]
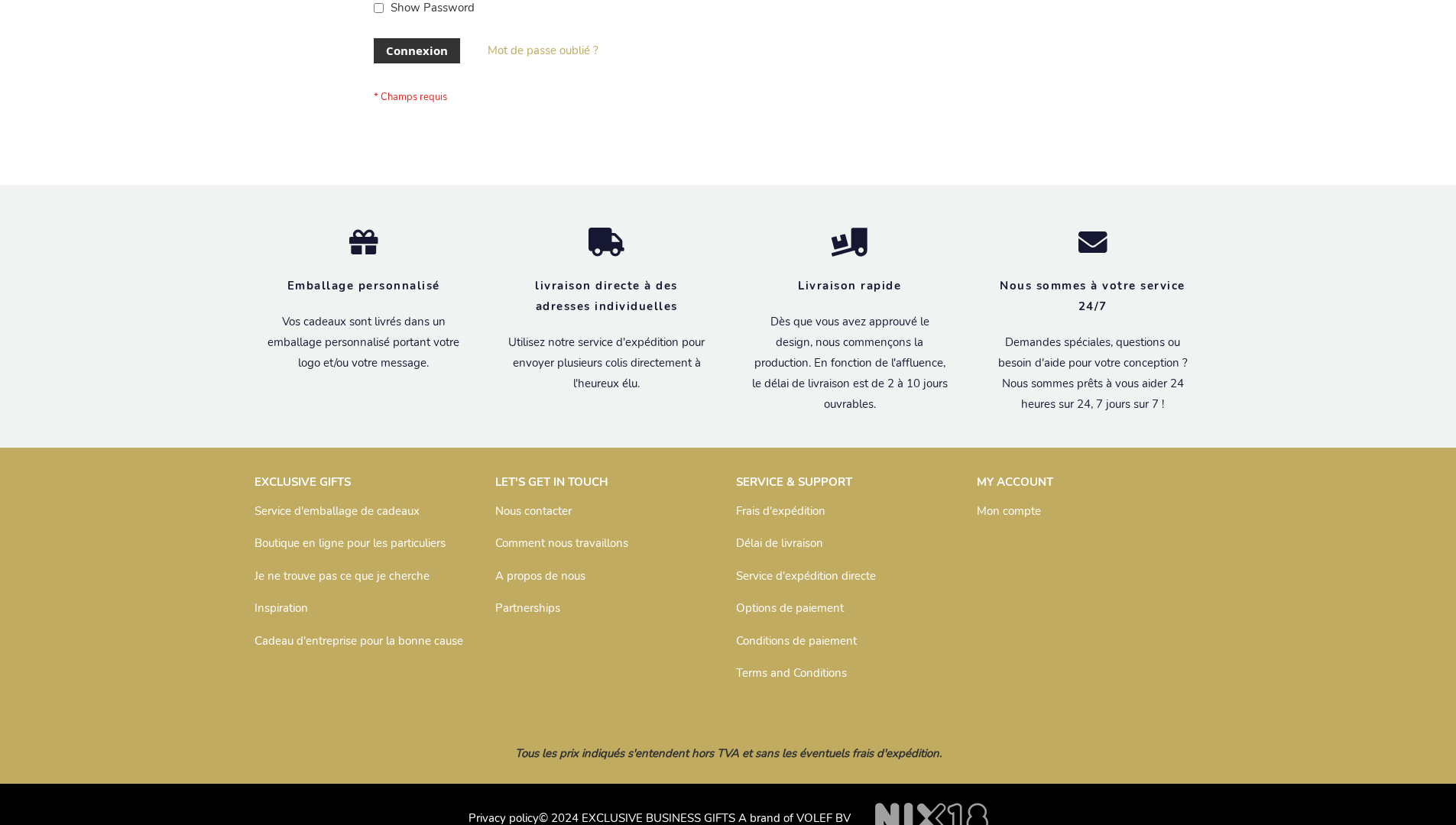
scroll to position [527, 0]
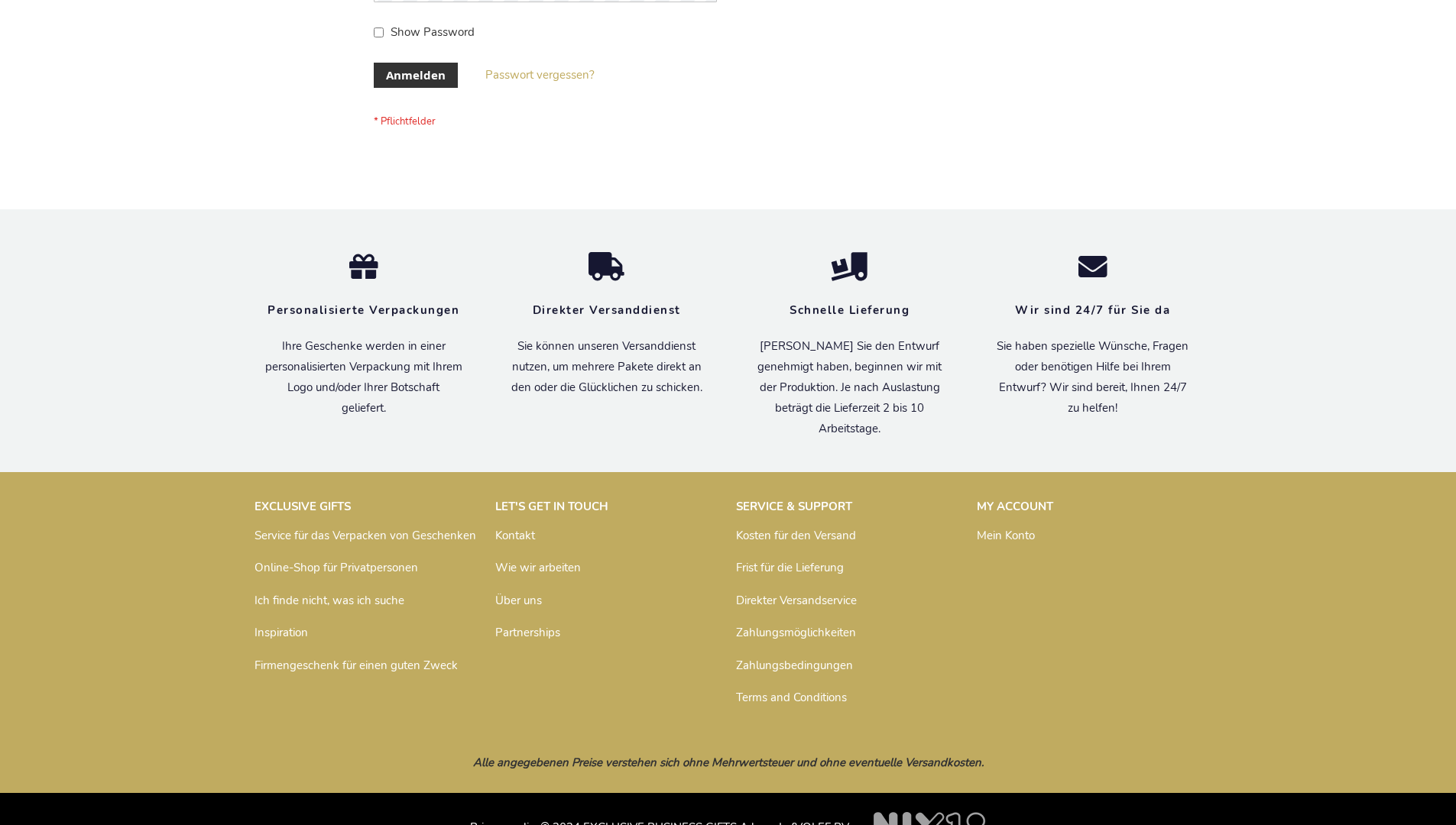
scroll to position [512, 0]
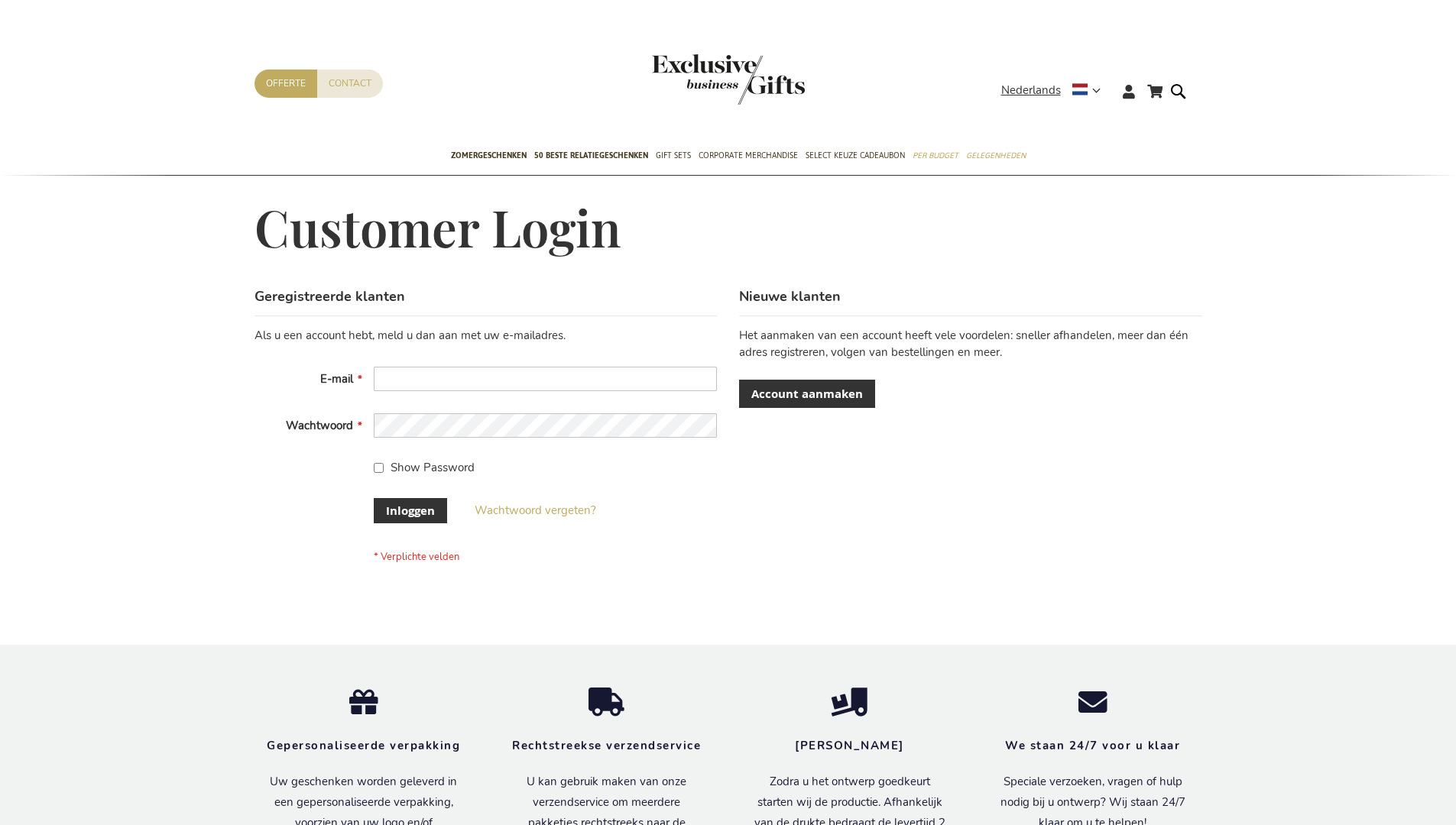
scroll to position [519, 0]
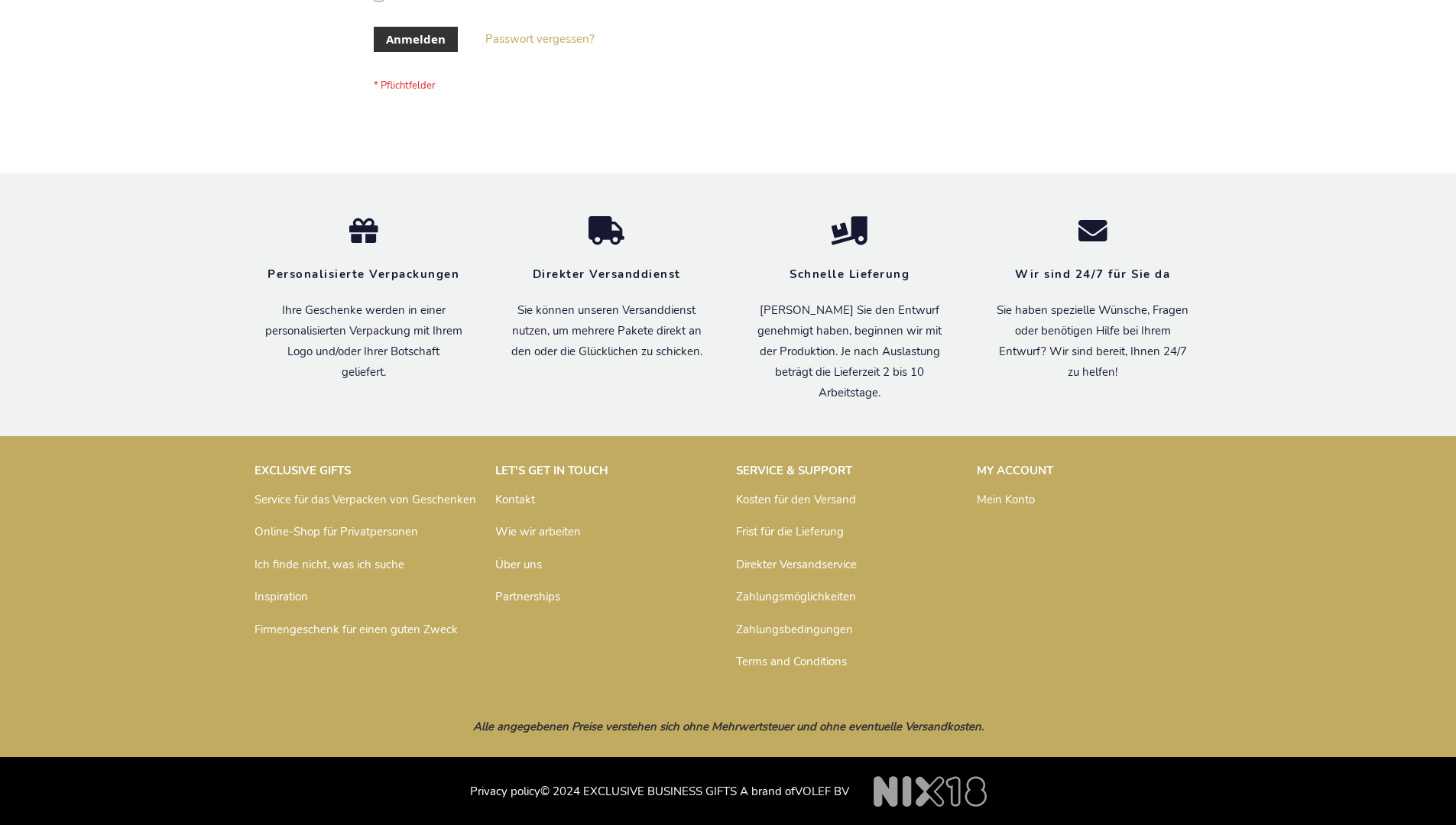
scroll to position [512, 0]
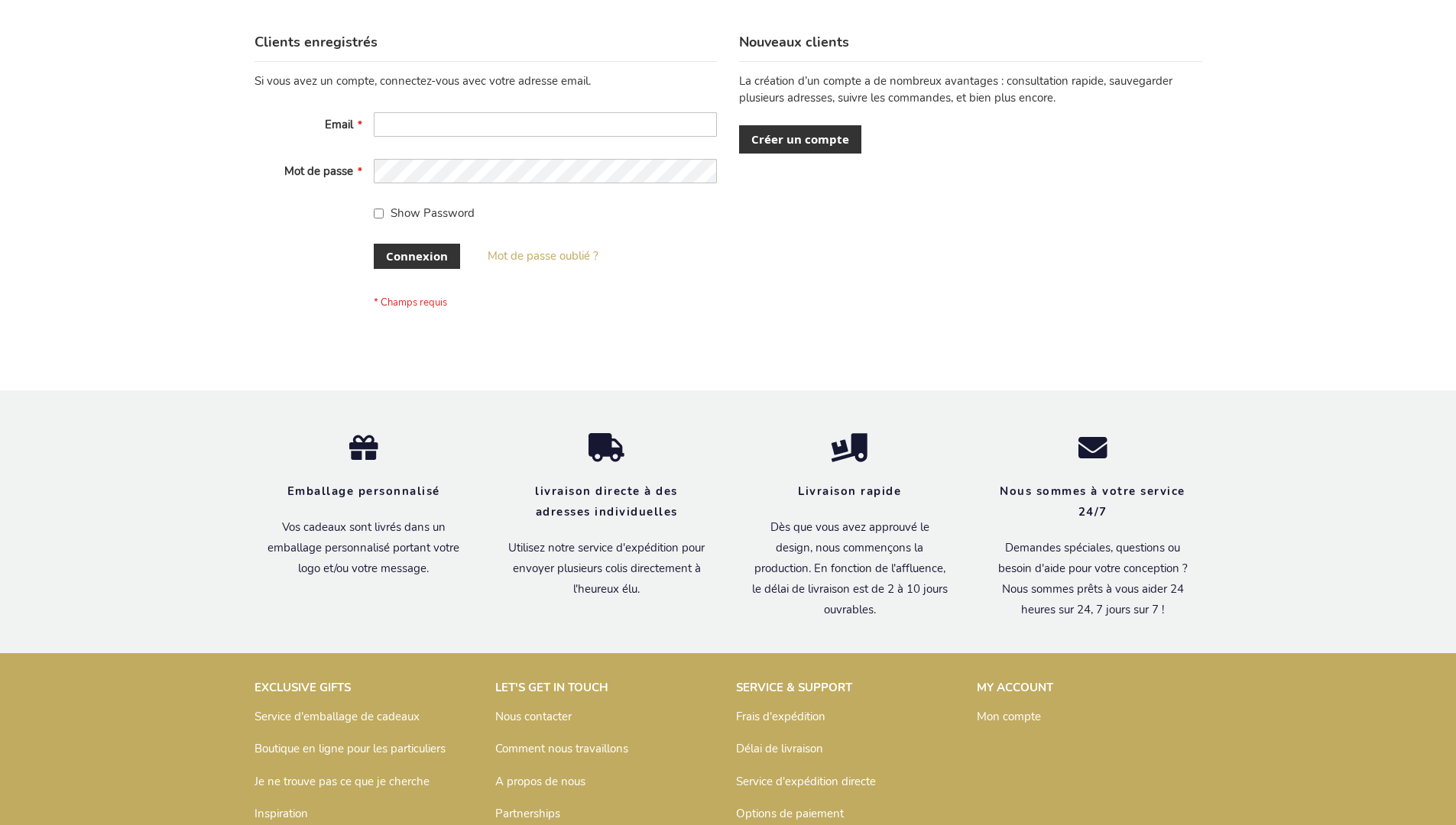
scroll to position [527, 0]
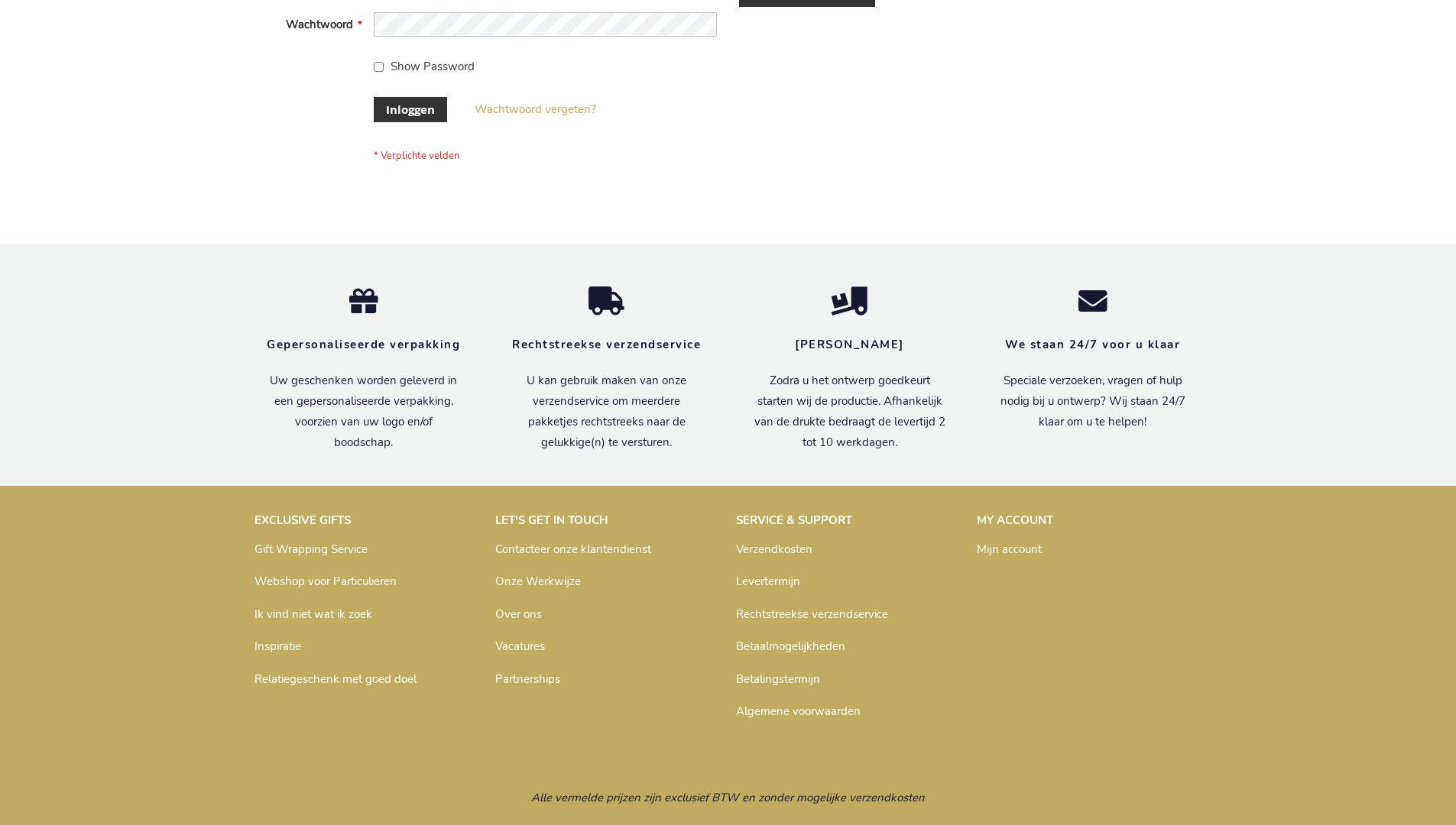
scroll to position [519, 0]
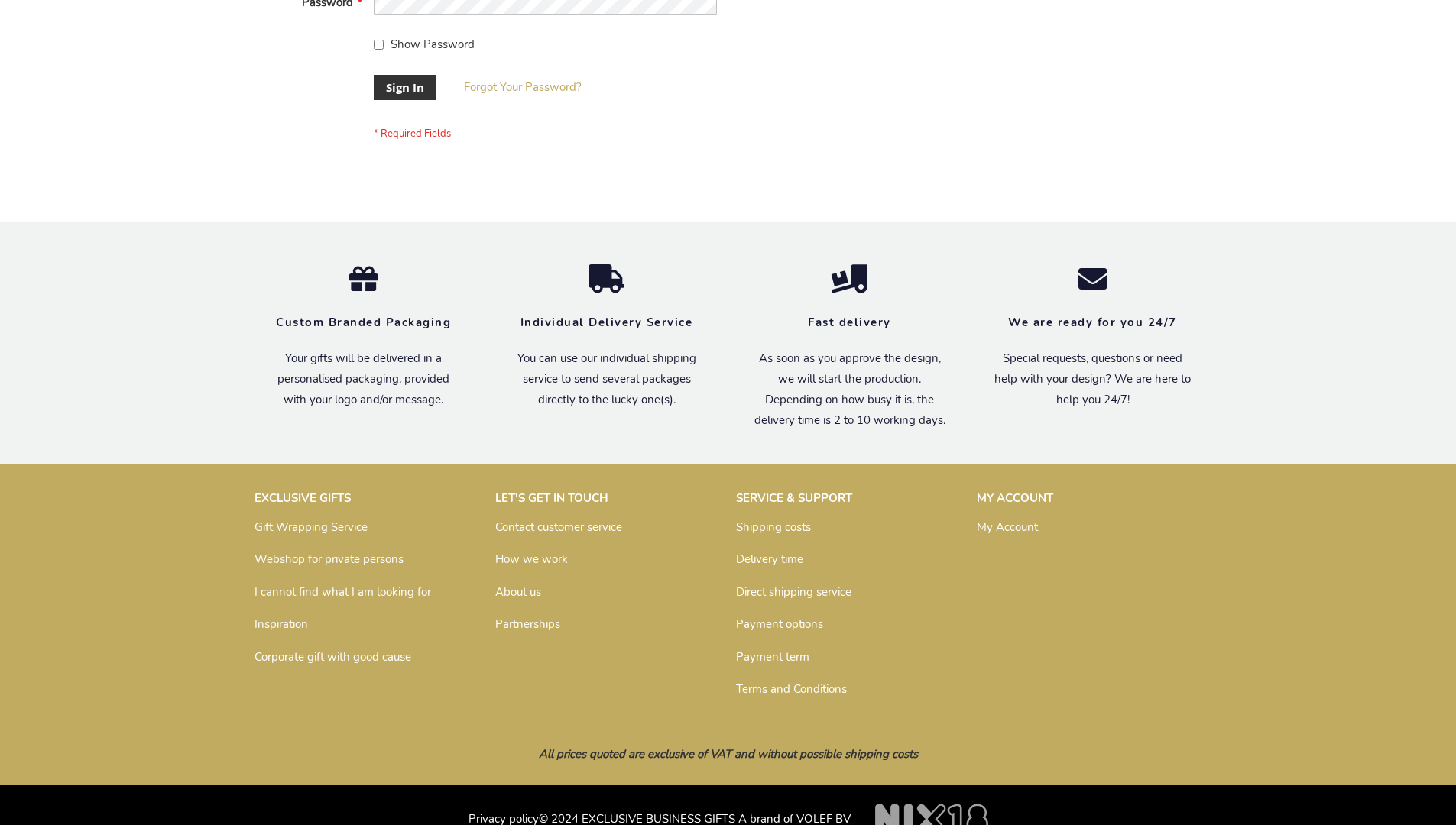
scroll to position [492, 0]
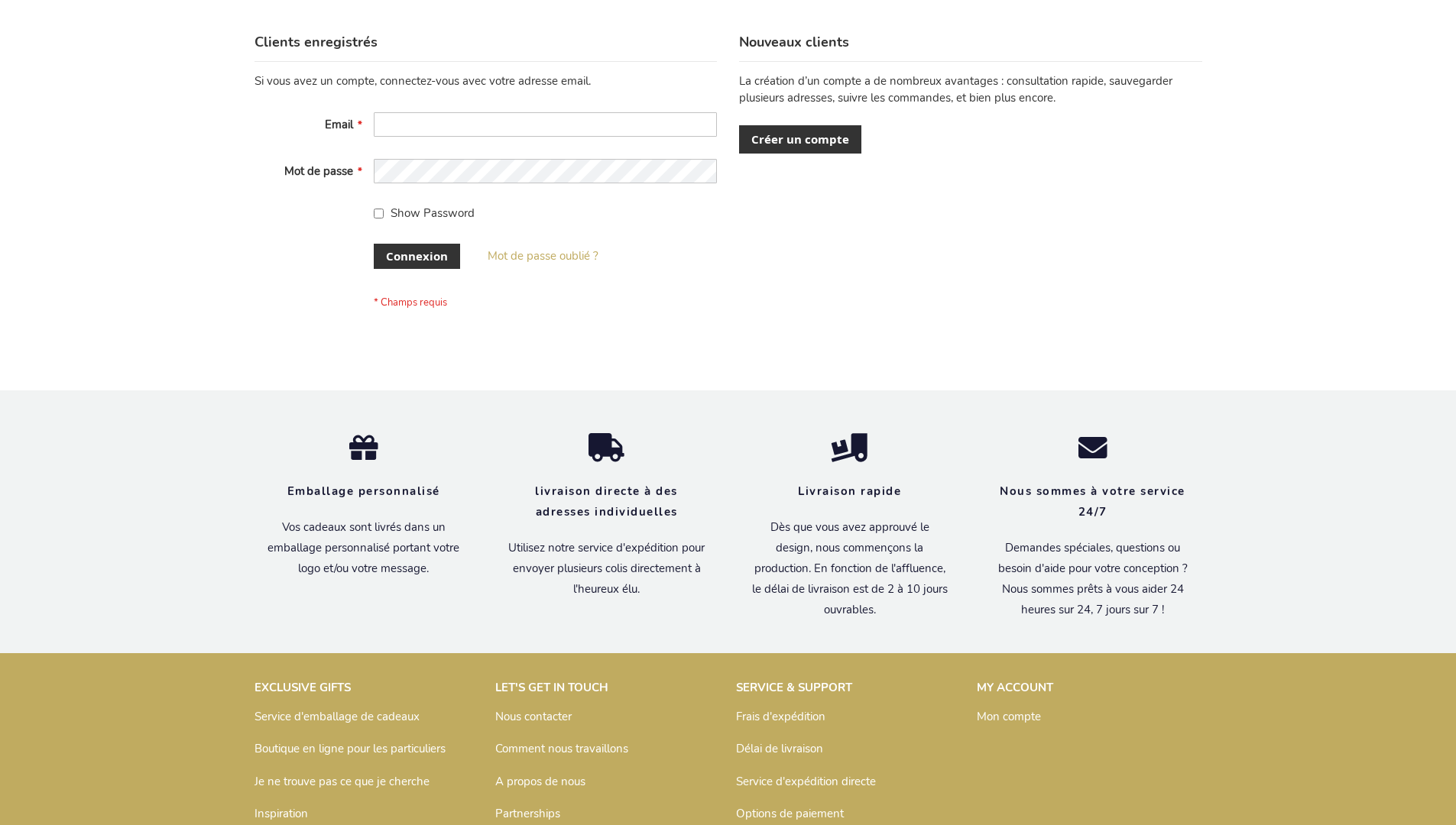
scroll to position [527, 0]
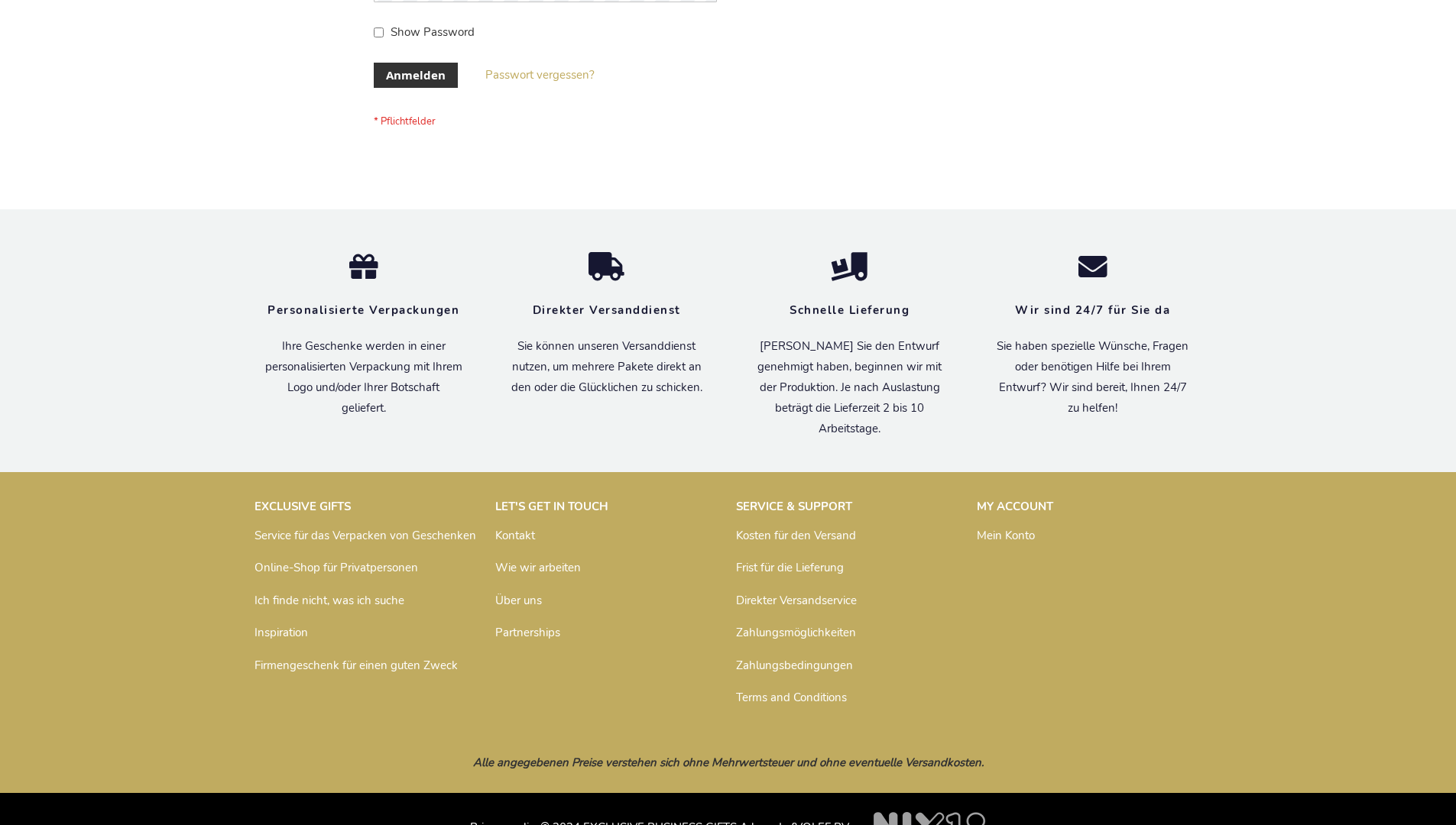
scroll to position [512, 0]
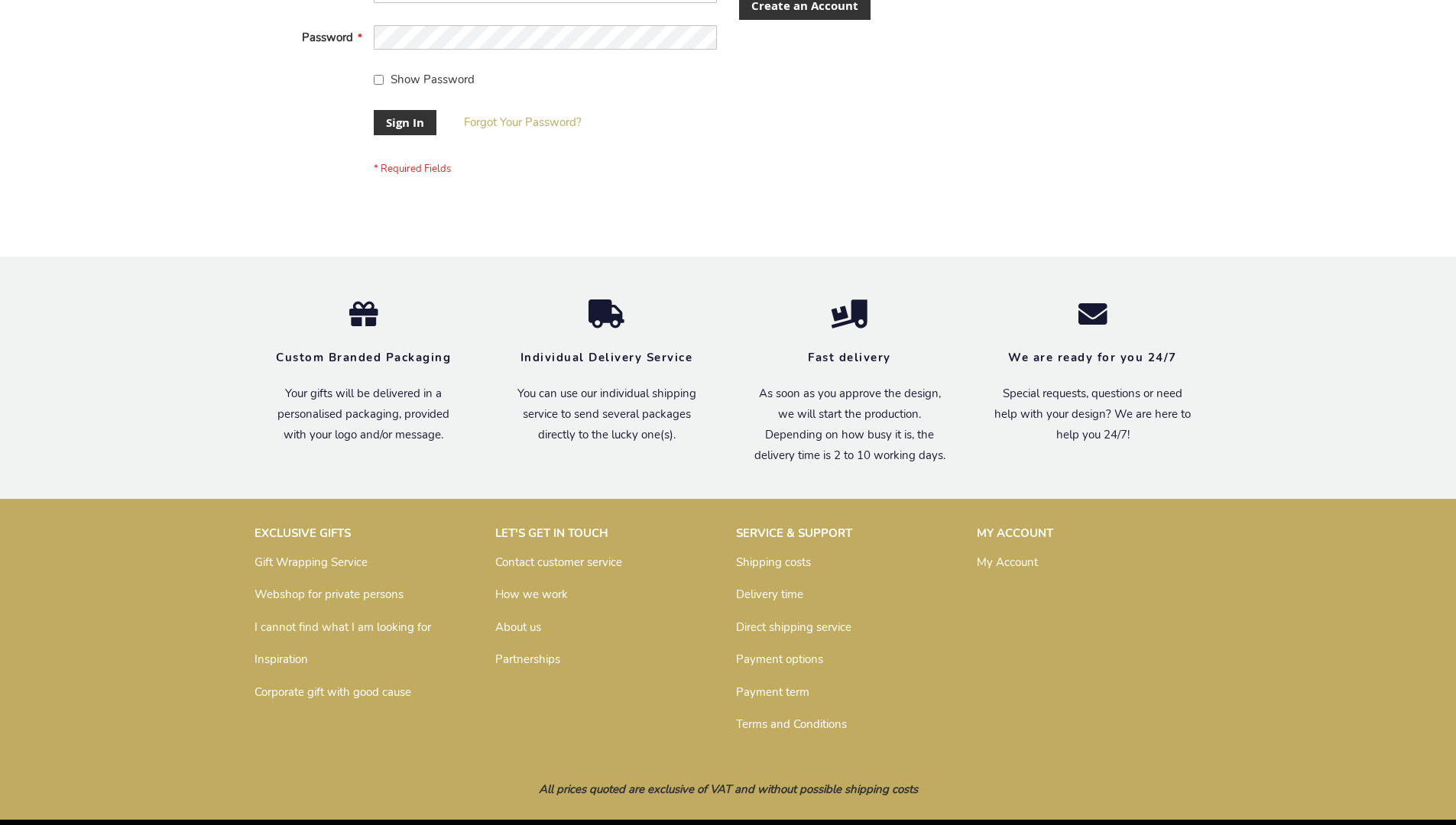
scroll to position [492, 0]
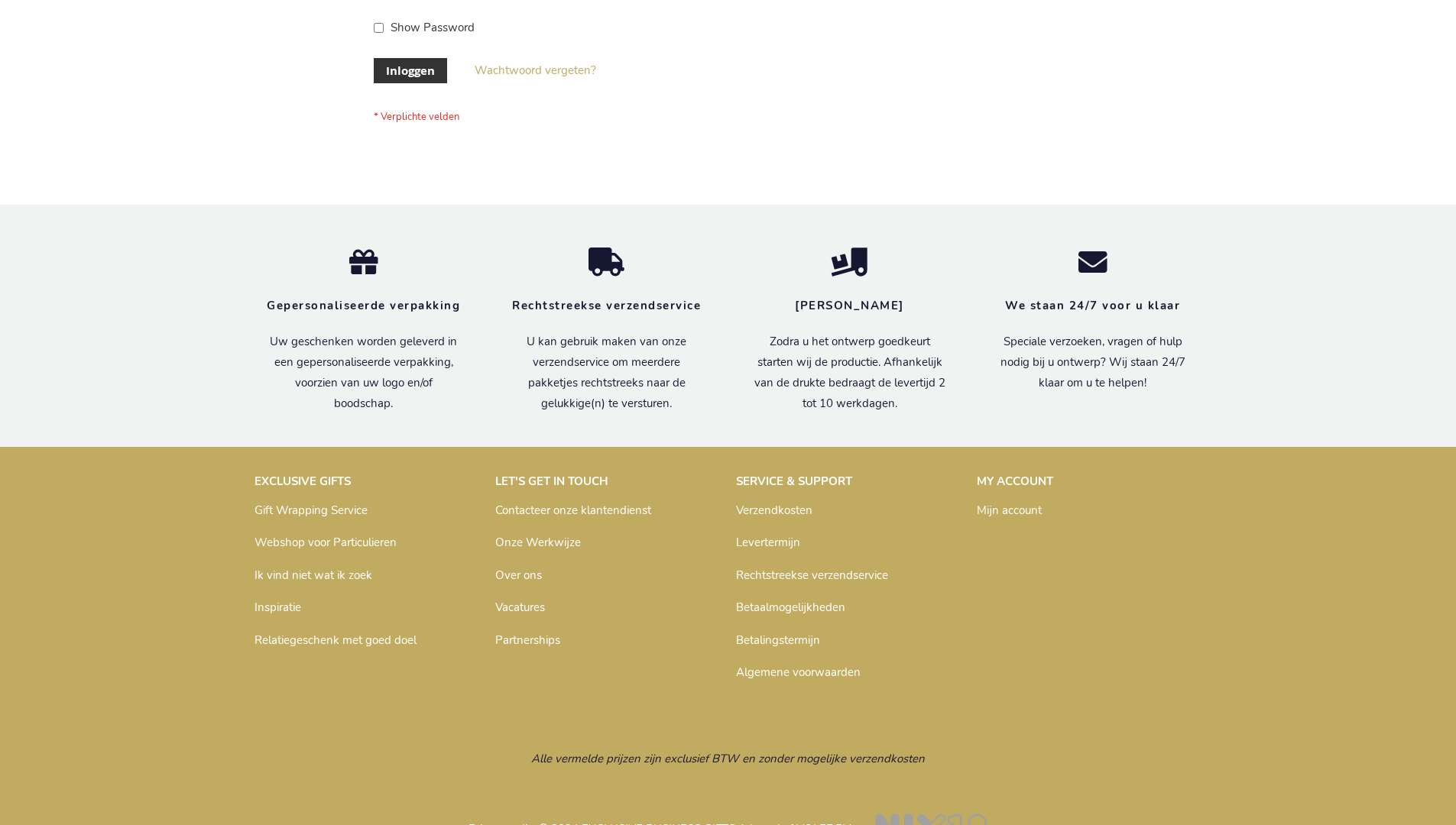
scroll to position [519, 0]
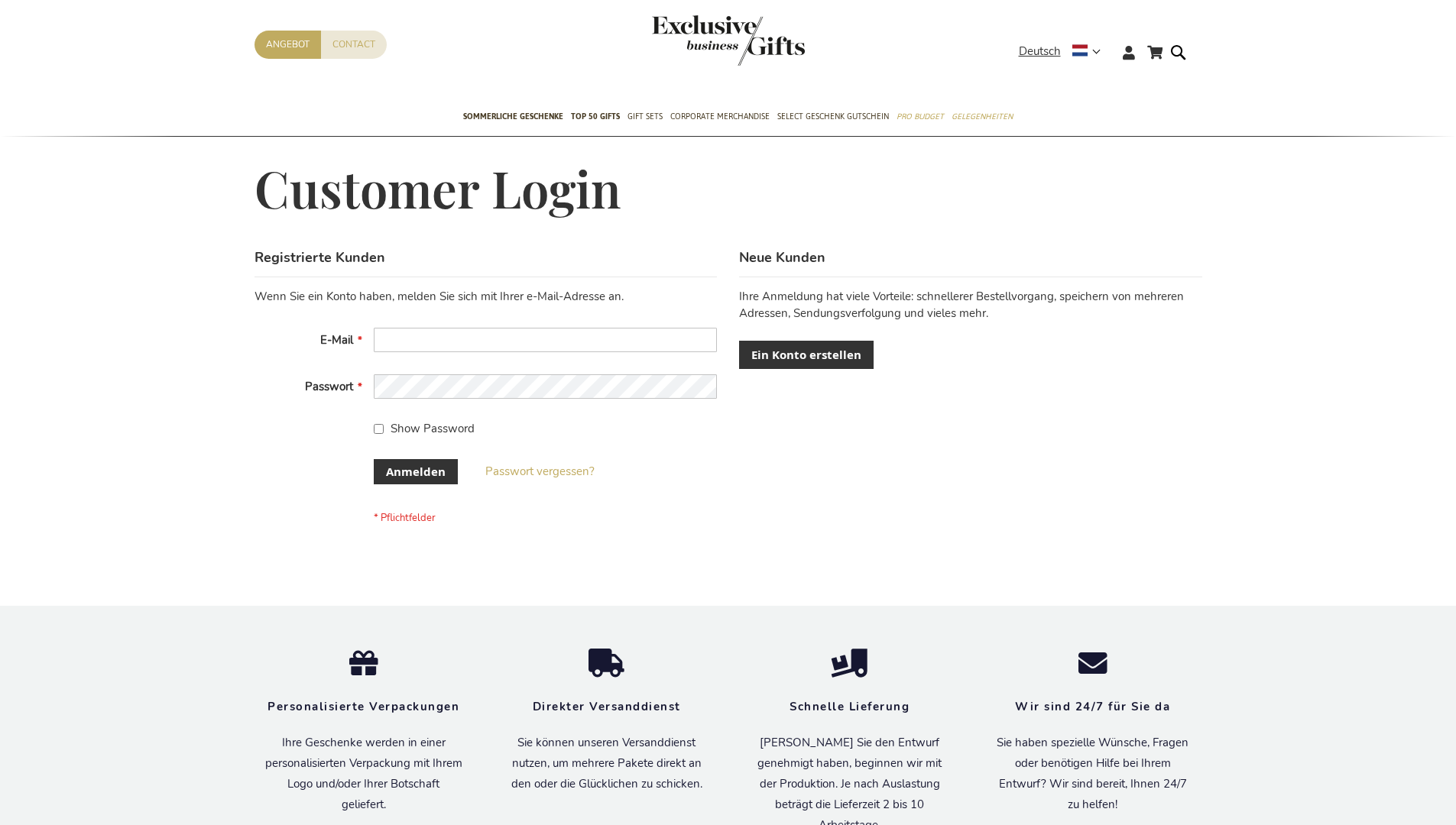
scroll to position [512, 0]
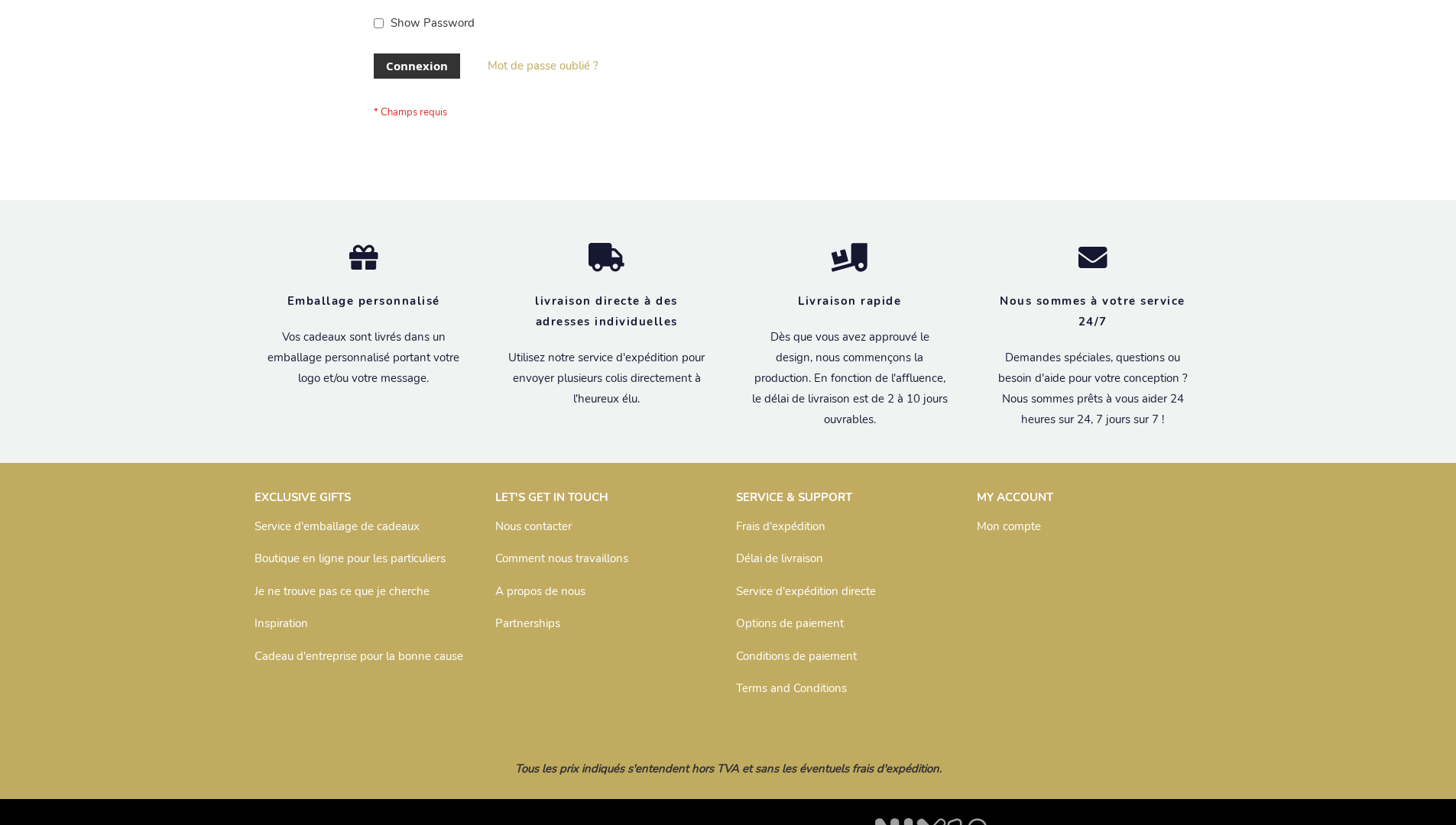
scroll to position [527, 0]
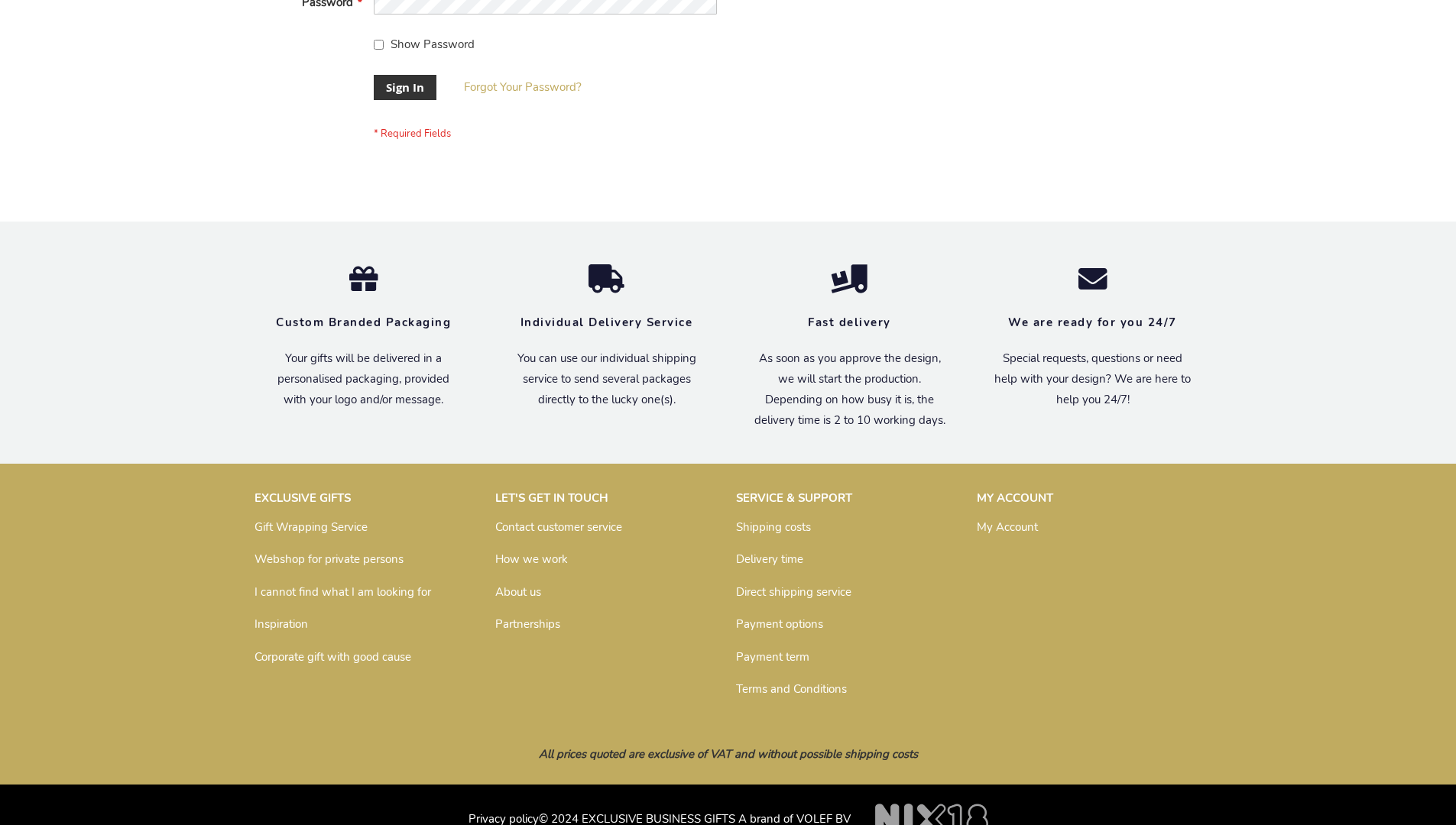
scroll to position [492, 0]
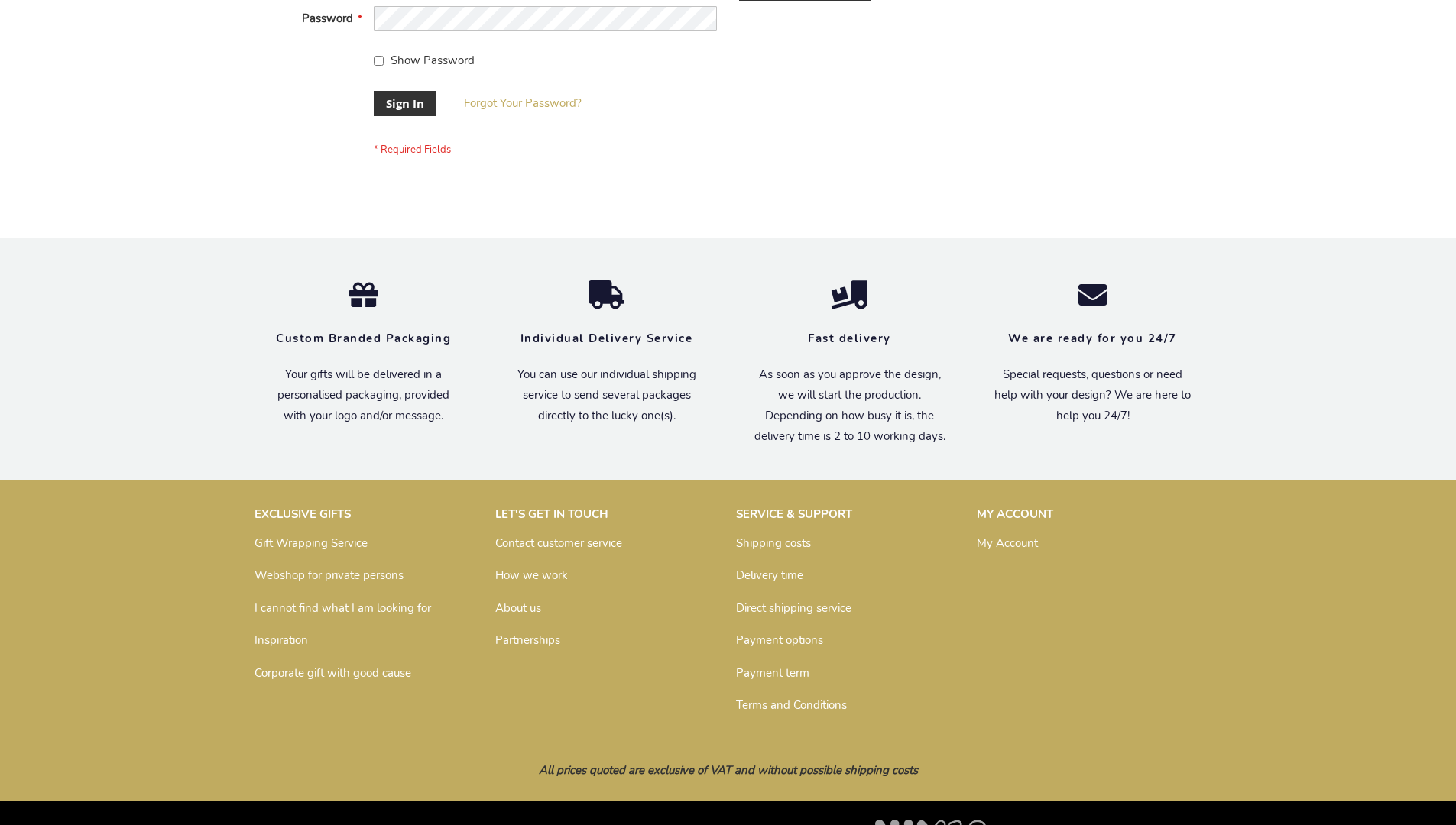
scroll to position [492, 0]
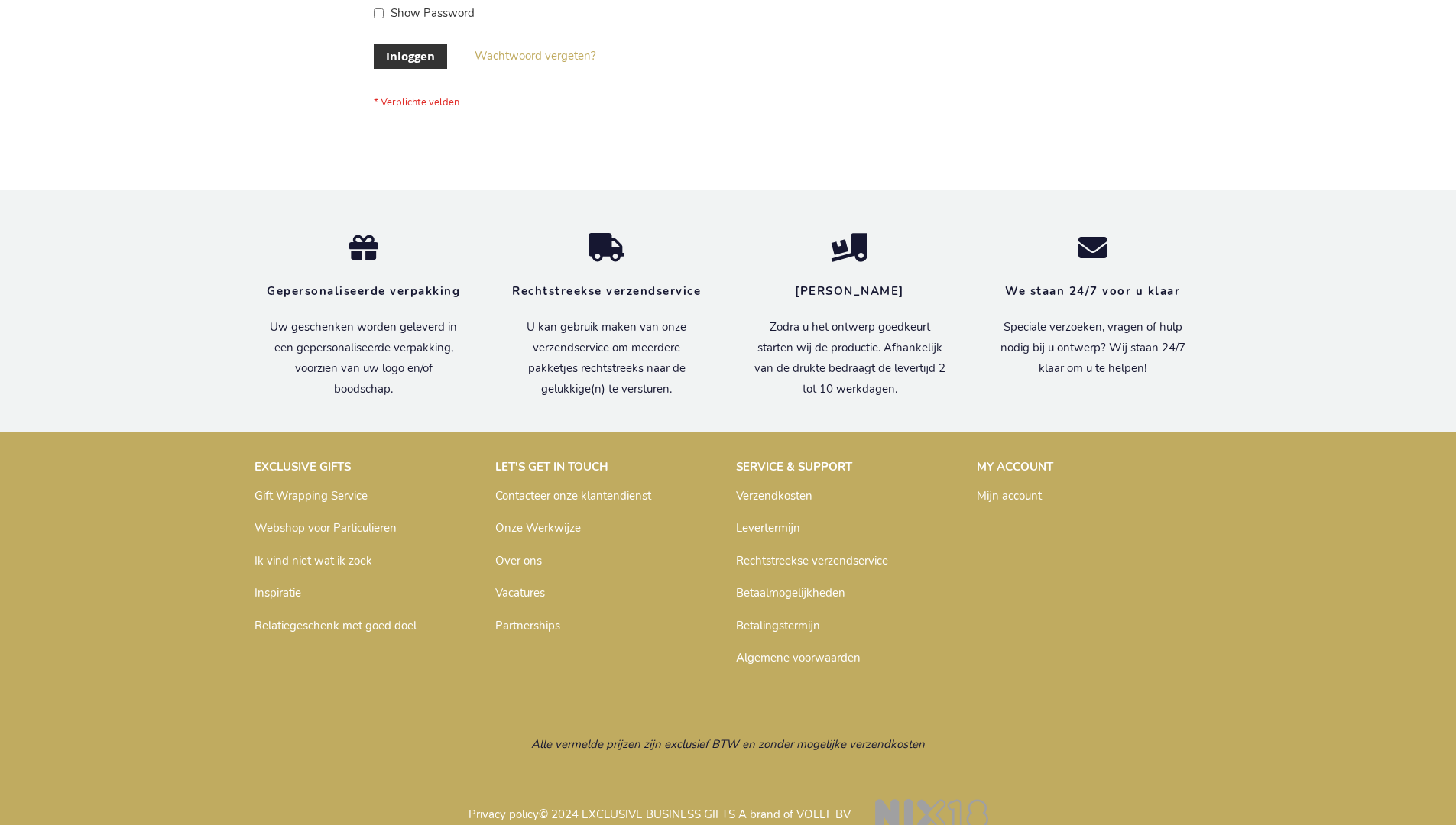
scroll to position [519, 0]
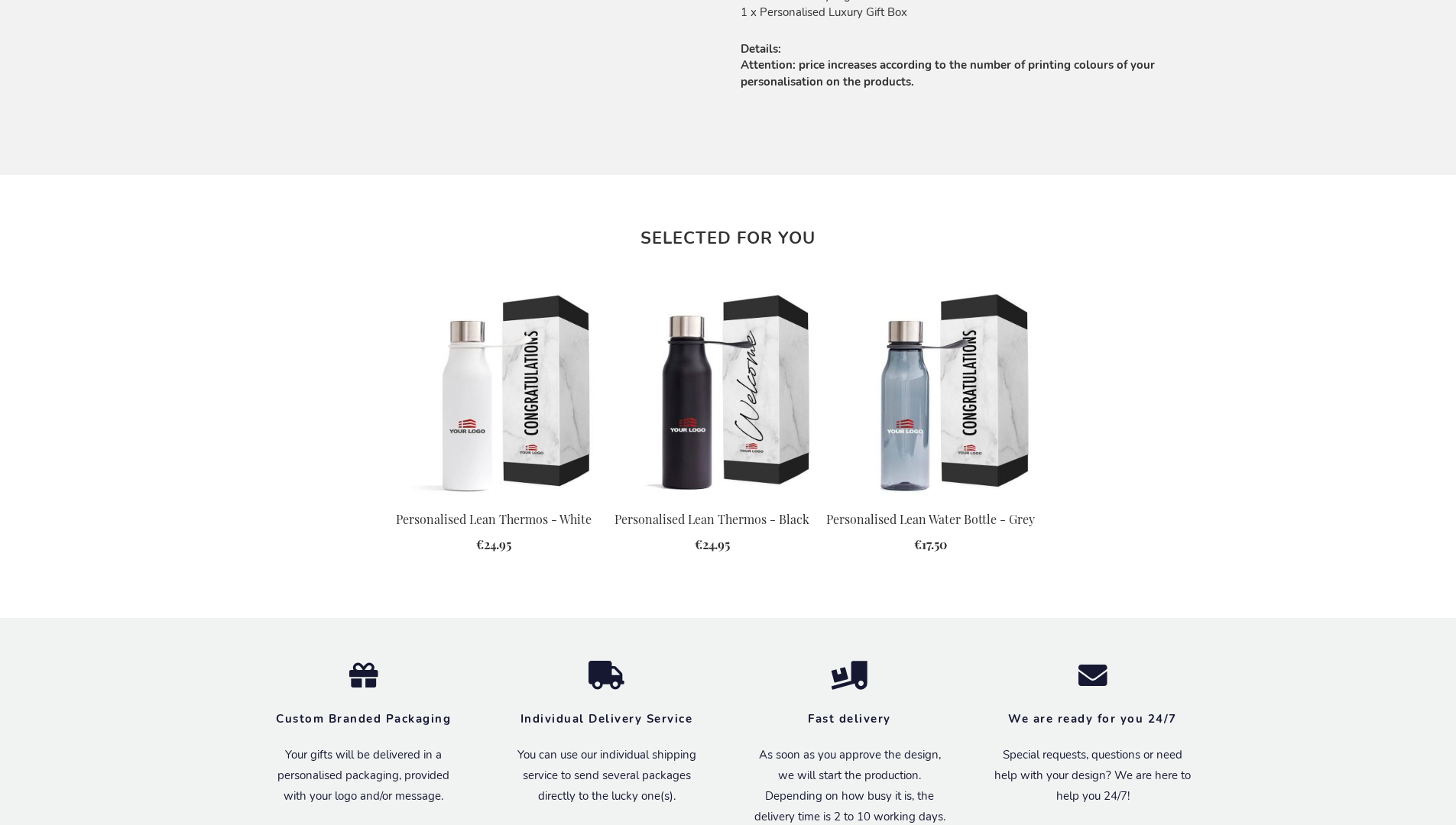
scroll to position [1837, 0]
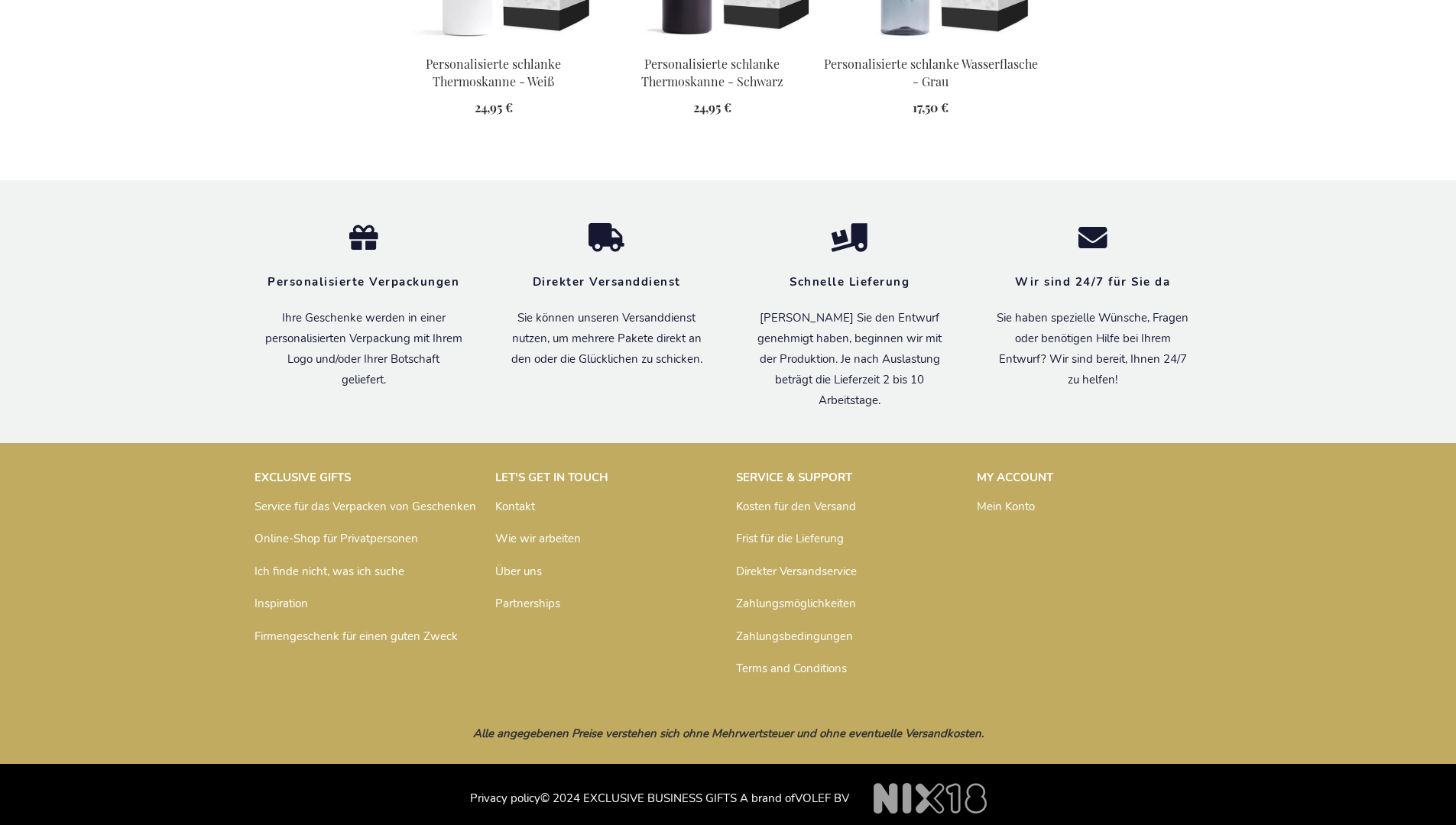
scroll to position [1892, 0]
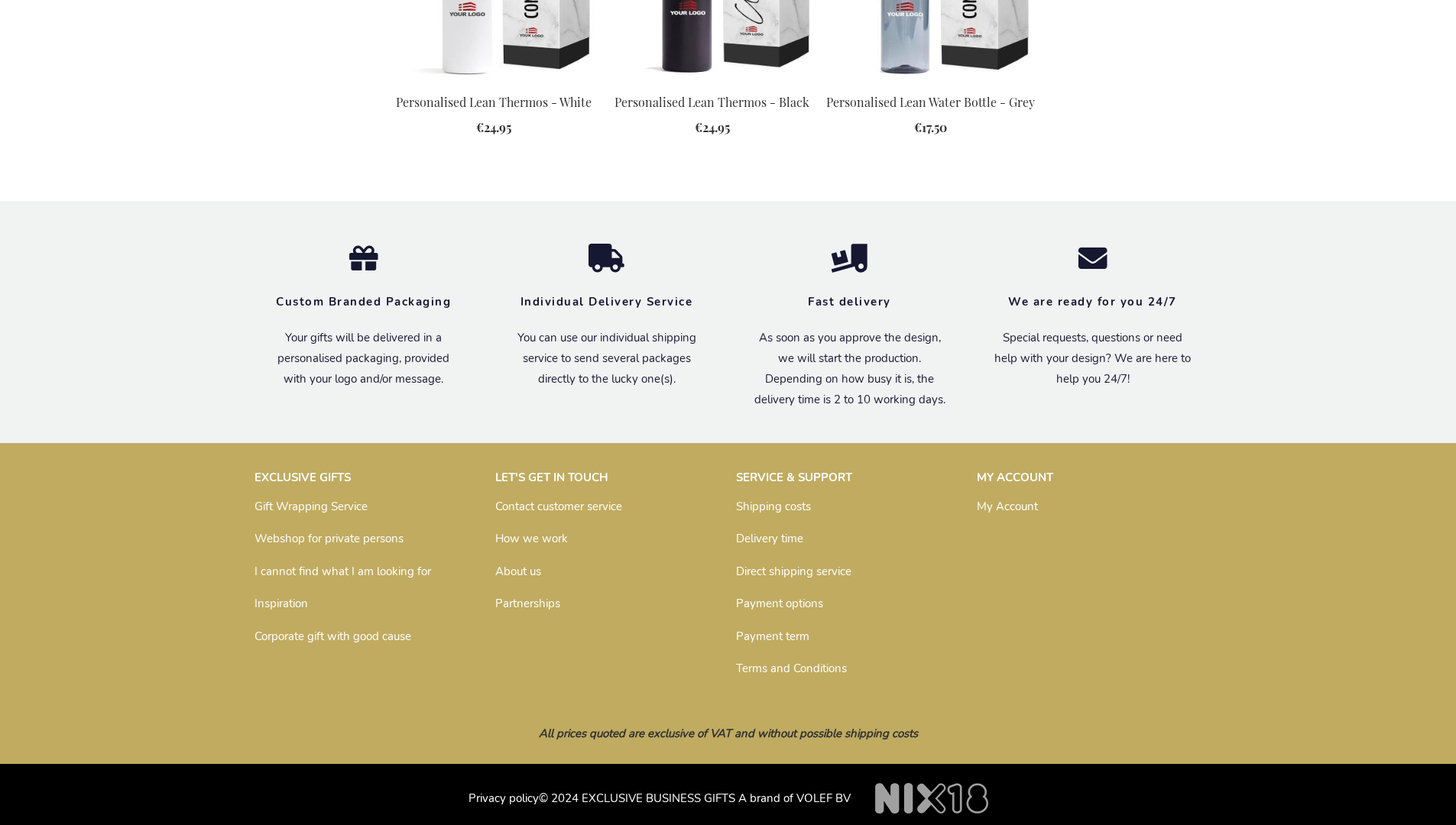
scroll to position [1837, 0]
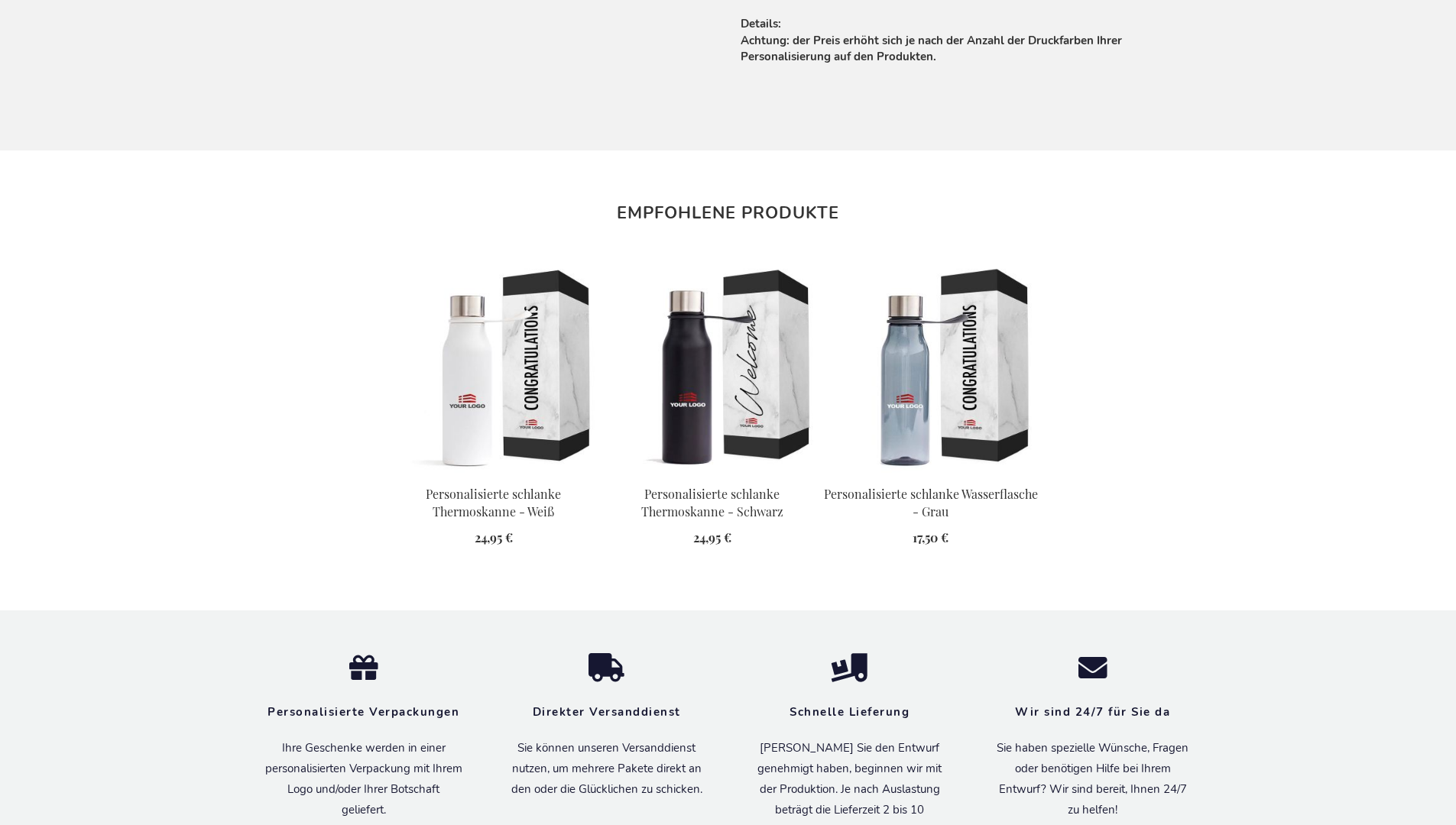
scroll to position [1892, 0]
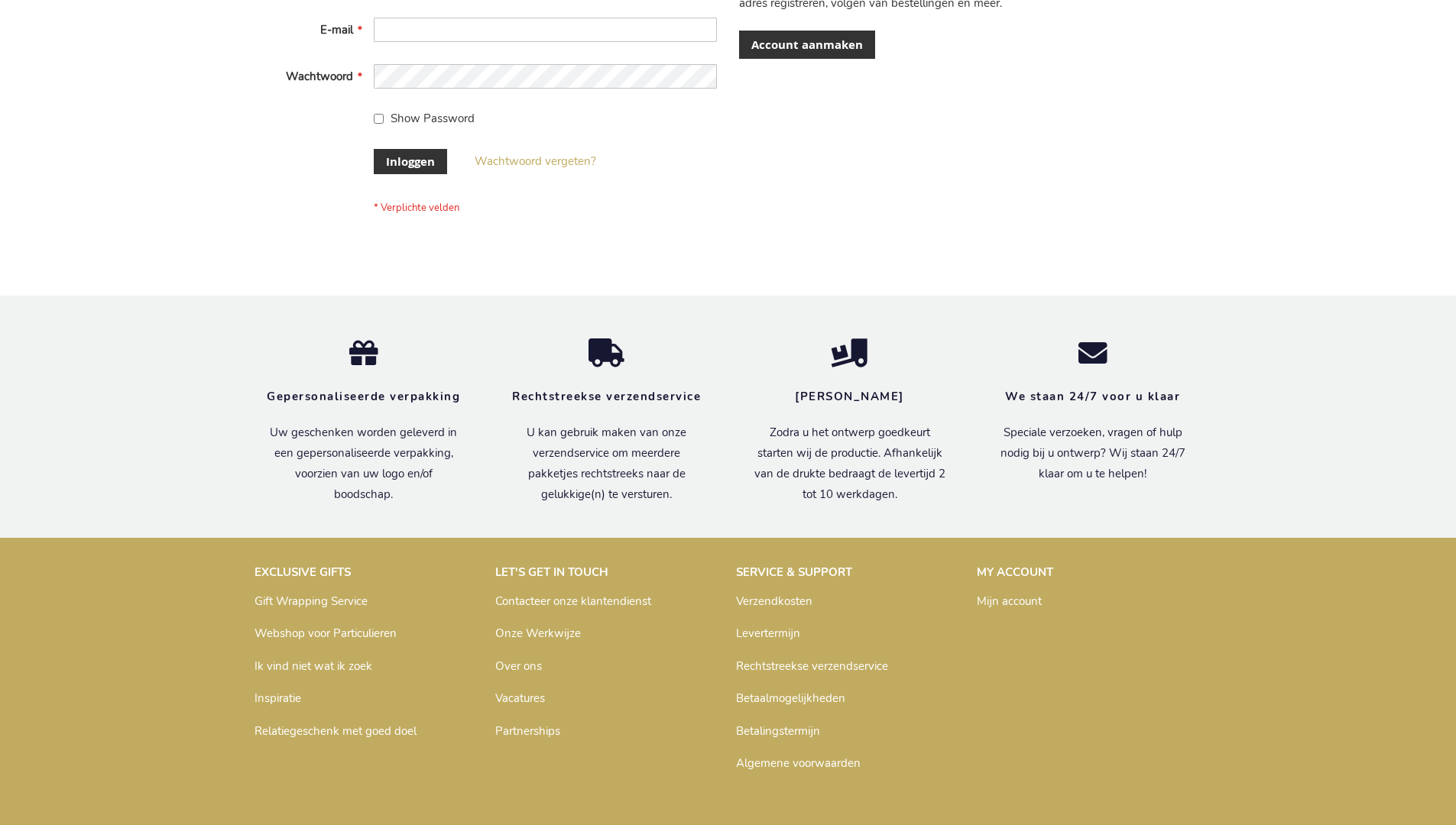
scroll to position [519, 0]
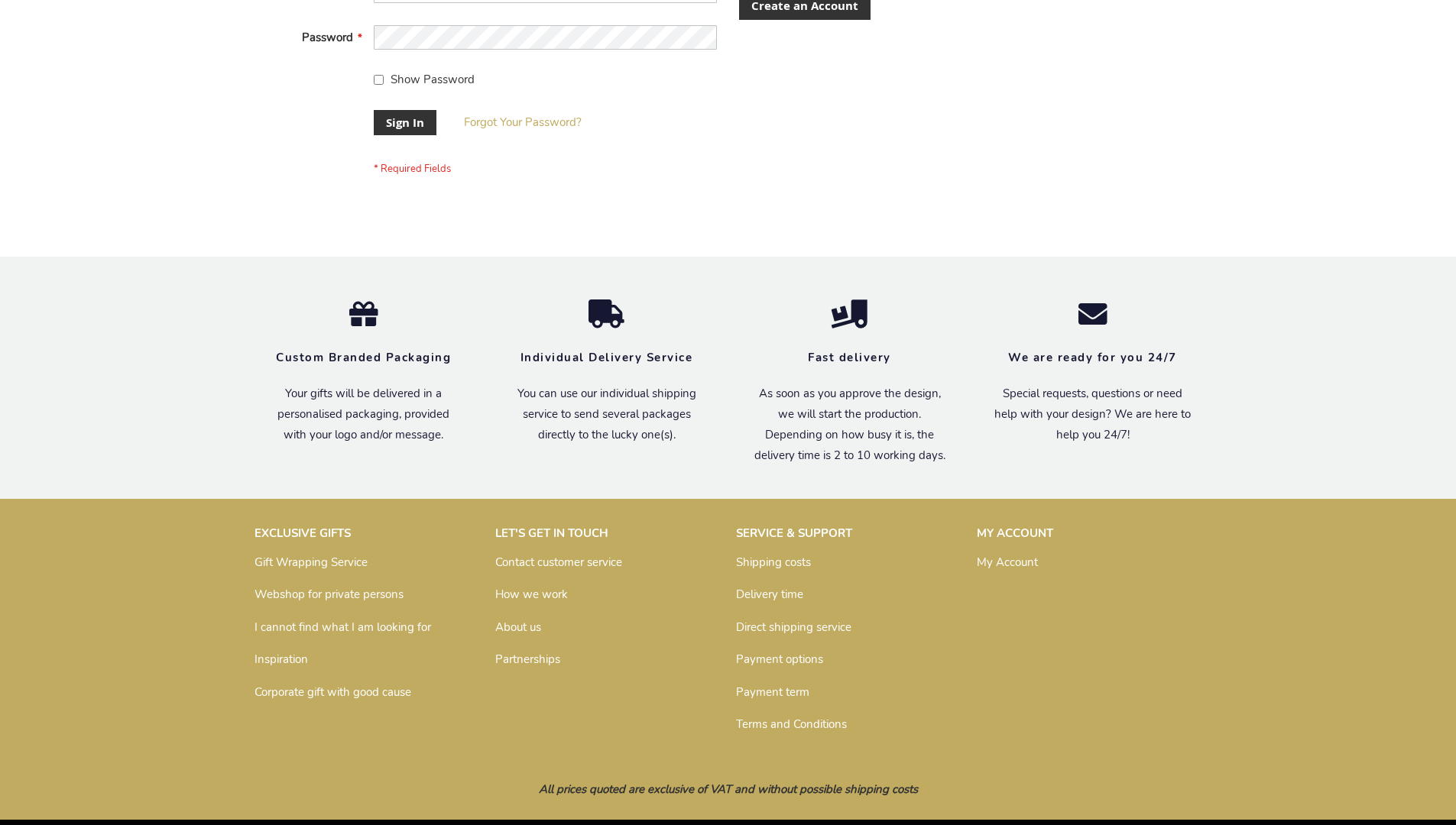
scroll to position [492, 0]
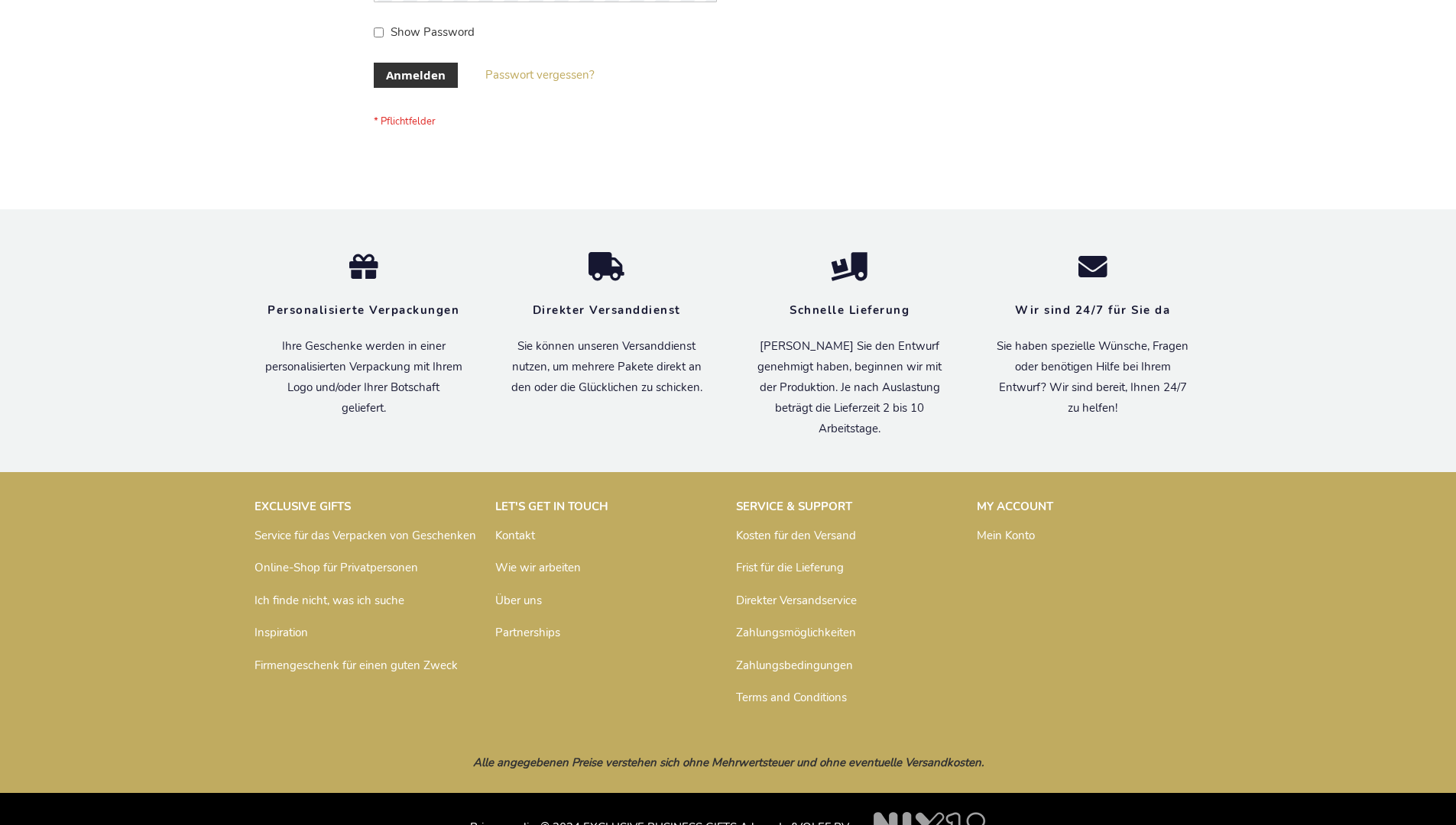
scroll to position [512, 0]
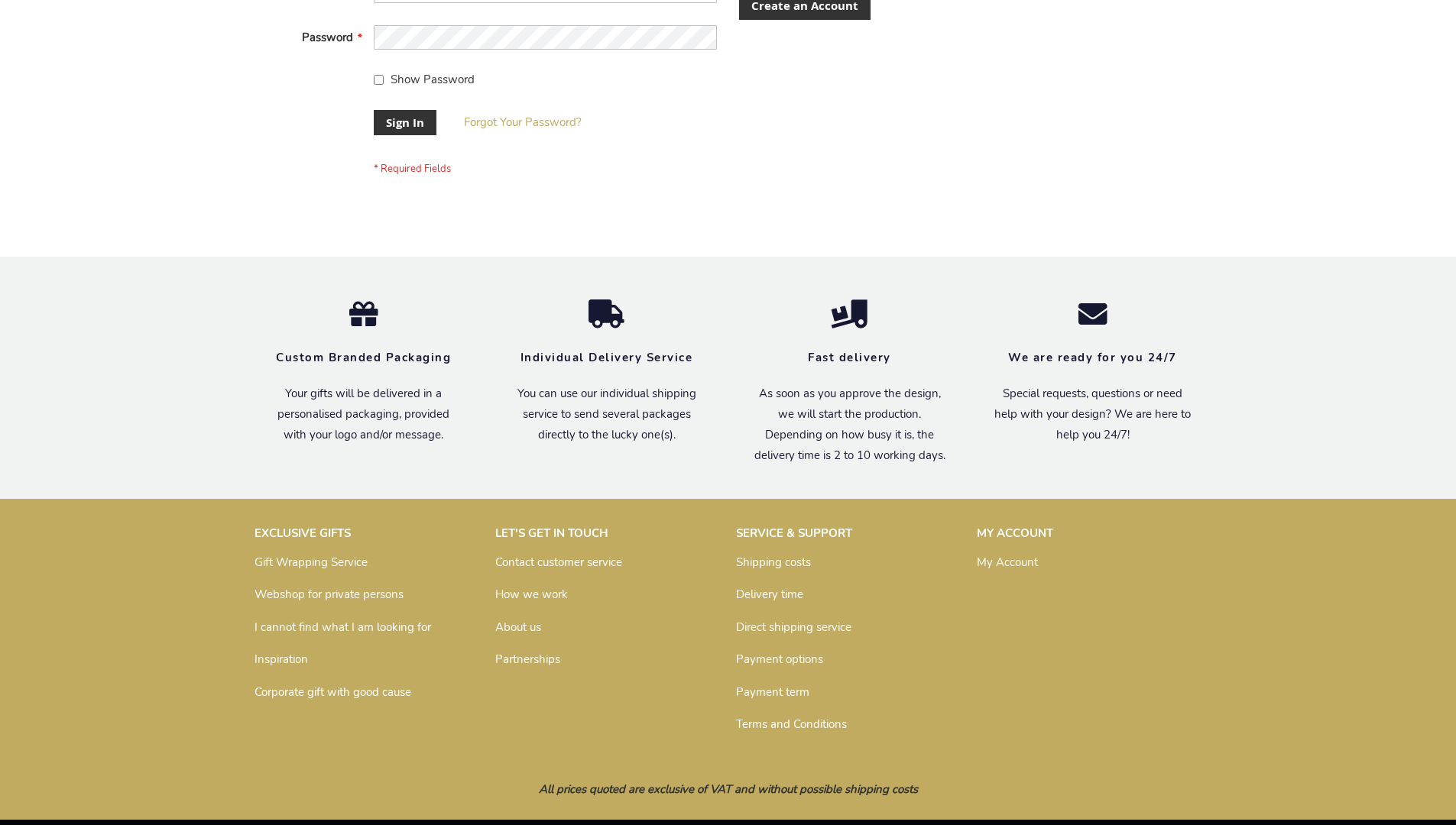
scroll to position [492, 0]
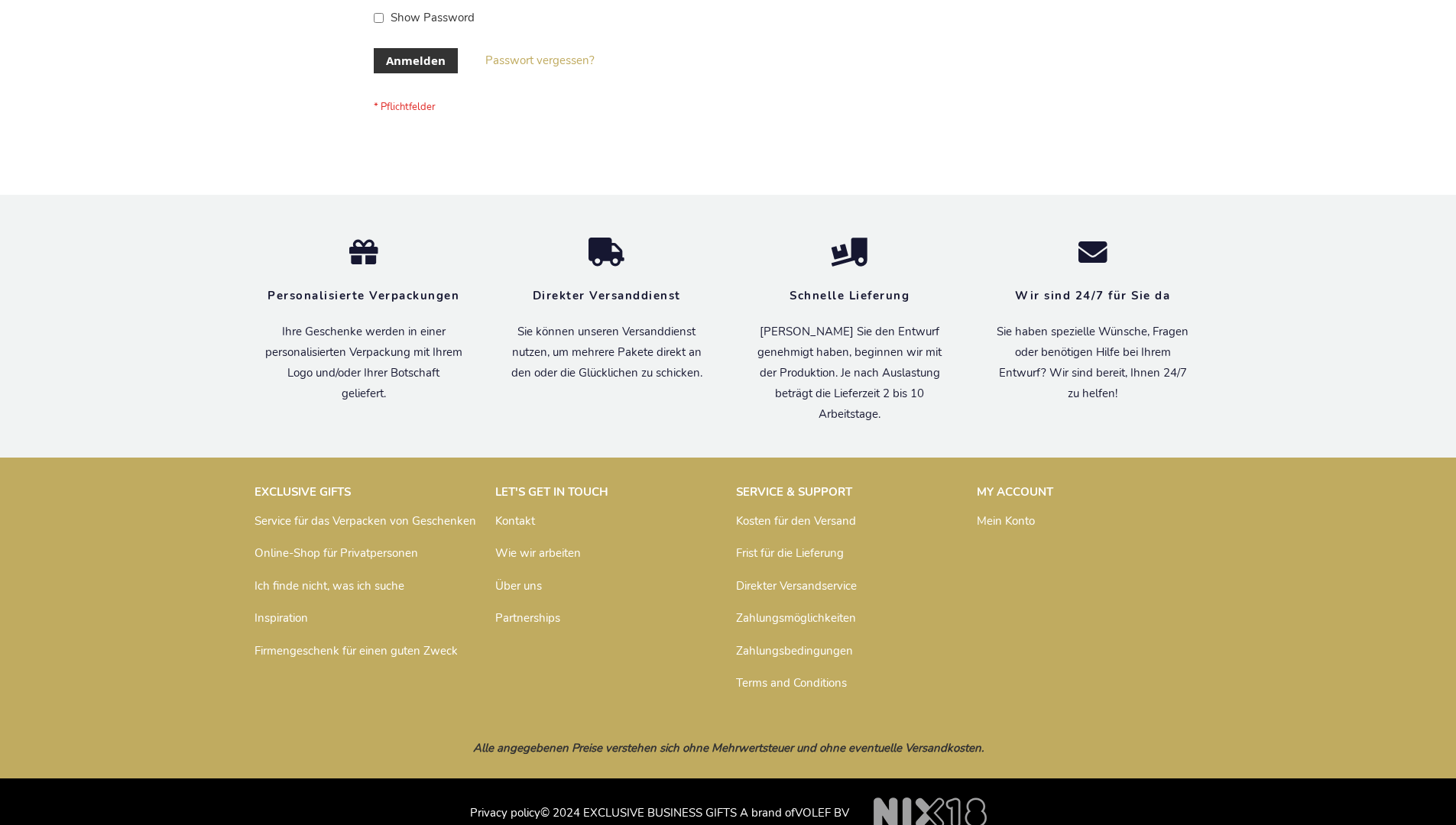
scroll to position [512, 0]
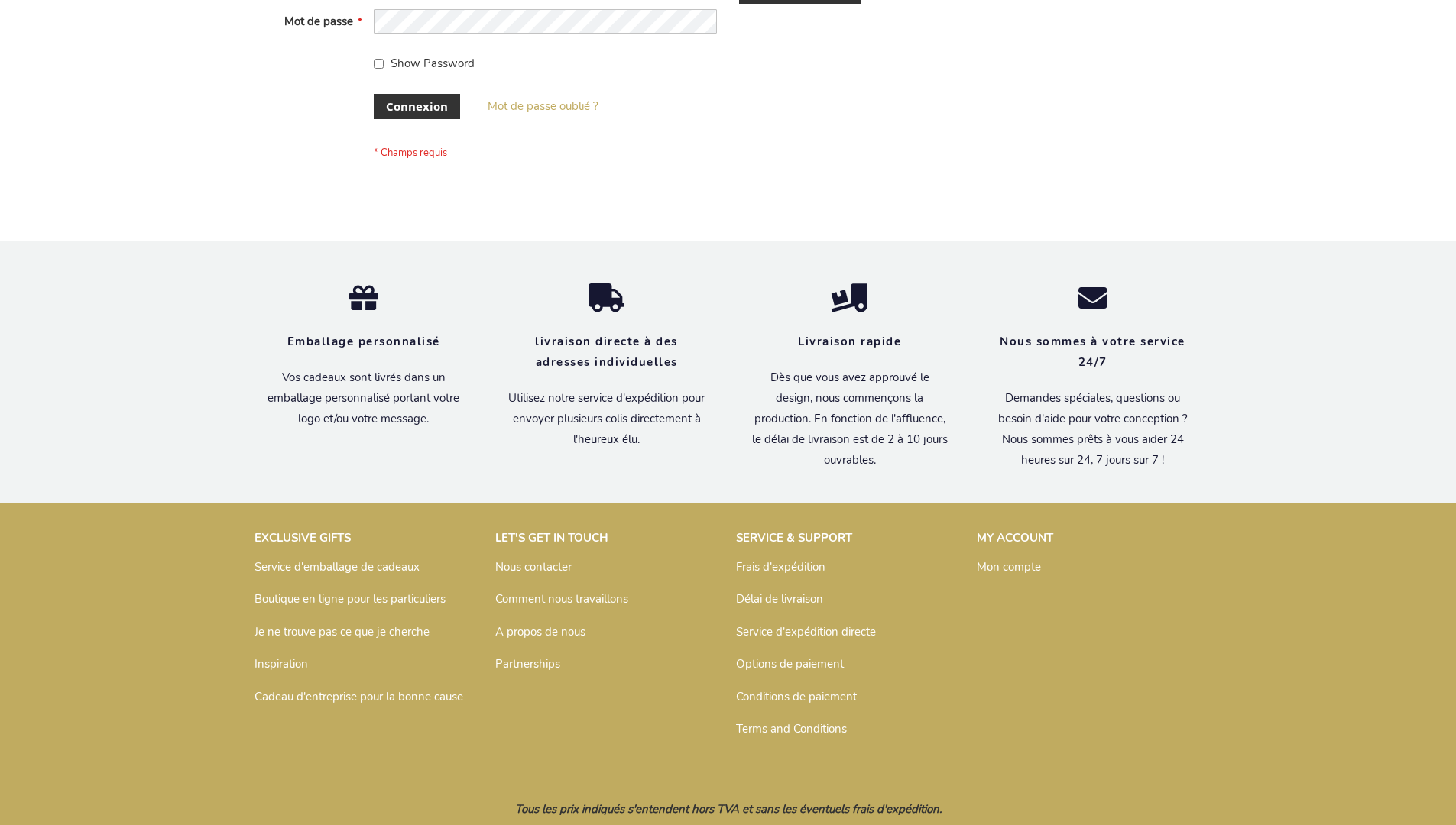
scroll to position [527, 0]
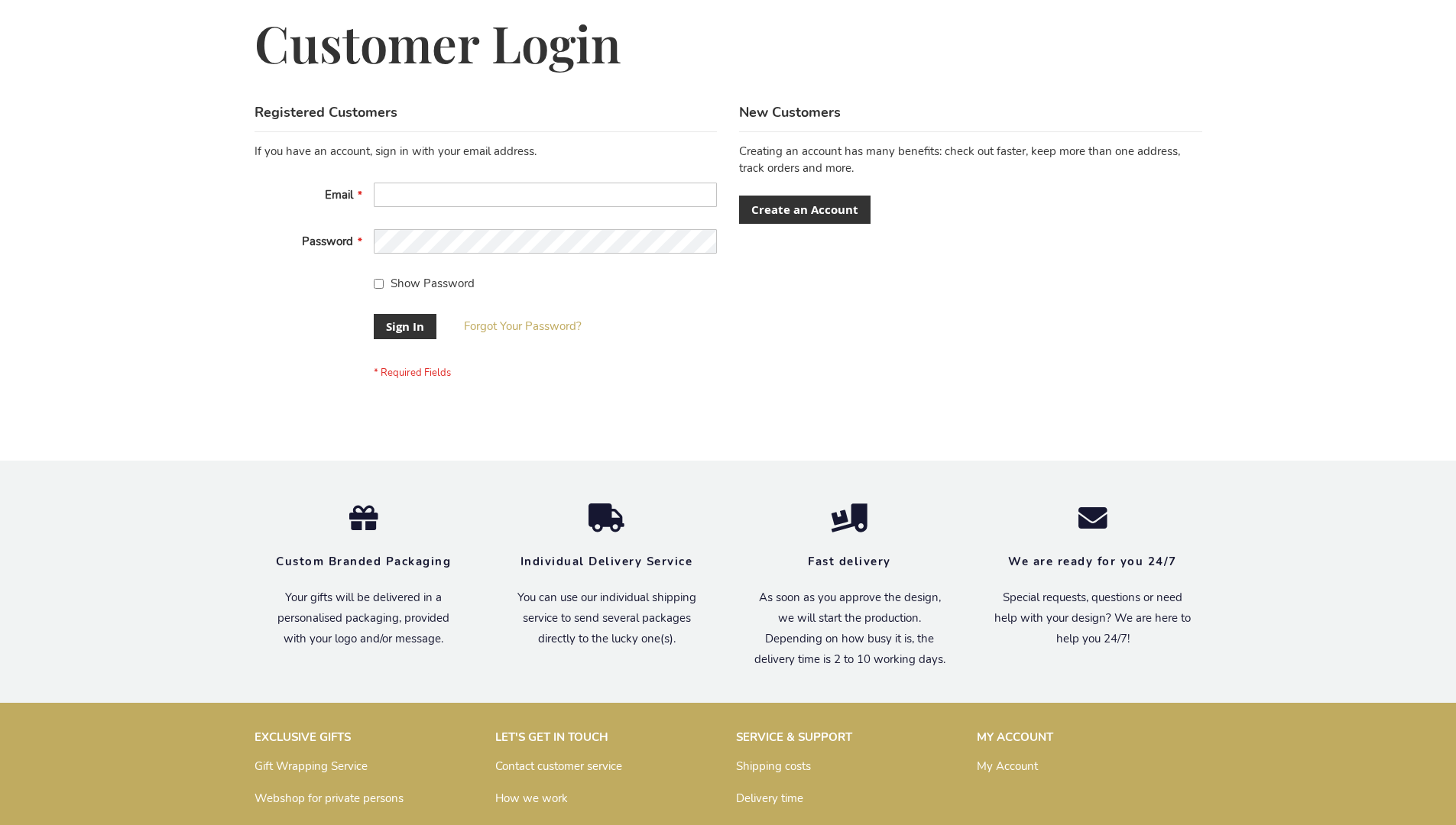
scroll to position [492, 0]
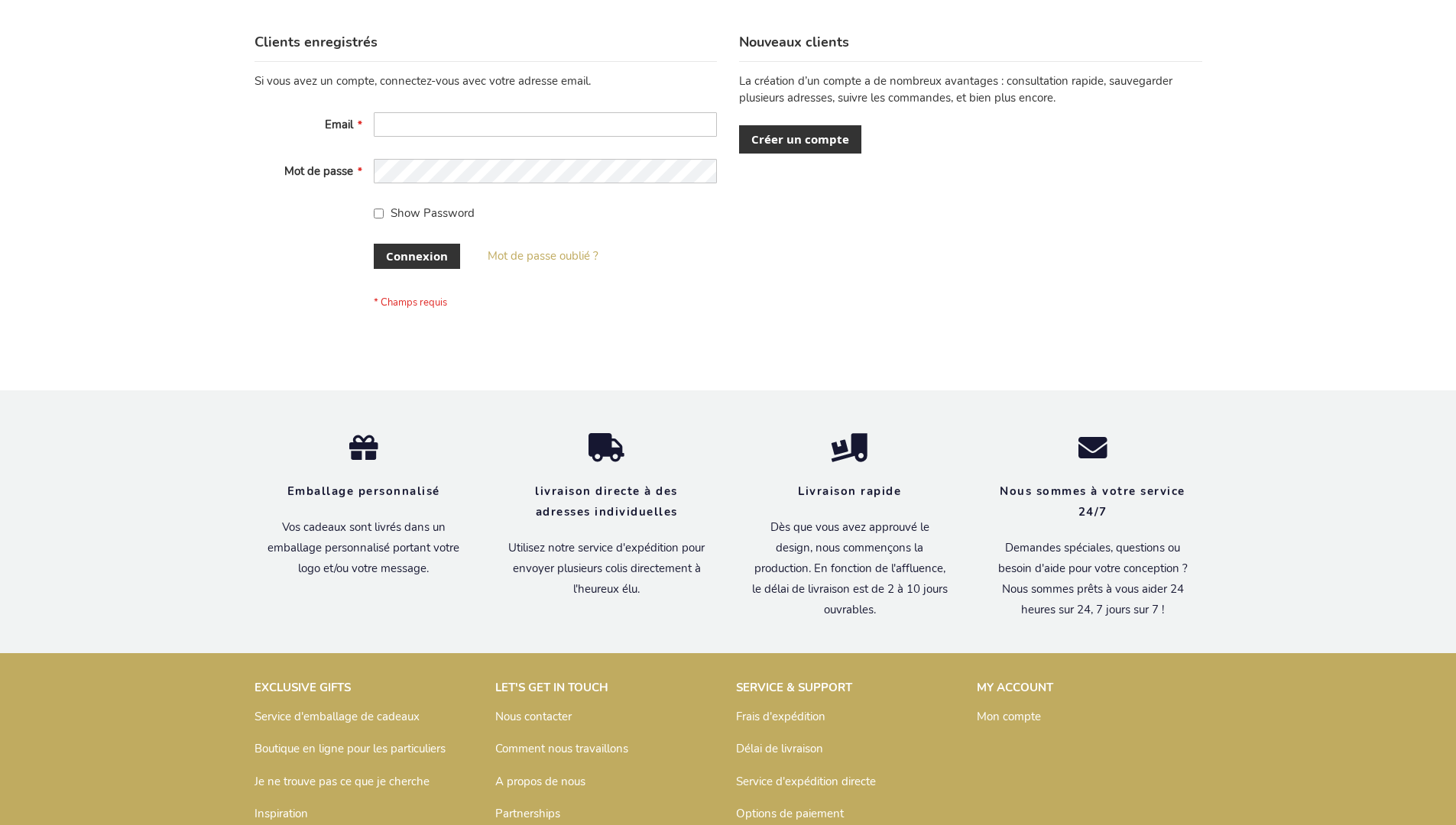
scroll to position [527, 0]
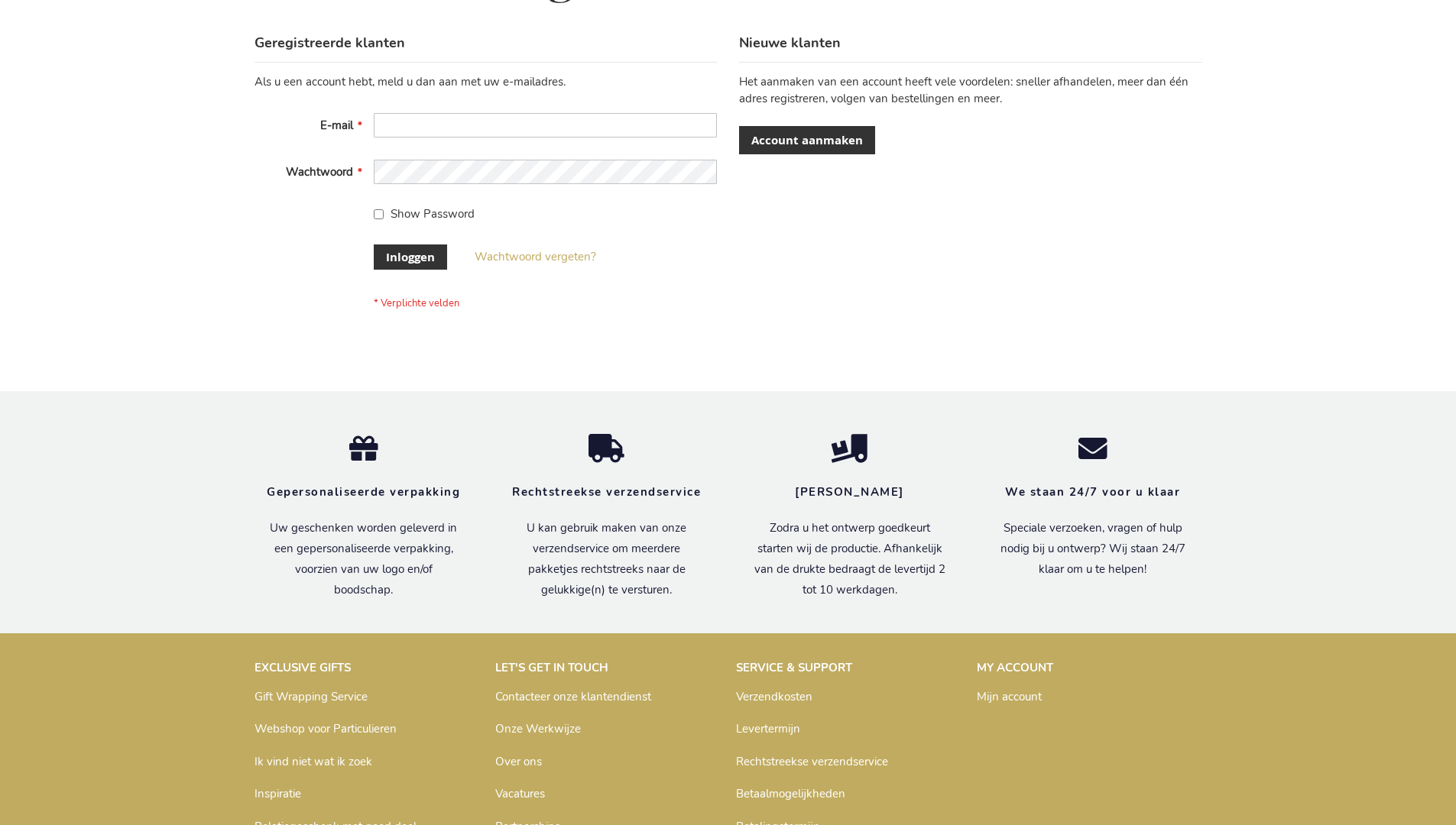
scroll to position [519, 0]
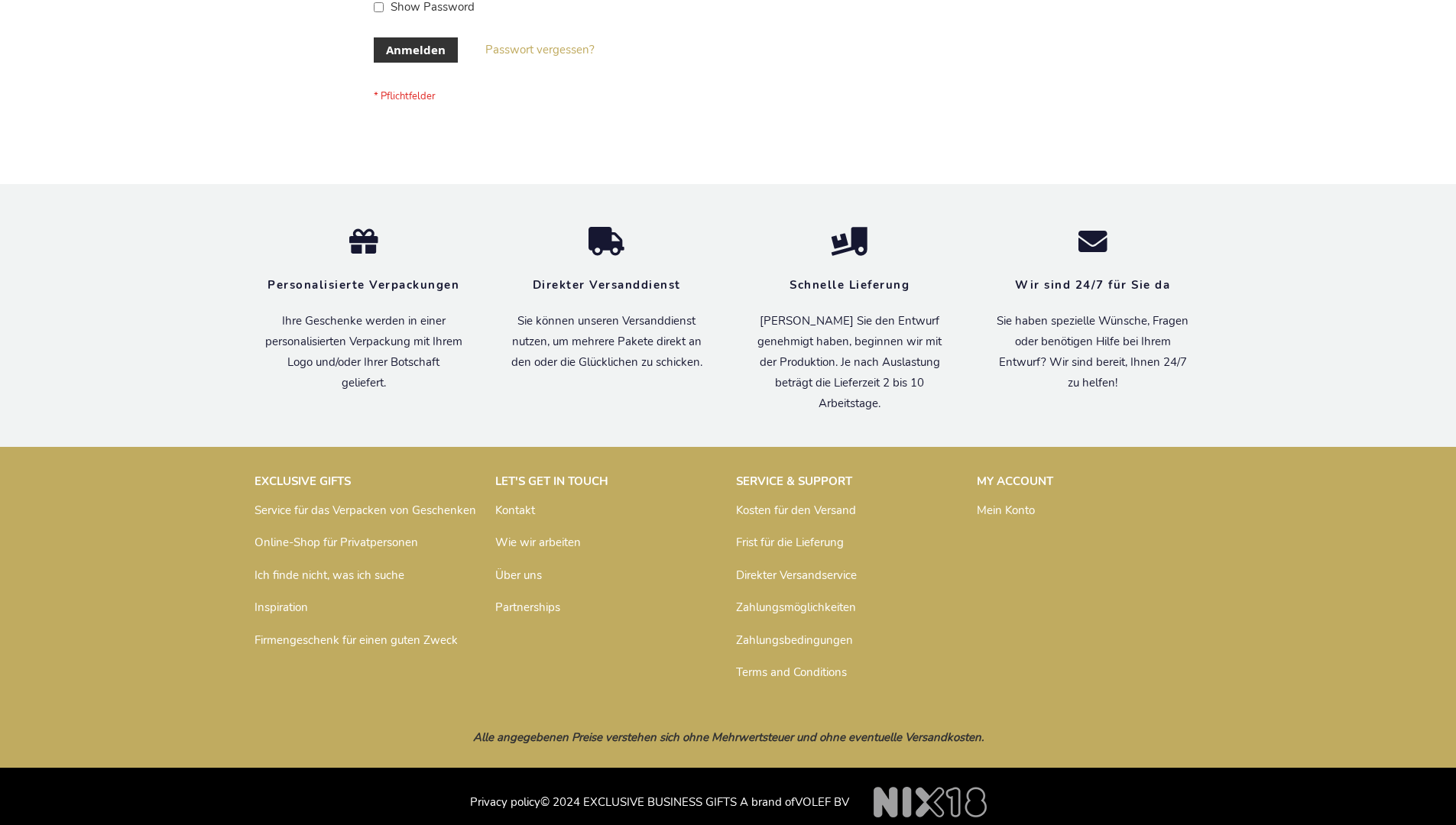
scroll to position [512, 0]
